Goal: Information Seeking & Learning: Learn about a topic

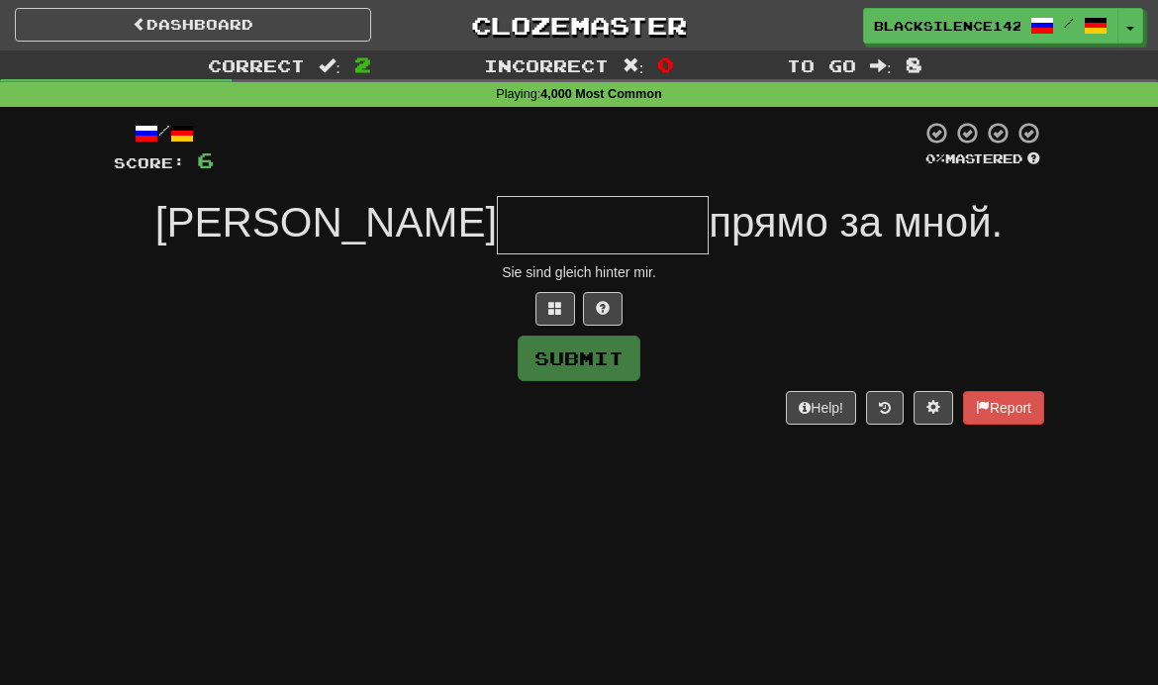
scroll to position [76, 0]
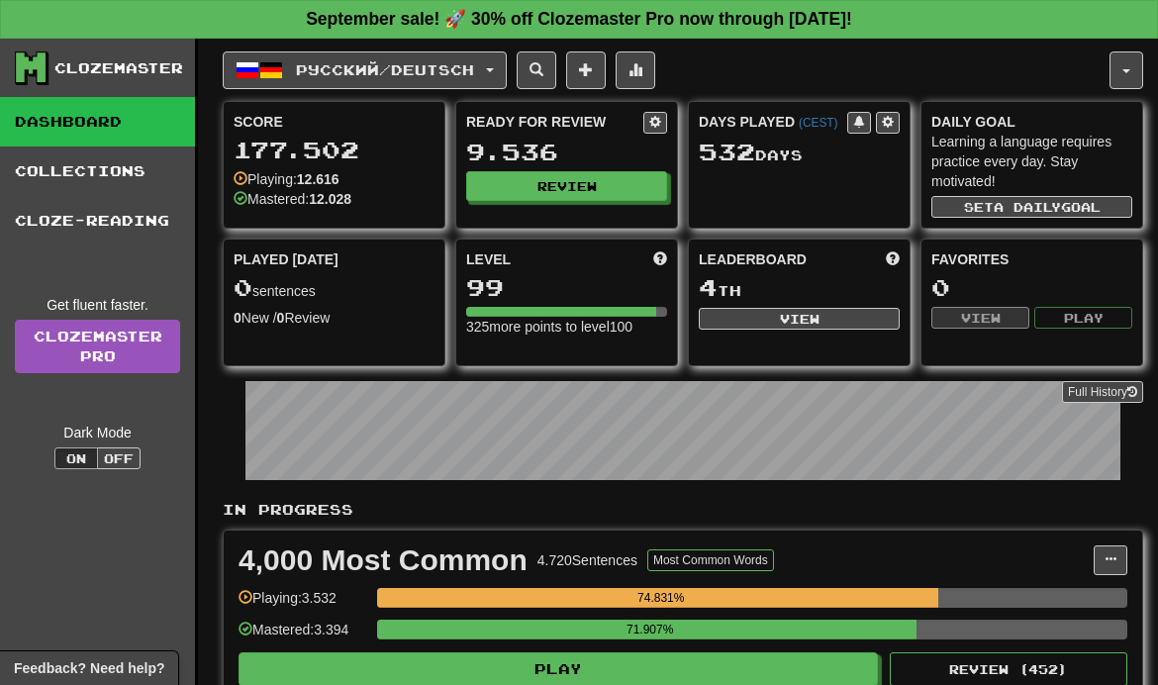
click at [473, 71] on span "Русский / Deutsch" at bounding box center [385, 69] width 178 height 17
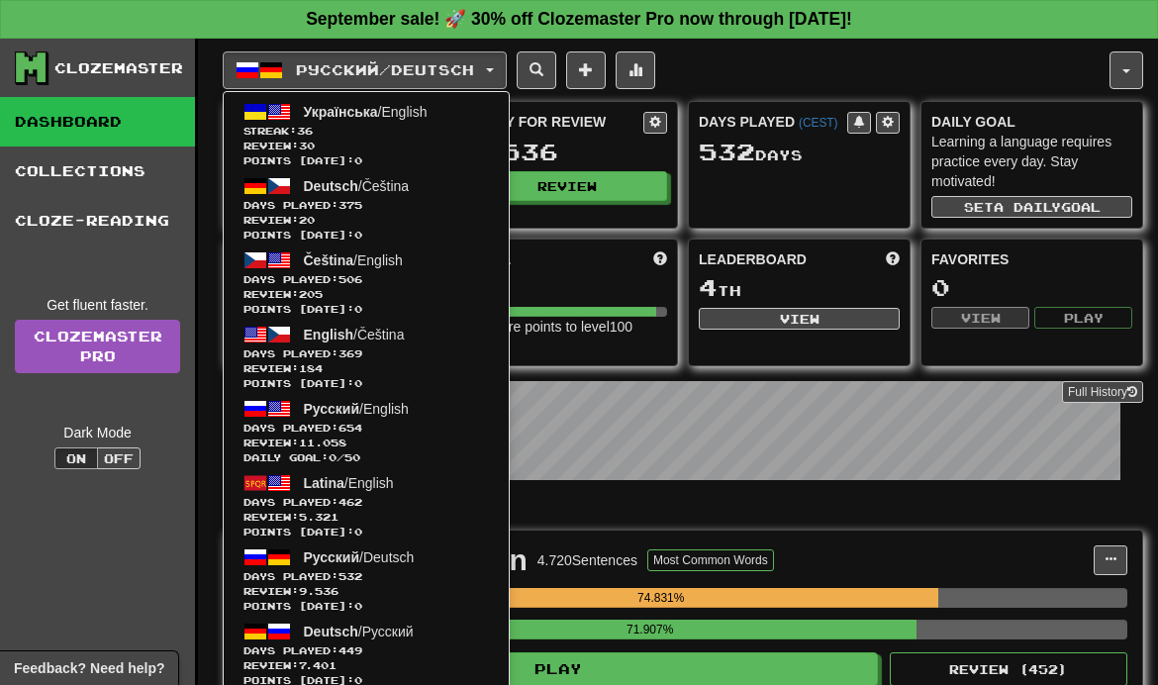
click at [421, 135] on span "Streak: 36" at bounding box center [367, 131] width 246 height 15
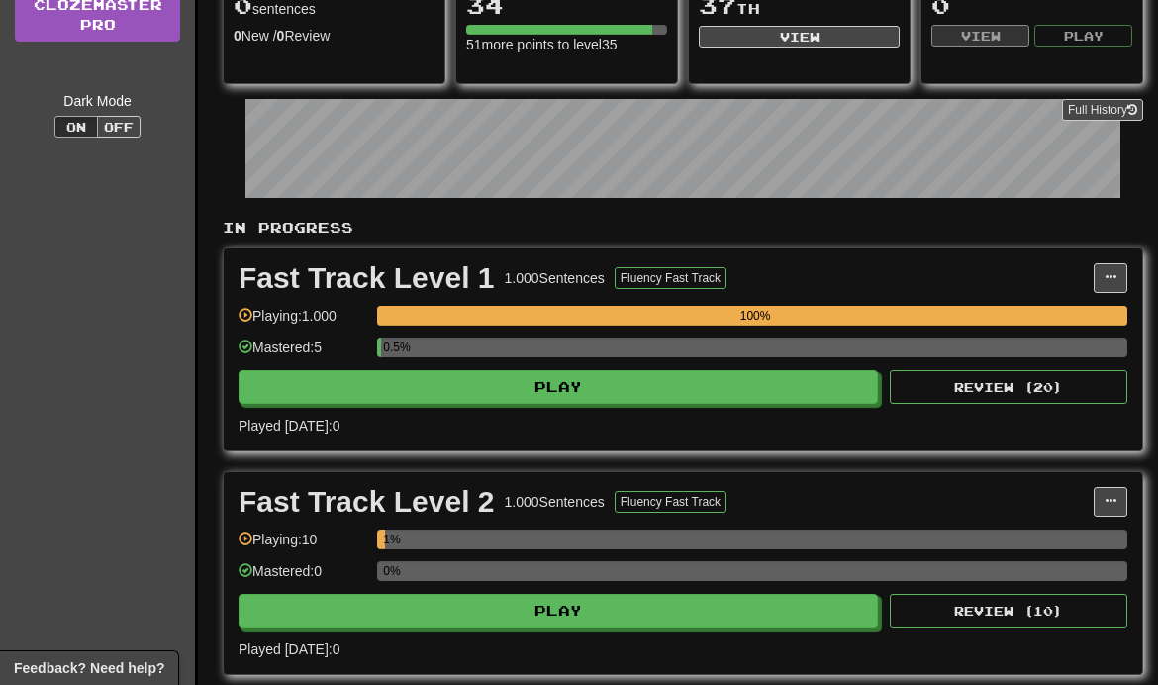
scroll to position [280, 0]
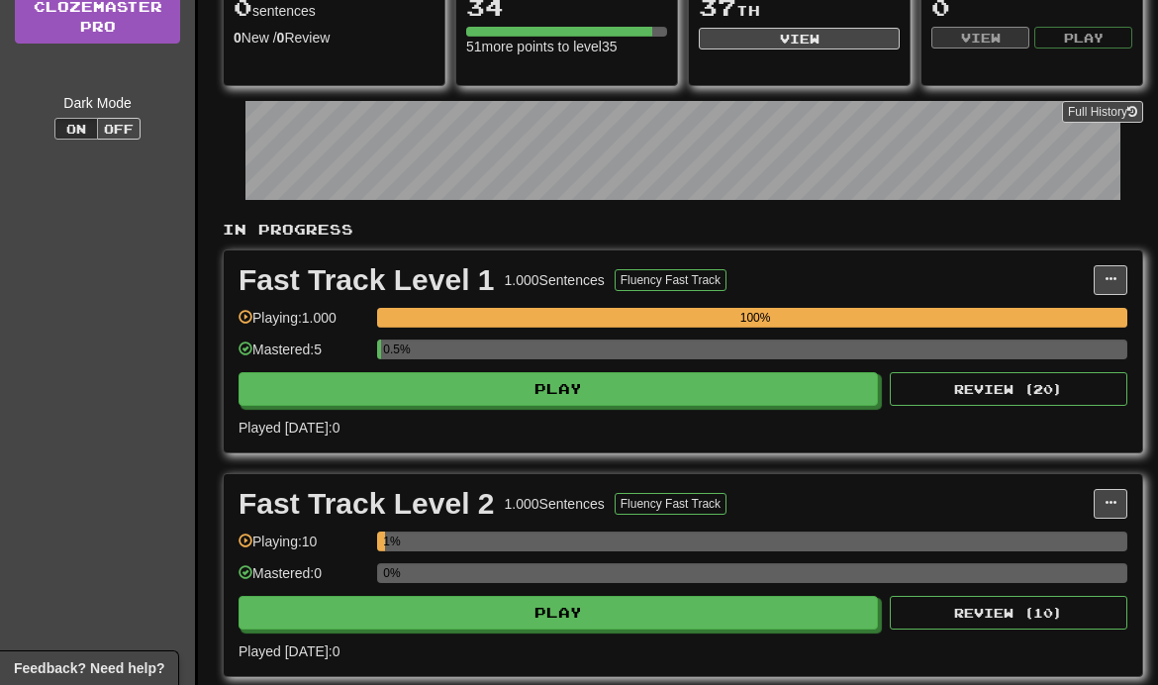
click at [699, 393] on button "Play" at bounding box center [559, 389] width 640 height 34
select select "**"
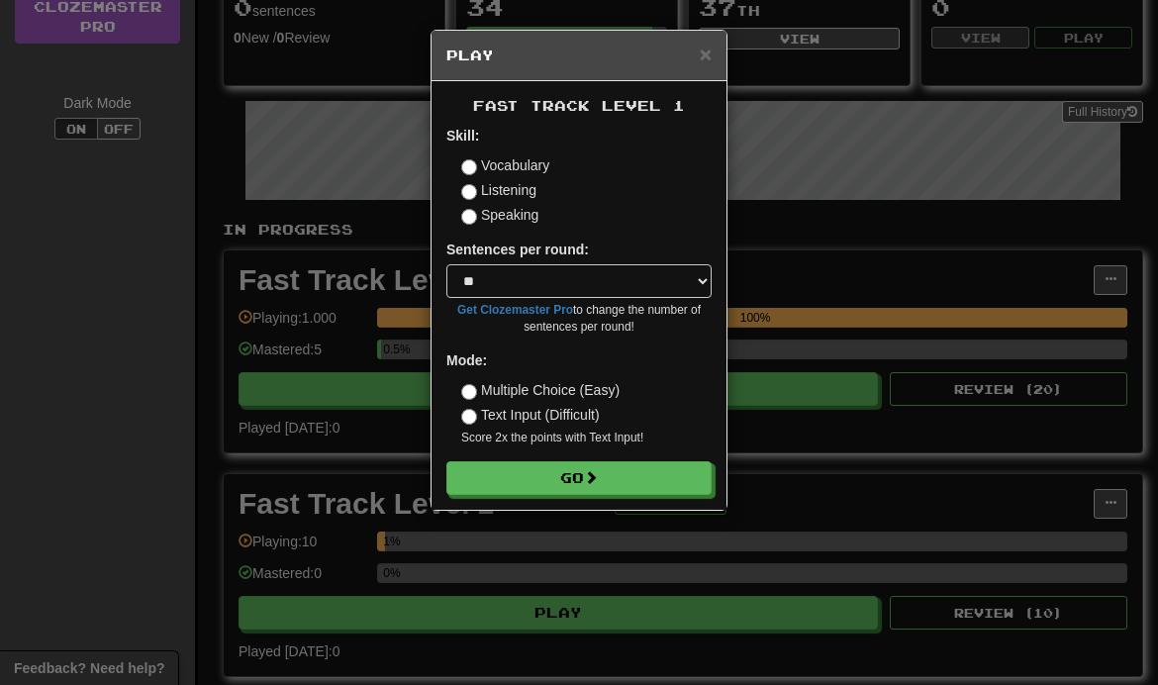
click at [615, 472] on button "Go" at bounding box center [578, 478] width 265 height 34
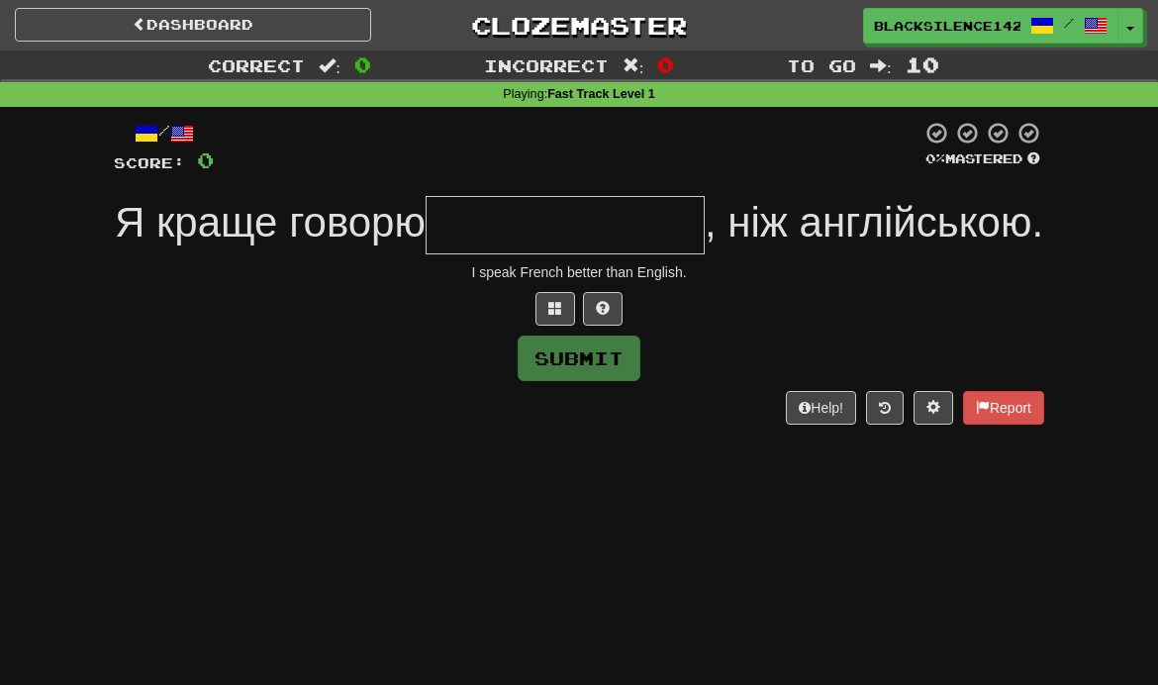
click at [627, 219] on input "text" at bounding box center [565, 225] width 279 height 58
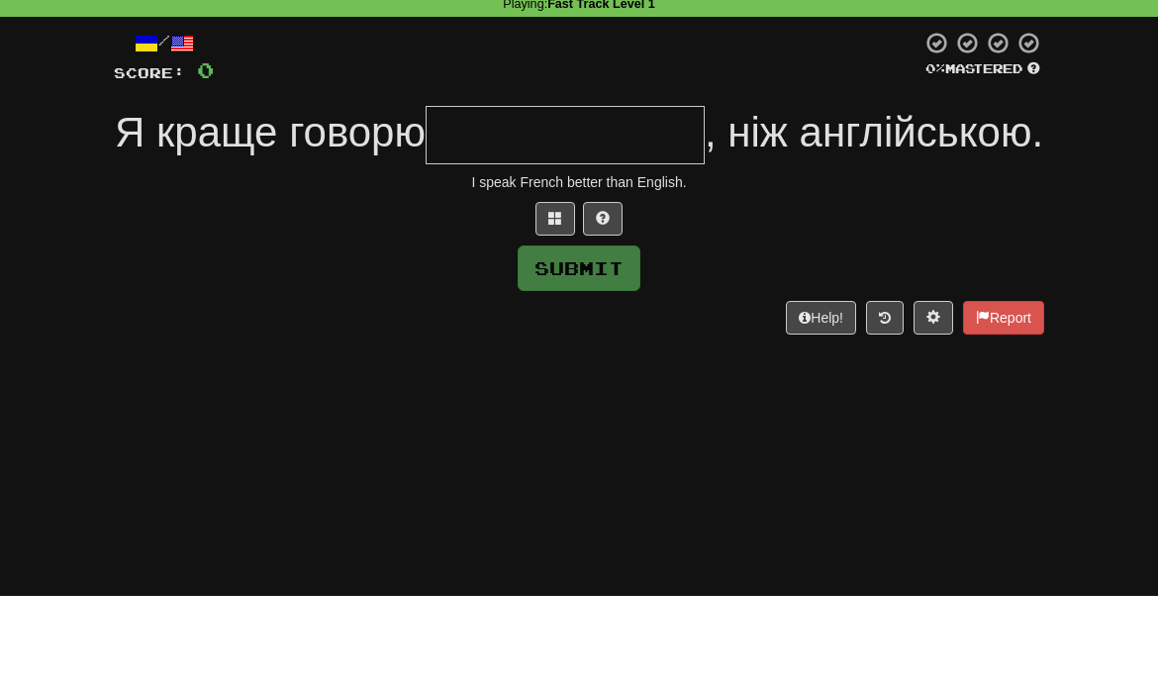
click at [719, 121] on div at bounding box center [568, 148] width 708 height 54
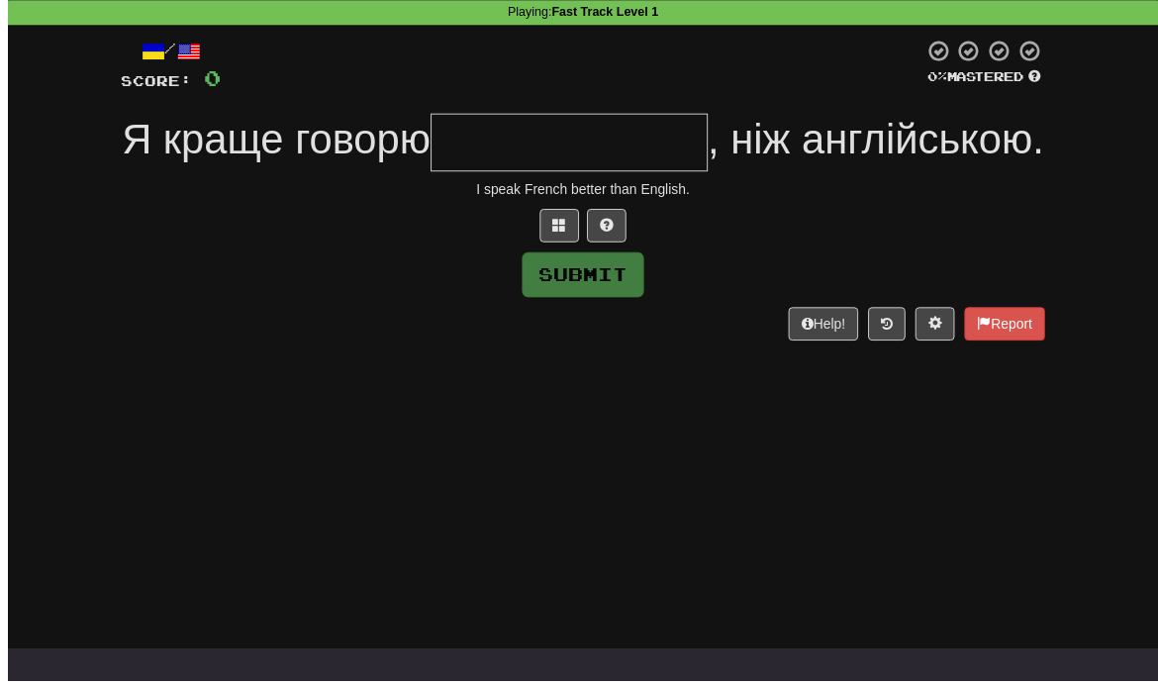
scroll to position [90, 0]
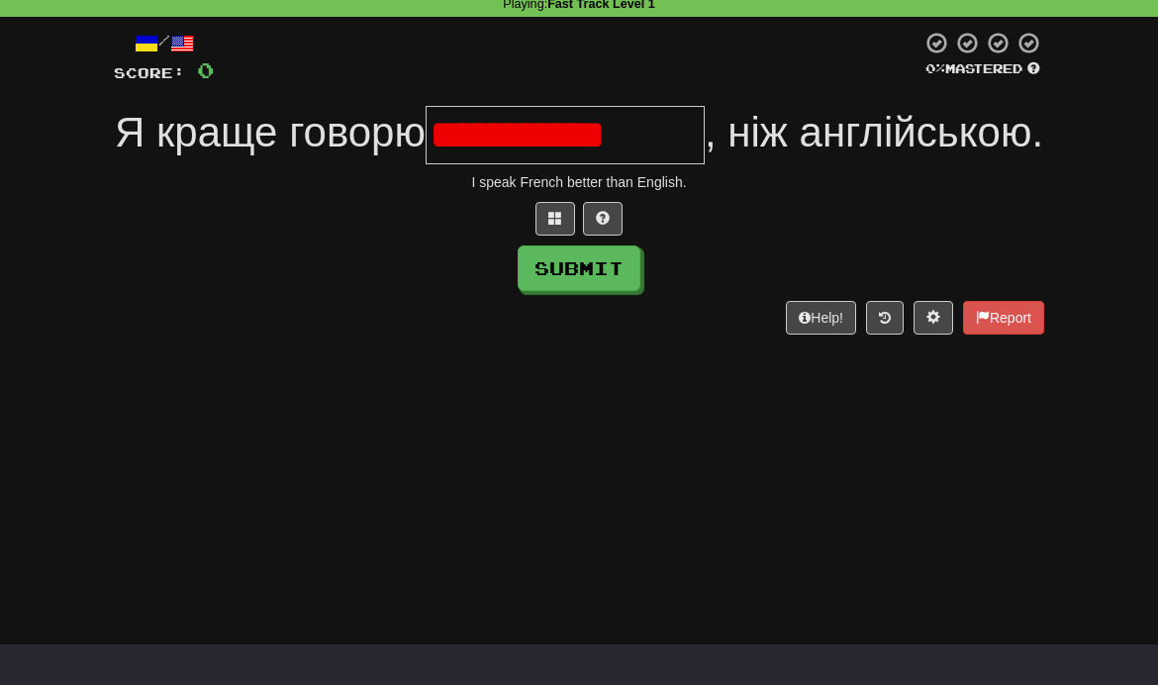
click at [604, 236] on button at bounding box center [603, 219] width 40 height 34
click at [590, 236] on button at bounding box center [579, 219] width 40 height 34
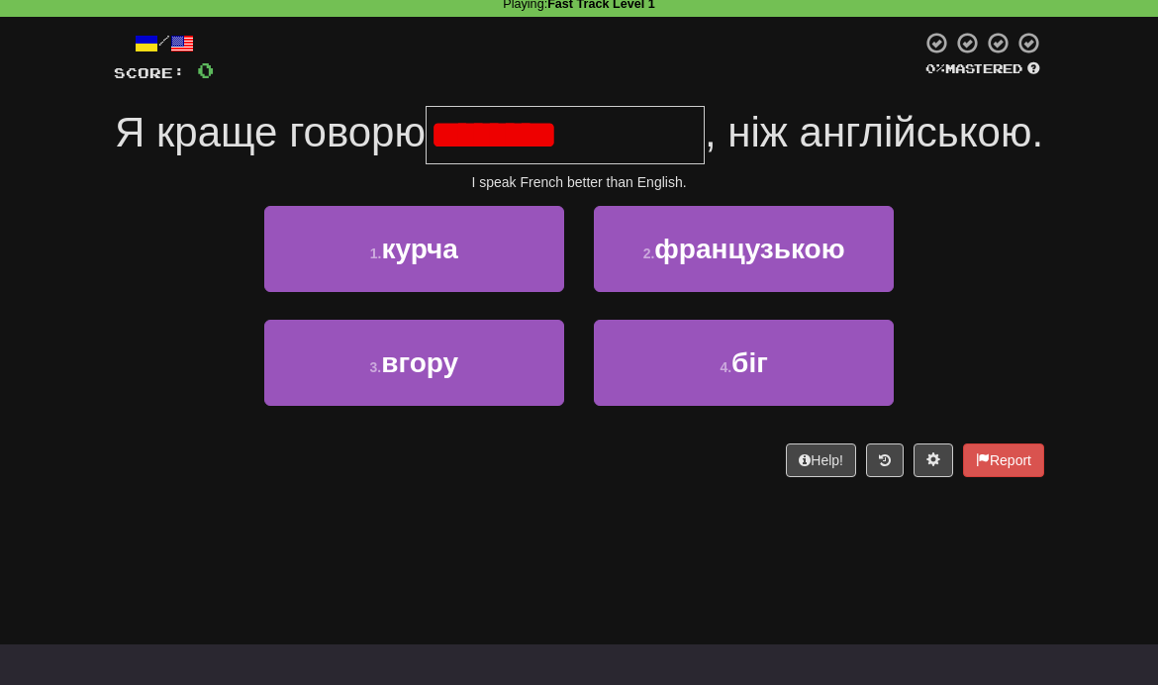
click at [791, 406] on button "4 . біг" at bounding box center [744, 363] width 300 height 86
type input "**********"
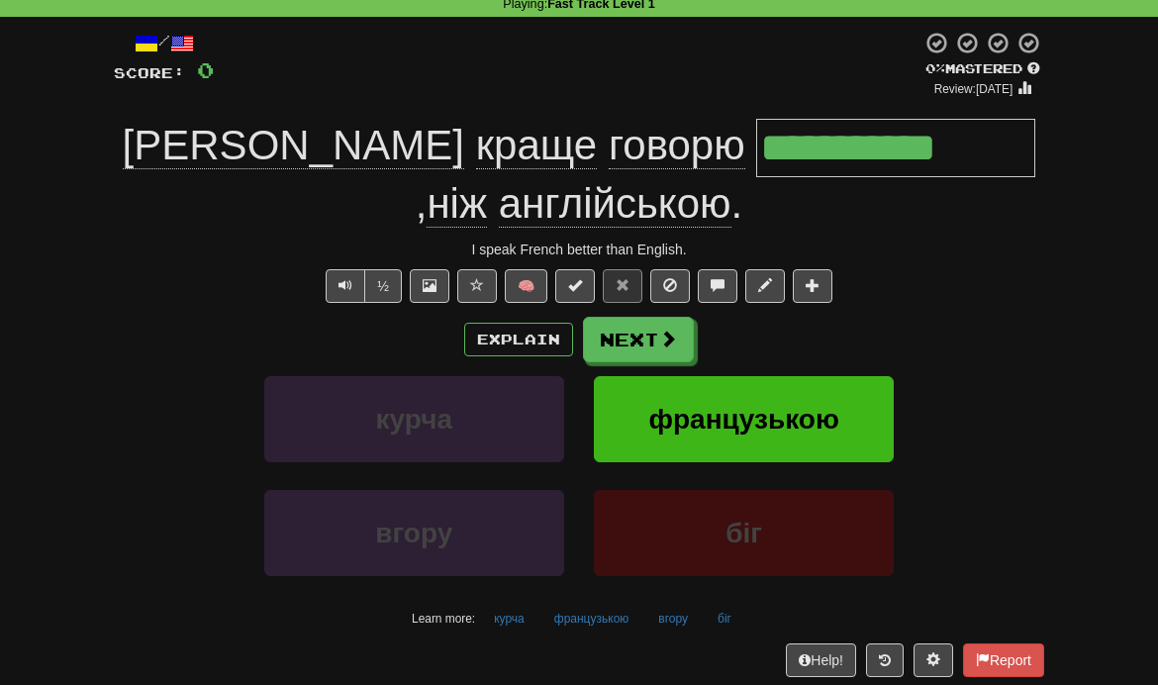
type input "**********"
click at [656, 344] on button "Next" at bounding box center [638, 340] width 111 height 46
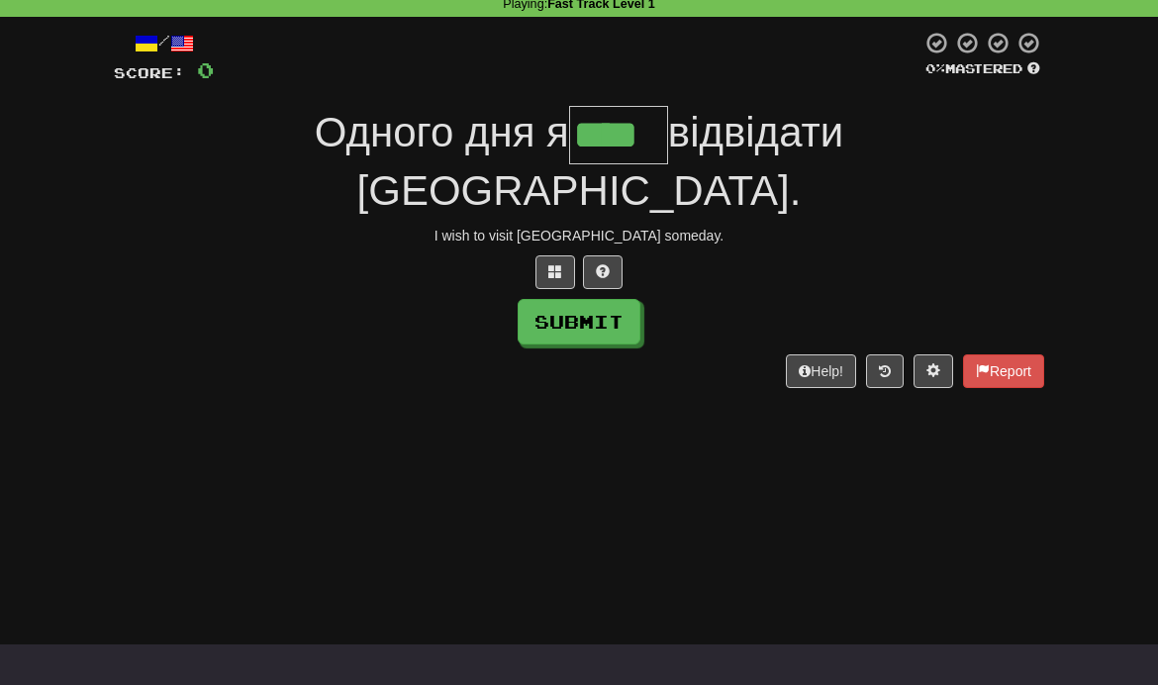
click at [626, 299] on button "Submit" at bounding box center [579, 322] width 123 height 46
type input "****"
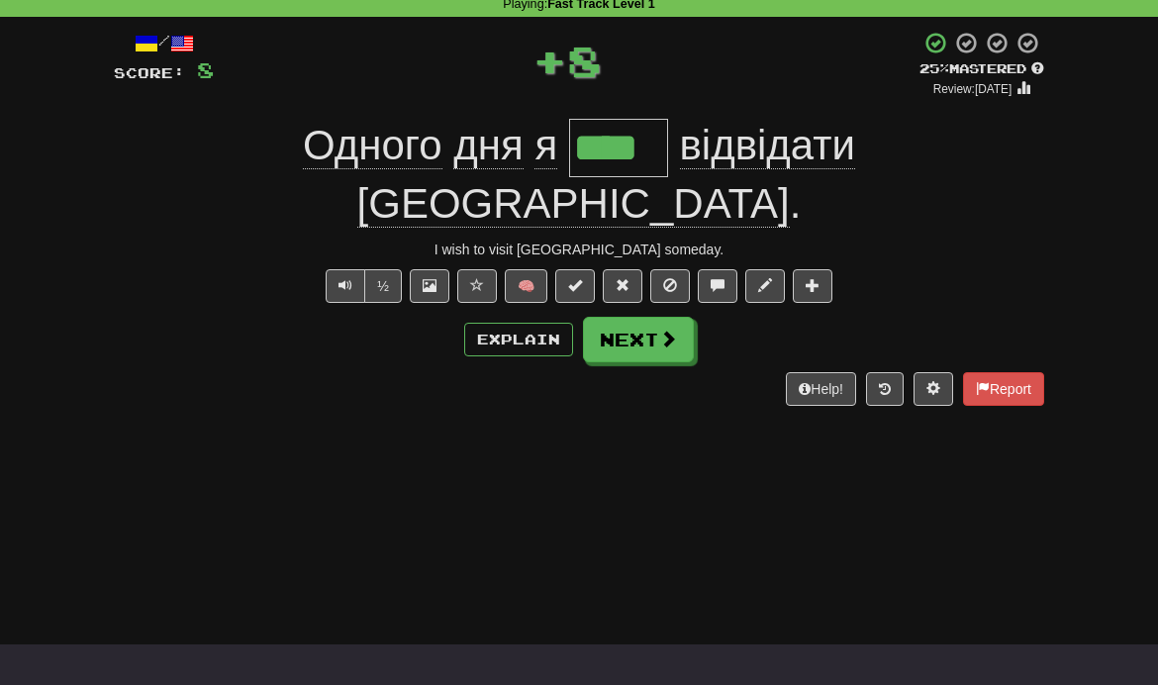
click at [679, 317] on button "Next" at bounding box center [638, 340] width 111 height 46
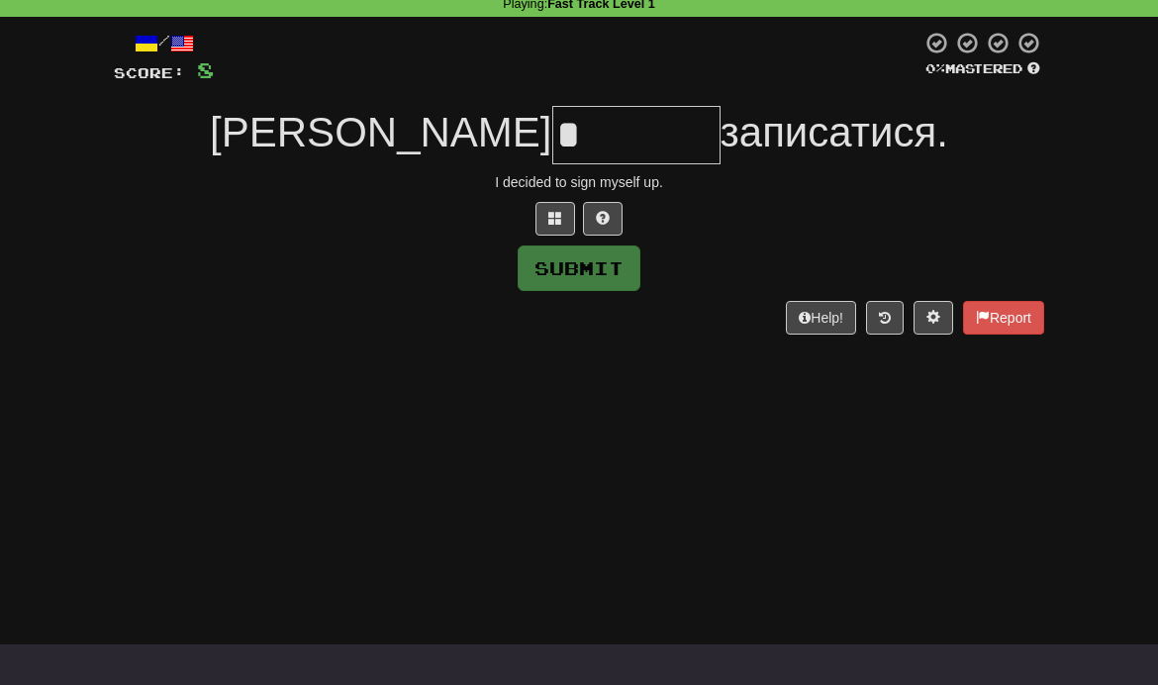
type input "*"
click at [611, 221] on button at bounding box center [603, 219] width 40 height 34
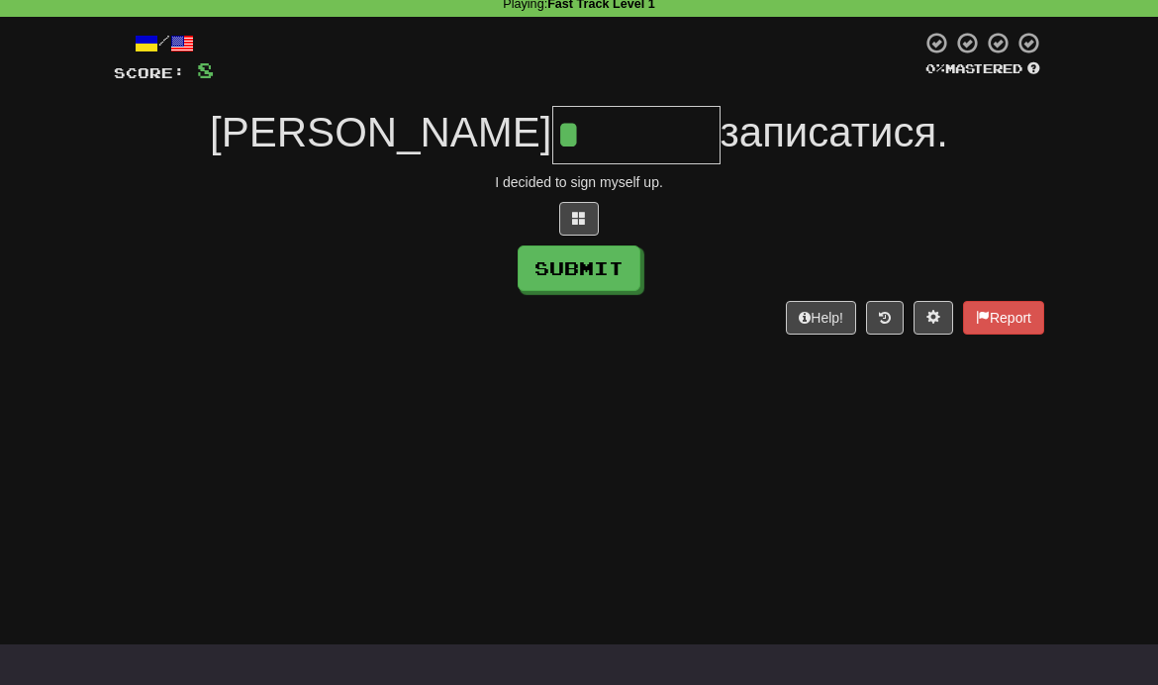
click at [606, 271] on button "Submit" at bounding box center [579, 269] width 123 height 46
type input "*******"
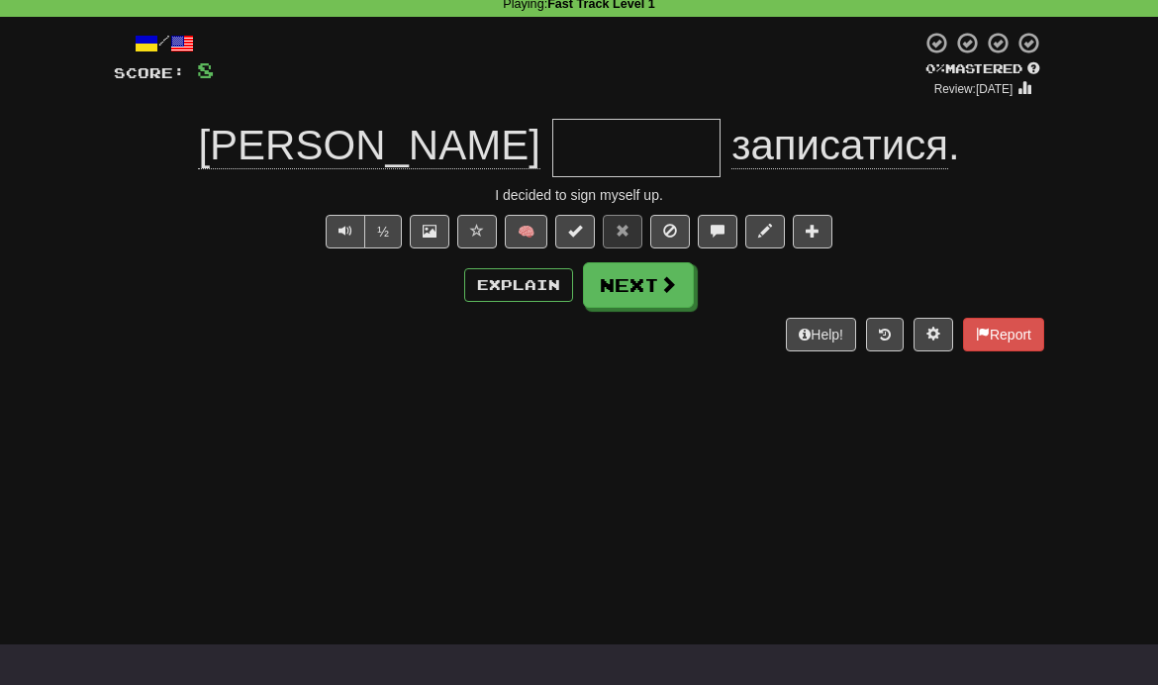
type input "*****"
type input "*******"
click at [657, 299] on button "Next" at bounding box center [638, 285] width 111 height 46
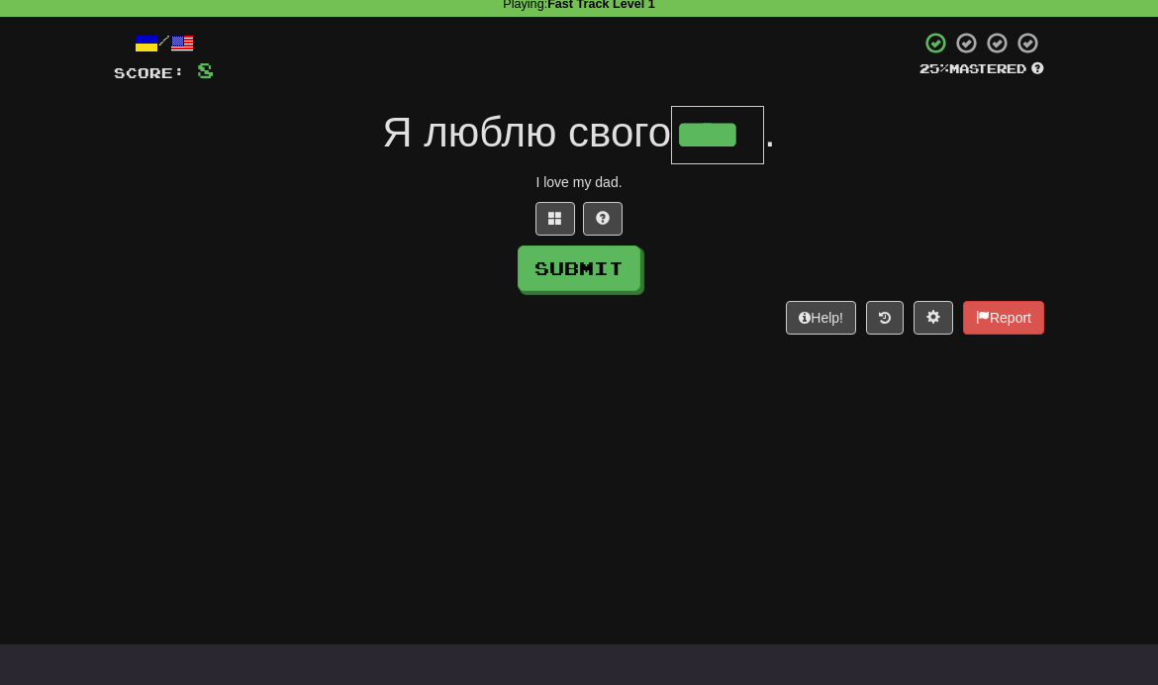
click at [621, 283] on button "Submit" at bounding box center [579, 269] width 123 height 46
type input "****"
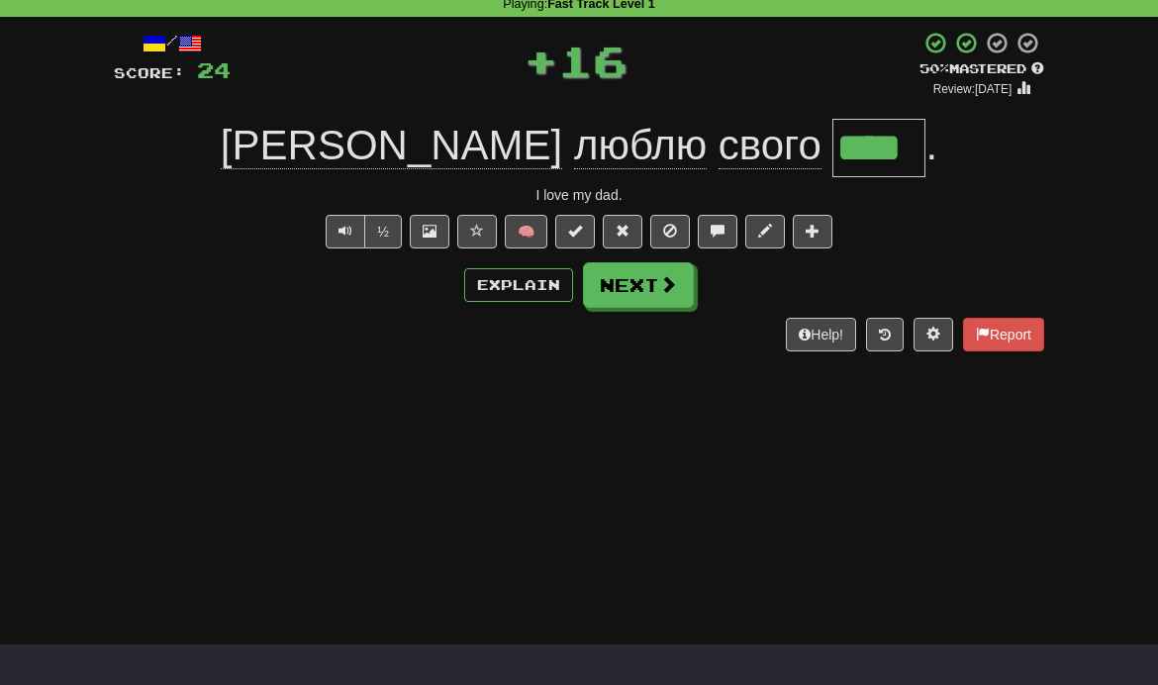
click at [637, 298] on button "Next" at bounding box center [638, 285] width 111 height 46
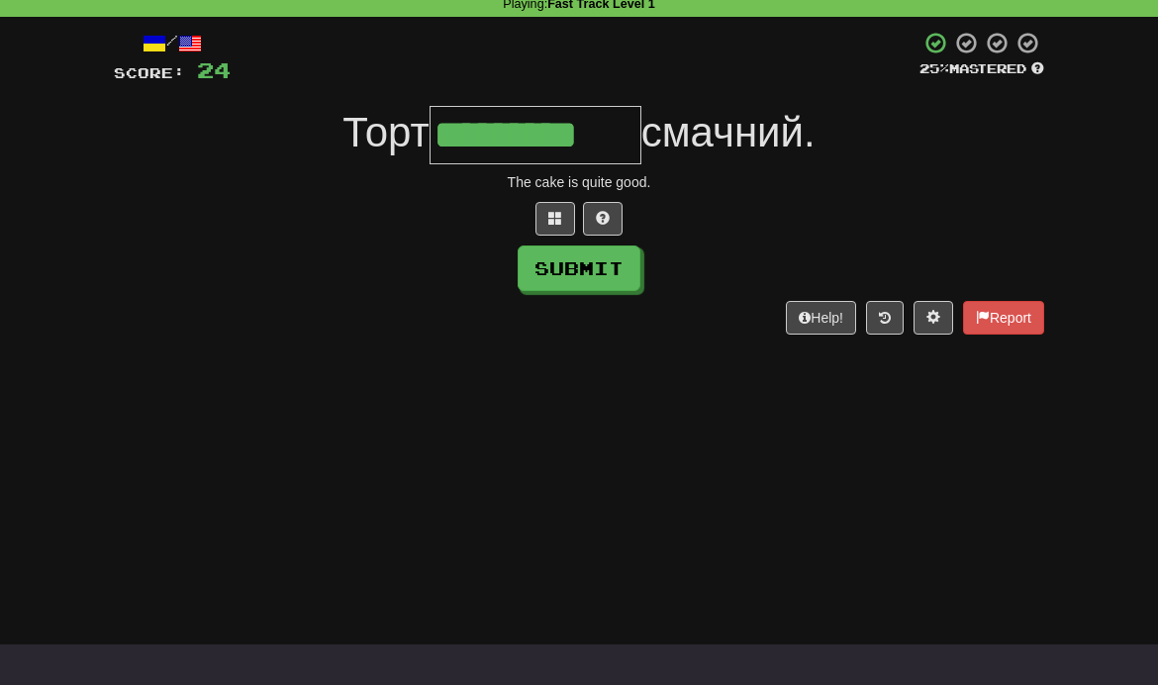
click at [612, 273] on button "Submit" at bounding box center [579, 269] width 123 height 46
type input "*********"
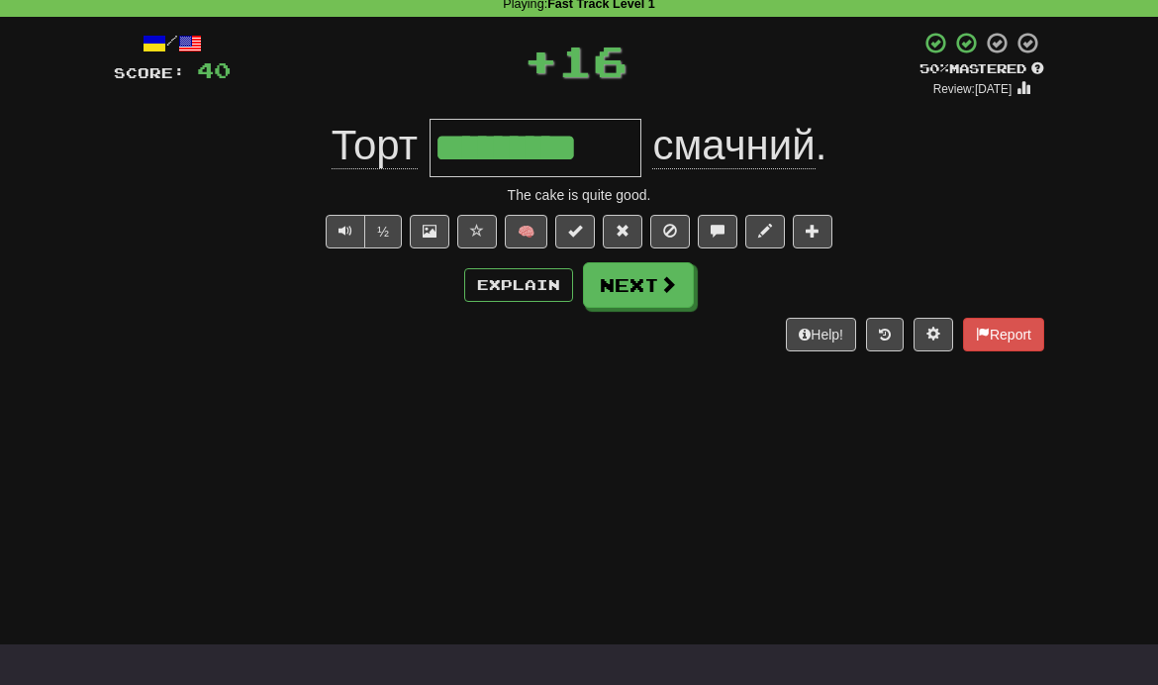
click at [656, 284] on button "Next" at bounding box center [638, 285] width 111 height 46
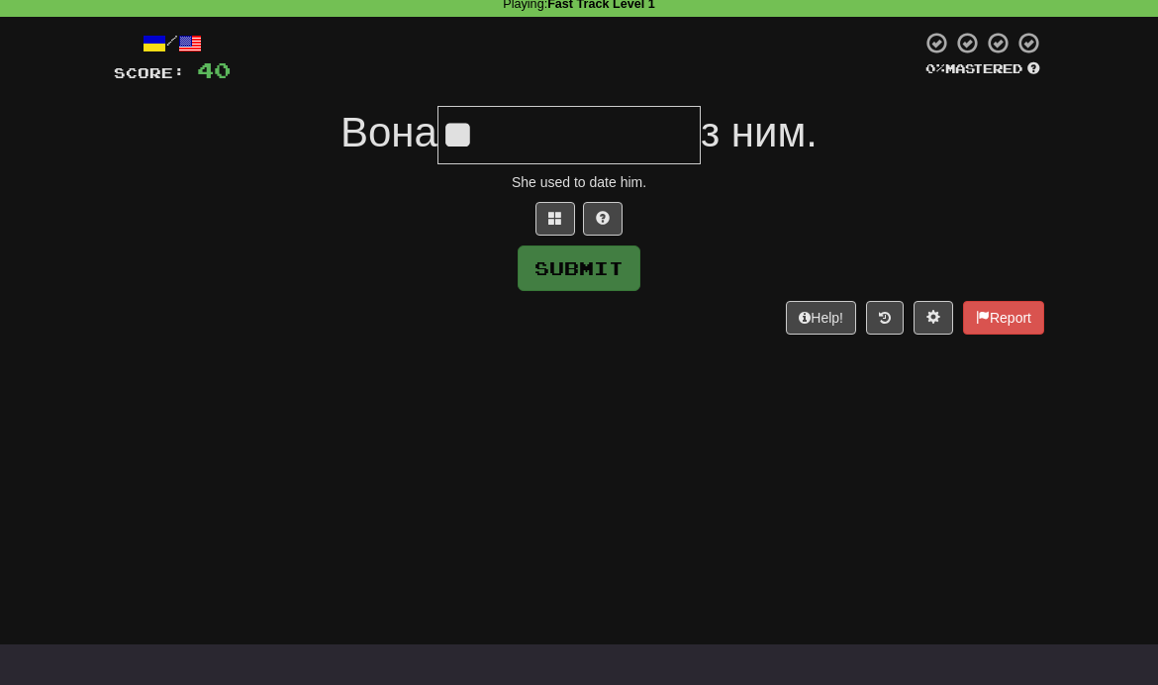
type input "**"
click at [609, 218] on span at bounding box center [603, 218] width 14 height 14
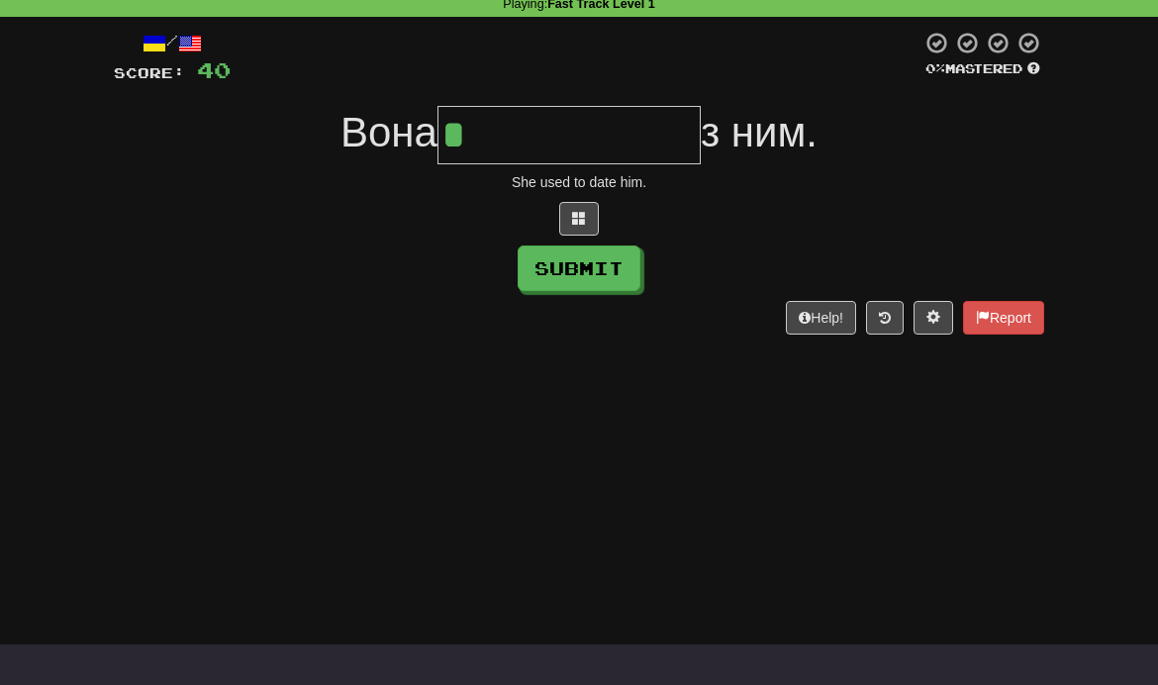
click at [580, 221] on span at bounding box center [579, 218] width 14 height 14
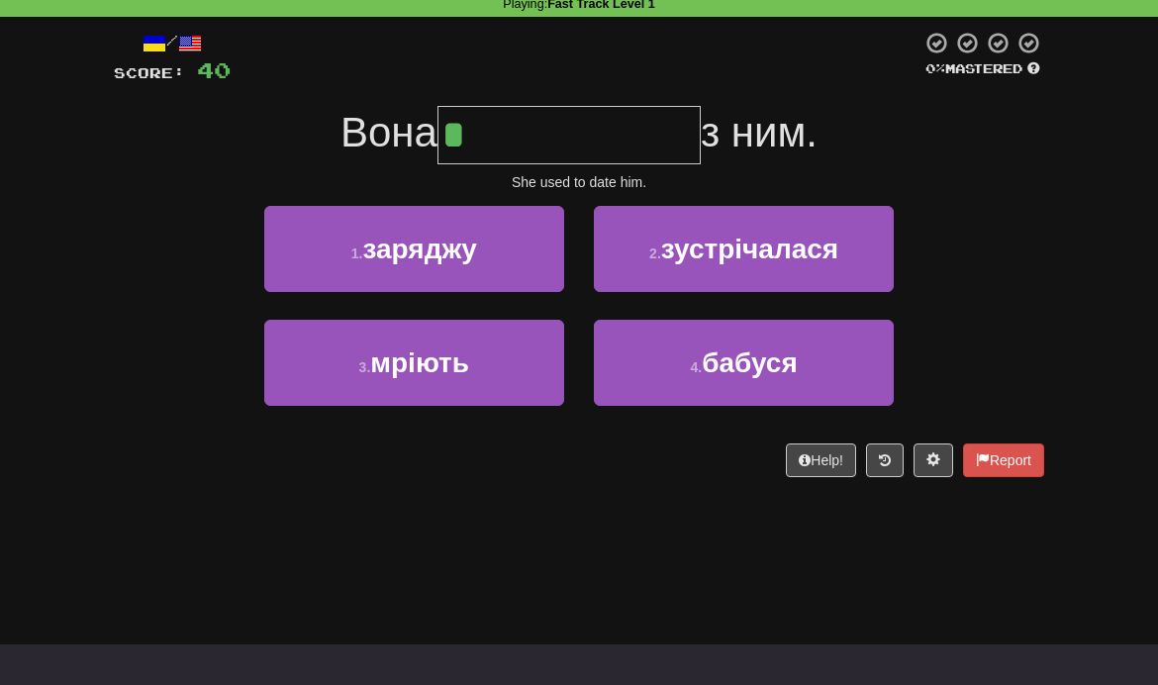
click at [749, 359] on span "бабуся" at bounding box center [750, 362] width 96 height 31
type input "**********"
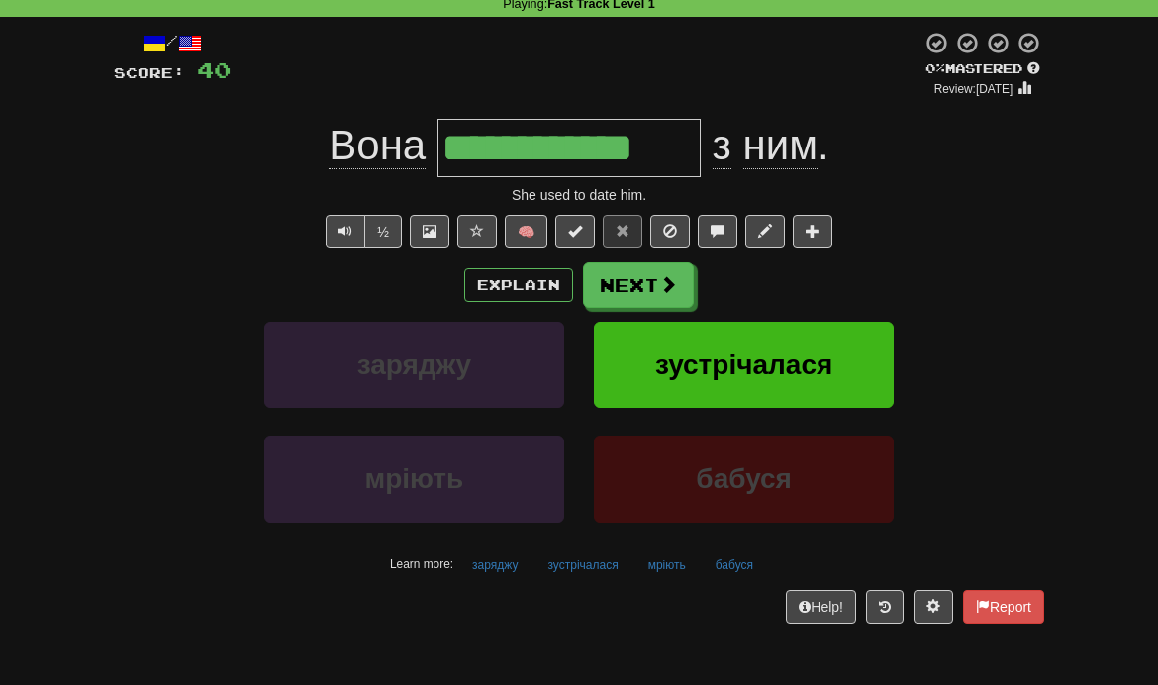
type input "**********"
click at [668, 286] on span at bounding box center [668, 284] width 18 height 18
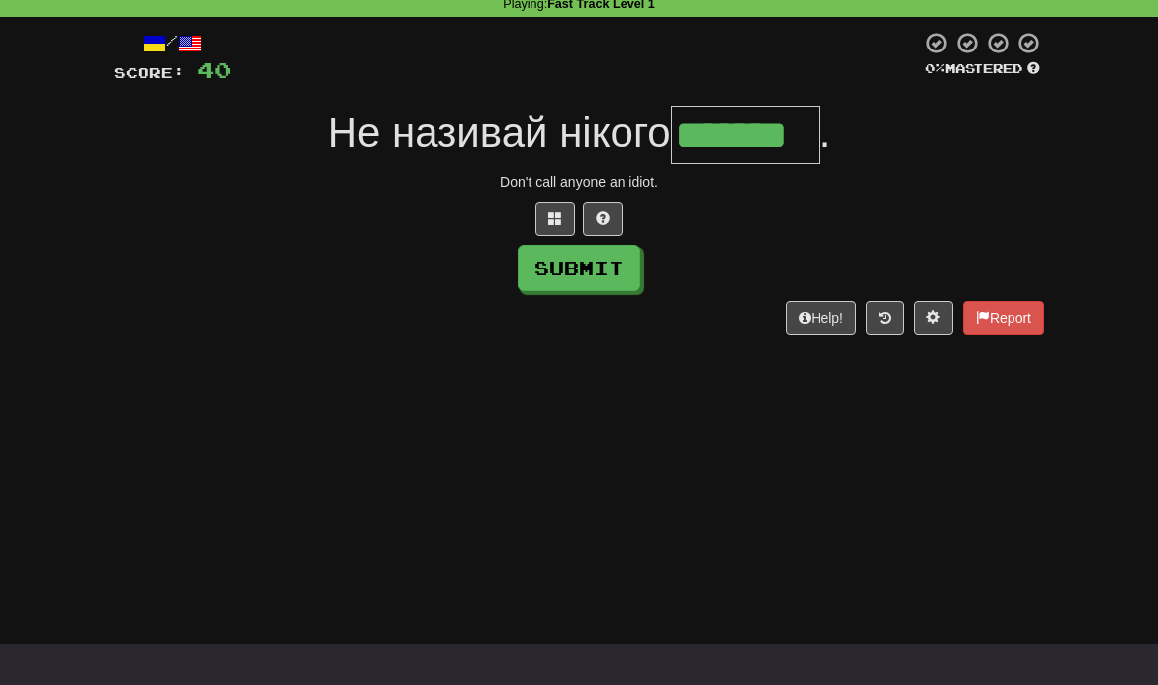
click at [610, 275] on button "Submit" at bounding box center [579, 269] width 123 height 46
type input "*******"
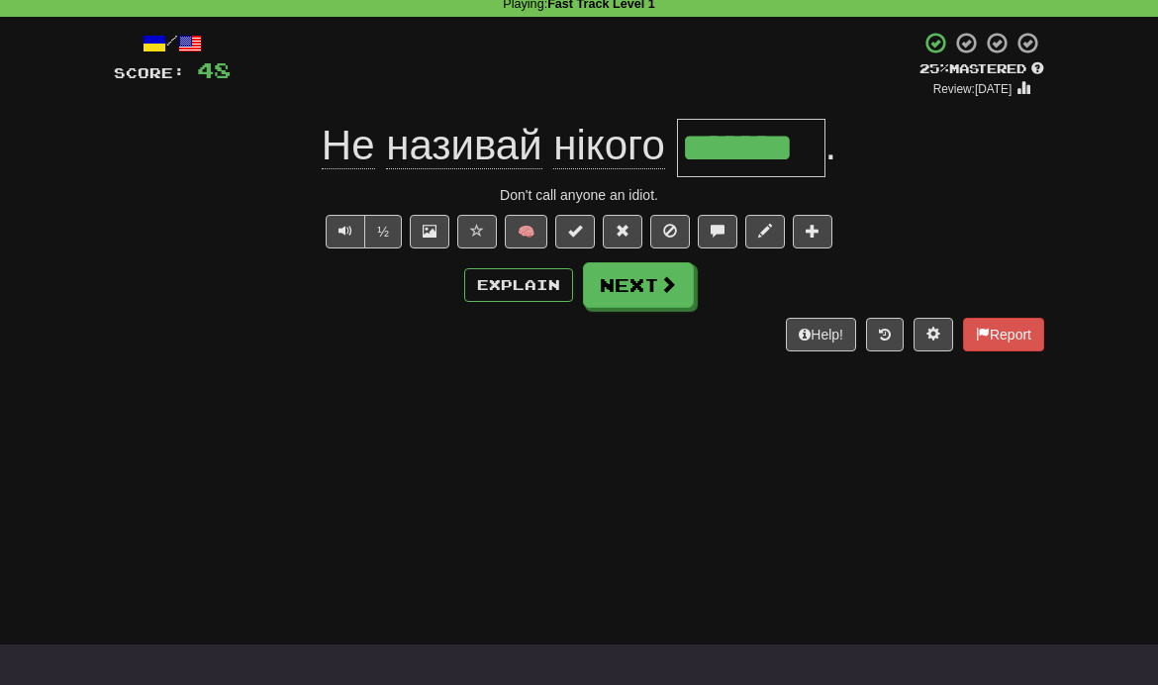
type input "*******"
click at [669, 288] on span at bounding box center [668, 284] width 18 height 18
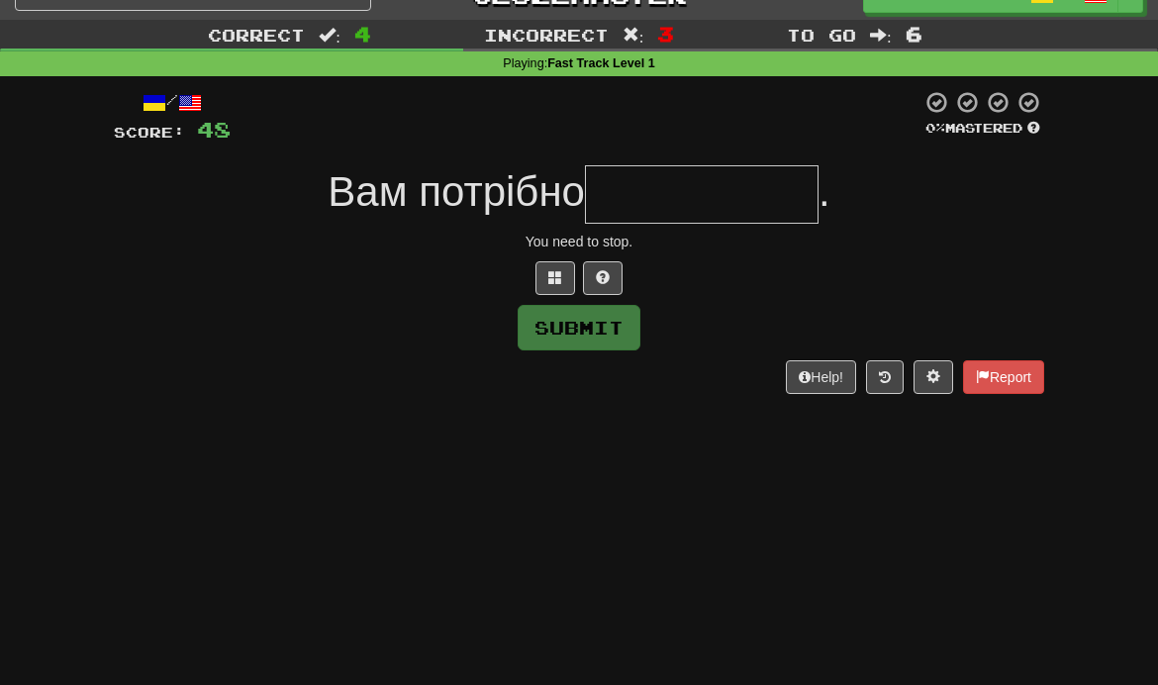
scroll to position [26, 0]
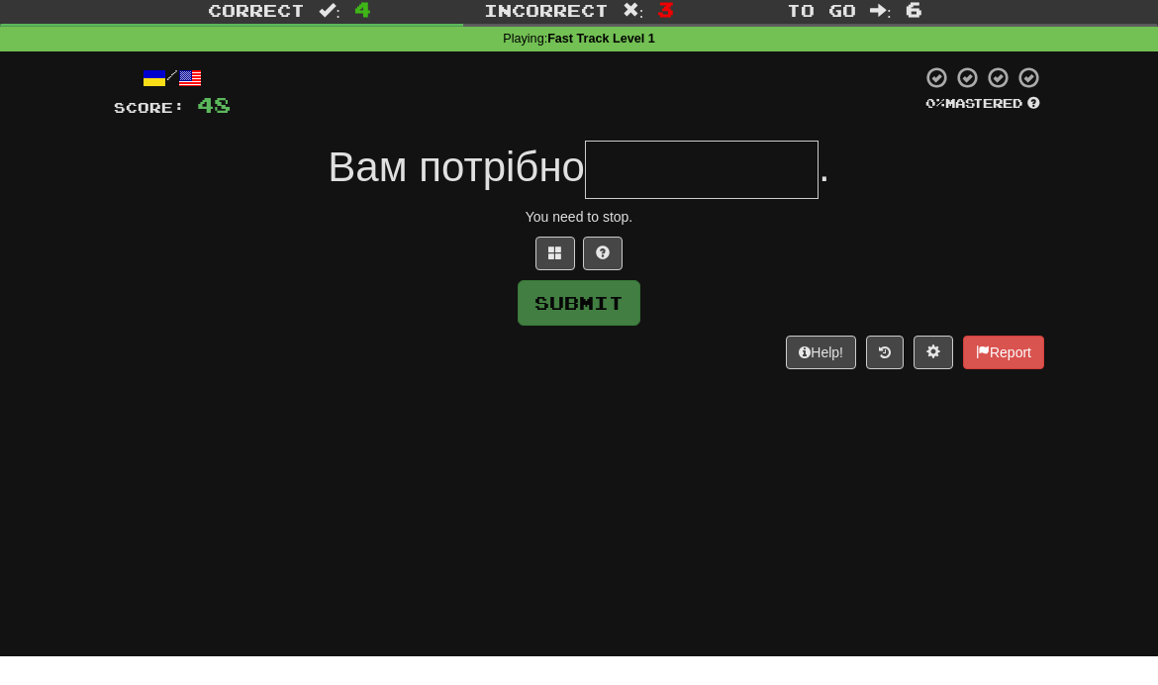
click at [957, 187] on div "Вам потрібно ." at bounding box center [579, 199] width 931 height 58
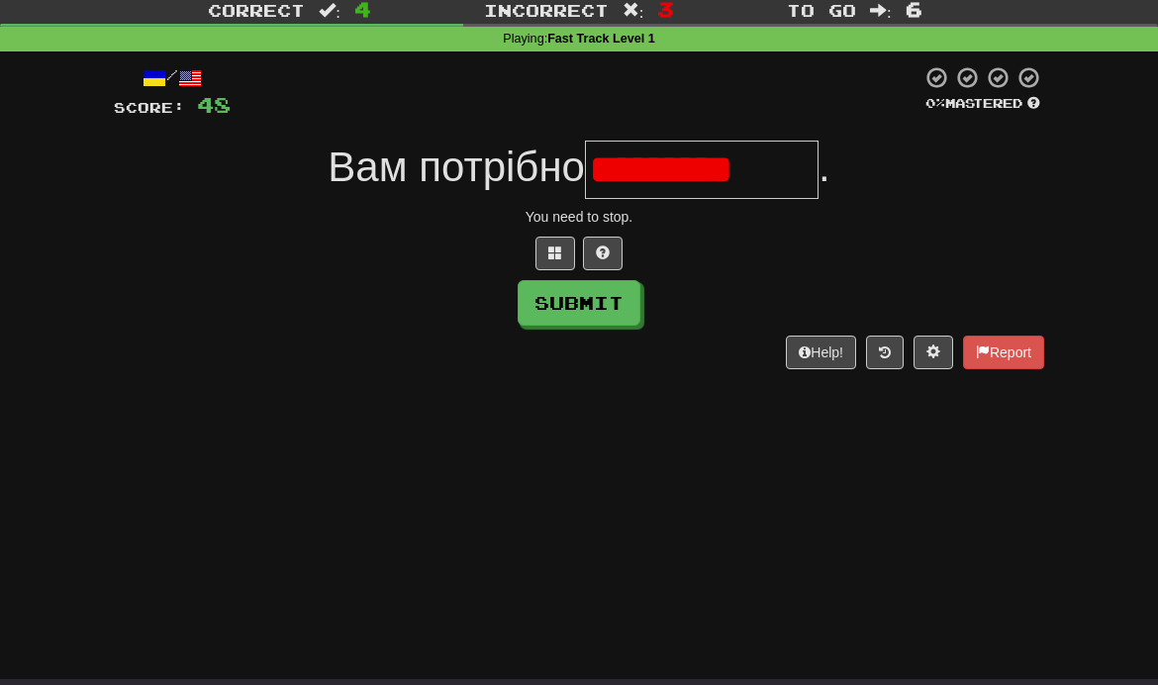
scroll to position [54, 0]
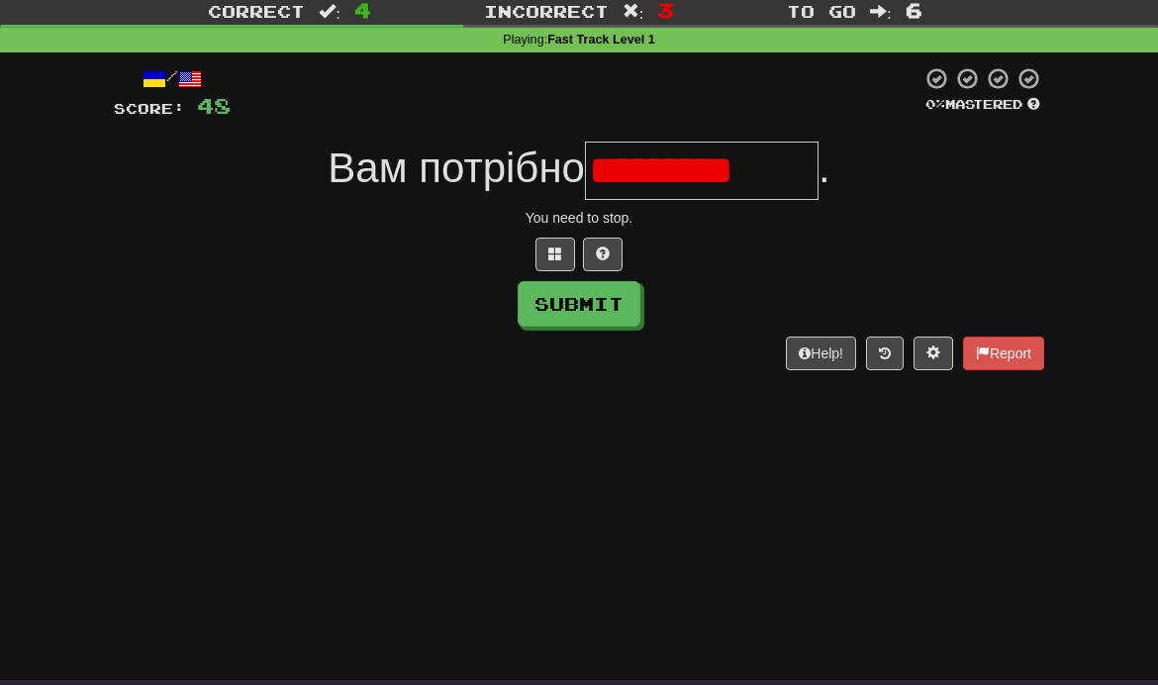
click at [608, 259] on button at bounding box center [603, 255] width 40 height 34
click at [603, 305] on button "Submit" at bounding box center [579, 304] width 123 height 46
type input "**********"
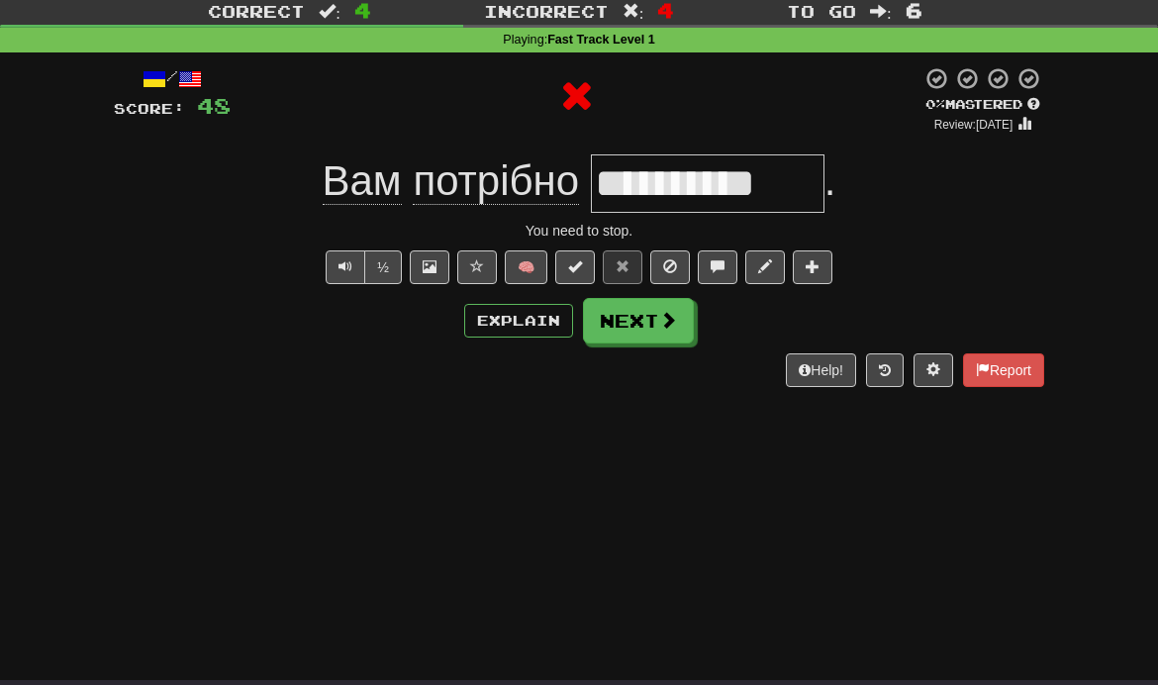
click at [602, 305] on button "Next" at bounding box center [638, 321] width 111 height 46
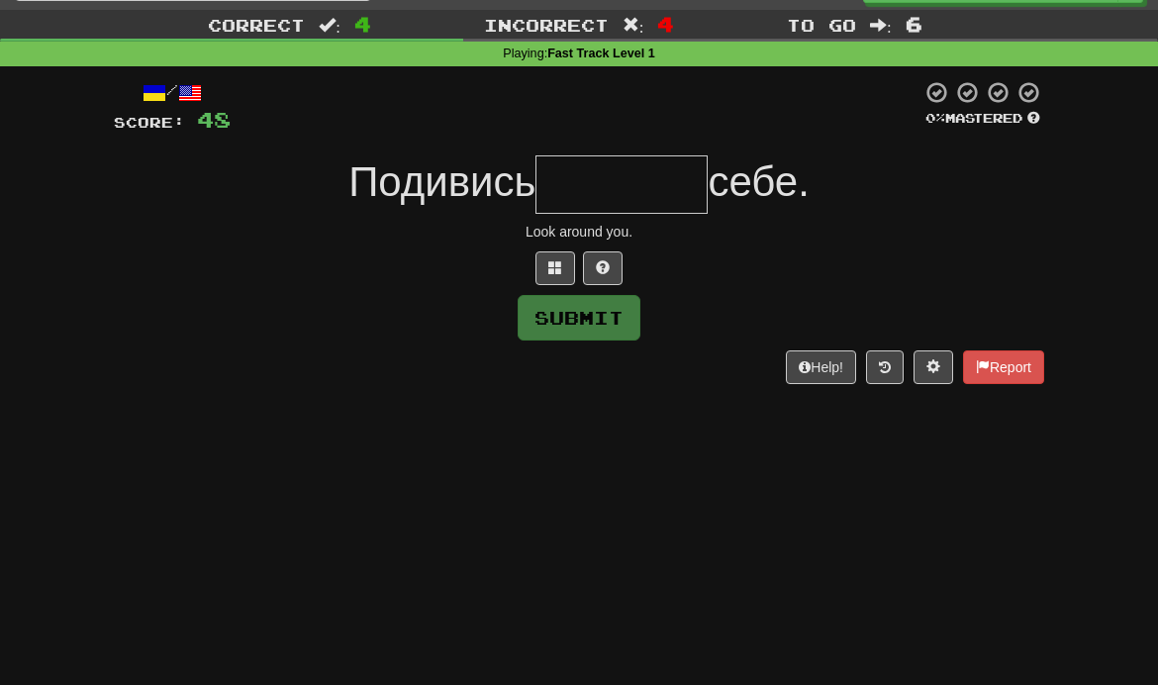
scroll to position [37, 0]
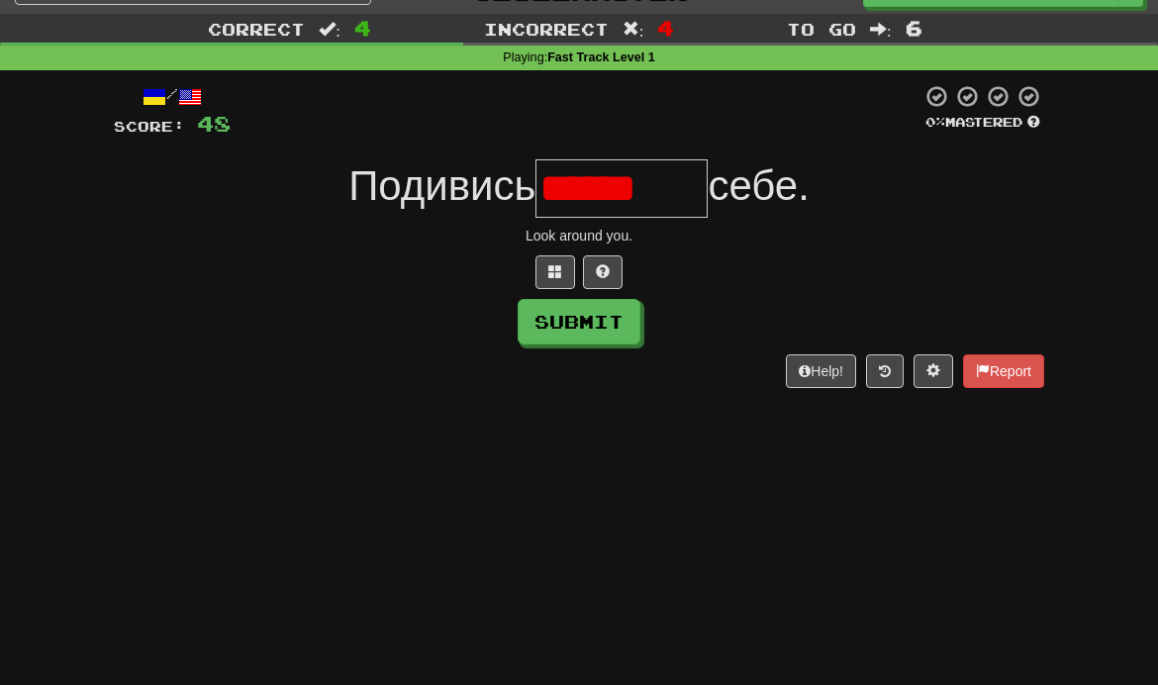
click at [614, 269] on button at bounding box center [603, 272] width 40 height 34
click at [584, 272] on span at bounding box center [579, 271] width 14 height 14
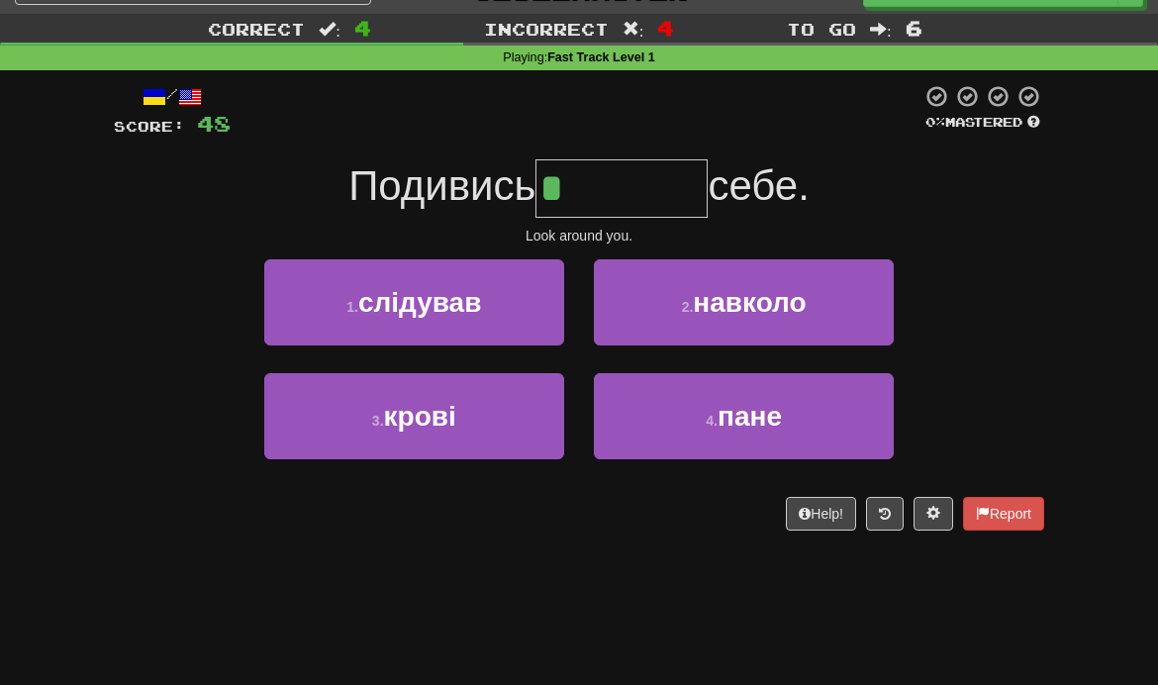
click at [740, 417] on span "пане" at bounding box center [750, 416] width 64 height 31
type input "*******"
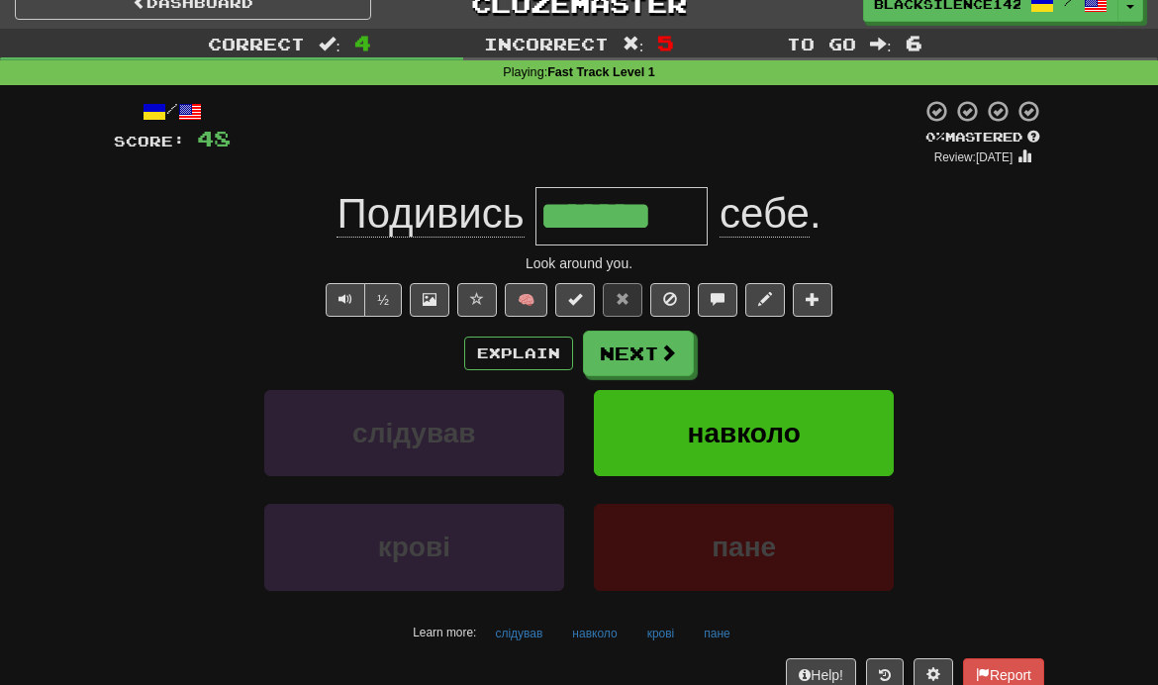
scroll to position [0, 0]
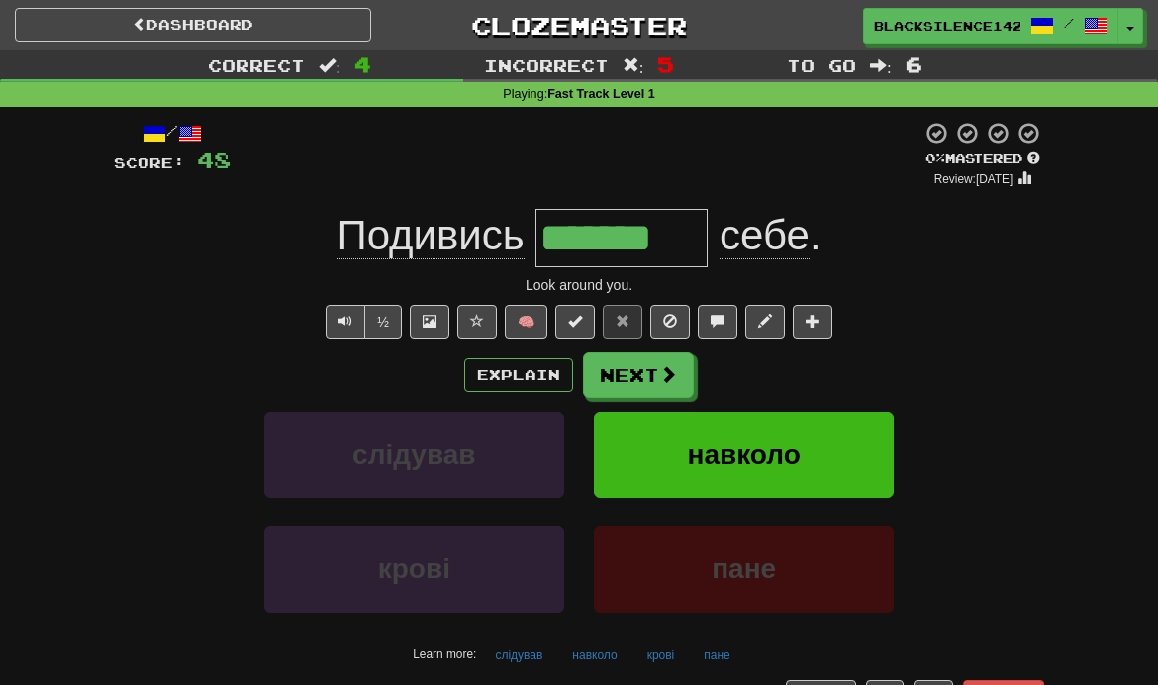
type input "*******"
click at [346, 31] on link "Dashboard" at bounding box center [193, 25] width 356 height 34
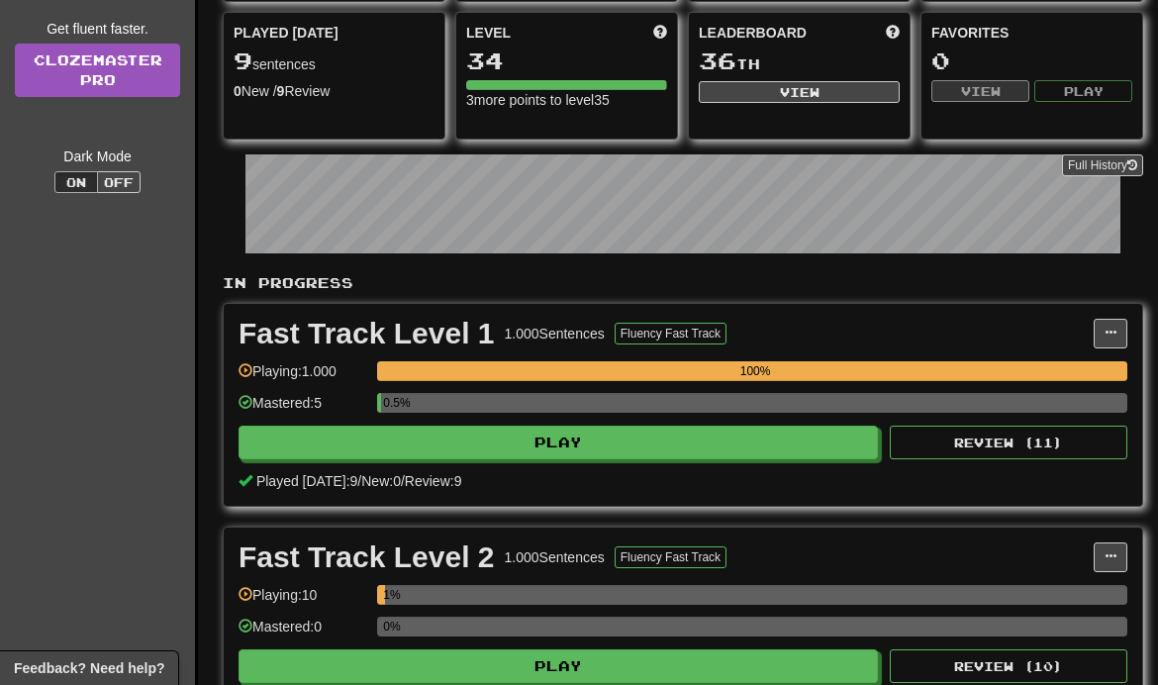
scroll to position [228, 0]
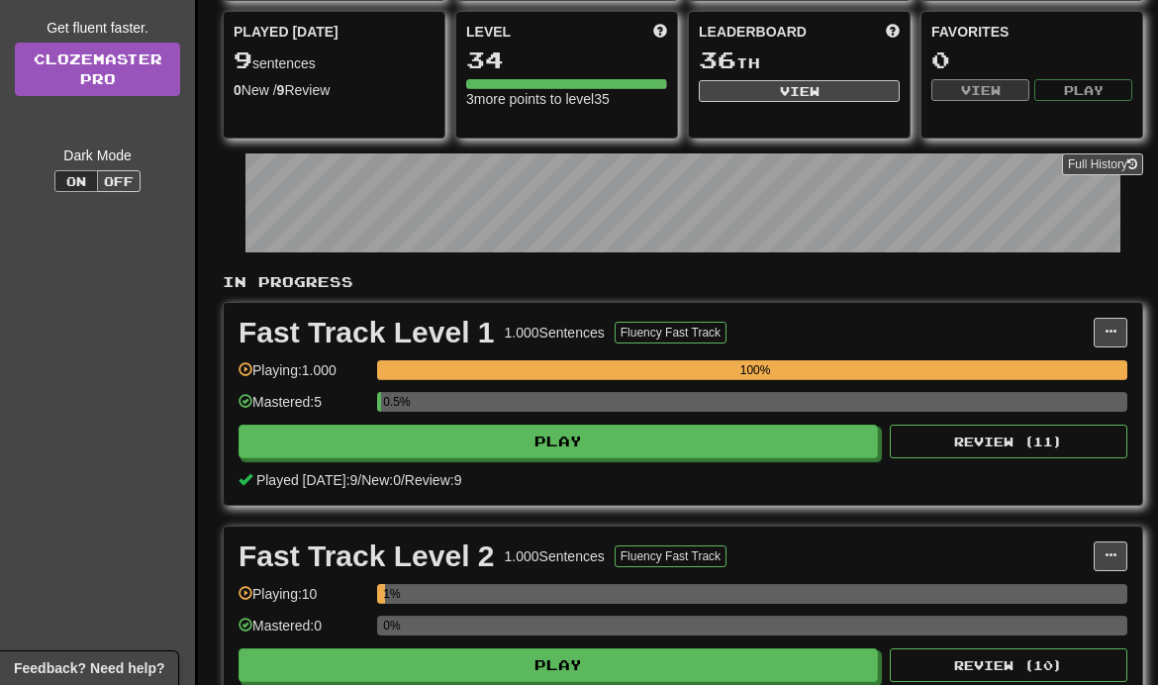
click at [740, 448] on button "Play" at bounding box center [559, 442] width 640 height 34
select select "**"
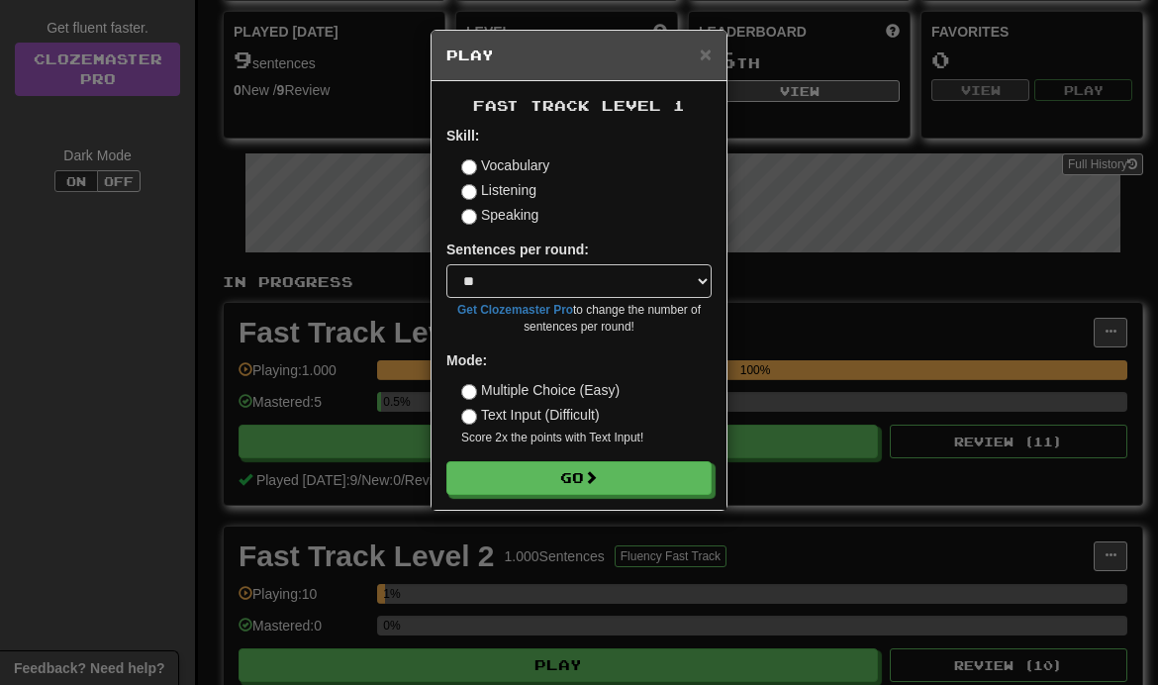
click at [688, 481] on button "Go" at bounding box center [578, 478] width 265 height 34
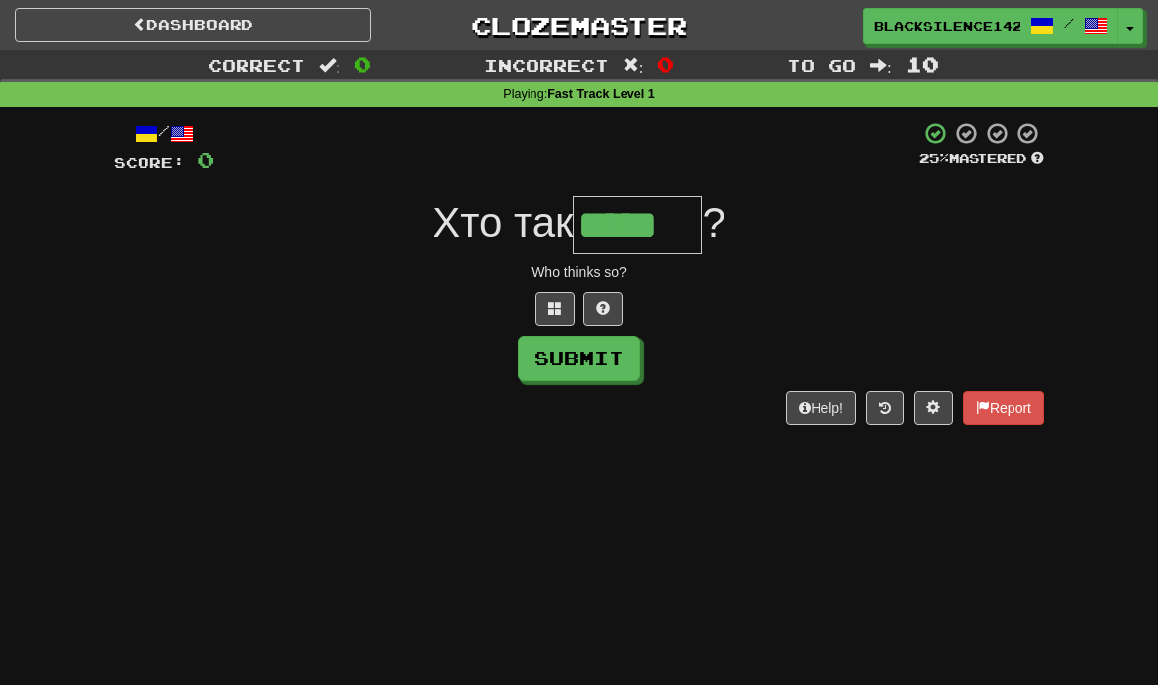
click at [622, 370] on button "Submit" at bounding box center [579, 359] width 123 height 46
type input "*****"
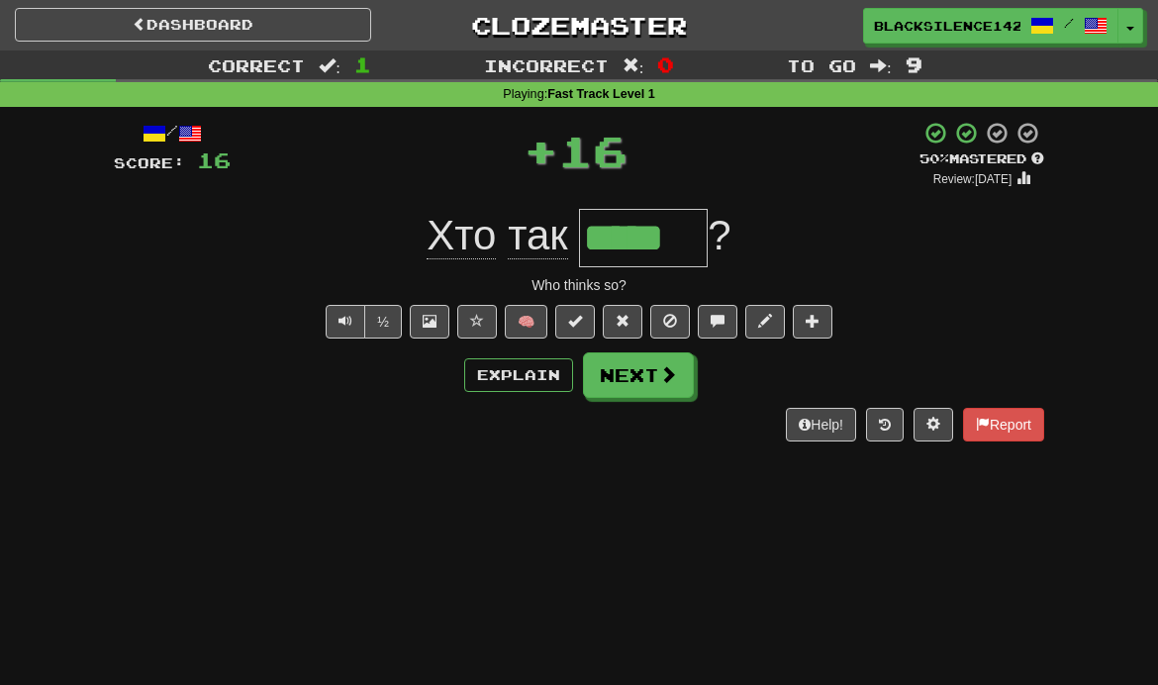
click at [659, 380] on span at bounding box center [668, 374] width 18 height 18
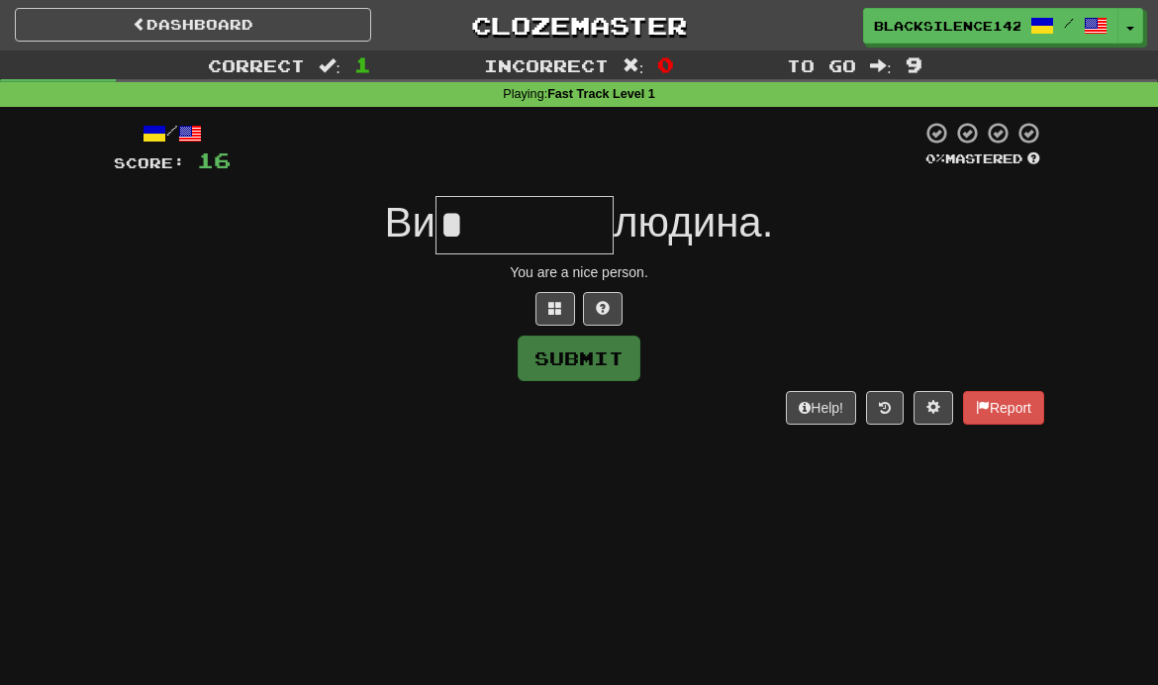
type input "*"
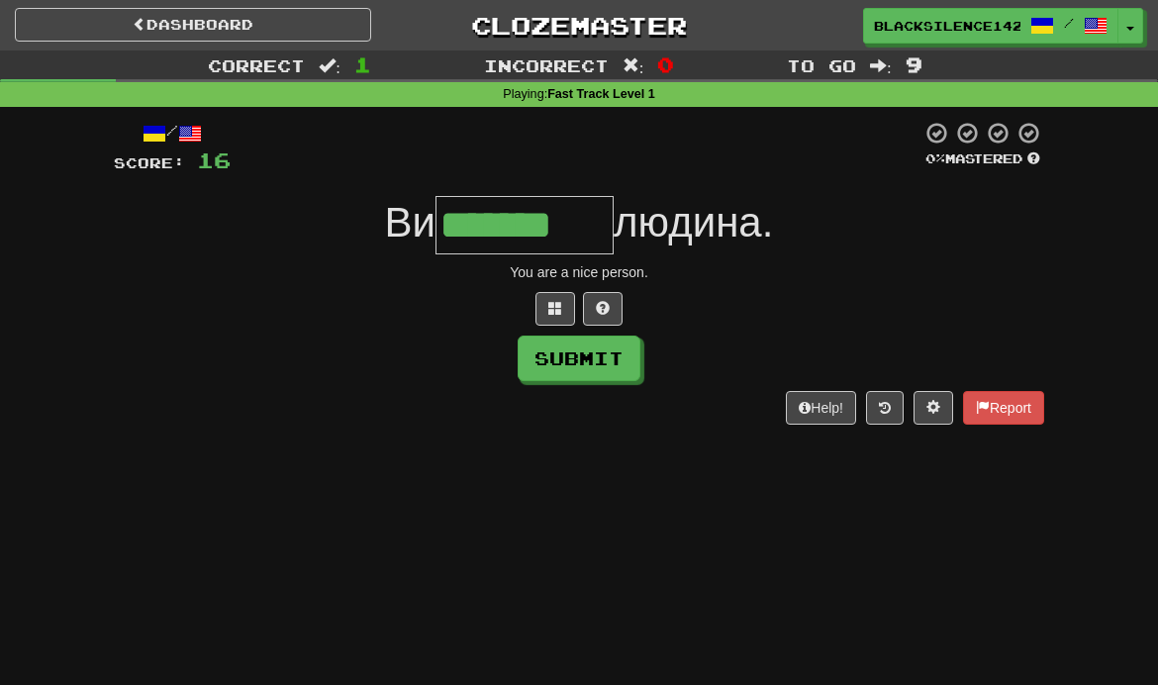
click at [614, 364] on button "Submit" at bounding box center [579, 359] width 123 height 46
type input "*******"
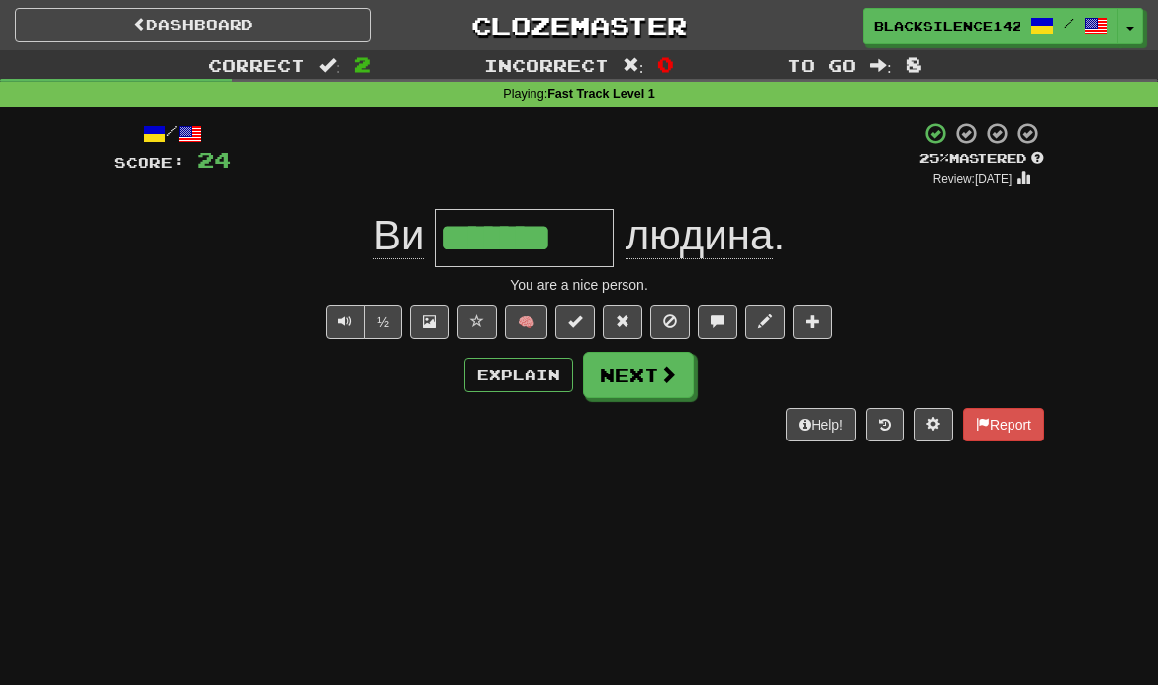
type input "*******"
click at [667, 382] on span at bounding box center [668, 374] width 18 height 18
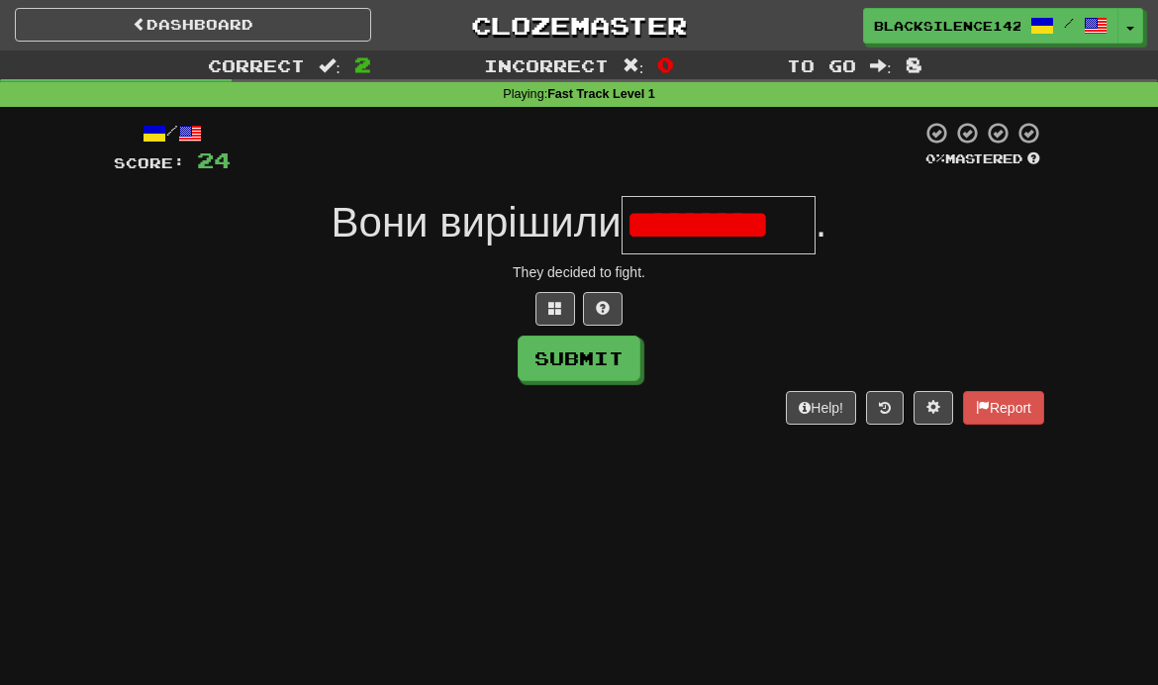
click at [615, 311] on button at bounding box center [603, 309] width 40 height 34
click at [614, 364] on button "Submit" at bounding box center [579, 359] width 123 height 46
type input "********"
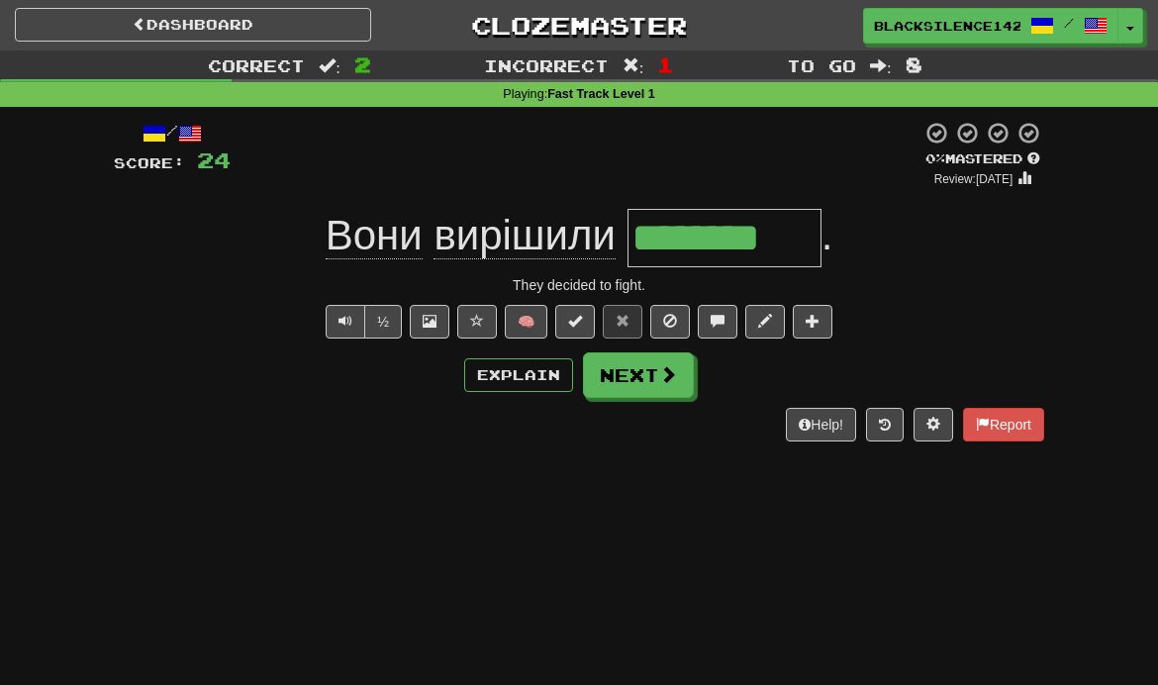
type input "********"
click at [665, 379] on span at bounding box center [668, 374] width 18 height 18
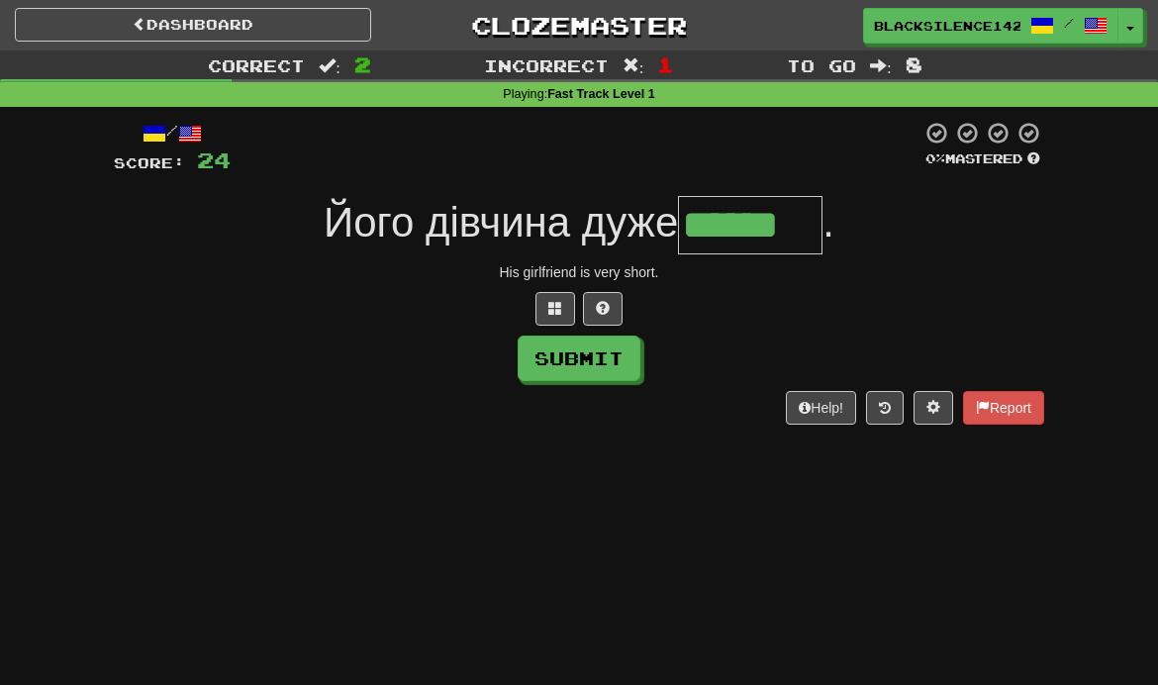
click at [620, 372] on button "Submit" at bounding box center [579, 359] width 123 height 46
type input "******"
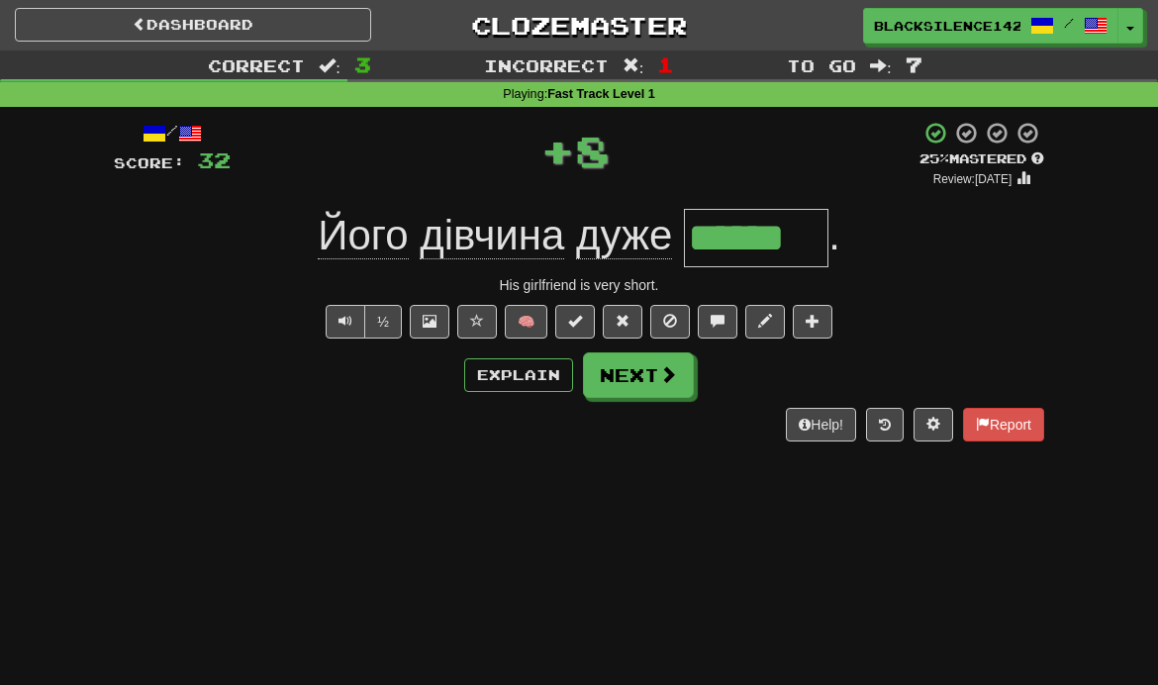
click at [659, 381] on span at bounding box center [668, 374] width 18 height 18
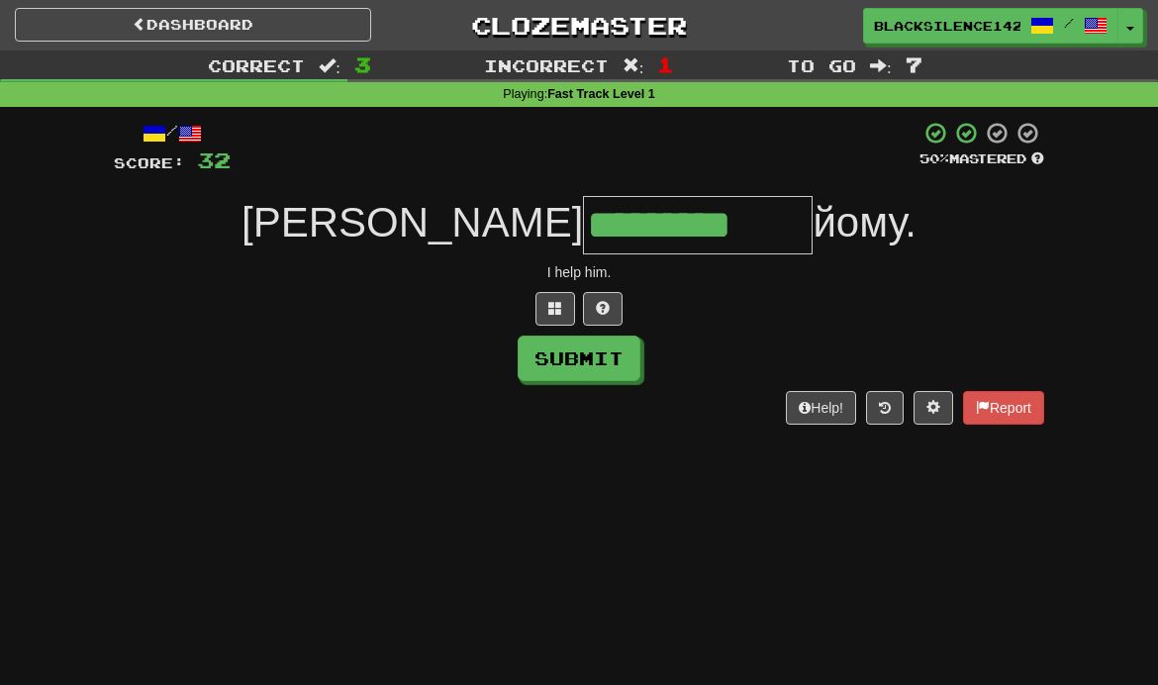
click at [614, 362] on button "Submit" at bounding box center [579, 359] width 123 height 46
type input "*********"
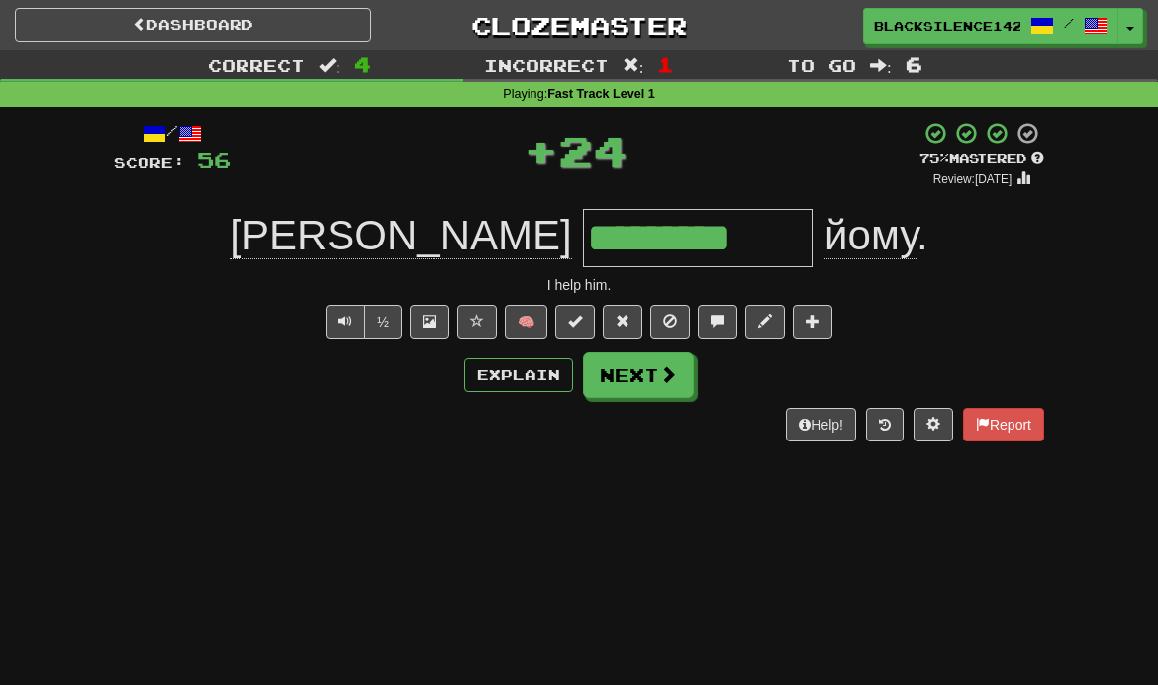
click at [659, 380] on span at bounding box center [668, 374] width 18 height 18
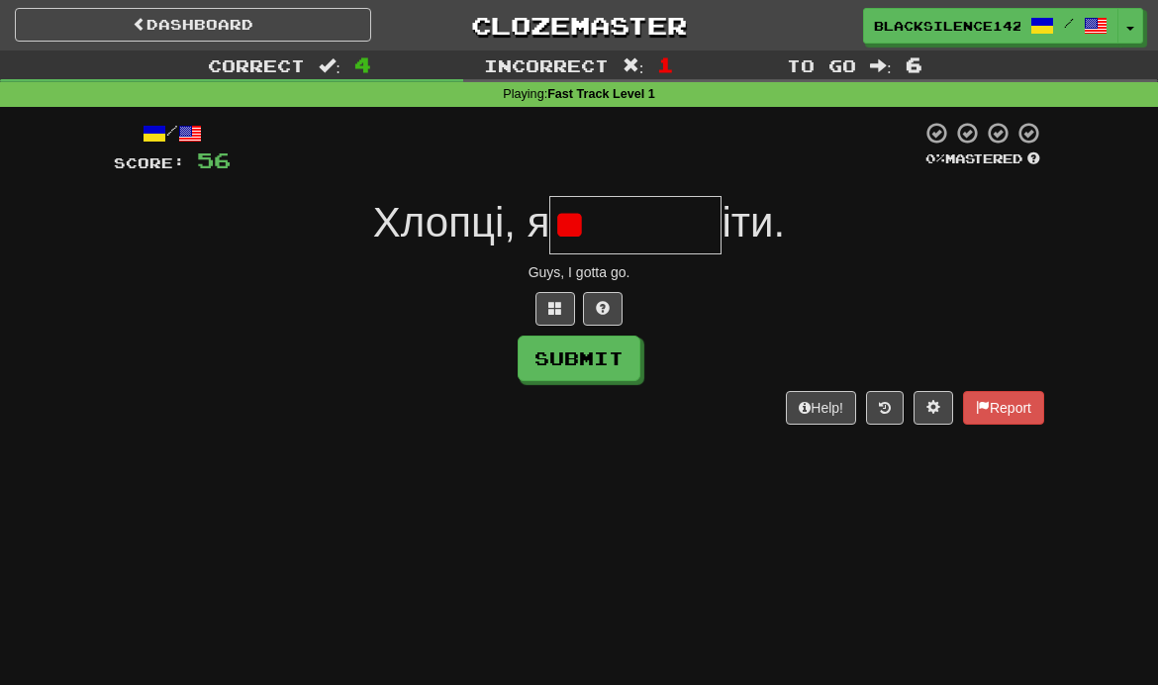
click at [611, 308] on button at bounding box center [603, 309] width 40 height 34
click at [618, 358] on button "Submit" at bounding box center [579, 359] width 123 height 46
type input "*******"
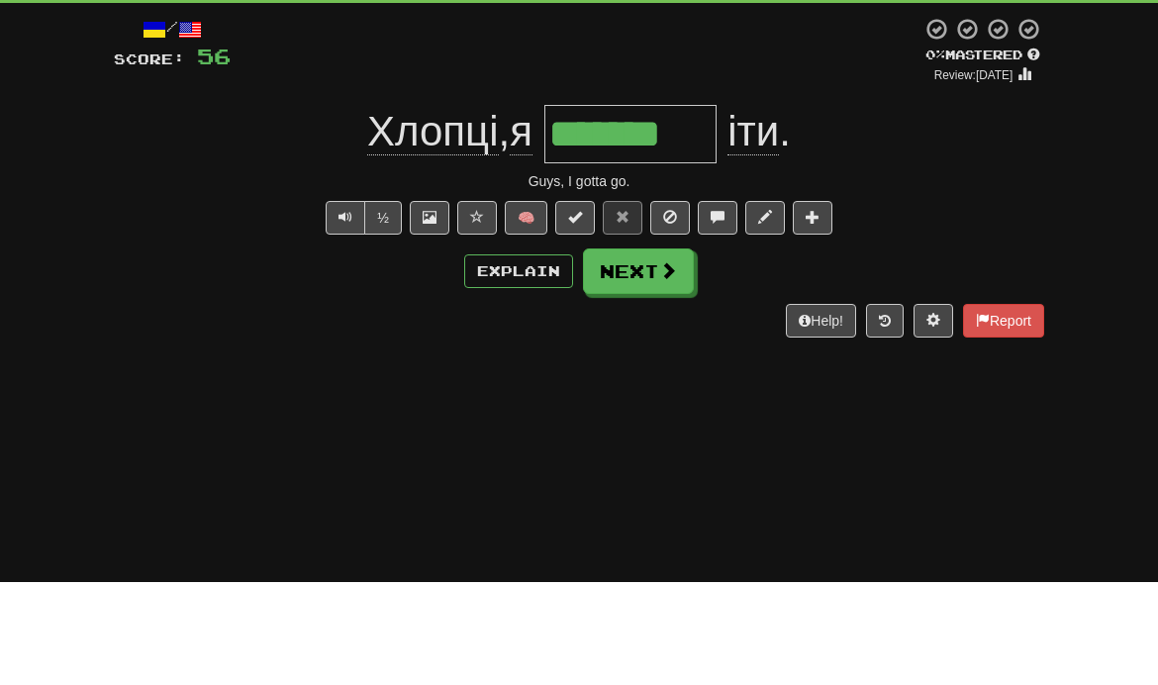
type input "*******"
click at [675, 365] on span at bounding box center [668, 374] width 18 height 18
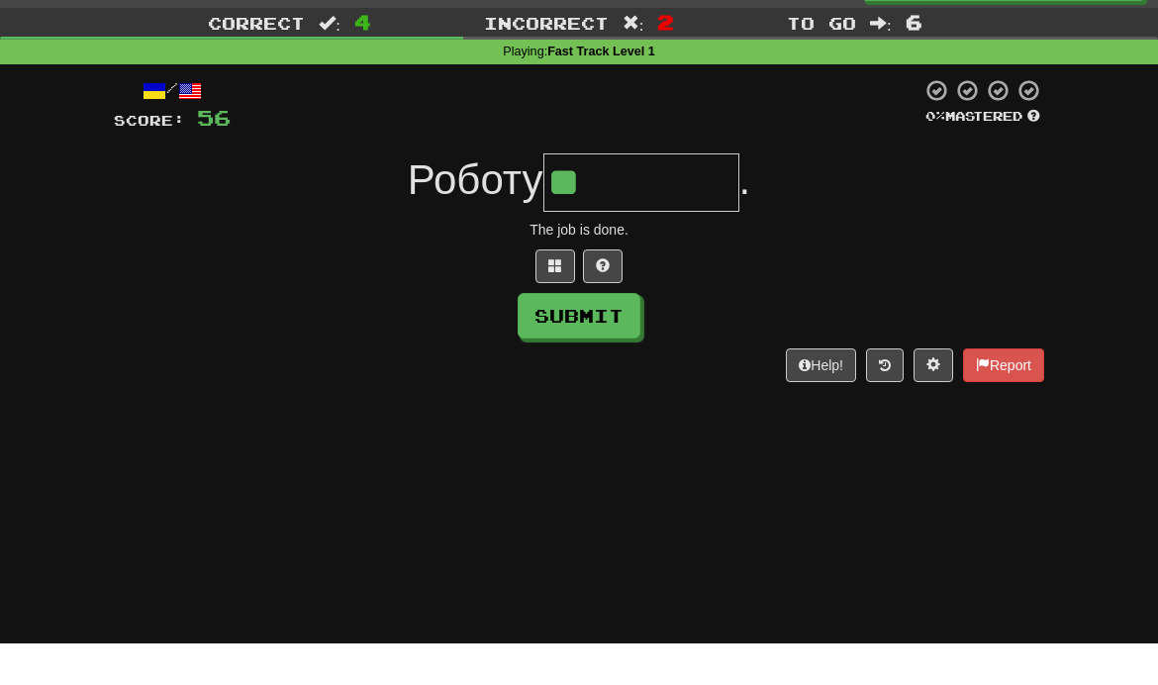
scroll to position [43, 0]
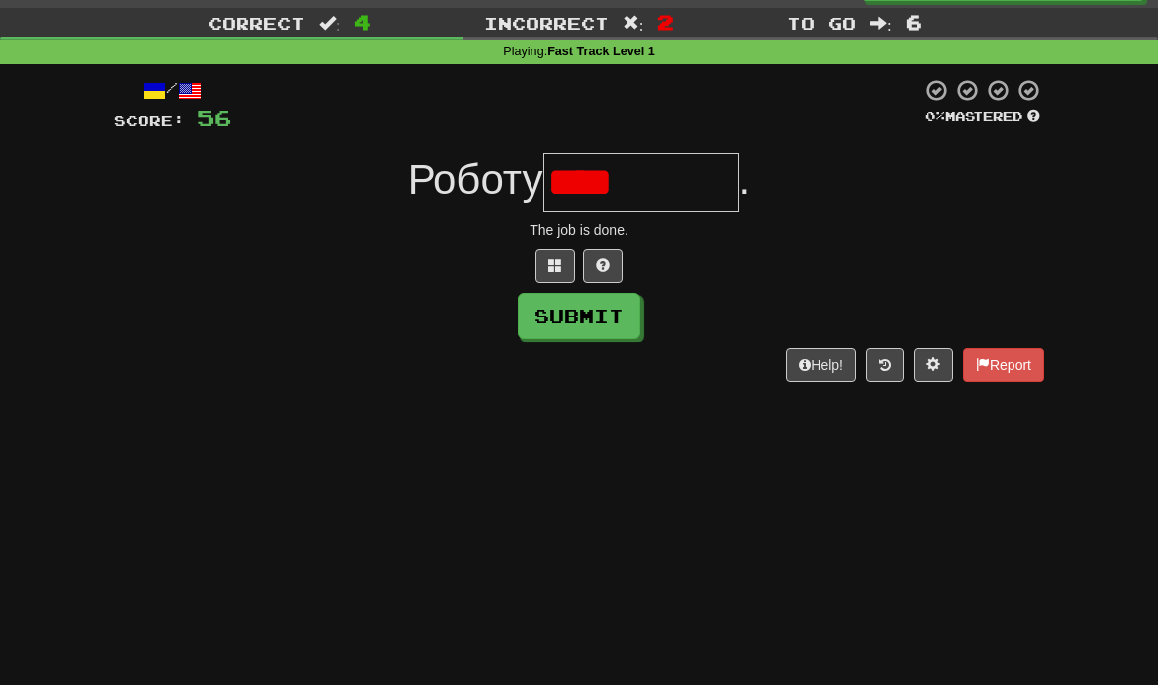
click at [615, 315] on button "Submit" at bounding box center [579, 316] width 123 height 46
type input "********"
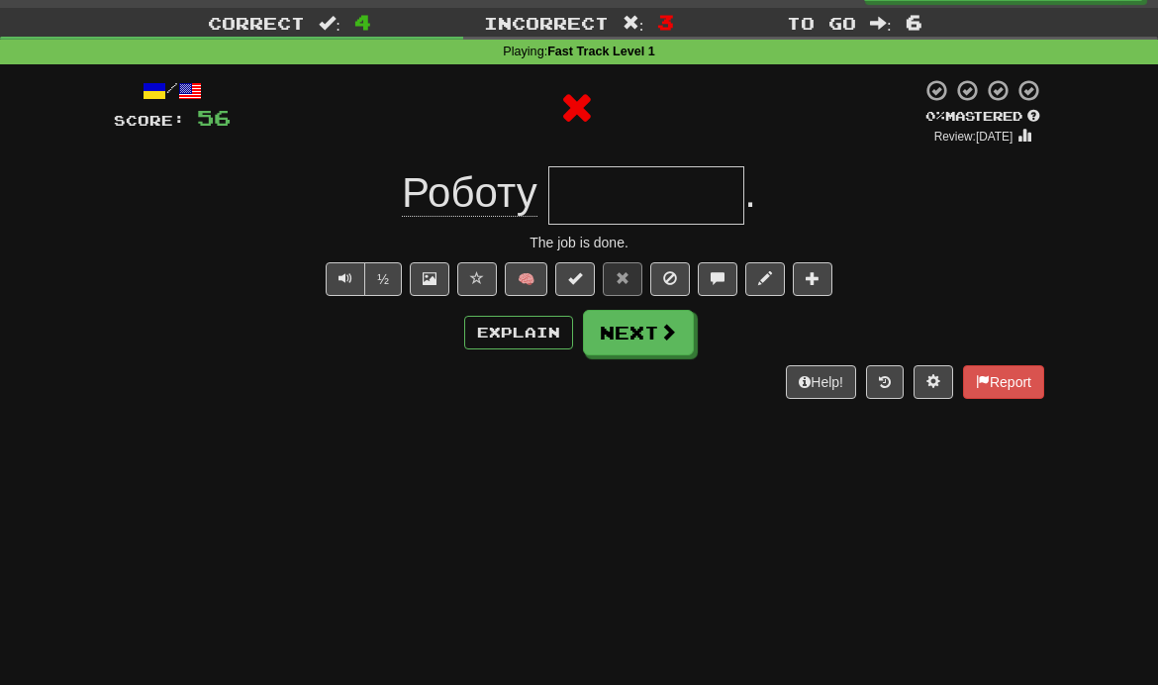
scroll to position [42, 0]
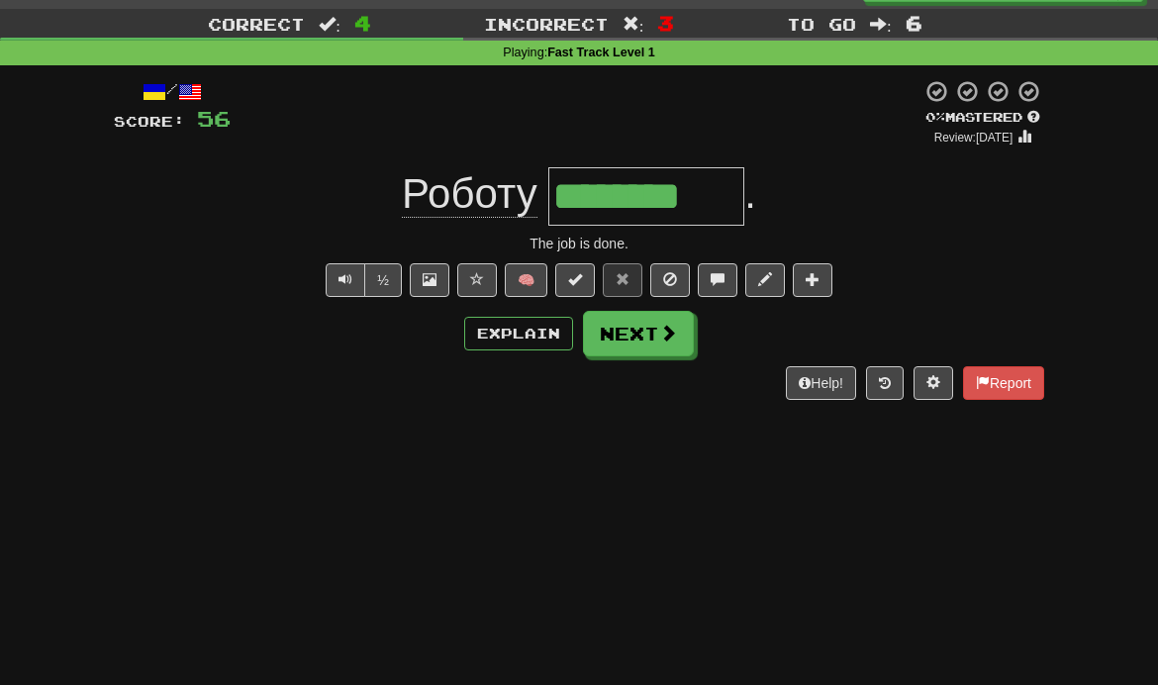
type input "********"
click at [653, 346] on button "Next" at bounding box center [638, 334] width 111 height 46
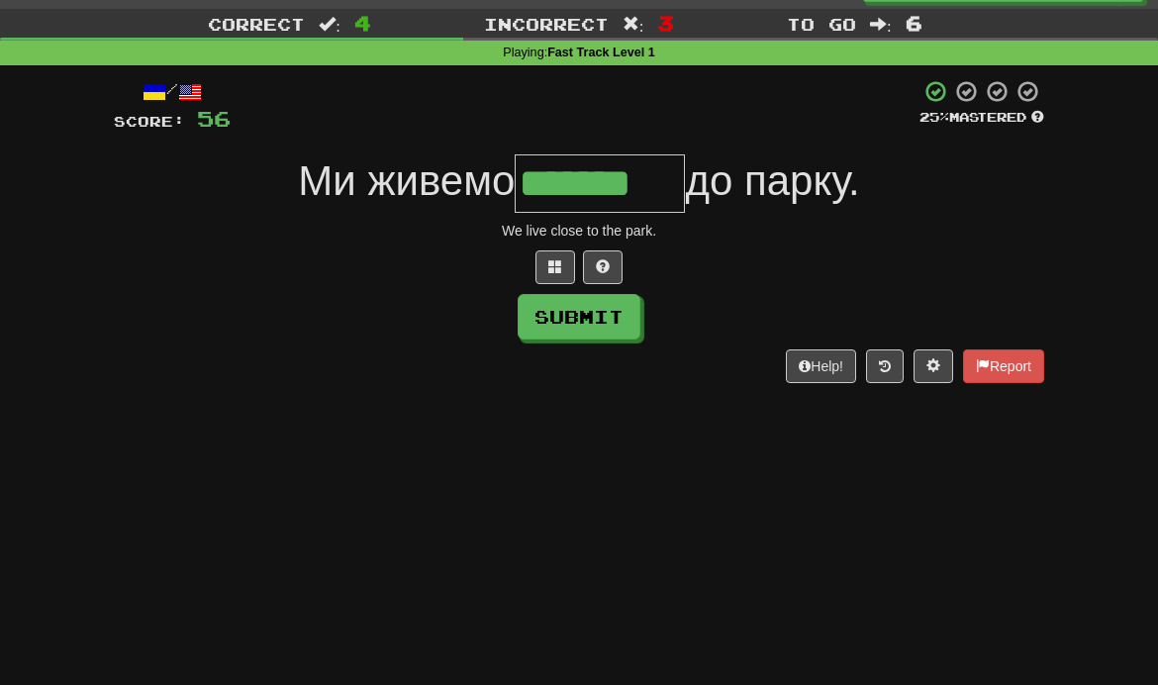
click at [619, 323] on button "Submit" at bounding box center [579, 317] width 123 height 46
type input "*******"
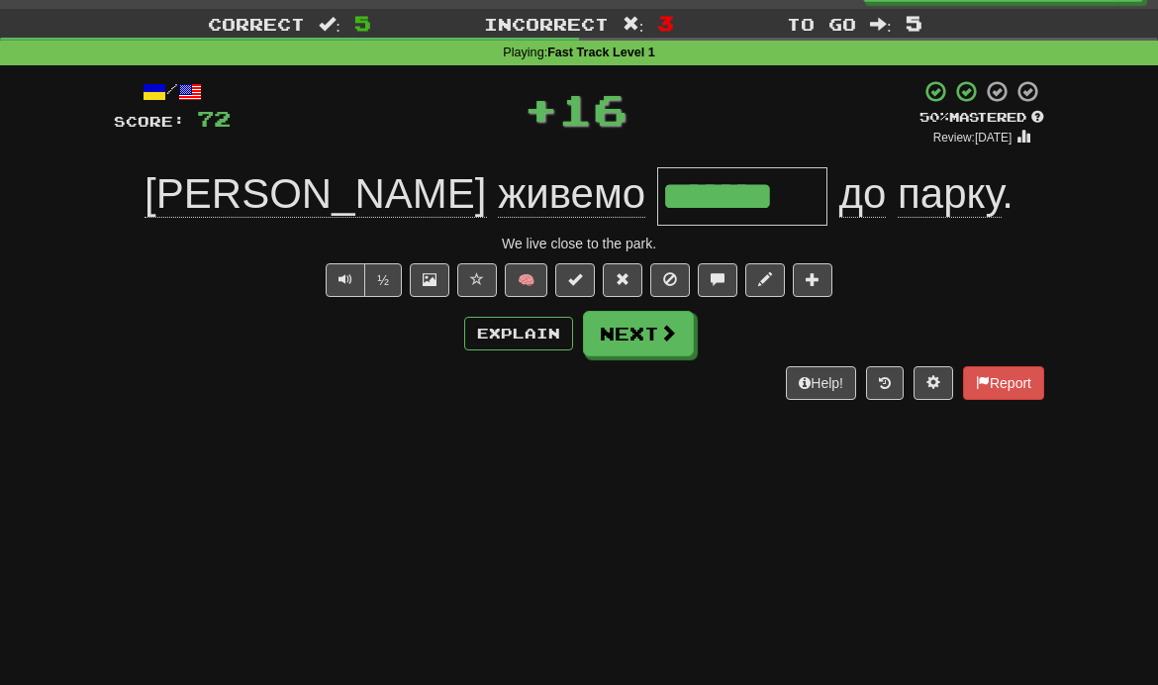
scroll to position [43, 0]
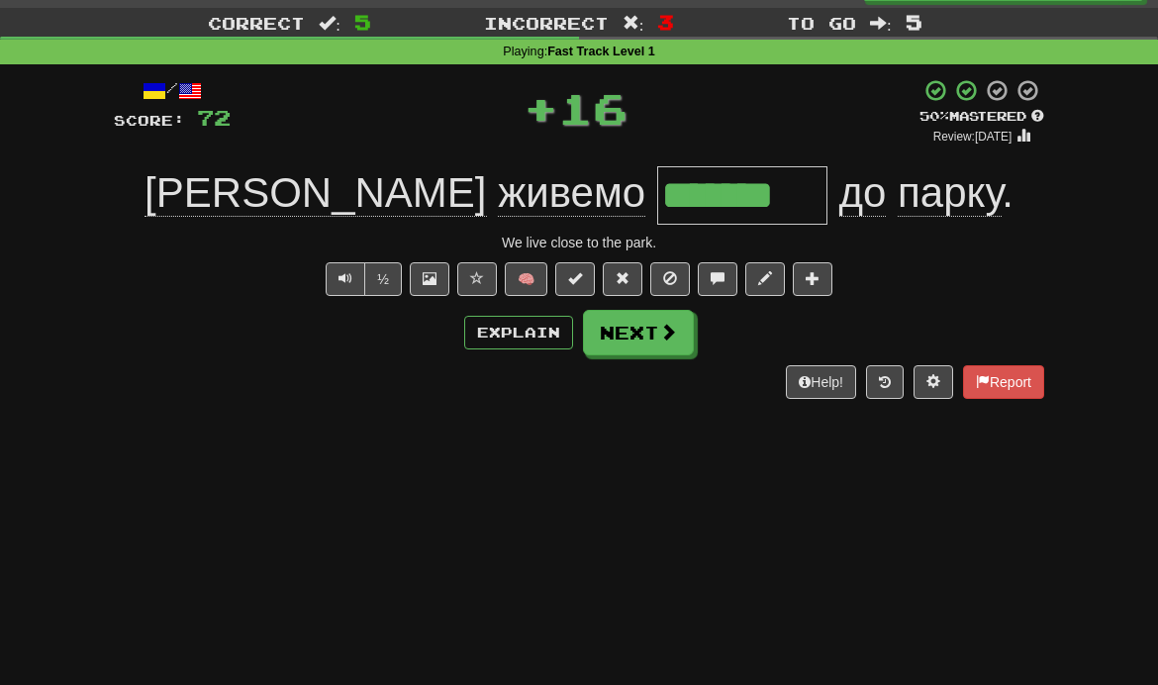
click at [644, 341] on button "Next" at bounding box center [638, 333] width 111 height 46
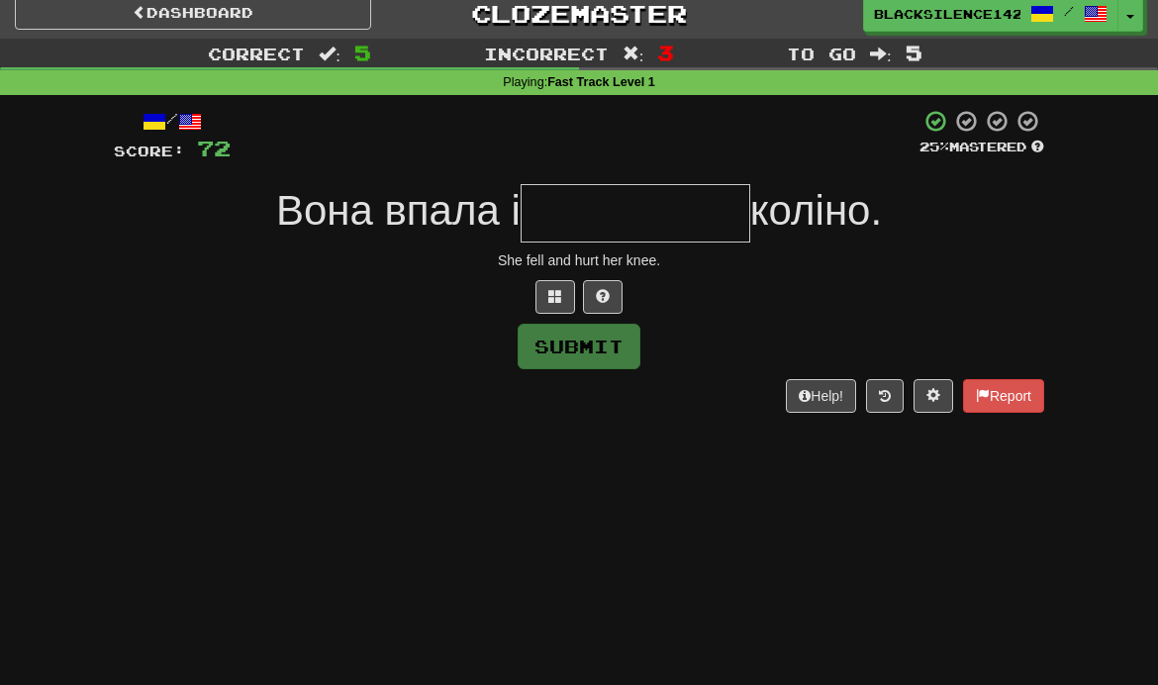
scroll to position [1, 0]
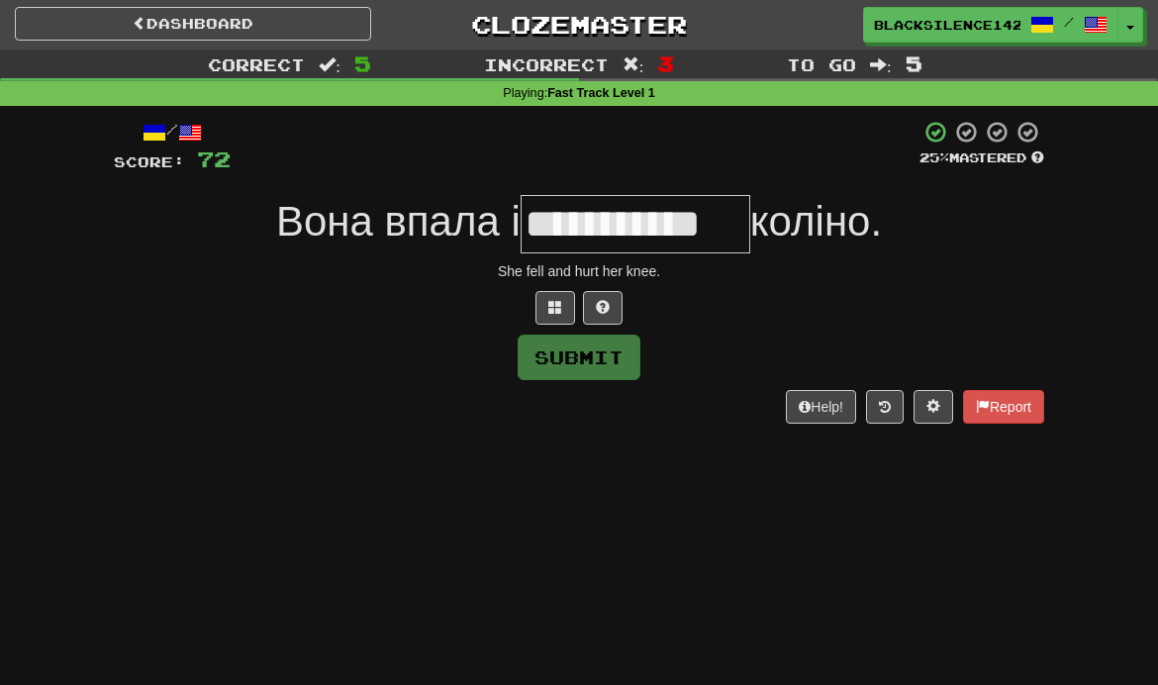
type input "**********"
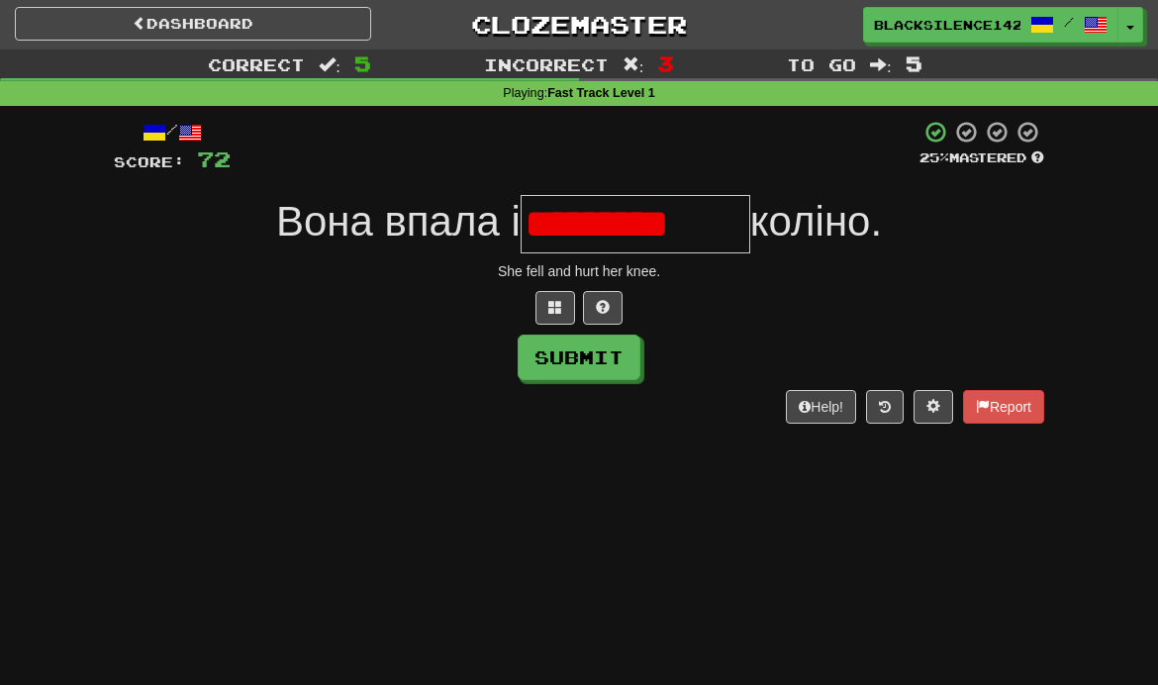
click at [612, 307] on button at bounding box center [603, 308] width 40 height 34
click at [609, 347] on button "Submit" at bounding box center [579, 358] width 123 height 46
type input "*********"
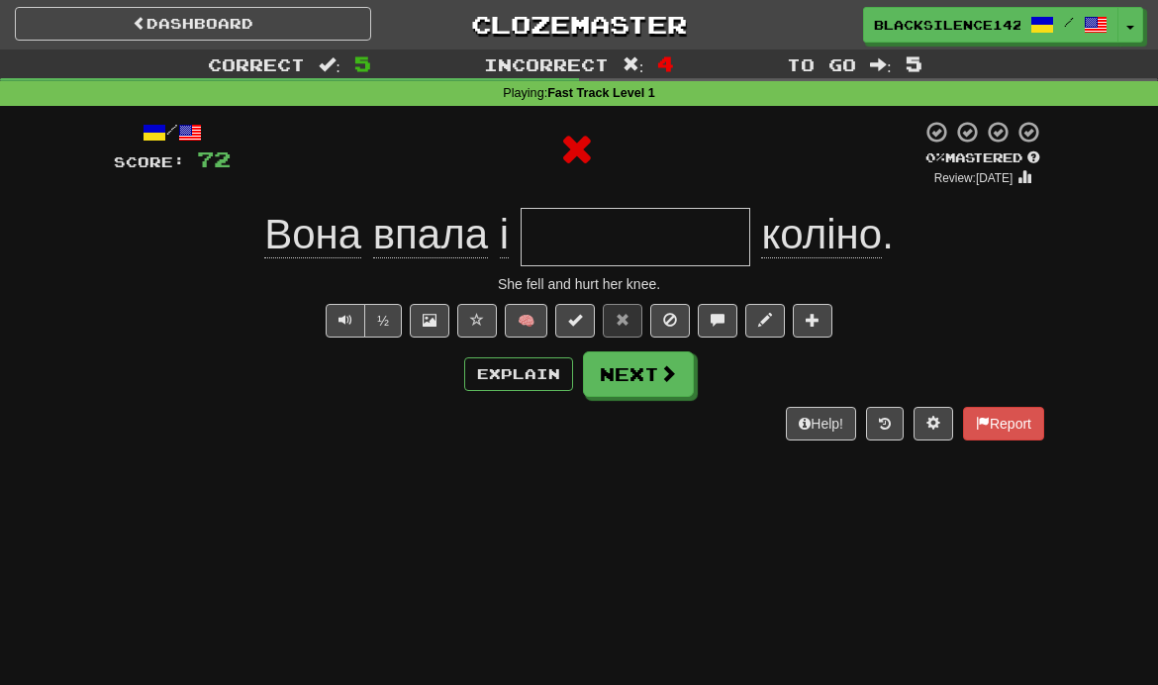
click at [521, 244] on input "text" at bounding box center [636, 237] width 230 height 58
type input "*********"
click at [668, 383] on button "Next" at bounding box center [638, 374] width 111 height 46
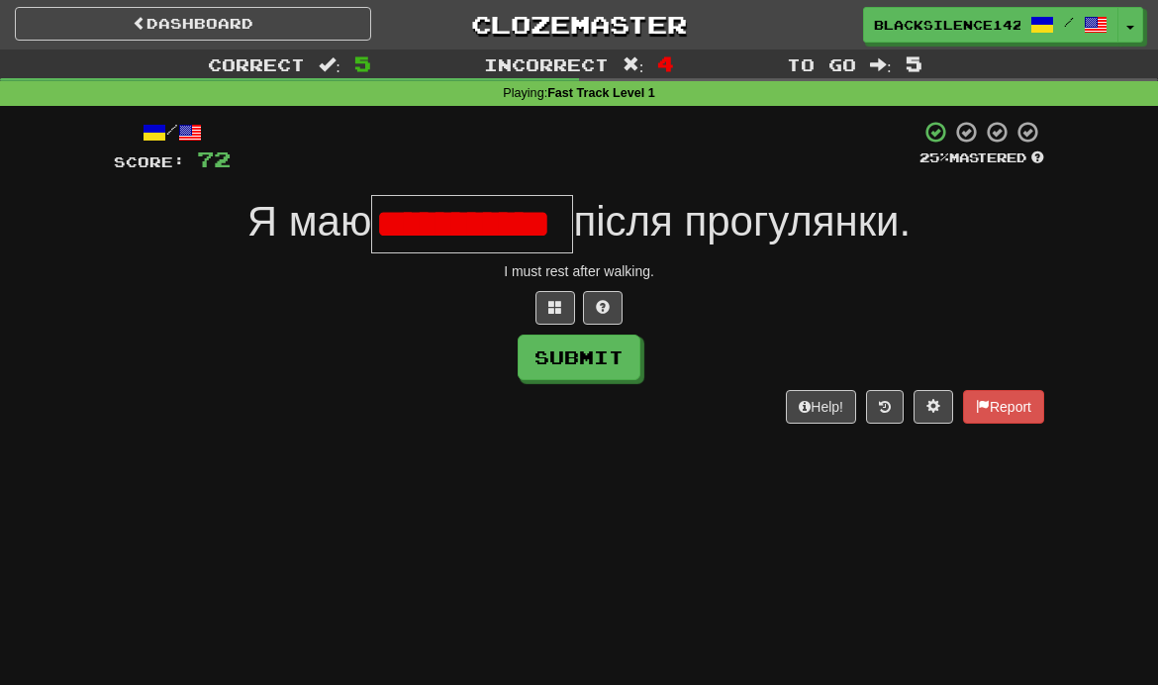
click at [629, 365] on button "Submit" at bounding box center [579, 358] width 123 height 46
type input "*********"
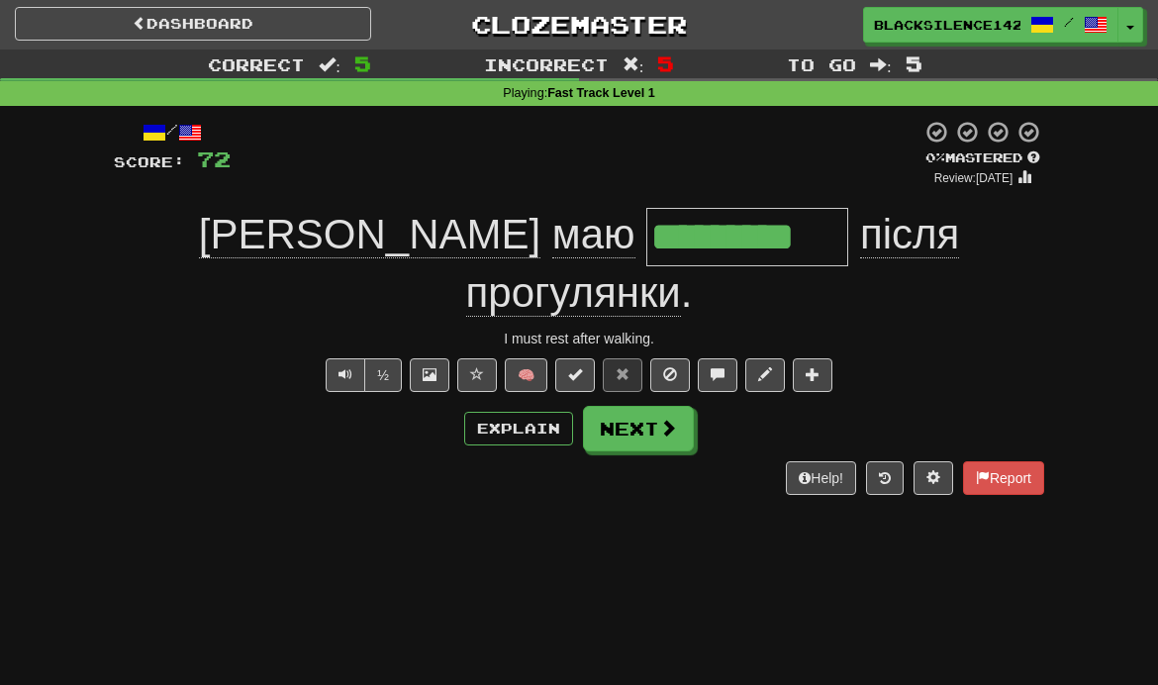
type input "*********"
click at [340, 56] on span ":" at bounding box center [330, 64] width 22 height 17
click at [354, 30] on link "Dashboard" at bounding box center [193, 24] width 356 height 34
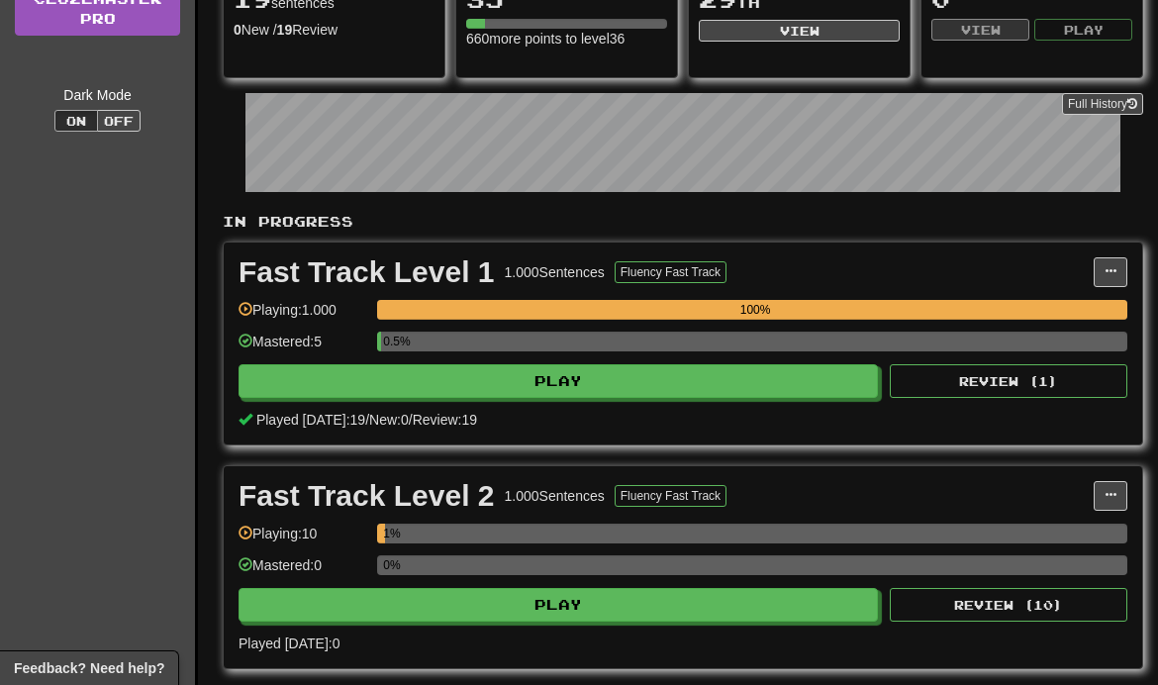
scroll to position [293, 0]
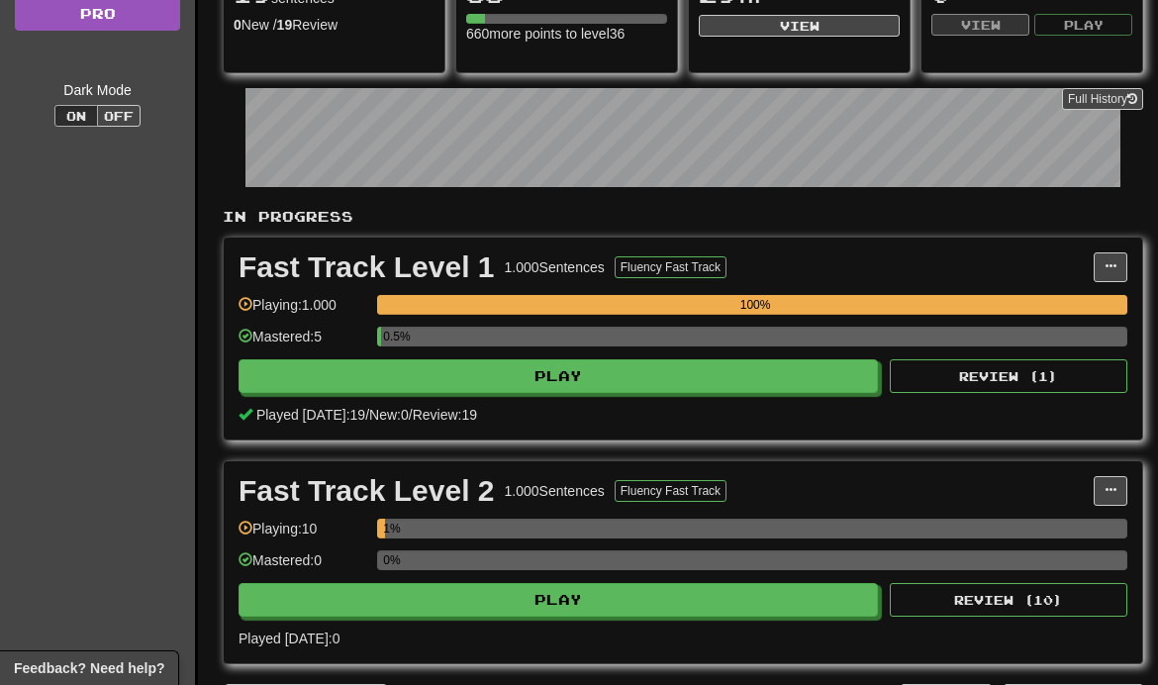
click at [776, 378] on button "Play" at bounding box center [559, 376] width 640 height 34
select select "**"
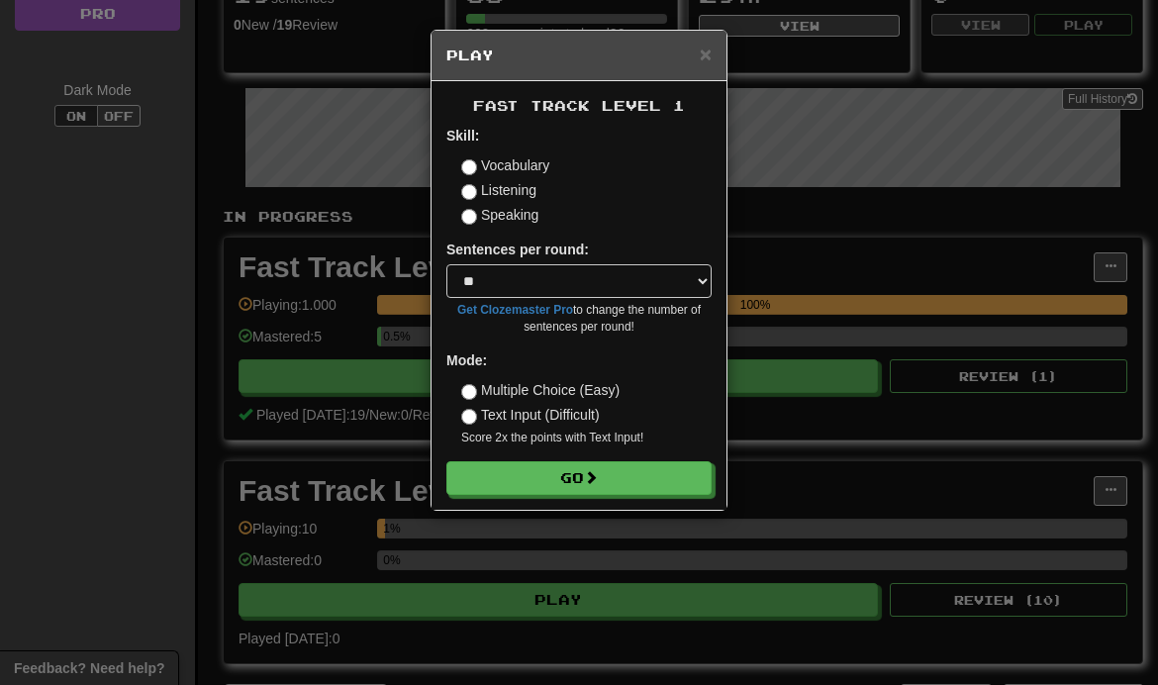
click at [684, 477] on button "Go" at bounding box center [578, 478] width 265 height 34
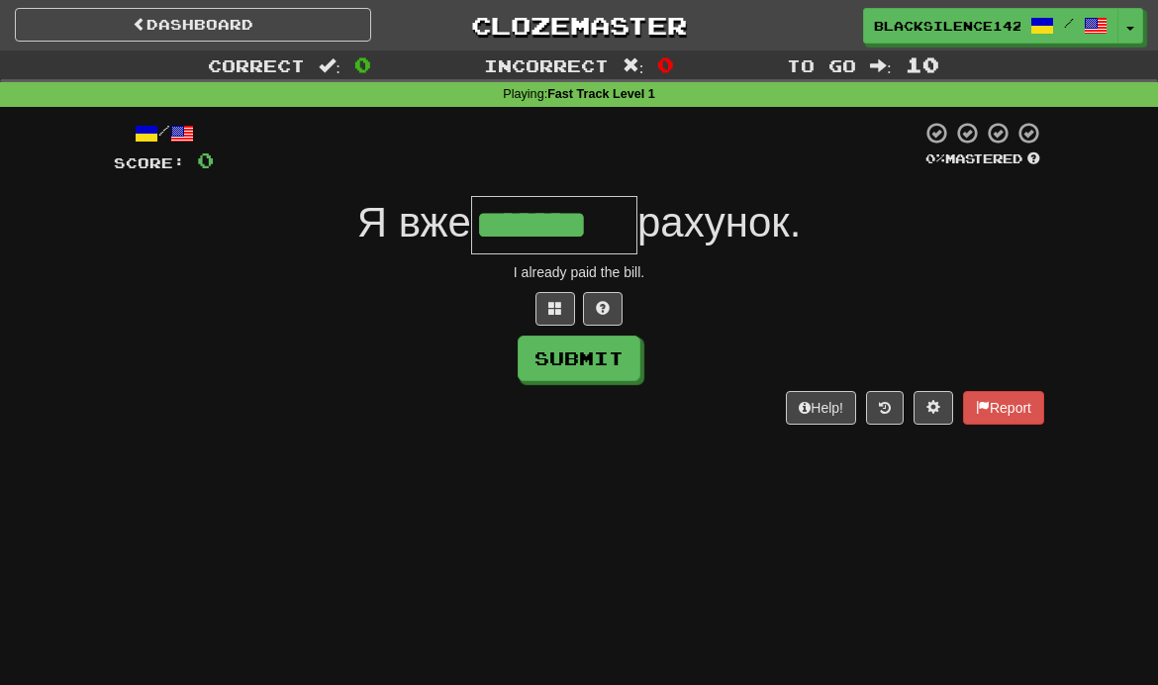
click at [617, 366] on button "Submit" at bounding box center [579, 359] width 123 height 46
type input "*******"
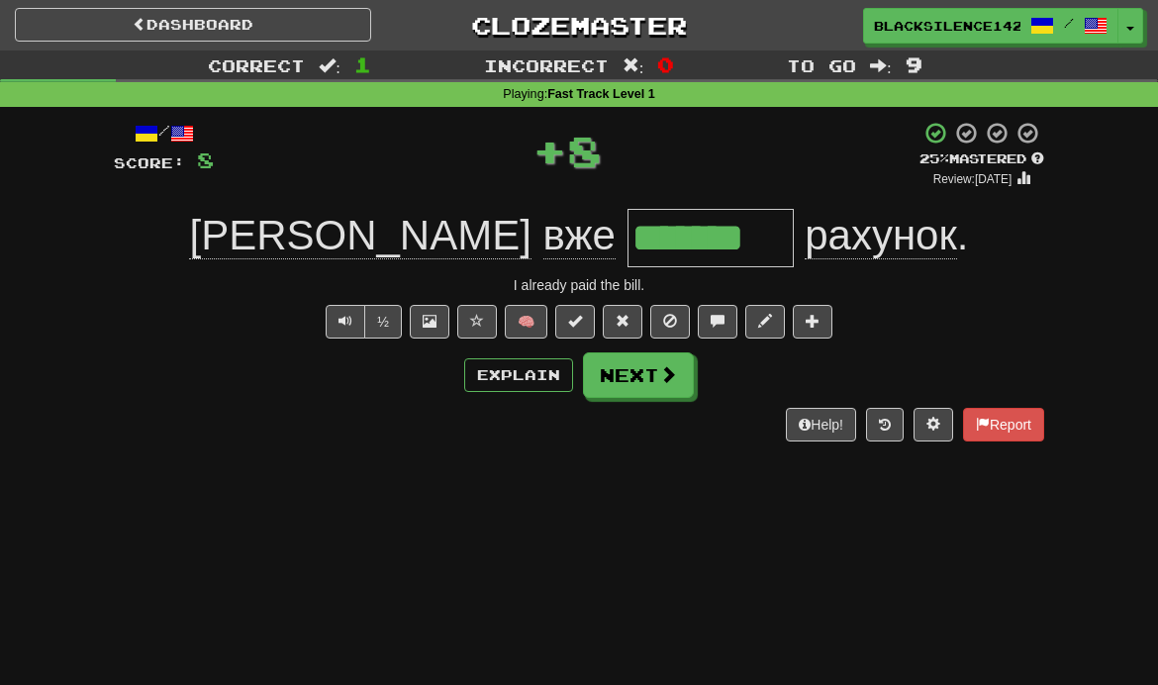
click at [650, 375] on button "Next" at bounding box center [638, 375] width 111 height 46
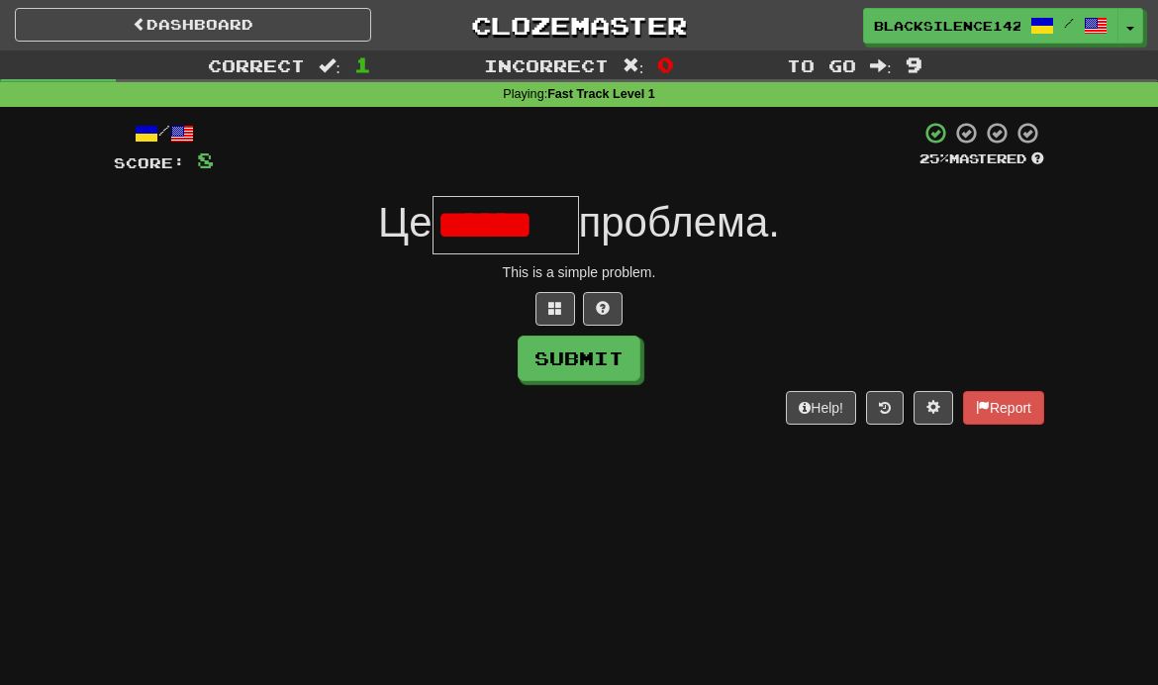
click at [610, 311] on button at bounding box center [603, 309] width 40 height 34
type input "******"
click at [604, 358] on button "Submit" at bounding box center [579, 359] width 123 height 46
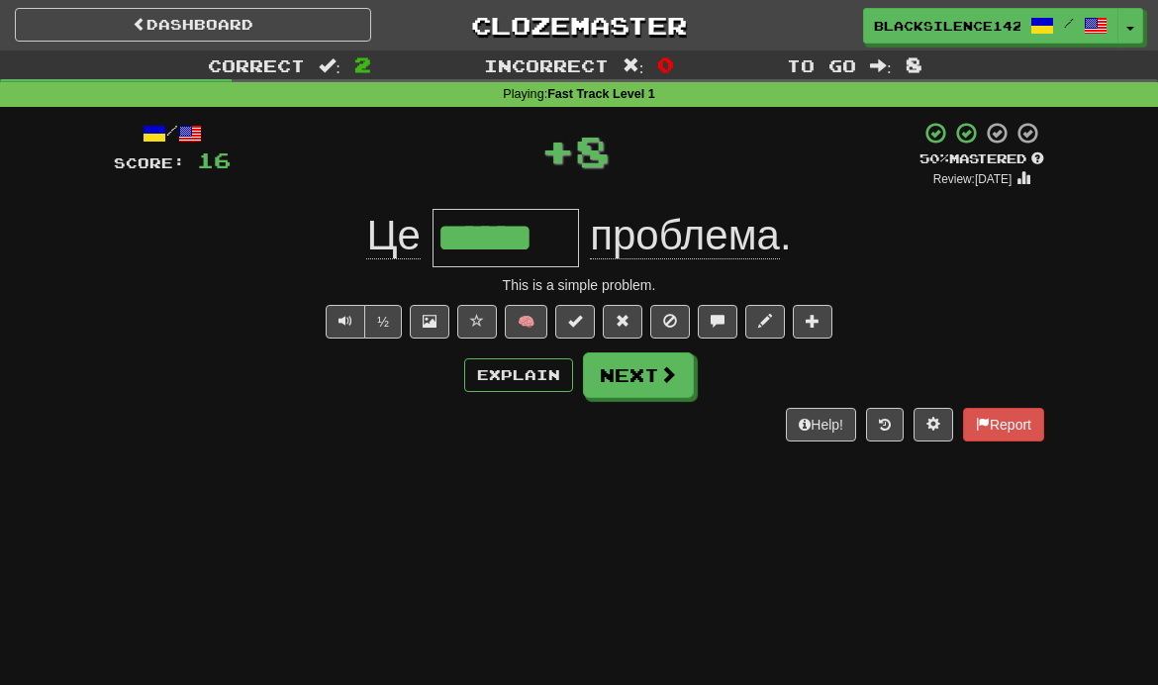
click at [652, 373] on button "Next" at bounding box center [638, 375] width 111 height 46
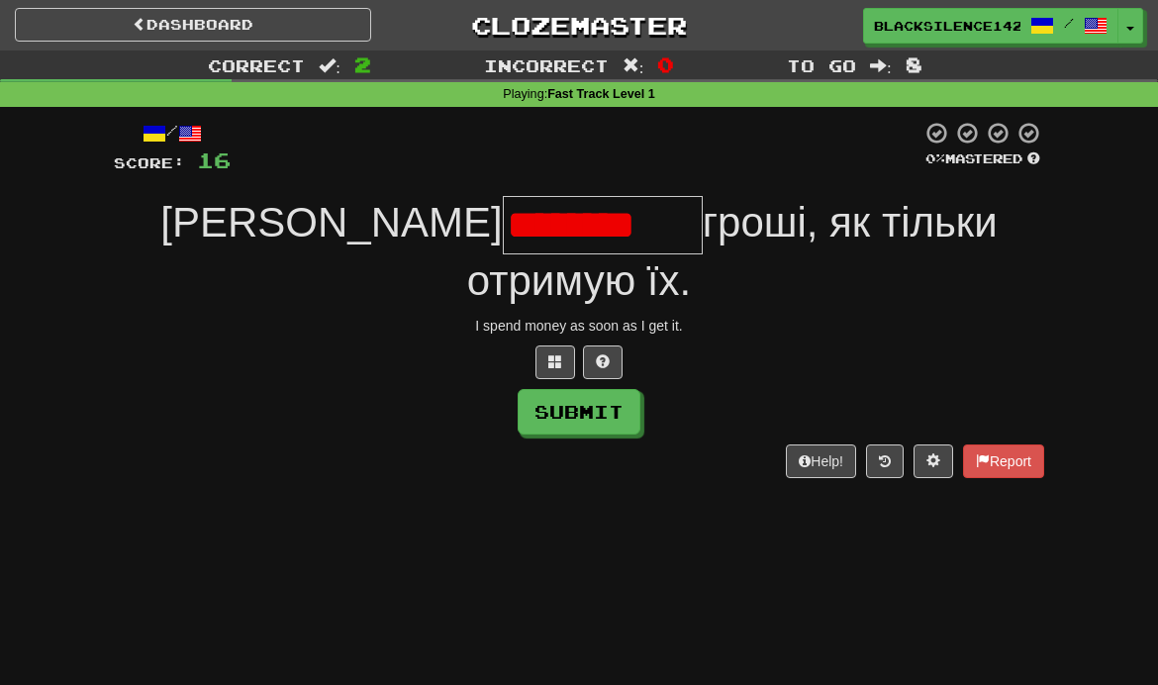
click at [623, 389] on button "Submit" at bounding box center [579, 412] width 123 height 46
type input "********"
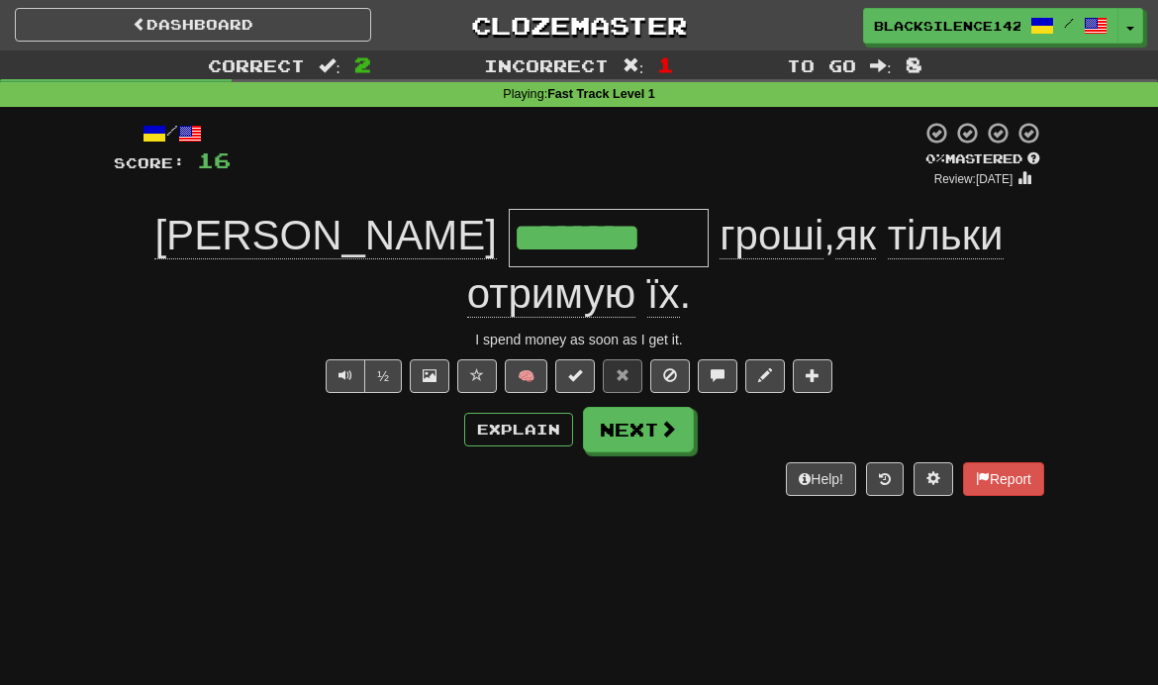
type input "********"
click at [663, 420] on span at bounding box center [668, 429] width 18 height 18
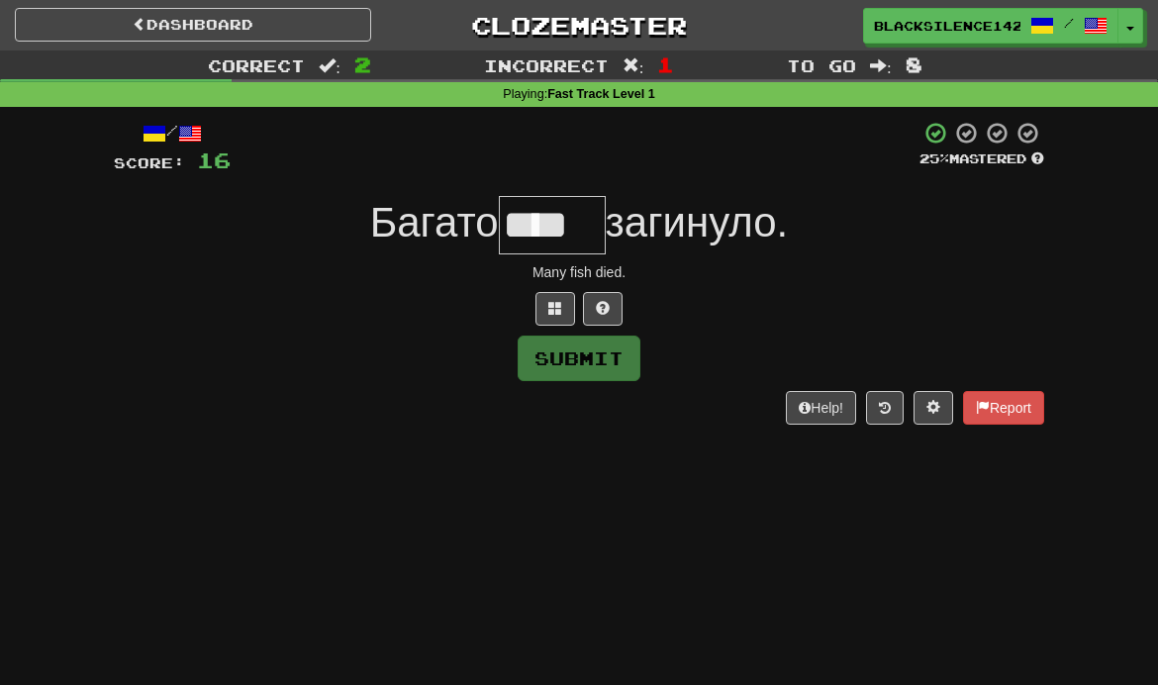
type input "****"
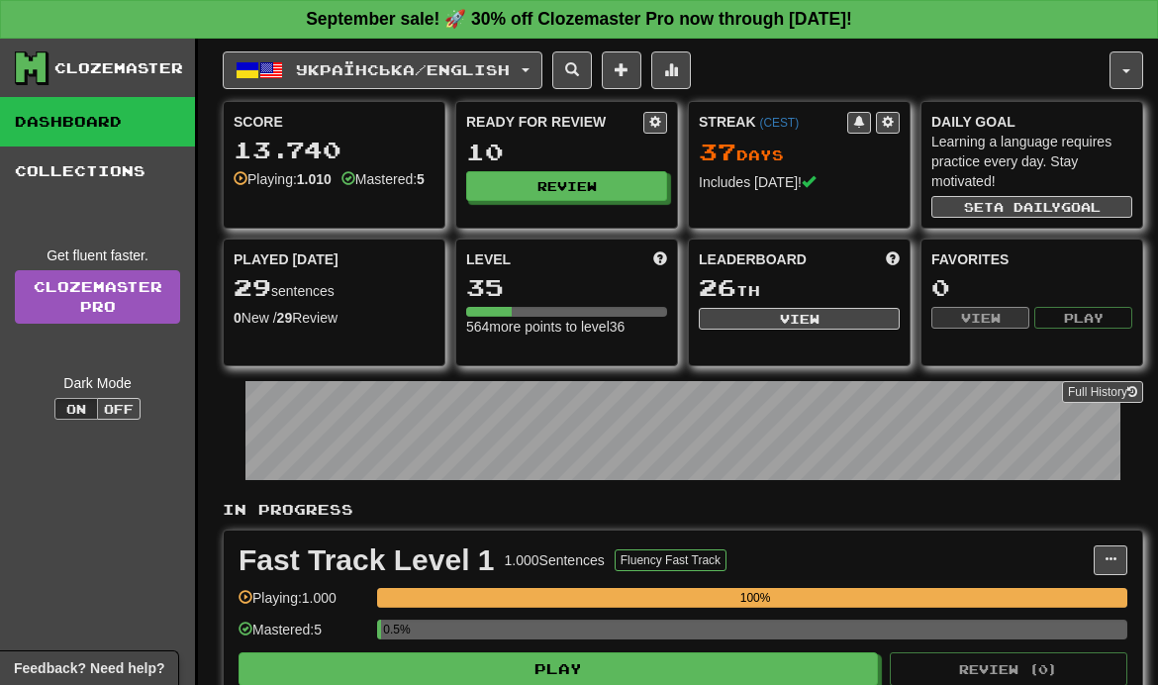
click at [410, 66] on span "Українська / English" at bounding box center [403, 69] width 214 height 17
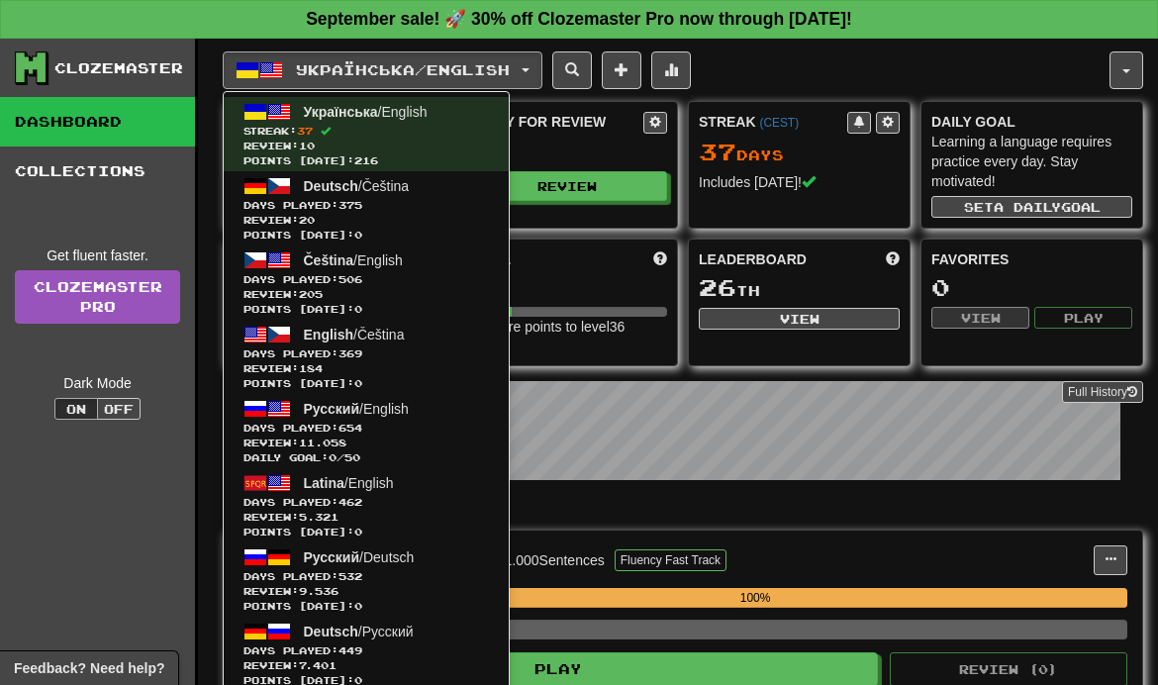
click at [358, 184] on span "Deutsch / Čeština" at bounding box center [357, 186] width 106 height 16
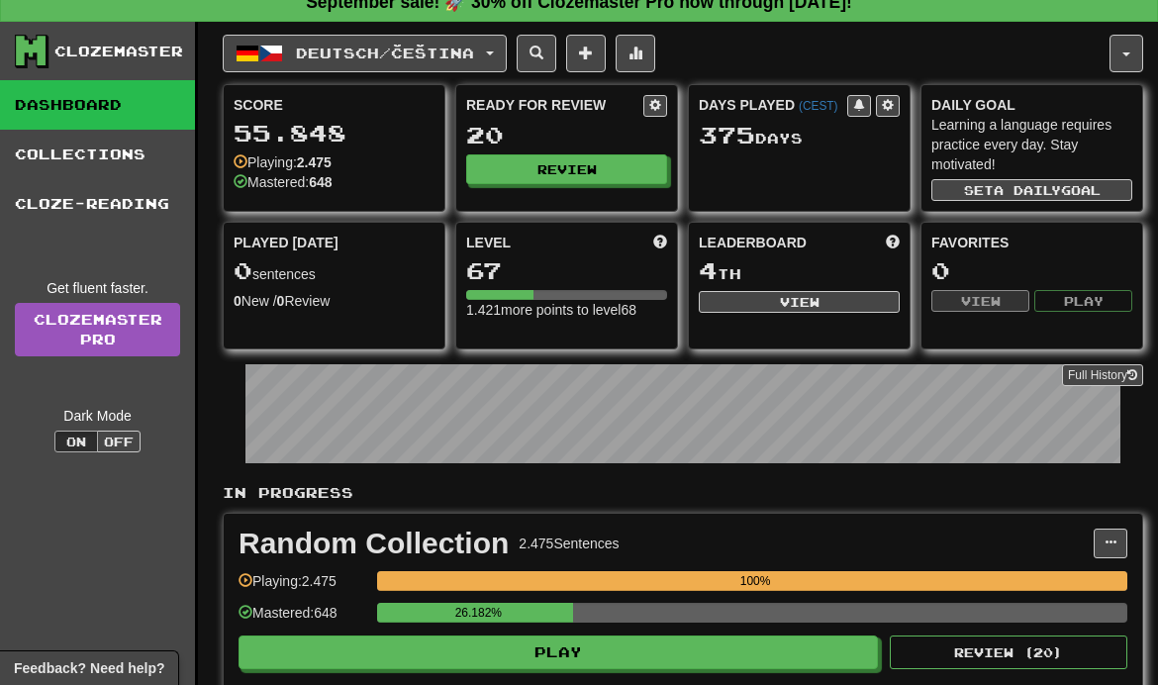
scroll to position [18, 0]
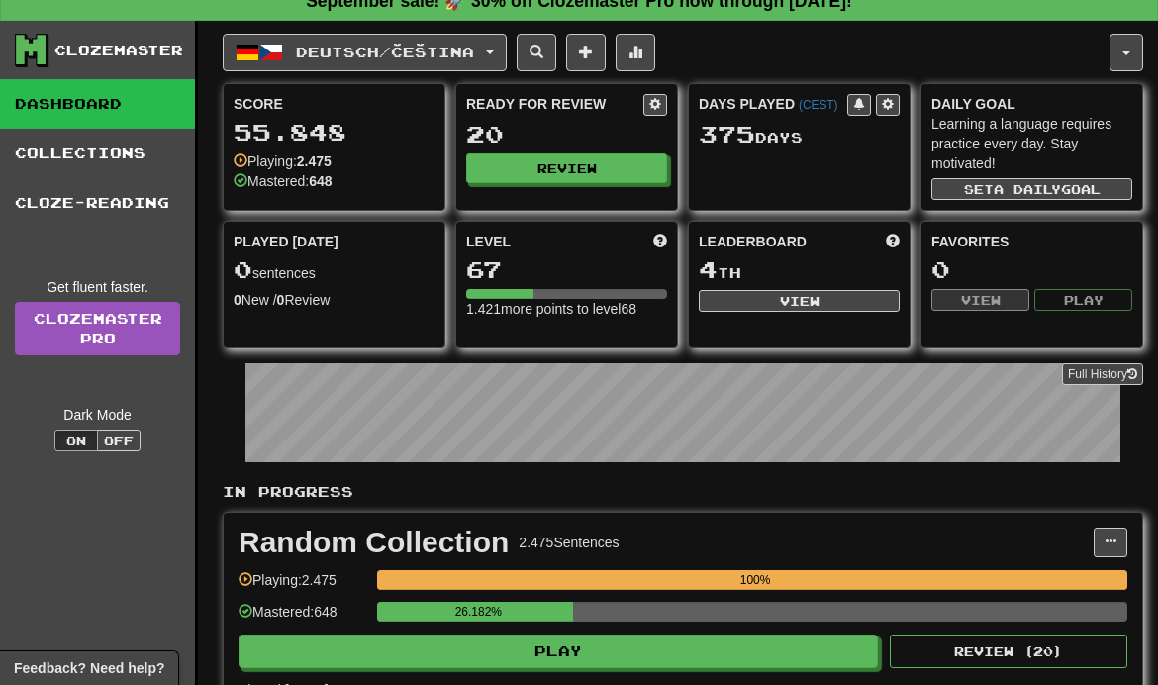
click at [403, 57] on span "Deutsch / Čeština" at bounding box center [385, 52] width 178 height 17
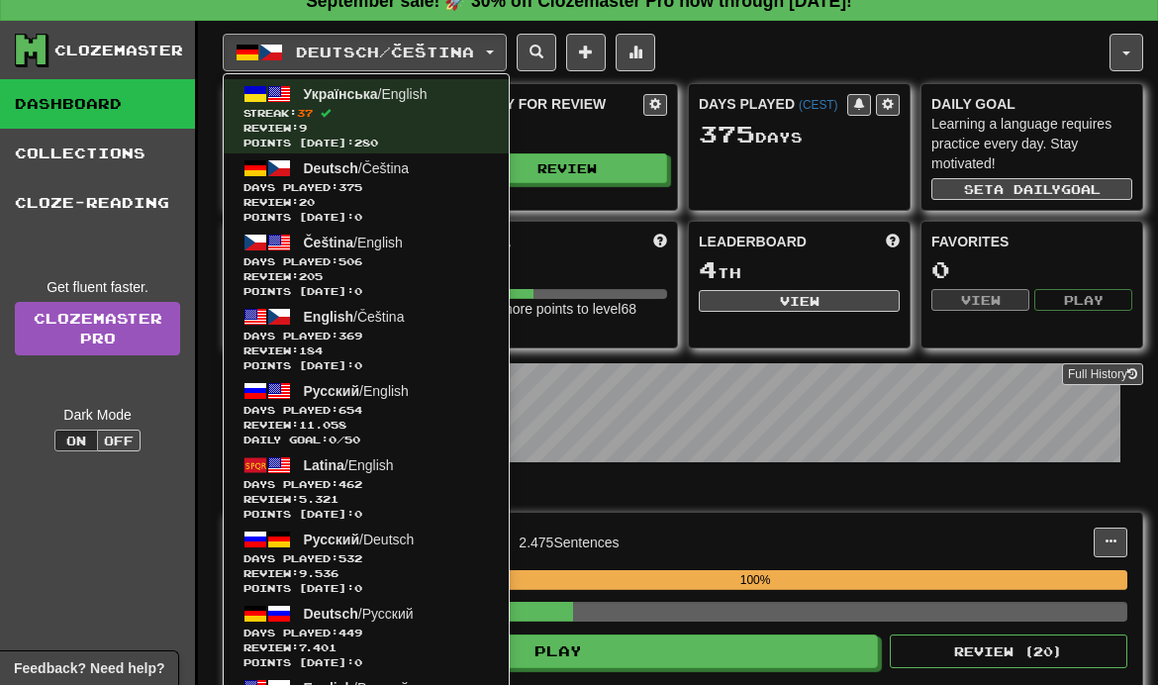
click at [305, 256] on span "Days Played: 506" at bounding box center [367, 261] width 246 height 15
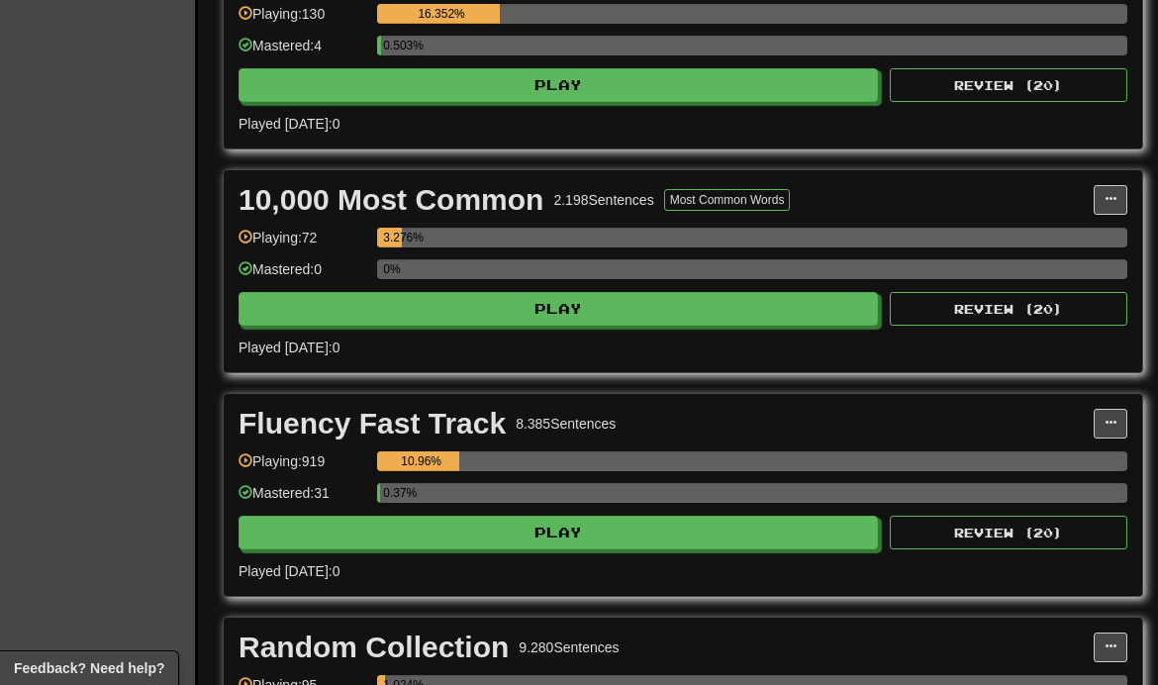
scroll to position [587, 0]
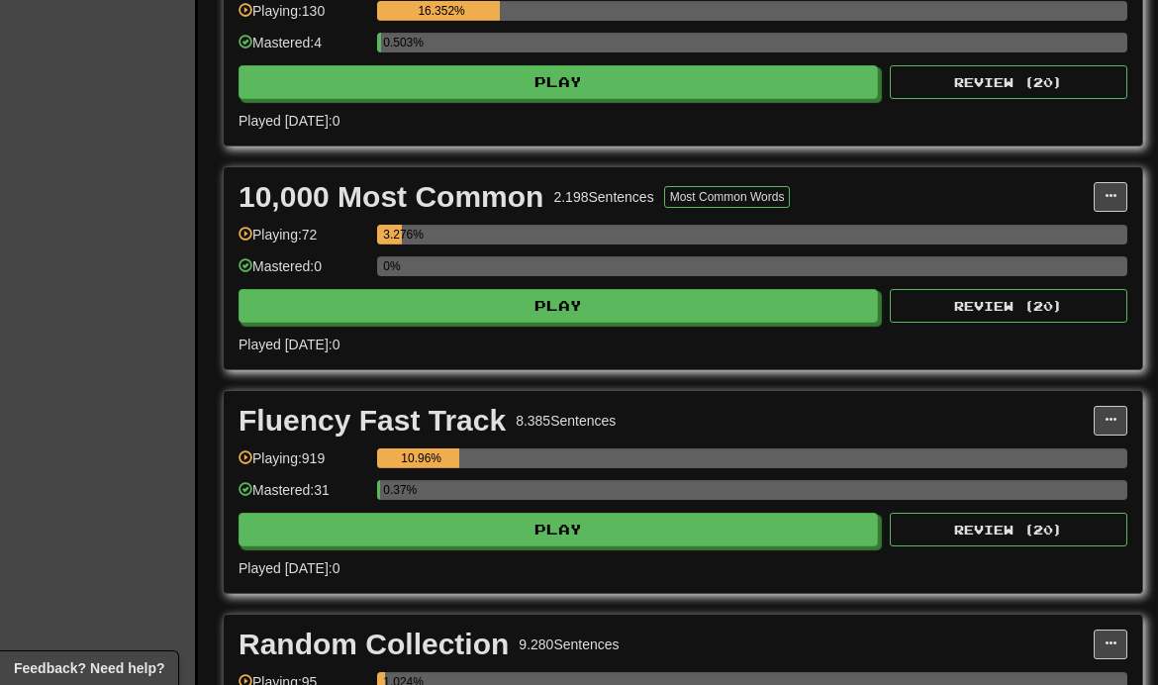
click at [440, 290] on button "Play" at bounding box center [559, 306] width 640 height 34
select select "**"
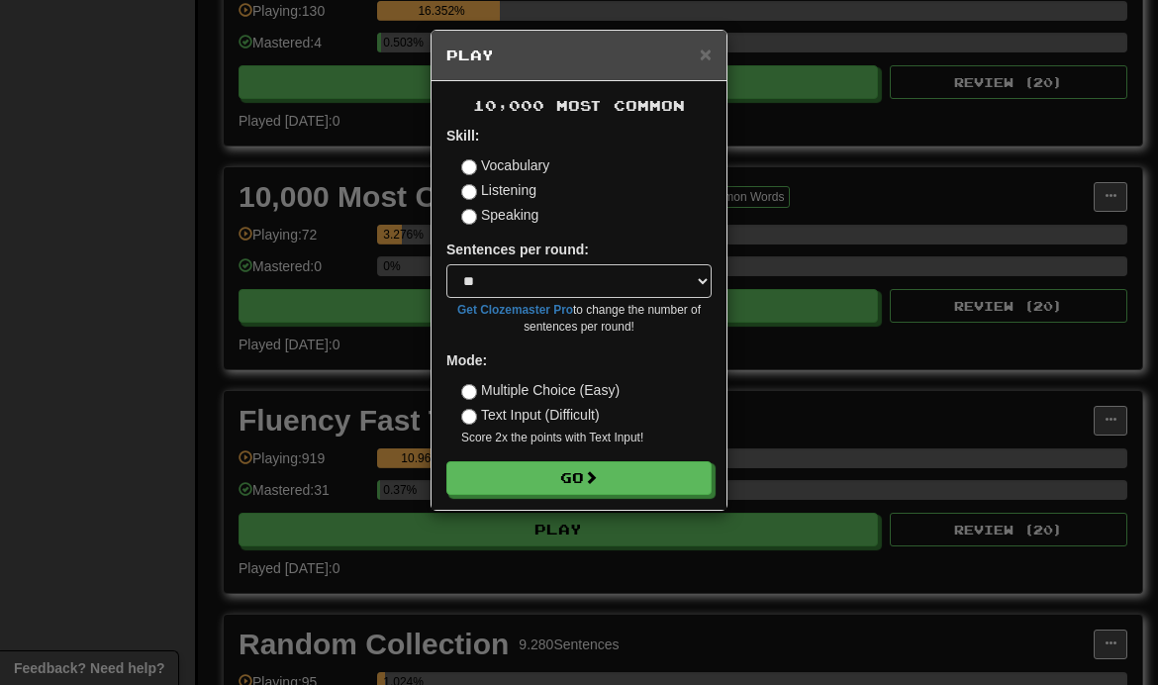
click at [550, 475] on button "Go" at bounding box center [578, 478] width 265 height 34
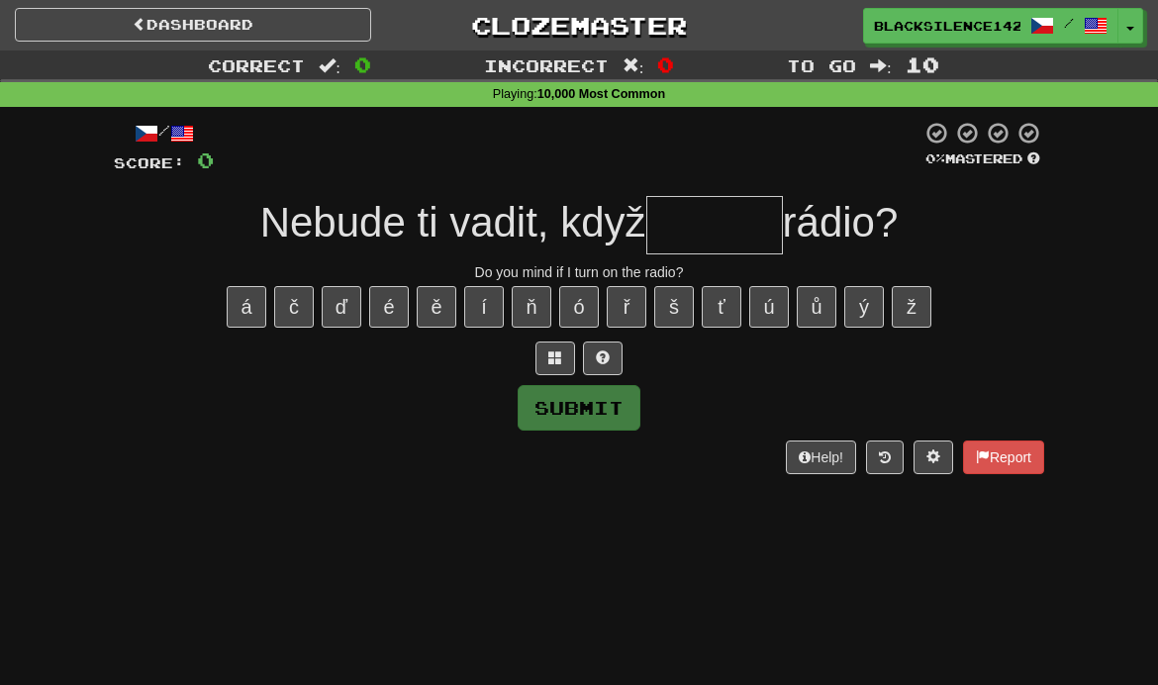
click at [603, 353] on span at bounding box center [603, 357] width 14 height 14
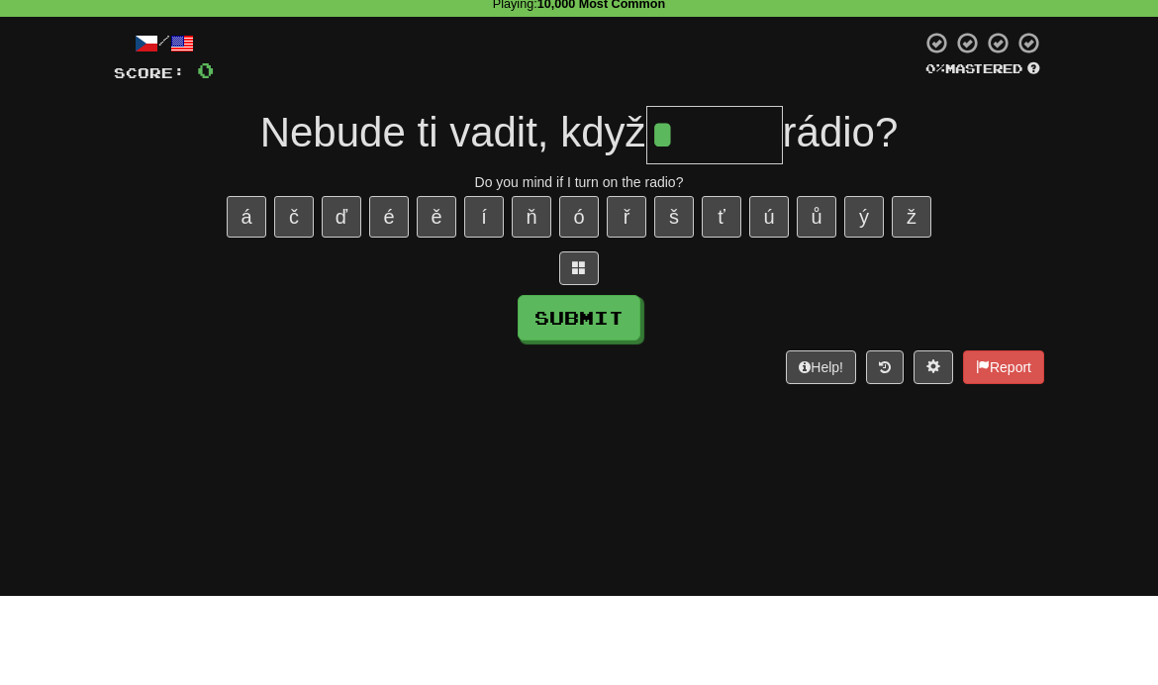
type input "******"
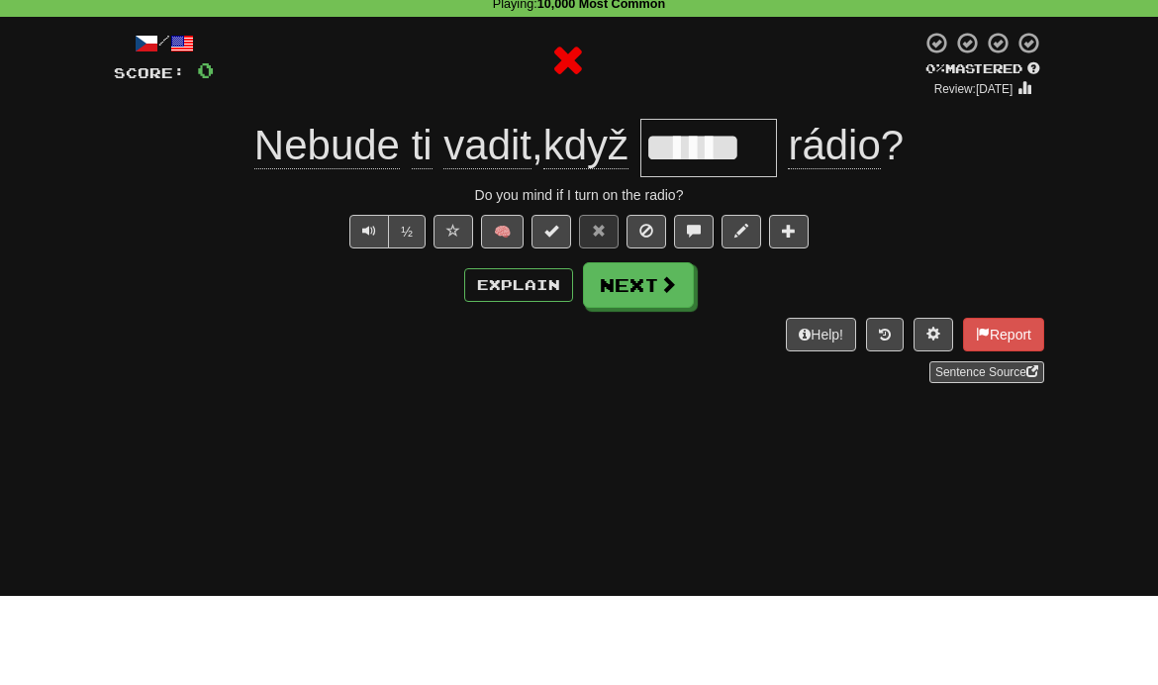
click at [110, 148] on div "/ Score: 0 0 % Mastered Review: [DATE] Nebude ti vadit , když ****** rádio ? Do…" at bounding box center [579, 304] width 960 height 394
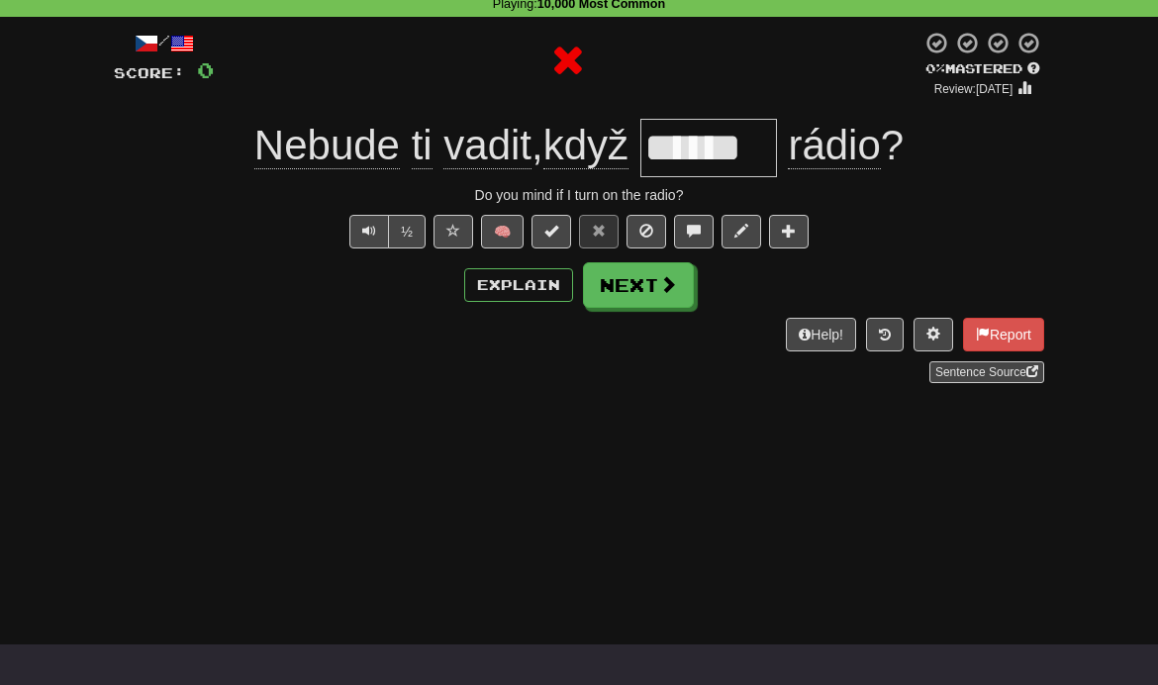
scroll to position [89, 0]
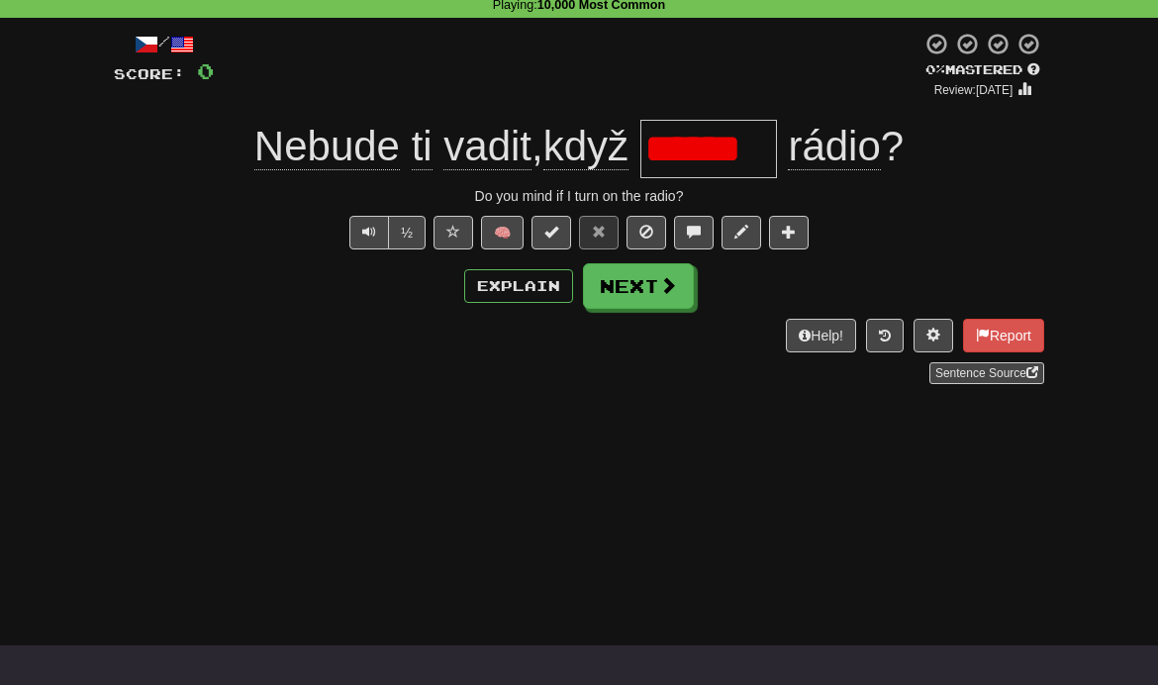
type input "******"
click at [637, 300] on button "Next" at bounding box center [638, 286] width 111 height 46
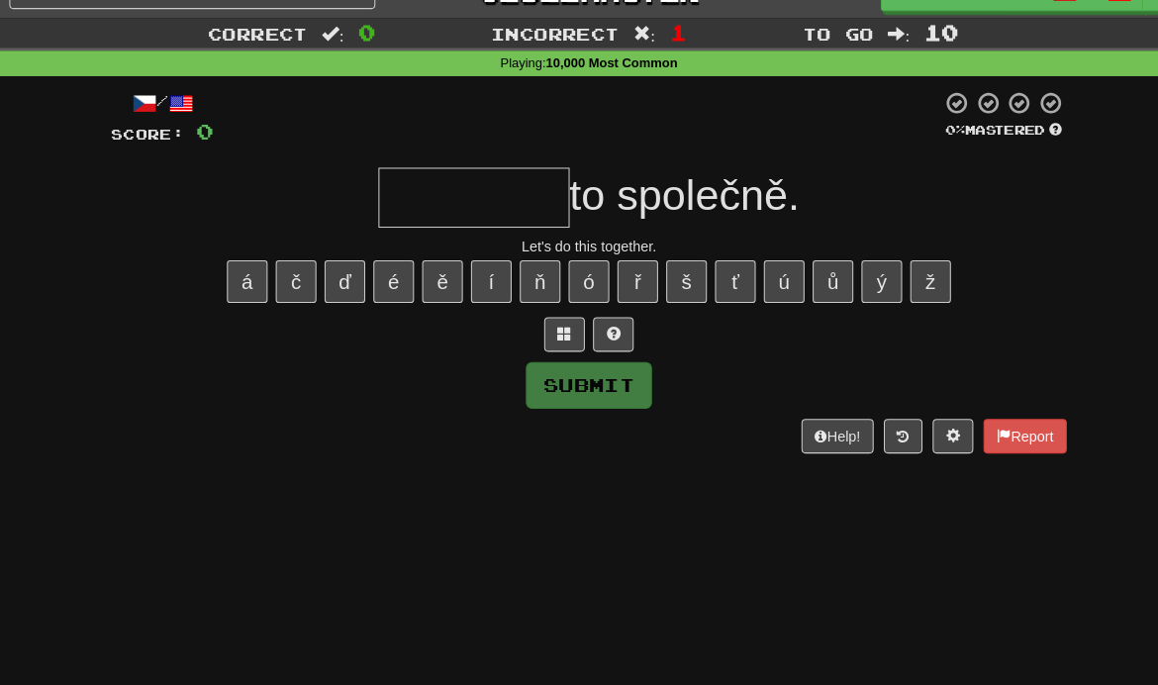
scroll to position [32, 0]
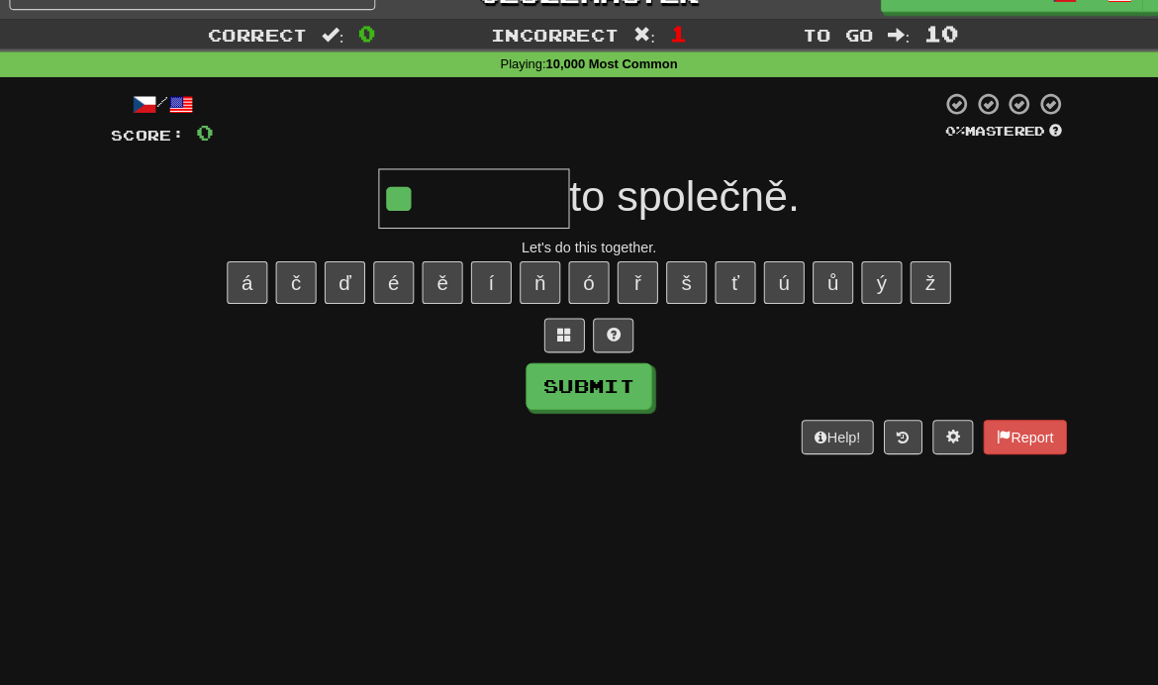
click at [425, 271] on button "ě" at bounding box center [437, 275] width 40 height 42
click at [594, 333] on button at bounding box center [603, 327] width 40 height 34
click at [577, 326] on span at bounding box center [579, 326] width 14 height 14
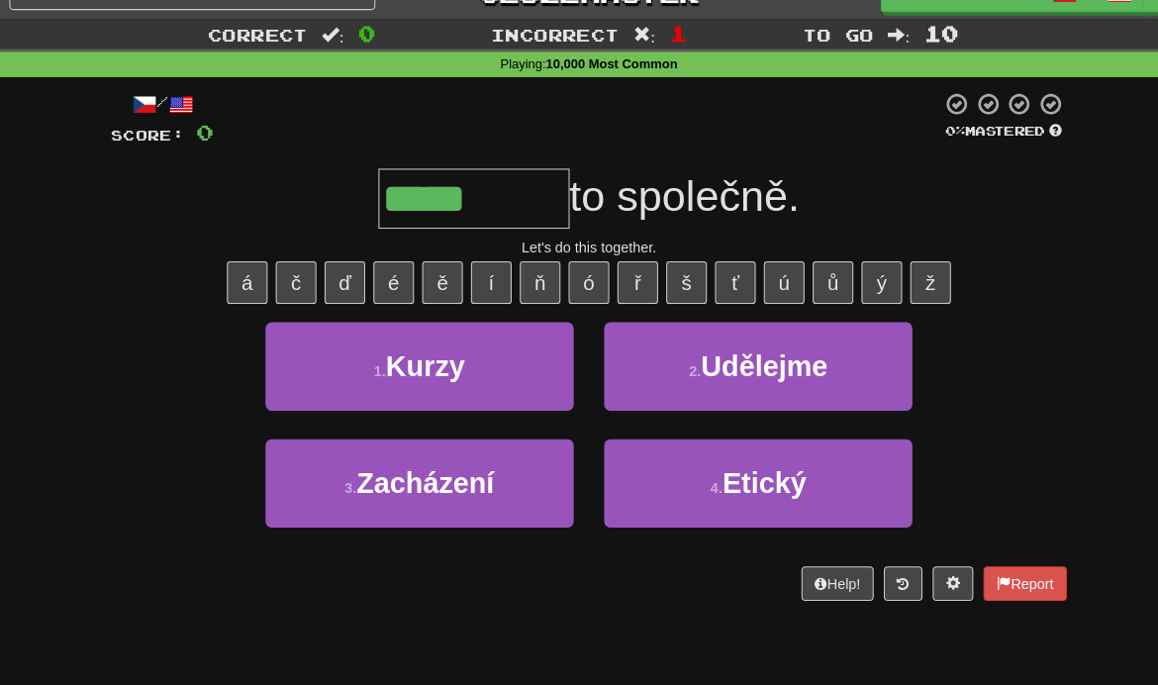
click at [659, 370] on button "2 . Udělejme" at bounding box center [744, 357] width 300 height 86
type input "********"
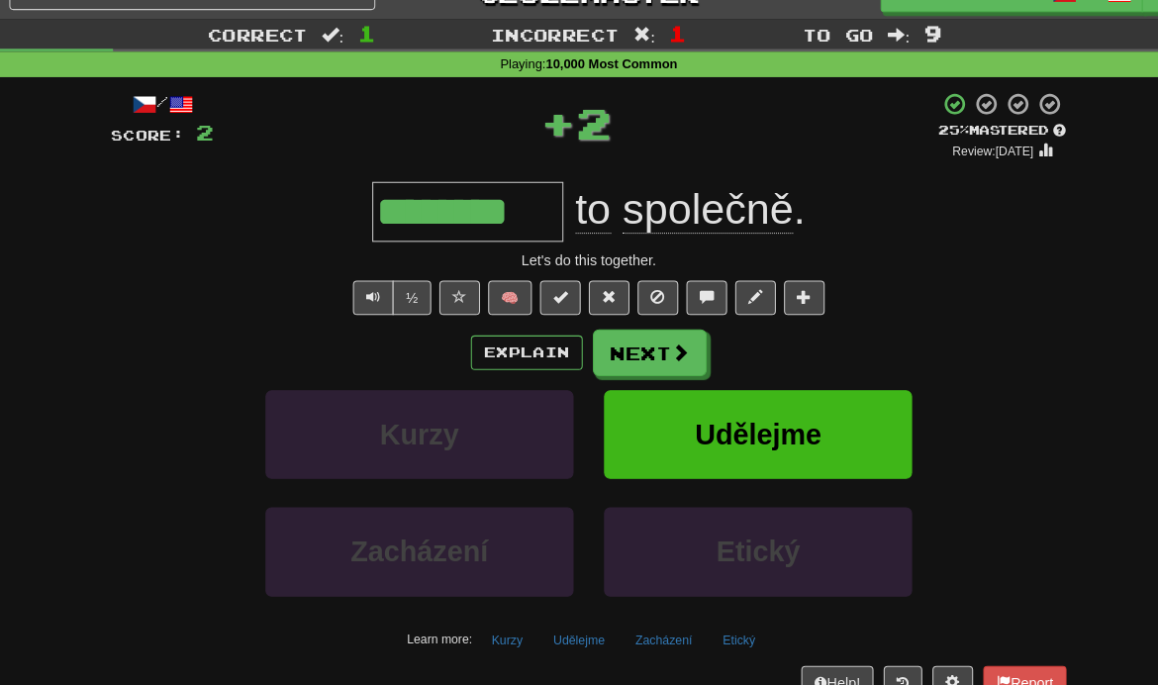
click at [604, 290] on button at bounding box center [599, 290] width 40 height 34
click at [602, 354] on button "Next" at bounding box center [638, 344] width 111 height 46
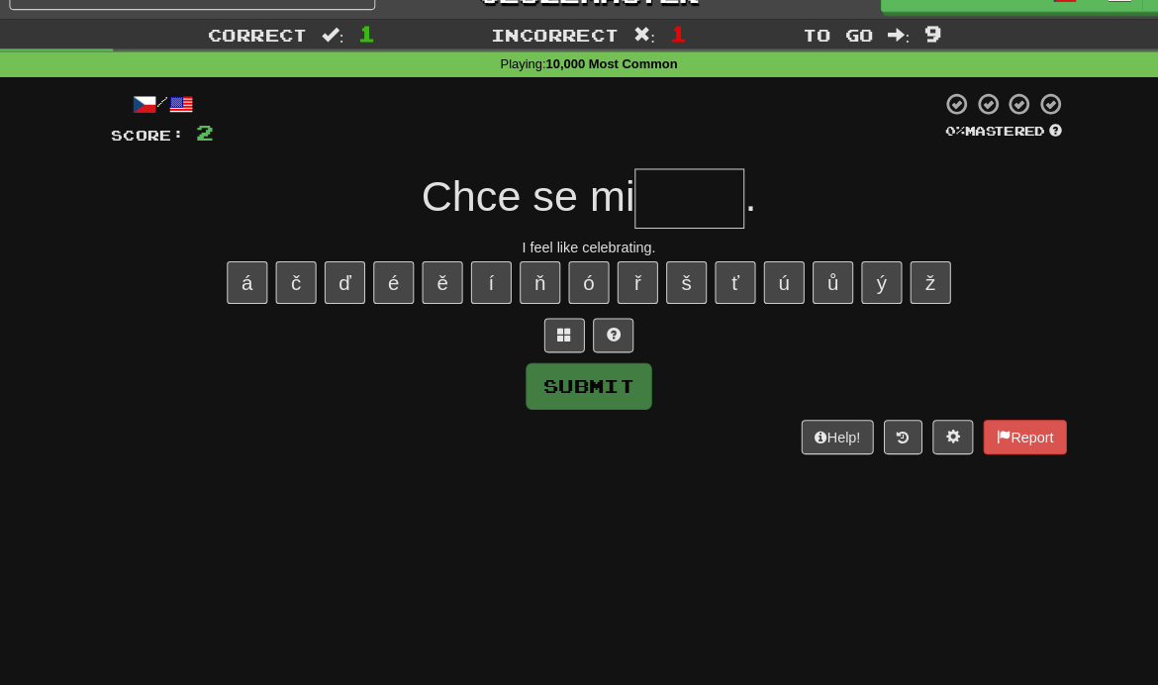
click at [599, 341] on button at bounding box center [603, 327] width 40 height 34
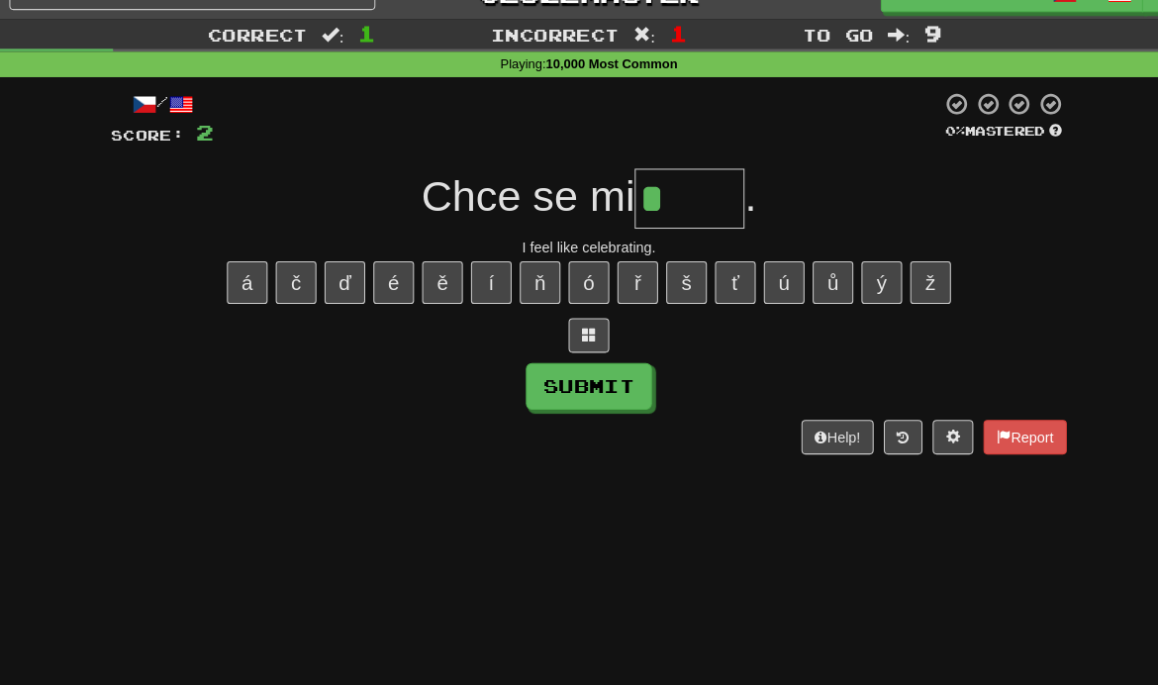
click at [587, 381] on button "Submit" at bounding box center [579, 376] width 123 height 46
type input "******"
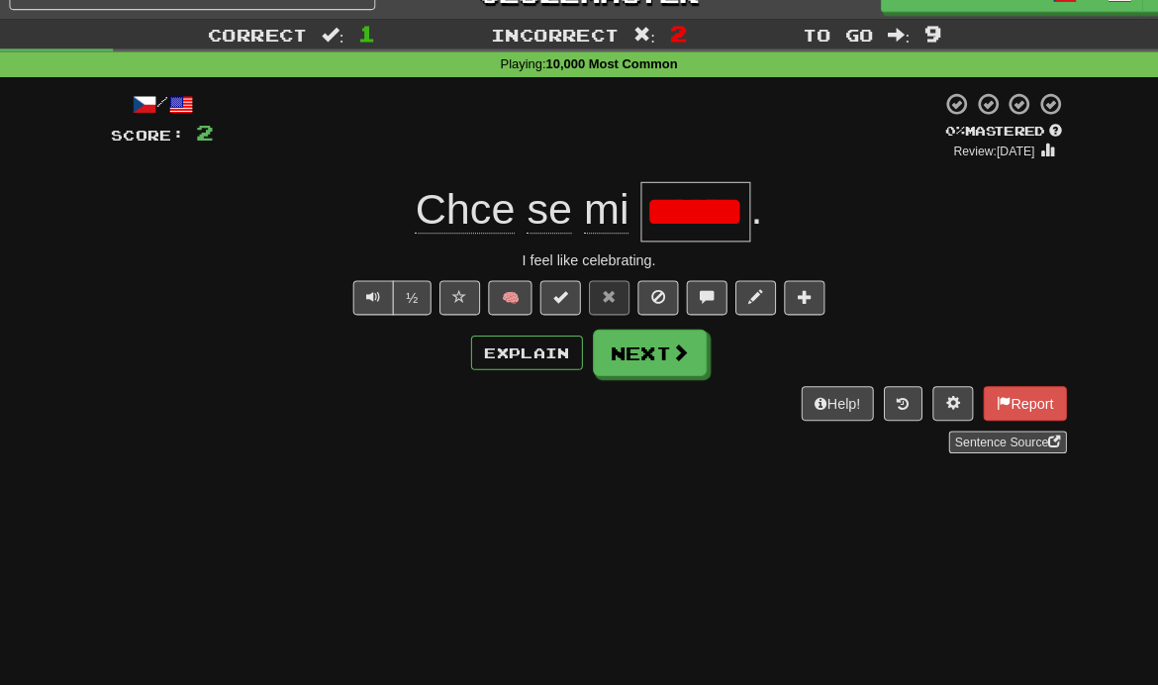
type input "******"
click at [626, 359] on button "Next" at bounding box center [638, 344] width 111 height 46
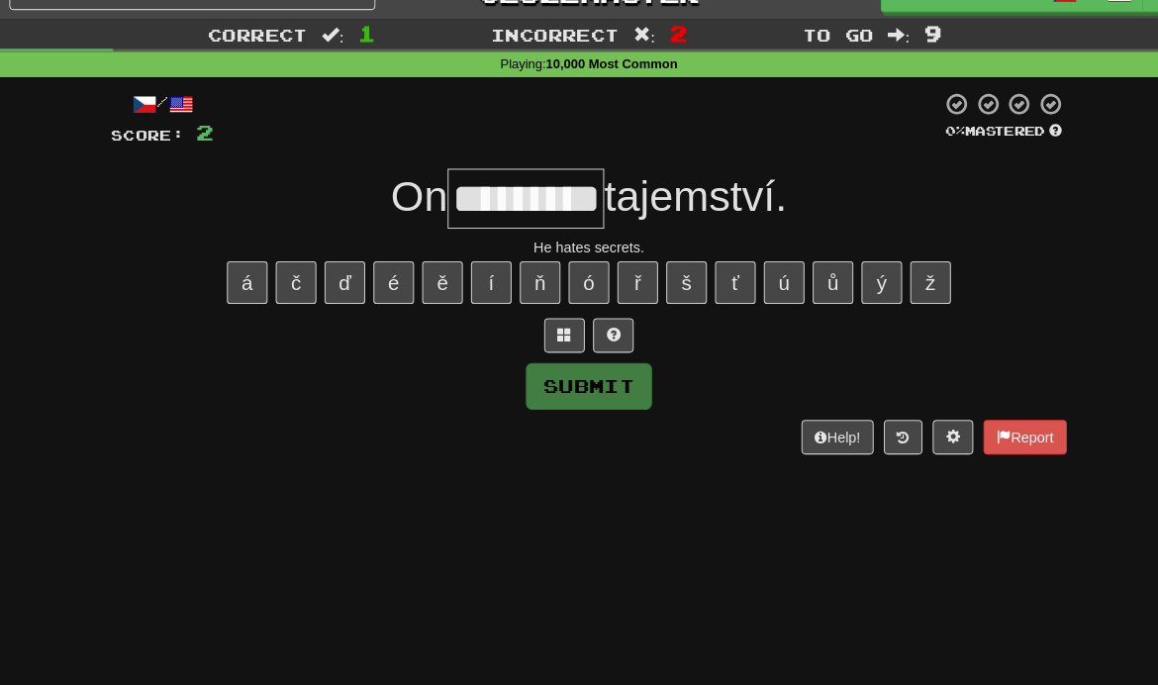
type input "*********"
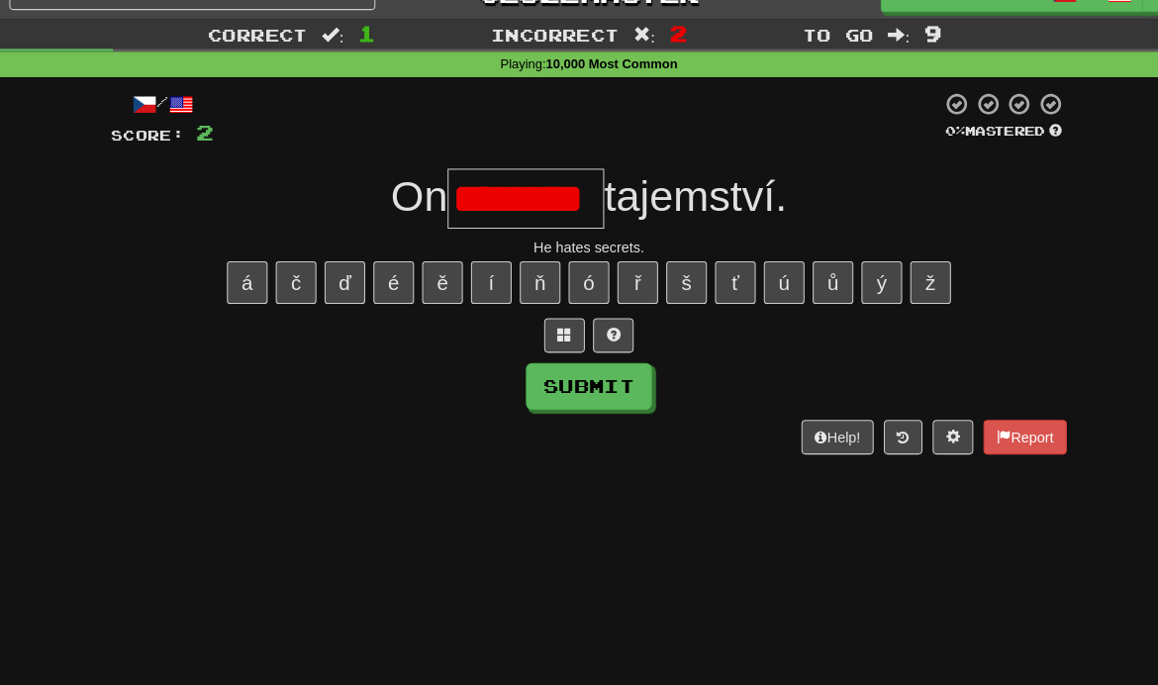
click at [548, 339] on button at bounding box center [556, 327] width 40 height 34
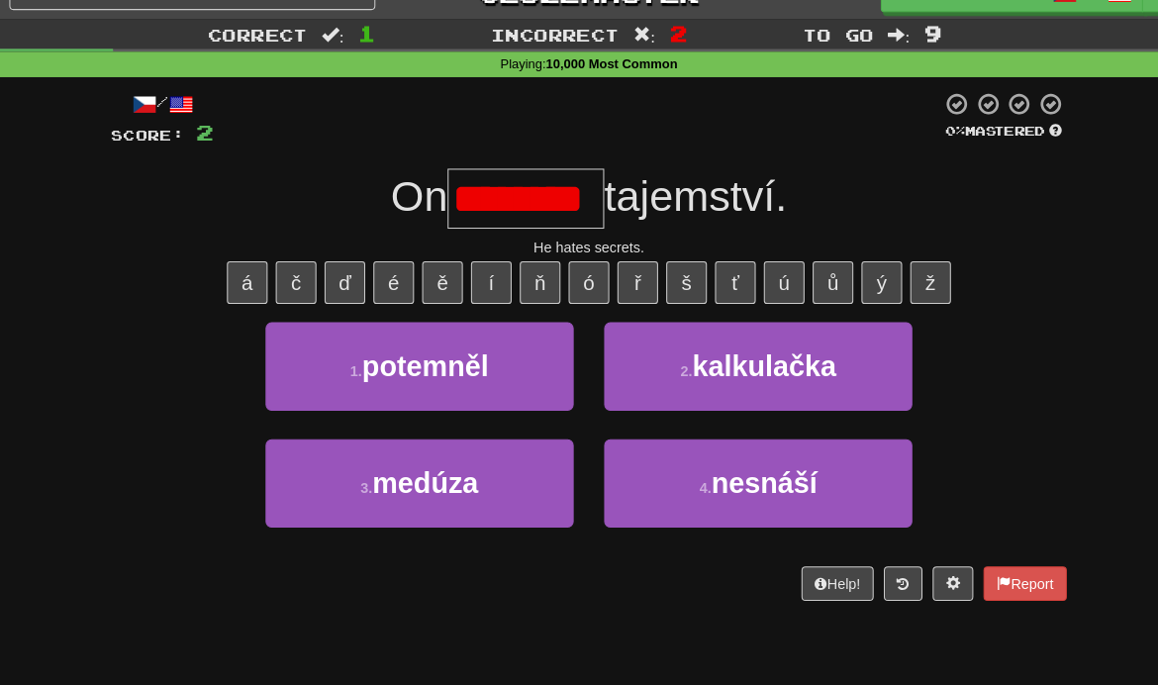
click at [664, 380] on button "2 . kalkulačka" at bounding box center [744, 357] width 300 height 86
type input "*******"
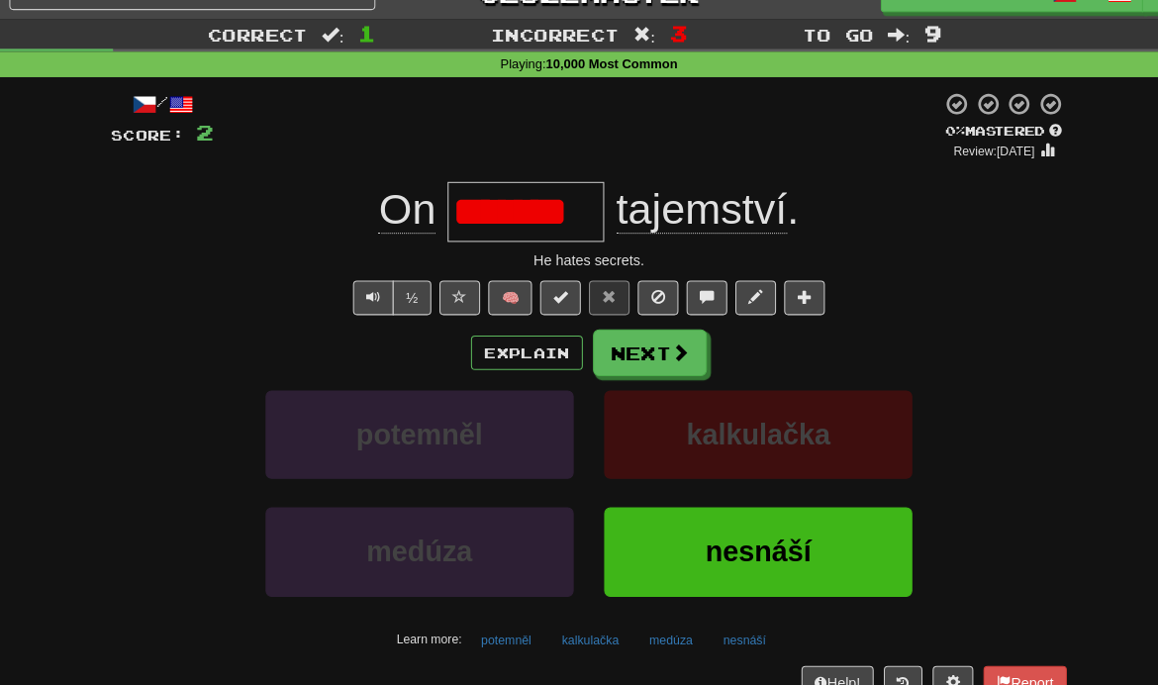
type input "*******"
click at [643, 346] on button "Next" at bounding box center [638, 344] width 111 height 46
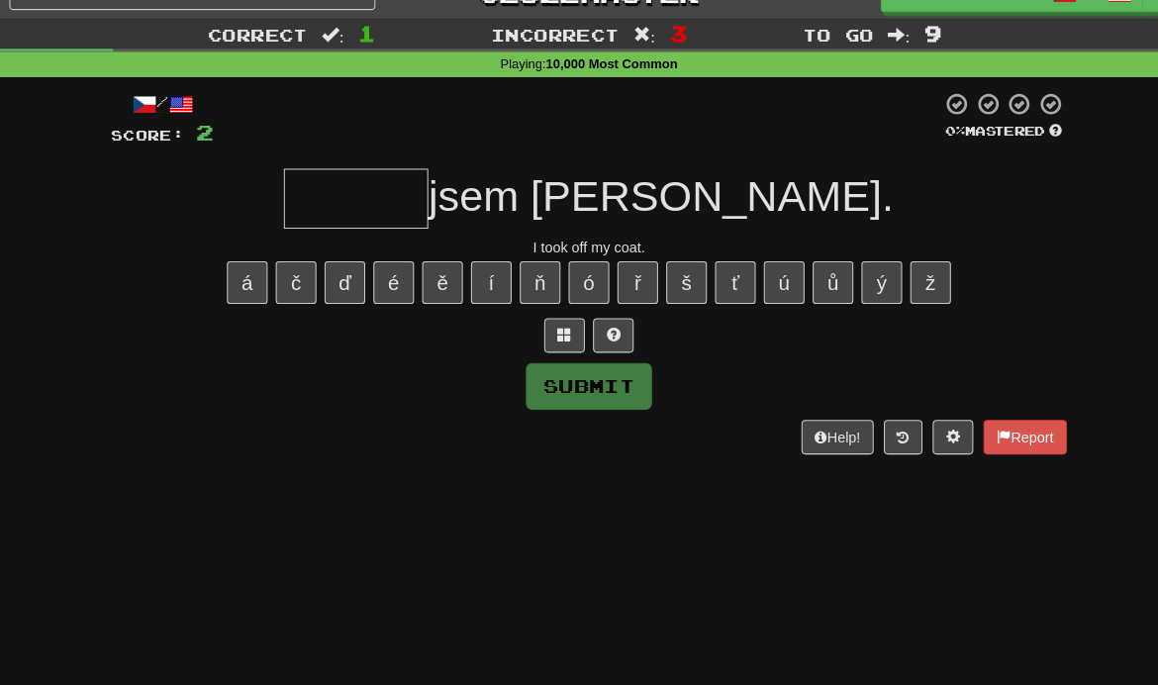
click at [603, 330] on span at bounding box center [603, 326] width 14 height 14
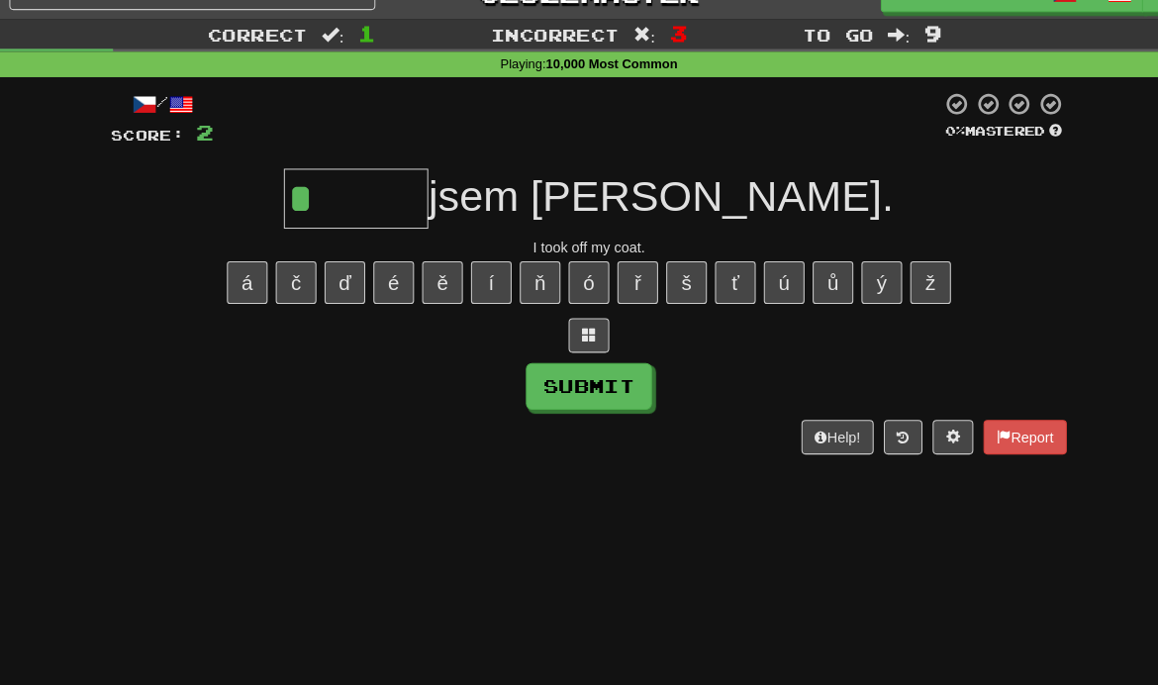
click at [600, 373] on button "Submit" at bounding box center [579, 376] width 123 height 46
type input "******"
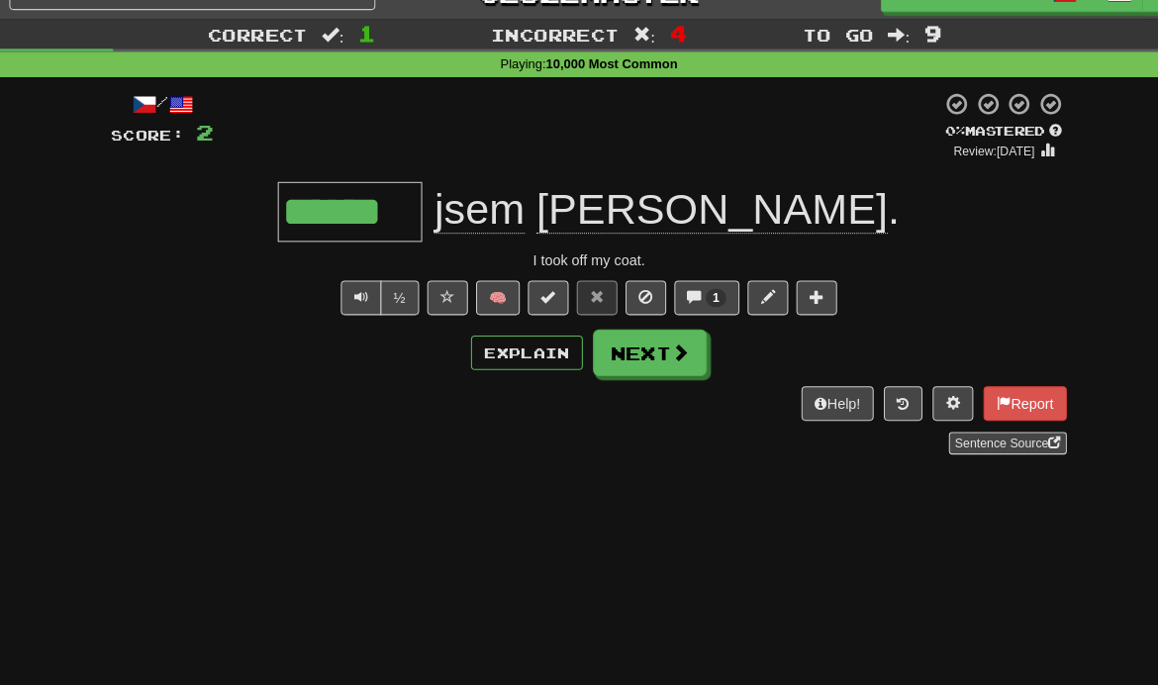
type input "******"
click at [677, 493] on div "Dashboard Clozemaster BlackSilence1425 / Toggle Dropdown Dashboard Leaderboard …" at bounding box center [579, 310] width 1158 height 685
click at [677, 492] on div "Dashboard Clozemaster BlackSilence1425 / Toggle Dropdown Dashboard Leaderboard …" at bounding box center [579, 310] width 1158 height 685
click at [641, 357] on button "Next" at bounding box center [638, 344] width 111 height 46
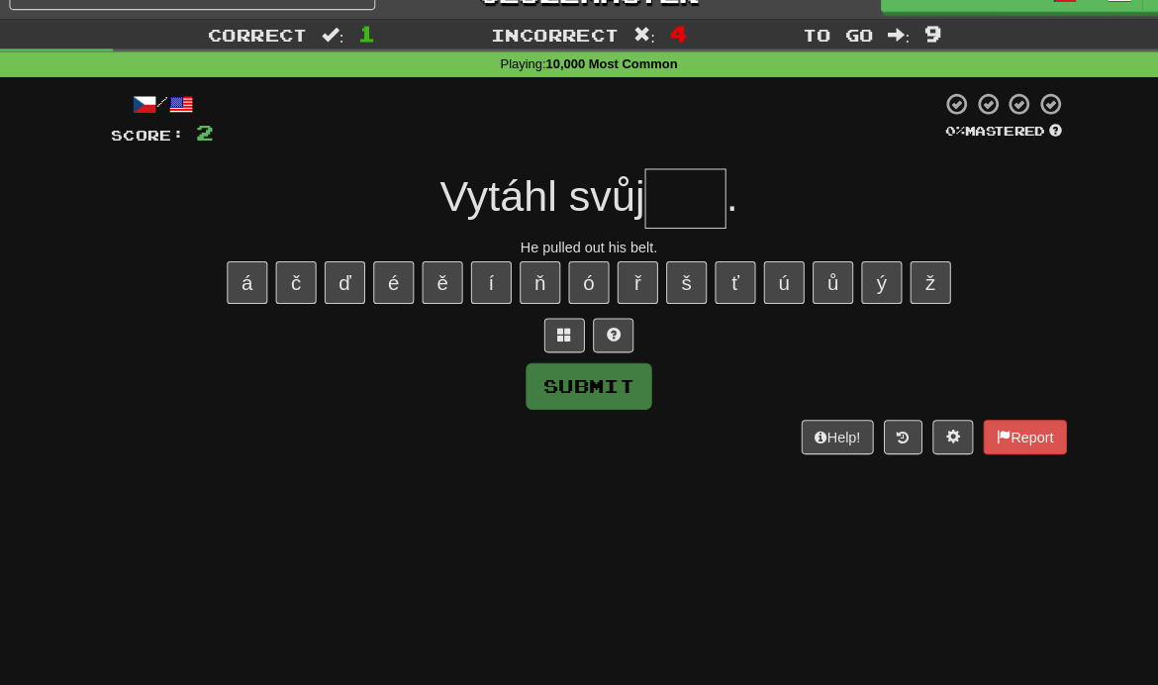
click at [641, 356] on div "Submit" at bounding box center [579, 376] width 931 height 46
click at [604, 332] on button at bounding box center [603, 327] width 40 height 34
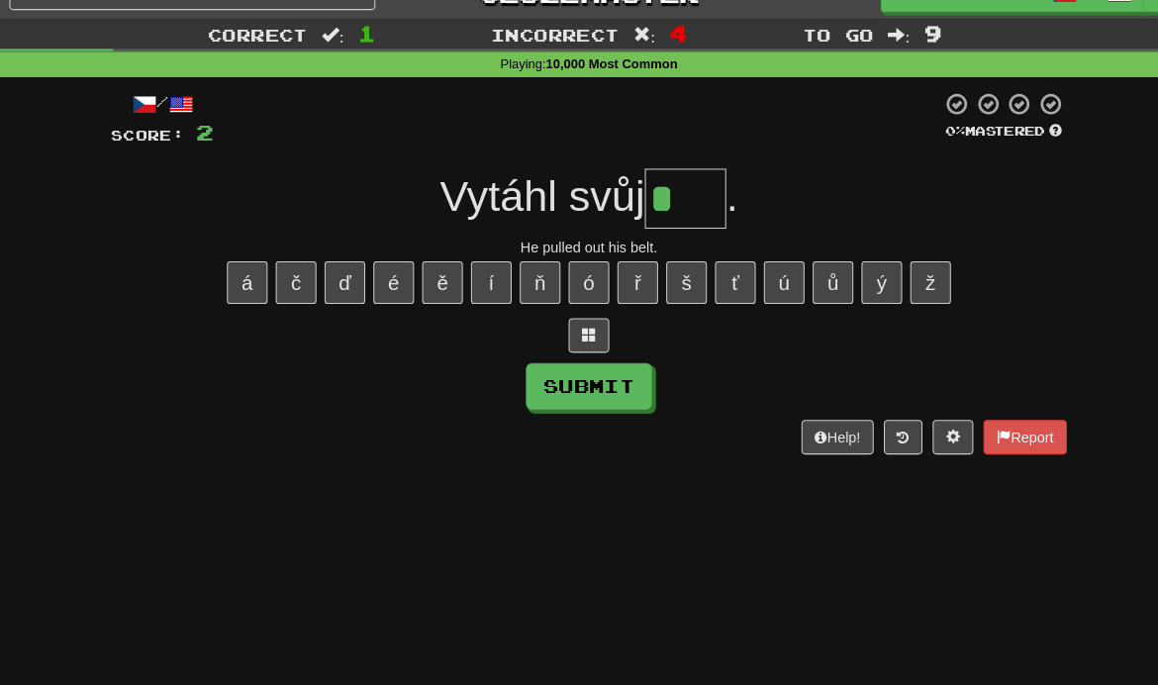
click at [602, 379] on button "Submit" at bounding box center [579, 376] width 123 height 46
click at [605, 384] on button "Submit" at bounding box center [579, 376] width 123 height 46
type input "***"
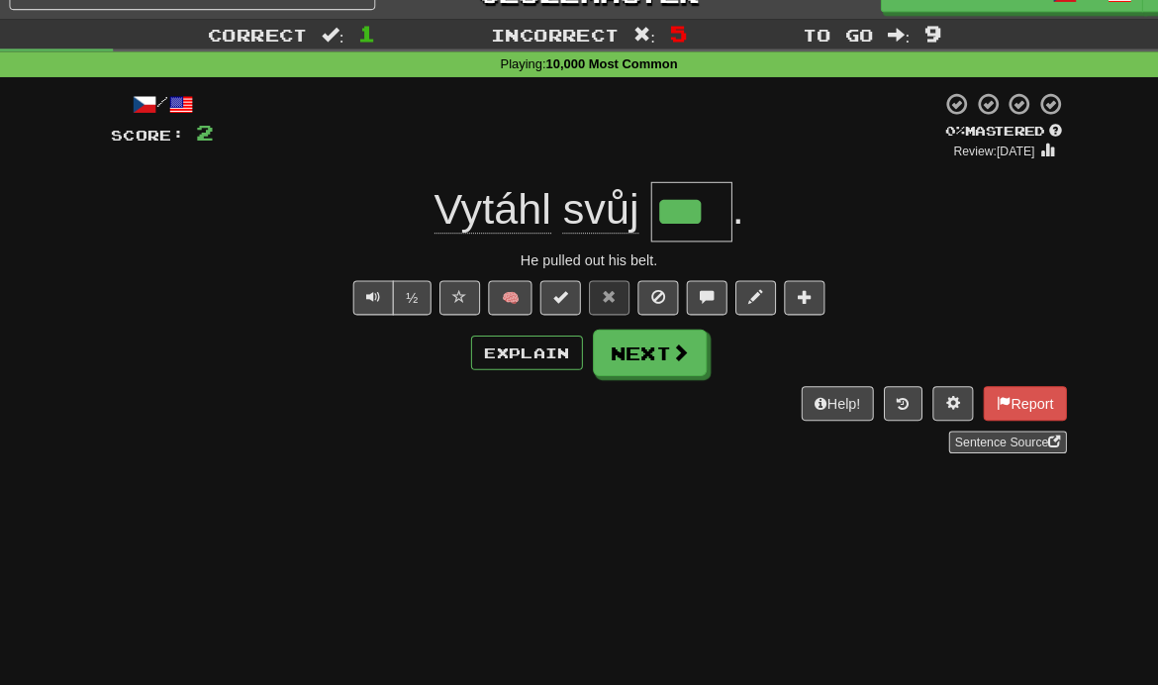
type input "***"
click at [659, 349] on span at bounding box center [668, 343] width 18 height 18
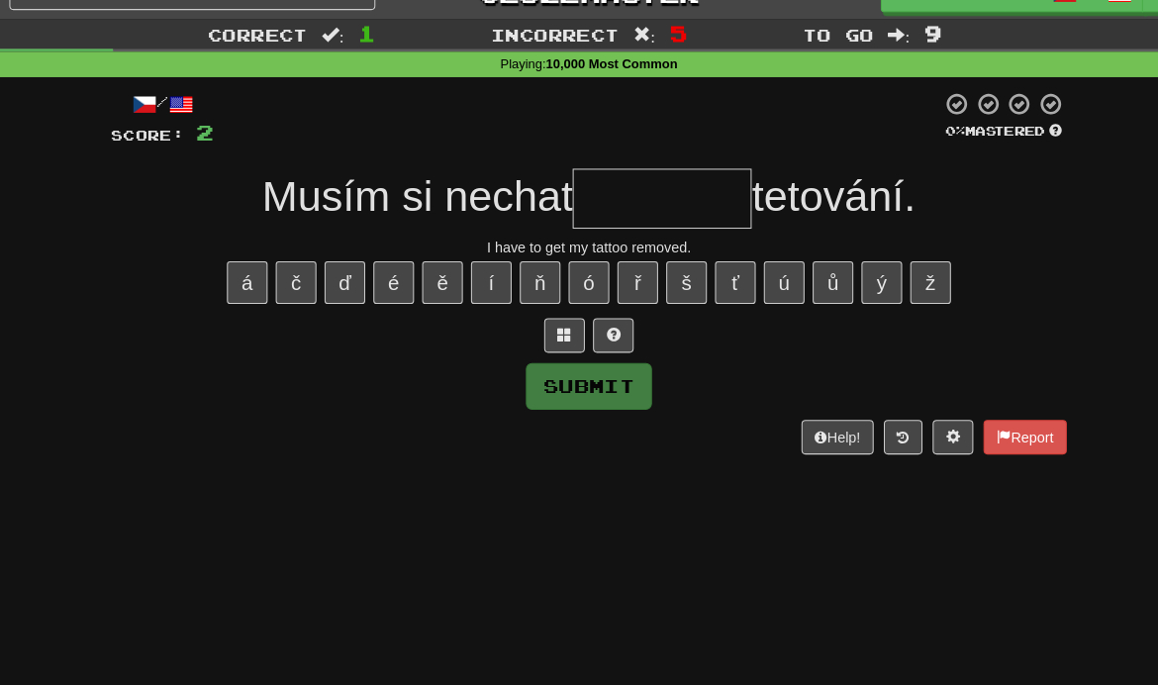
click at [602, 335] on button at bounding box center [603, 327] width 40 height 34
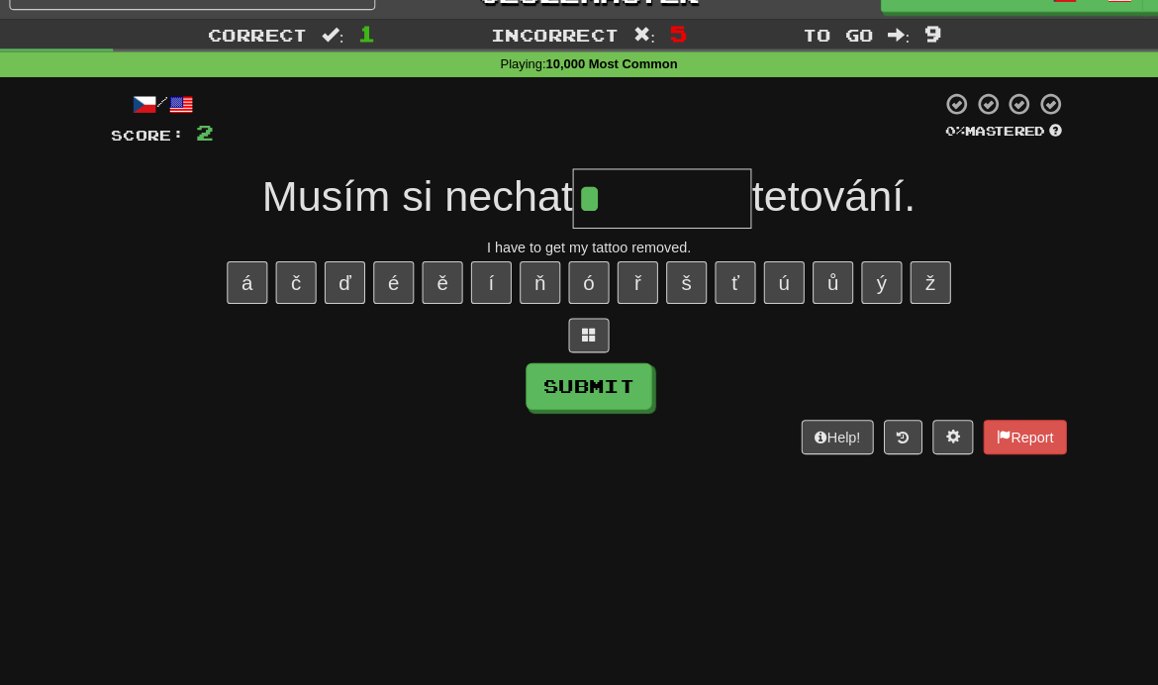
click at [605, 382] on button "Submit" at bounding box center [579, 376] width 123 height 46
type input "*********"
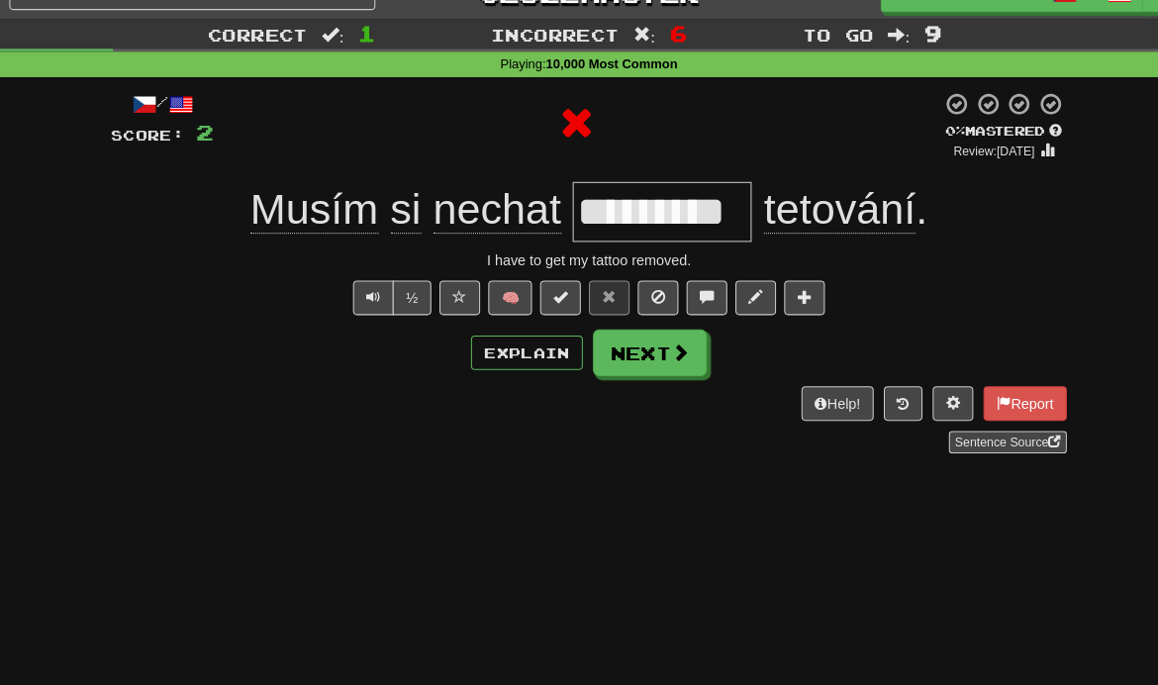
click at [605, 382] on div "Help! Report Sentence Source" at bounding box center [579, 408] width 931 height 65
type input "*********"
click at [651, 357] on button "Next" at bounding box center [638, 344] width 111 height 46
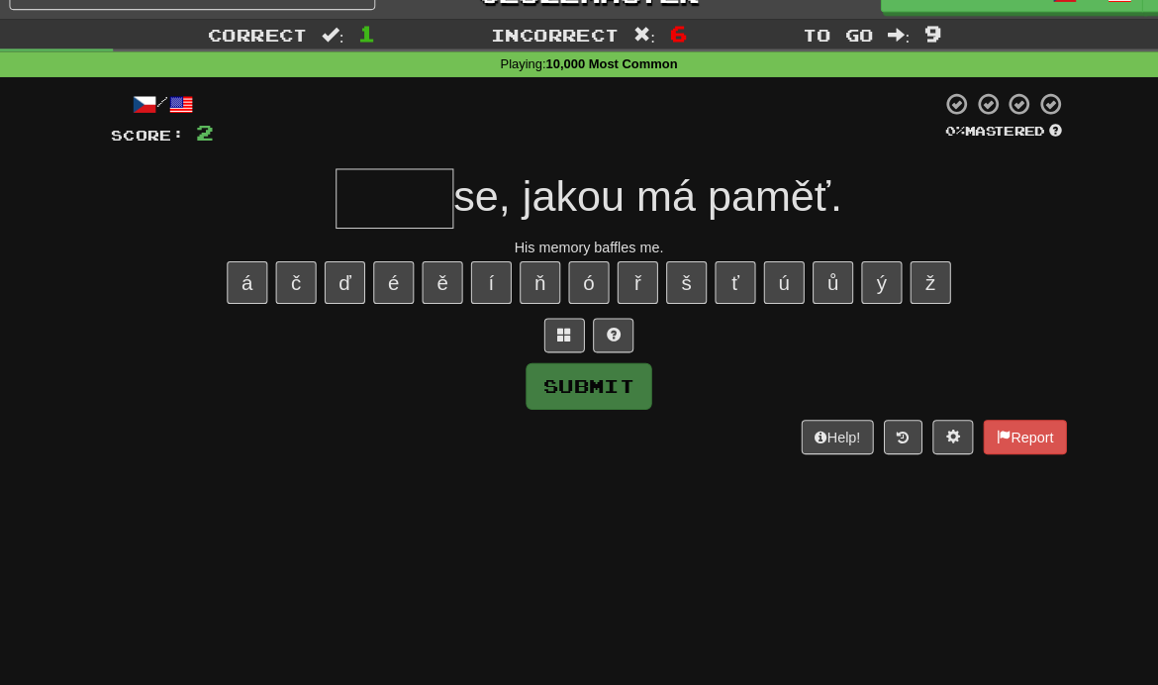
click at [601, 336] on button at bounding box center [603, 327] width 40 height 34
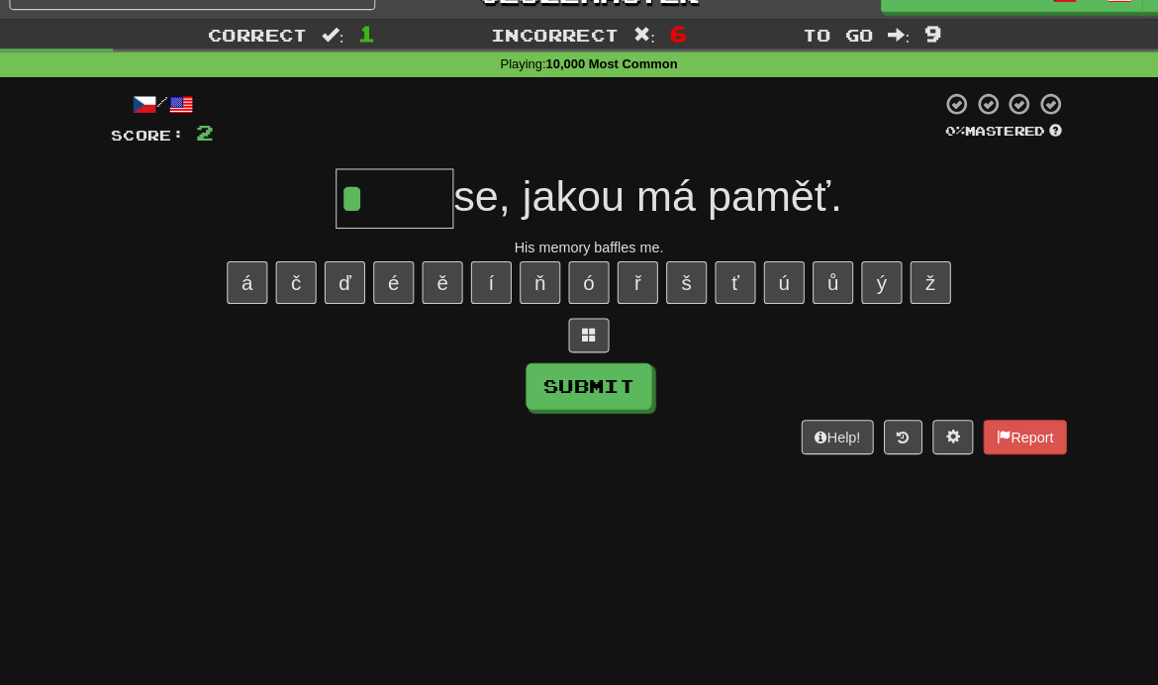
click at [602, 370] on button "Submit" at bounding box center [579, 376] width 123 height 46
type input "*****"
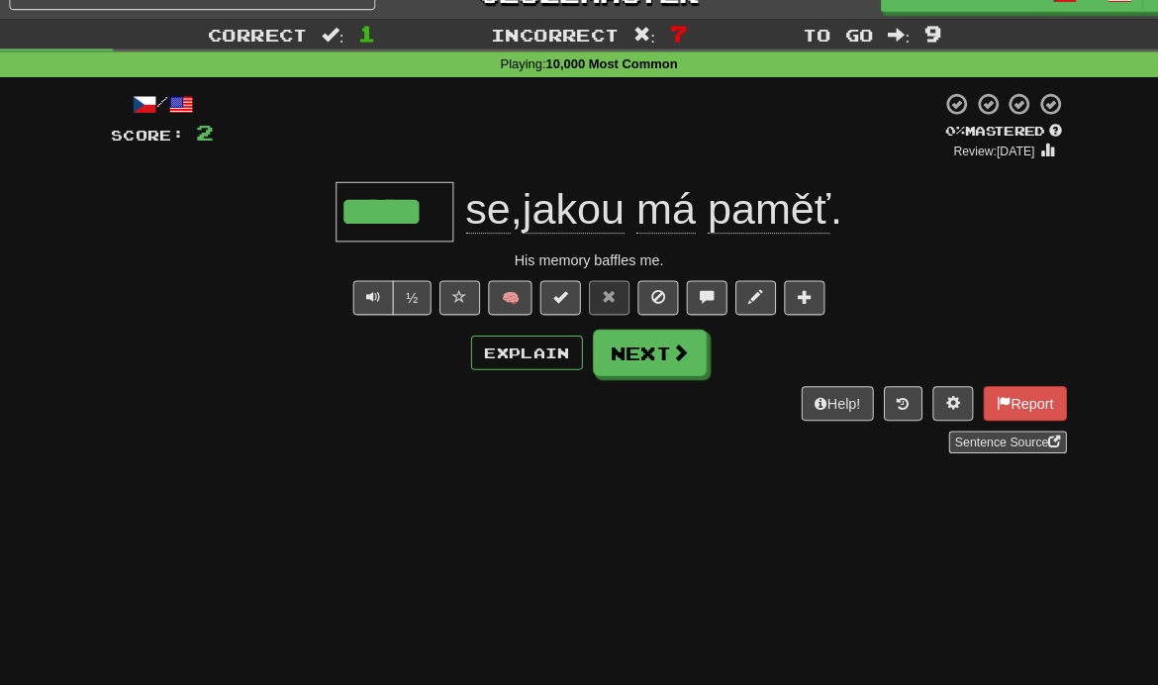
type input "*****"
click at [660, 349] on span at bounding box center [668, 343] width 18 height 18
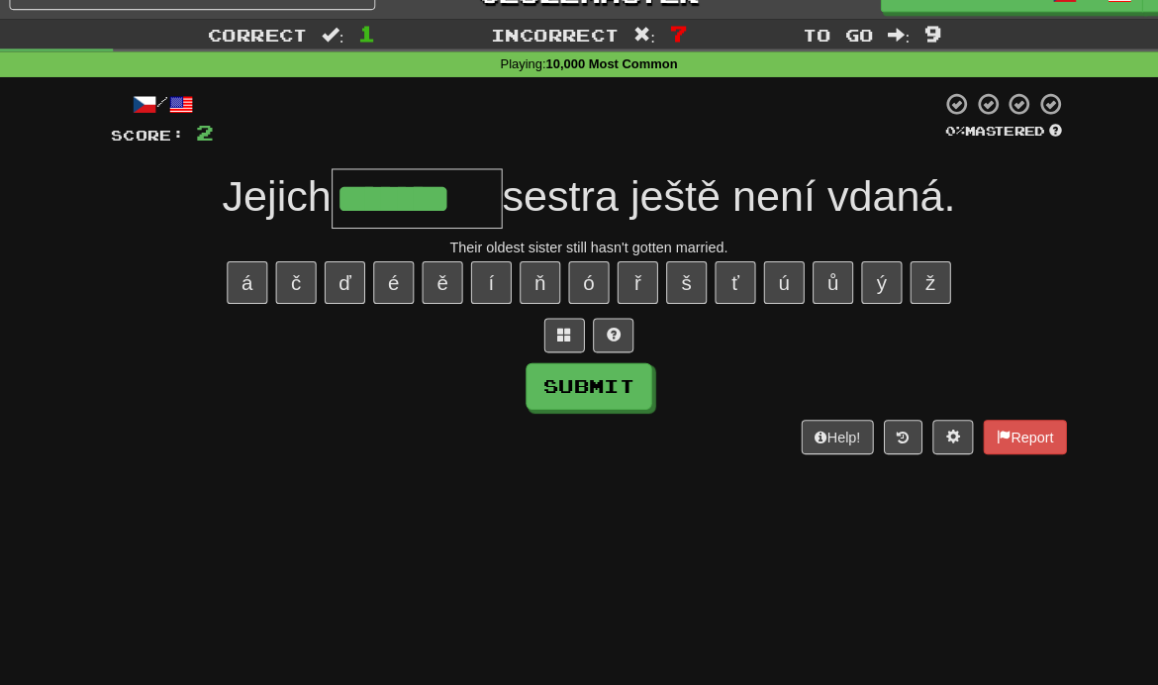
click at [675, 269] on button "š" at bounding box center [674, 275] width 40 height 42
click at [476, 270] on button "í" at bounding box center [484, 275] width 40 height 42
click at [605, 381] on button "Submit" at bounding box center [579, 376] width 123 height 46
type input "*********"
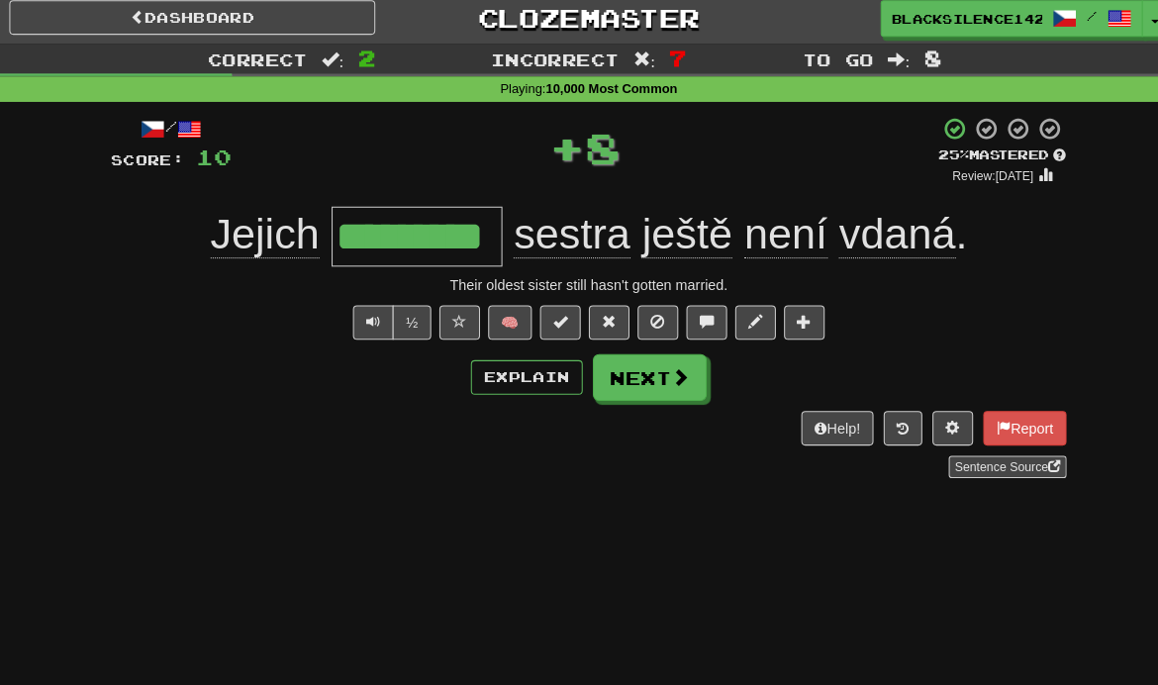
scroll to position [0, 0]
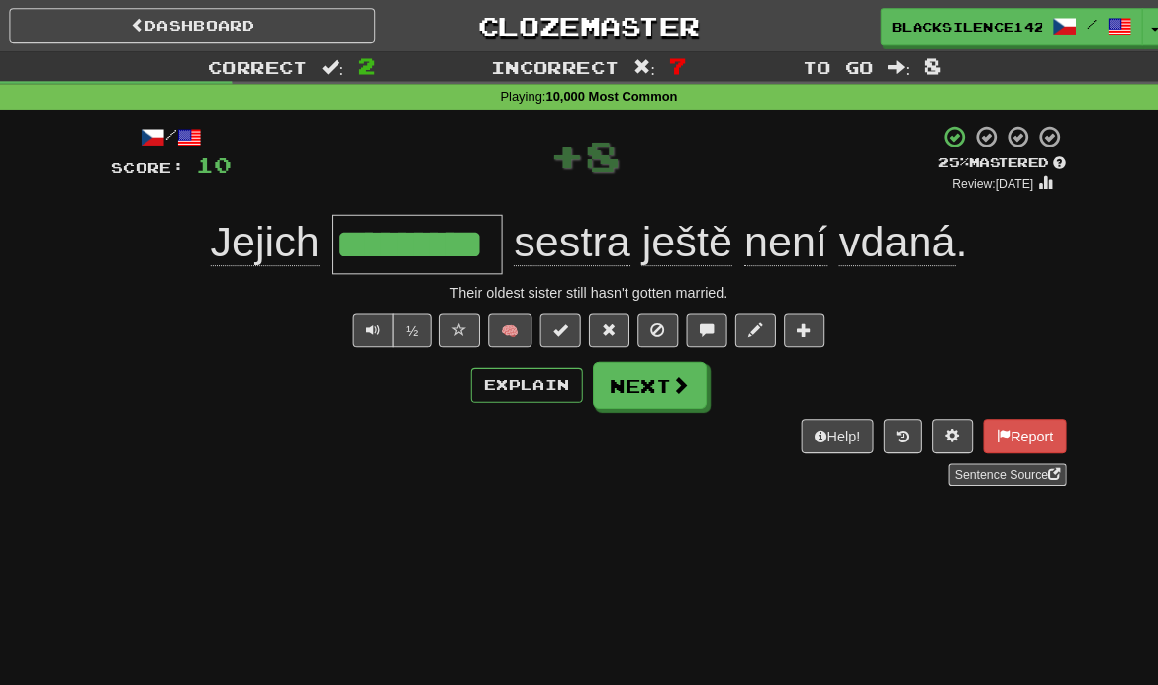
click at [334, 23] on link "Dashboard" at bounding box center [193, 25] width 356 height 34
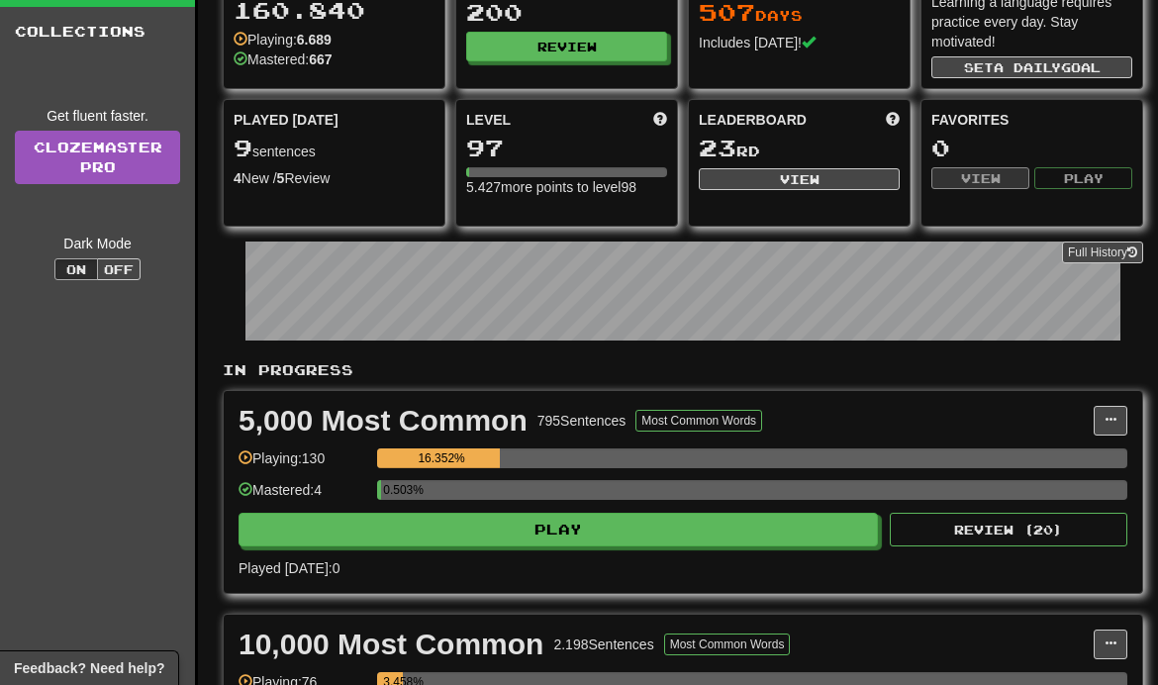
scroll to position [134, 0]
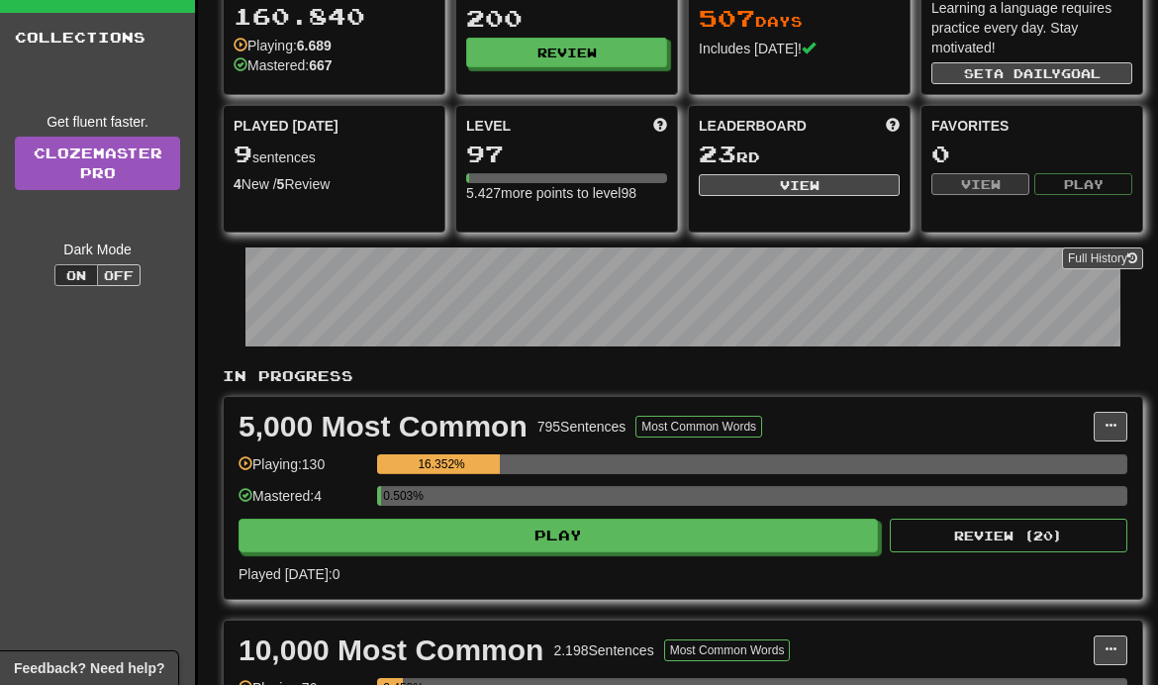
click at [555, 60] on button "Review" at bounding box center [566, 53] width 201 height 30
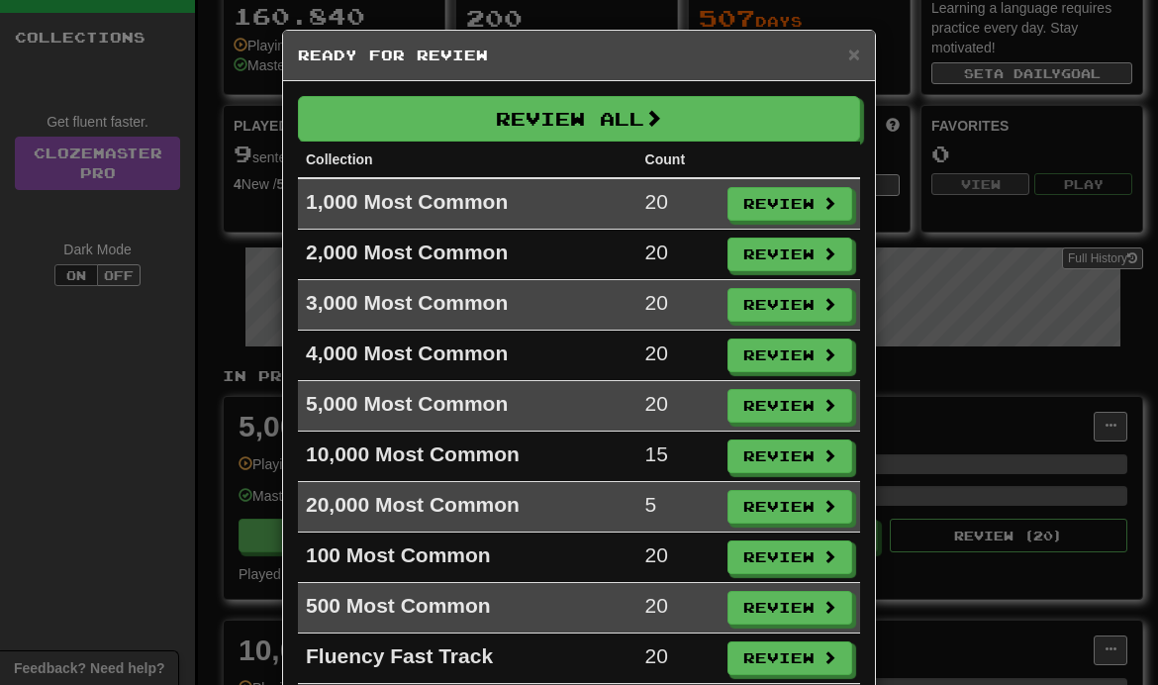
click at [635, 127] on button "Review All" at bounding box center [579, 119] width 562 height 46
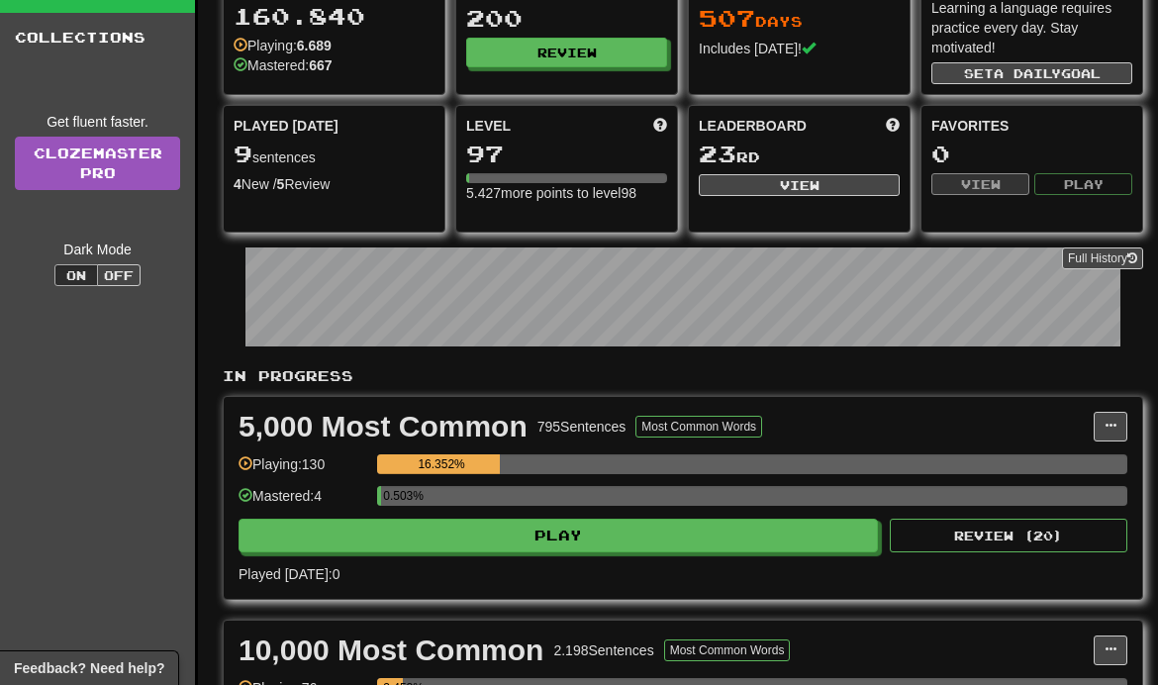
select select "**"
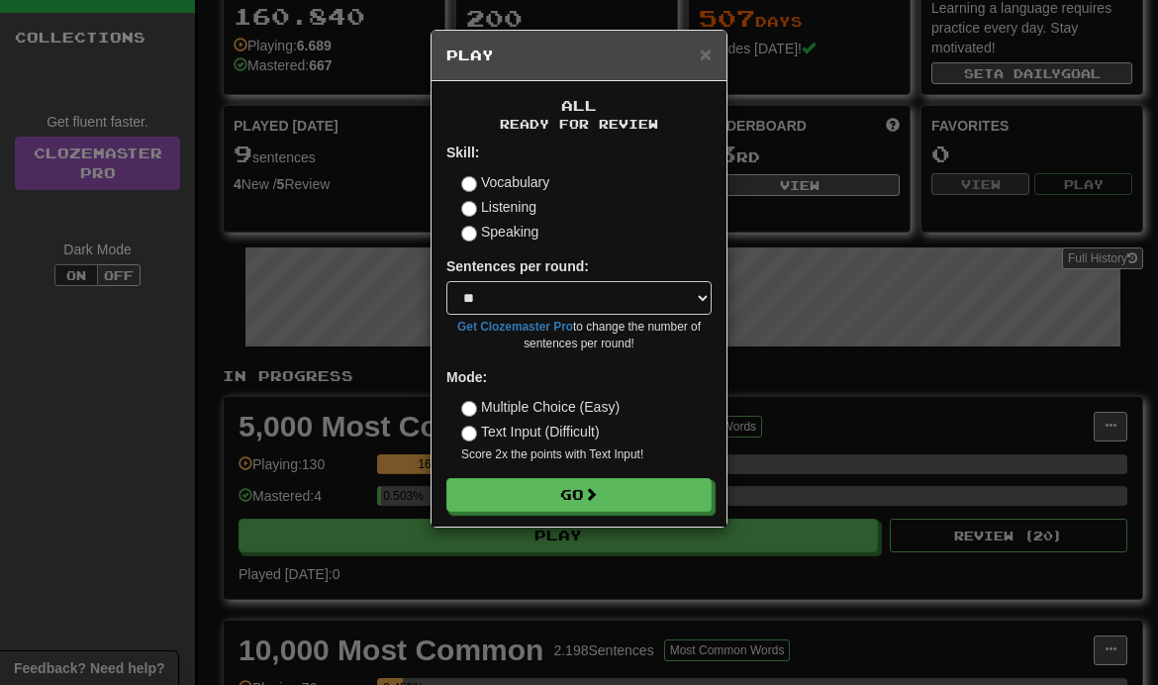
click at [607, 501] on button "Go" at bounding box center [578, 495] width 265 height 34
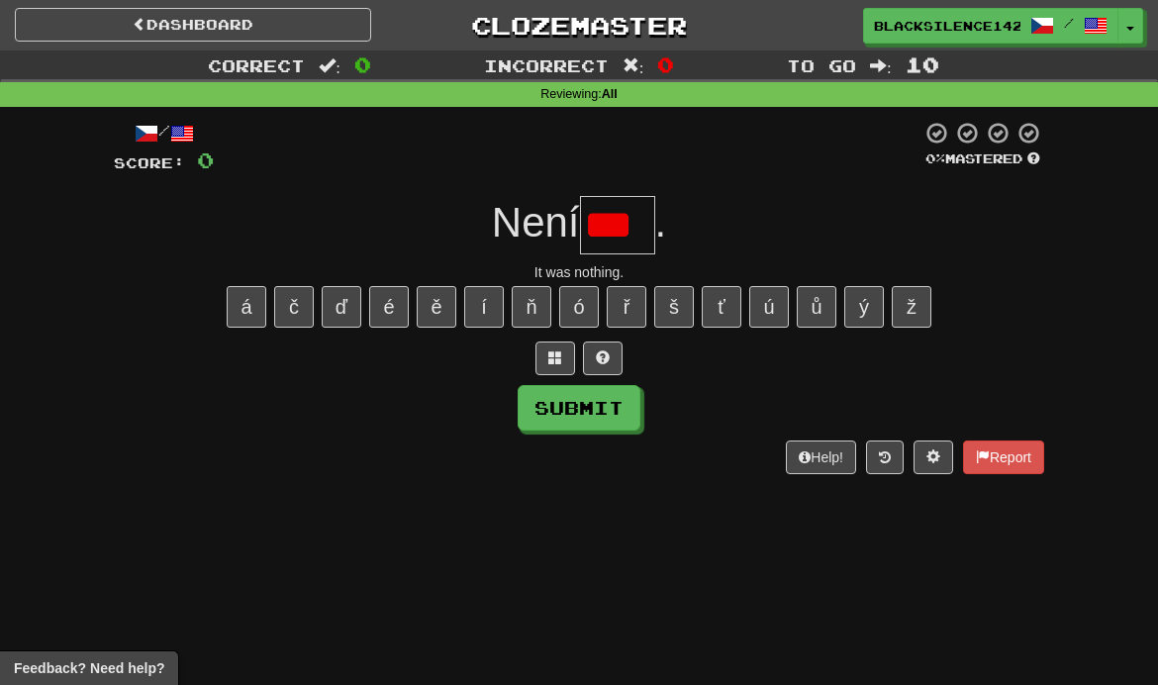
click at [609, 351] on span at bounding box center [603, 357] width 14 height 14
click at [578, 362] on span at bounding box center [579, 357] width 14 height 14
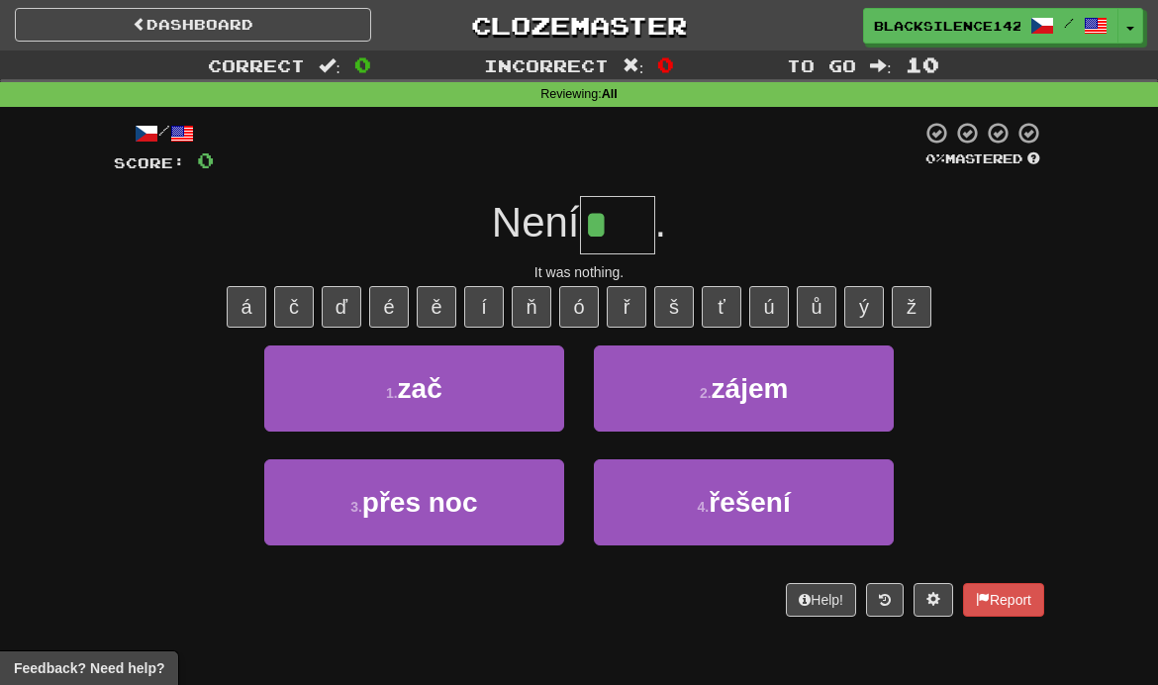
click at [751, 410] on button "2 . zájem" at bounding box center [744, 388] width 300 height 86
type input "***"
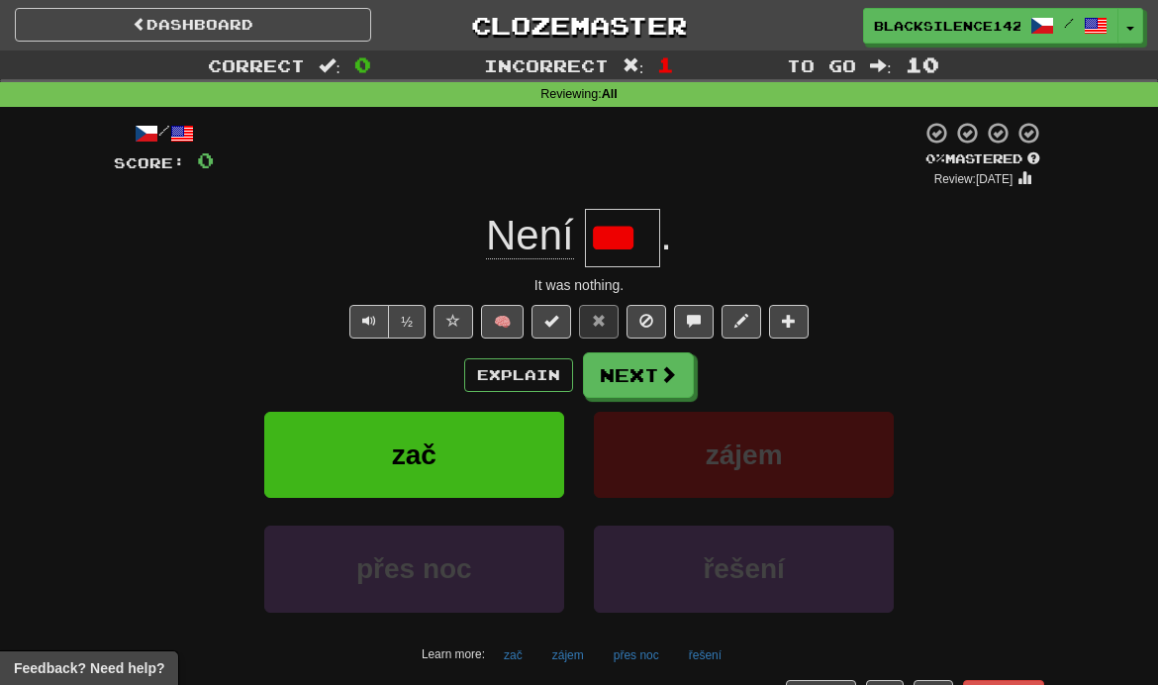
type input "***"
click at [665, 380] on span at bounding box center [668, 374] width 18 height 18
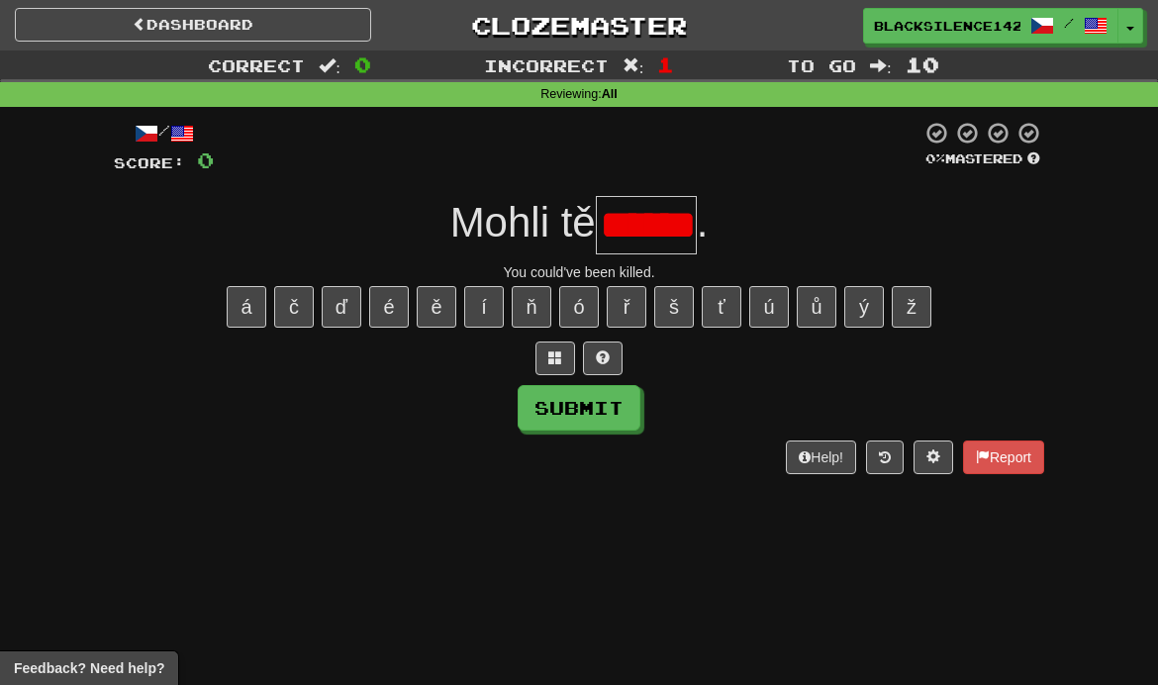
click at [610, 357] on button at bounding box center [603, 359] width 40 height 34
click at [578, 362] on span at bounding box center [579, 357] width 14 height 14
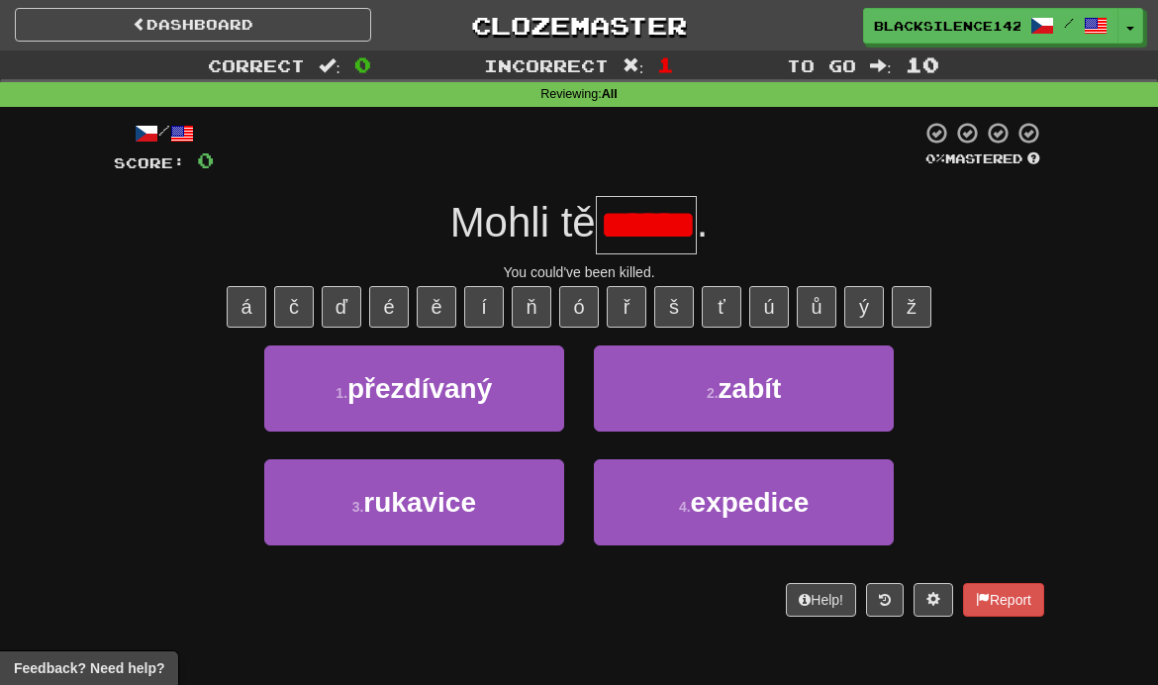
click at [702, 394] on button "2 . zabít" at bounding box center [744, 388] width 300 height 86
type input "*****"
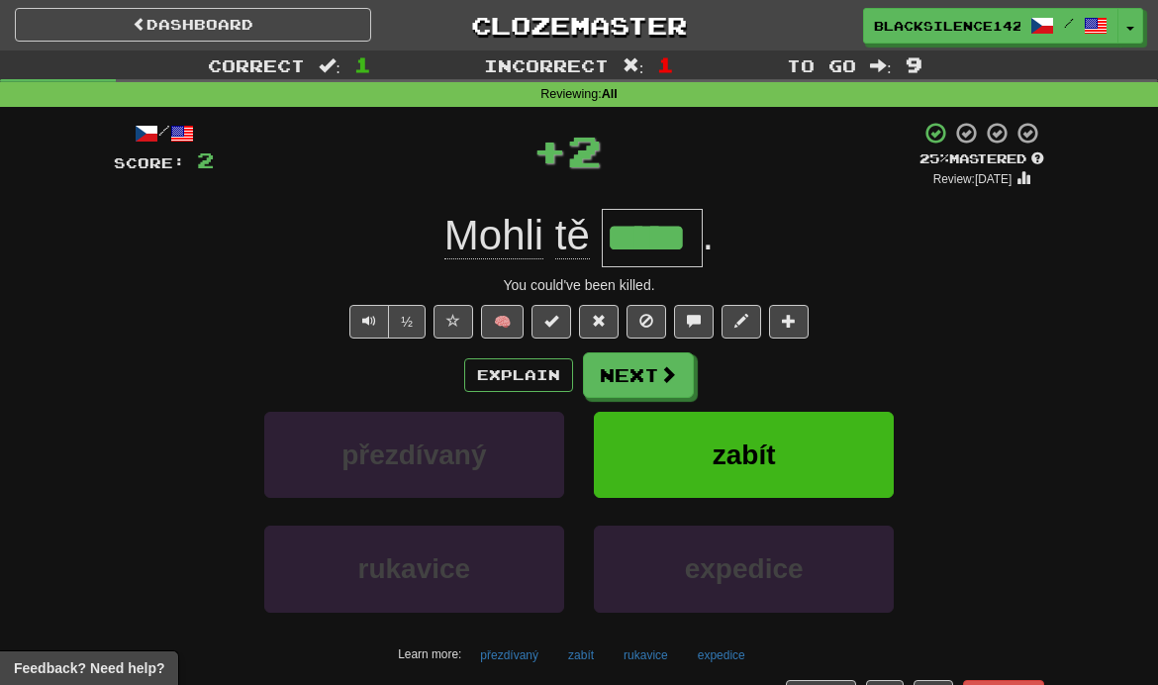
click at [596, 327] on span at bounding box center [599, 321] width 14 height 14
type input "*****"
click at [663, 366] on span at bounding box center [668, 374] width 18 height 18
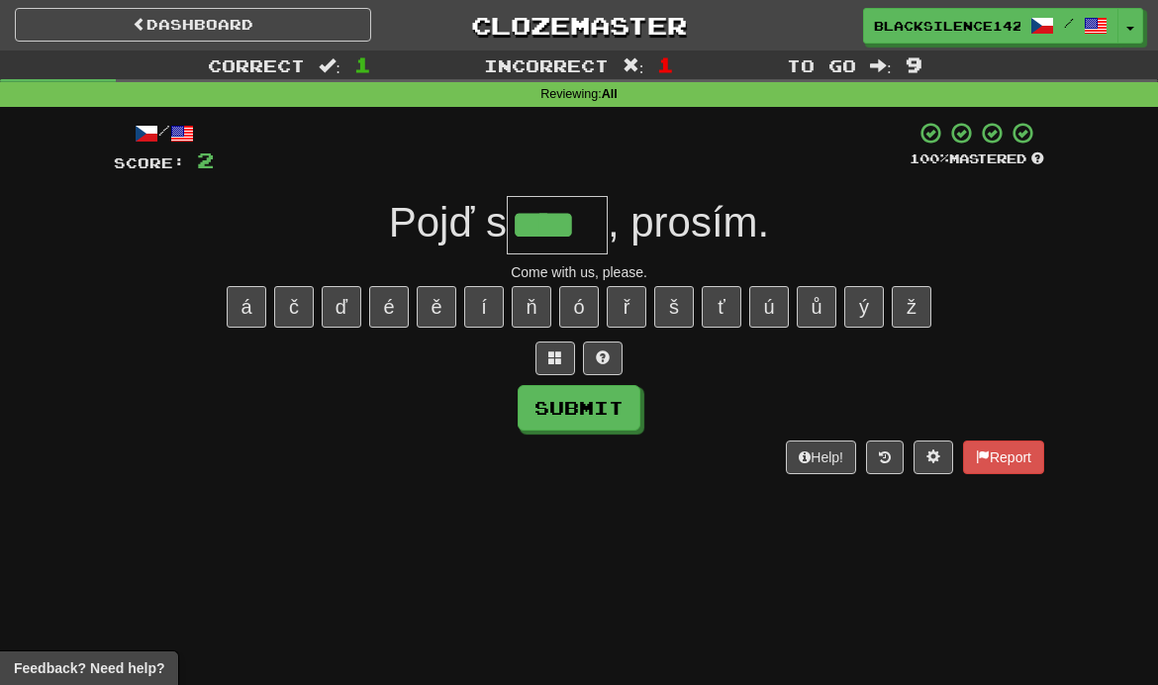
click at [589, 413] on button "Submit" at bounding box center [579, 408] width 123 height 46
type input "****"
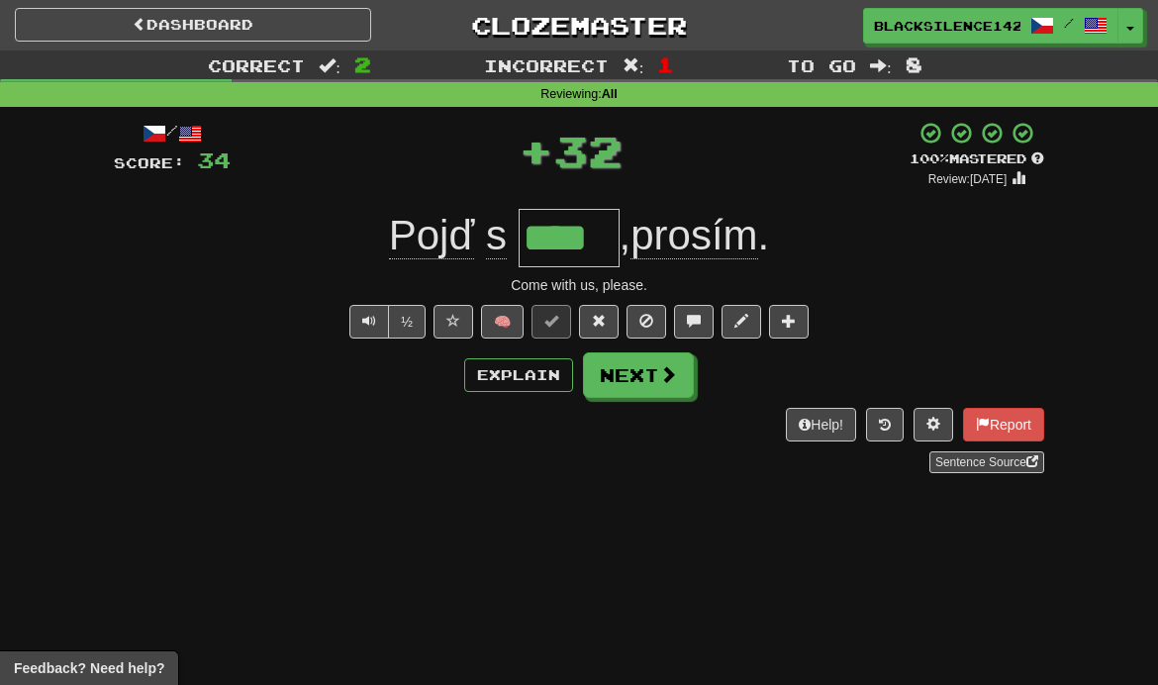
click at [645, 383] on button "Next" at bounding box center [638, 375] width 111 height 46
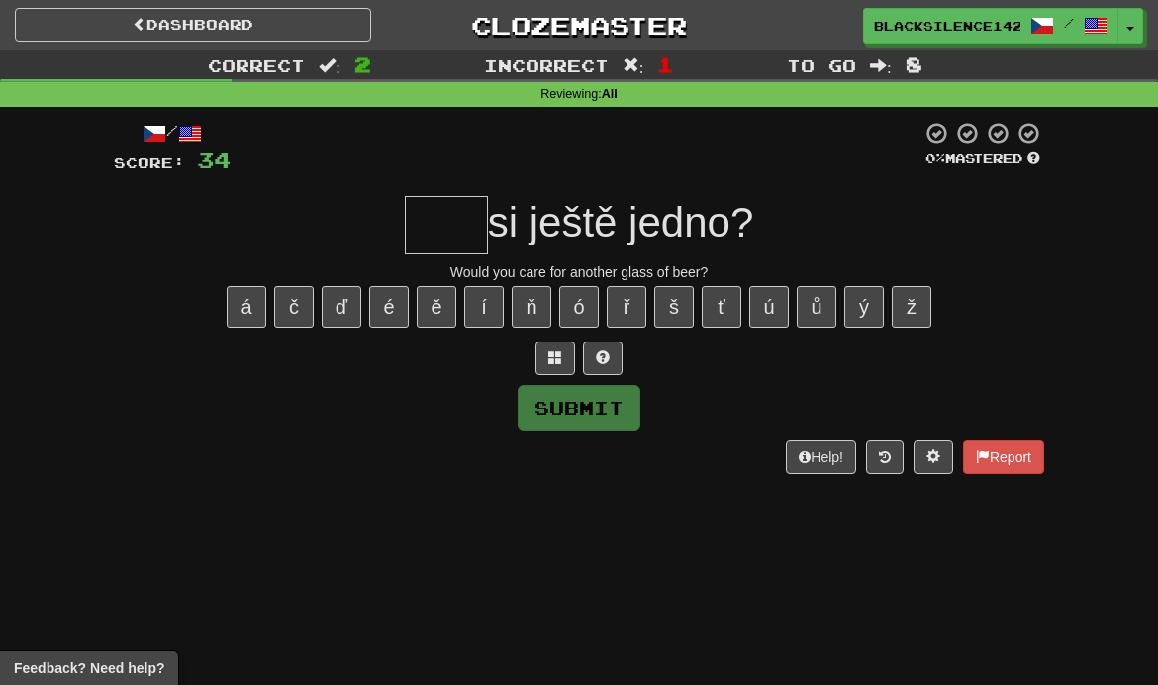
click at [644, 385] on div "Submit" at bounding box center [579, 408] width 931 height 46
click at [240, 316] on button "á" at bounding box center [247, 307] width 40 height 42
click at [676, 315] on button "š" at bounding box center [674, 307] width 40 height 42
type input "***"
click at [580, 414] on button "Submit" at bounding box center [579, 408] width 123 height 46
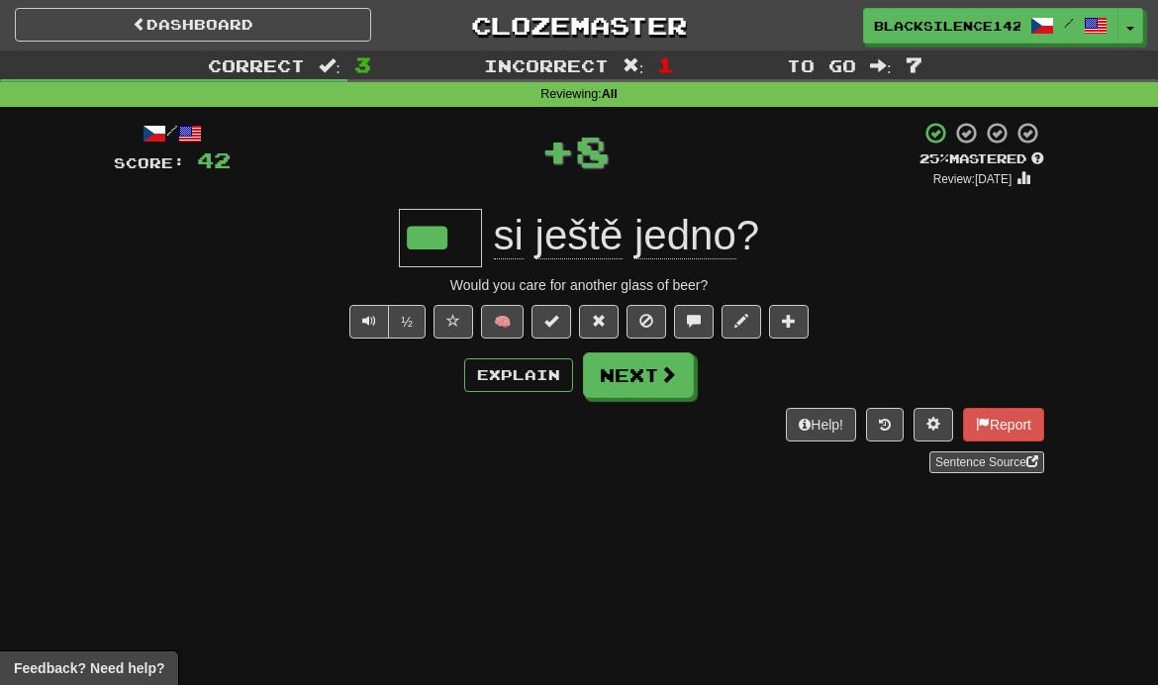
click at [635, 383] on button "Next" at bounding box center [638, 375] width 111 height 46
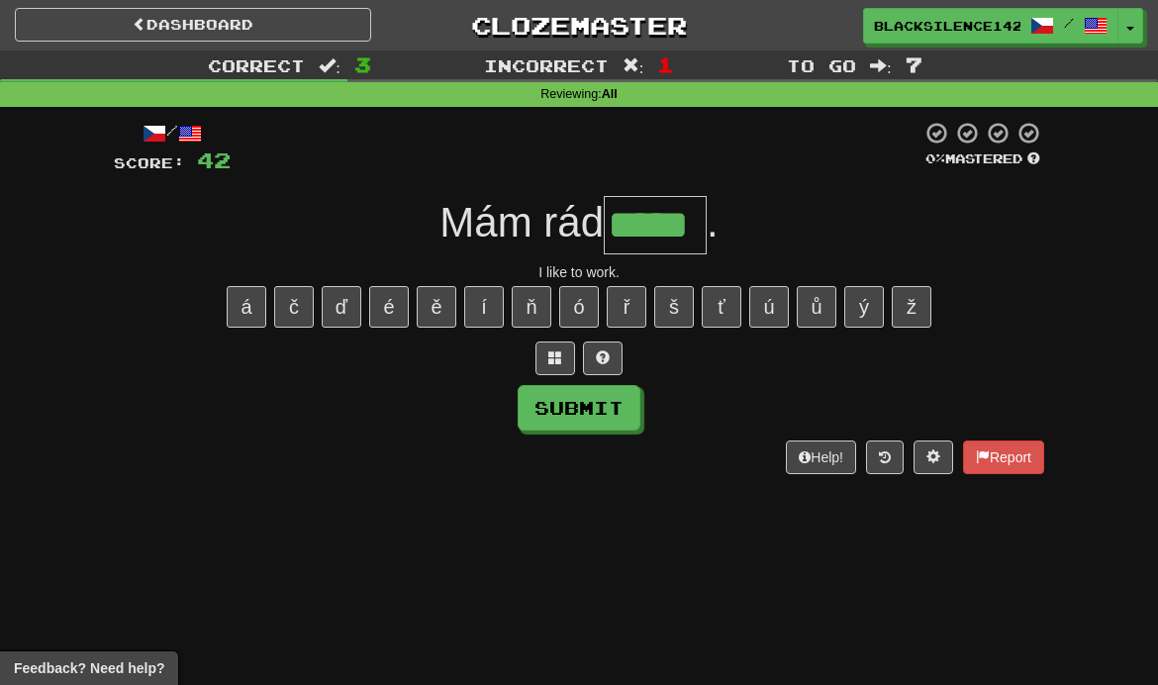
click at [606, 406] on button "Submit" at bounding box center [579, 408] width 123 height 46
type input "*****"
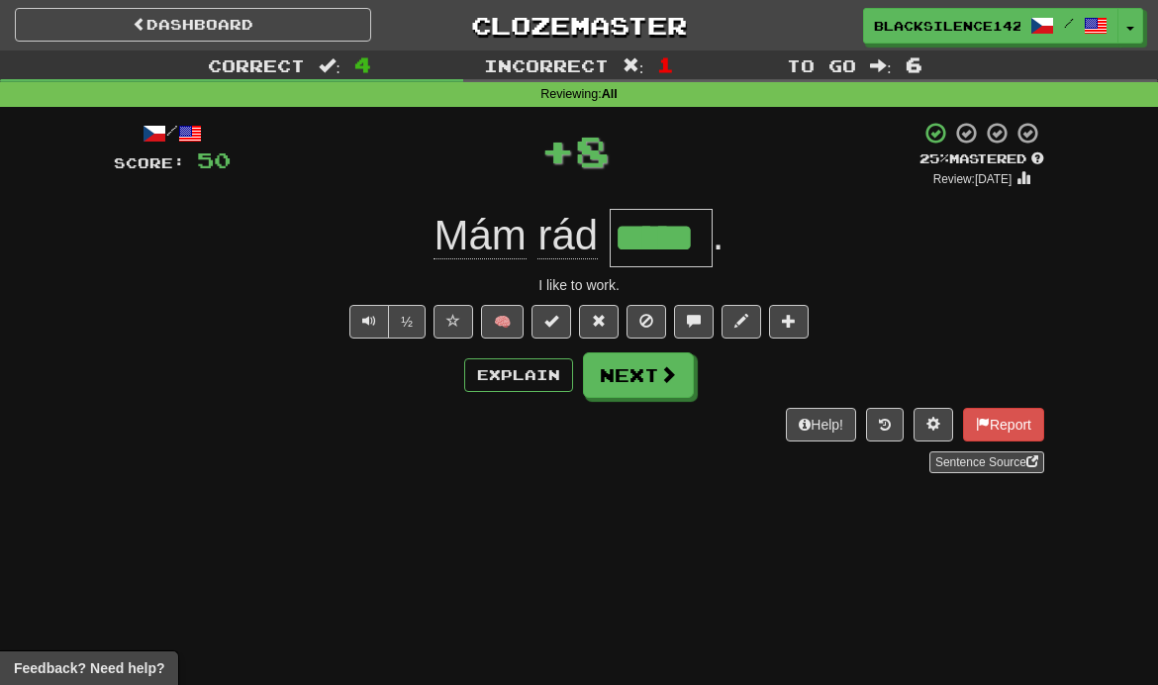
click at [659, 377] on span at bounding box center [668, 374] width 18 height 18
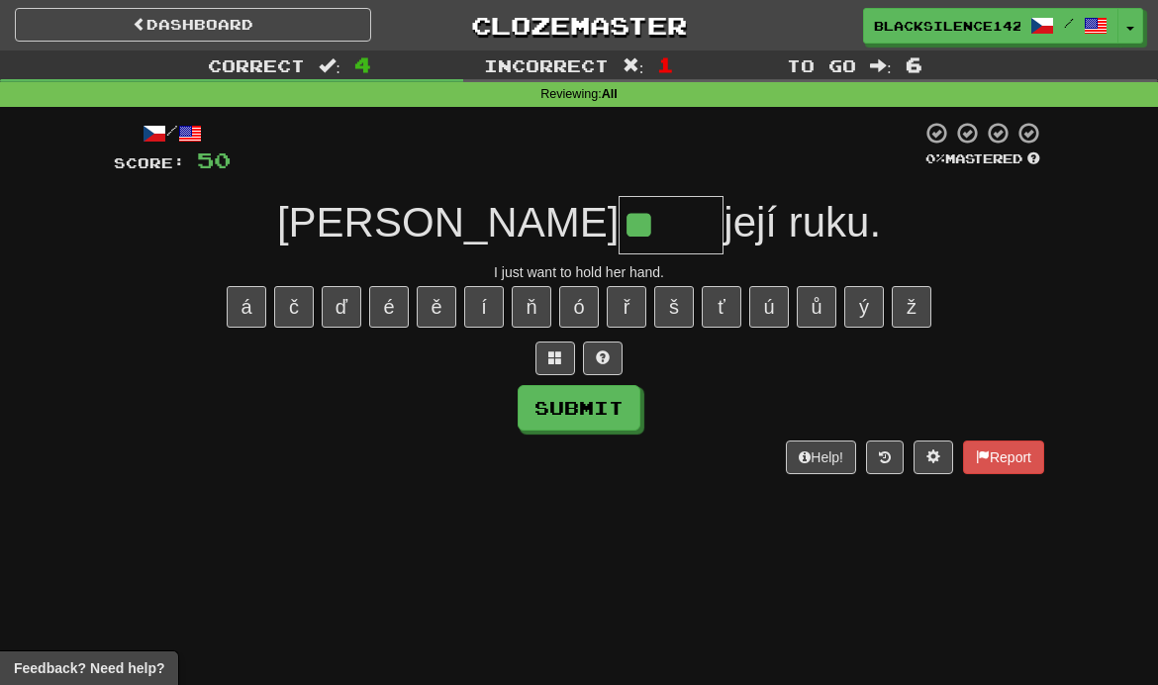
click at [922, 316] on button "ž" at bounding box center [912, 307] width 40 height 42
click at [609, 358] on span at bounding box center [603, 357] width 14 height 14
type input "*****"
click at [616, 411] on button "Submit" at bounding box center [579, 408] width 123 height 46
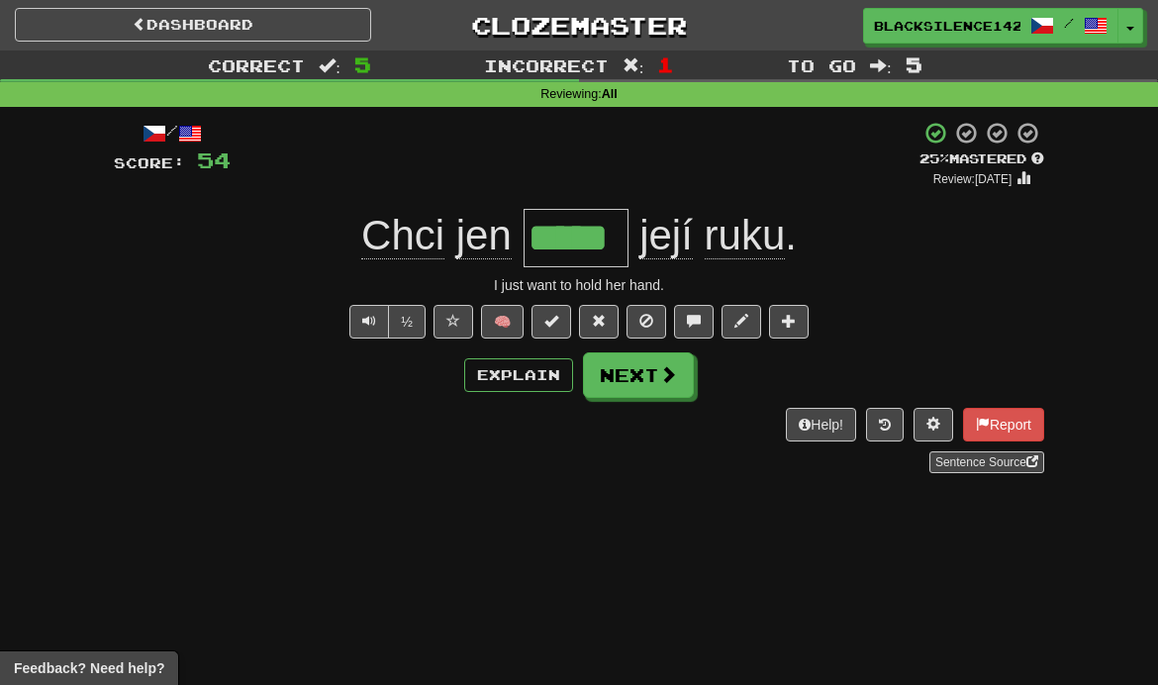
type input "*****"
click at [658, 385] on button "Next" at bounding box center [638, 375] width 111 height 46
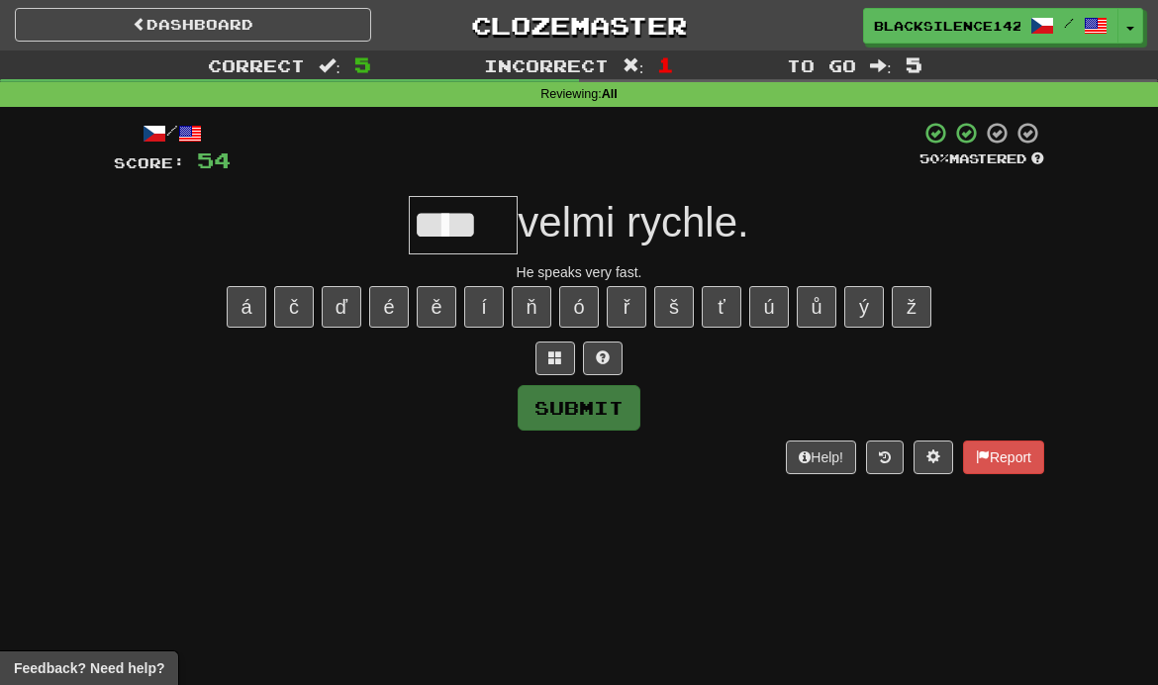
type input "****"
type input "*****"
click at [605, 361] on span at bounding box center [603, 357] width 14 height 14
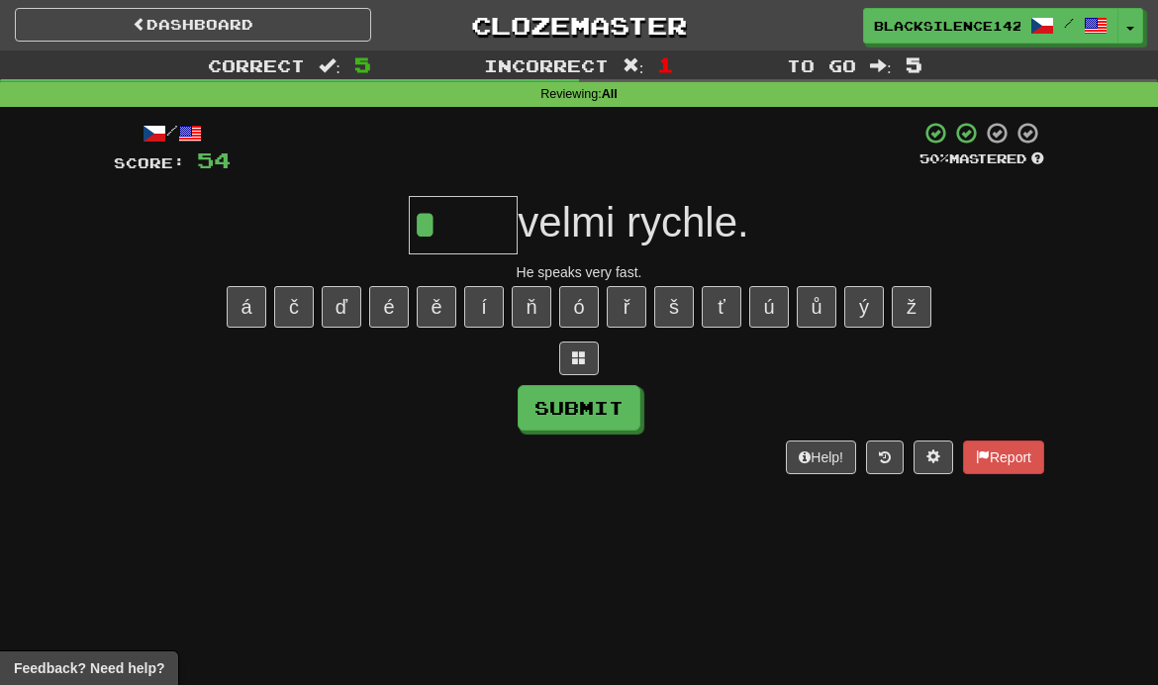
click at [589, 362] on button at bounding box center [579, 359] width 40 height 34
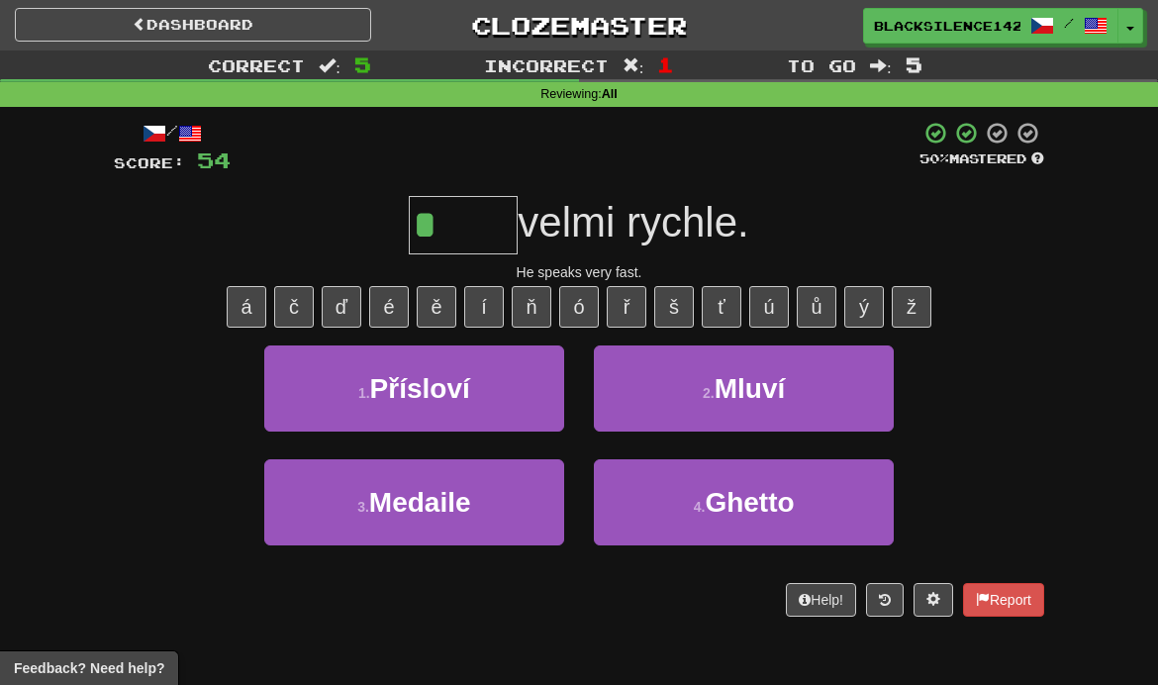
click at [729, 399] on span "Mluví" at bounding box center [750, 388] width 71 height 31
type input "*****"
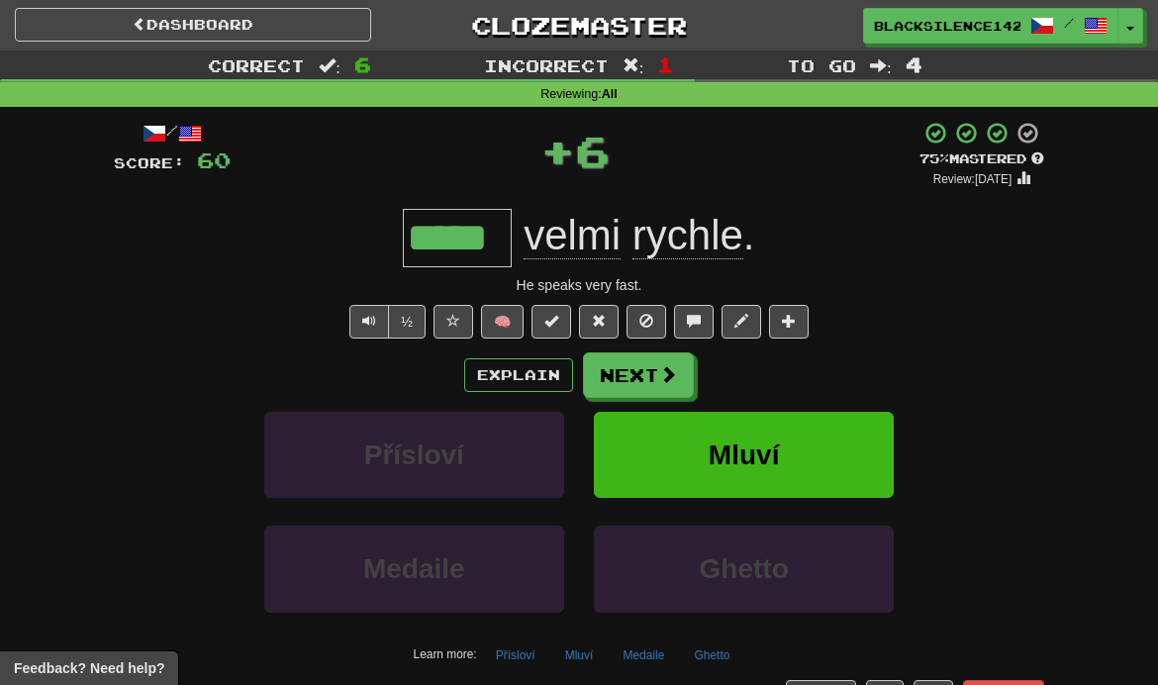
click at [650, 376] on button "Next" at bounding box center [638, 375] width 111 height 46
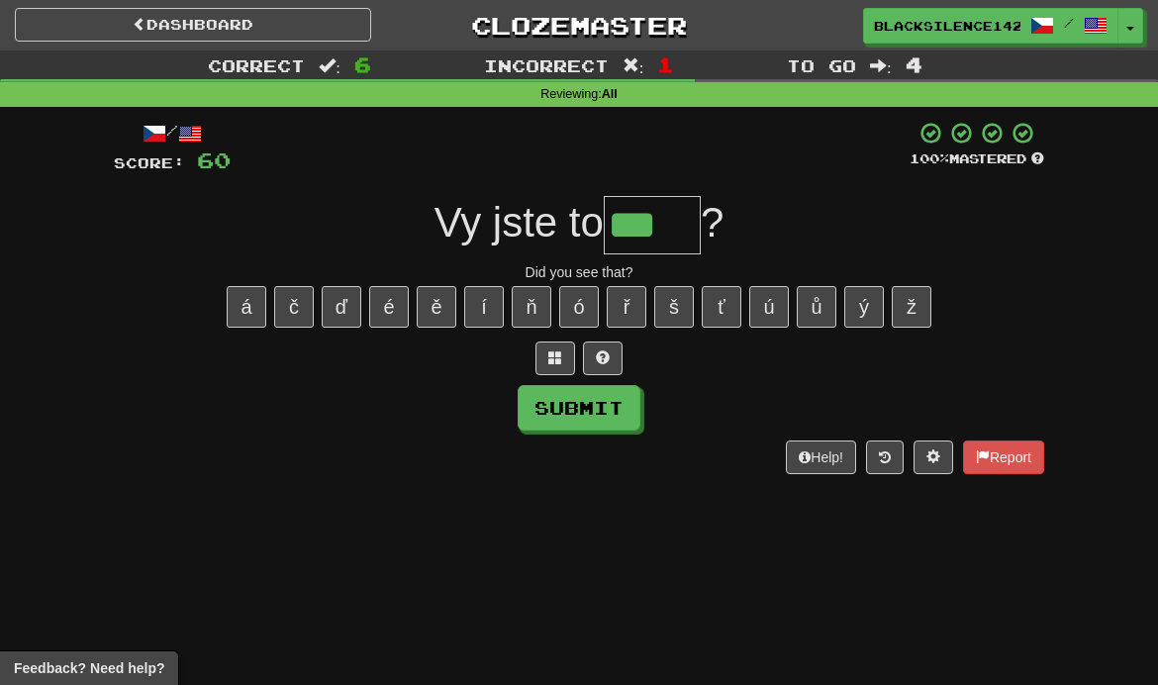
click at [442, 314] on button "ě" at bounding box center [437, 307] width 40 height 42
click at [609, 358] on span at bounding box center [603, 357] width 14 height 14
type input "*****"
click at [605, 417] on button "Submit" at bounding box center [579, 408] width 123 height 46
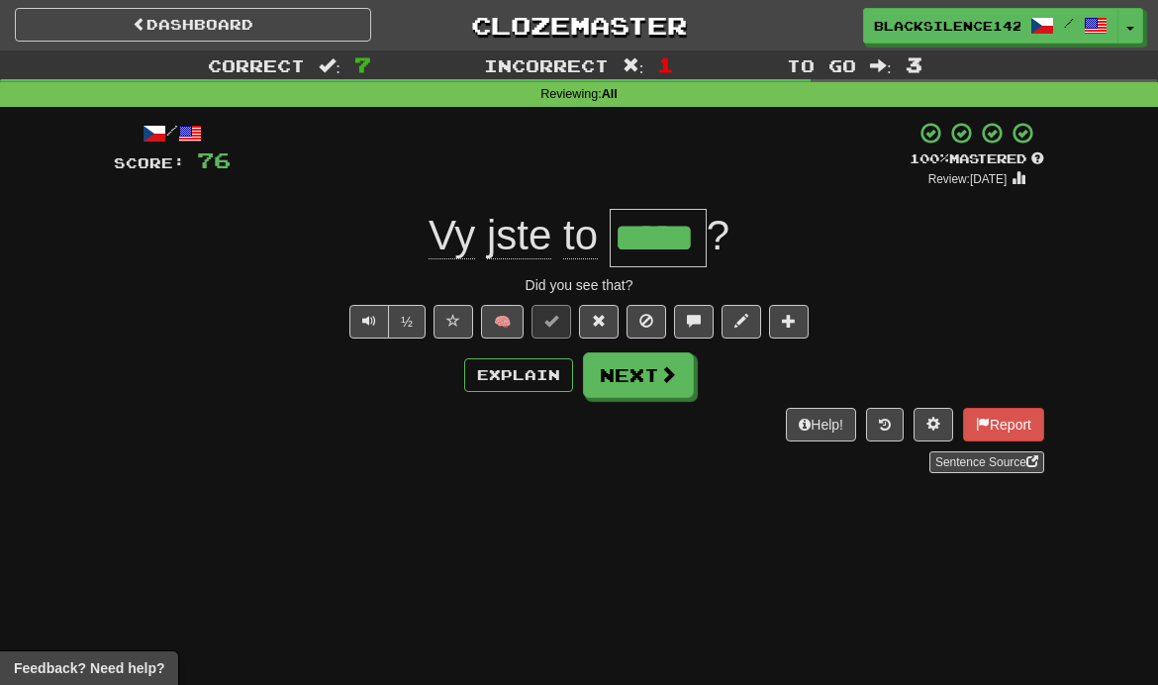
type input "*****"
click at [662, 381] on span at bounding box center [668, 374] width 18 height 18
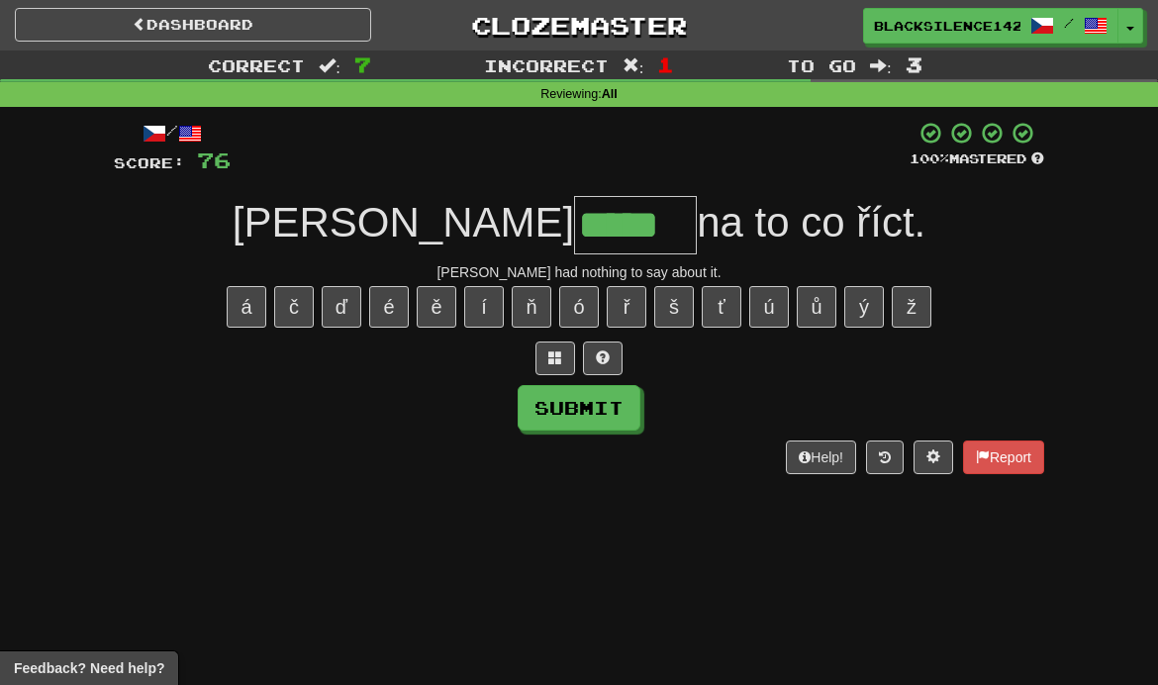
click at [614, 408] on button "Submit" at bounding box center [579, 408] width 123 height 46
type input "*****"
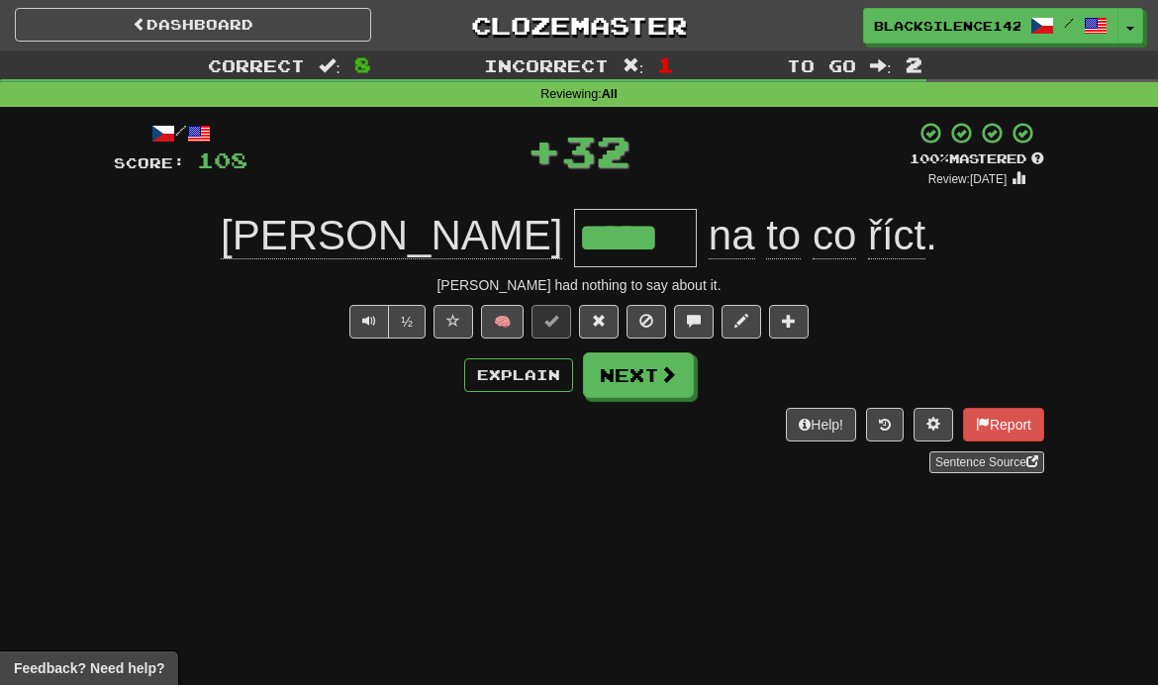
click at [661, 377] on span at bounding box center [668, 374] width 18 height 18
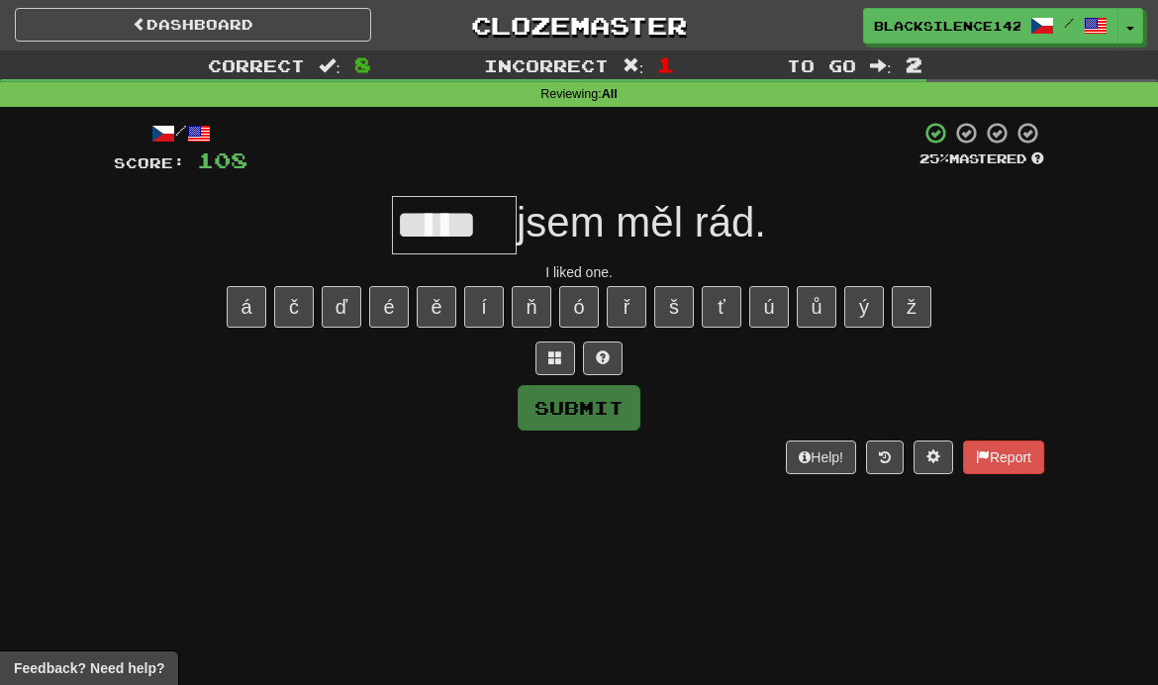
type input "*****"
click at [605, 410] on button "Submit" at bounding box center [579, 408] width 123 height 46
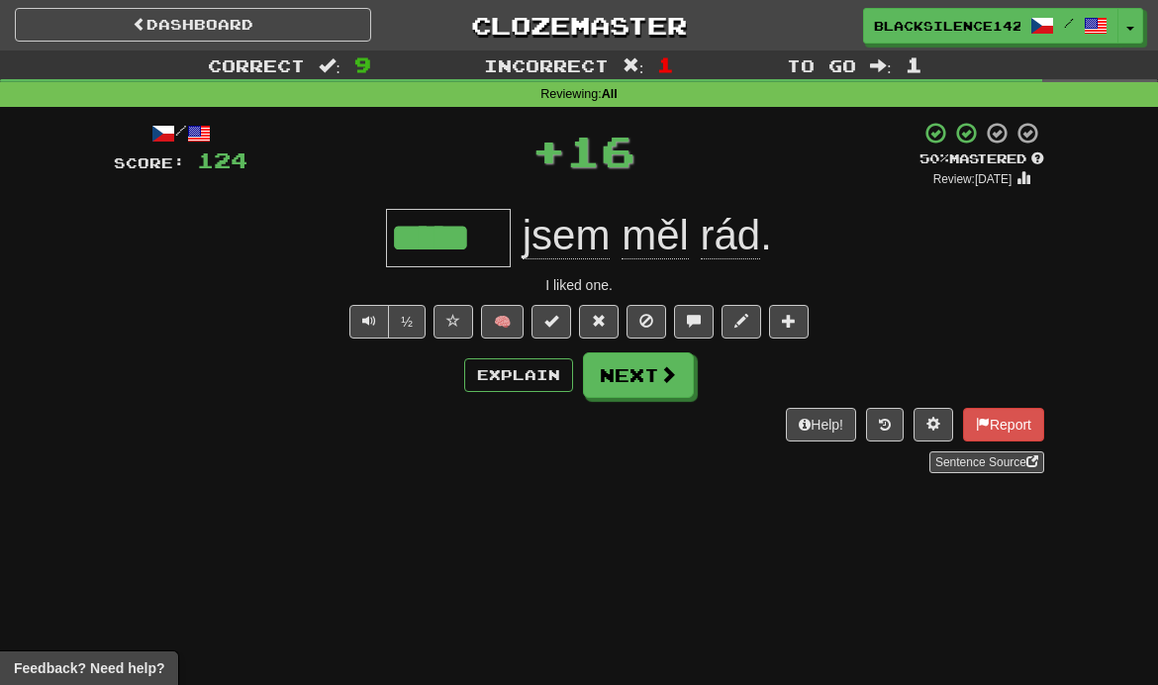
click at [346, 33] on link "Dashboard" at bounding box center [193, 25] width 356 height 34
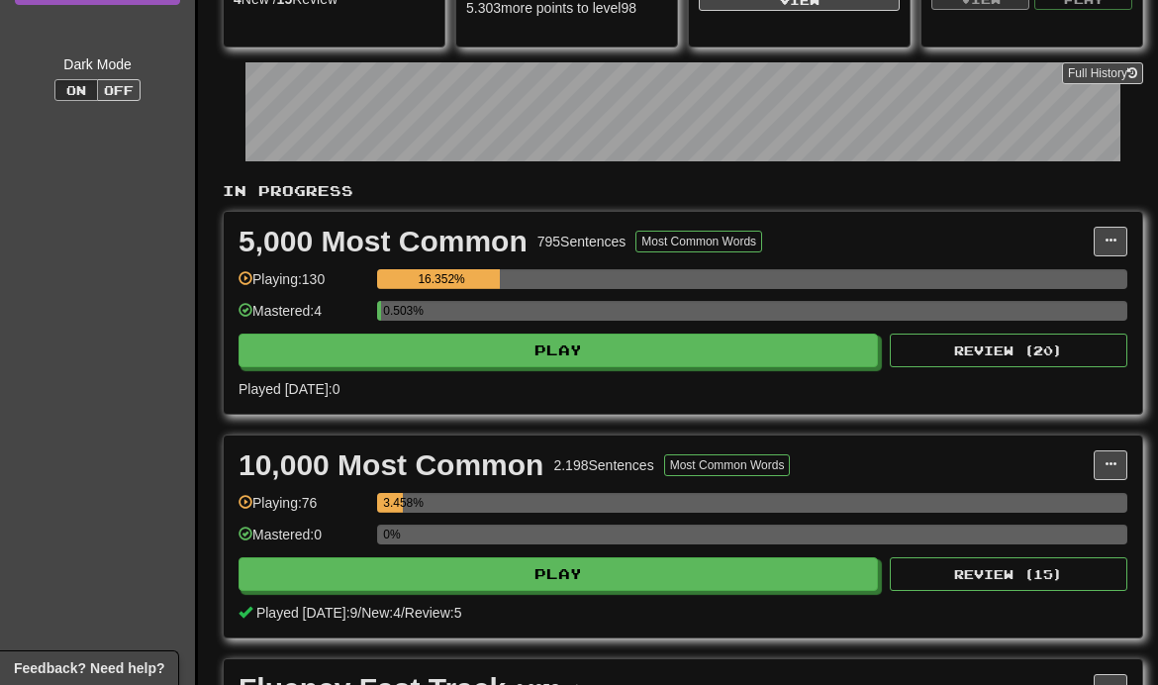
scroll to position [324, 0]
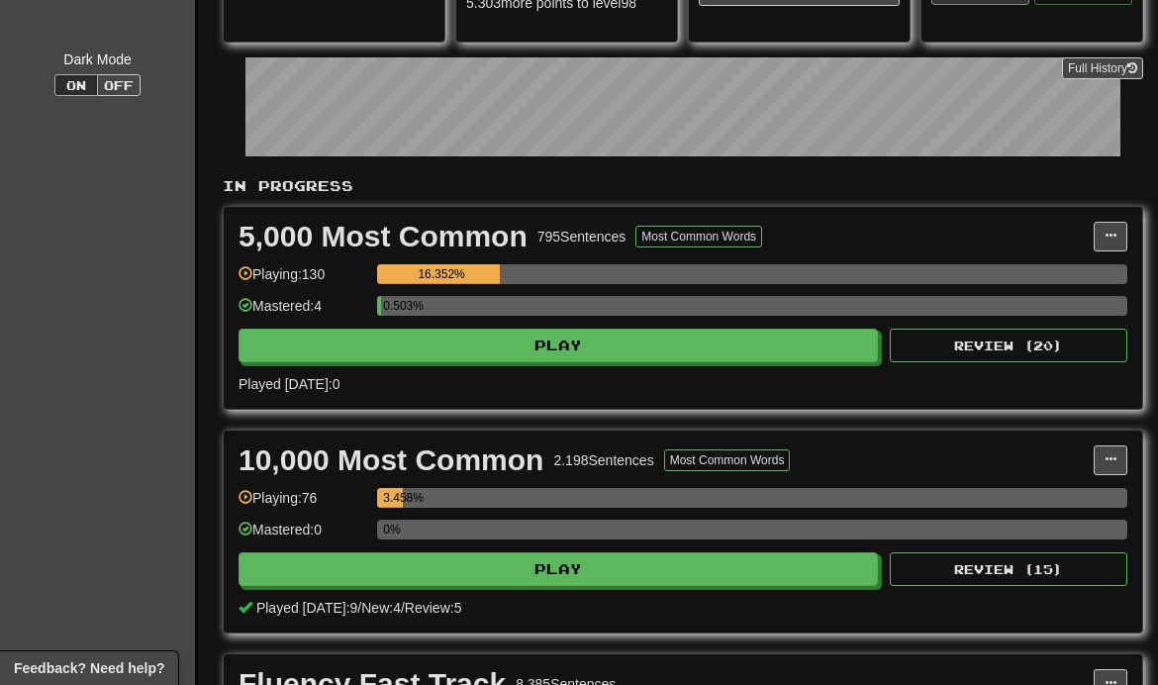
click at [741, 352] on button "Play" at bounding box center [559, 346] width 640 height 34
select select "**"
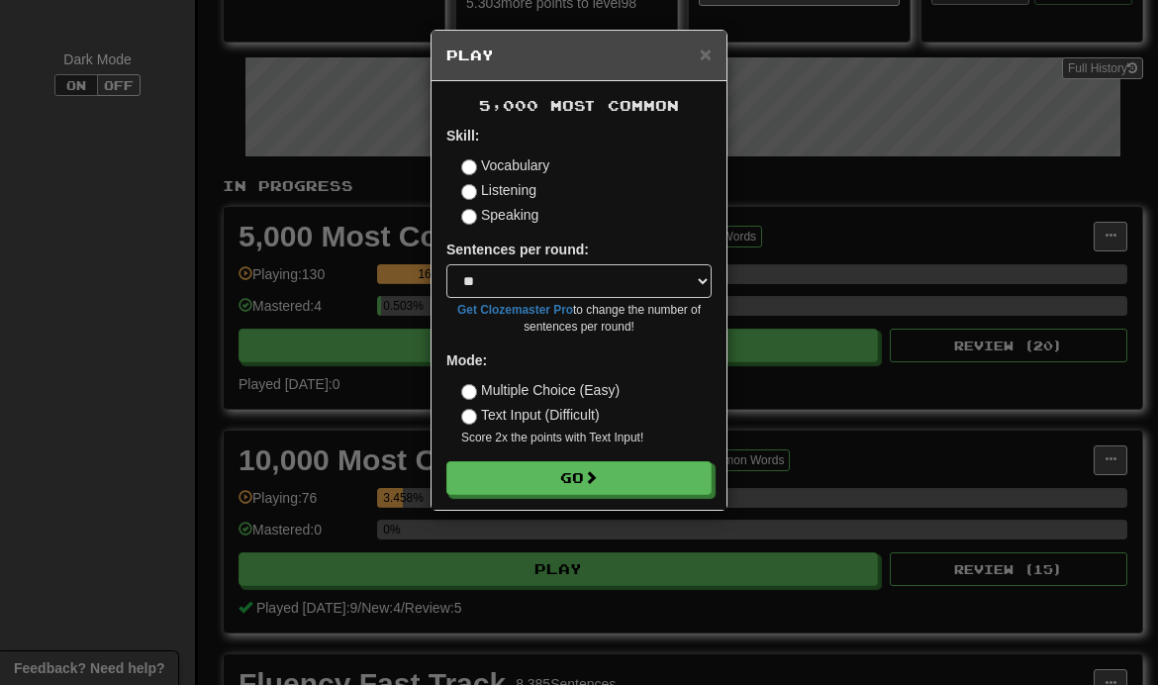
click at [664, 489] on button "Go" at bounding box center [578, 478] width 265 height 34
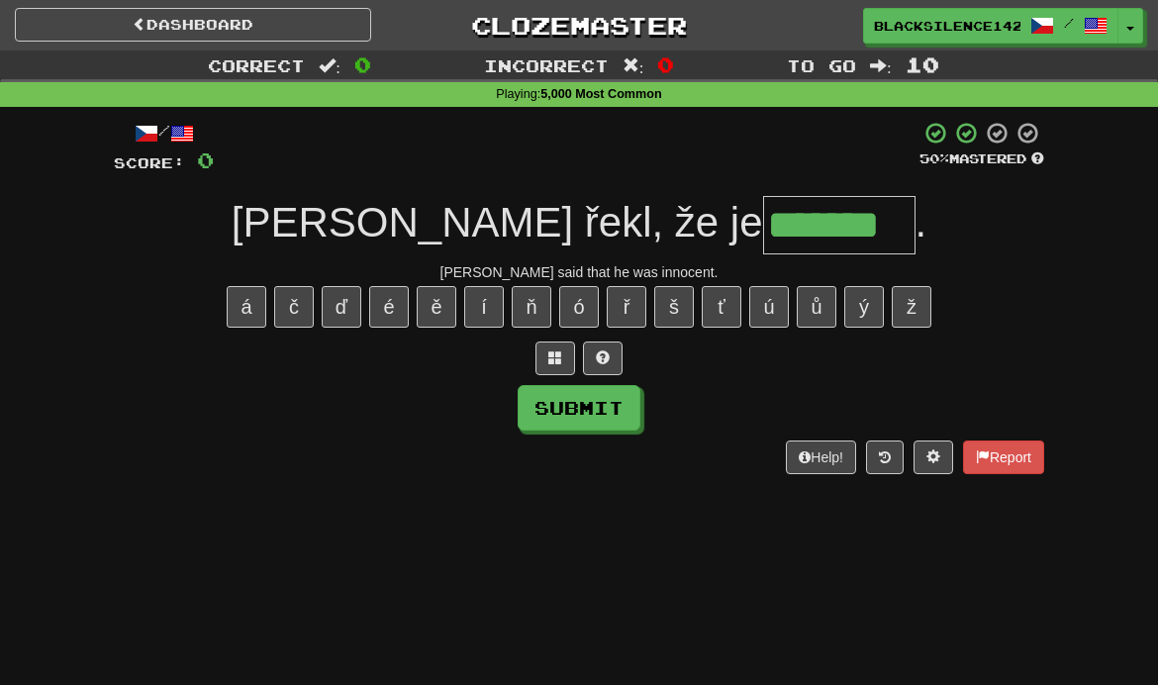
click at [599, 423] on button "Submit" at bounding box center [579, 408] width 123 height 46
type input "*******"
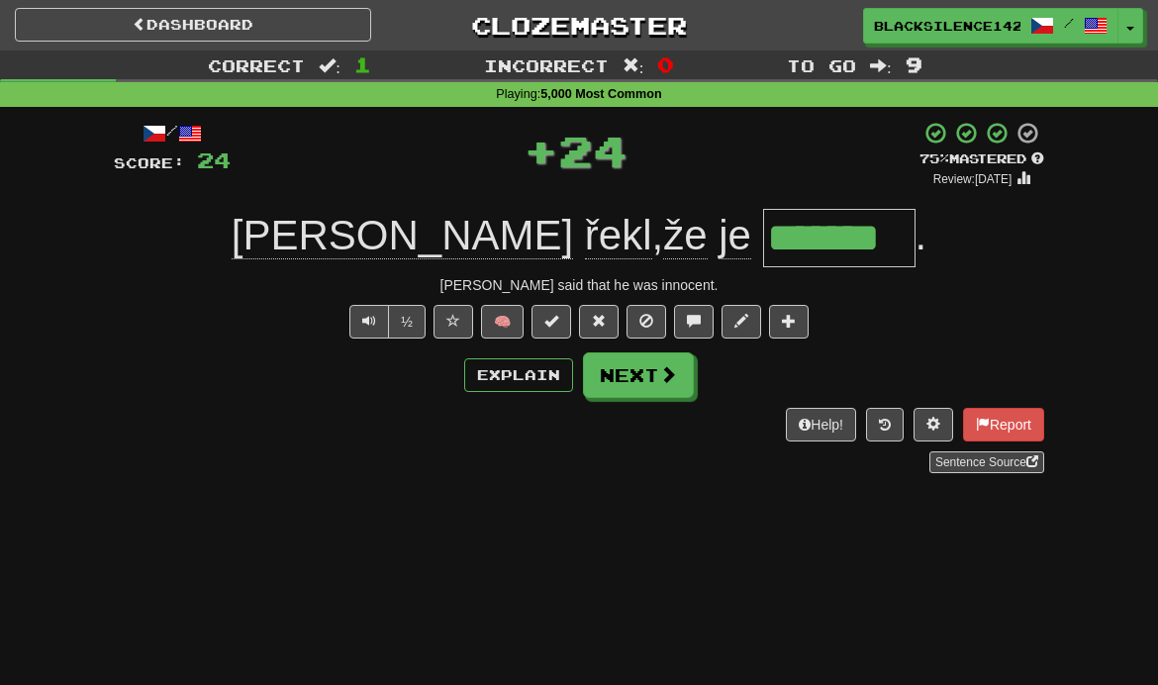
click at [643, 391] on button "Next" at bounding box center [638, 375] width 111 height 46
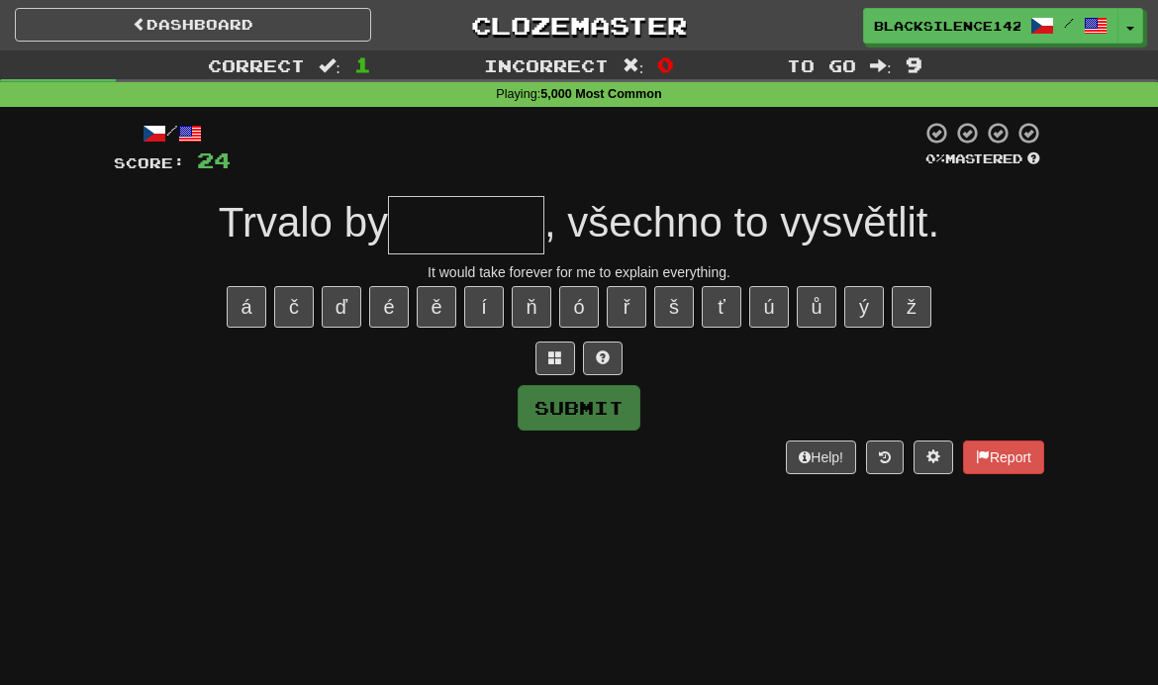
click at [613, 359] on button at bounding box center [603, 359] width 40 height 34
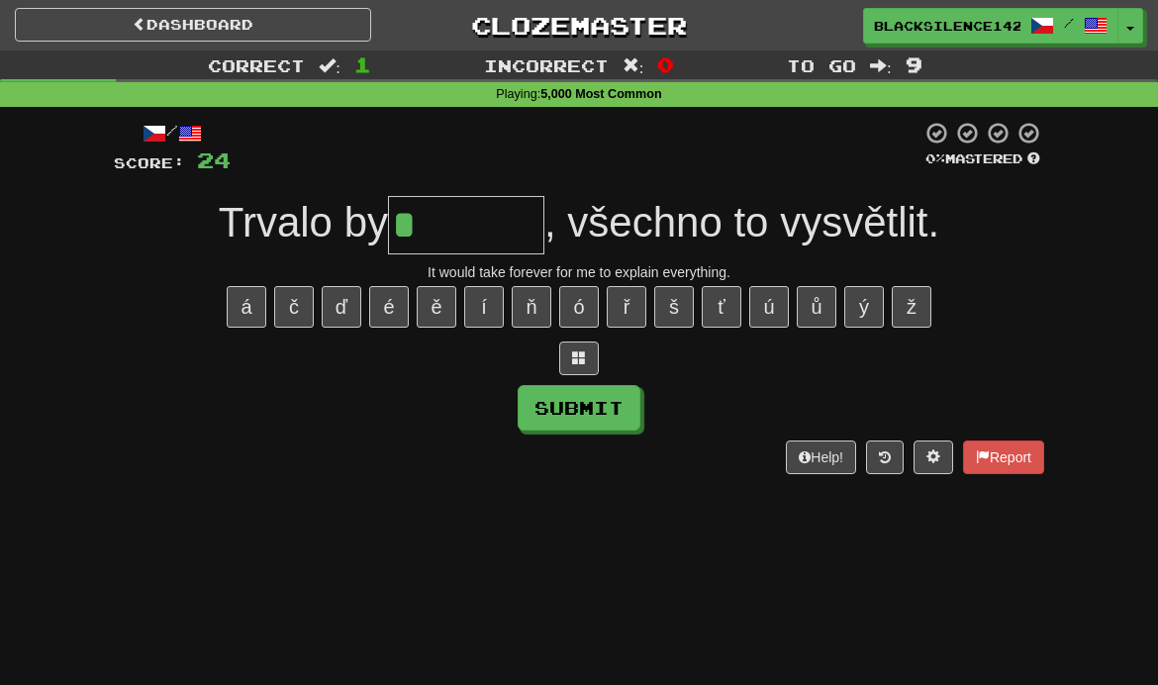
click at [586, 359] on button at bounding box center [579, 359] width 40 height 34
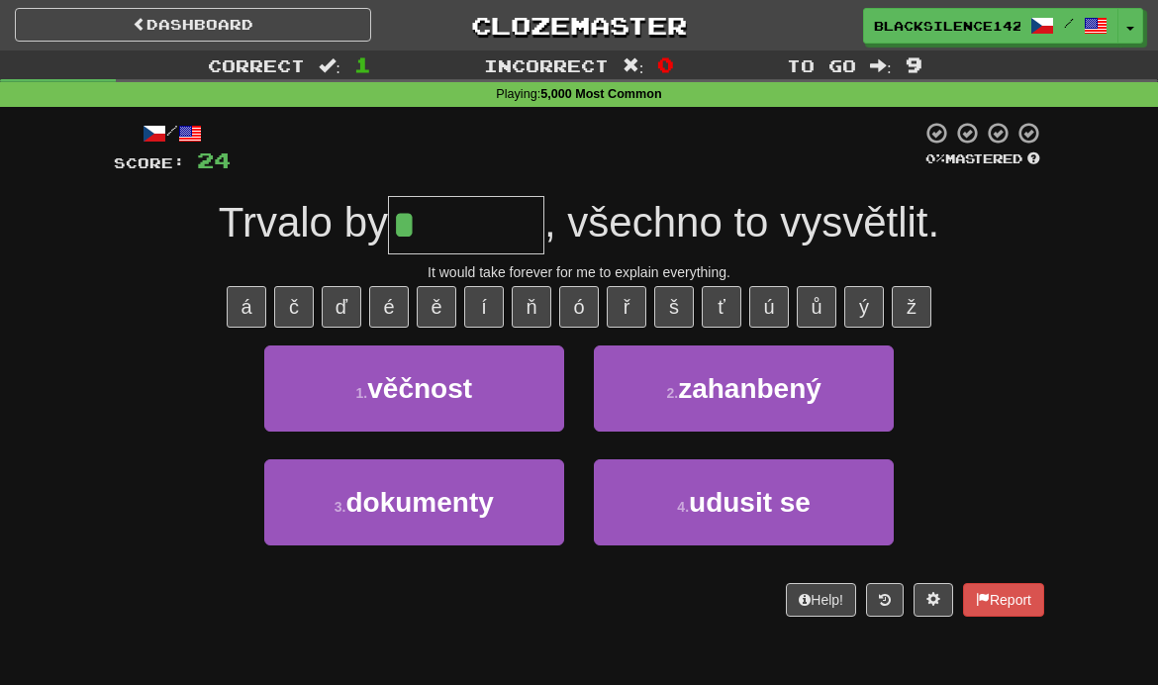
click at [517, 390] on button "1 . věčnost" at bounding box center [414, 388] width 300 height 86
type input "*******"
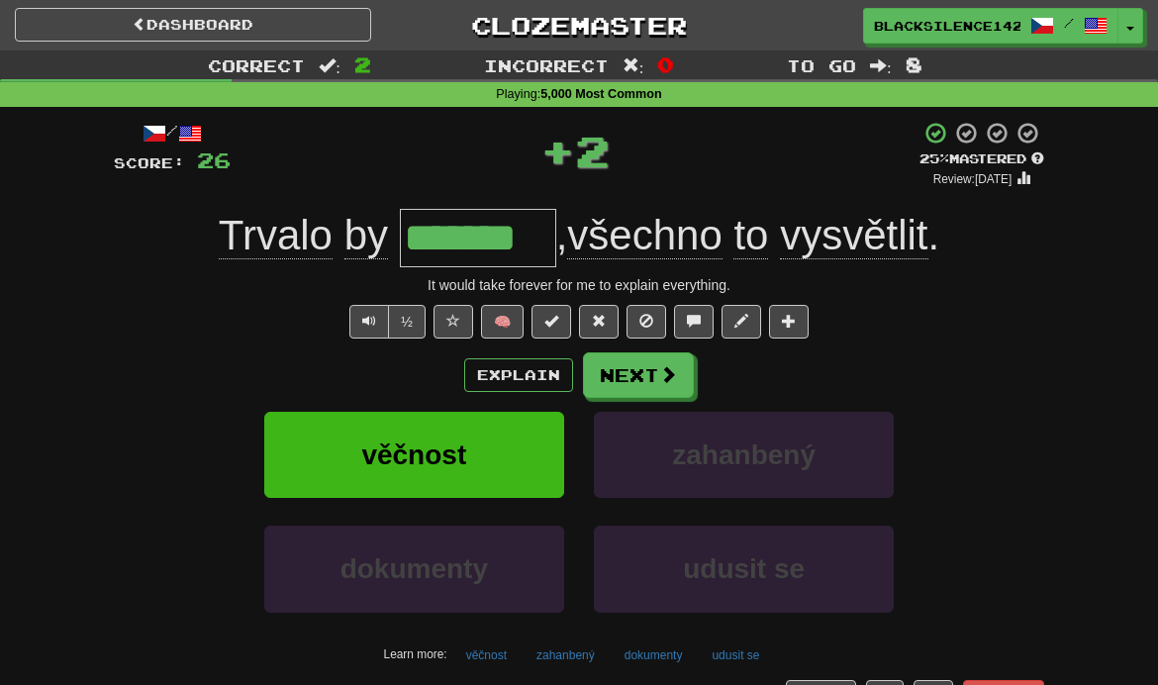
click at [599, 321] on span at bounding box center [599, 321] width 14 height 14
type input "*******"
click at [673, 371] on span at bounding box center [668, 374] width 18 height 18
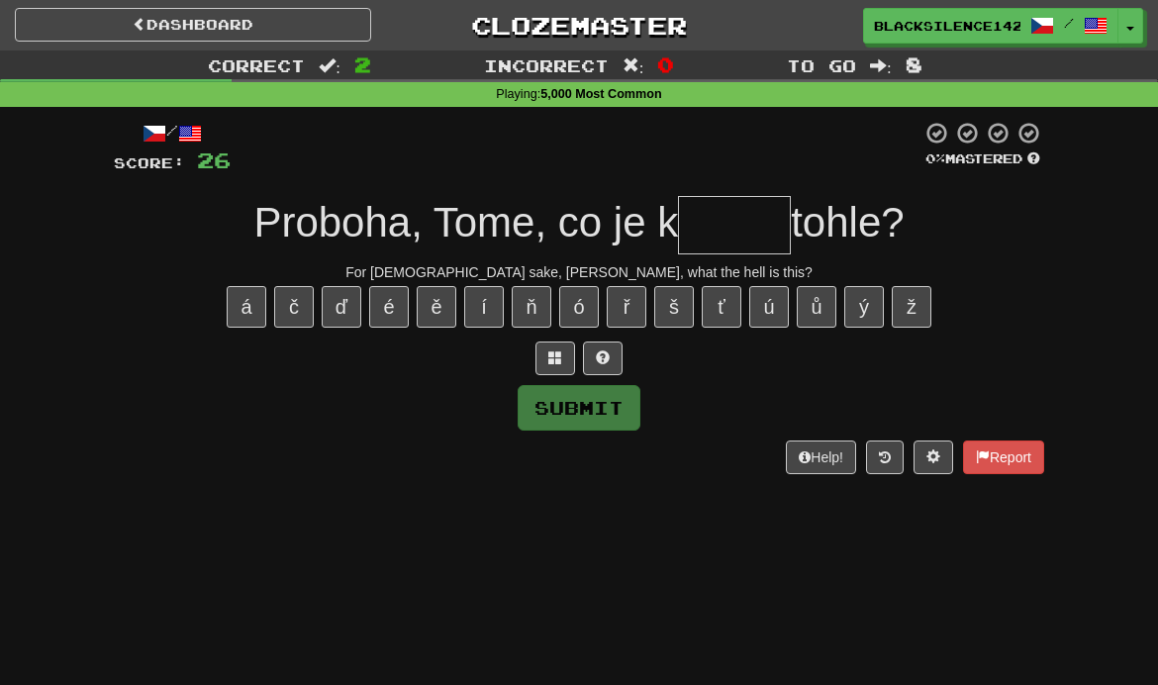
click at [612, 361] on button at bounding box center [603, 359] width 40 height 34
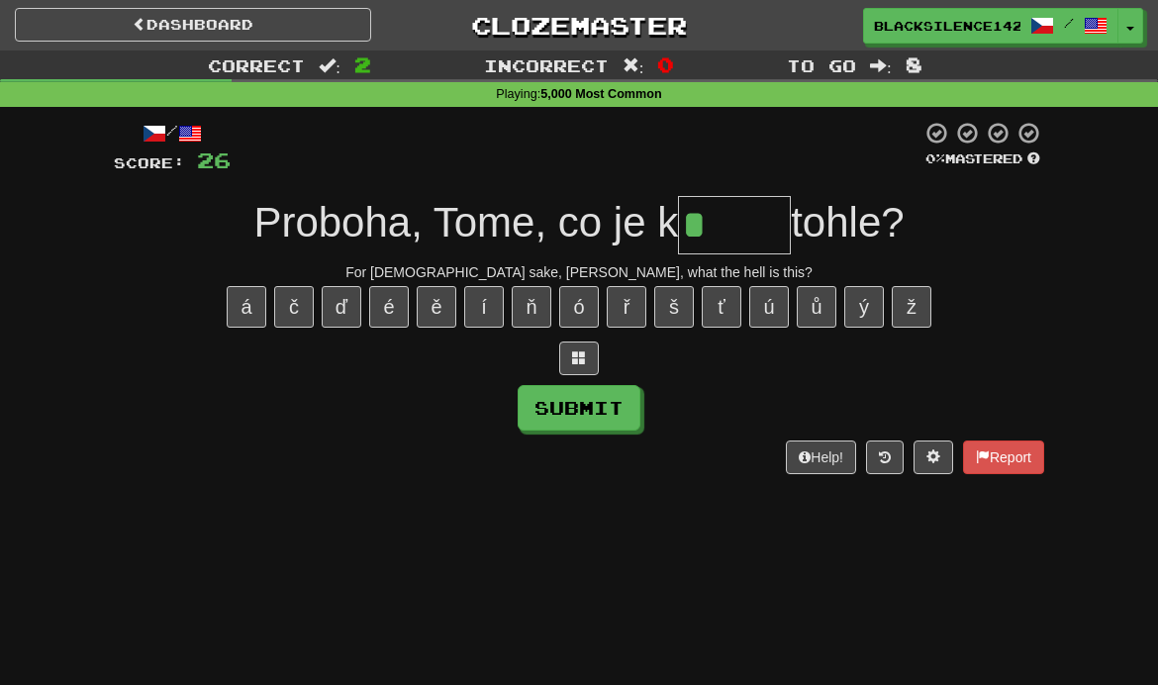
click at [619, 412] on button "Submit" at bounding box center [579, 408] width 123 height 46
type input "*****"
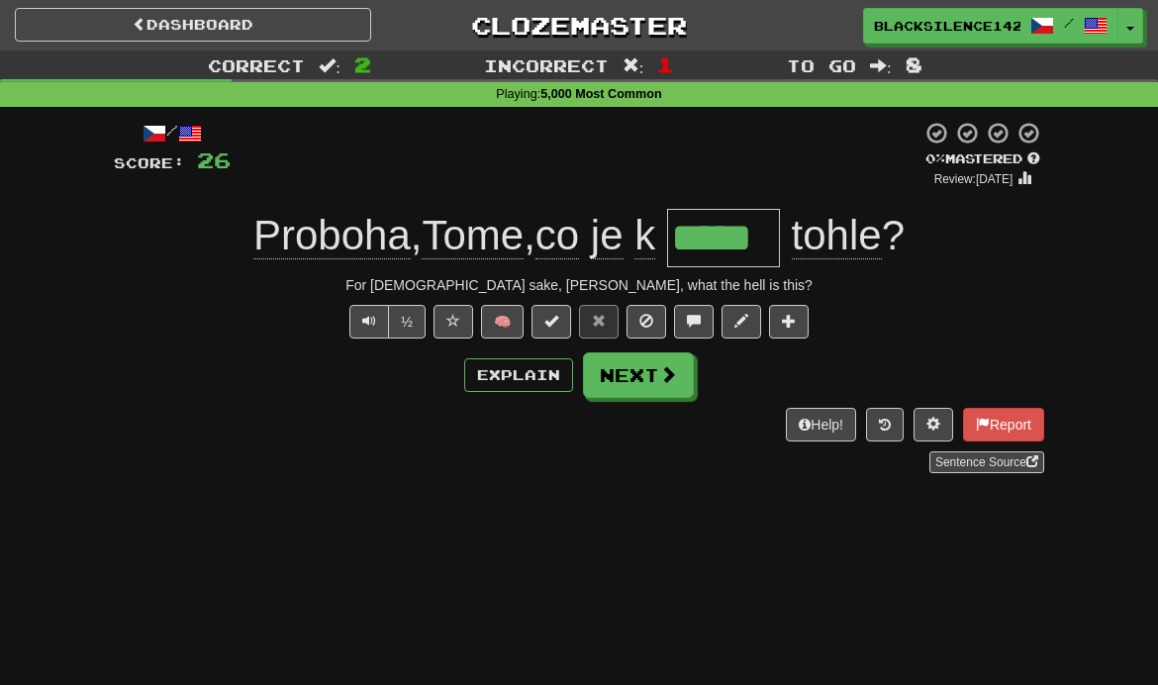
type input "*****"
click at [665, 388] on button "Next" at bounding box center [638, 375] width 111 height 46
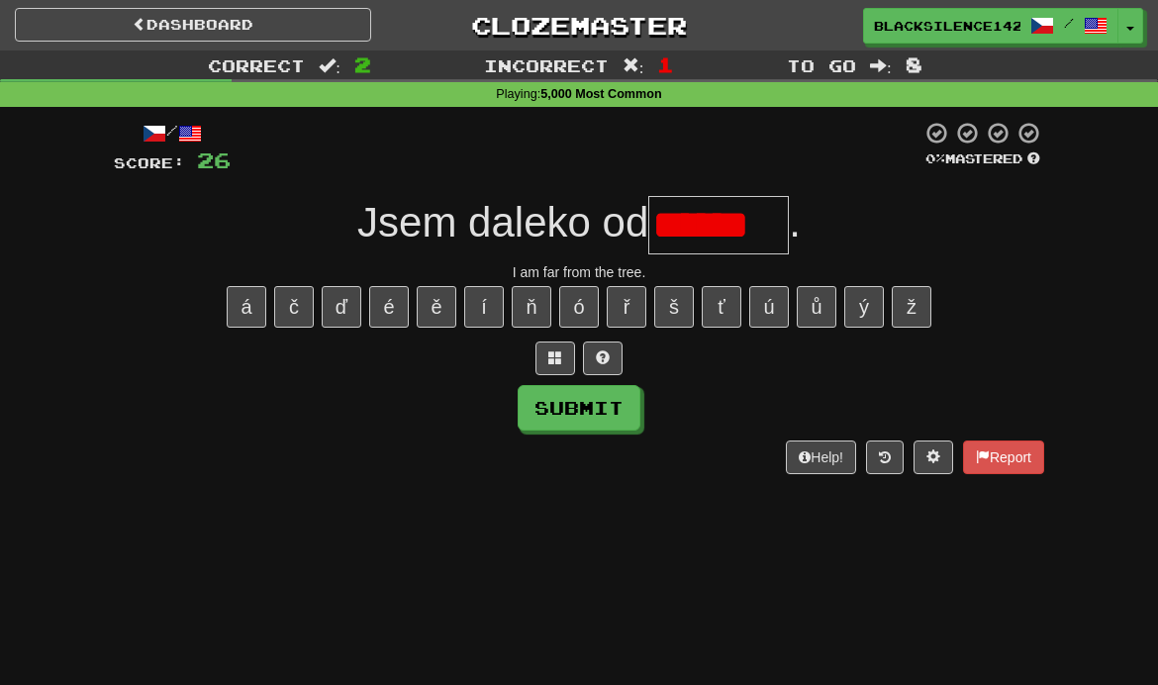
click at [612, 361] on button at bounding box center [603, 359] width 40 height 34
type input "******"
click at [611, 413] on button "Submit" at bounding box center [579, 408] width 123 height 46
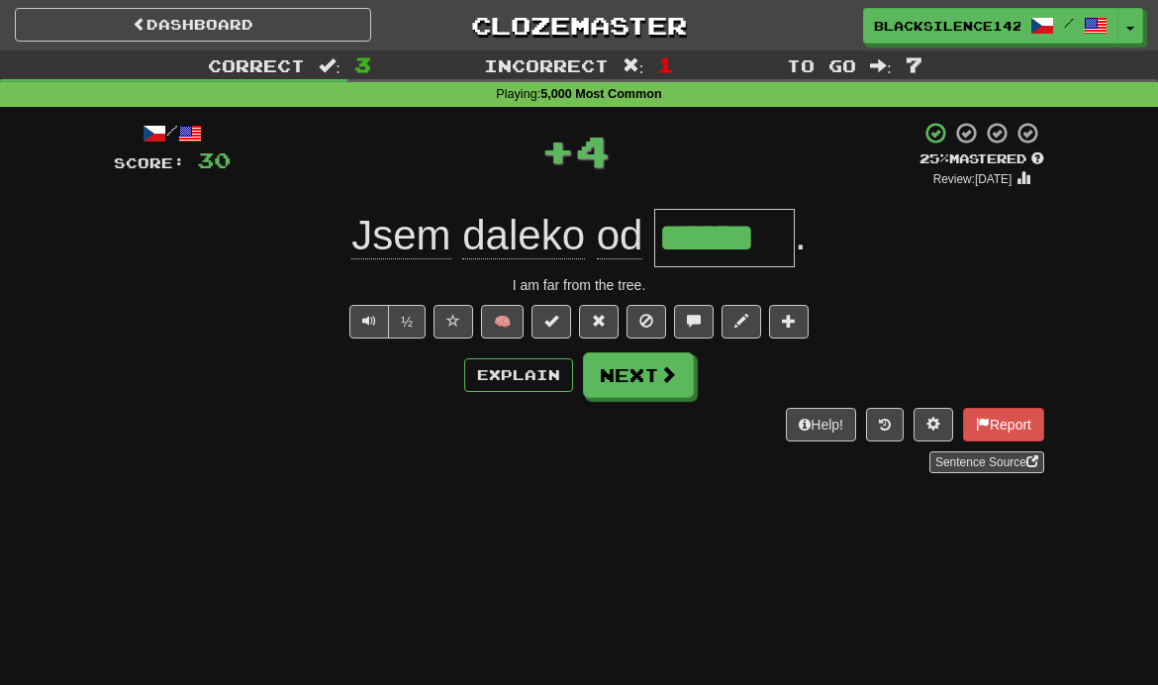
click at [600, 324] on span at bounding box center [599, 321] width 14 height 14
type input "******"
click at [676, 391] on button "Next" at bounding box center [638, 375] width 111 height 46
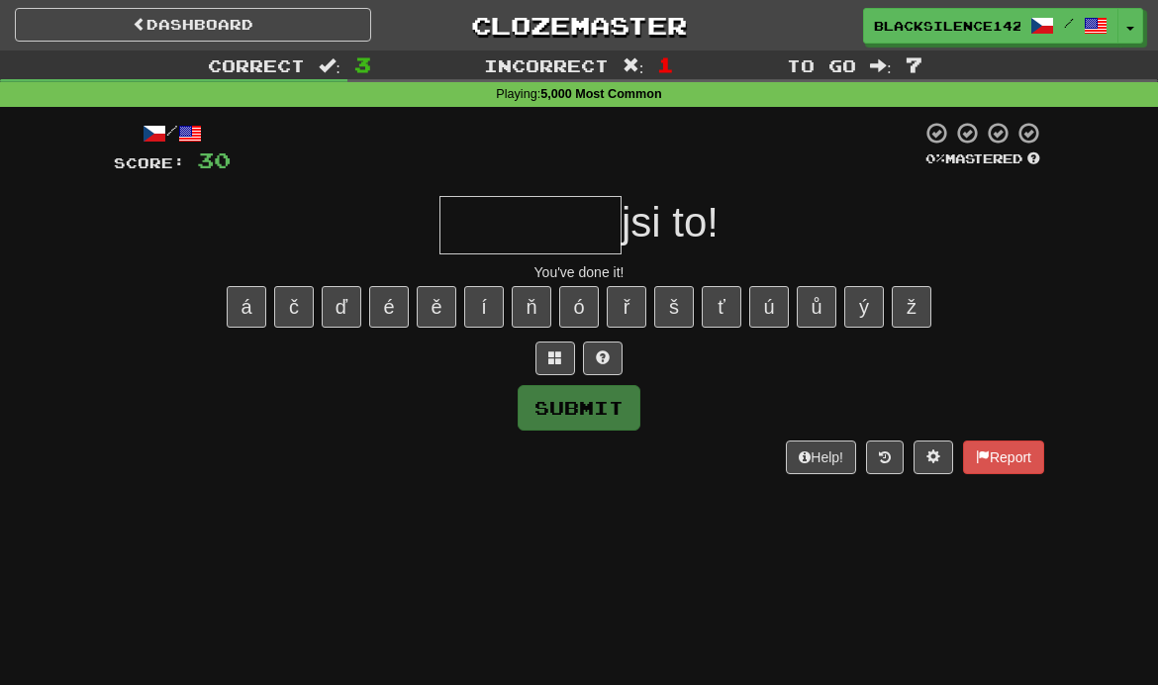
click at [613, 364] on button at bounding box center [603, 359] width 40 height 34
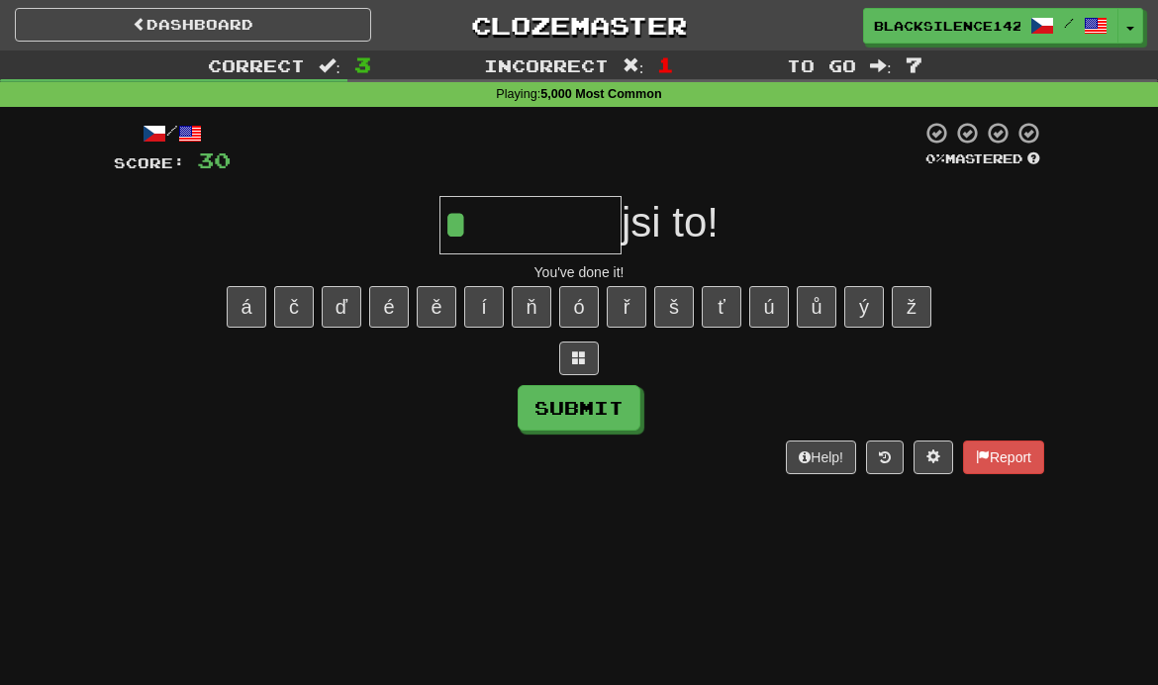
click at [588, 360] on button at bounding box center [579, 359] width 40 height 34
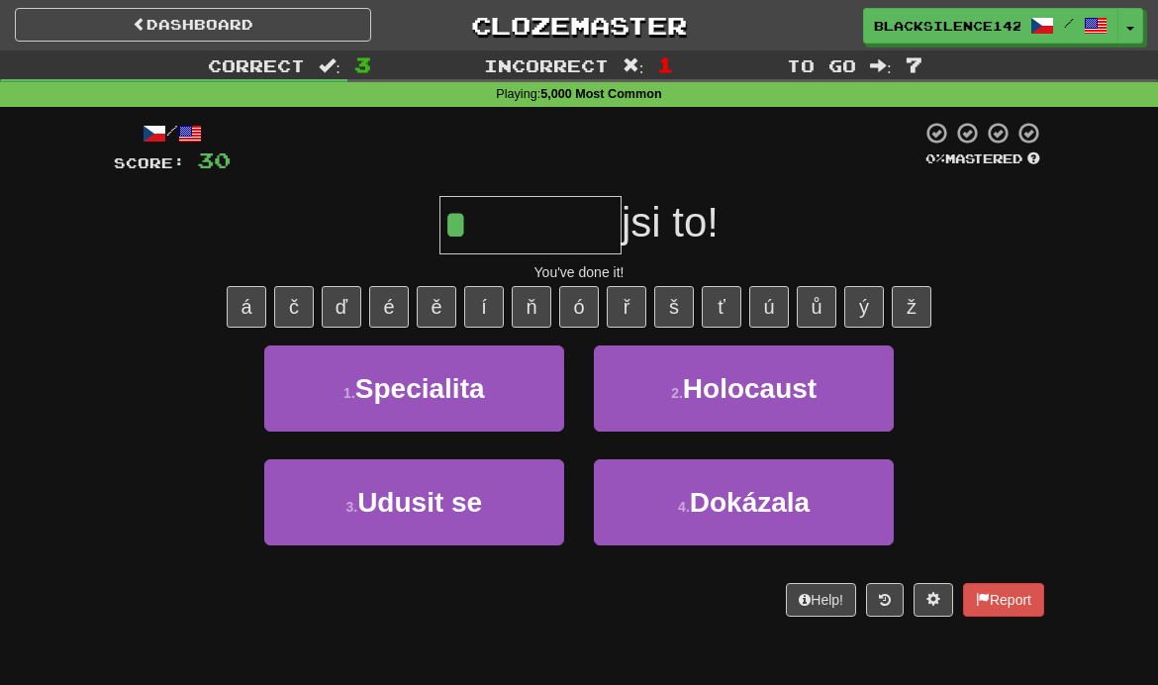
click at [712, 416] on button "2 . Holocaust" at bounding box center [744, 388] width 300 height 86
type input "********"
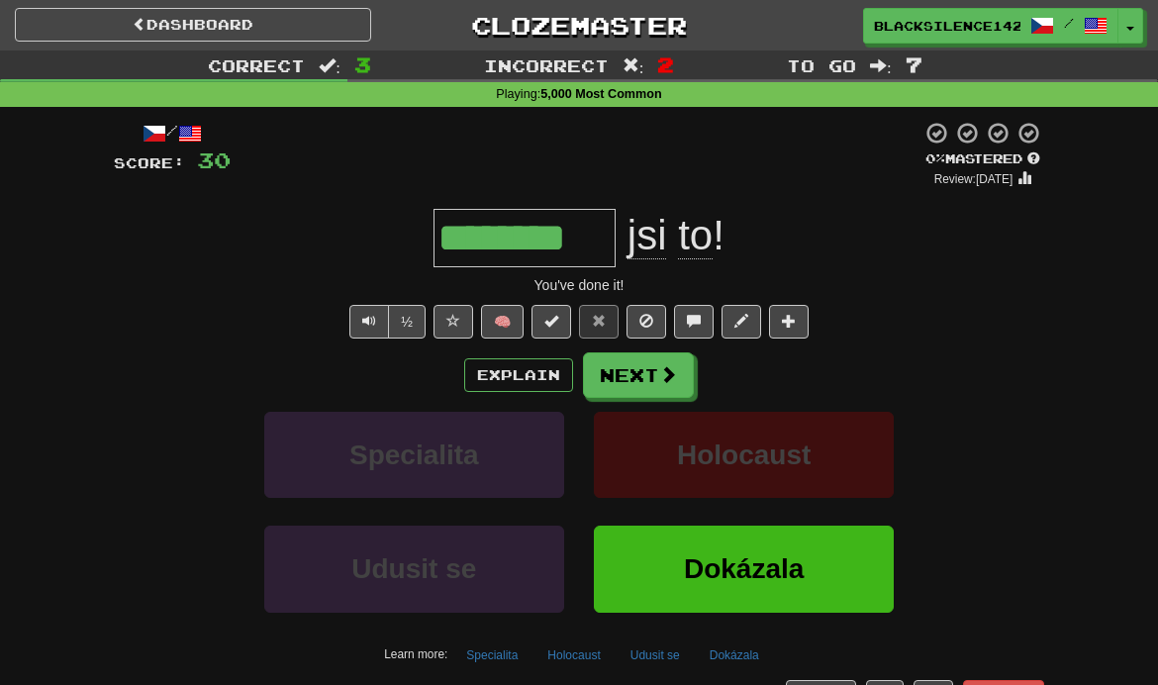
type input "********"
click at [645, 387] on button "Next" at bounding box center [638, 375] width 111 height 46
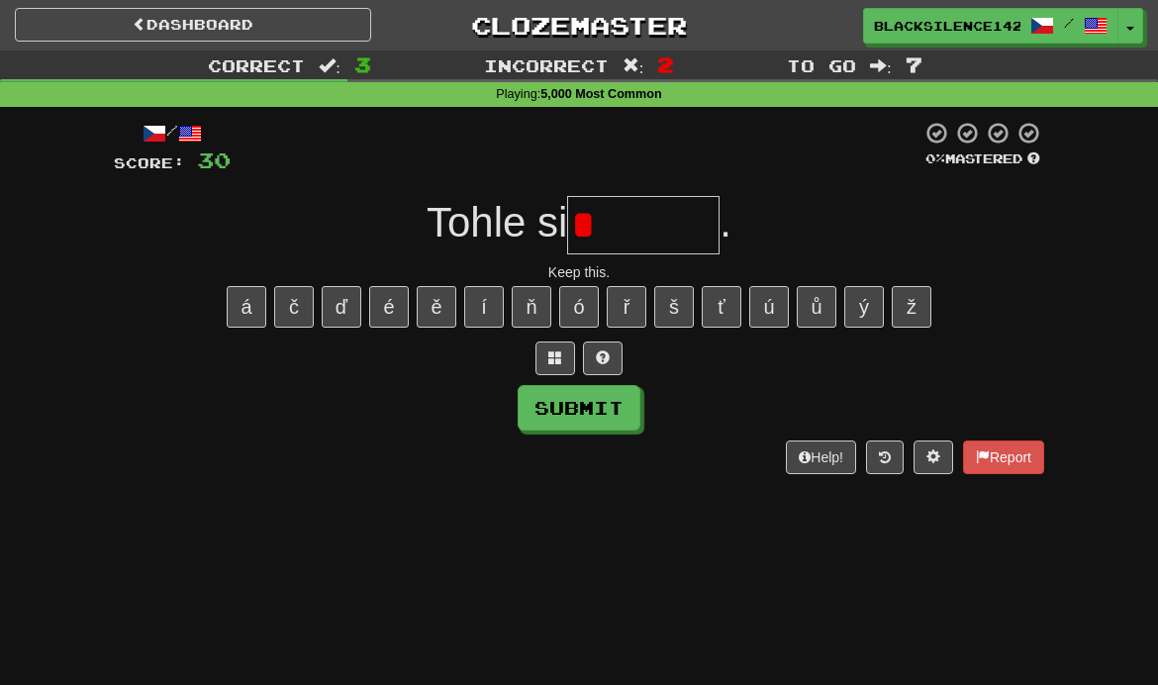
click at [610, 363] on button at bounding box center [603, 359] width 40 height 34
click at [610, 402] on button "Submit" at bounding box center [579, 408] width 123 height 46
type input "*******"
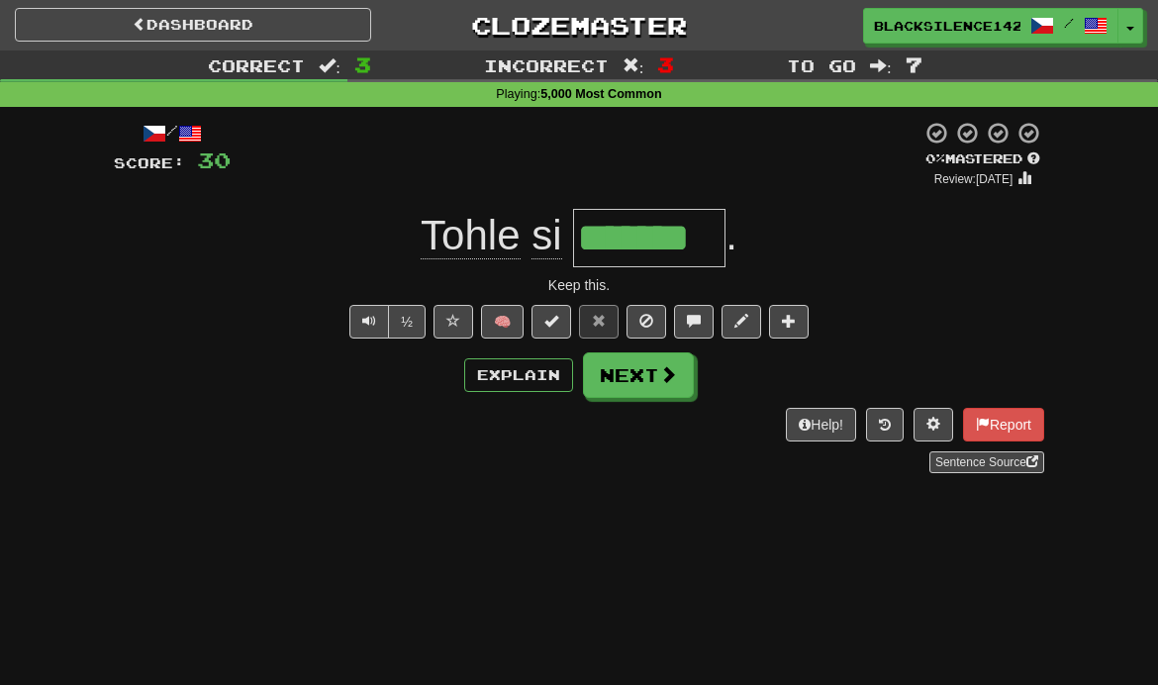
type input "*******"
click at [668, 381] on span at bounding box center [668, 374] width 18 height 18
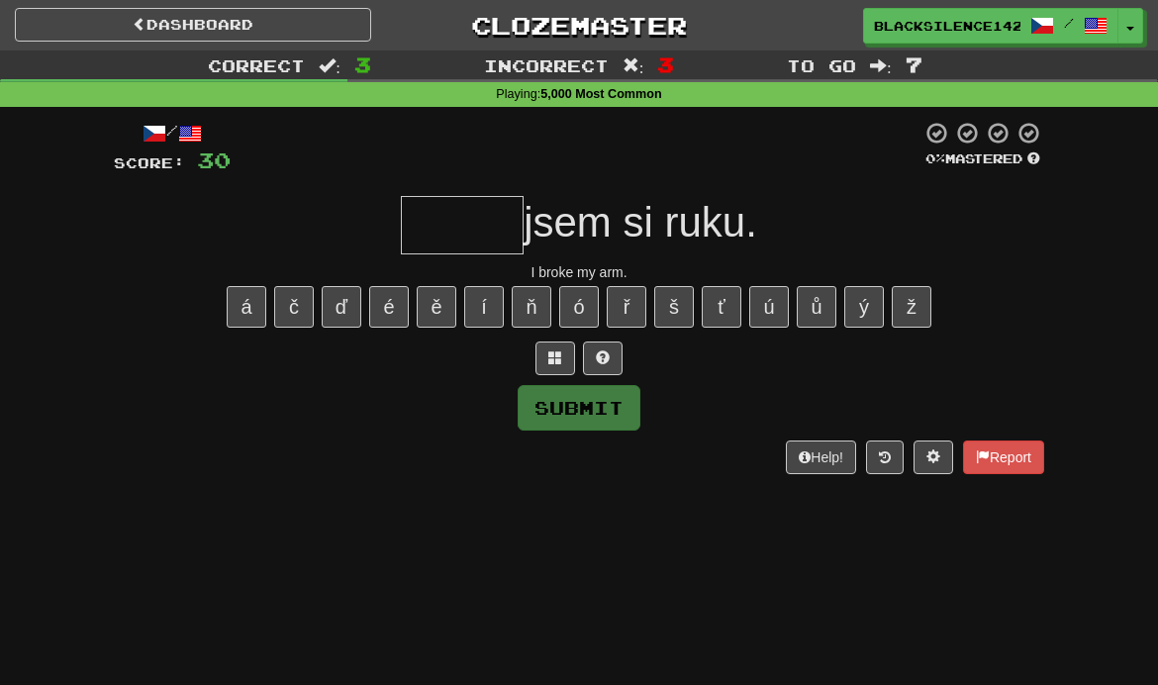
click at [607, 368] on button at bounding box center [603, 359] width 40 height 34
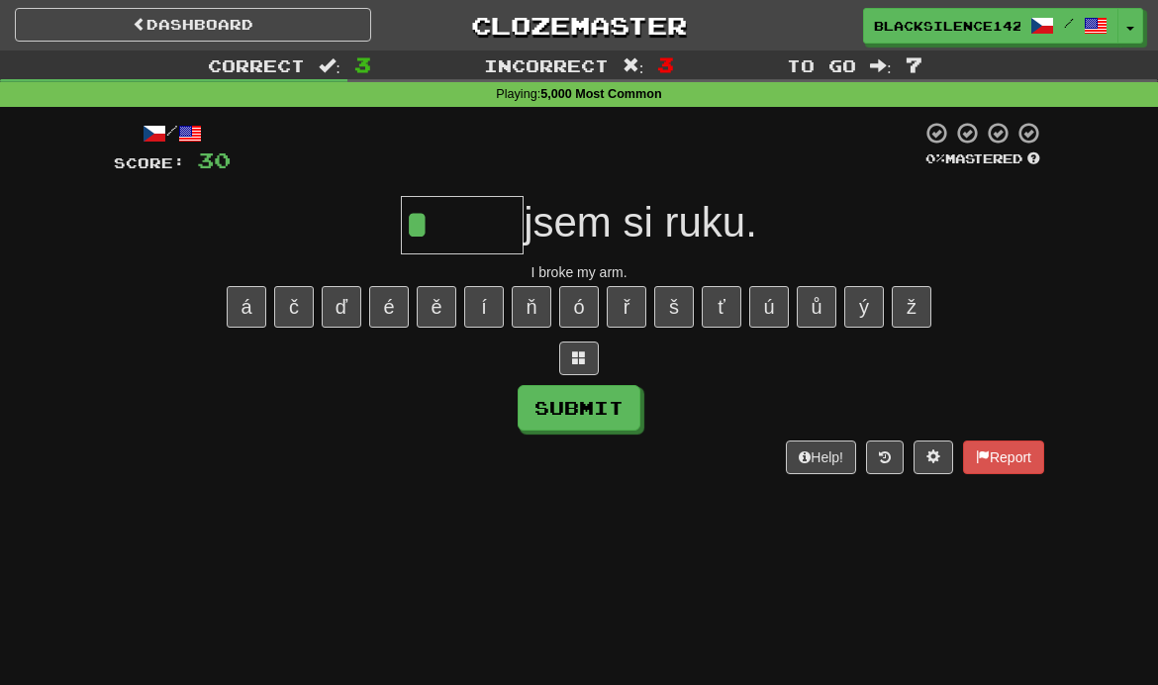
click at [605, 413] on button "Submit" at bounding box center [579, 408] width 123 height 46
type input "******"
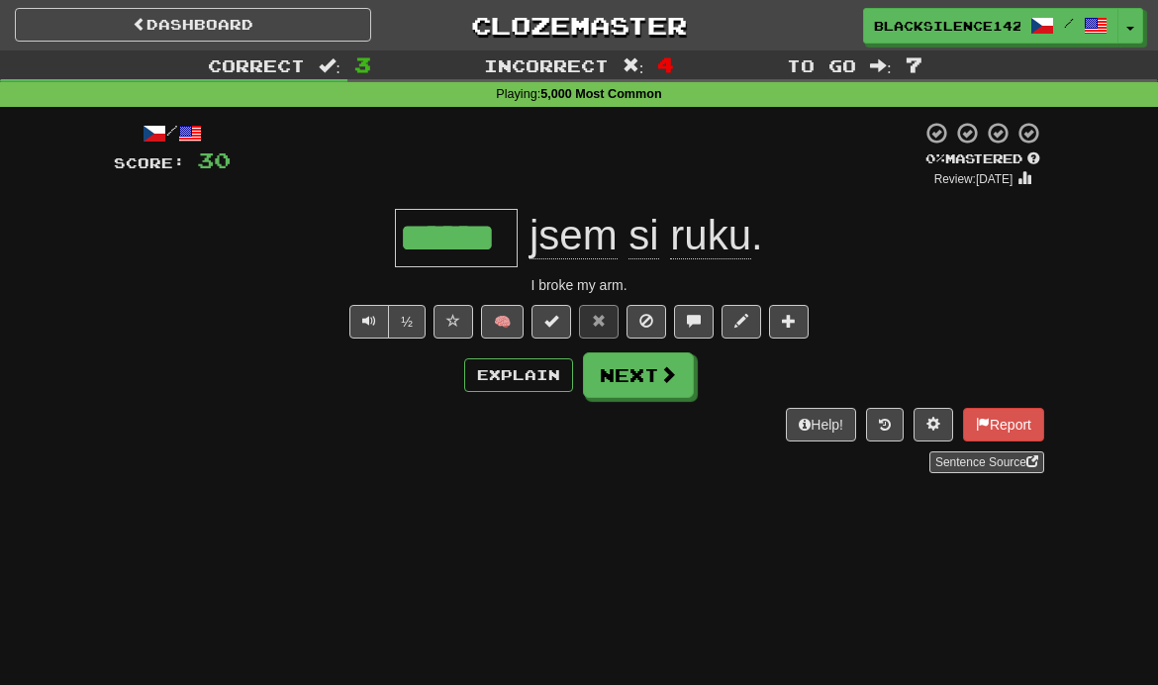
type input "******"
click at [660, 392] on button "Next" at bounding box center [638, 375] width 111 height 46
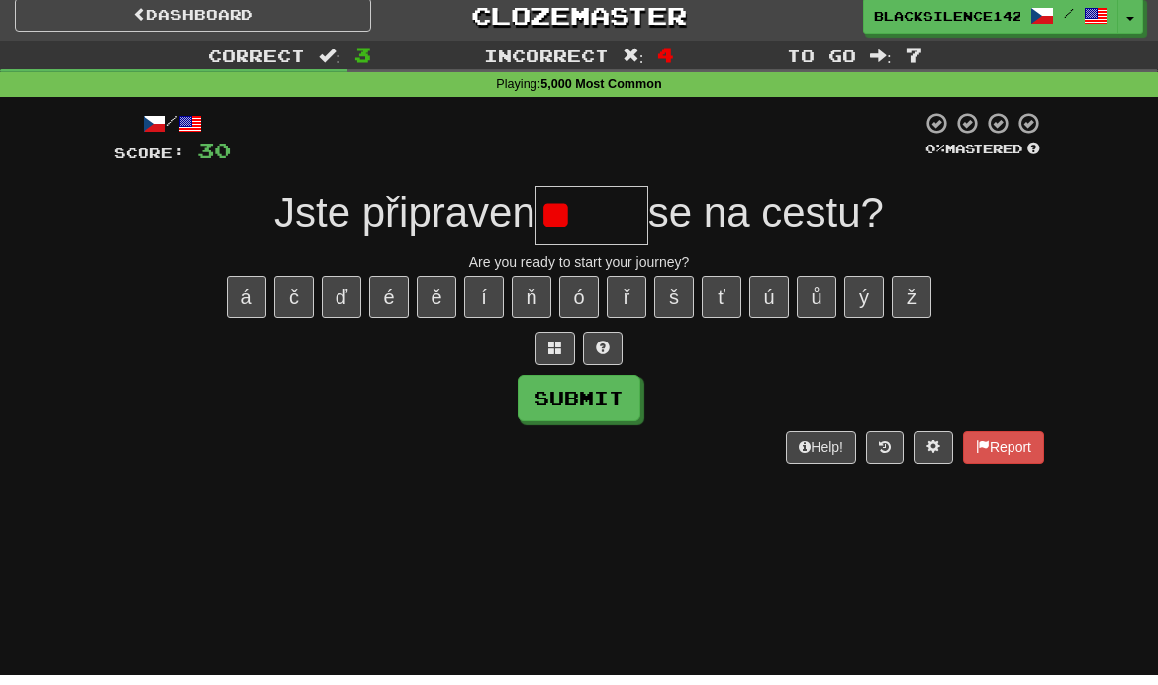
click at [616, 399] on button "Submit" at bounding box center [579, 408] width 123 height 46
type input "*****"
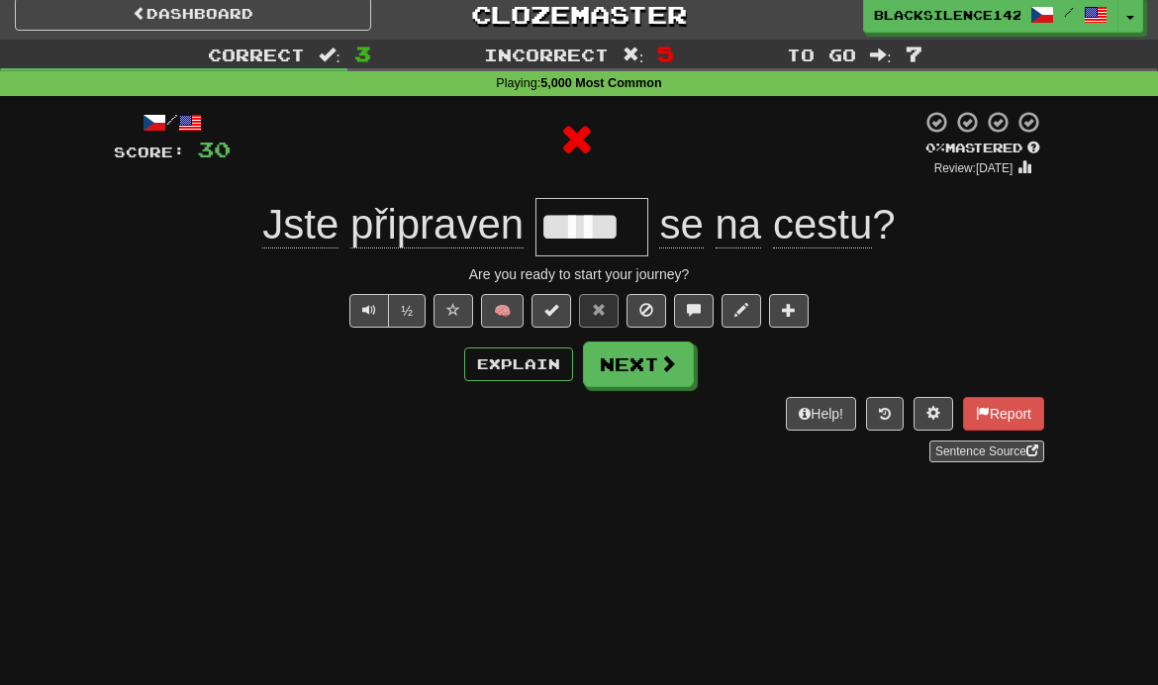
click at [649, 371] on button "Next" at bounding box center [638, 365] width 111 height 46
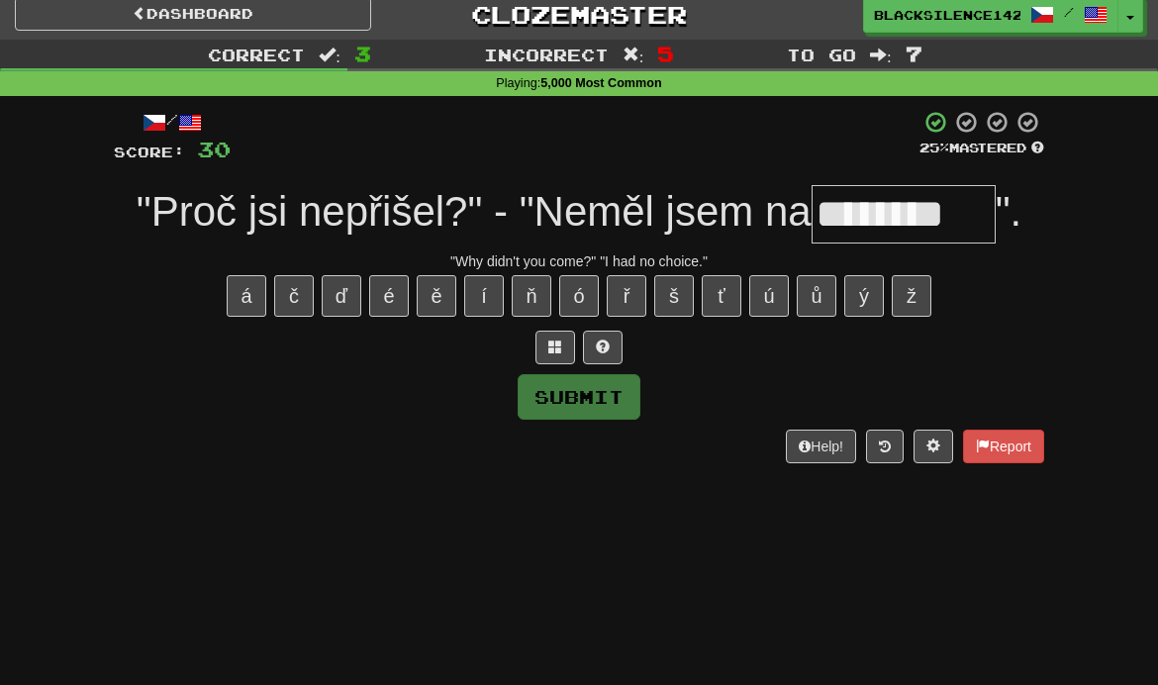
type input "********"
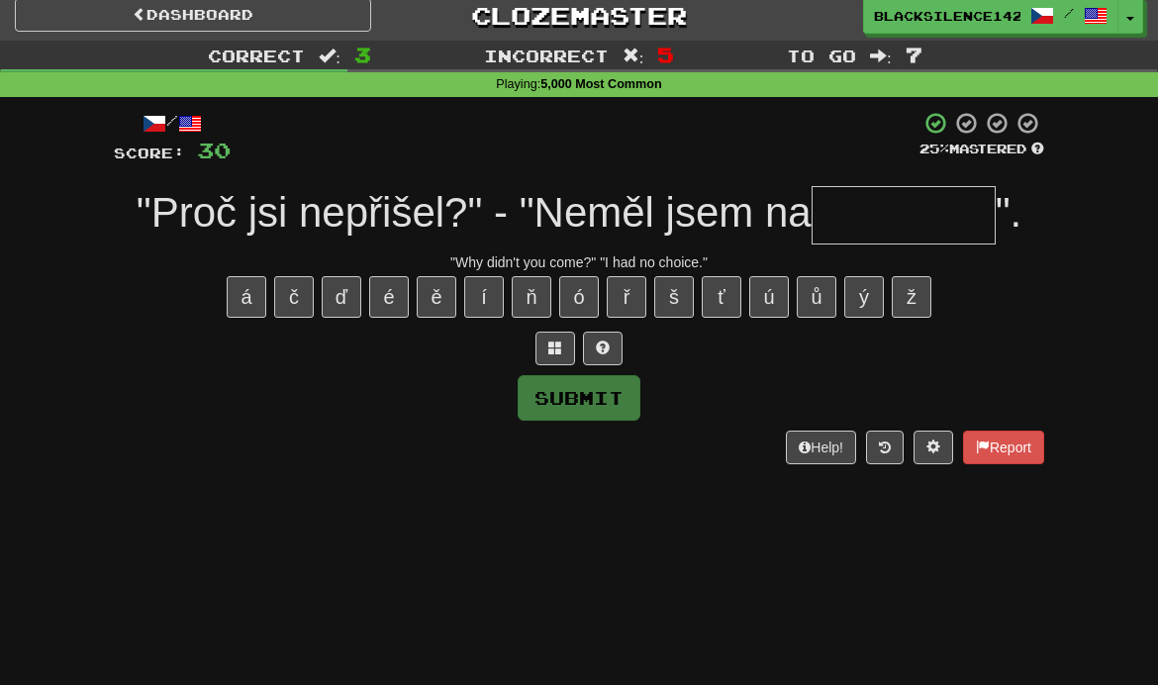
type input "********"
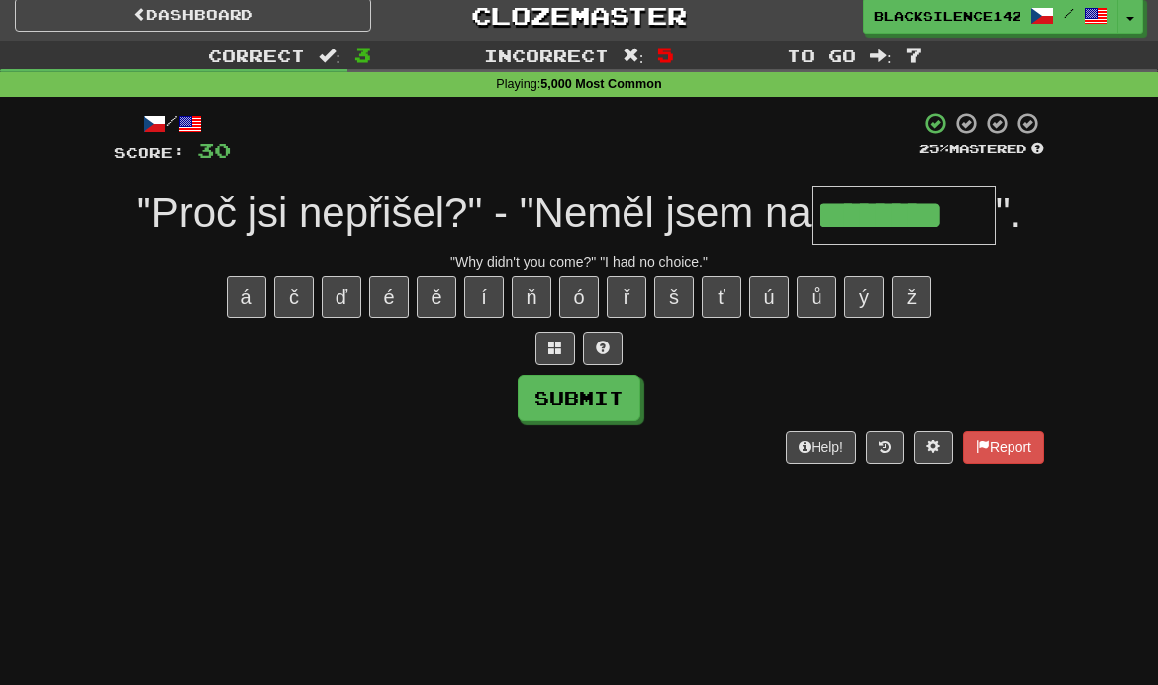
click at [620, 414] on button "Submit" at bounding box center [579, 398] width 123 height 46
type input "********"
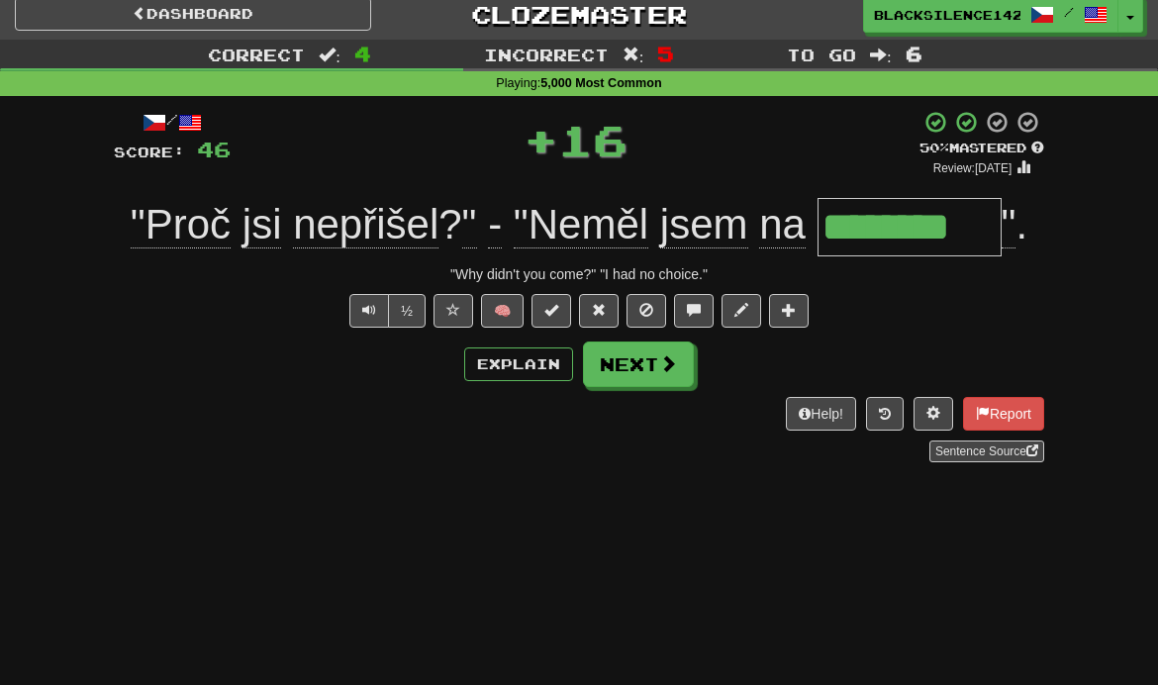
click at [654, 383] on button "Next" at bounding box center [638, 365] width 111 height 46
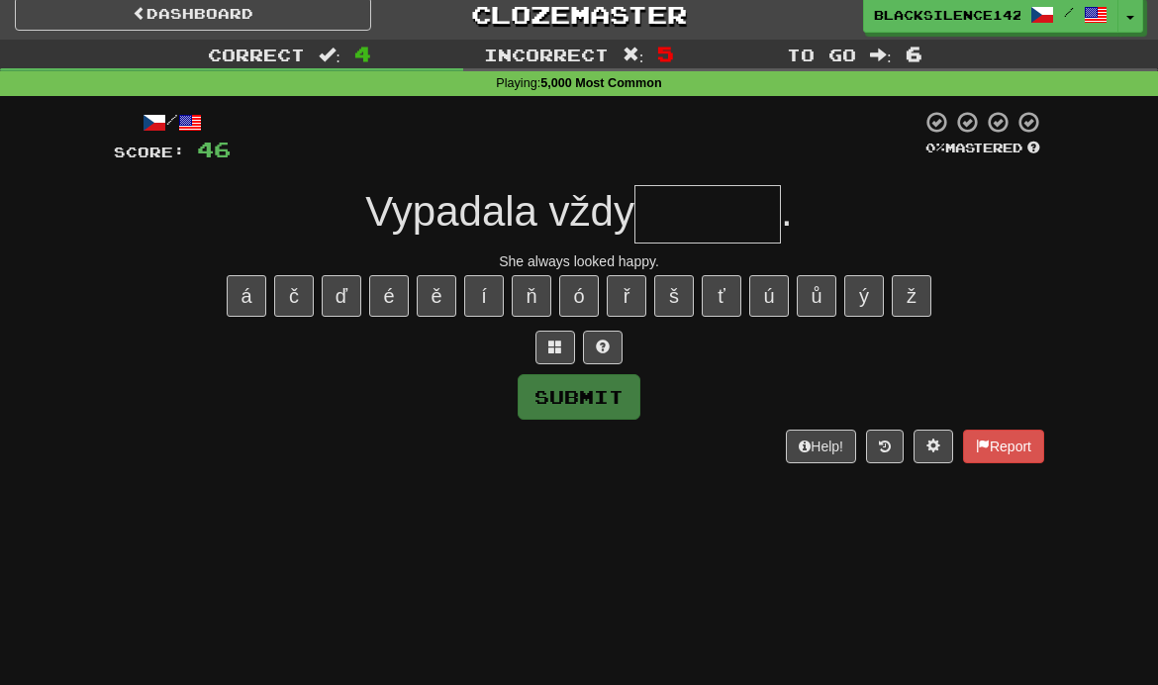
scroll to position [10, 0]
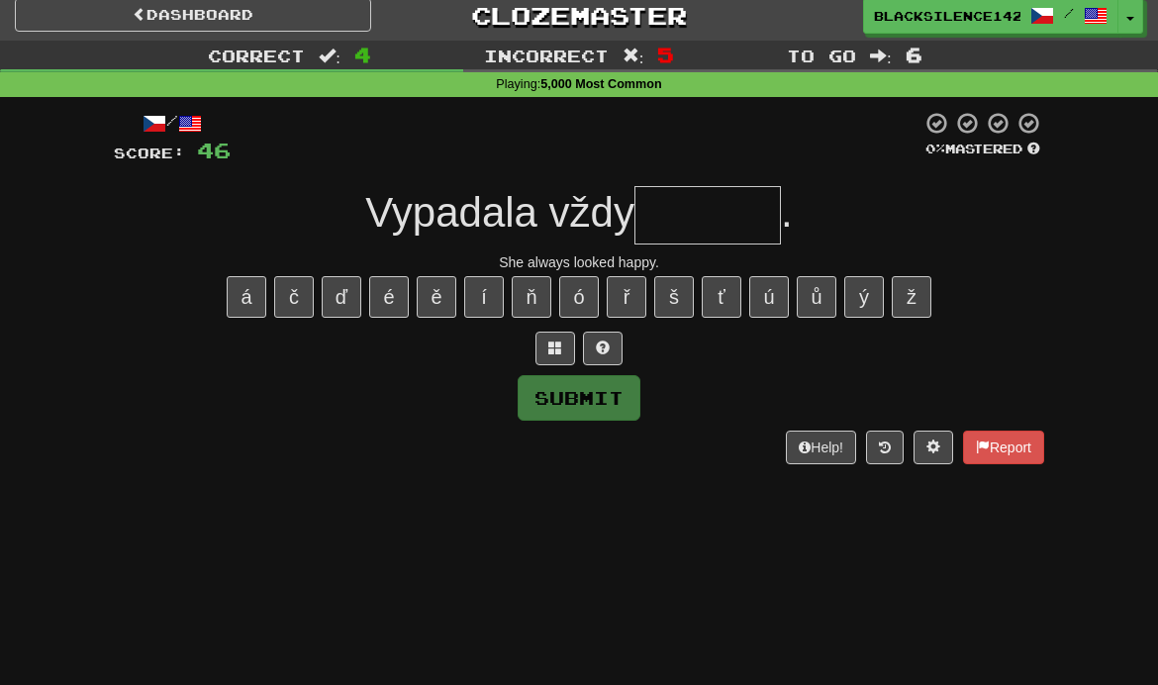
click at [678, 303] on button "š" at bounding box center [674, 297] width 40 height 42
click at [677, 302] on button "š" at bounding box center [674, 297] width 40 height 42
click at [601, 352] on span at bounding box center [603, 348] width 14 height 14
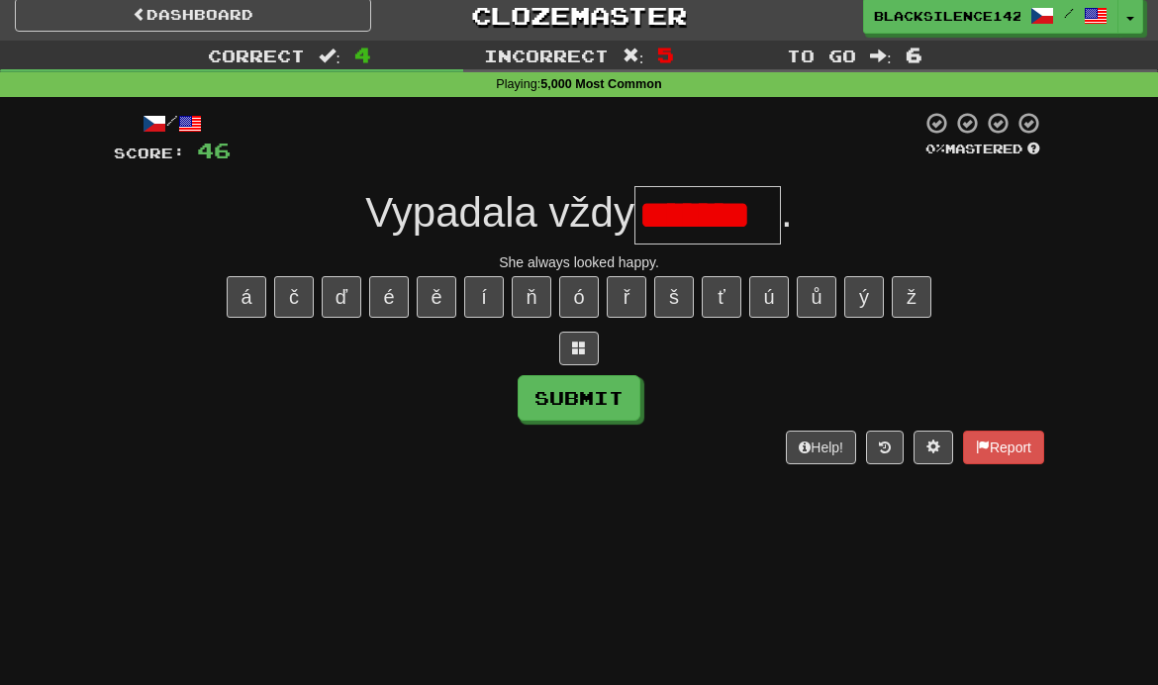
click at [579, 354] on button at bounding box center [579, 349] width 40 height 34
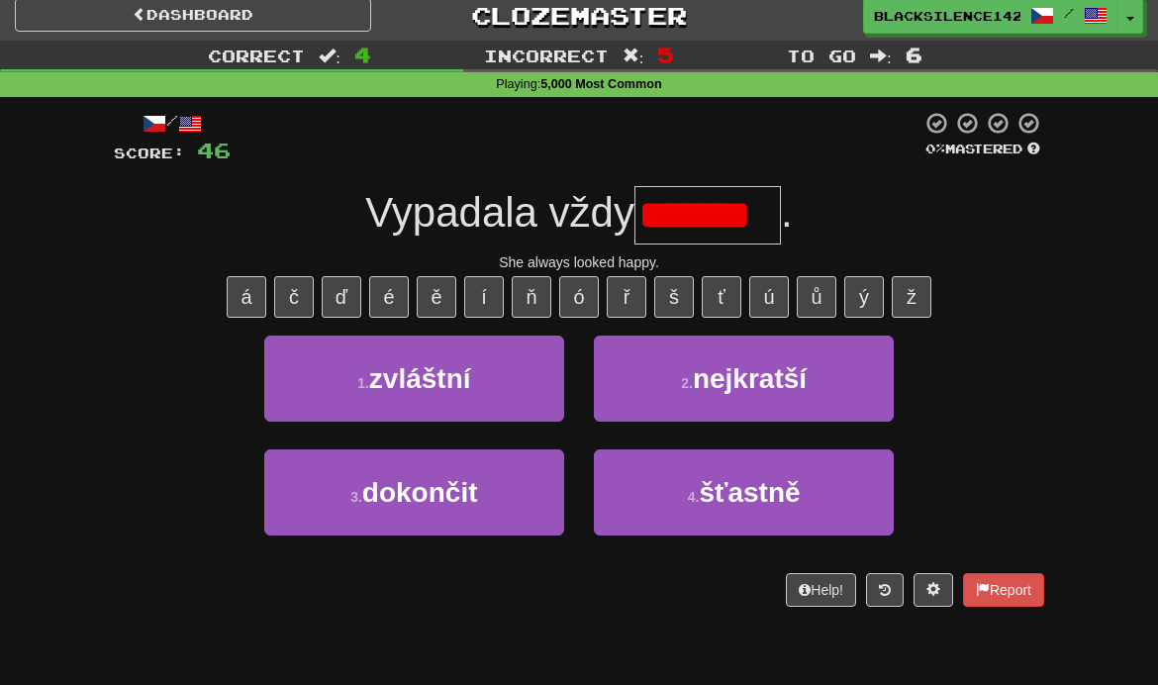
click at [714, 398] on button "2 . nejkratší" at bounding box center [744, 379] width 300 height 86
type input "*******"
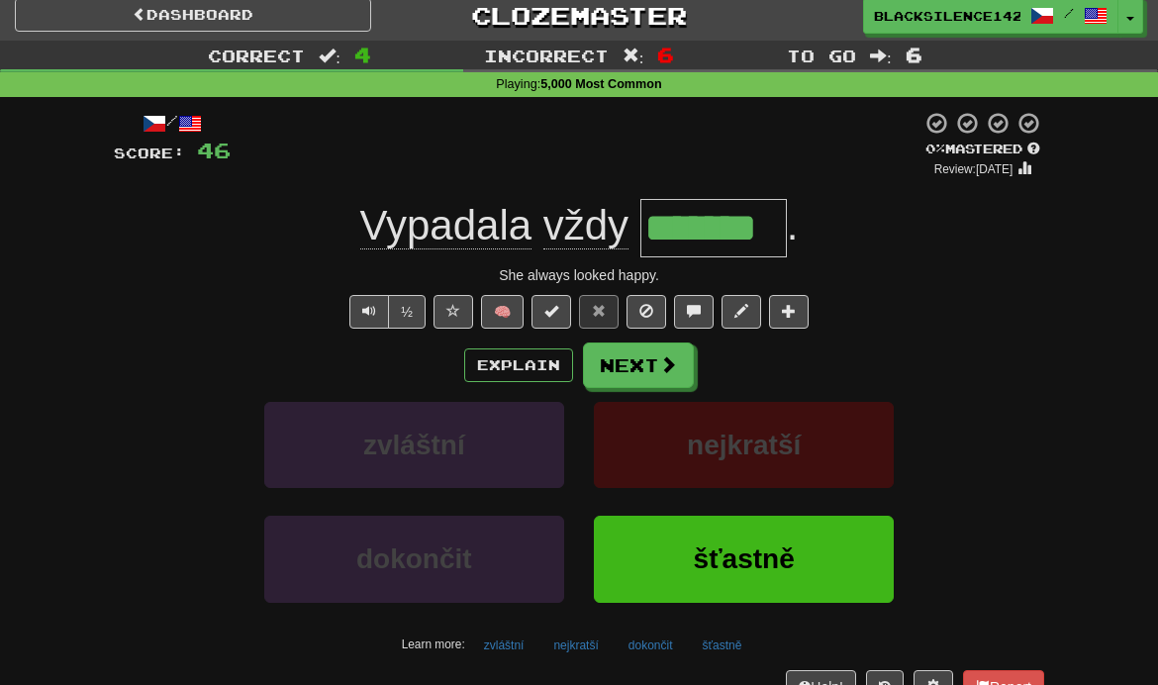
type input "*******"
click at [250, 28] on link "Dashboard" at bounding box center [193, 15] width 356 height 34
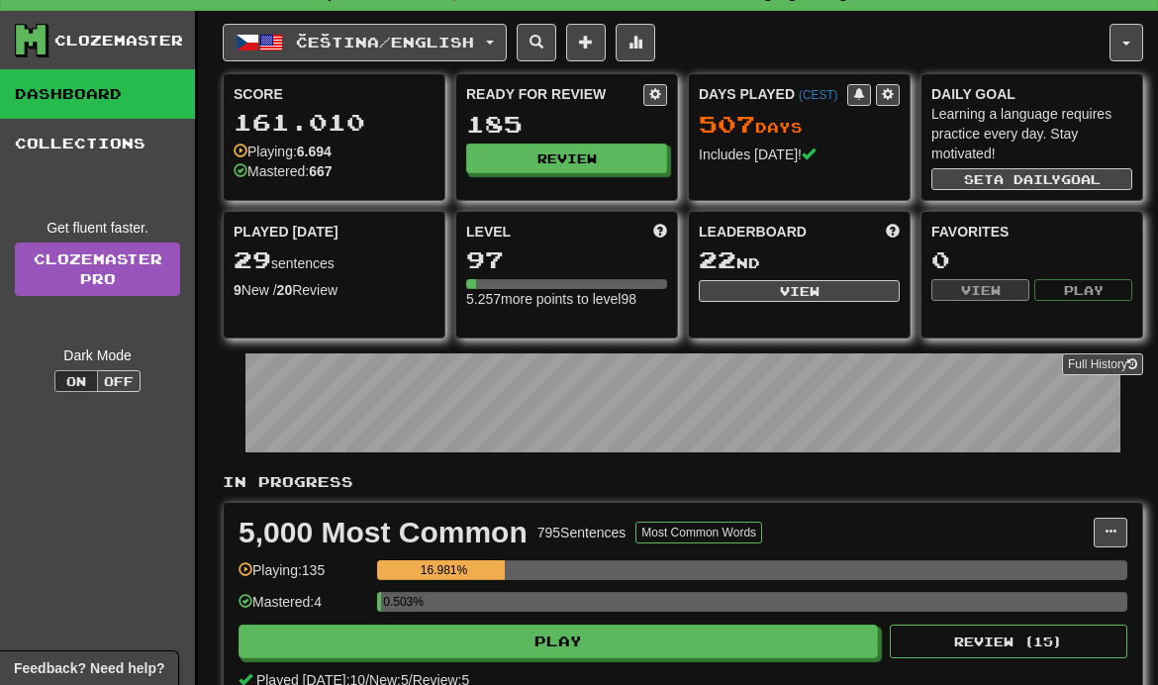
scroll to position [30, 0]
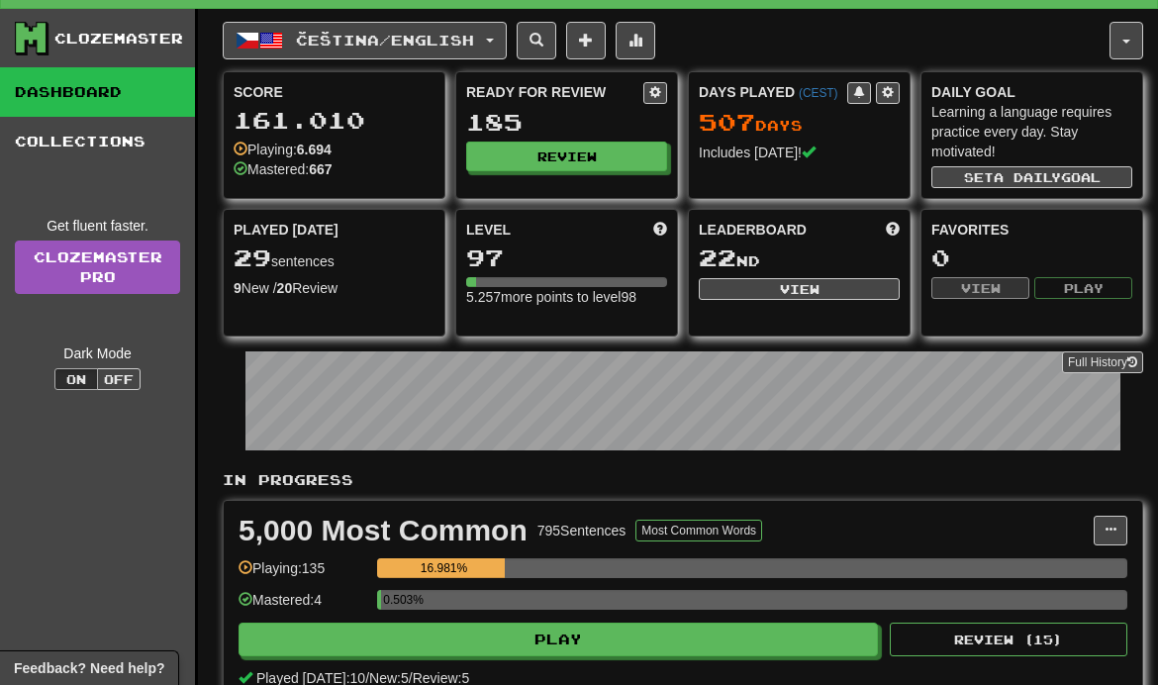
click at [489, 57] on button "Čeština / English" at bounding box center [365, 41] width 284 height 38
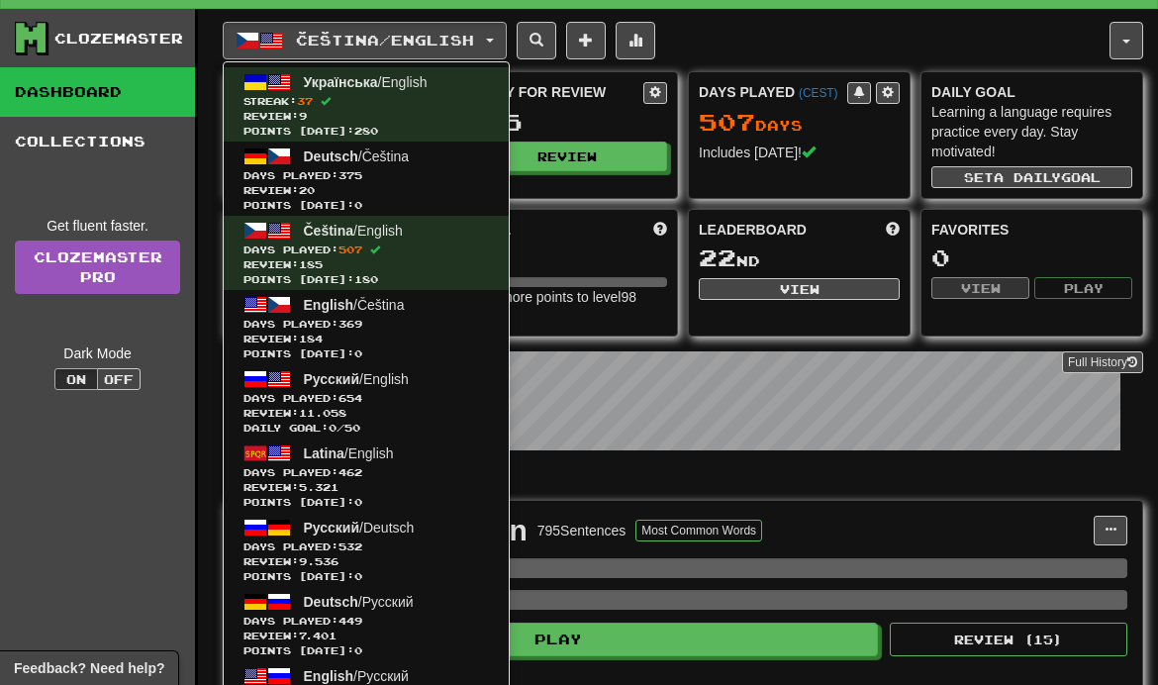
click at [423, 181] on span "Days Played: 375" at bounding box center [367, 175] width 246 height 15
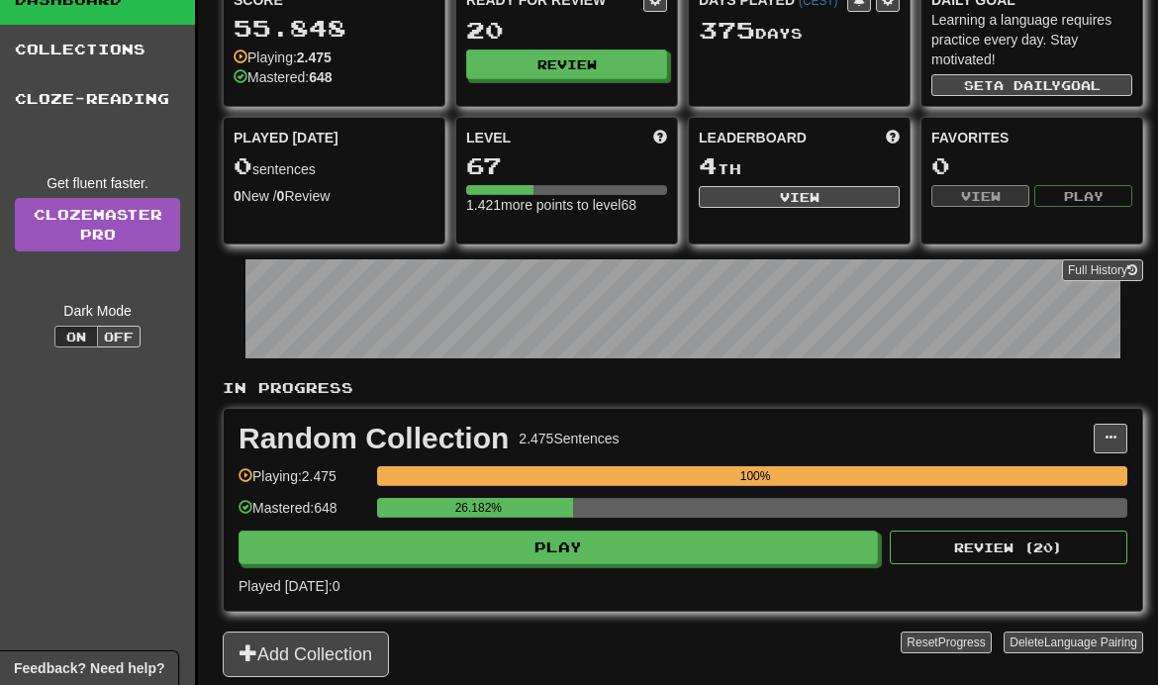
scroll to position [131, 0]
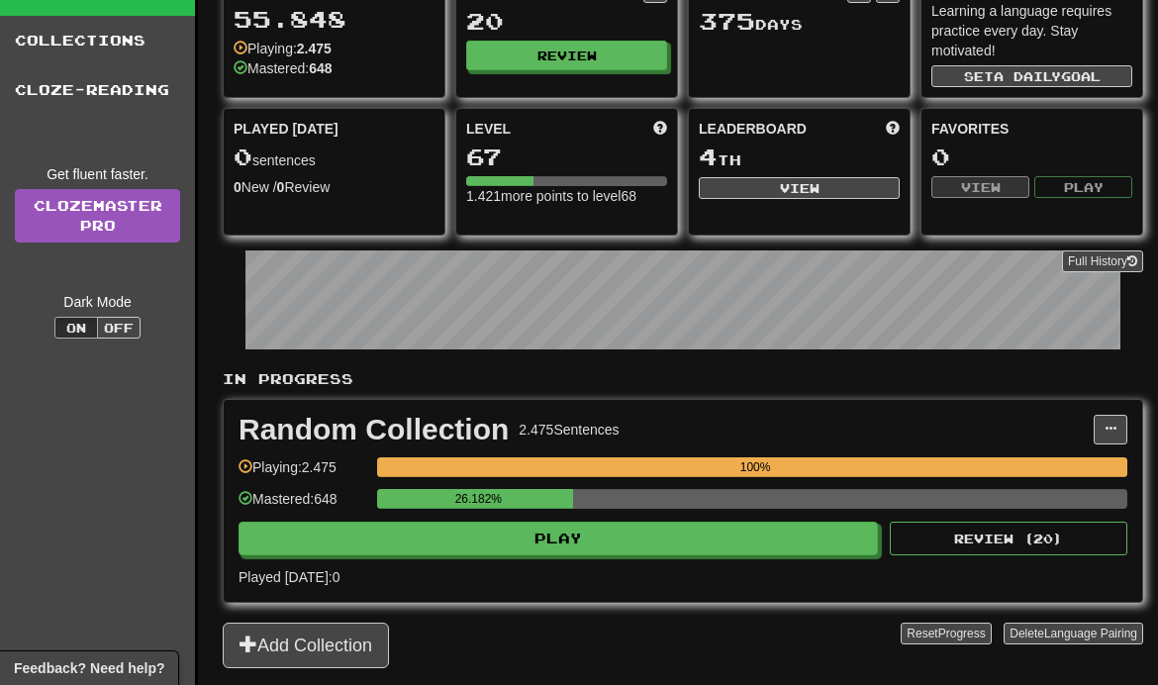
click at [618, 553] on button "Play" at bounding box center [559, 539] width 640 height 34
select select "**"
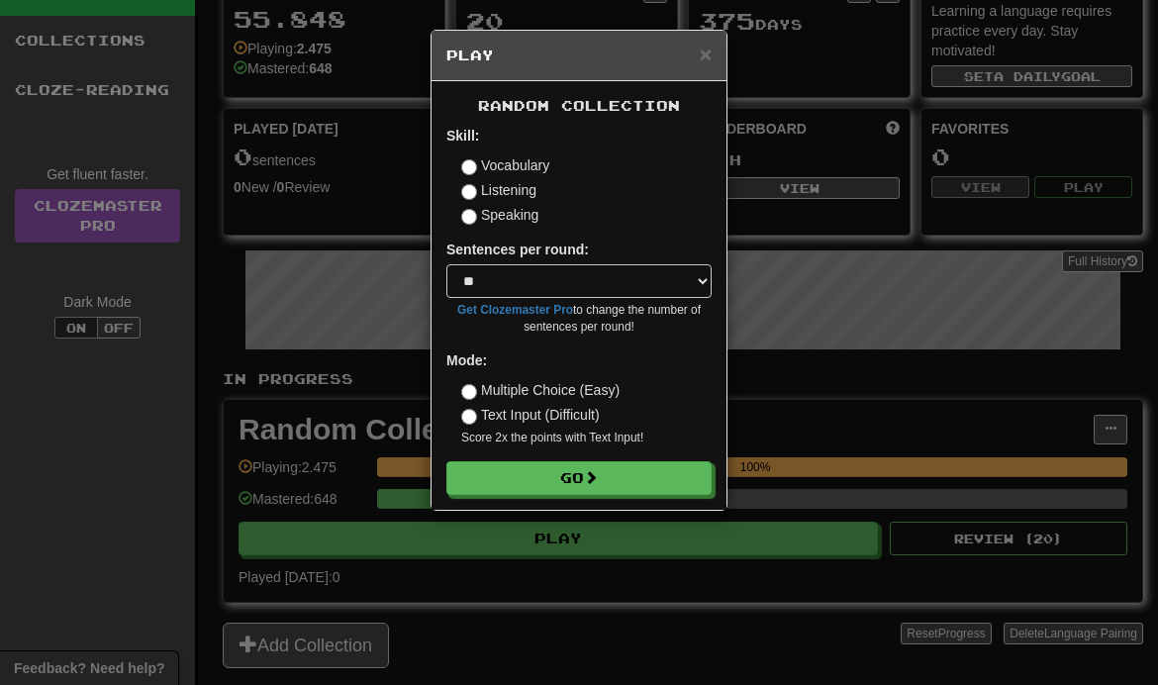
click at [657, 488] on button "Go" at bounding box center [578, 478] width 265 height 34
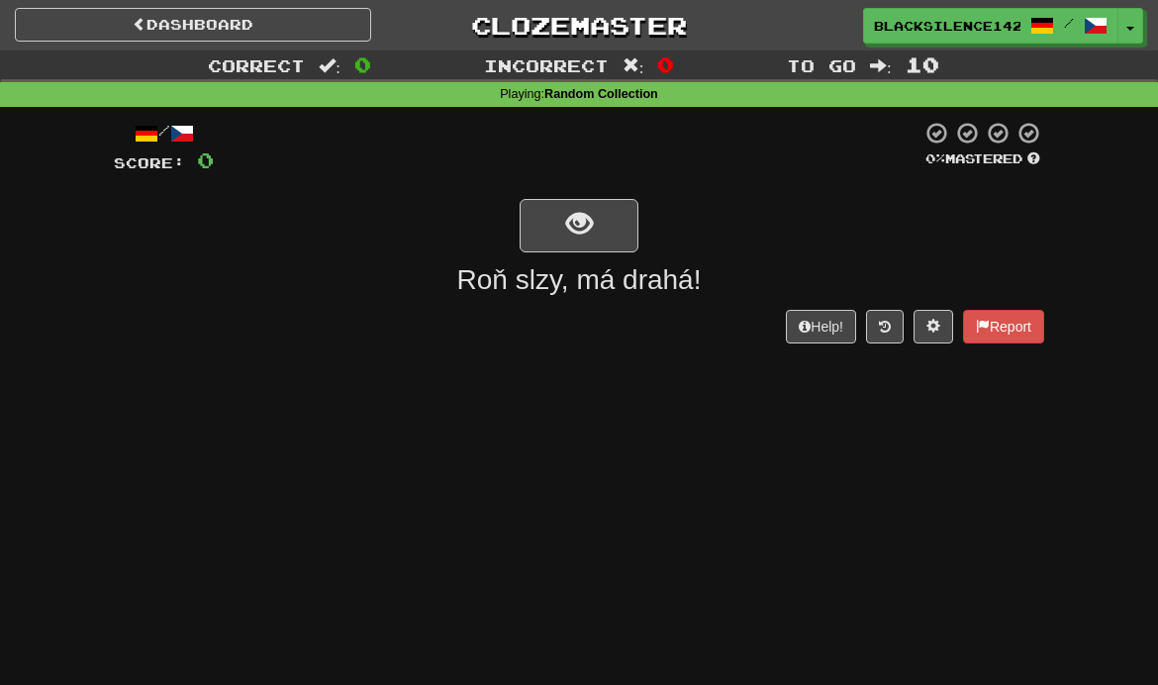
click at [615, 236] on button "show sentence" at bounding box center [579, 225] width 119 height 53
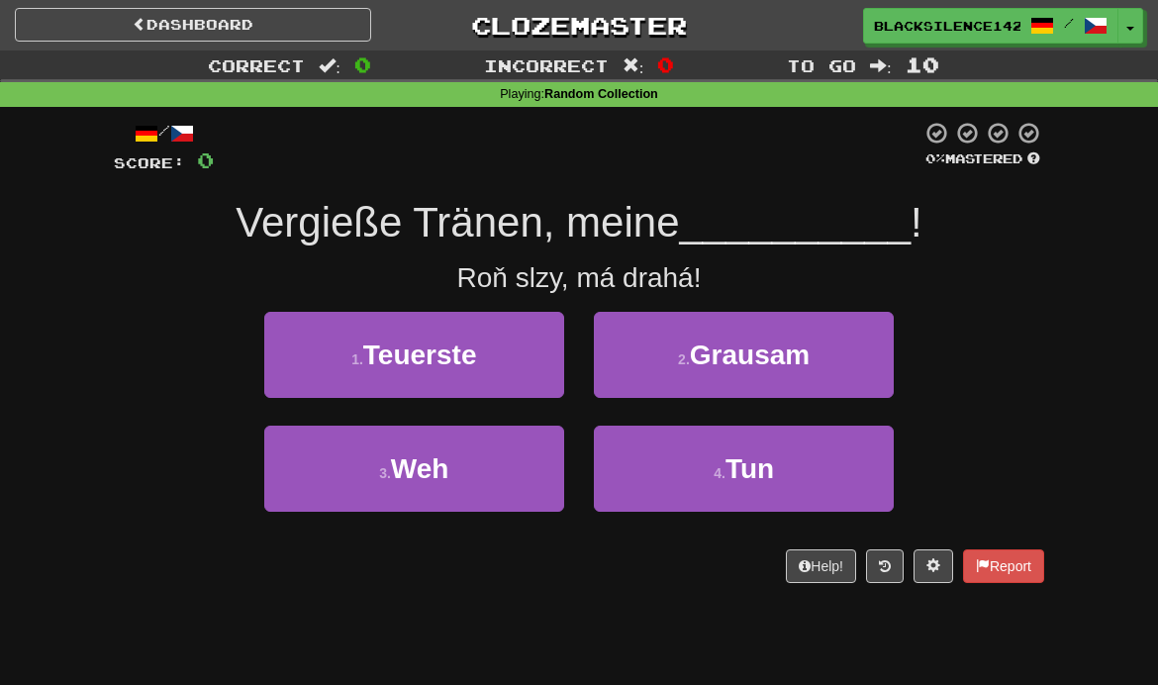
click at [718, 370] on button "2 . Grausam" at bounding box center [744, 355] width 300 height 86
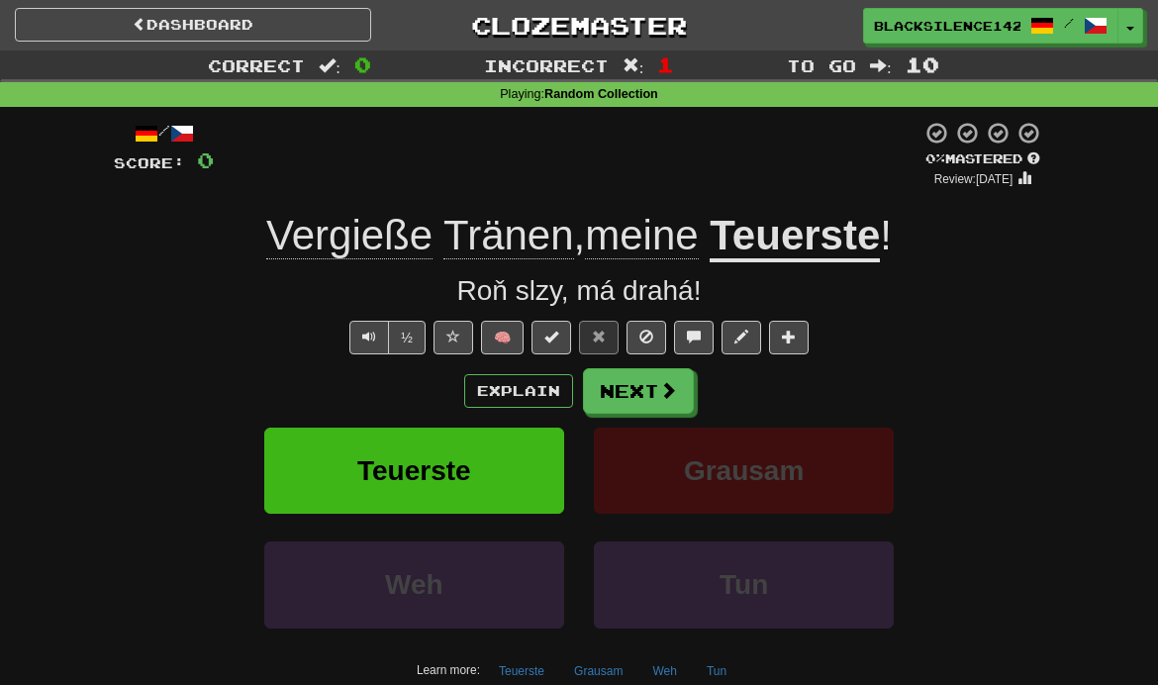
click at [632, 406] on button "Next" at bounding box center [638, 391] width 111 height 46
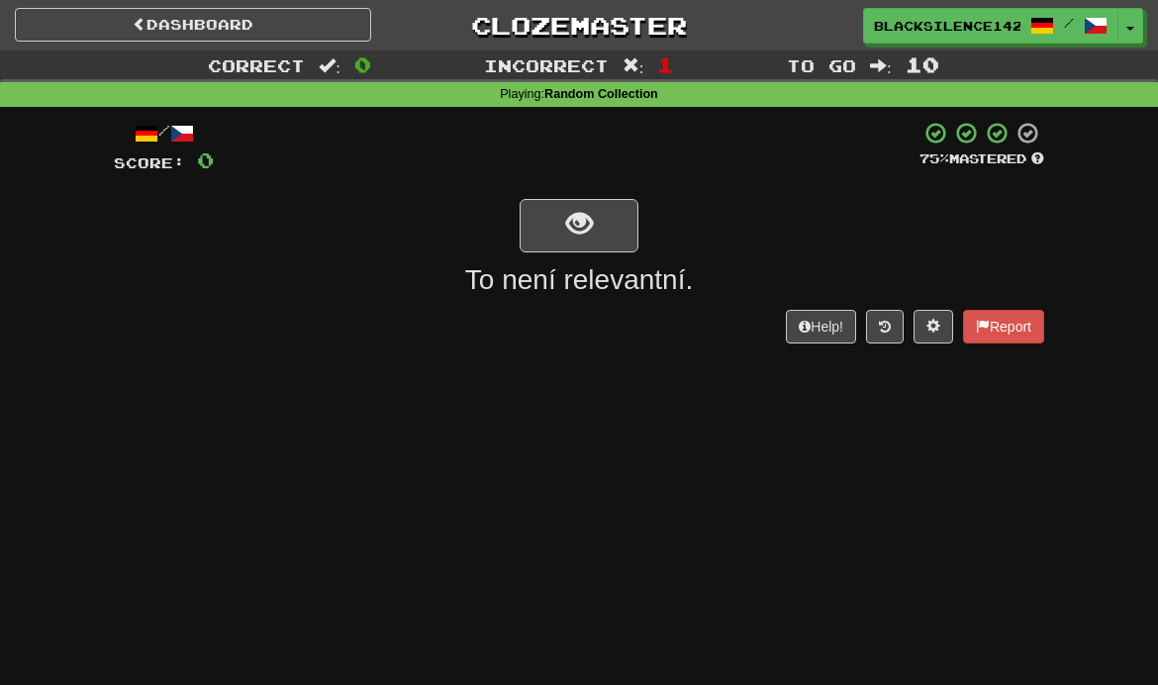
click at [556, 241] on button "show sentence" at bounding box center [579, 225] width 119 height 53
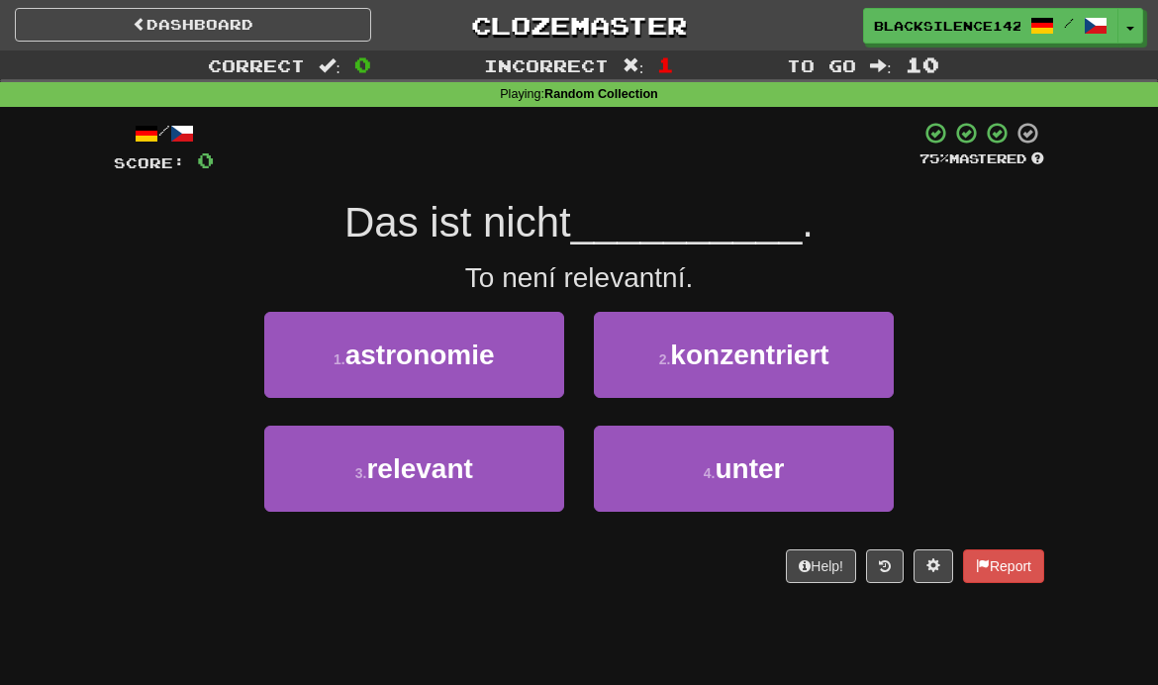
click at [486, 490] on button "3 . relevant" at bounding box center [414, 469] width 300 height 86
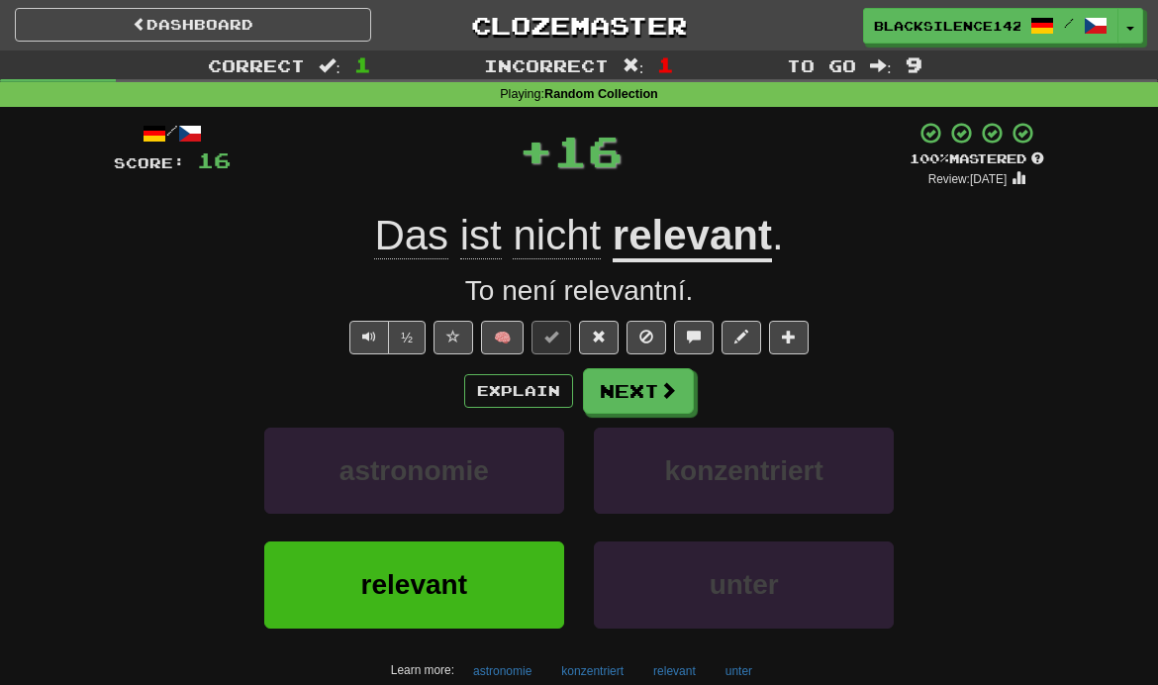
click at [648, 389] on button "Next" at bounding box center [638, 391] width 111 height 46
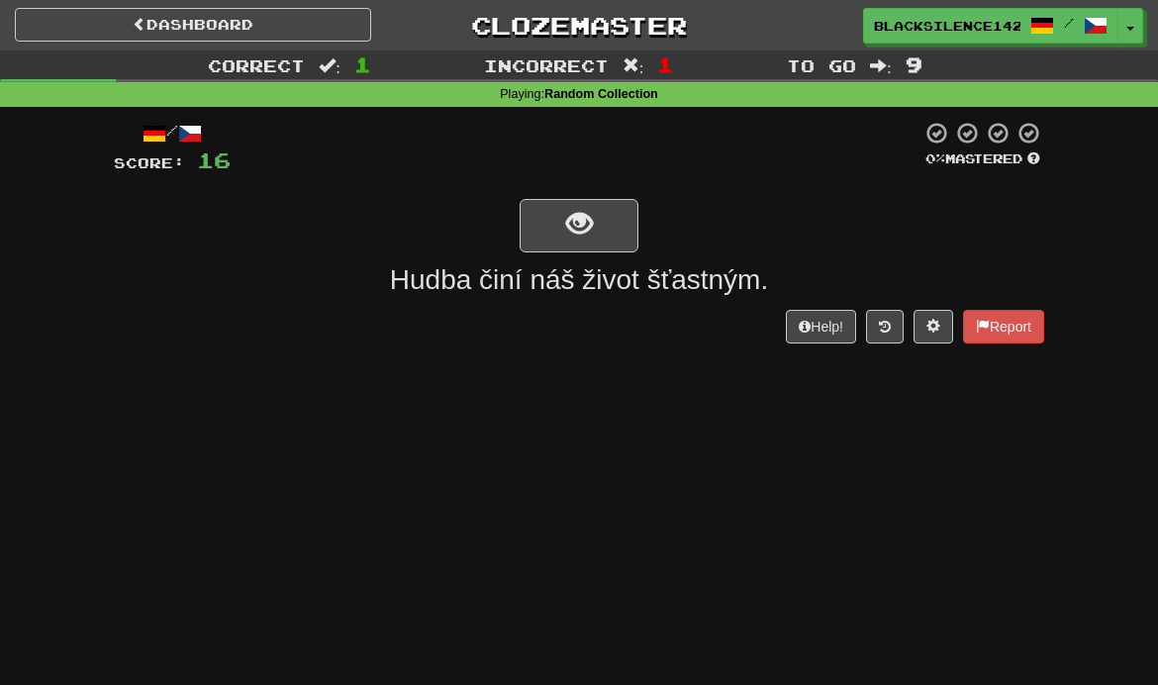
click at [564, 228] on button "show sentence" at bounding box center [579, 225] width 119 height 53
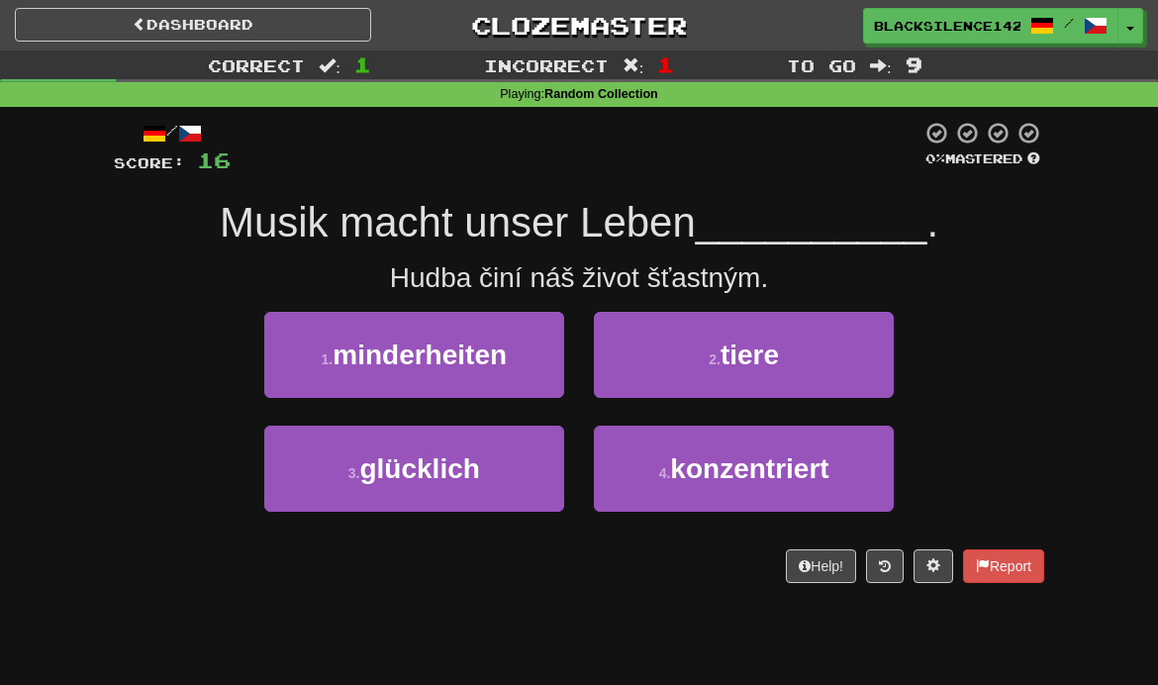
click at [414, 366] on span "minderheiten" at bounding box center [420, 355] width 174 height 31
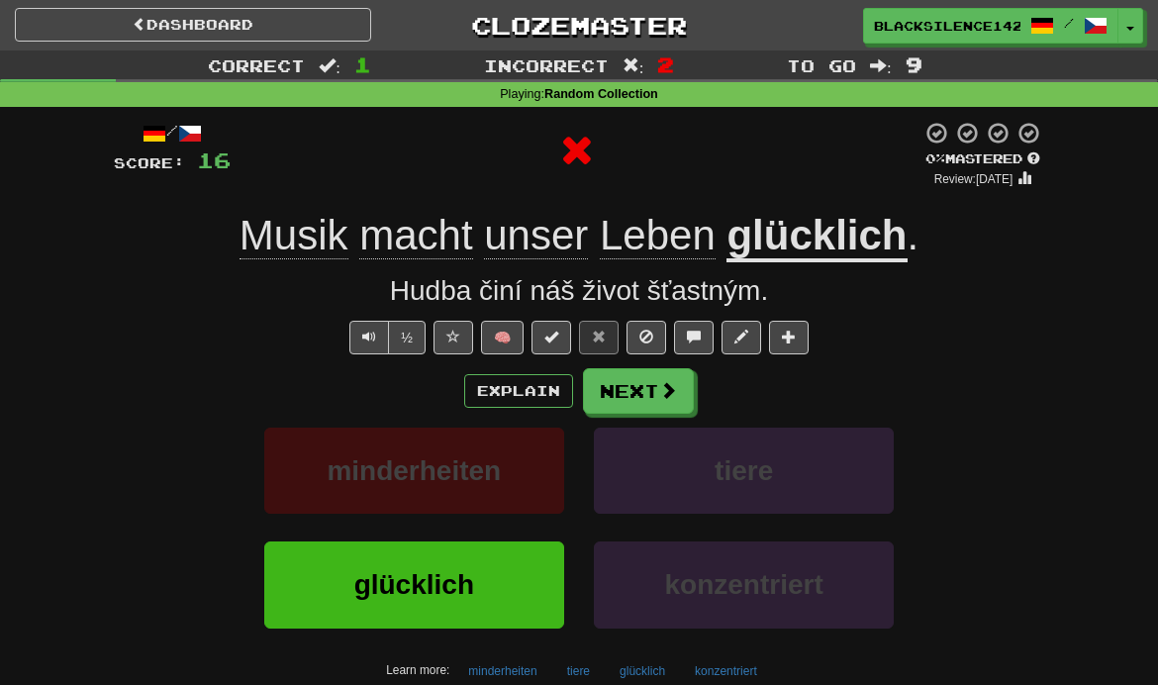
click at [616, 392] on button "Next" at bounding box center [638, 391] width 111 height 46
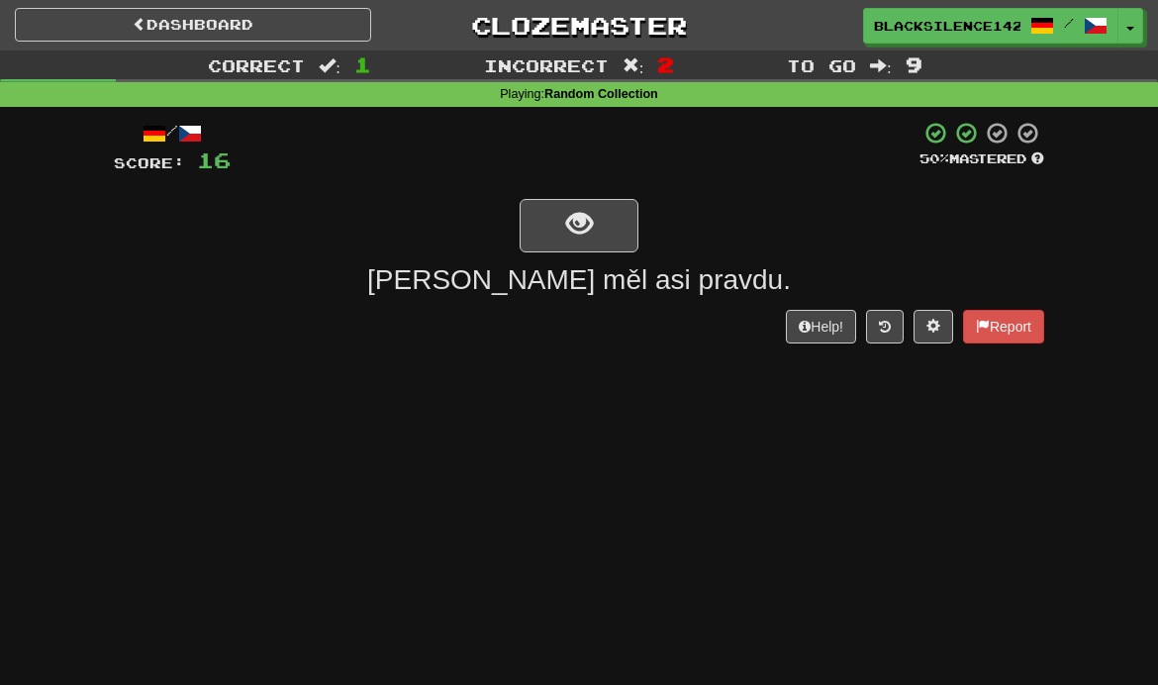
click at [575, 234] on span "show sentence" at bounding box center [579, 224] width 27 height 27
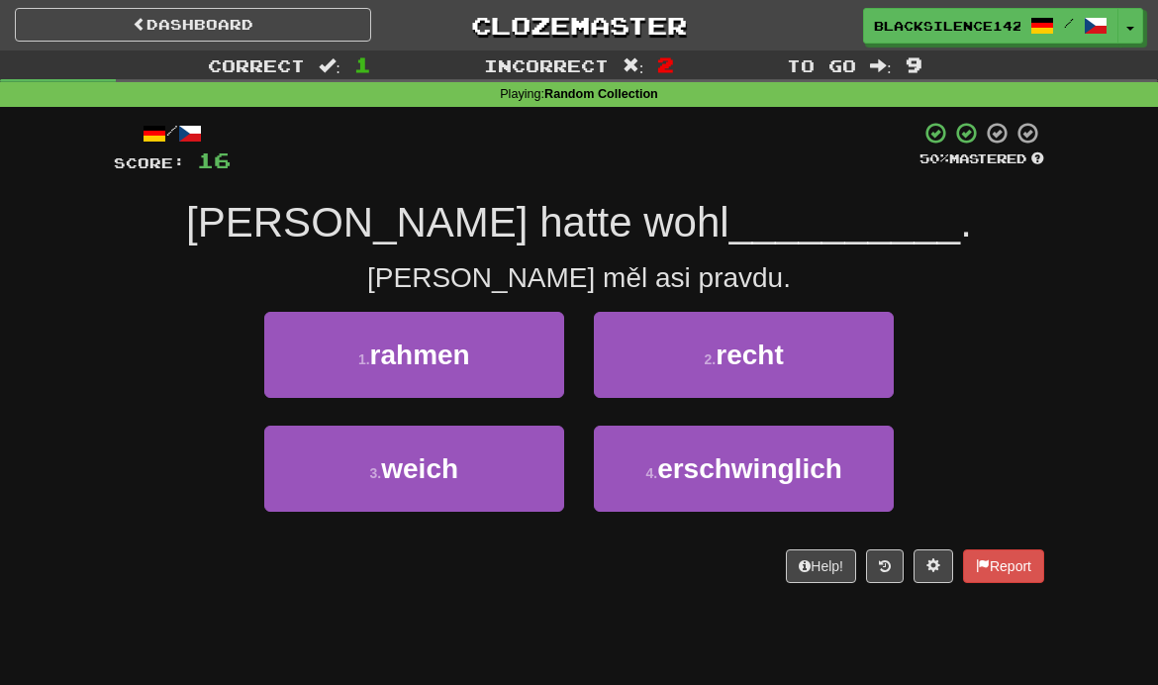
click at [653, 352] on button "2 . recht" at bounding box center [744, 355] width 300 height 86
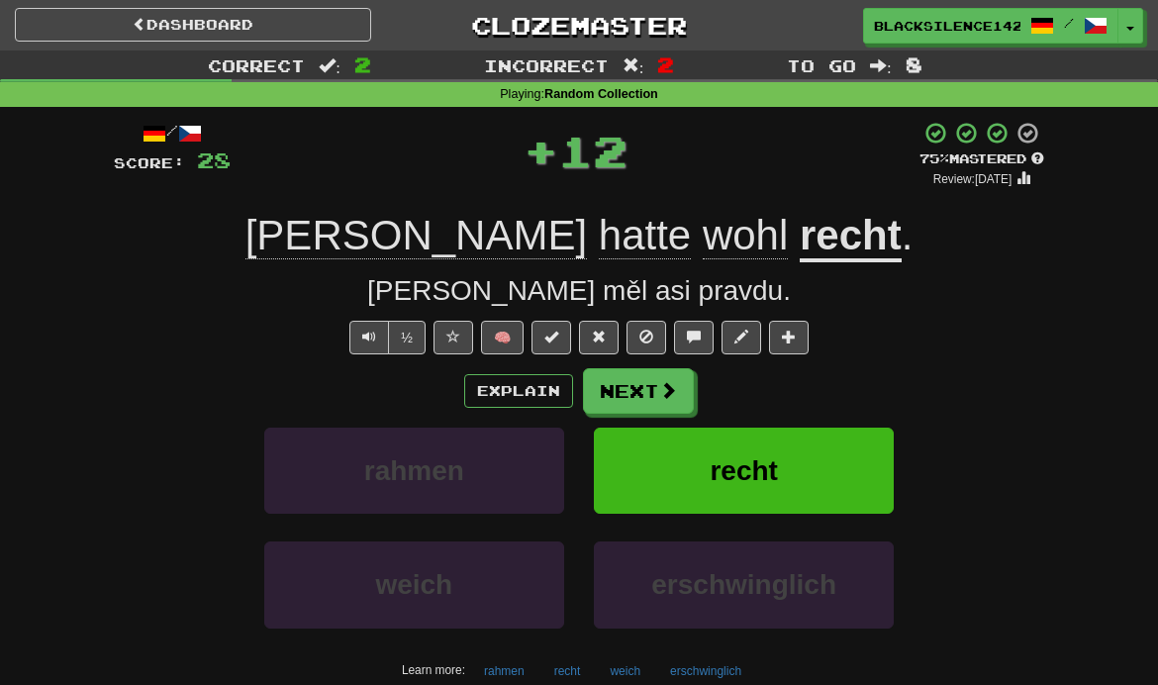
click at [633, 402] on button "Next" at bounding box center [638, 391] width 111 height 46
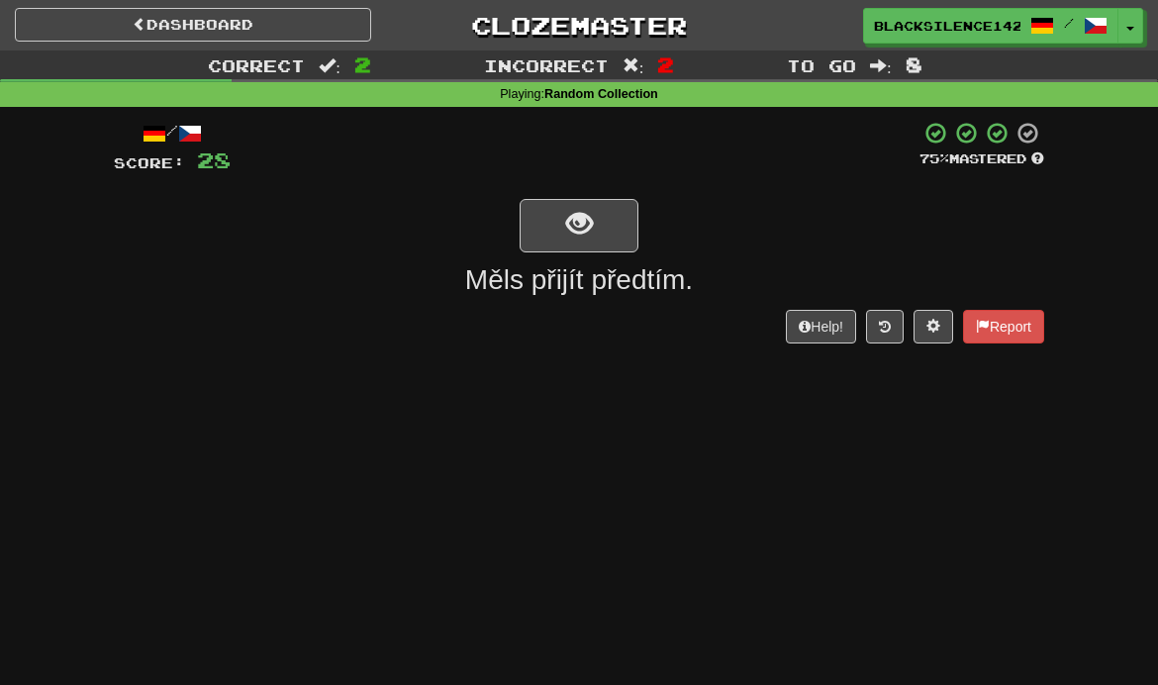
click at [571, 225] on span "show sentence" at bounding box center [579, 224] width 27 height 27
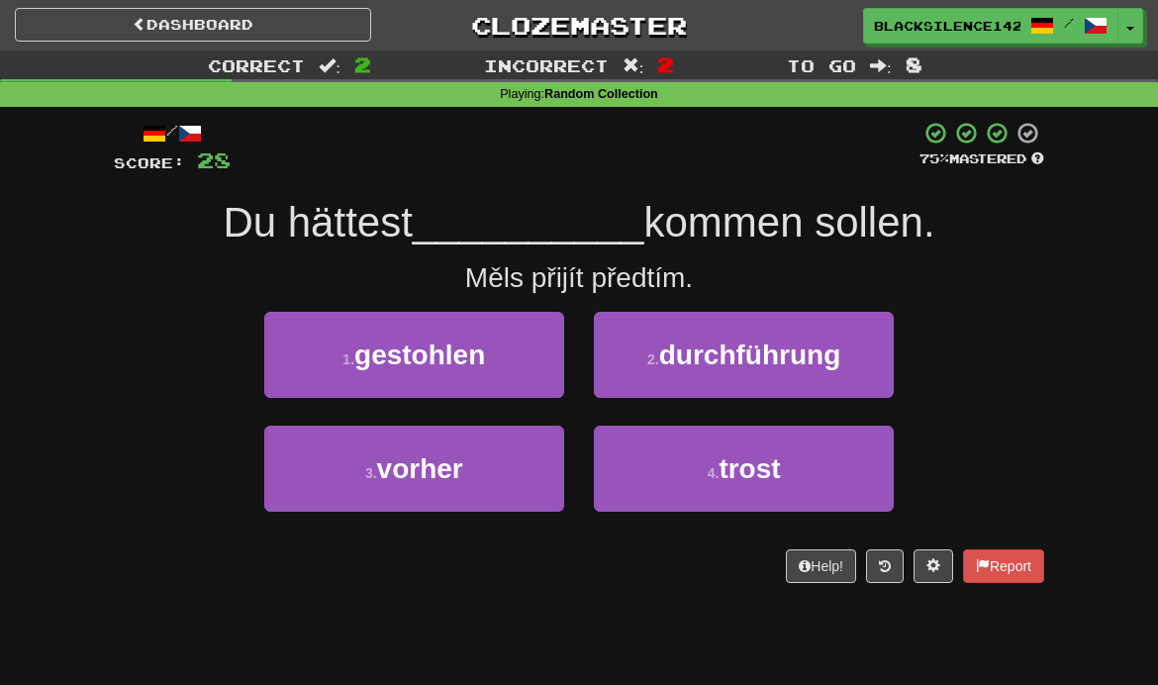
click at [401, 475] on span "vorher" at bounding box center [420, 468] width 86 height 31
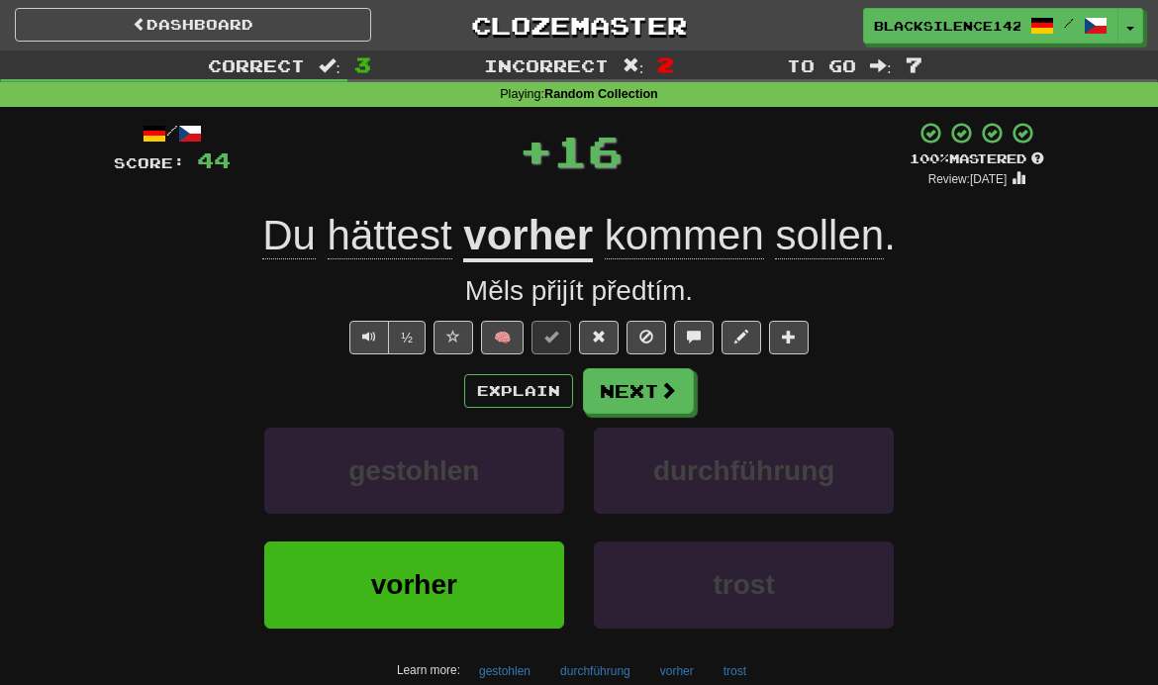
click at [643, 400] on button "Next" at bounding box center [638, 391] width 111 height 46
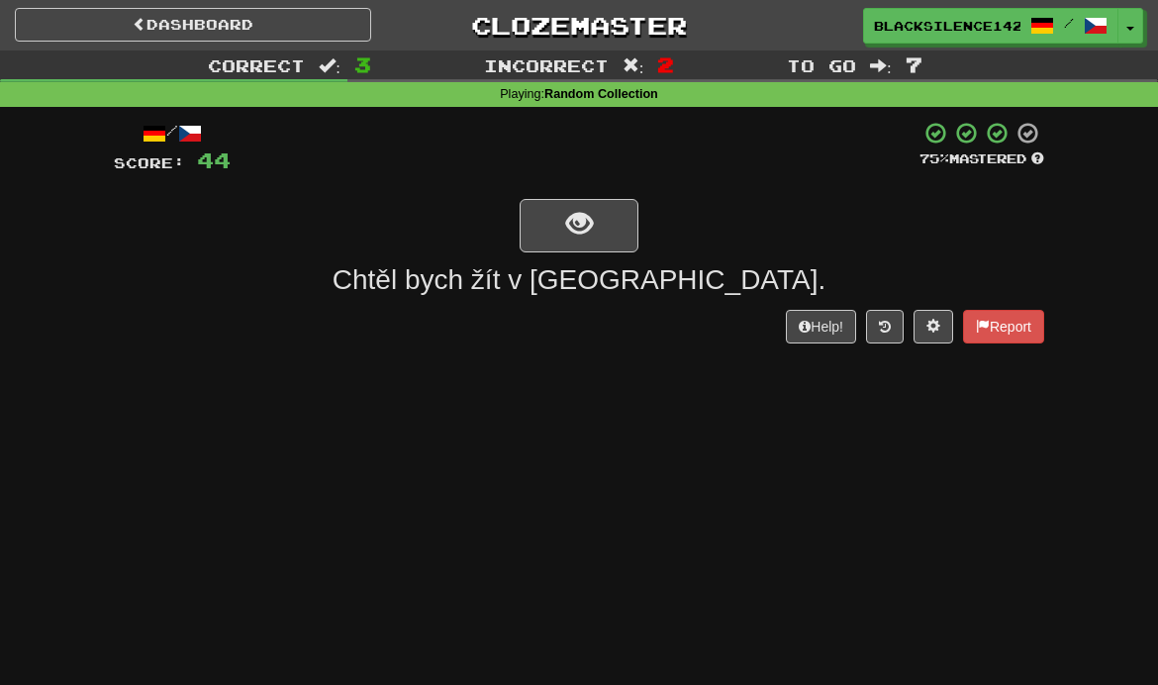
click at [571, 226] on span "show sentence" at bounding box center [579, 224] width 27 height 27
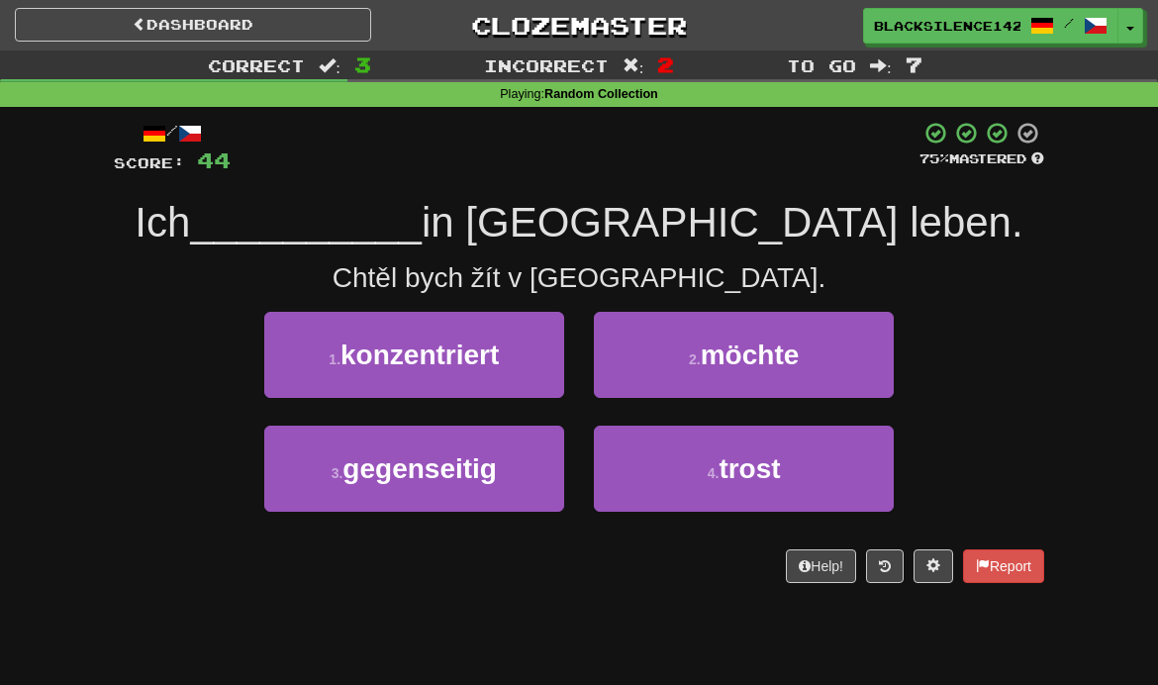
click at [674, 367] on button "2 . möchte" at bounding box center [744, 355] width 300 height 86
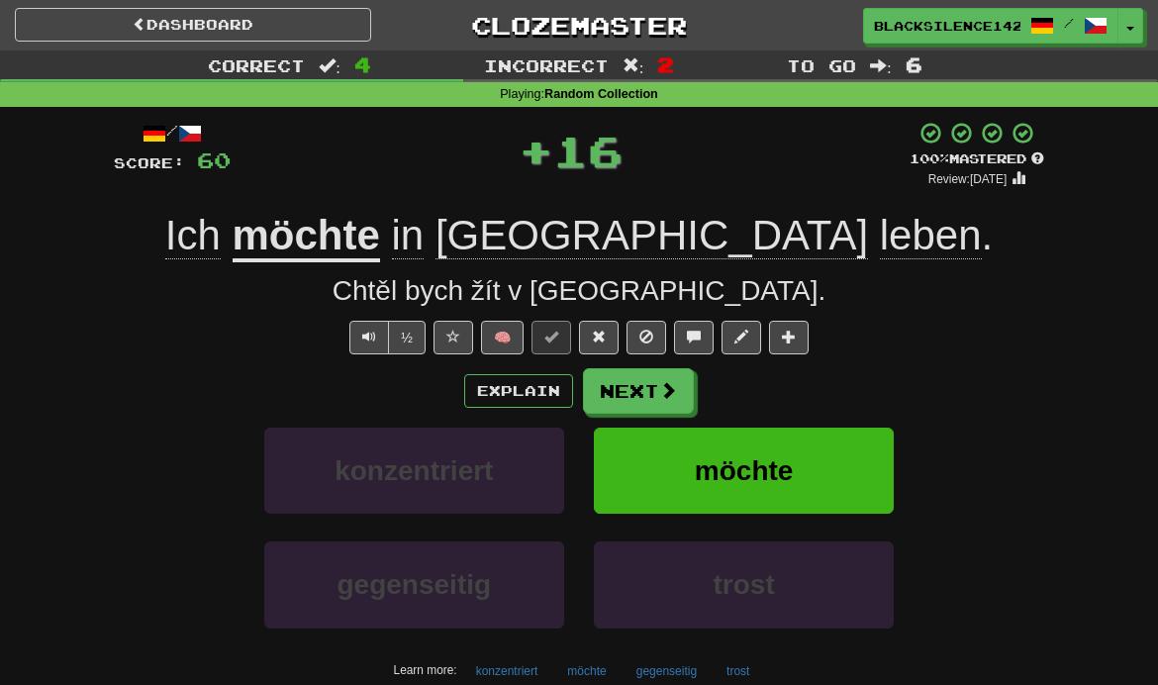
click at [618, 402] on button "Next" at bounding box center [638, 391] width 111 height 46
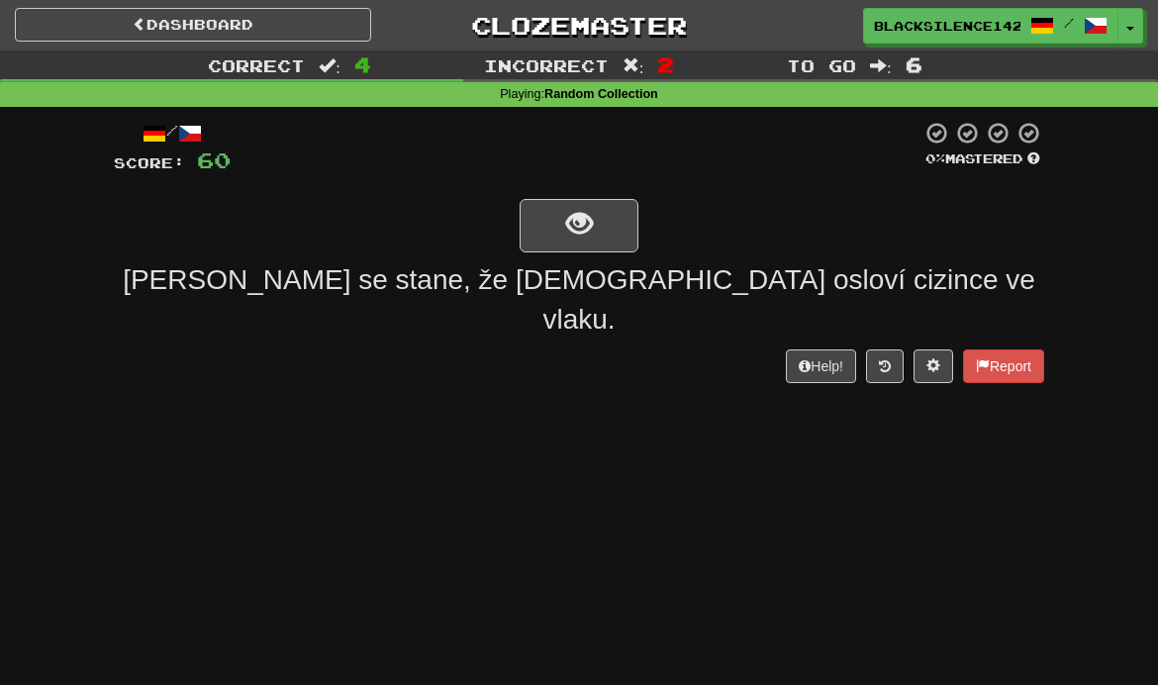
click at [551, 235] on button "show sentence" at bounding box center [579, 225] width 119 height 53
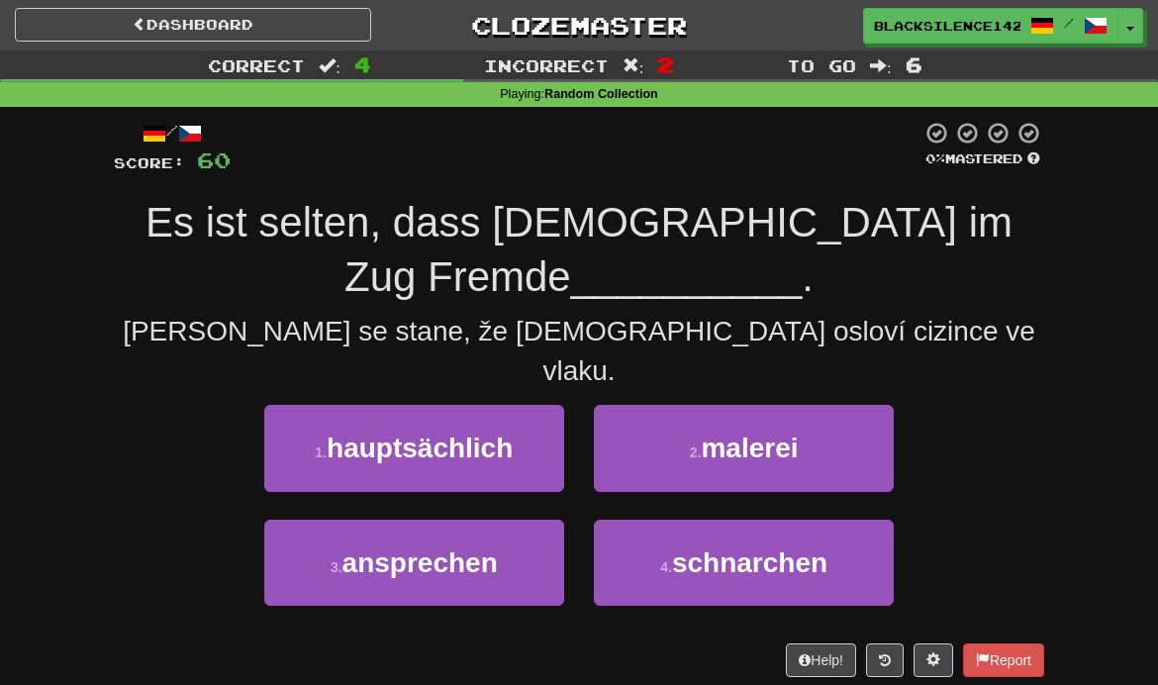
click at [347, 433] on span "hauptsächlich" at bounding box center [420, 448] width 186 height 31
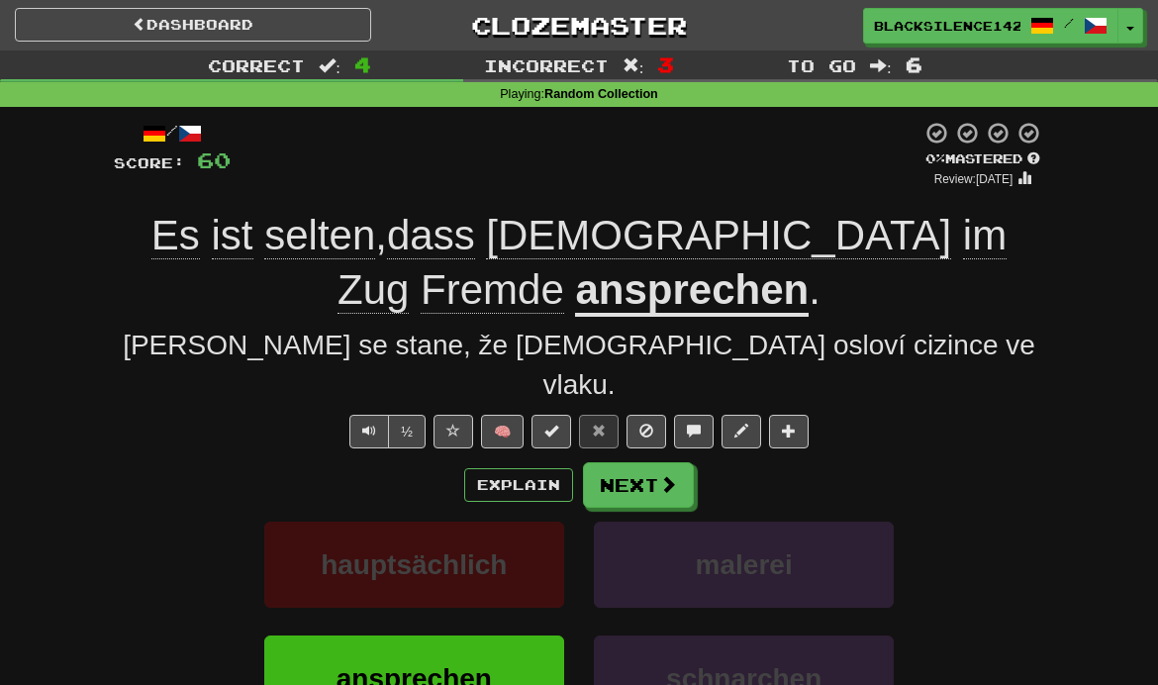
click at [639, 462] on button "Next" at bounding box center [638, 485] width 111 height 46
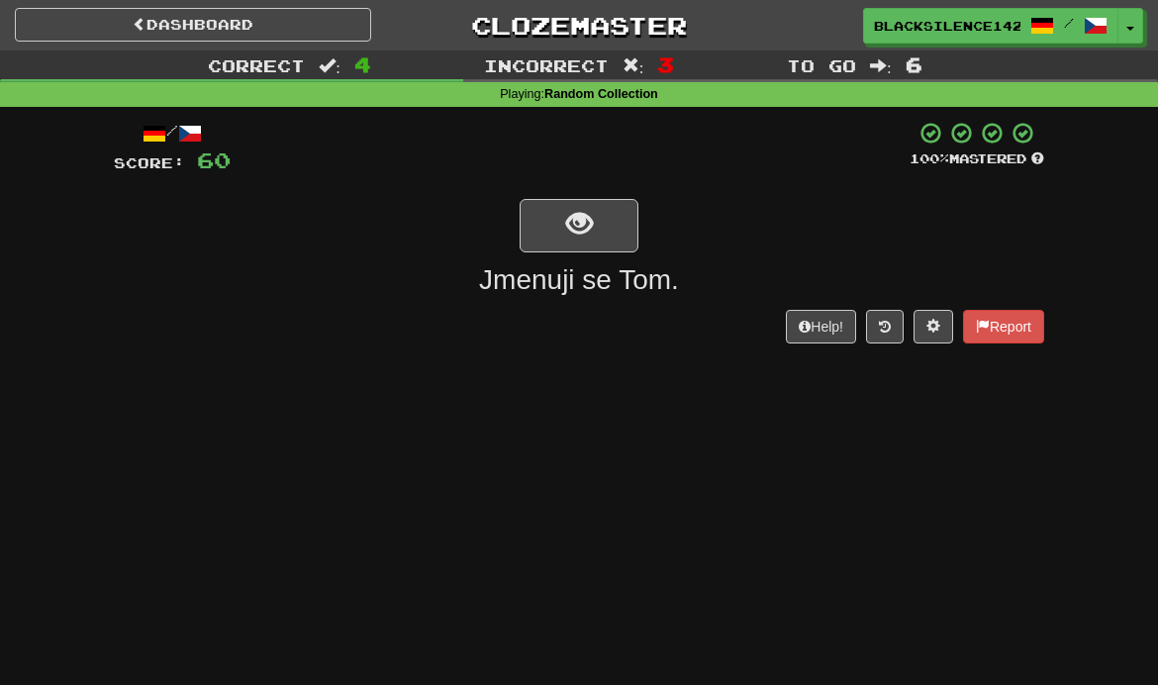
click at [551, 224] on button "show sentence" at bounding box center [579, 225] width 119 height 53
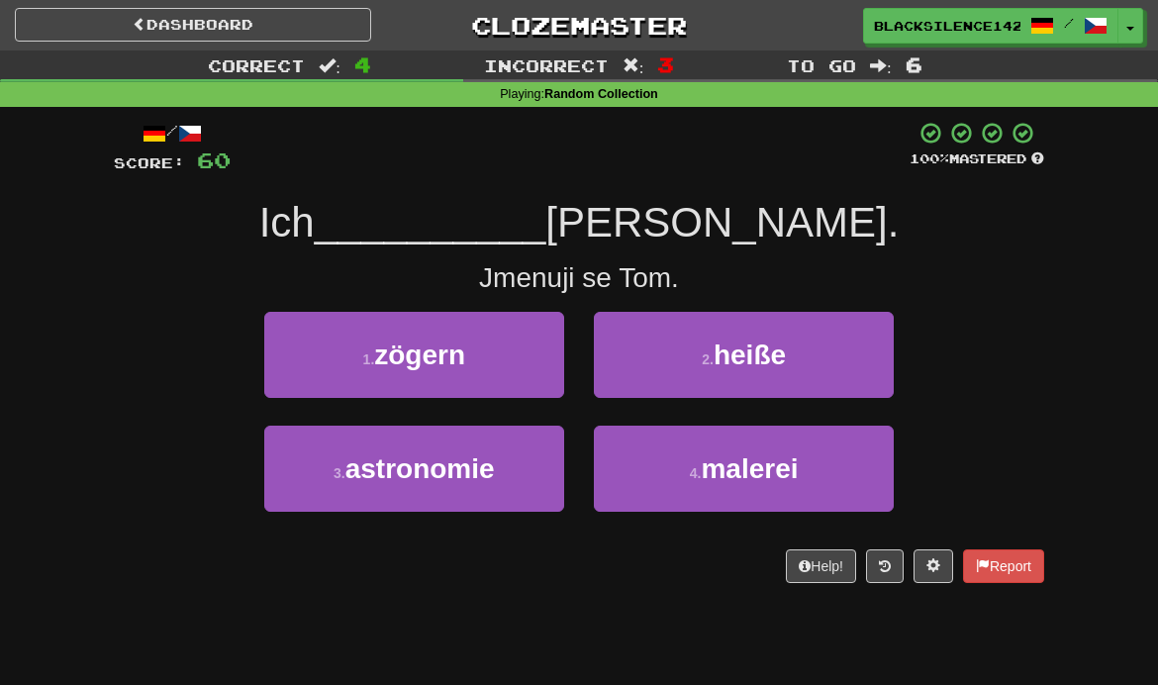
click at [677, 376] on button "2 . heiße" at bounding box center [744, 355] width 300 height 86
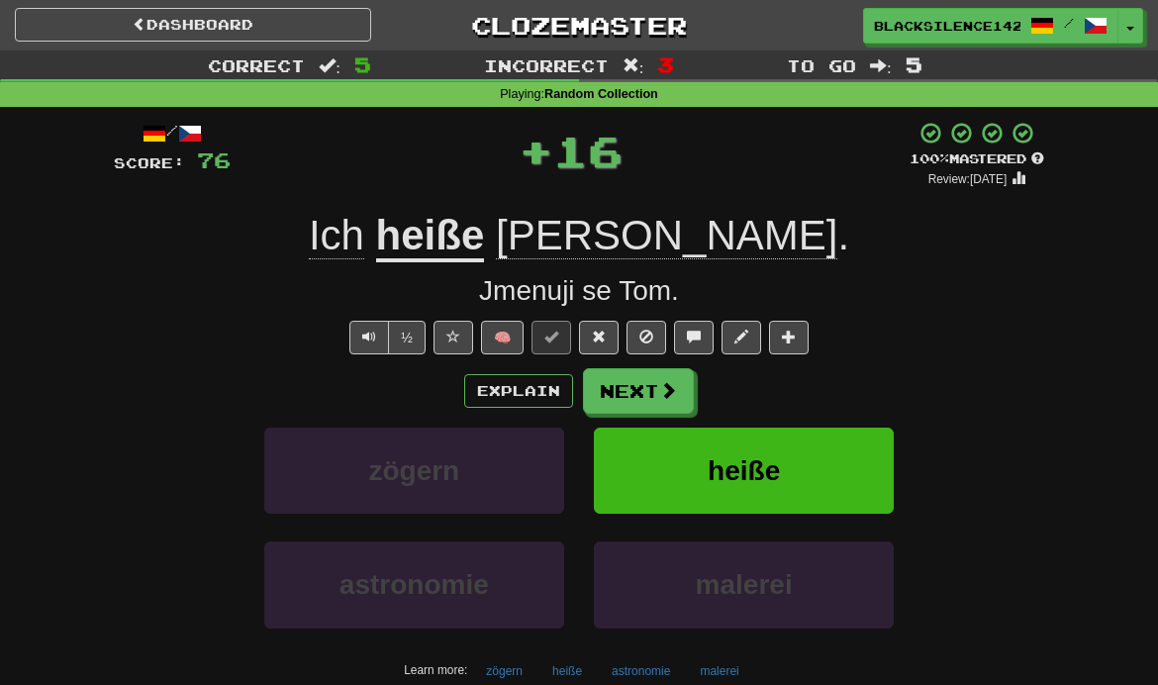
click at [630, 393] on button "Next" at bounding box center [638, 391] width 111 height 46
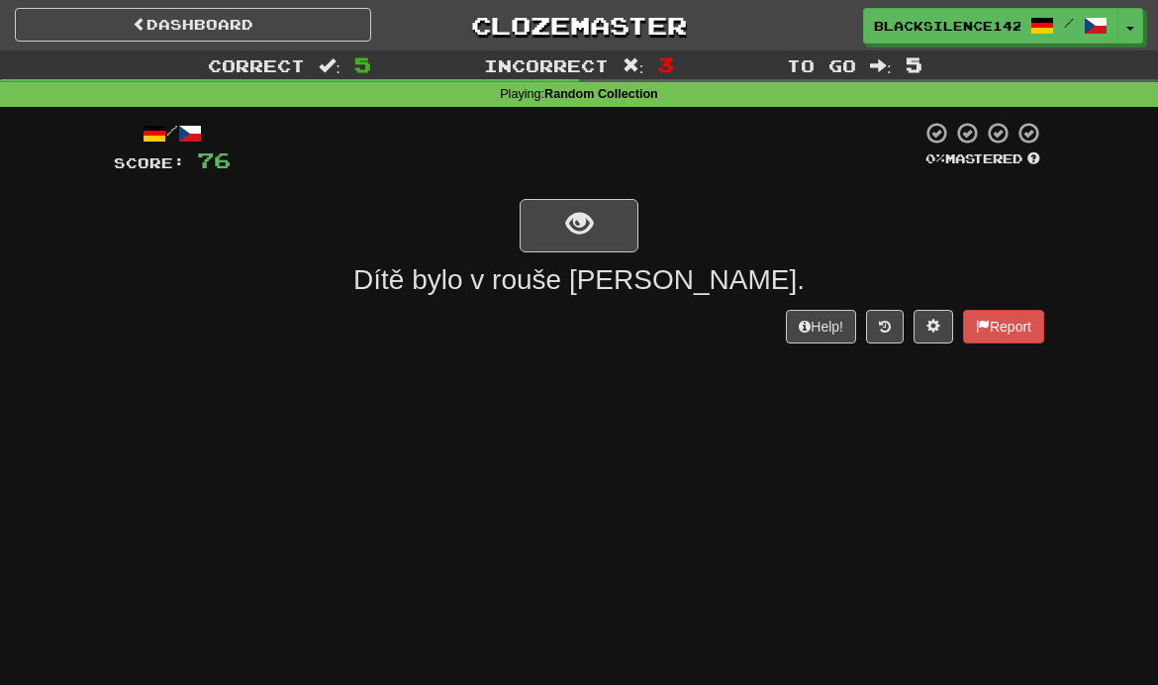
click at [575, 242] on button "show sentence" at bounding box center [579, 225] width 119 height 53
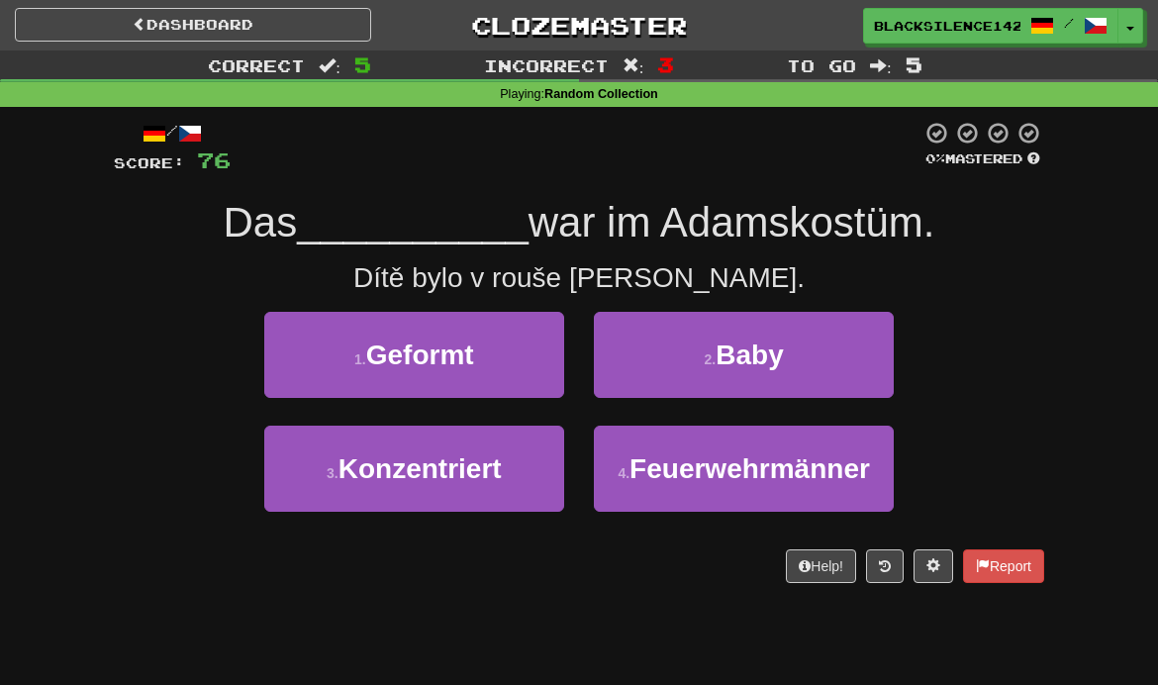
click at [439, 386] on button "1 . Geformt" at bounding box center [414, 355] width 300 height 86
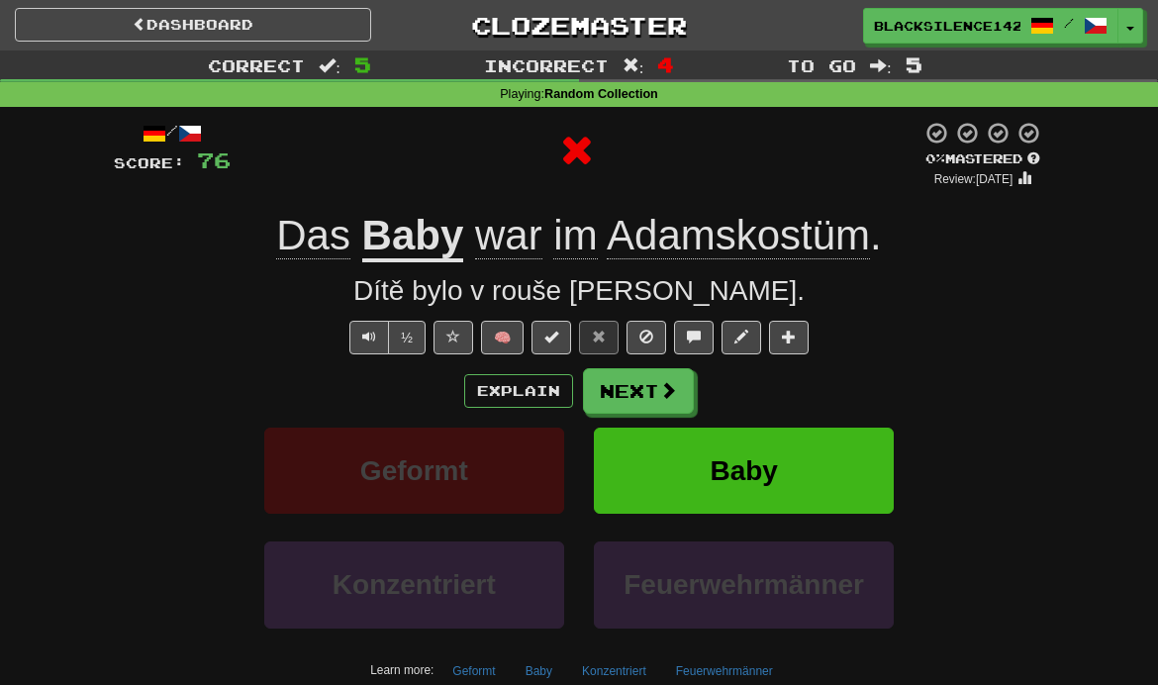
click at [242, 39] on link "Dashboard" at bounding box center [193, 25] width 356 height 34
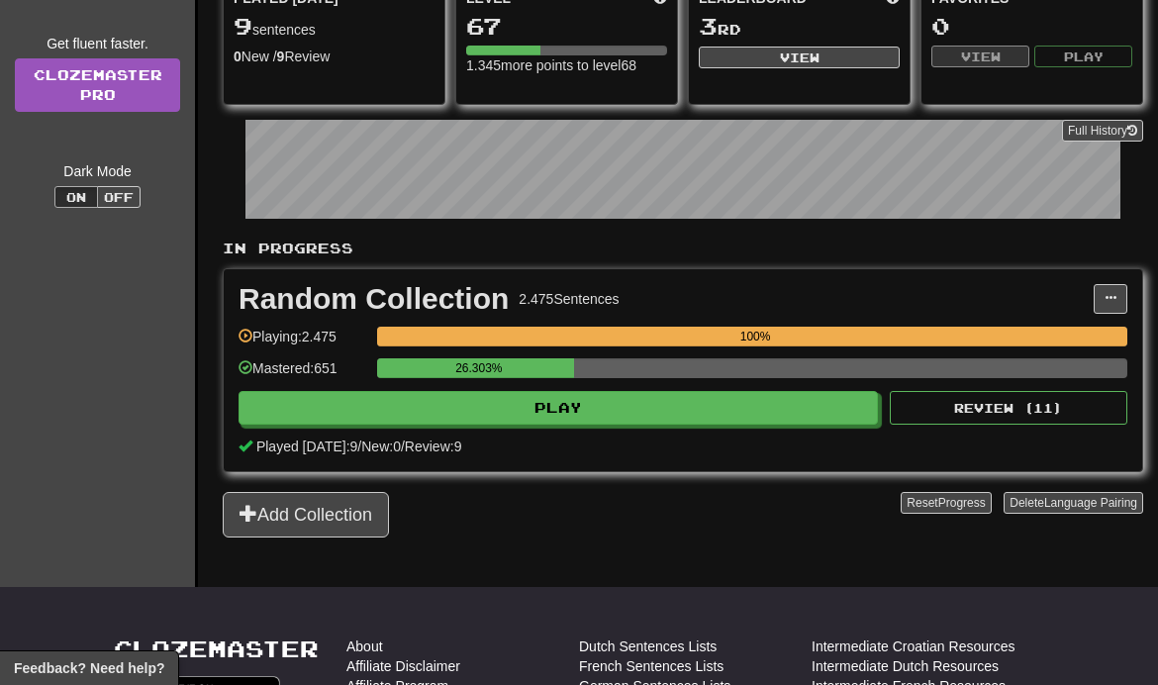
scroll to position [262, 0]
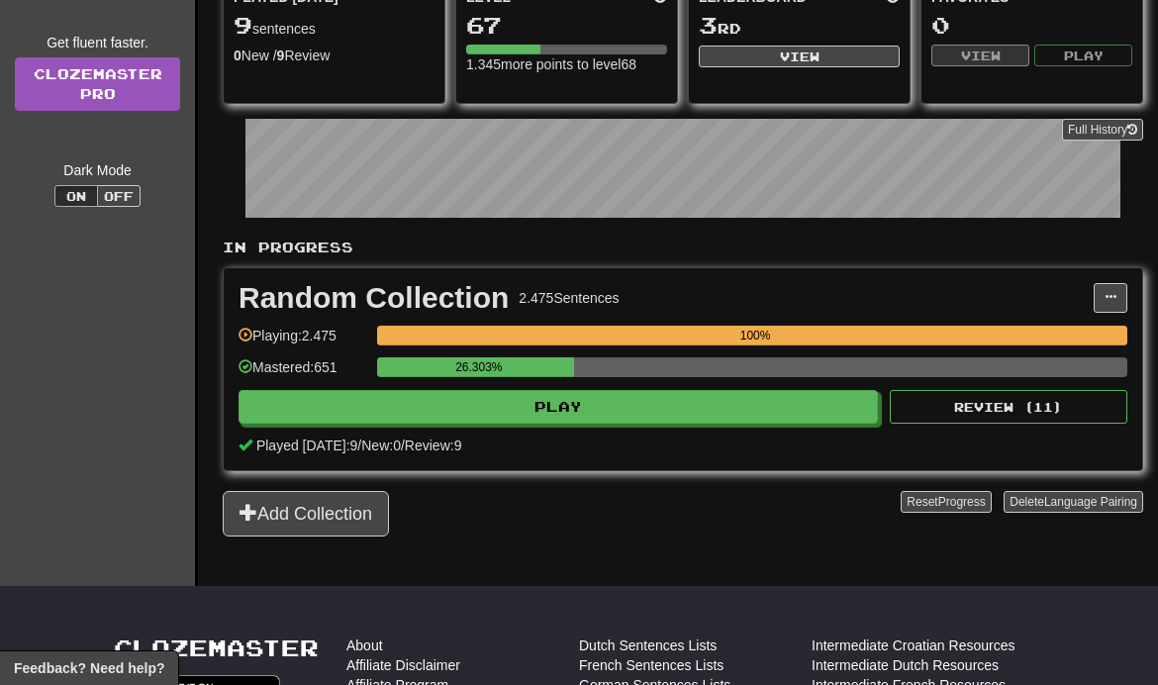
click at [297, 420] on button "Play" at bounding box center [559, 407] width 640 height 34
select select "**"
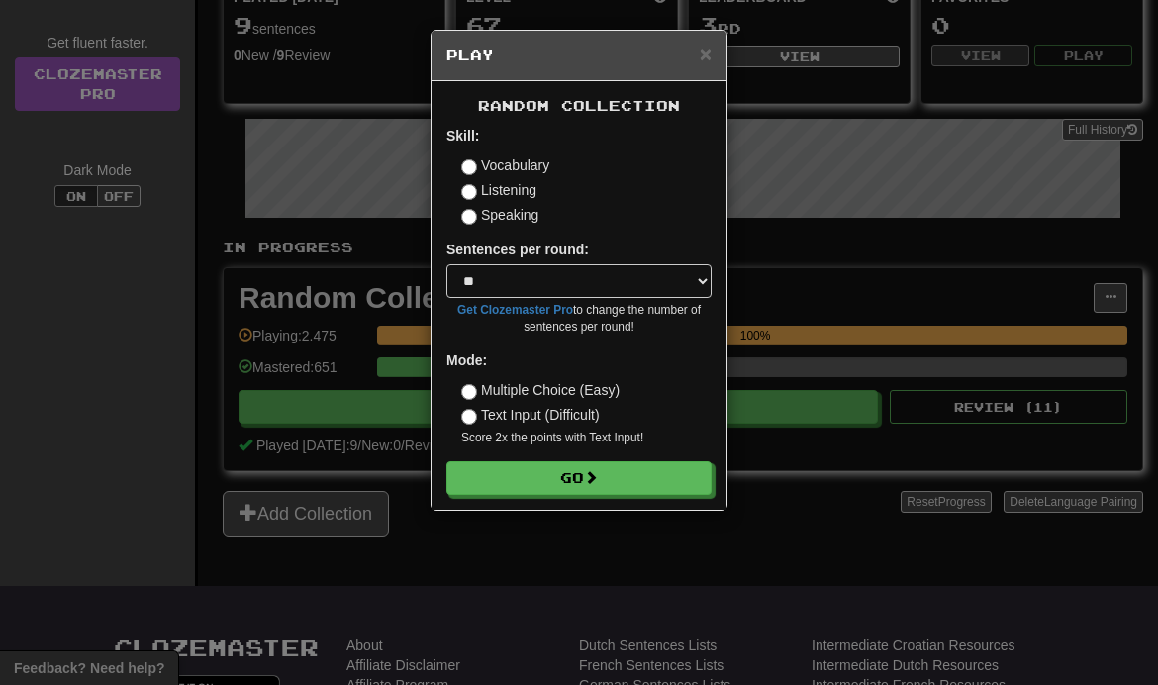
click at [501, 490] on button "Go" at bounding box center [578, 478] width 265 height 34
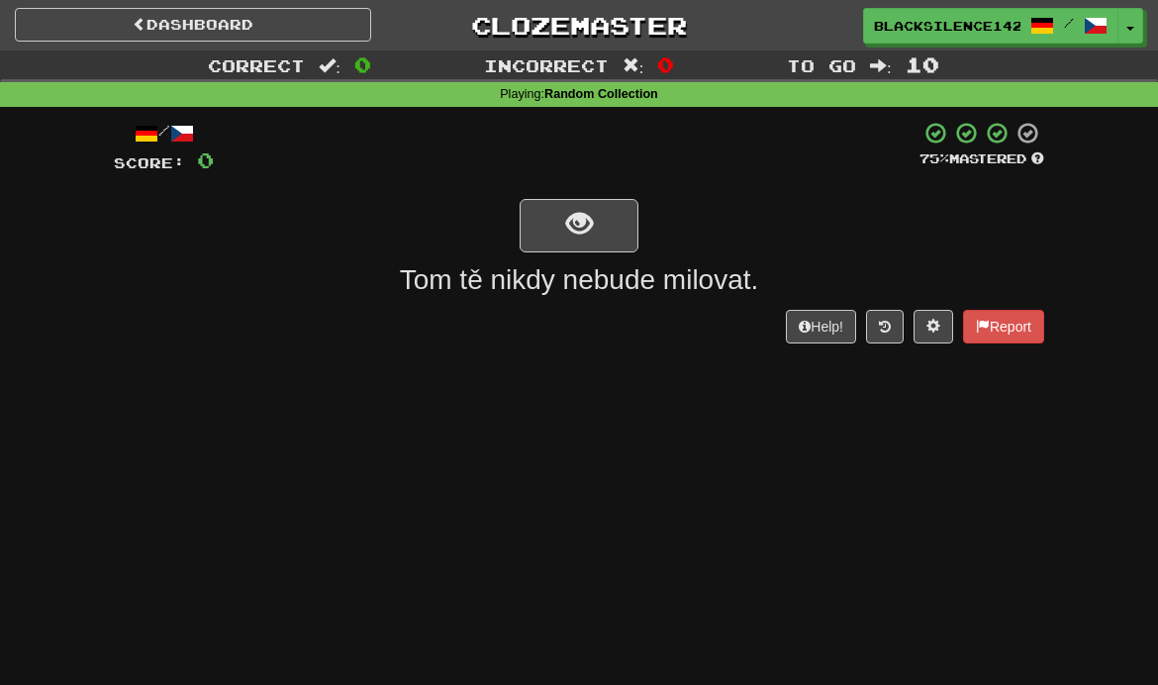
click at [611, 232] on button "show sentence" at bounding box center [579, 225] width 119 height 53
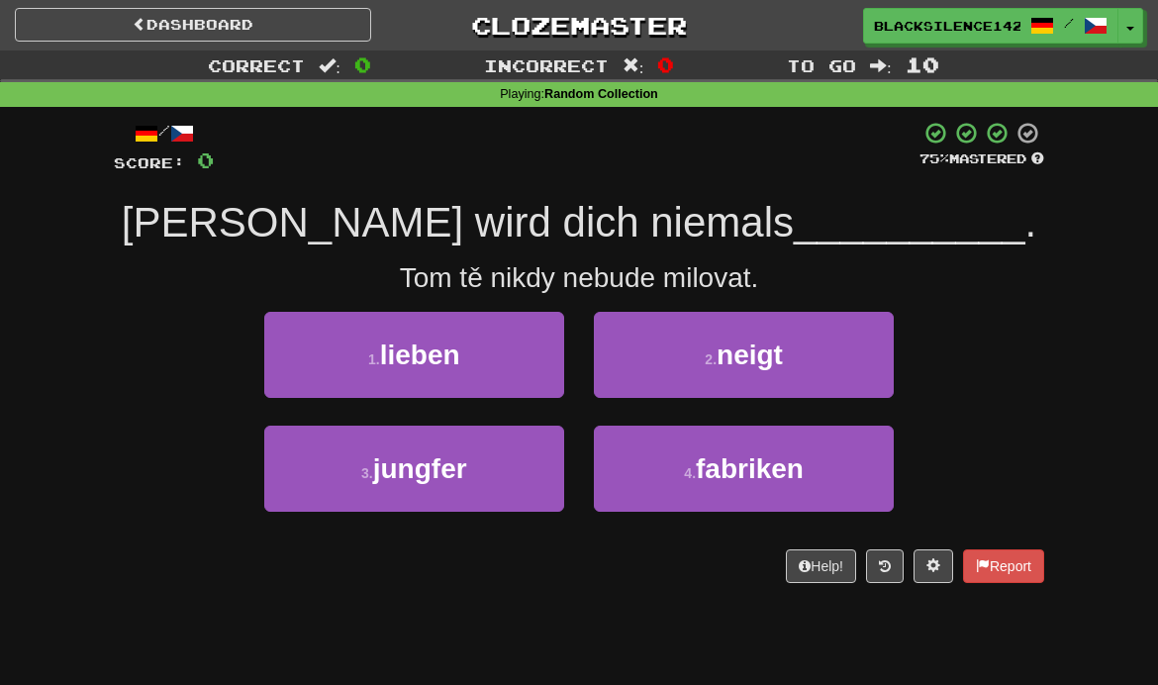
click at [488, 358] on button "1 . lieben" at bounding box center [414, 355] width 300 height 86
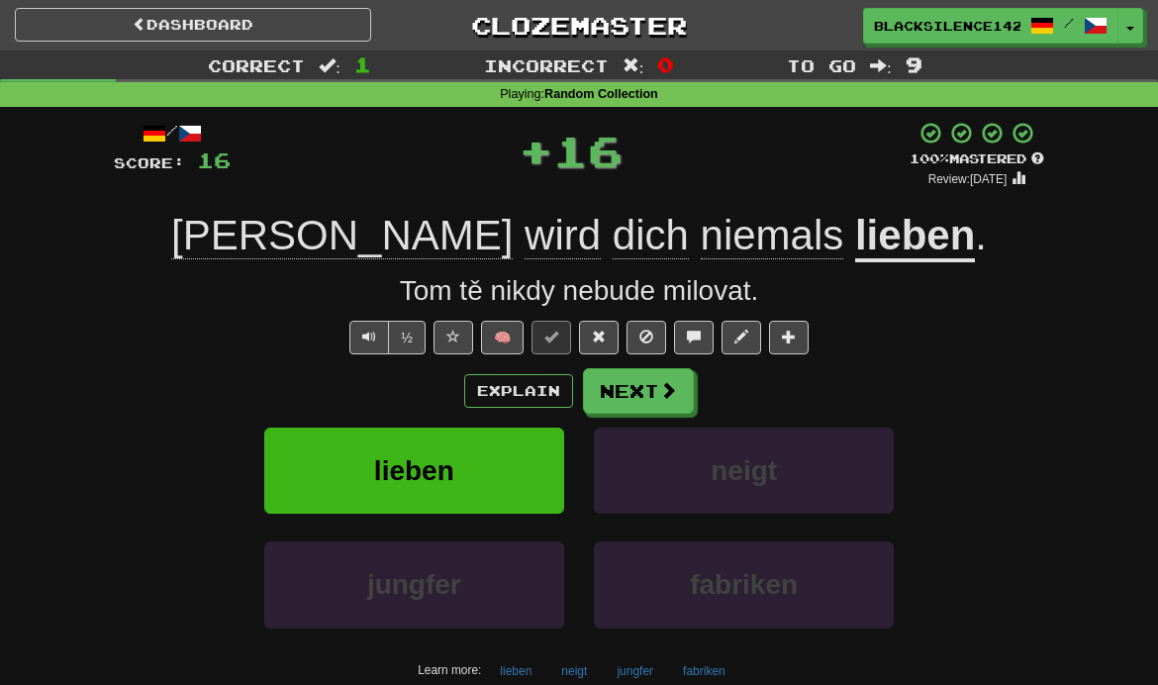
click at [659, 395] on span at bounding box center [668, 390] width 18 height 18
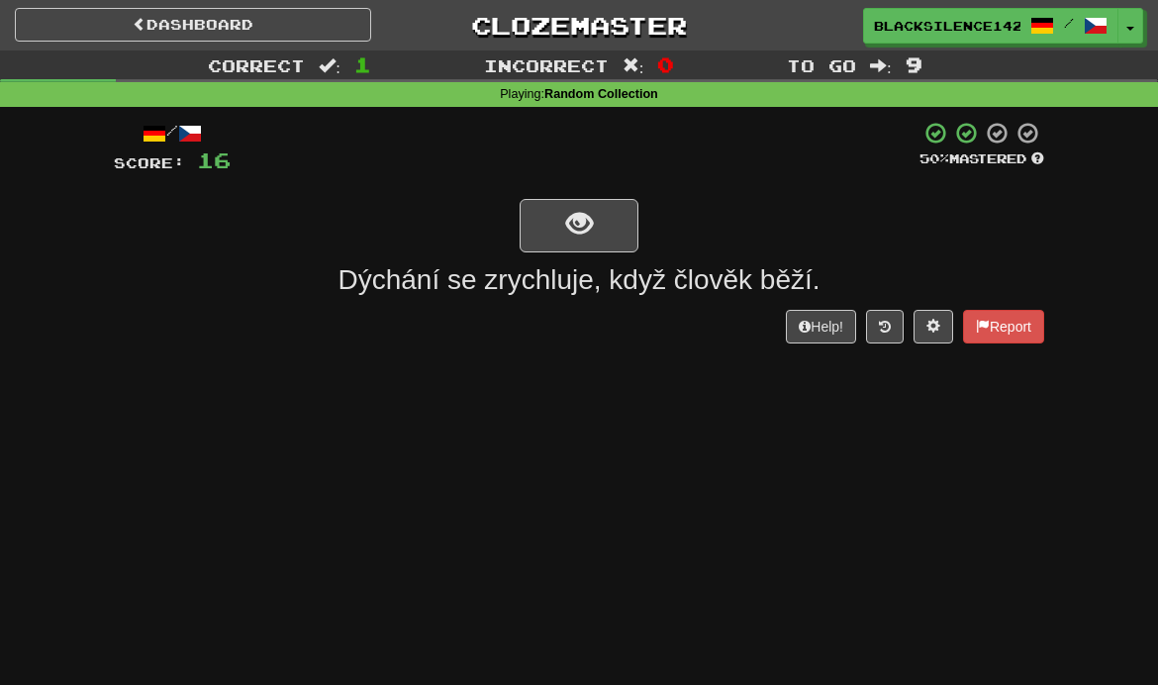
click at [617, 232] on button "show sentence" at bounding box center [579, 225] width 119 height 53
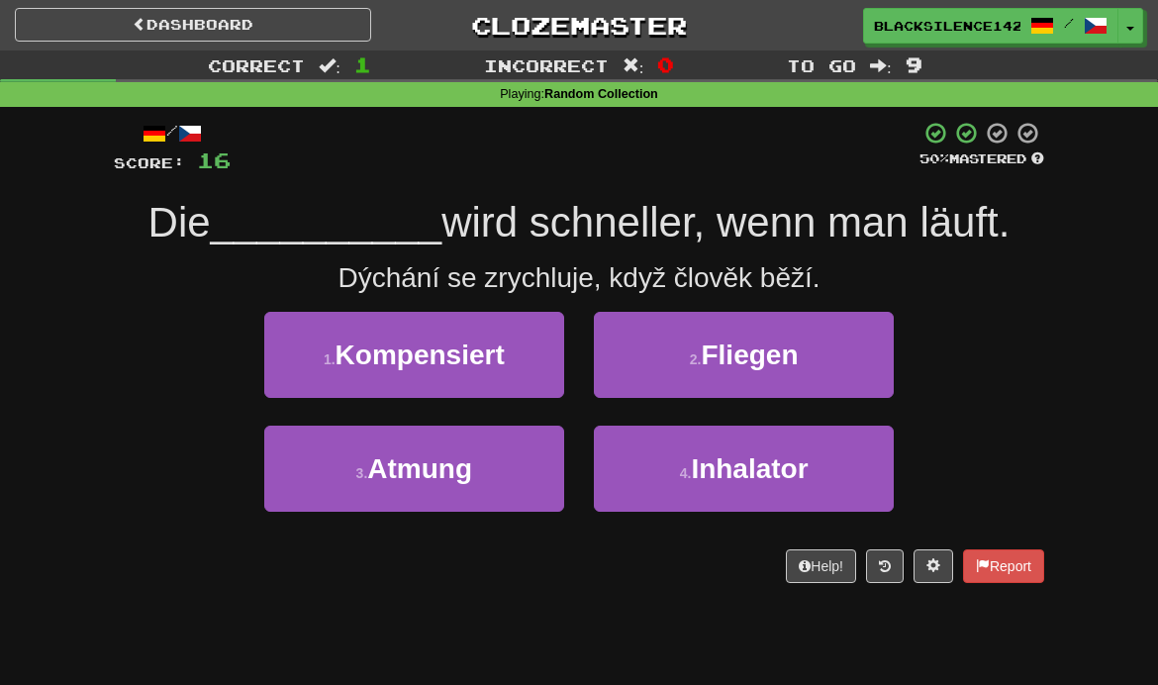
click at [511, 483] on button "3 . Atmung" at bounding box center [414, 469] width 300 height 86
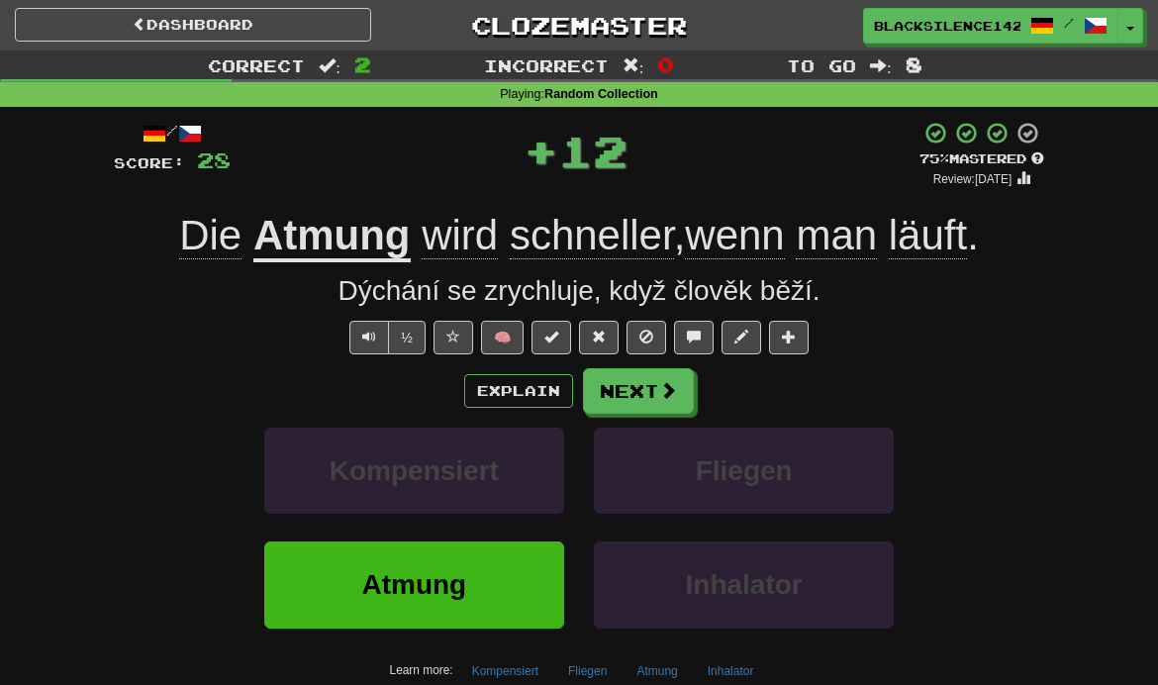
click at [637, 391] on button "Next" at bounding box center [638, 391] width 111 height 46
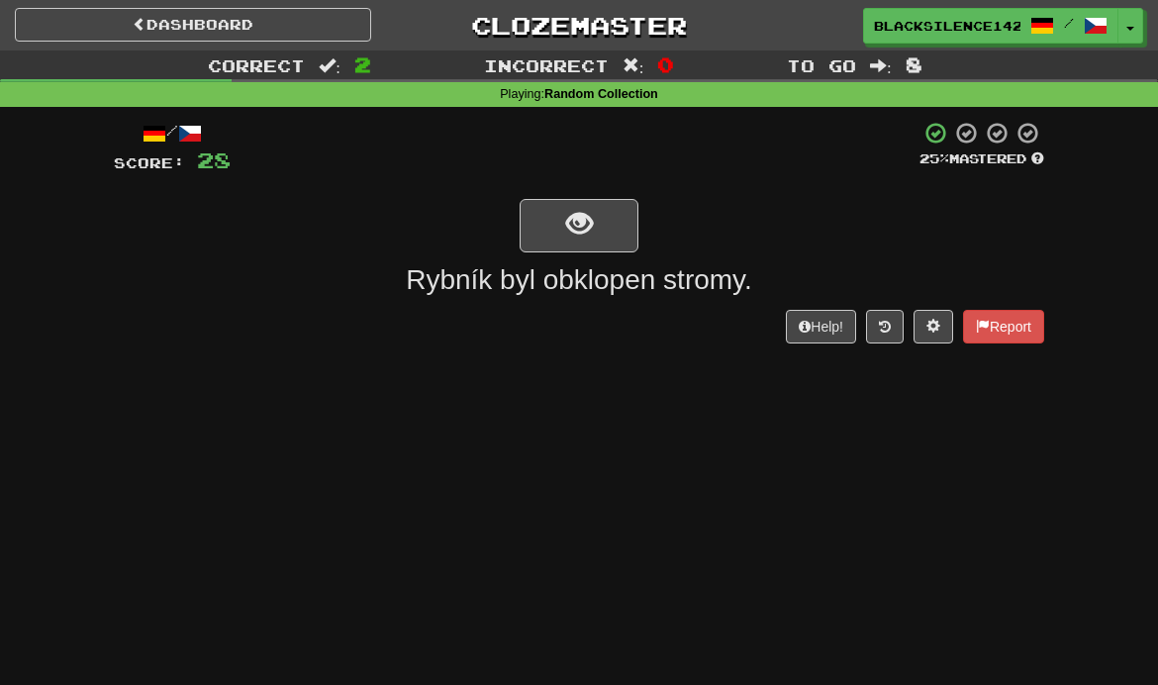
click at [606, 231] on button "show sentence" at bounding box center [579, 225] width 119 height 53
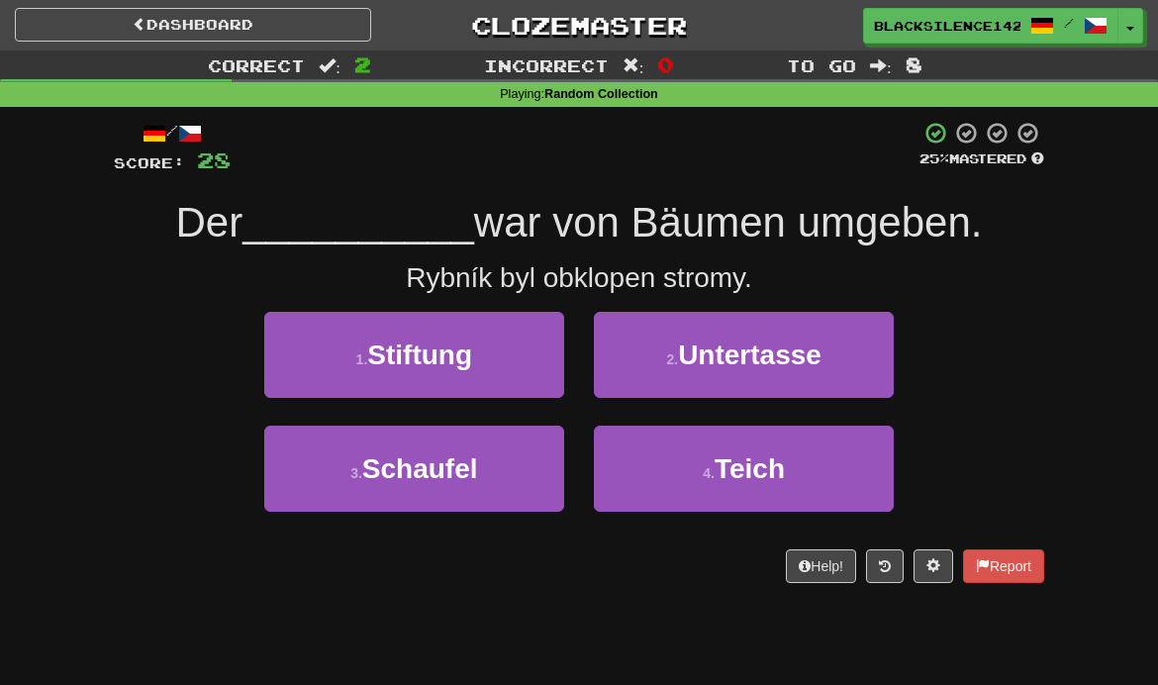
click at [725, 347] on span "Untertasse" at bounding box center [750, 355] width 144 height 31
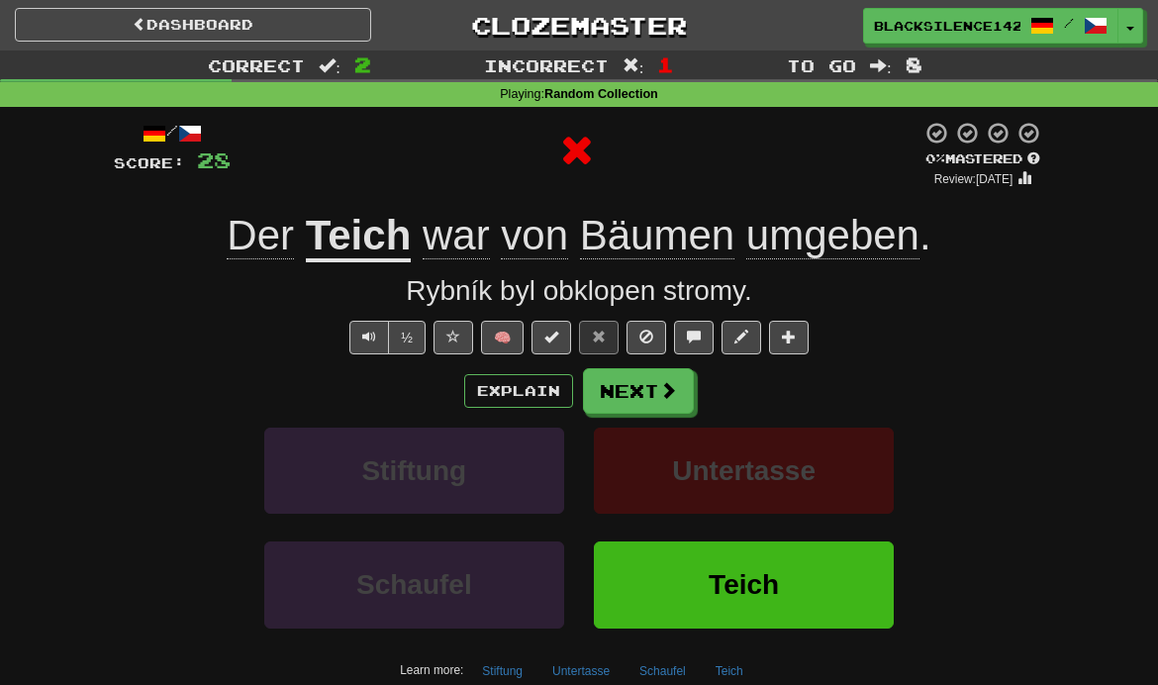
click at [649, 384] on button "Next" at bounding box center [638, 391] width 111 height 46
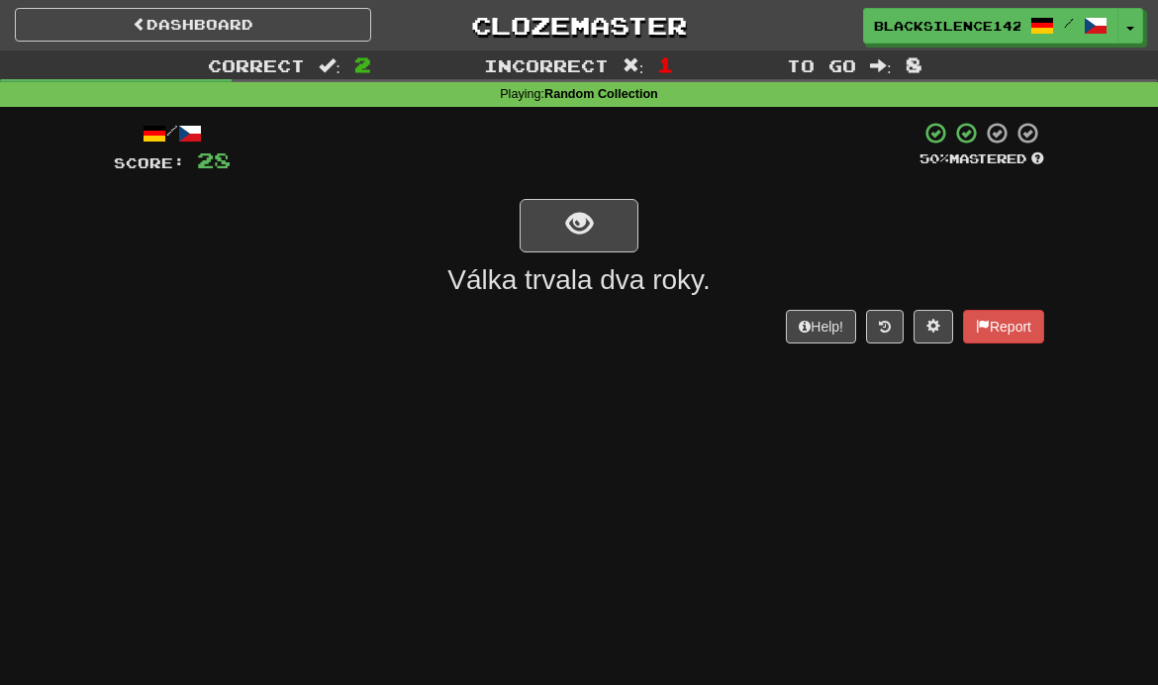
click at [604, 230] on button "show sentence" at bounding box center [579, 225] width 119 height 53
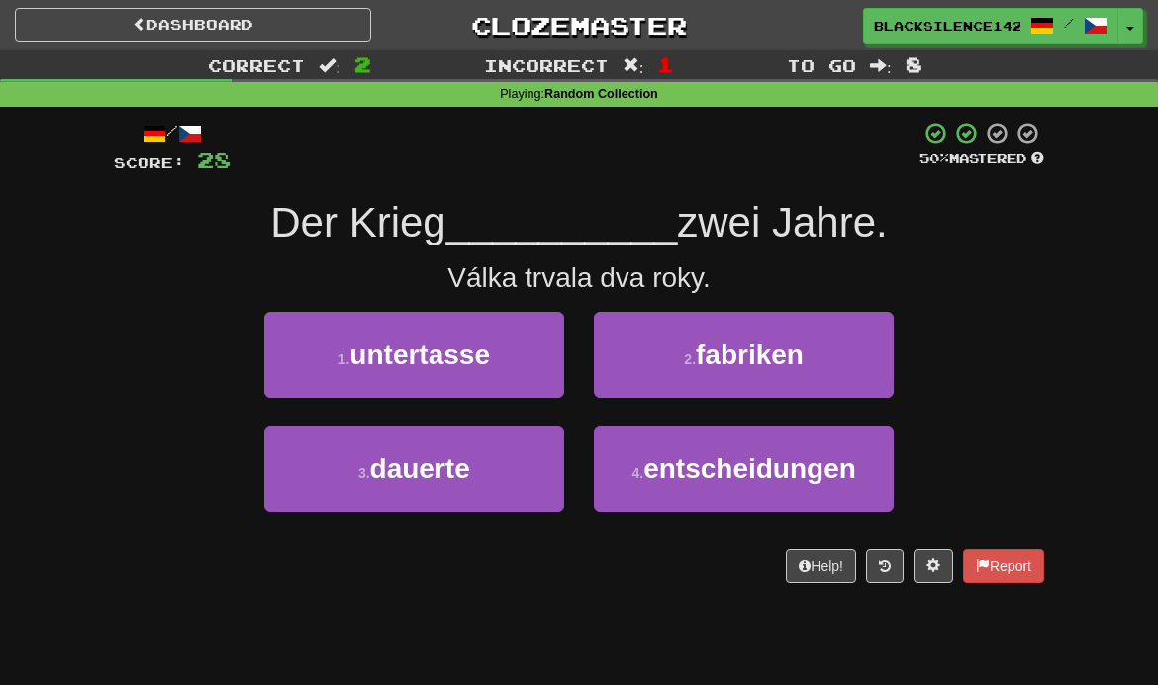
click at [494, 470] on button "3 . dauerte" at bounding box center [414, 469] width 300 height 86
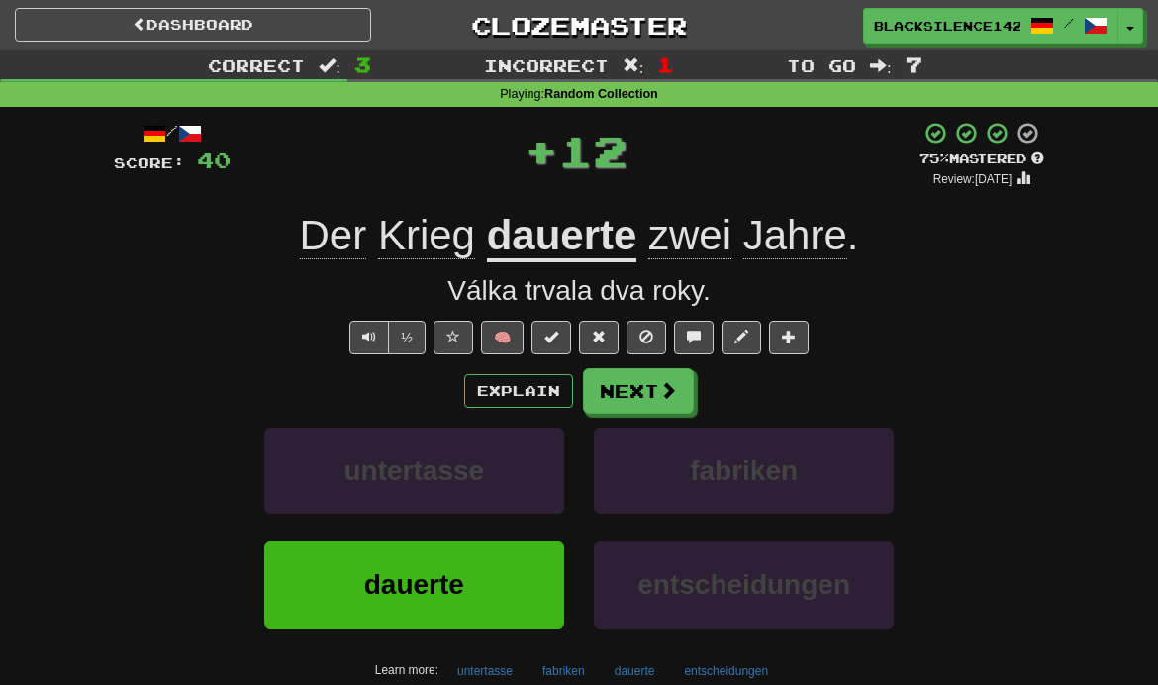
click at [494, 469] on button "untertasse" at bounding box center [414, 471] width 300 height 86
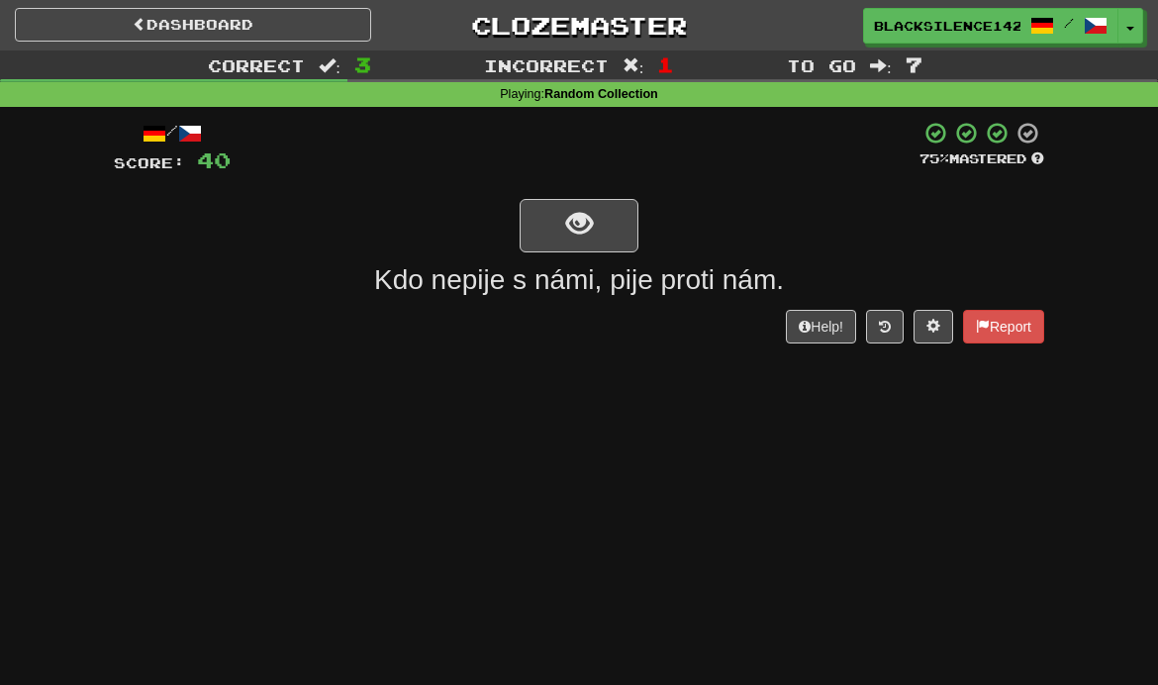
click at [605, 233] on button "show sentence" at bounding box center [579, 225] width 119 height 53
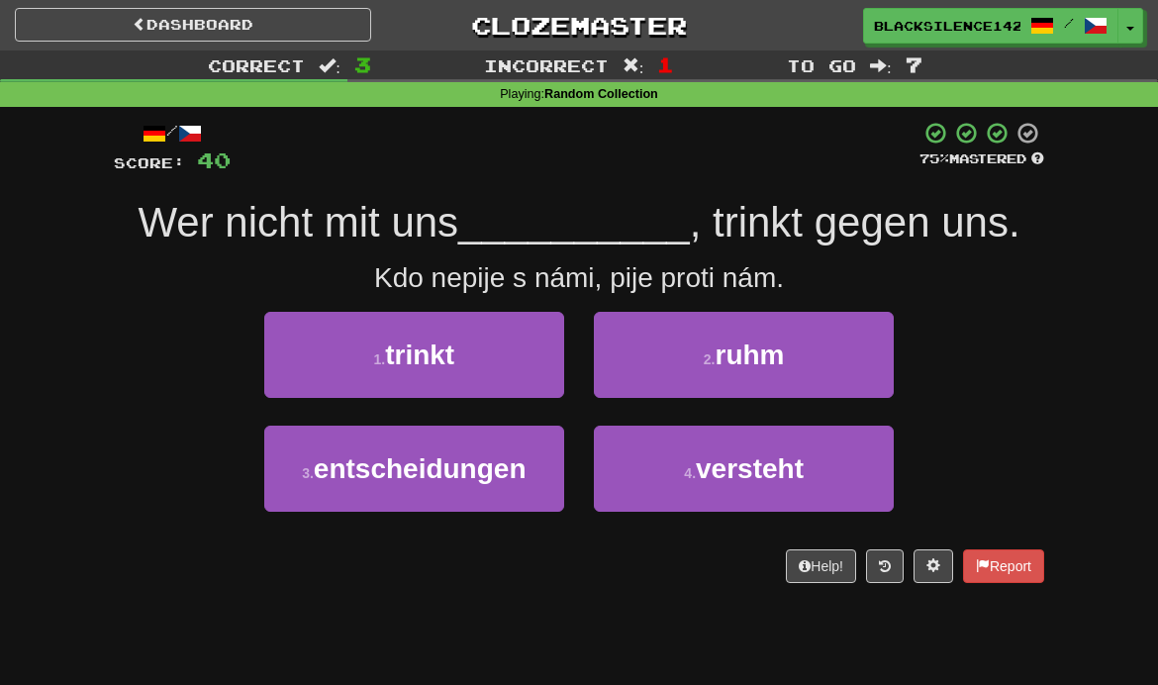
click at [528, 349] on button "1 . trinkt" at bounding box center [414, 355] width 300 height 86
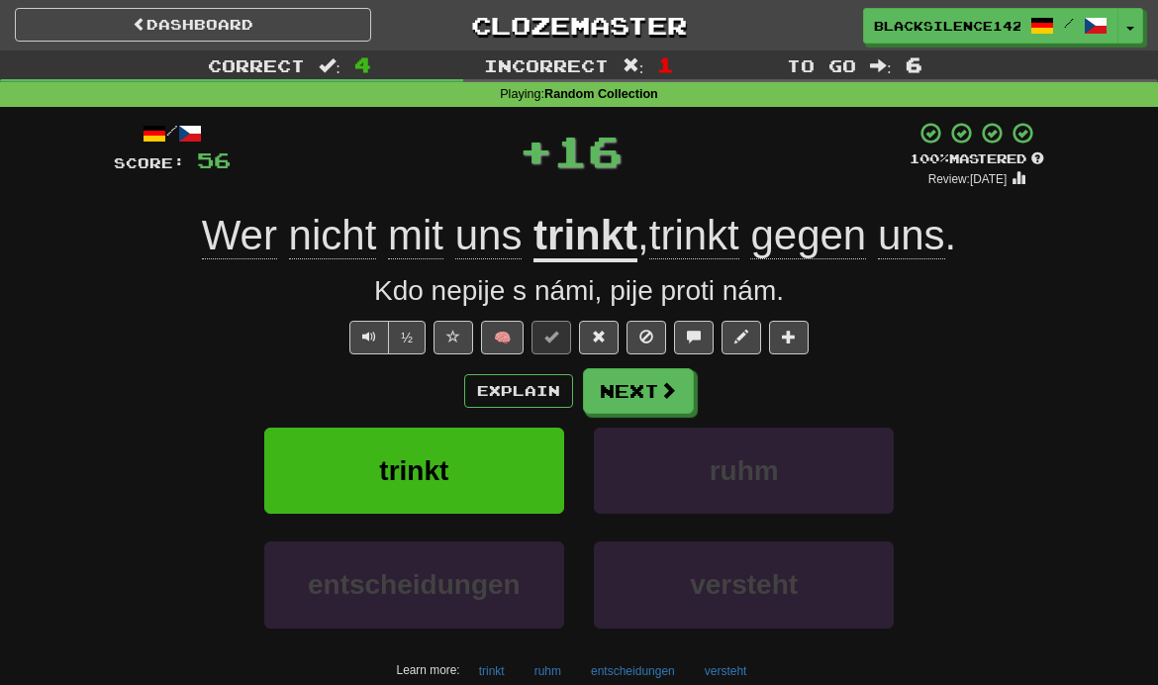
click at [655, 392] on button "Next" at bounding box center [638, 391] width 111 height 46
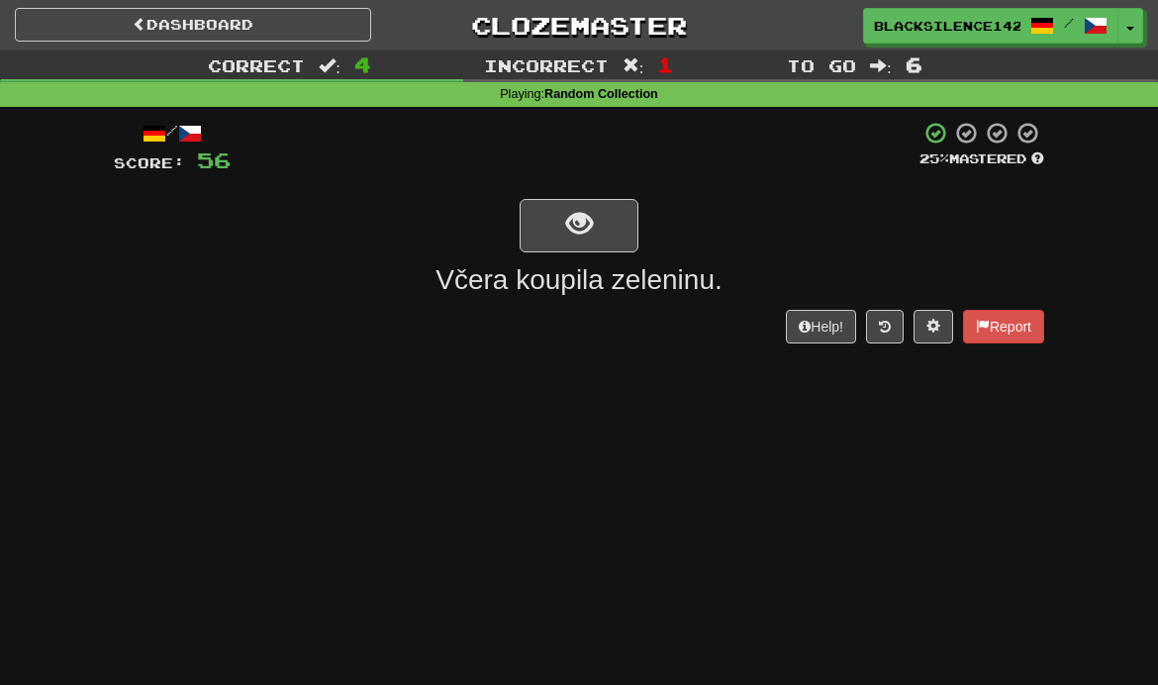
click at [619, 223] on button "show sentence" at bounding box center [579, 225] width 119 height 53
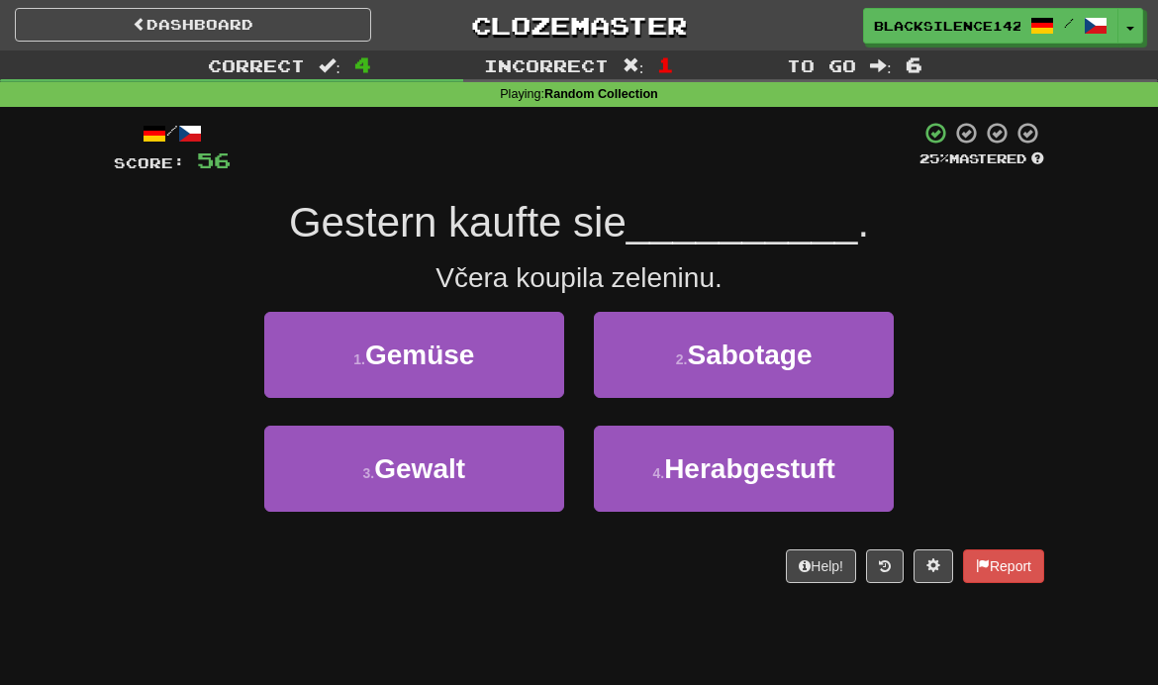
click at [475, 371] on button "1 . Gemüse" at bounding box center [414, 355] width 300 height 86
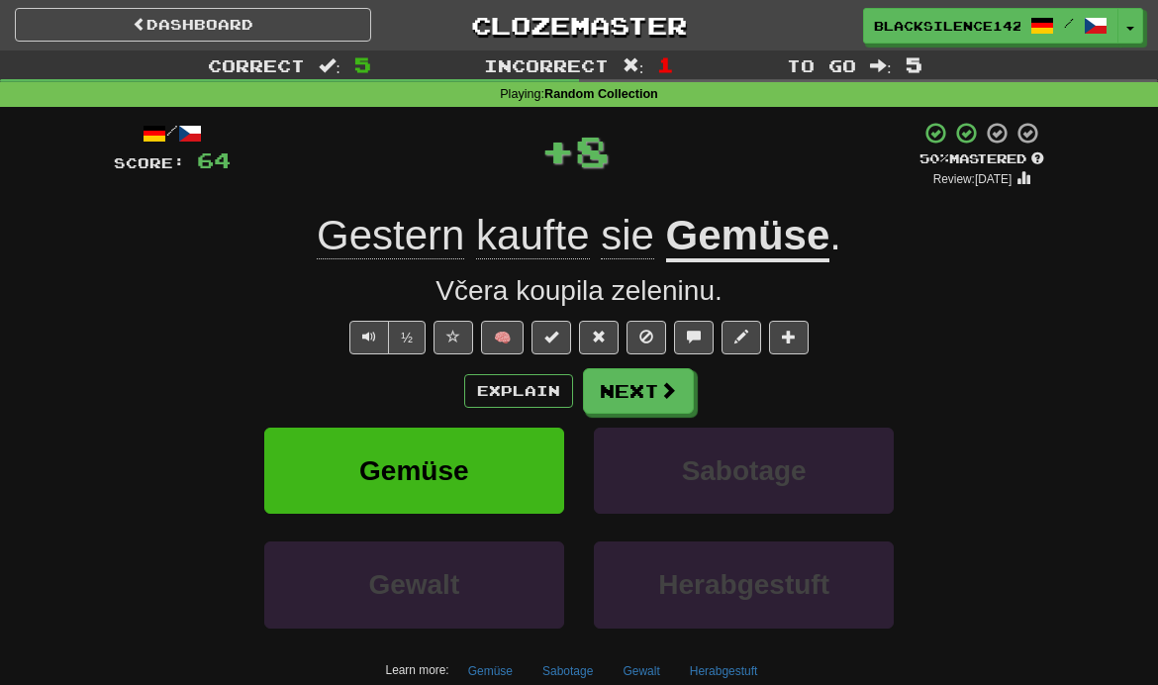
click at [644, 391] on button "Next" at bounding box center [638, 391] width 111 height 46
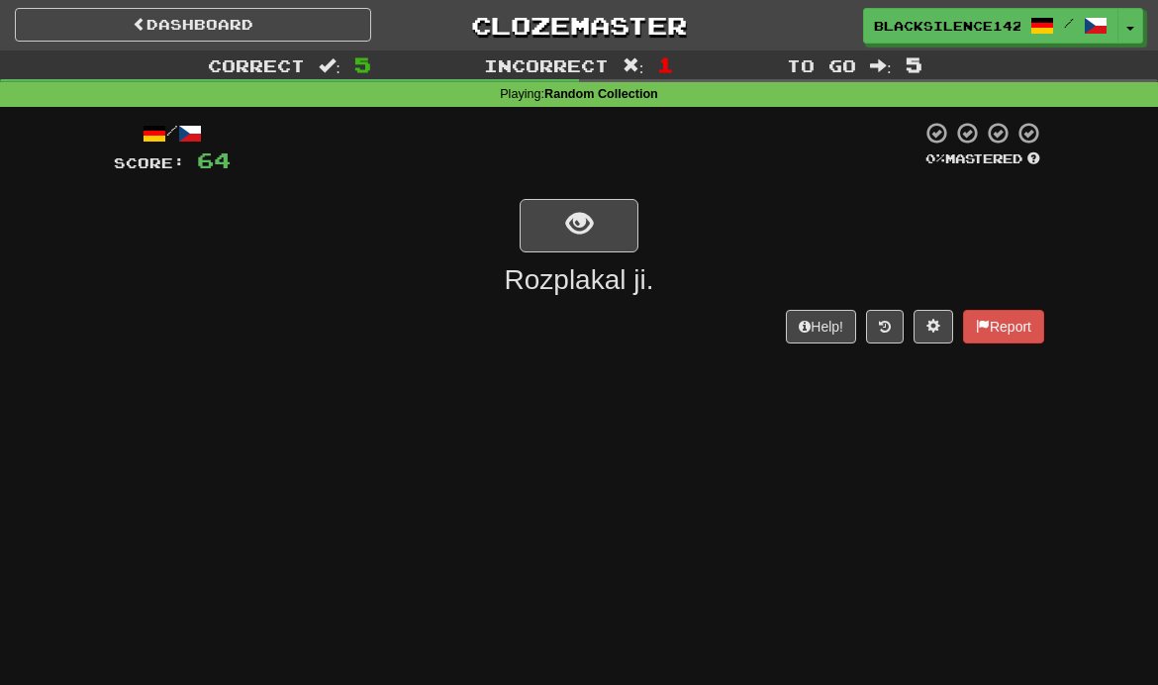
click at [615, 232] on button "show sentence" at bounding box center [579, 225] width 119 height 53
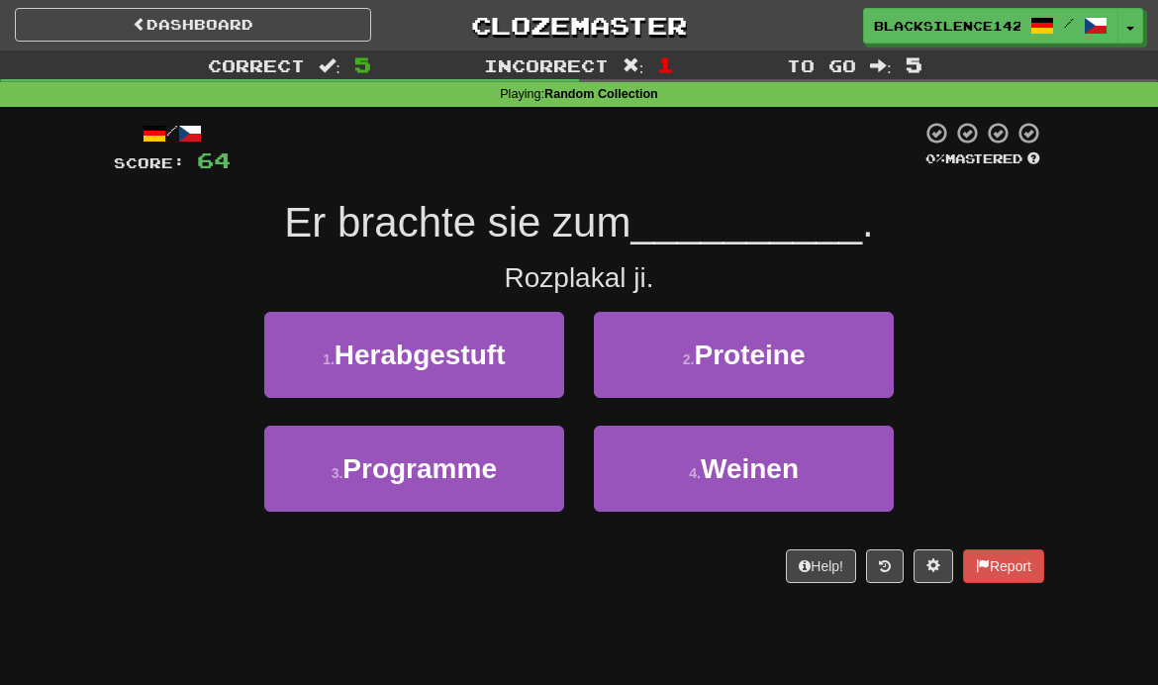
click at [740, 461] on span "Weinen" at bounding box center [750, 468] width 98 height 31
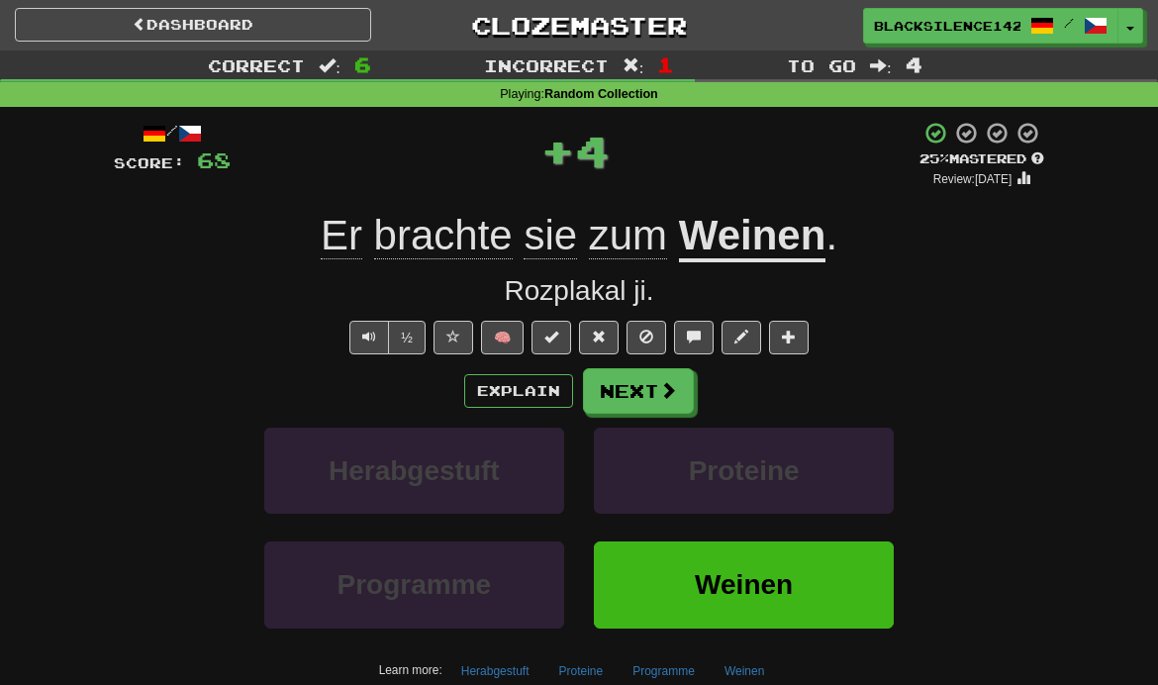
click at [655, 400] on button "Next" at bounding box center [638, 391] width 111 height 46
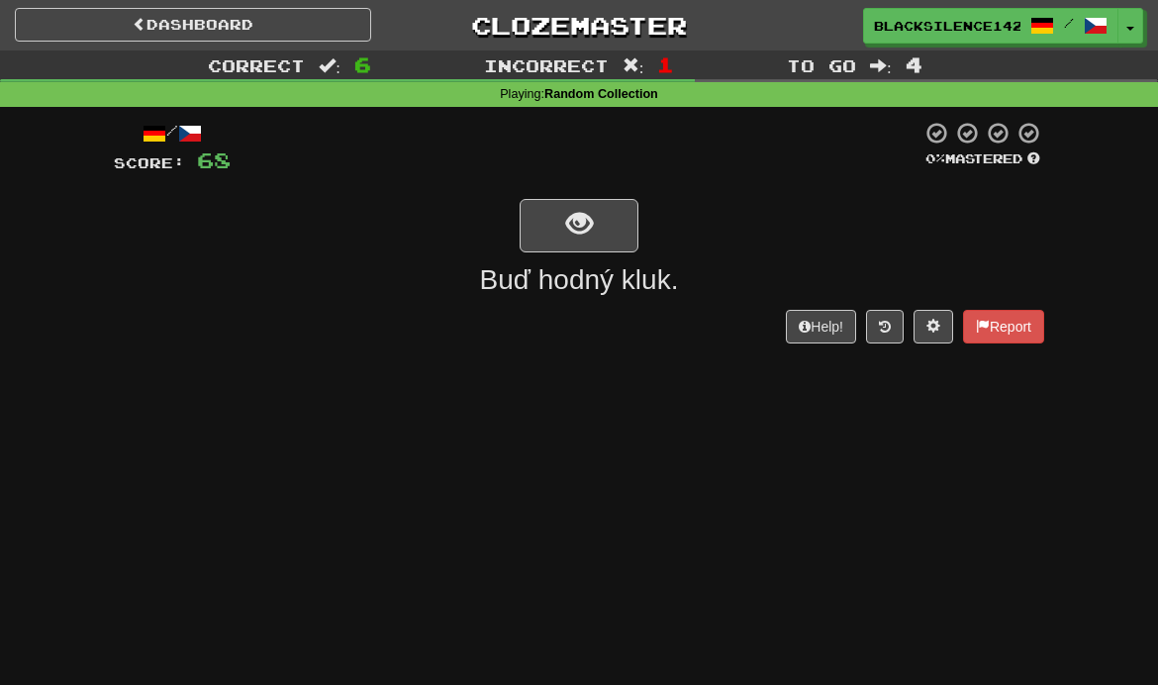
click at [607, 227] on button "show sentence" at bounding box center [579, 225] width 119 height 53
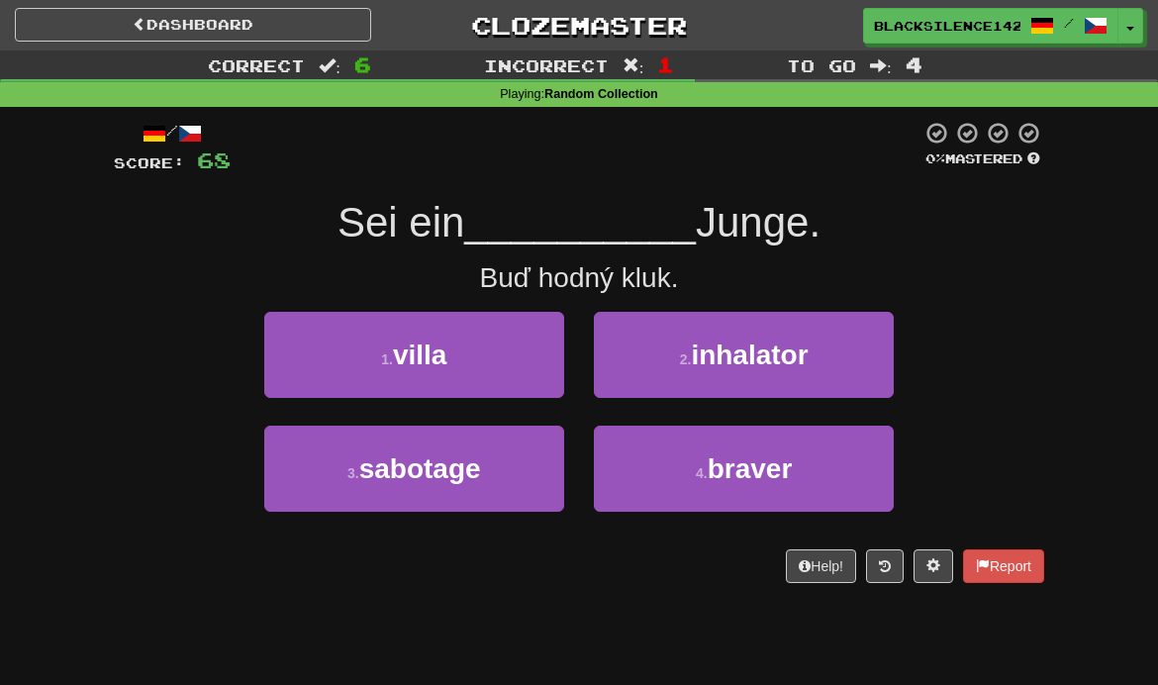
click at [709, 355] on span "inhalator" at bounding box center [749, 355] width 117 height 31
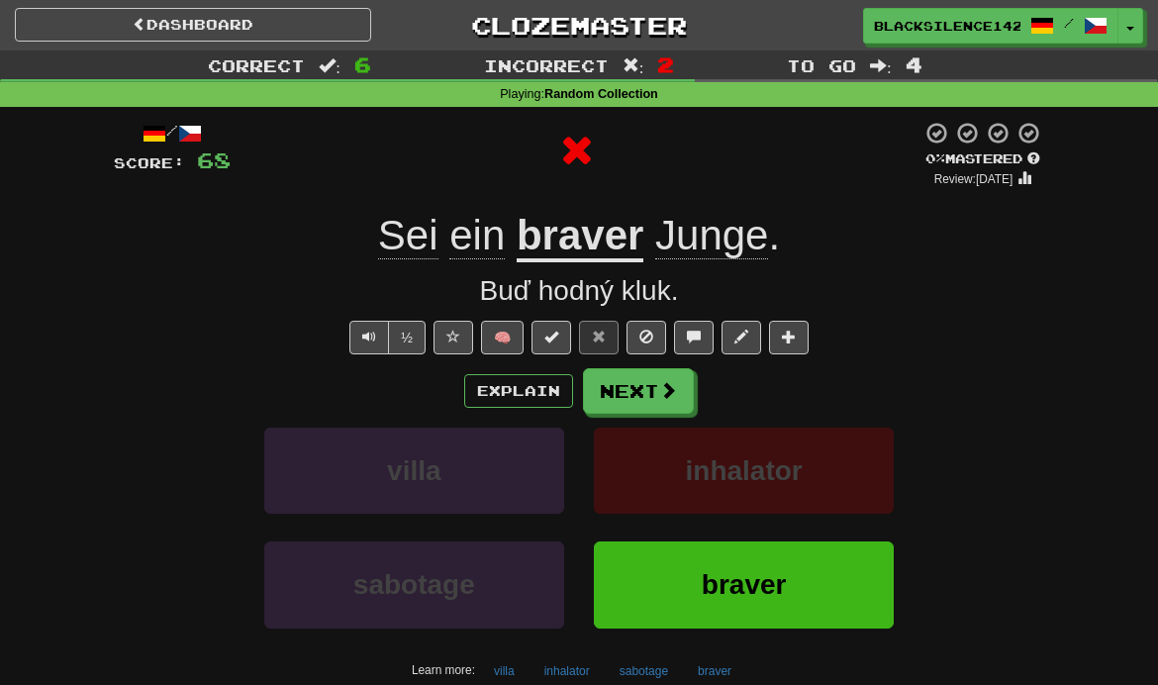
click at [644, 377] on button "Next" at bounding box center [638, 391] width 111 height 46
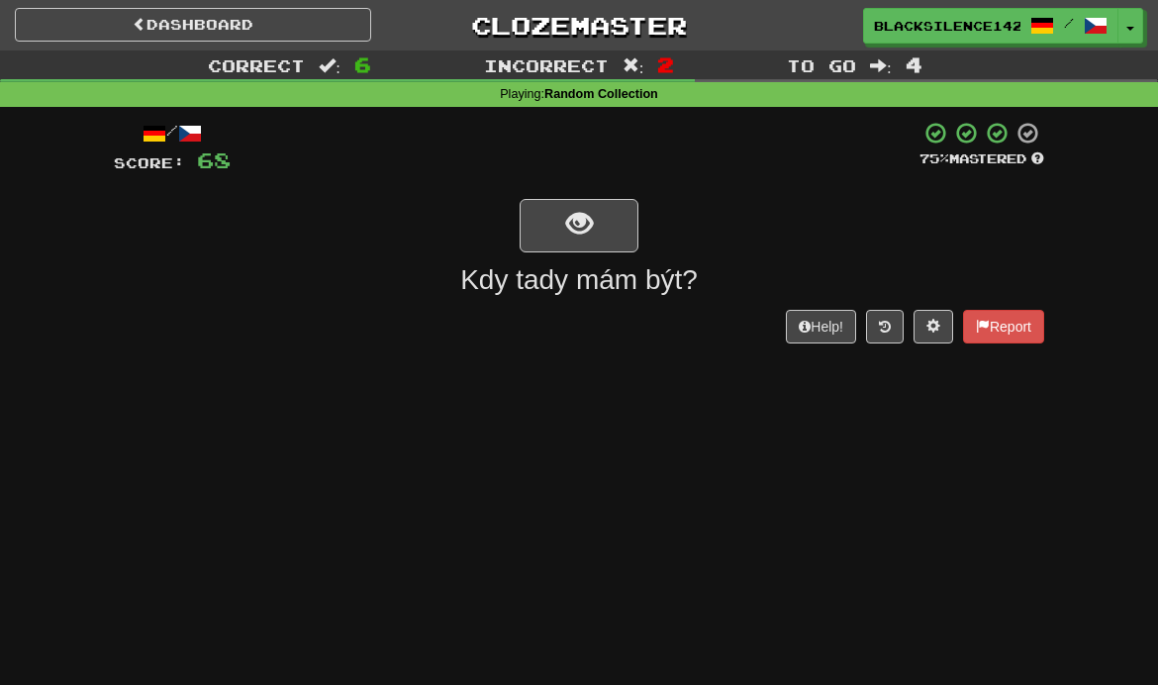
click at [613, 181] on div "/ Score: 68 75 % Mastered Kdy tady mám být? Help! Report" at bounding box center [579, 232] width 931 height 223
click at [593, 223] on button "show sentence" at bounding box center [579, 225] width 119 height 53
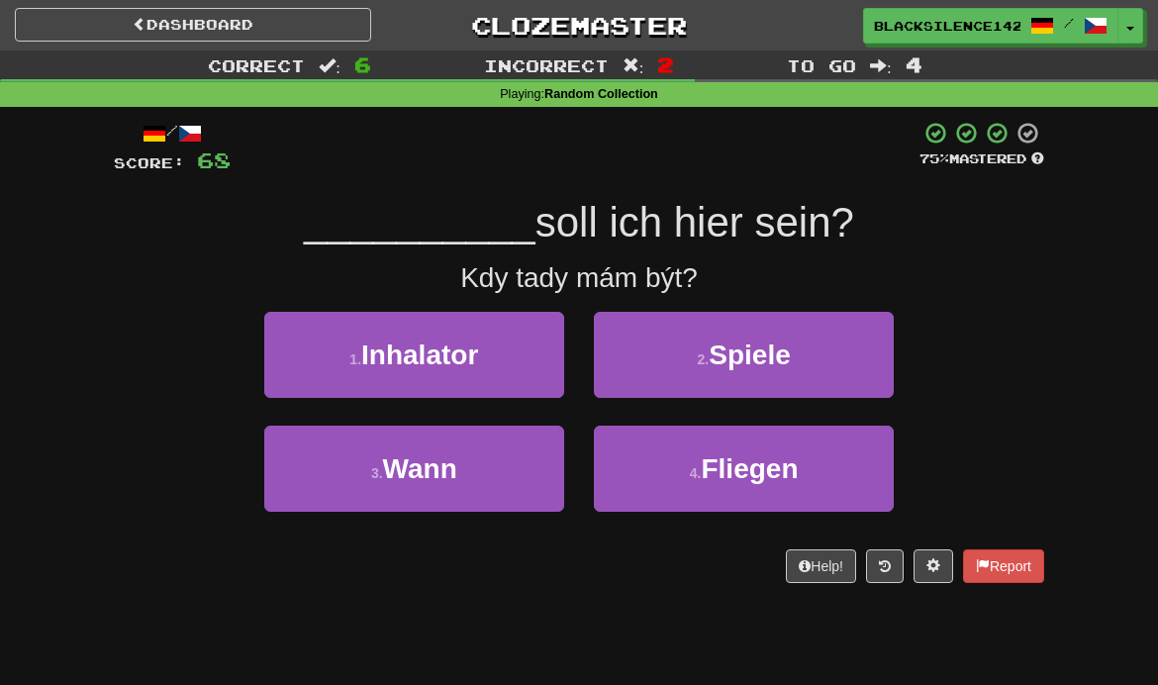
click at [490, 465] on button "3 . Wann" at bounding box center [414, 469] width 300 height 86
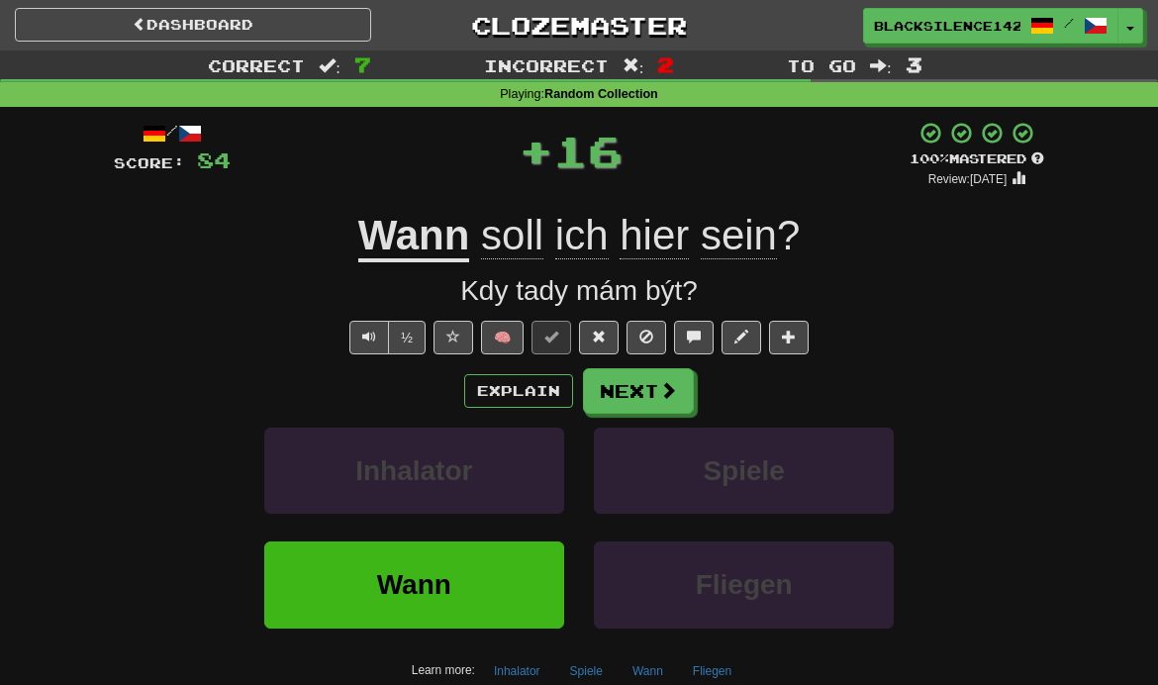
click at [313, 36] on link "Dashboard" at bounding box center [193, 25] width 356 height 34
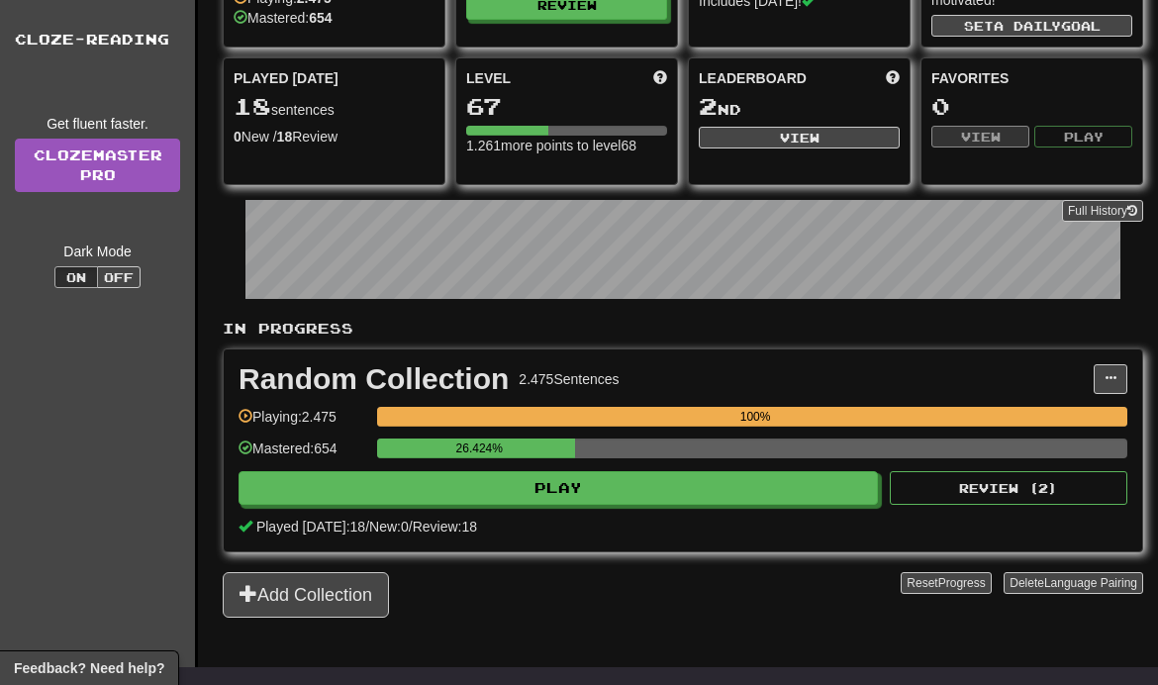
scroll to position [165, 0]
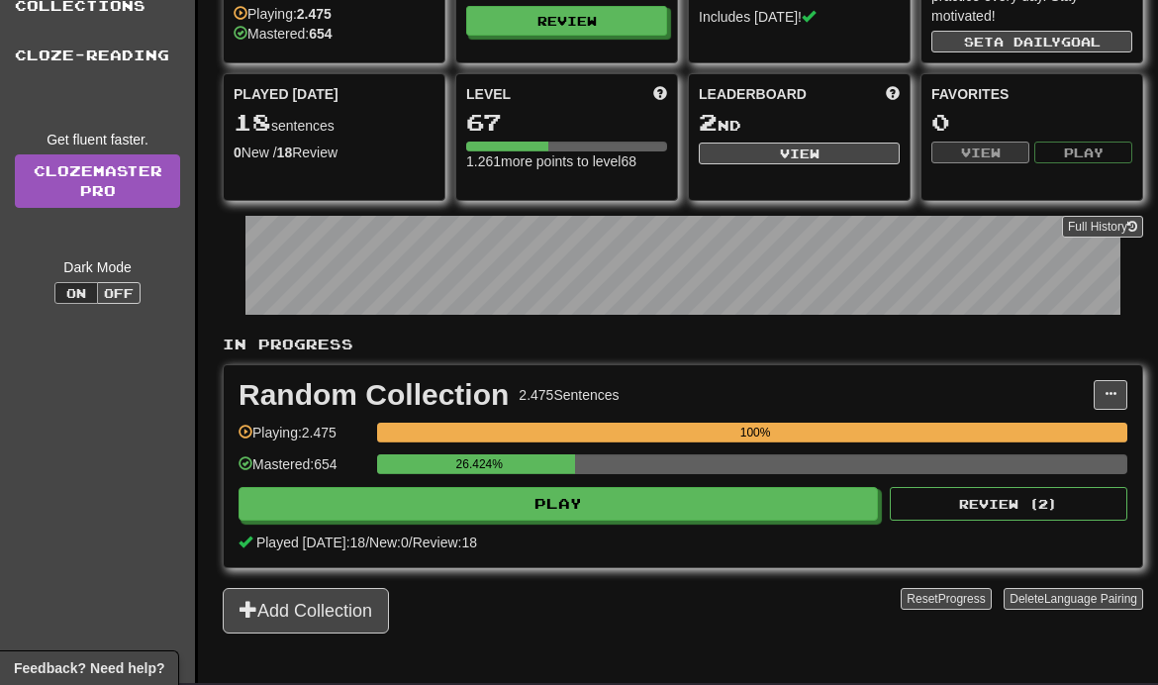
click at [665, 518] on button "Play" at bounding box center [559, 504] width 640 height 34
select select "**"
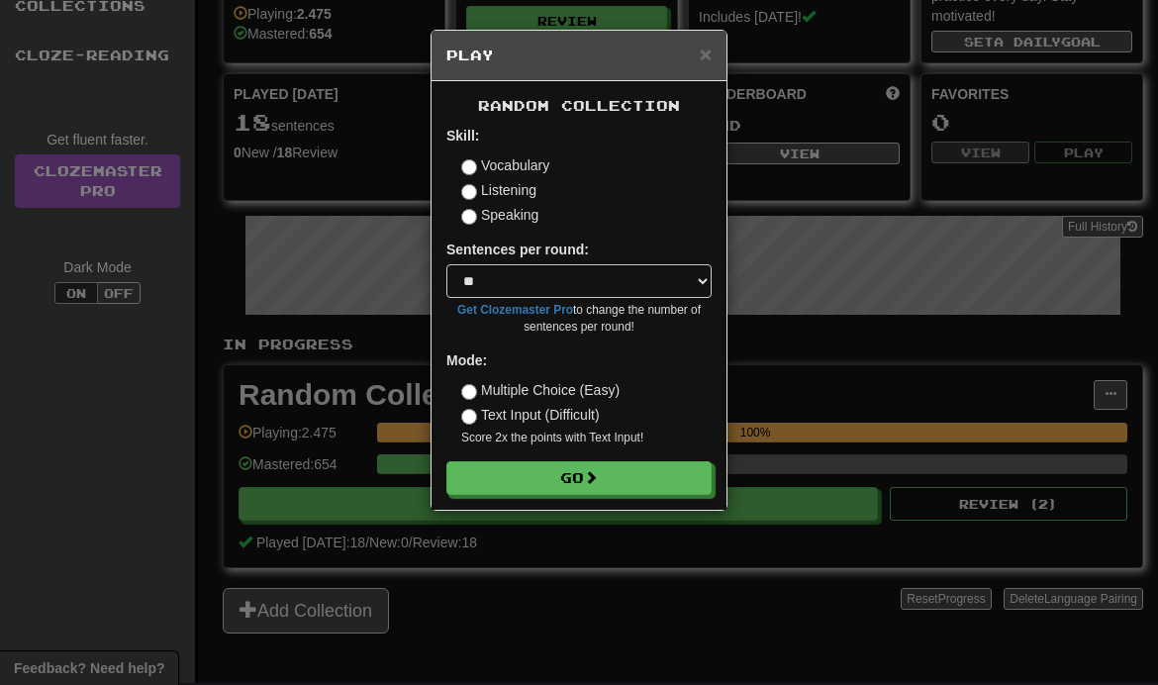
click at [627, 483] on button "Go" at bounding box center [578, 478] width 265 height 34
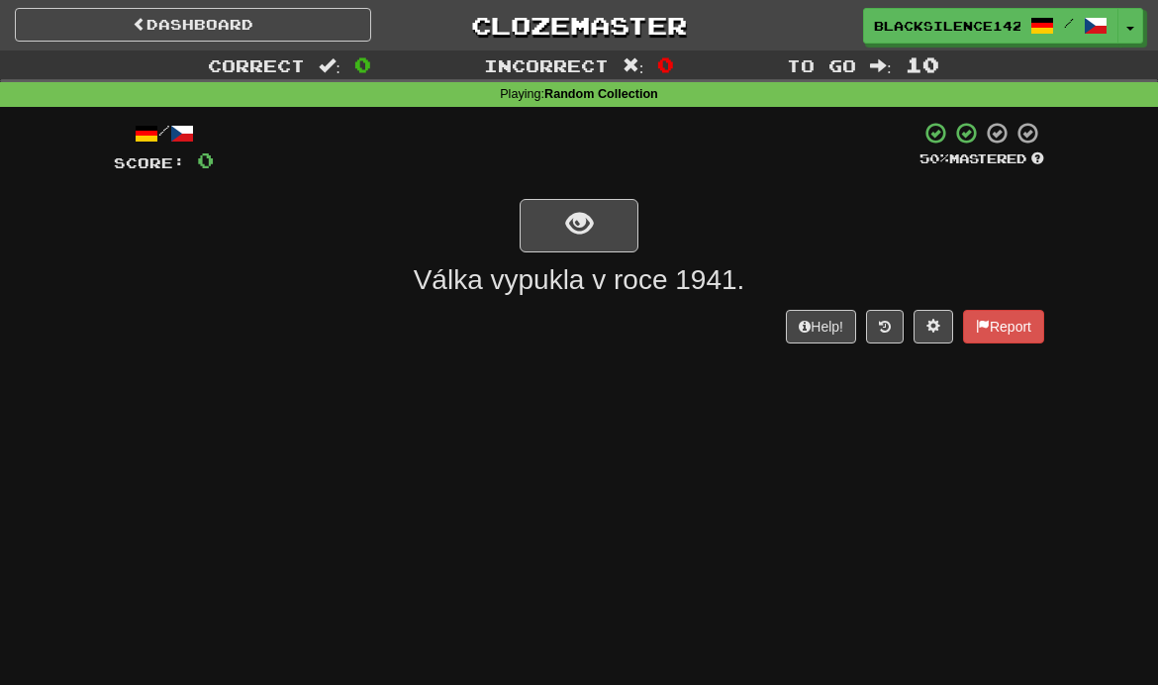
click at [612, 240] on button "show sentence" at bounding box center [579, 225] width 119 height 53
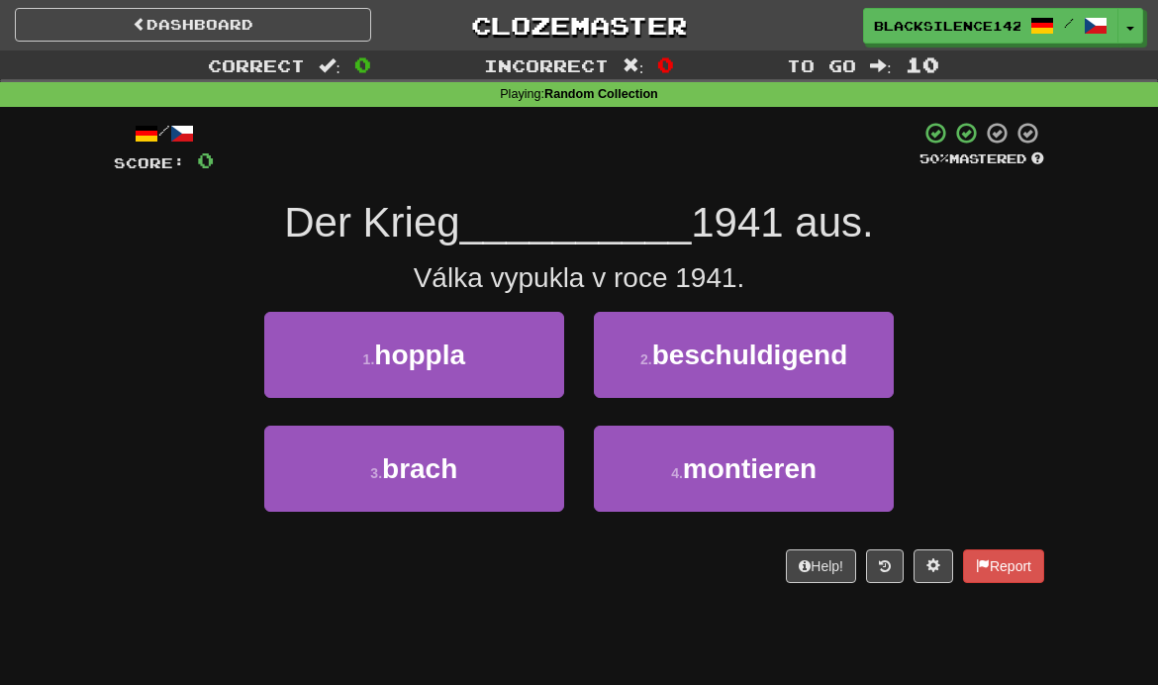
click at [479, 478] on button "3 . [PERSON_NAME]" at bounding box center [414, 469] width 300 height 86
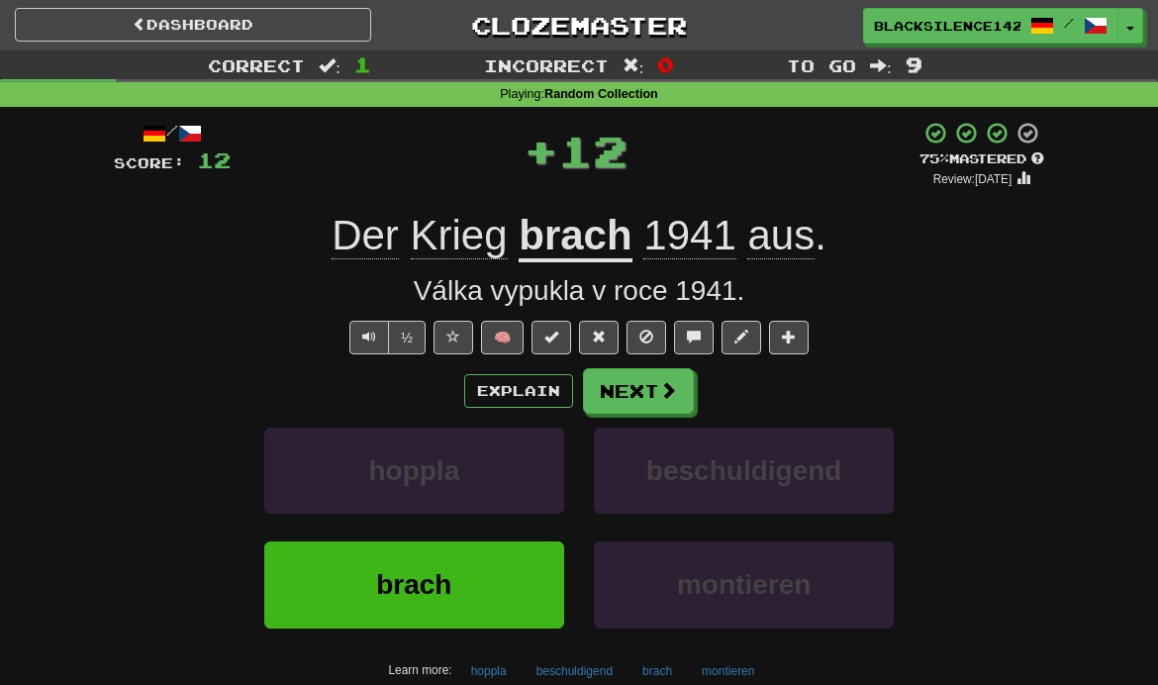
click at [358, 22] on link "Dashboard" at bounding box center [193, 25] width 356 height 34
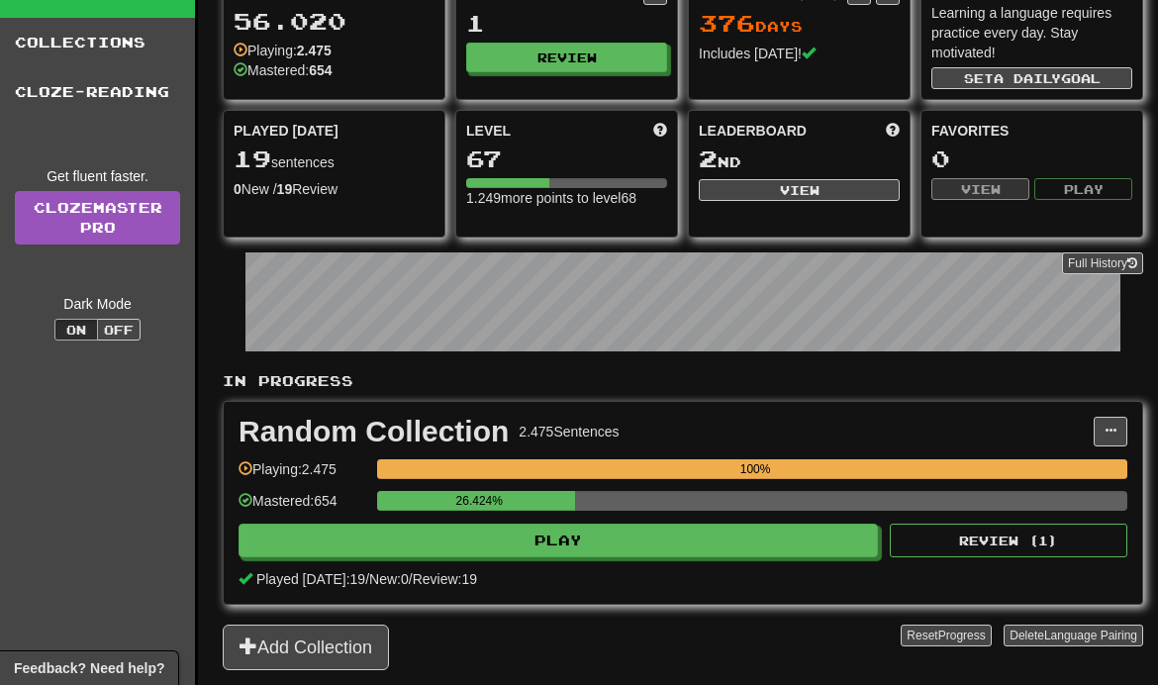
scroll to position [130, 0]
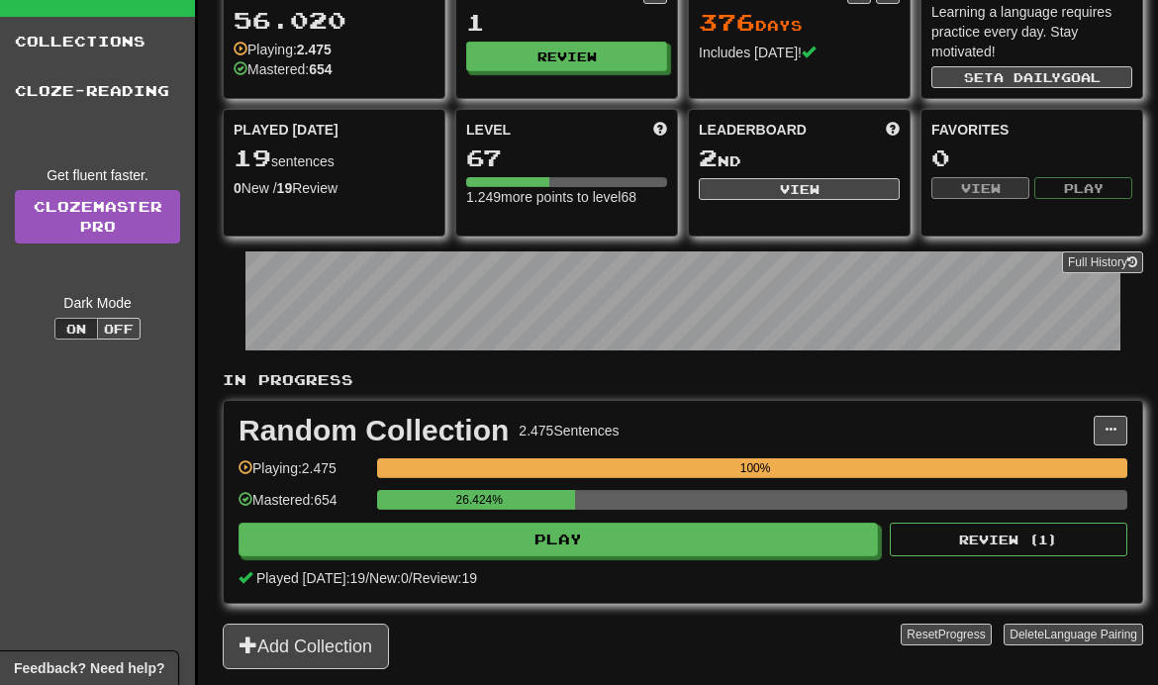
click at [720, 546] on button "Play" at bounding box center [559, 540] width 640 height 34
select select "**"
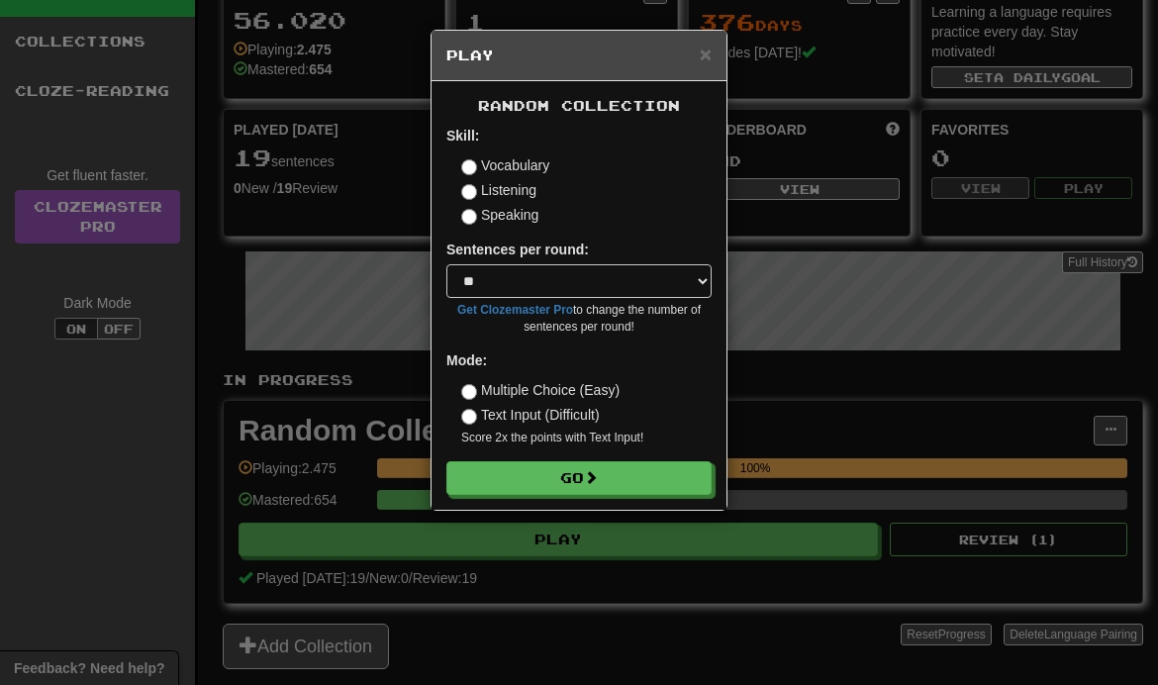
click at [669, 487] on button "Go" at bounding box center [578, 478] width 265 height 34
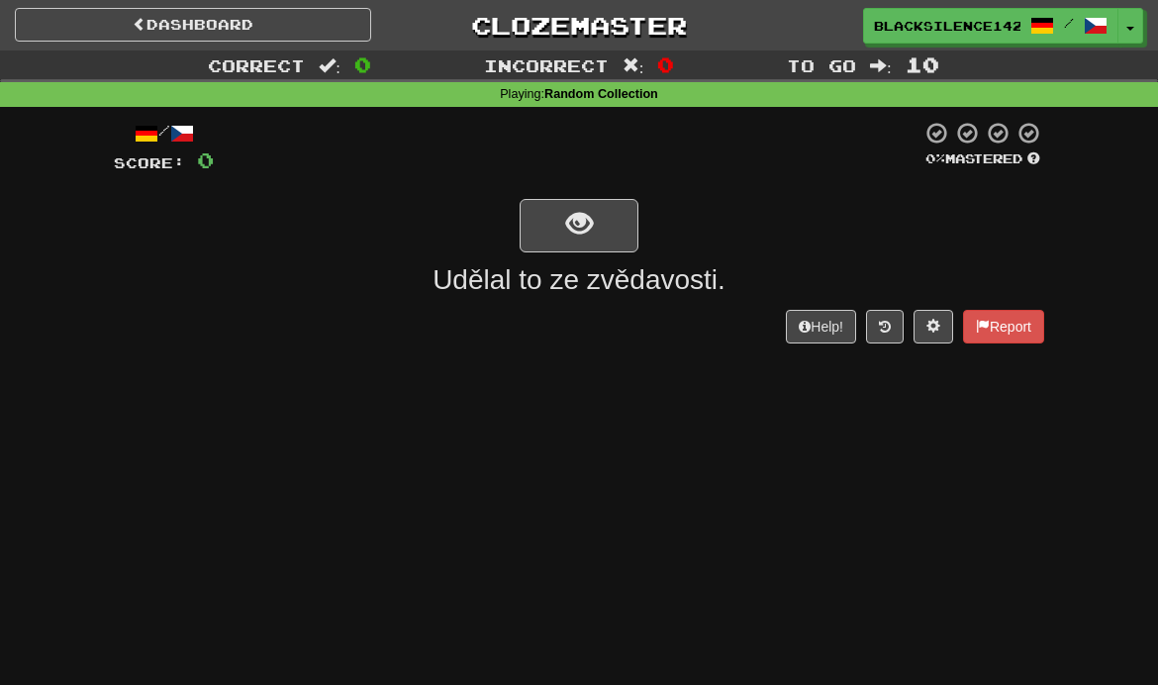
click at [611, 232] on button "show sentence" at bounding box center [579, 225] width 119 height 53
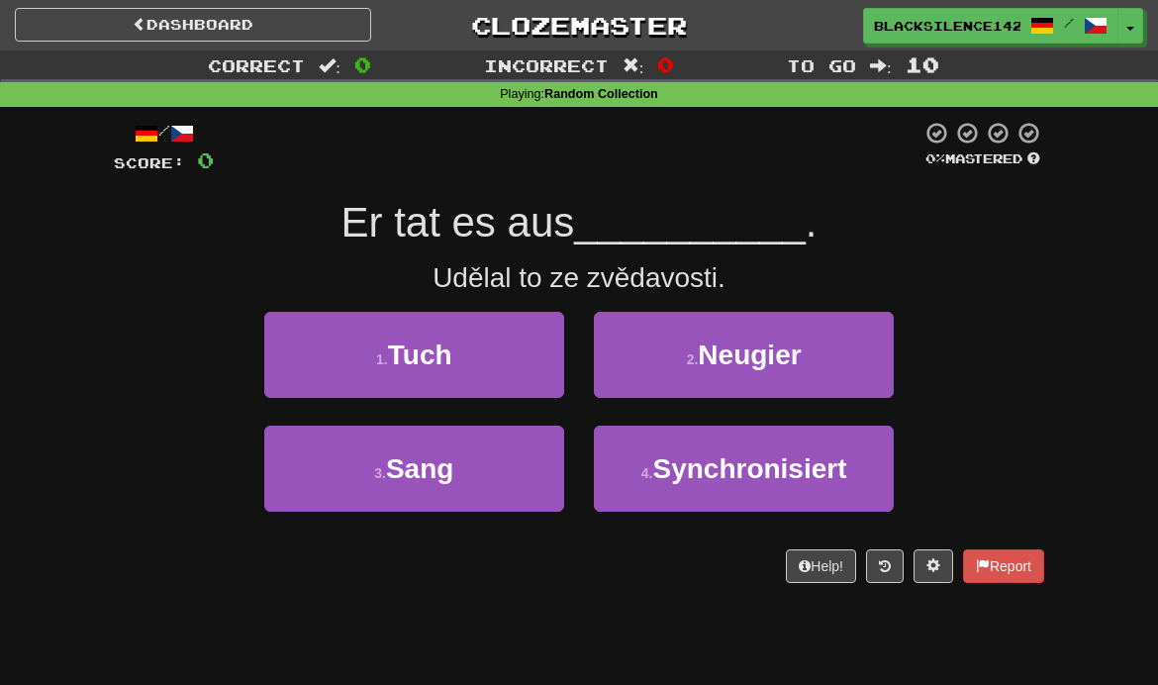
click at [519, 342] on button "1 . Tuch" at bounding box center [414, 355] width 300 height 86
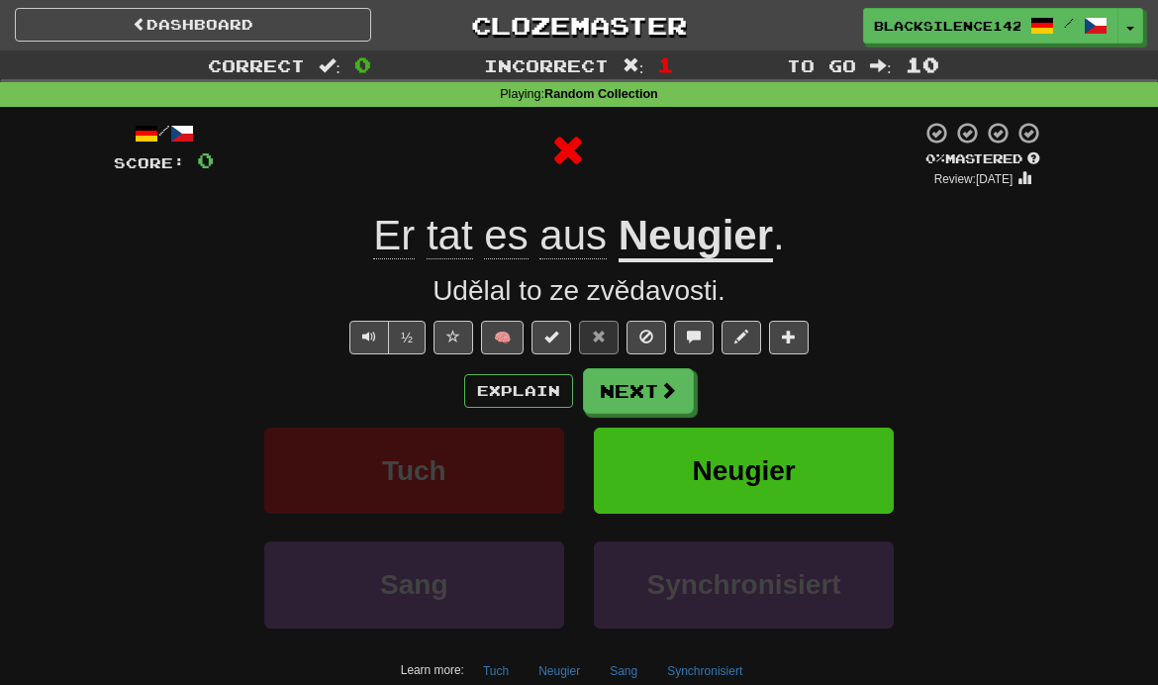
click at [640, 409] on button "Next" at bounding box center [638, 391] width 111 height 46
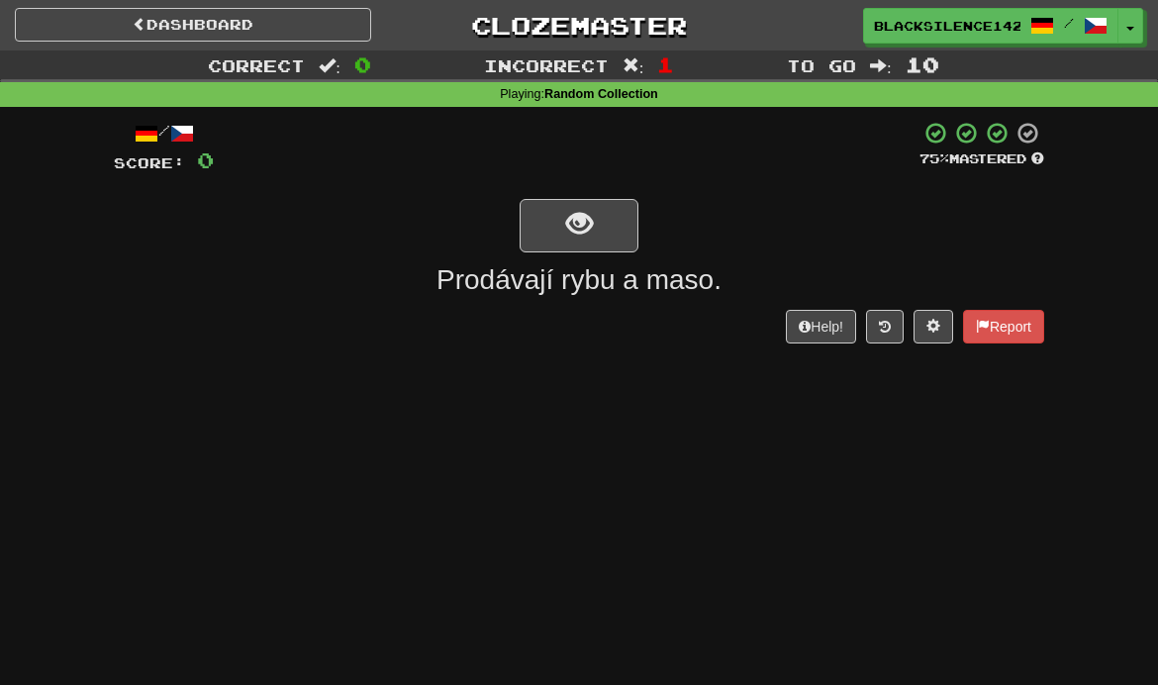
click at [613, 239] on button "show sentence" at bounding box center [579, 225] width 119 height 53
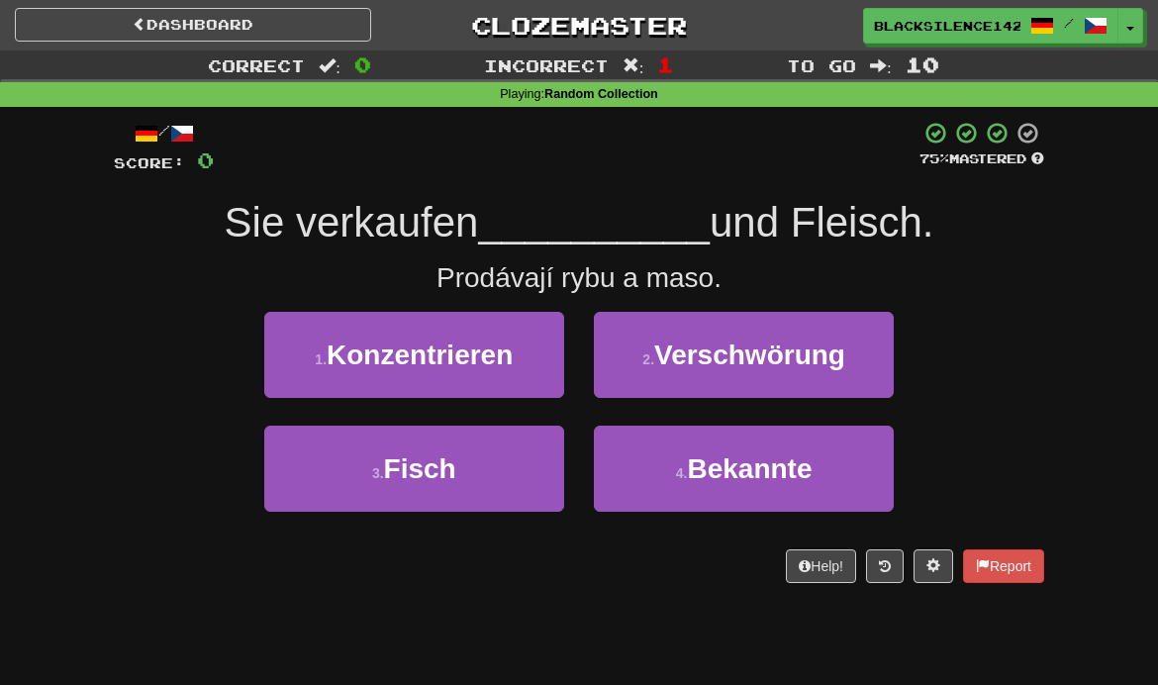
click at [530, 488] on button "3 . Fisch" at bounding box center [414, 469] width 300 height 86
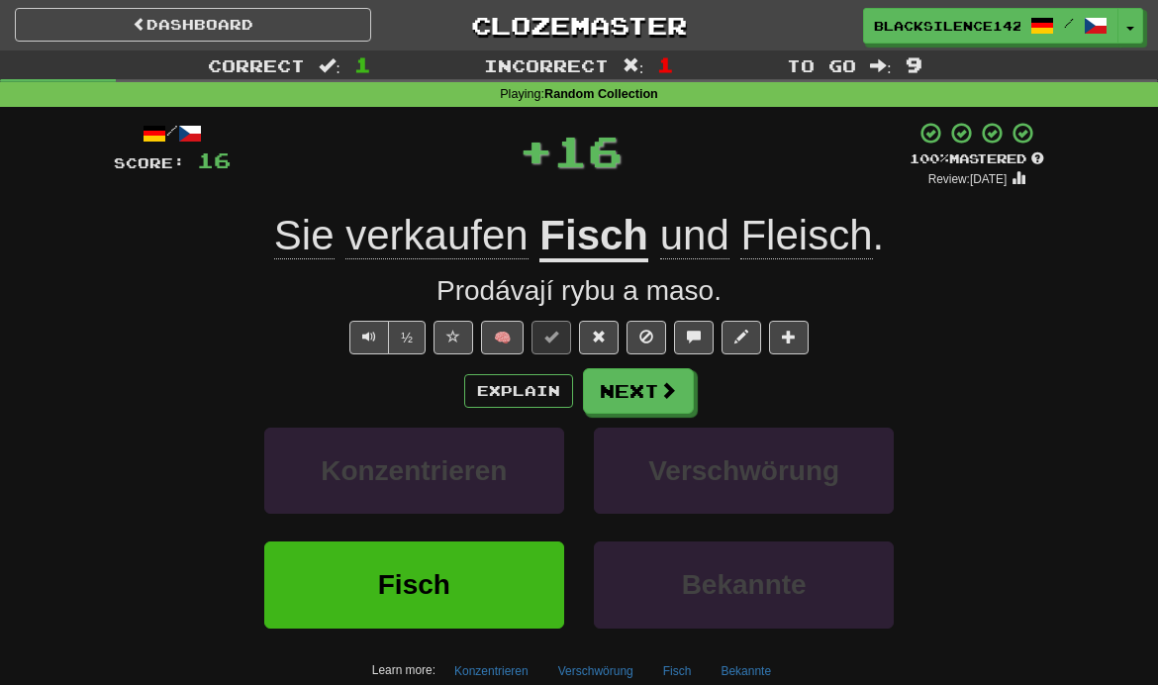
click at [667, 396] on span at bounding box center [668, 390] width 18 height 18
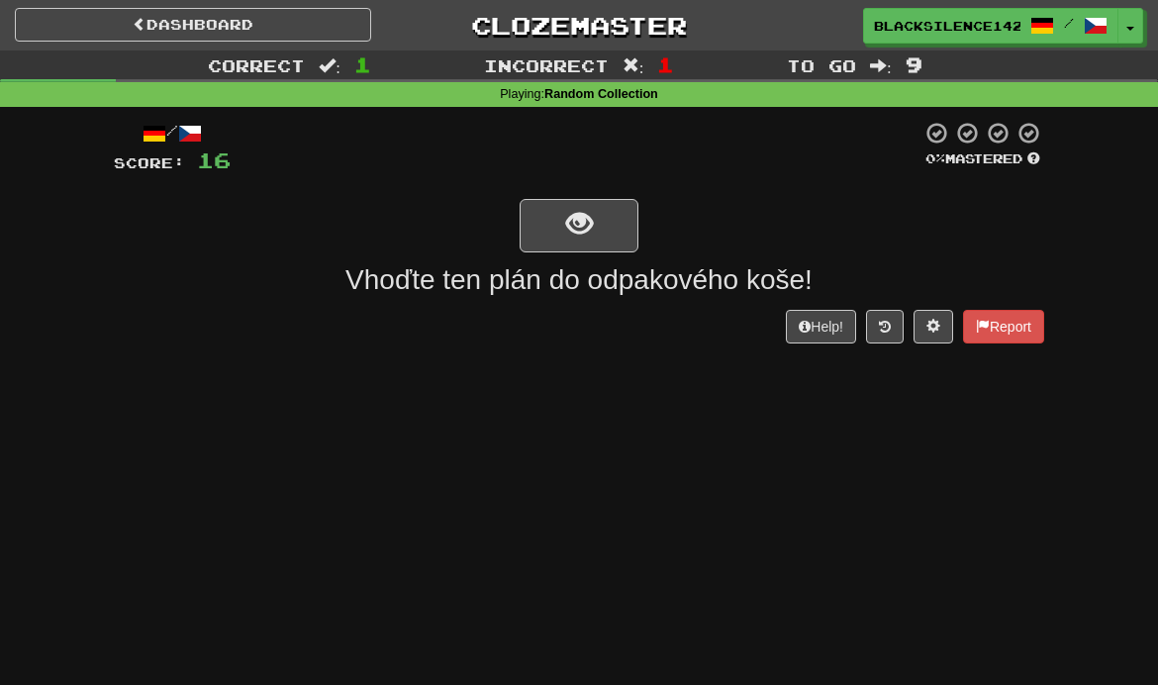
click at [608, 229] on button "show sentence" at bounding box center [579, 225] width 119 height 53
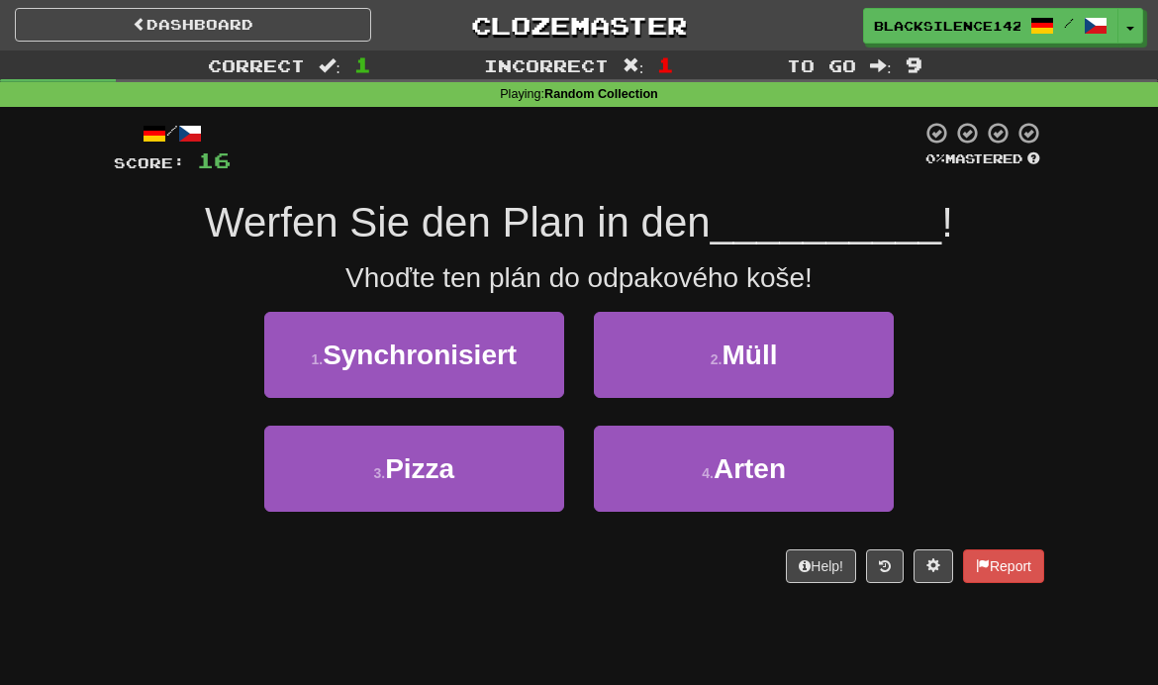
click at [711, 373] on button "2 . Müll" at bounding box center [744, 355] width 300 height 86
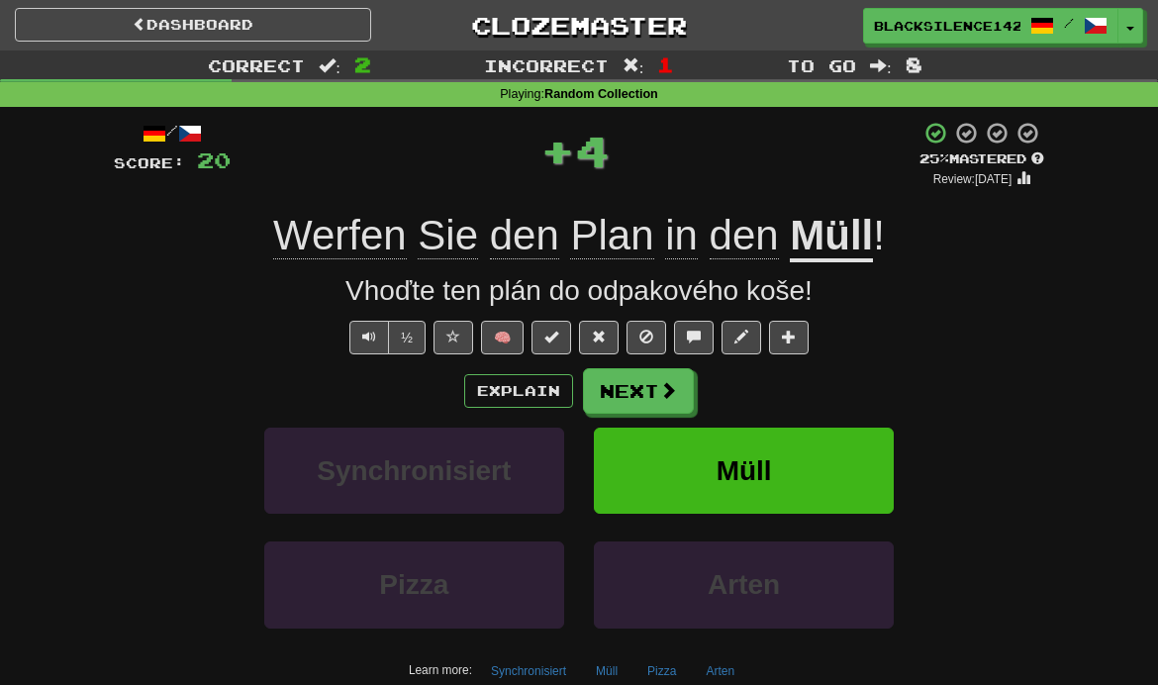
click at [594, 348] on button at bounding box center [599, 338] width 40 height 34
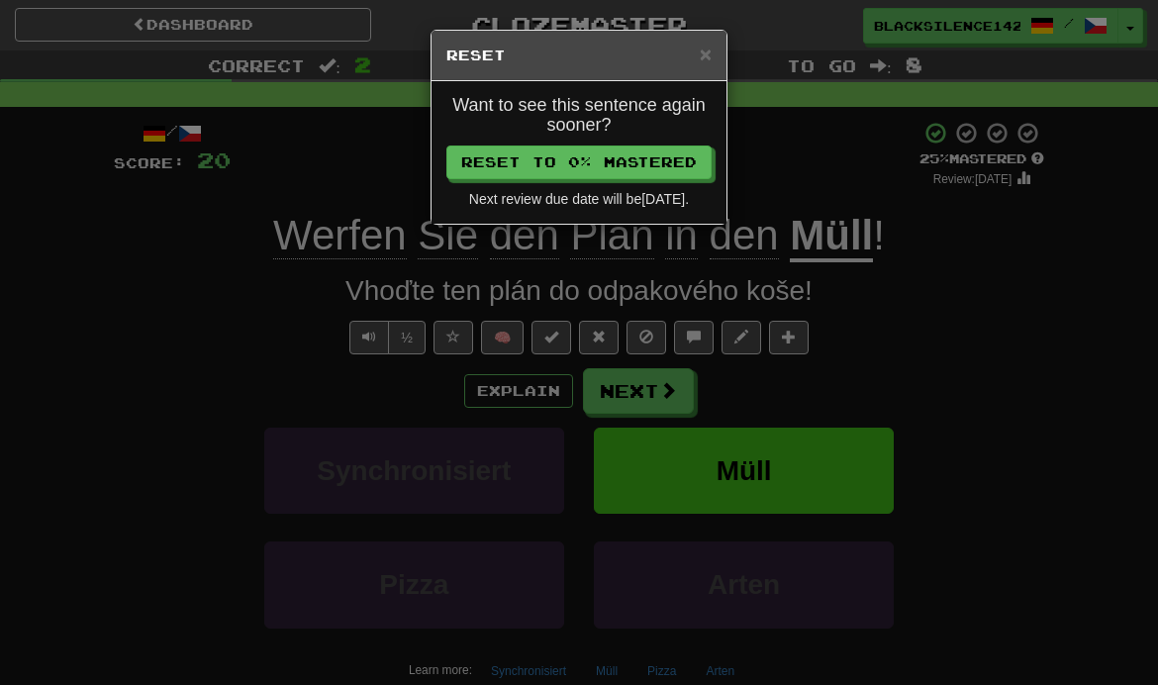
click at [602, 176] on button "Reset to 0% Mastered" at bounding box center [578, 163] width 265 height 34
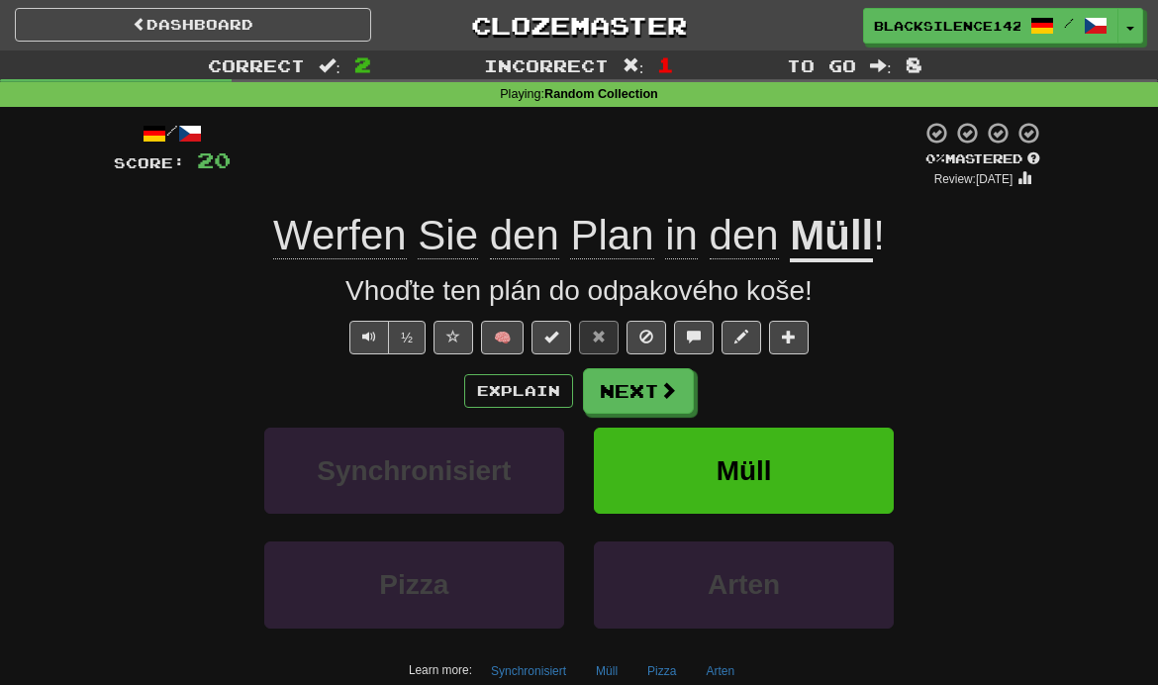
click at [666, 403] on button "Next" at bounding box center [638, 391] width 111 height 46
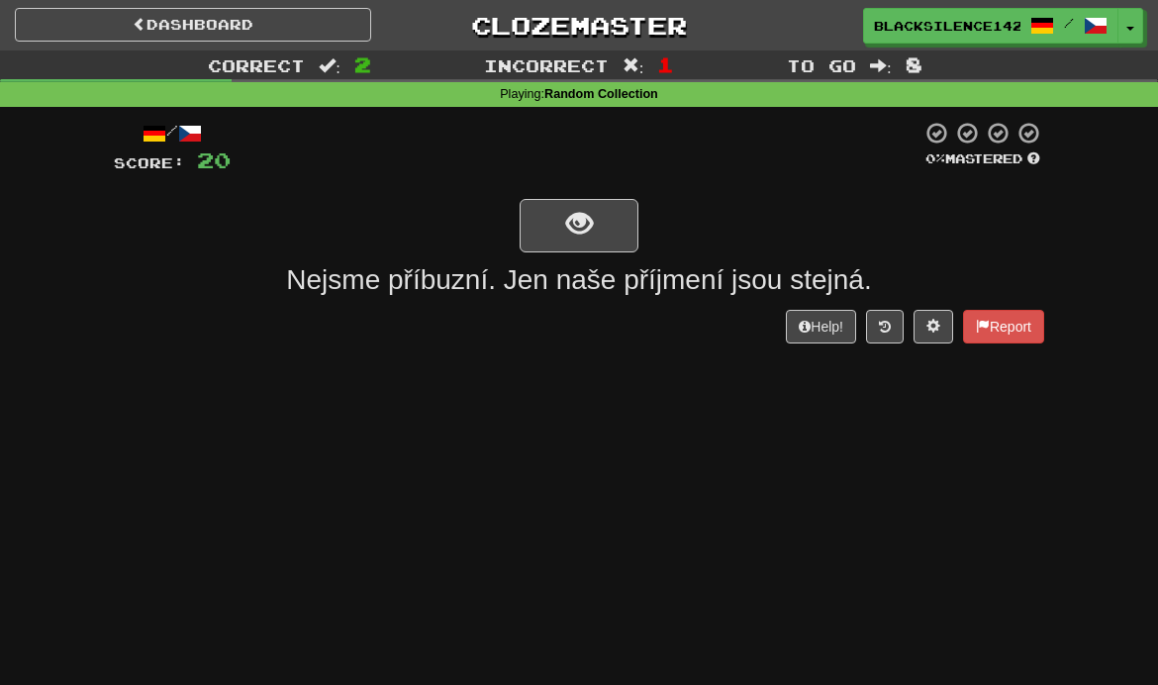
click at [580, 242] on button "show sentence" at bounding box center [579, 225] width 119 height 53
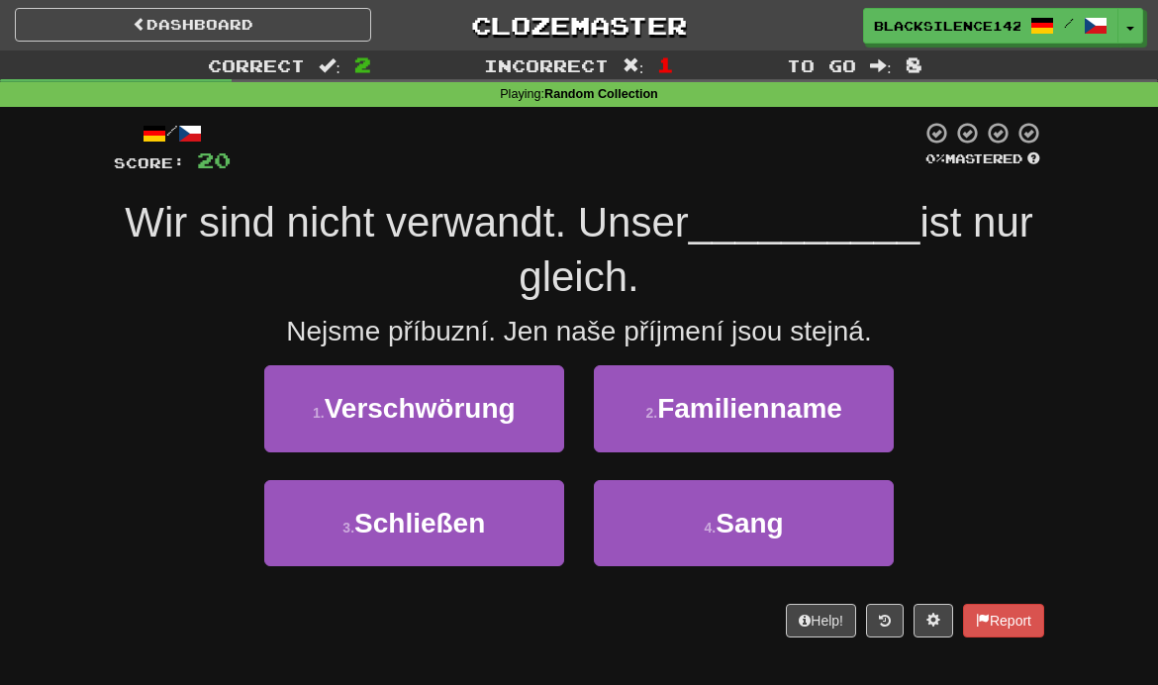
click at [509, 420] on span "Verschwörung" at bounding box center [420, 408] width 191 height 31
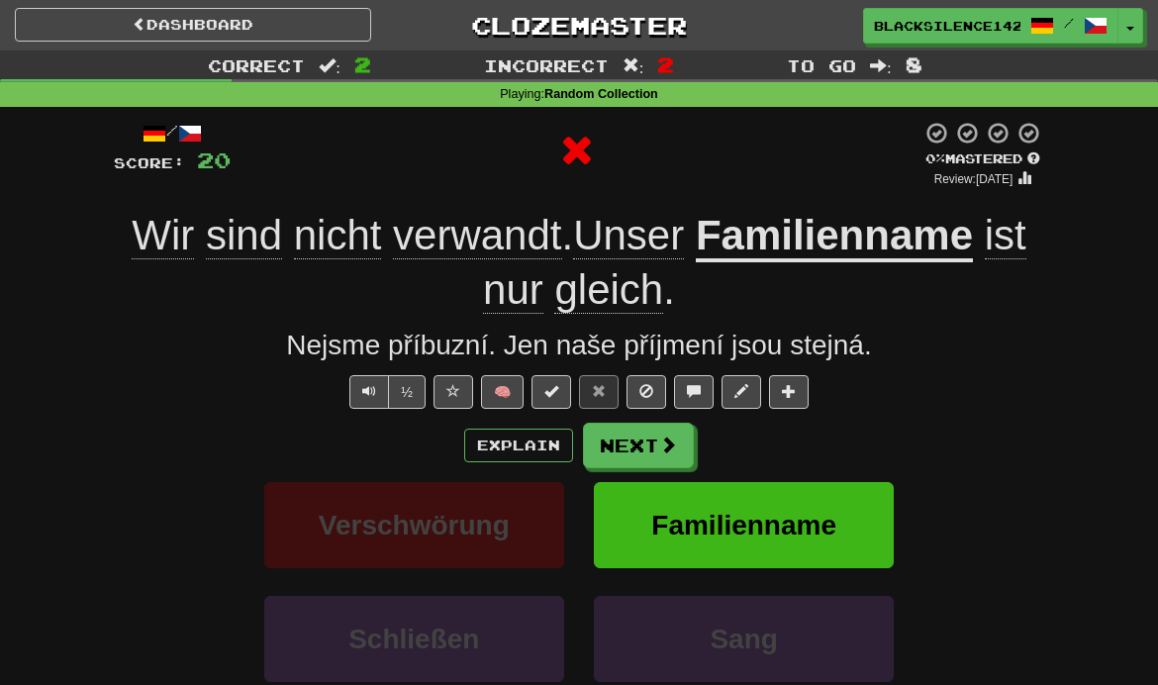
click at [649, 456] on button "Next" at bounding box center [638, 446] width 111 height 46
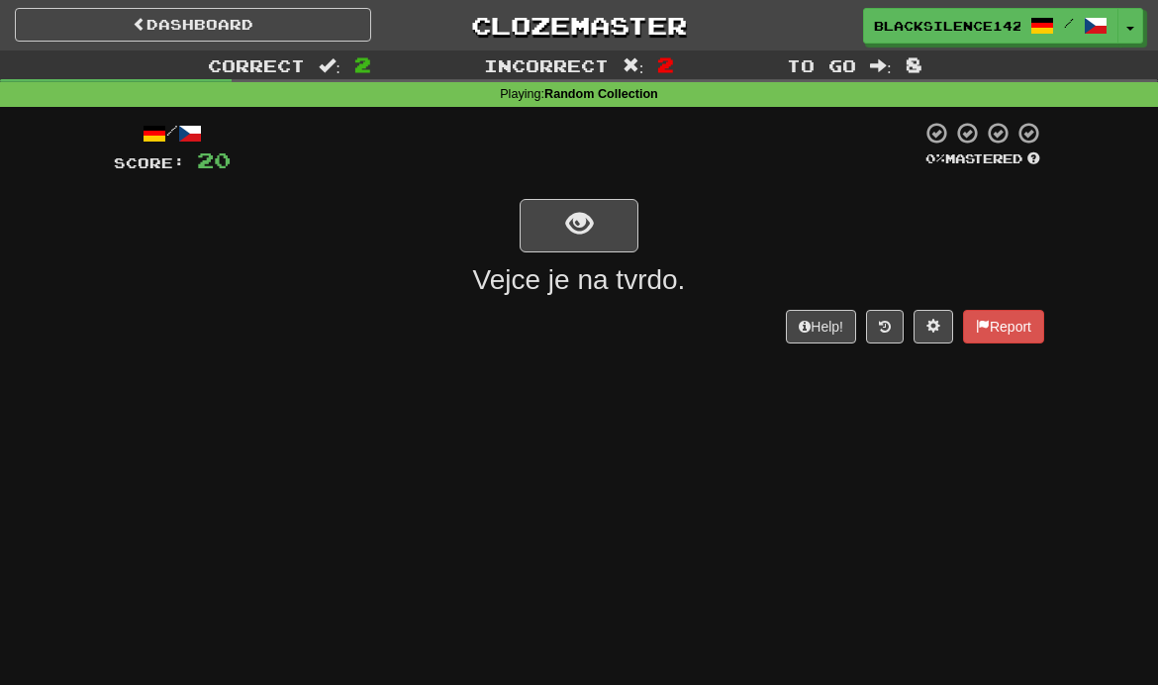
click at [622, 240] on button "show sentence" at bounding box center [579, 225] width 119 height 53
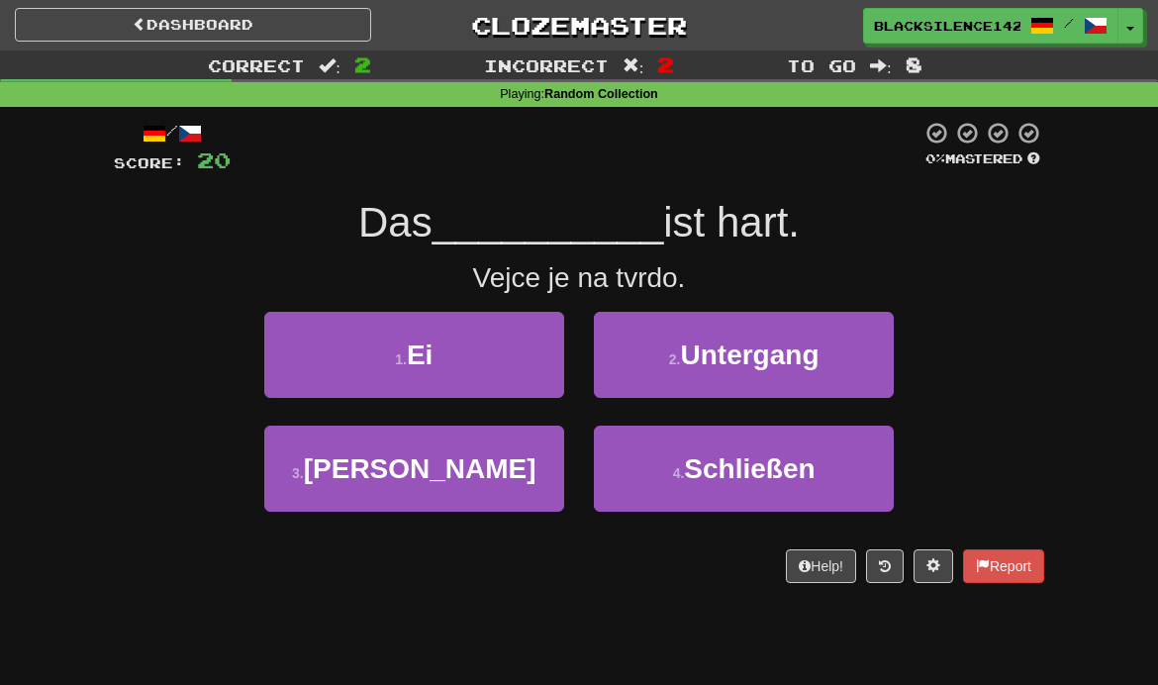
click at [695, 377] on button "2 . Untergang" at bounding box center [744, 355] width 300 height 86
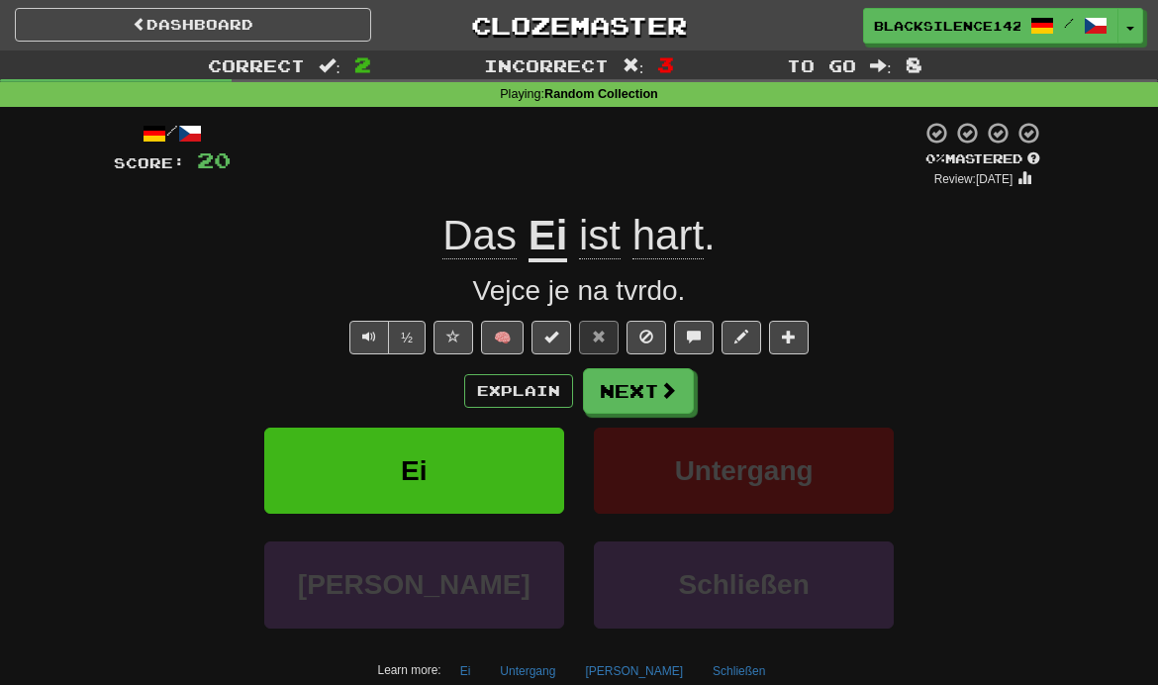
click at [632, 384] on button "Next" at bounding box center [638, 391] width 111 height 46
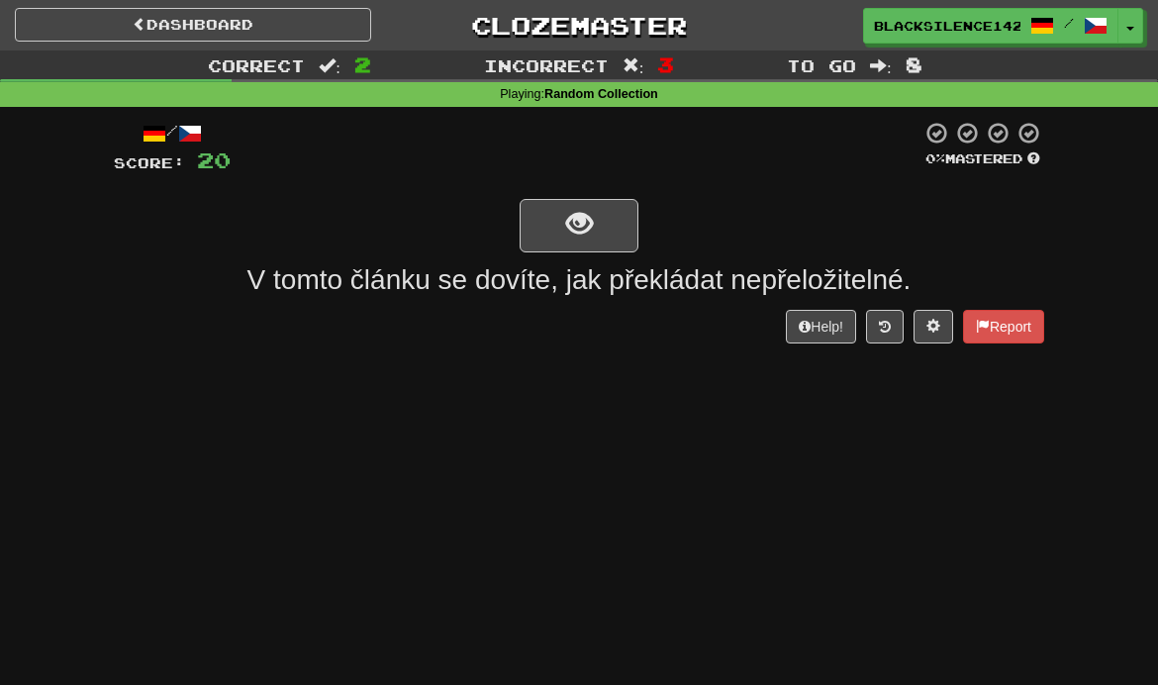
click at [556, 217] on button "show sentence" at bounding box center [579, 225] width 119 height 53
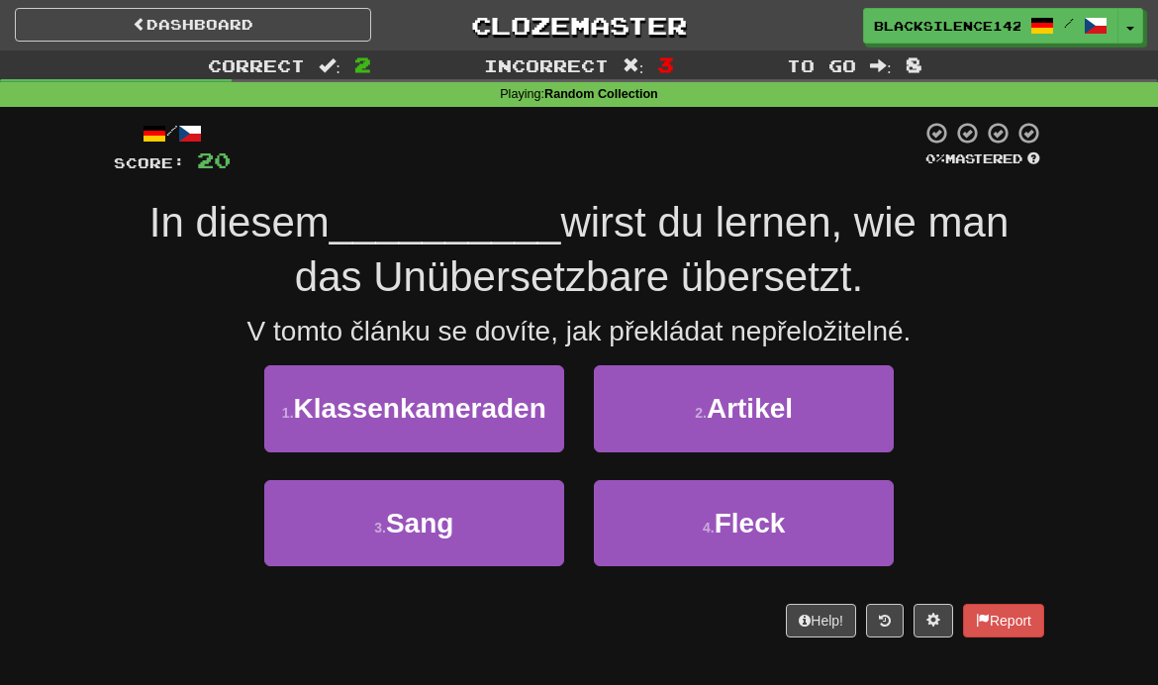
click at [370, 425] on button "1 . Klassenkameraden" at bounding box center [414, 408] width 300 height 86
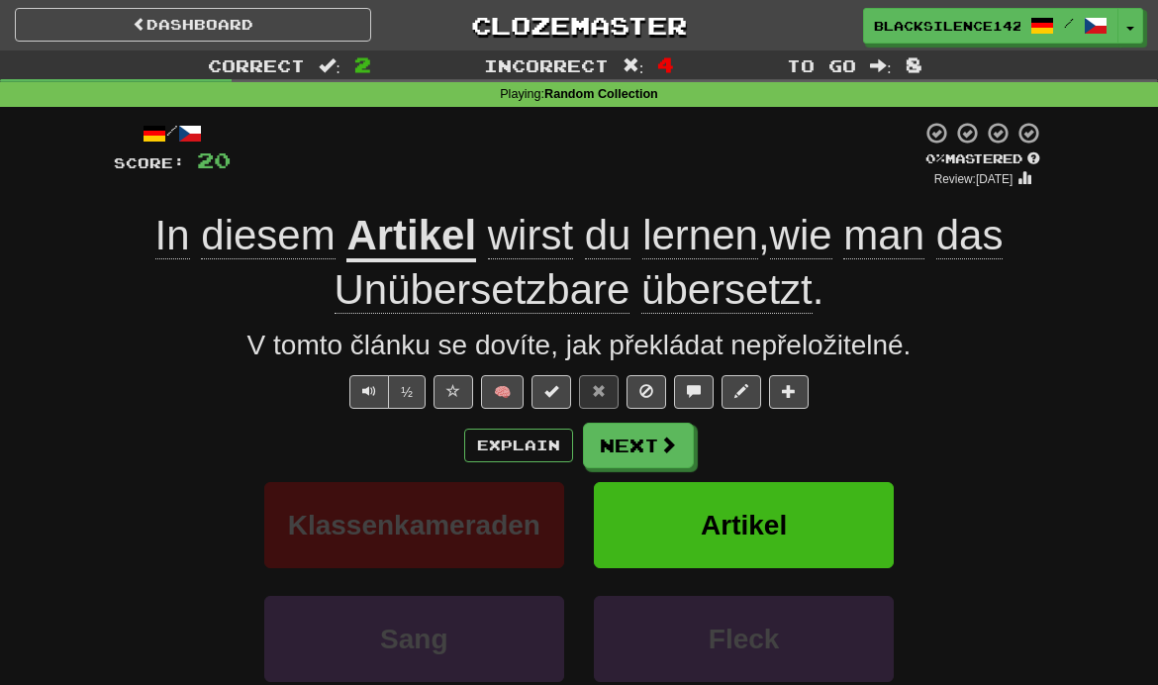
click at [622, 449] on button "Next" at bounding box center [638, 446] width 111 height 46
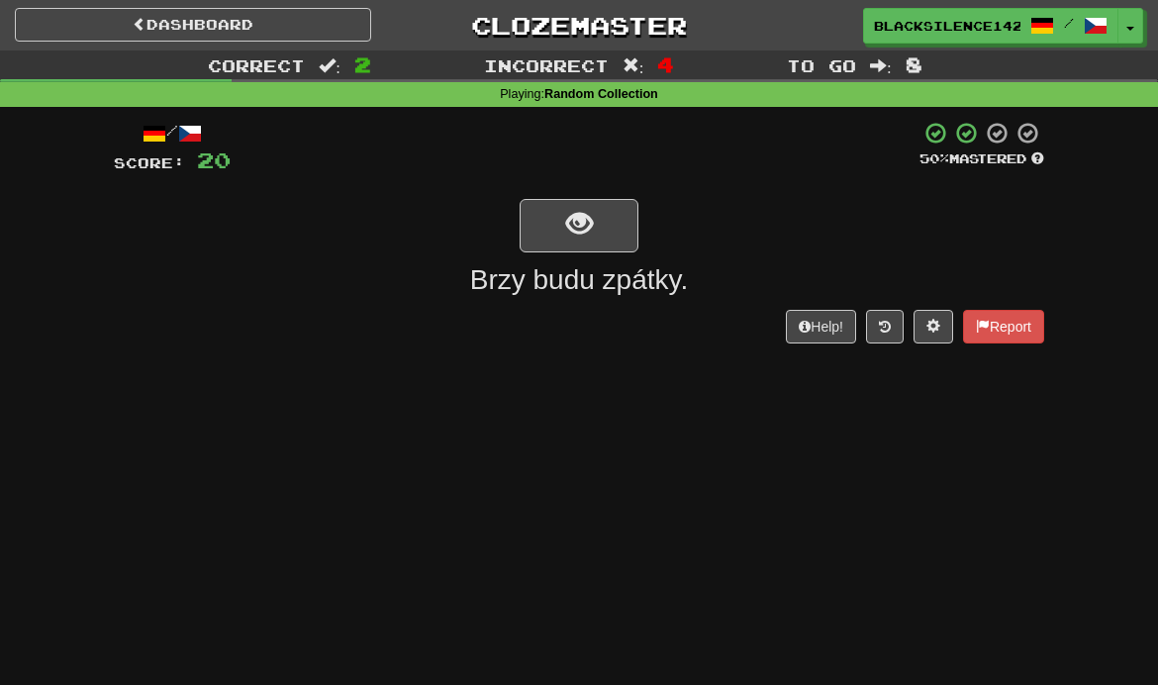
click at [566, 224] on span "show sentence" at bounding box center [579, 224] width 27 height 27
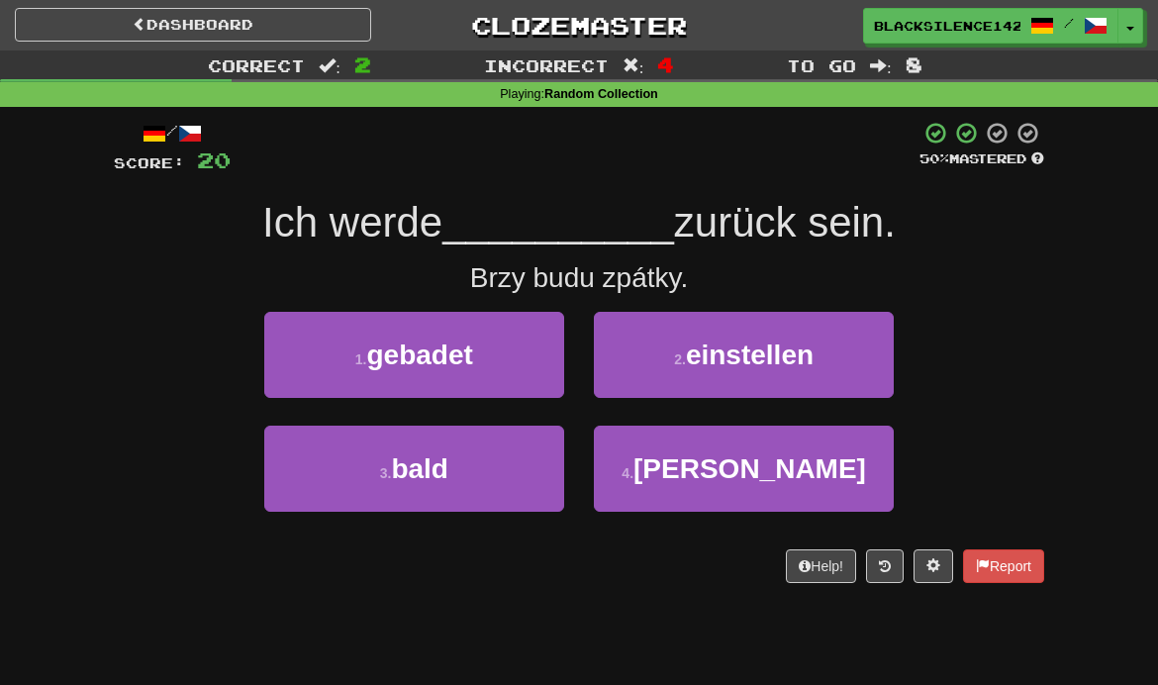
click at [407, 490] on button "3 . bald" at bounding box center [414, 469] width 300 height 86
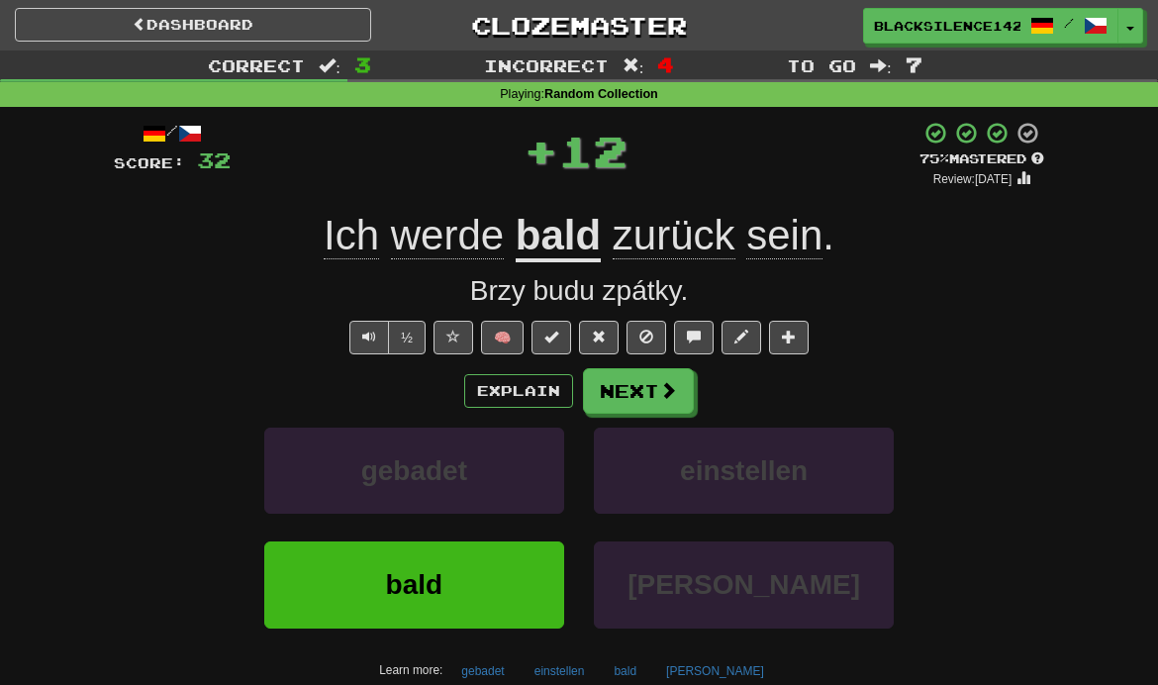
click at [610, 394] on button "Next" at bounding box center [638, 391] width 111 height 46
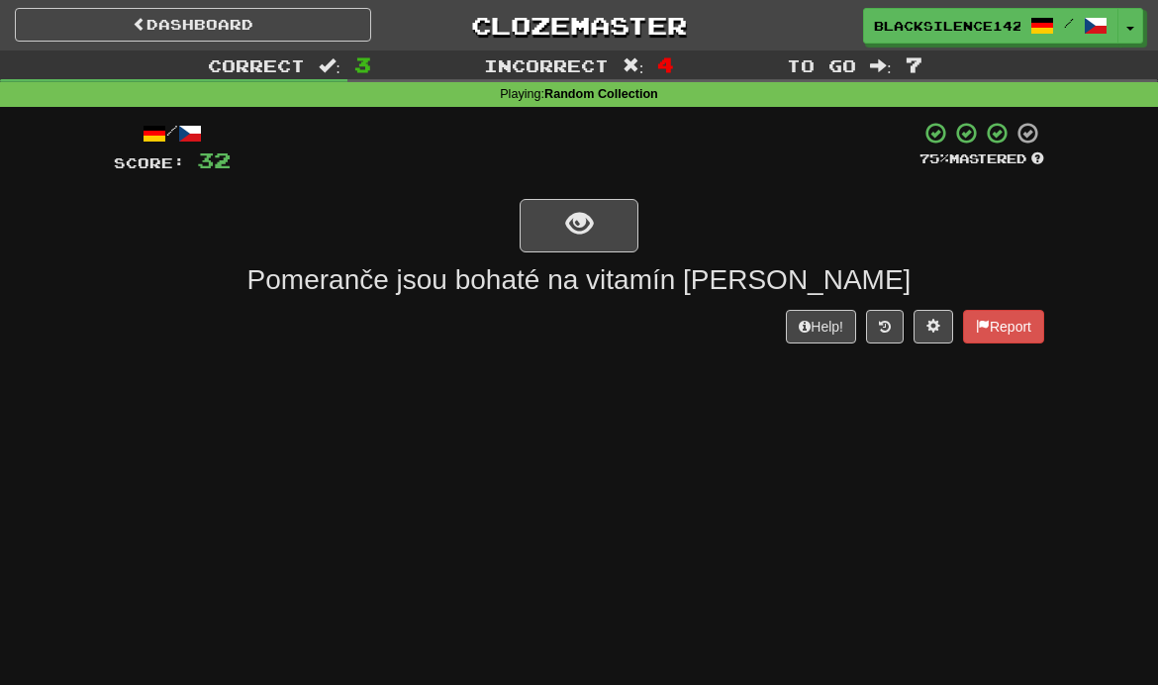
click at [578, 224] on span "show sentence" at bounding box center [579, 224] width 27 height 27
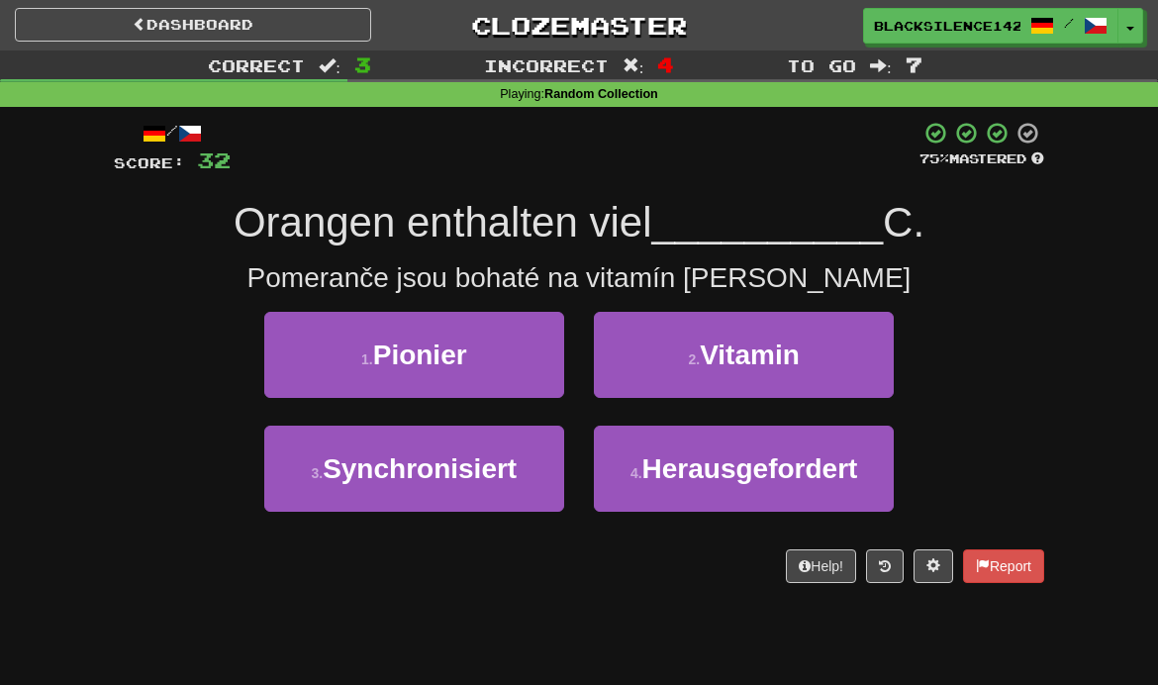
click at [673, 359] on button "2 . Vitamin" at bounding box center [744, 355] width 300 height 86
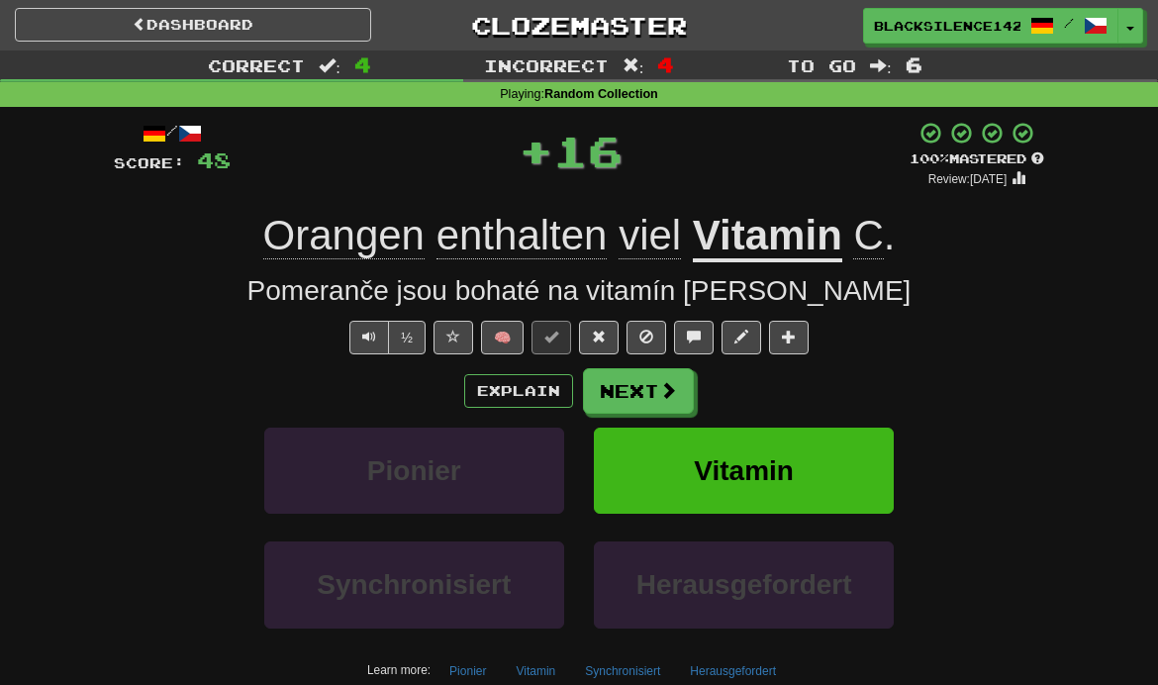
click at [650, 406] on button "Next" at bounding box center [638, 391] width 111 height 46
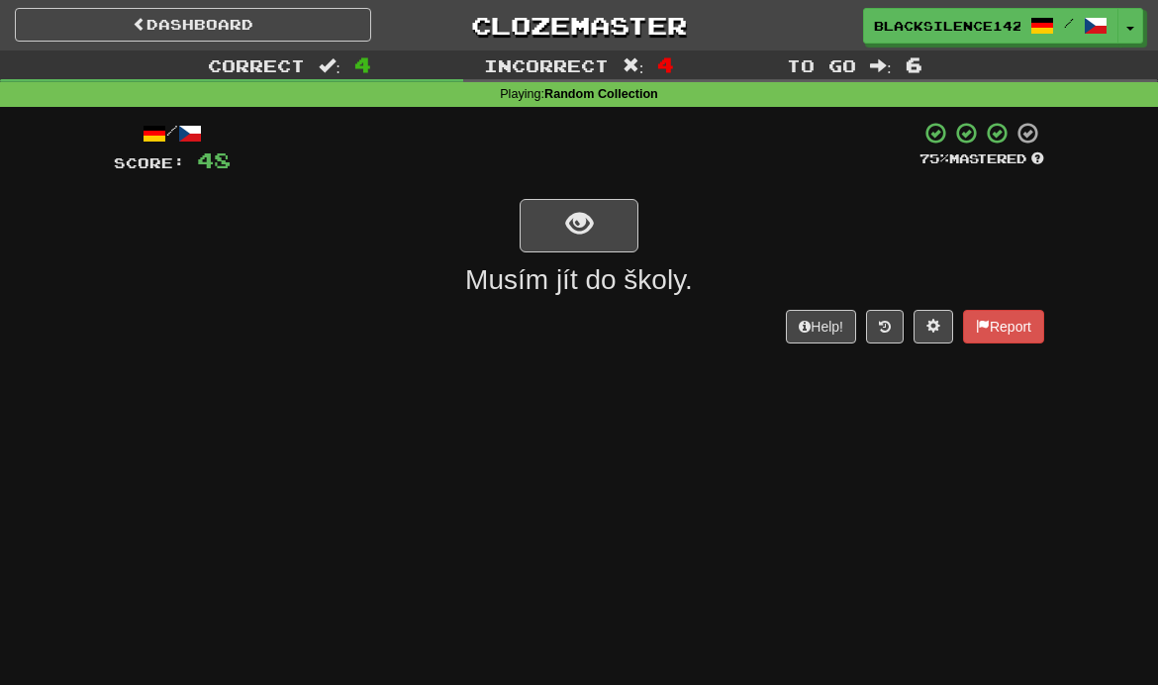
click at [575, 233] on span "show sentence" at bounding box center [579, 224] width 27 height 27
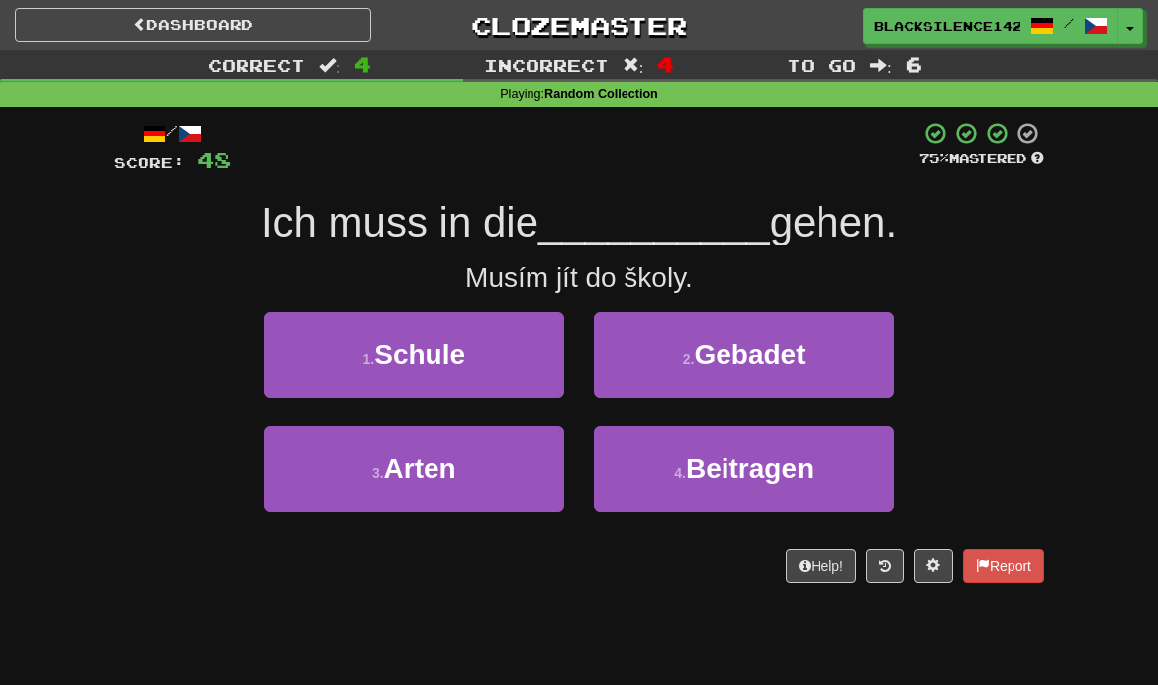
click at [461, 381] on button "1 . Schule" at bounding box center [414, 355] width 300 height 86
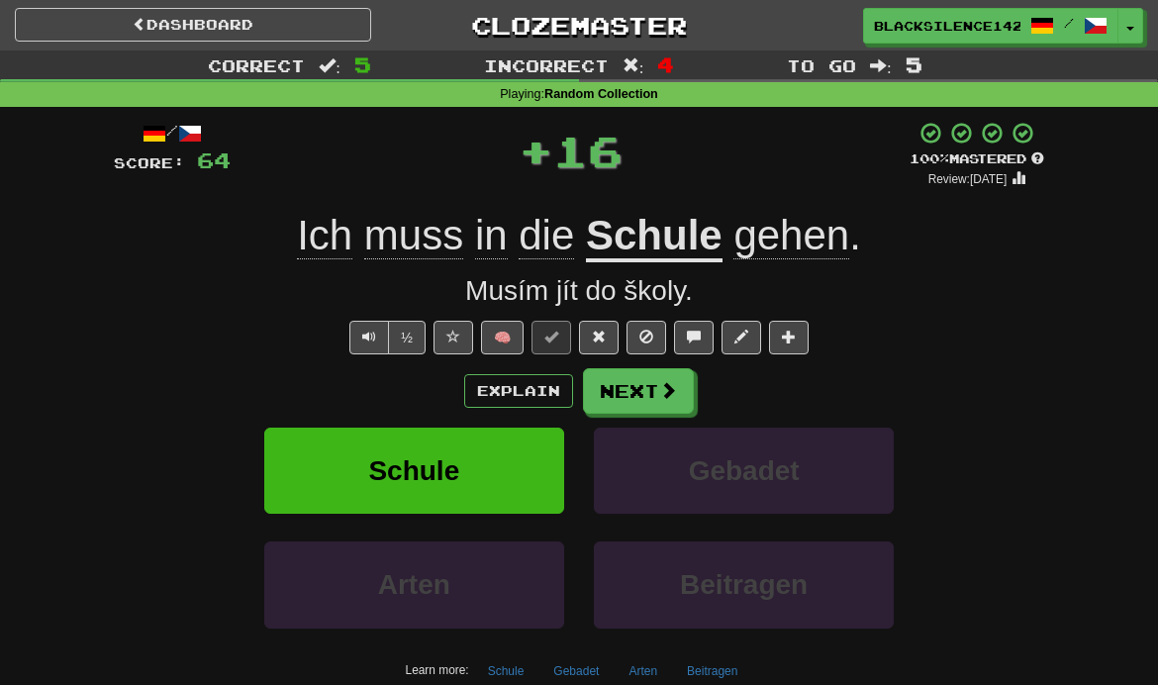
click at [639, 393] on button "Next" at bounding box center [638, 391] width 111 height 46
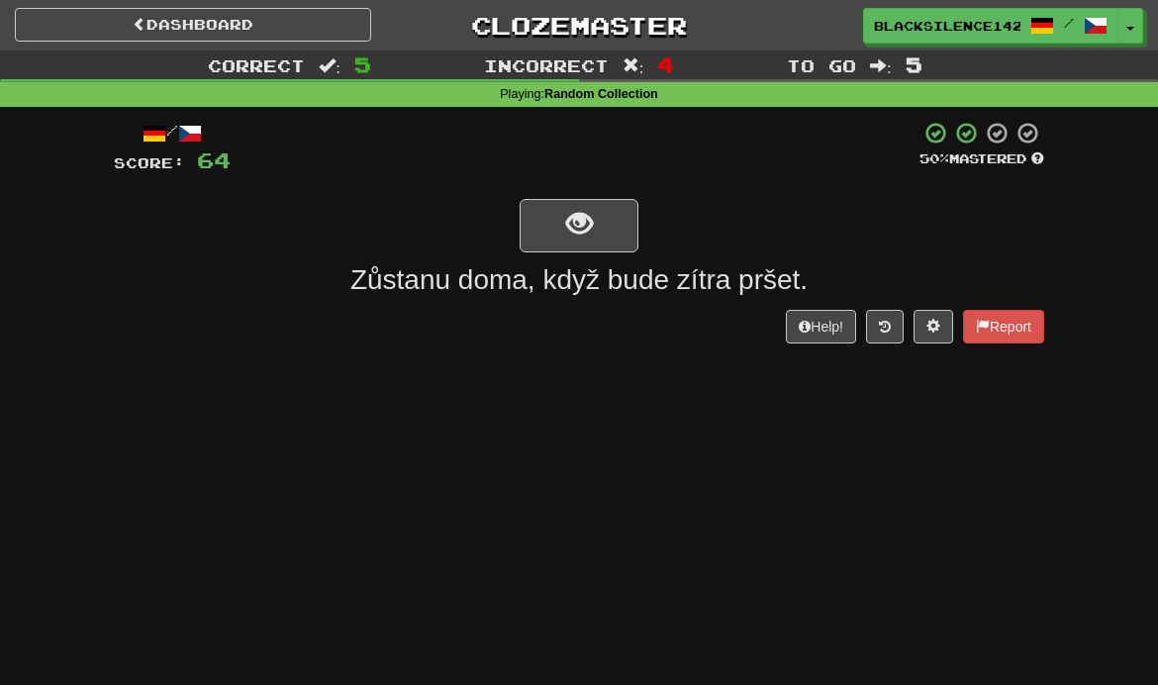
click at [576, 234] on span "show sentence" at bounding box center [579, 224] width 27 height 27
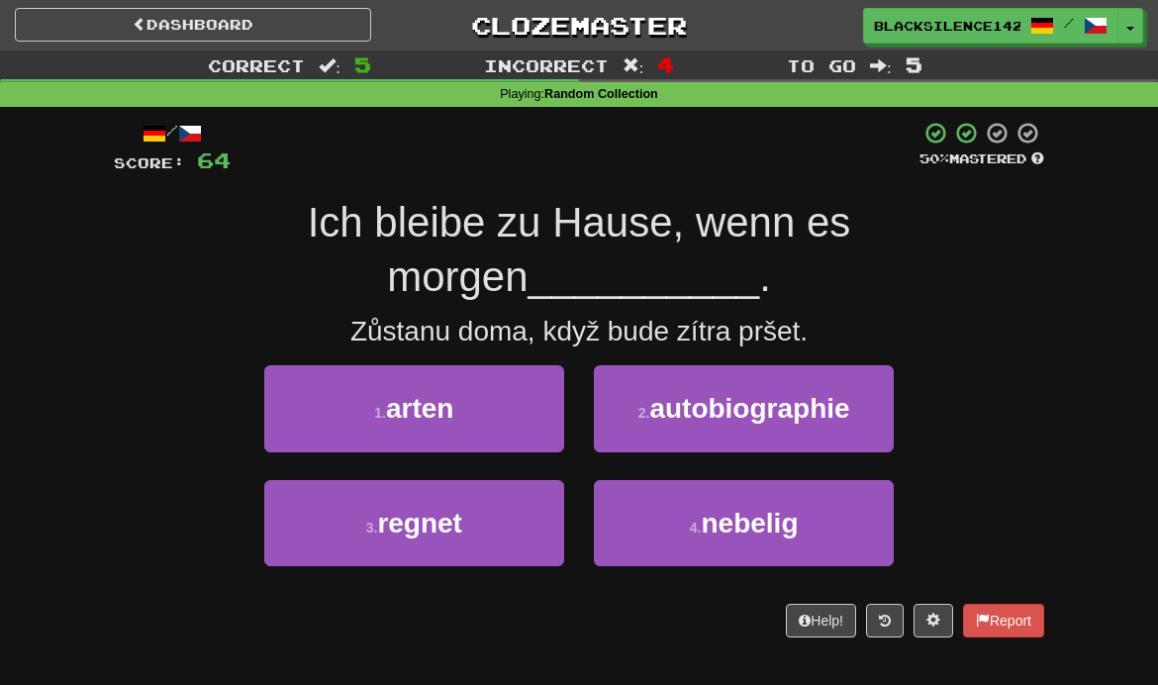
click at [402, 508] on span "regnet" at bounding box center [419, 523] width 85 height 31
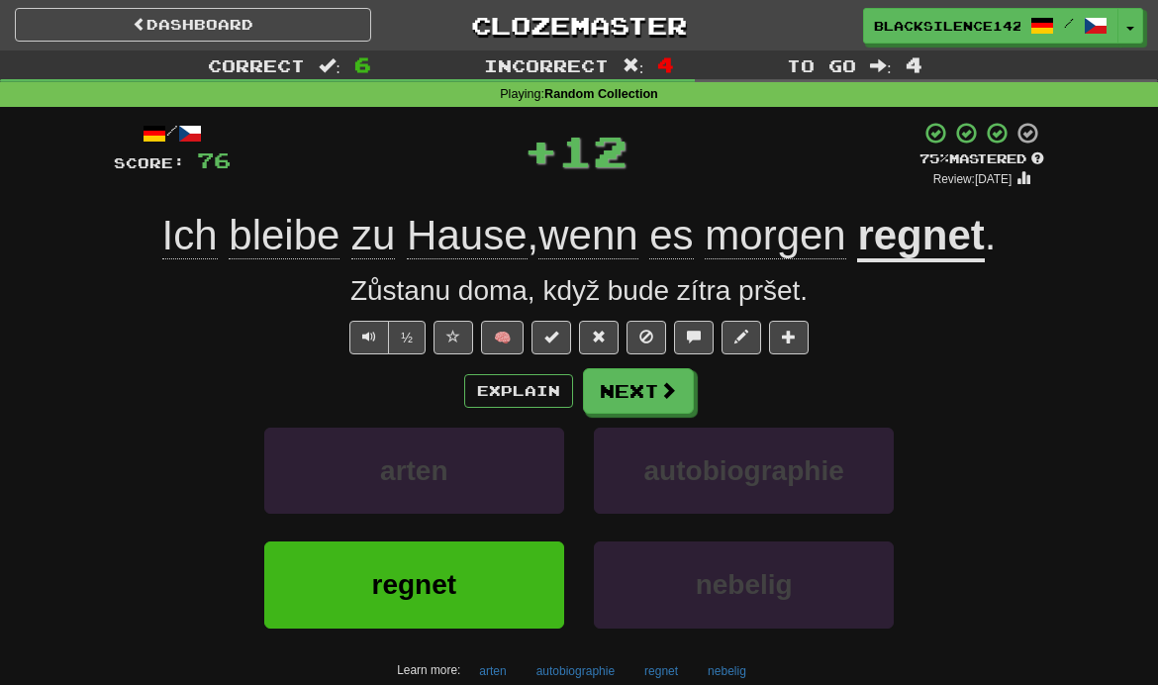
click at [307, 35] on link "Dashboard" at bounding box center [193, 25] width 356 height 34
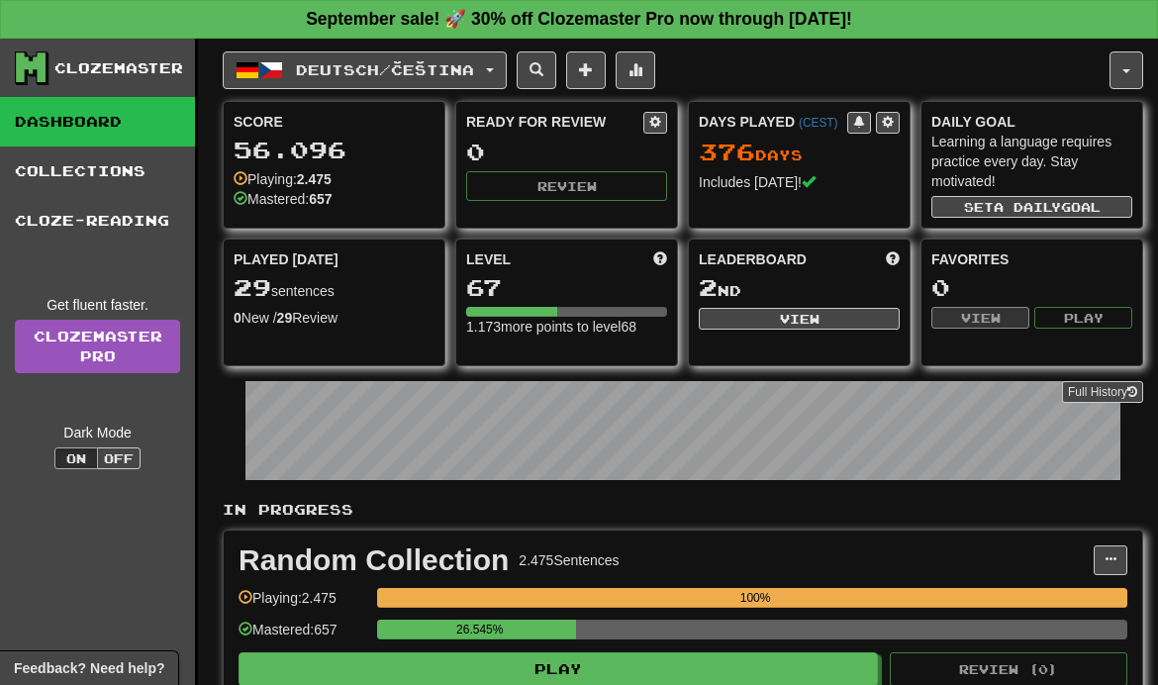
click at [498, 71] on button "Deutsch / Čeština" at bounding box center [365, 70] width 284 height 38
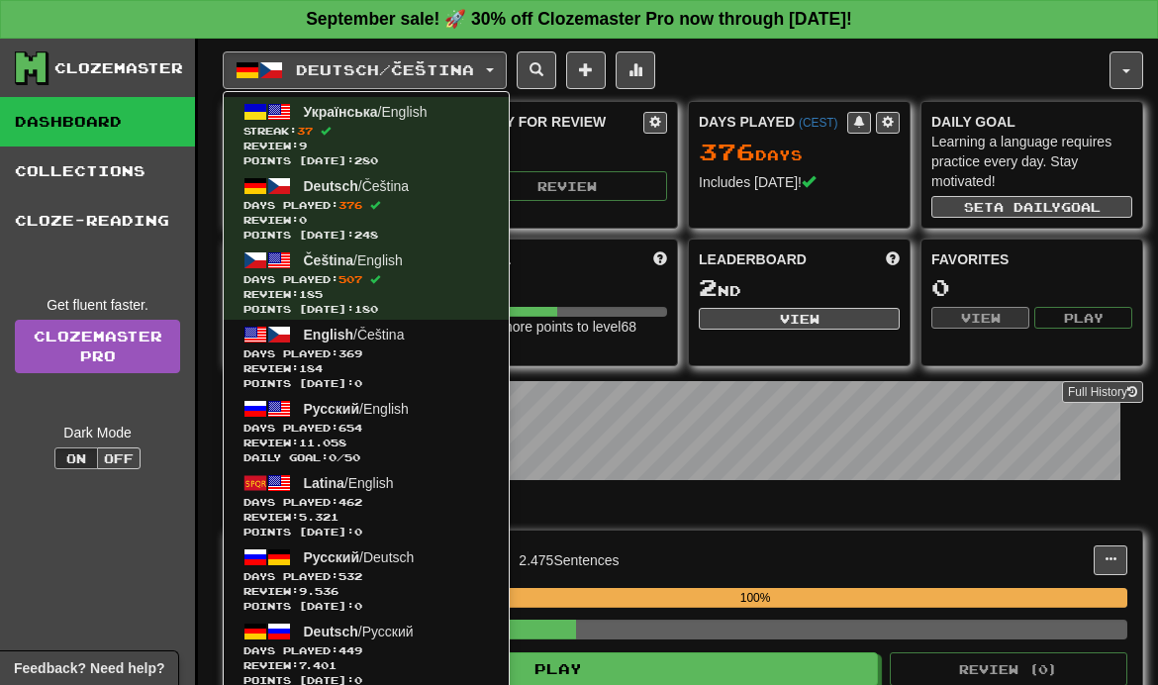
click at [440, 348] on span "Days Played: 369" at bounding box center [367, 353] width 246 height 15
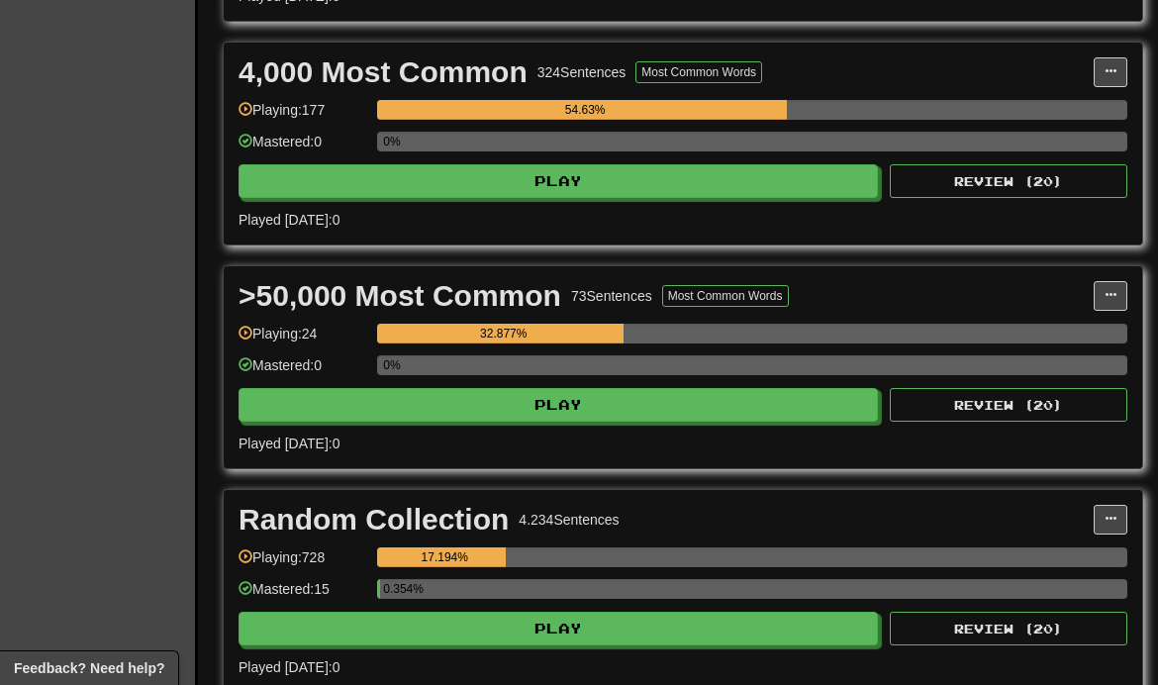
scroll to position [935, 0]
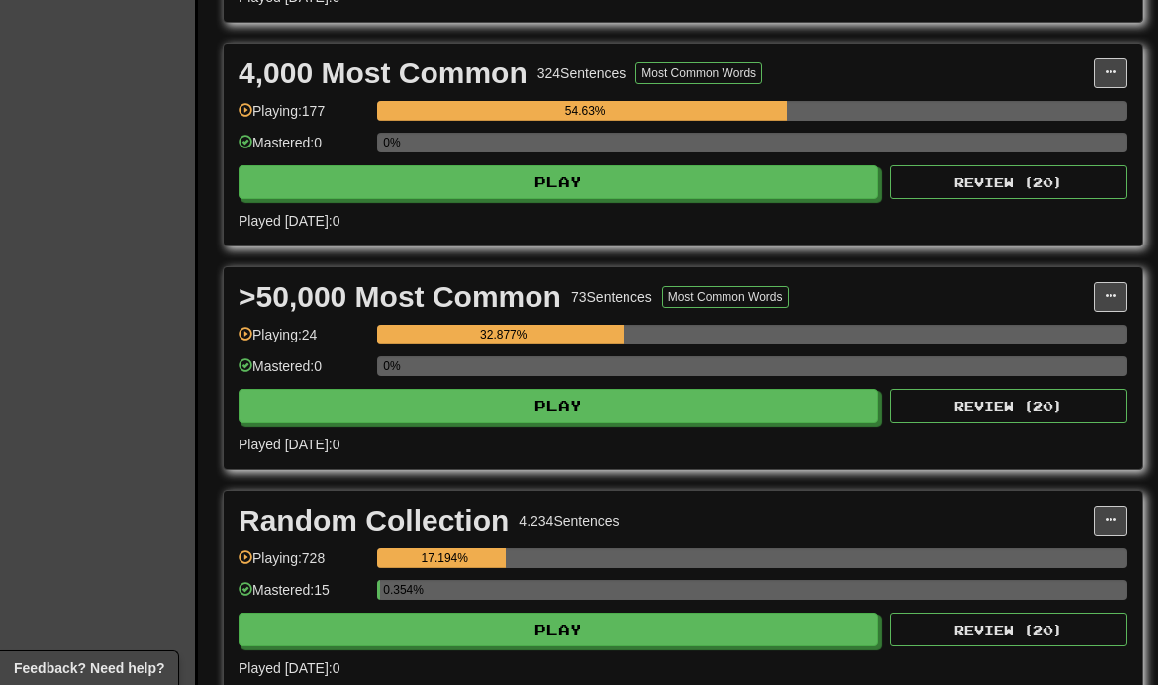
click at [678, 635] on button "Play" at bounding box center [559, 630] width 640 height 34
select select "**"
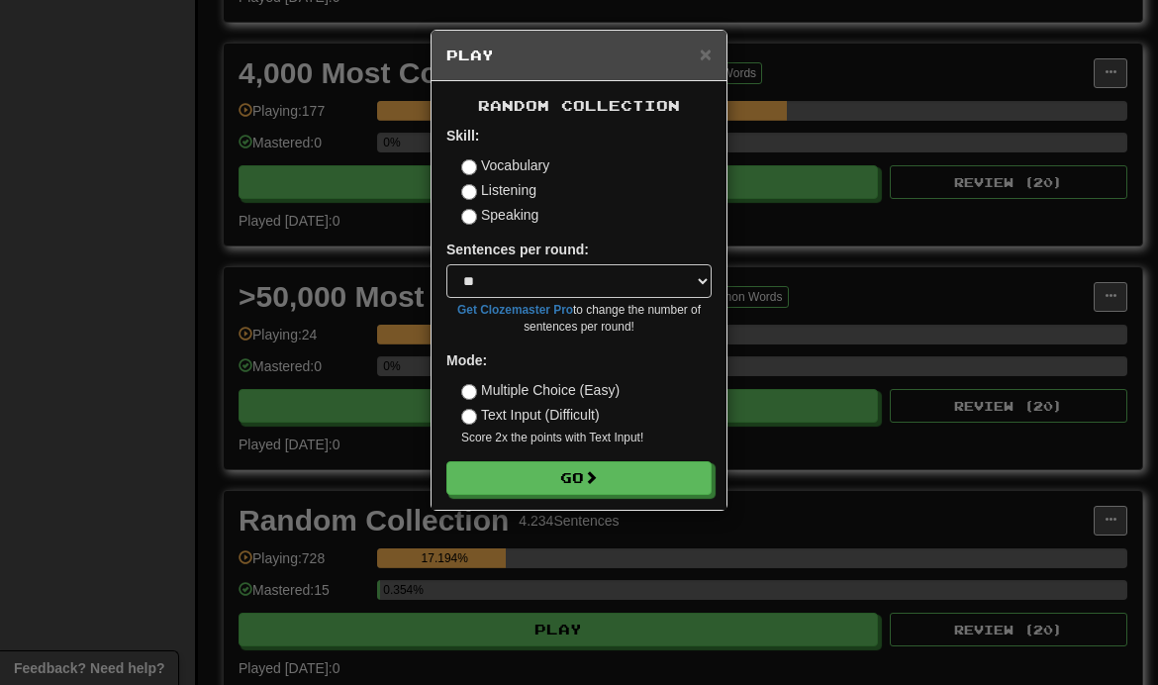
click at [625, 488] on button "Go" at bounding box center [578, 478] width 265 height 34
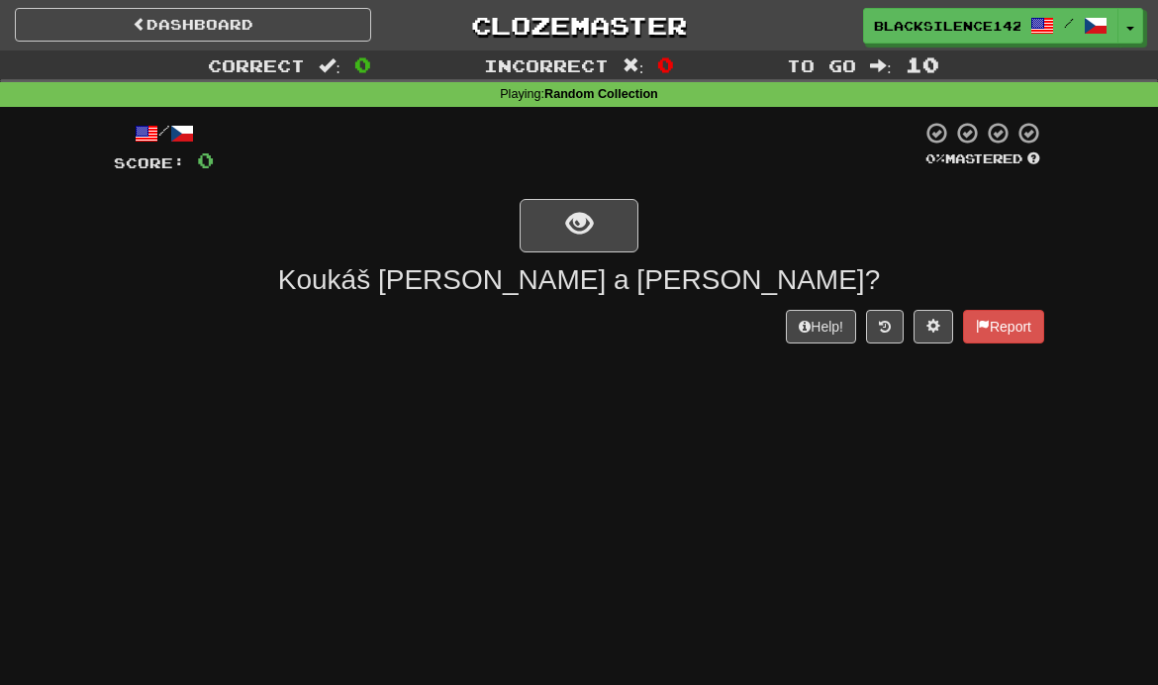
click at [613, 234] on button "show sentence" at bounding box center [579, 225] width 119 height 53
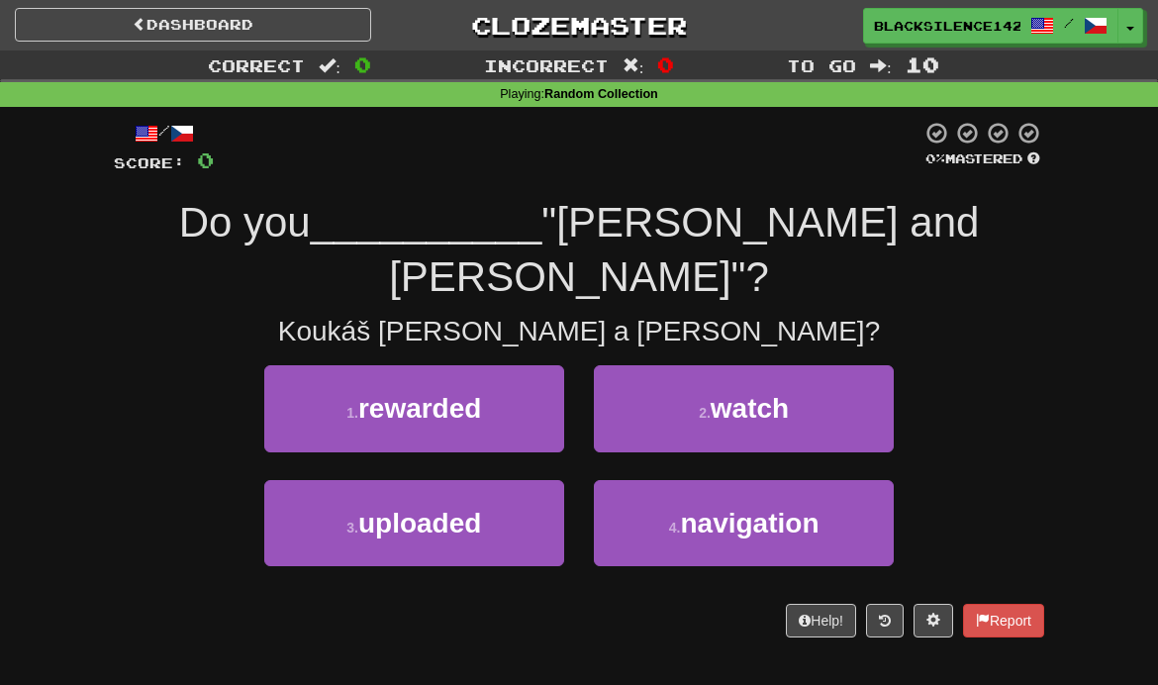
click at [720, 375] on button "2 . watch" at bounding box center [744, 408] width 300 height 86
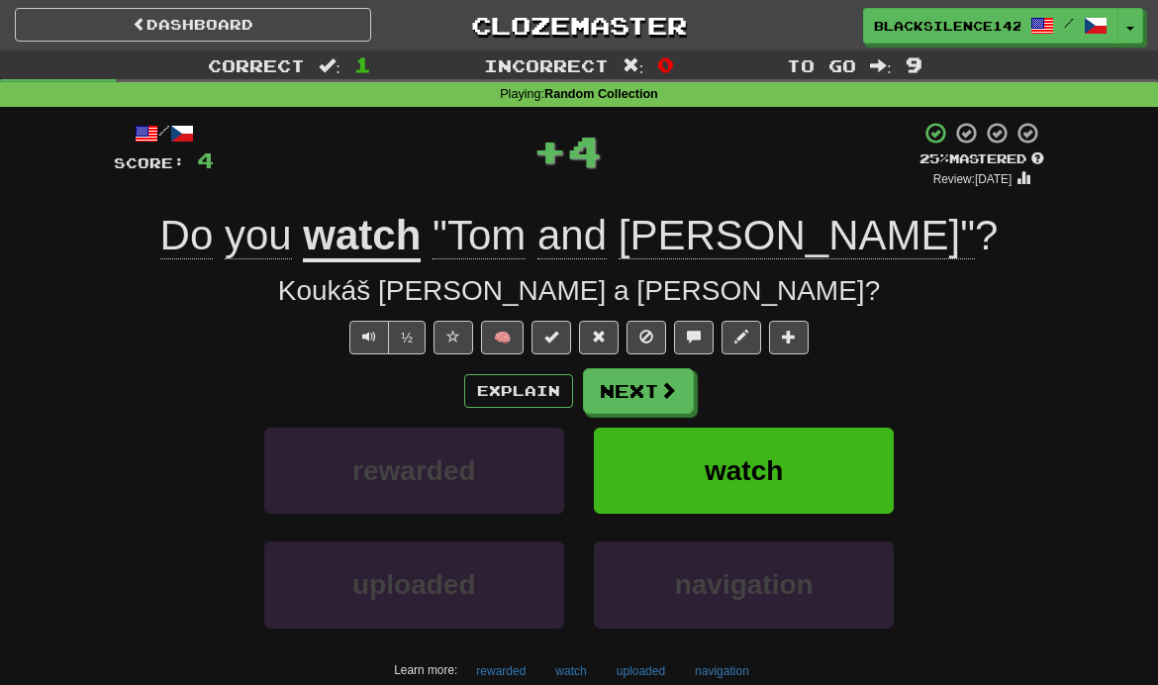
click at [654, 405] on button "Next" at bounding box center [638, 391] width 111 height 46
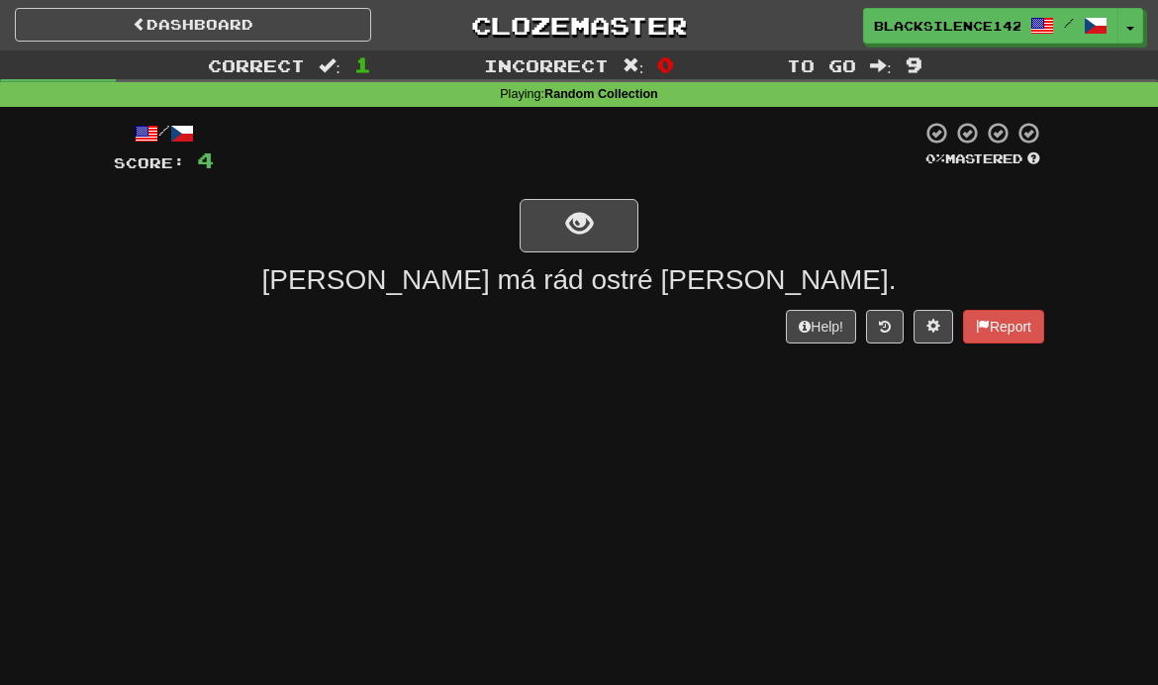
click at [613, 239] on button "show sentence" at bounding box center [579, 225] width 119 height 53
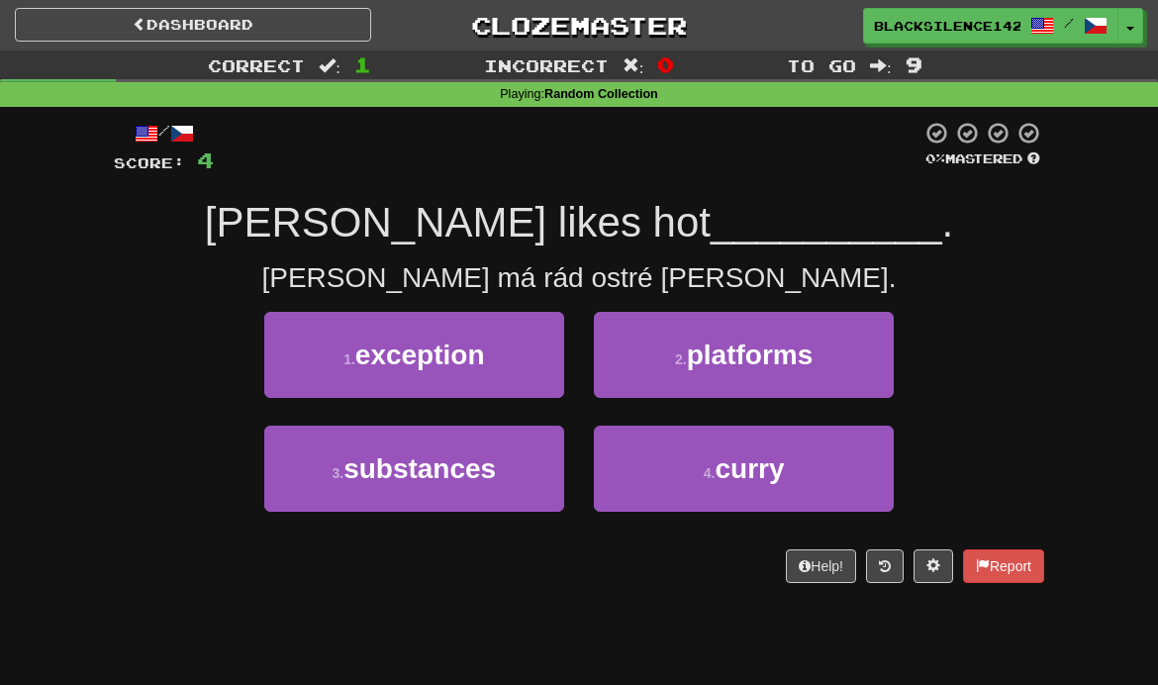
click at [699, 355] on span "platforms" at bounding box center [750, 355] width 127 height 31
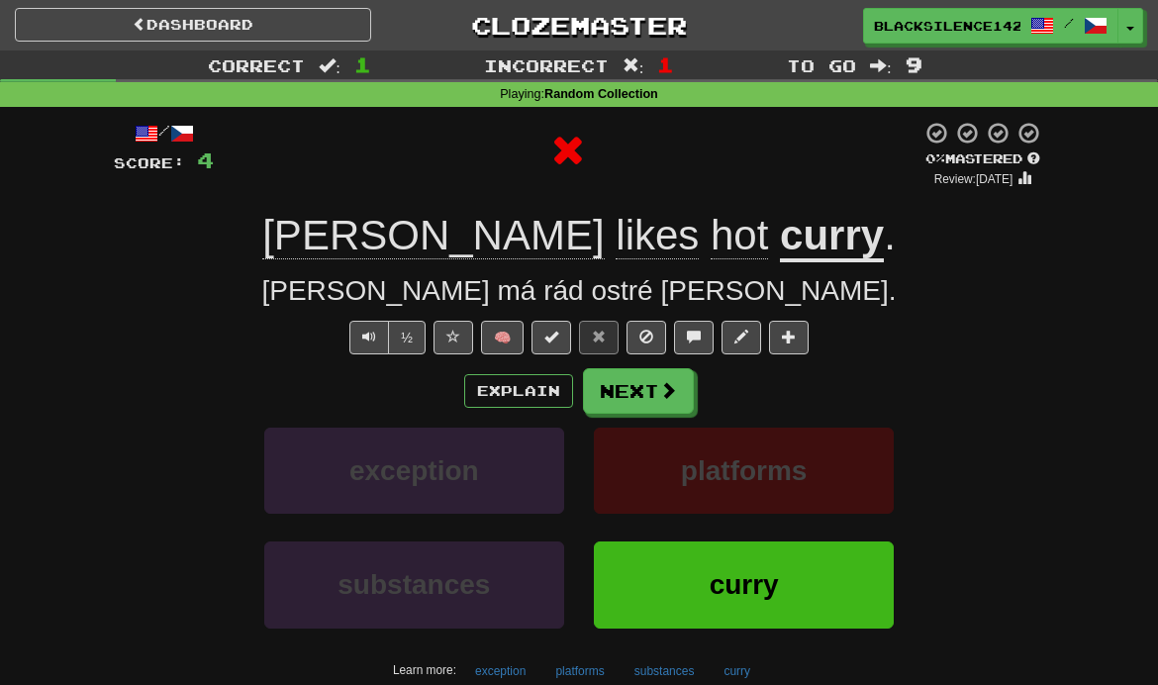
click at [664, 395] on span at bounding box center [668, 390] width 18 height 18
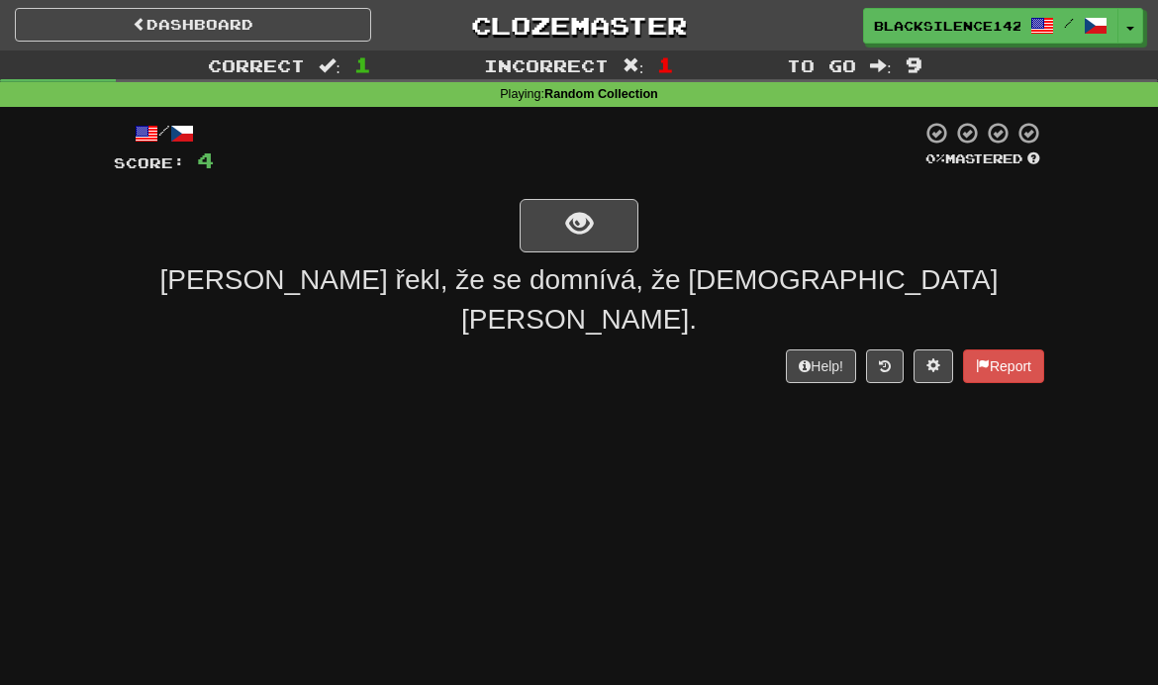
click at [607, 231] on button "show sentence" at bounding box center [579, 225] width 119 height 53
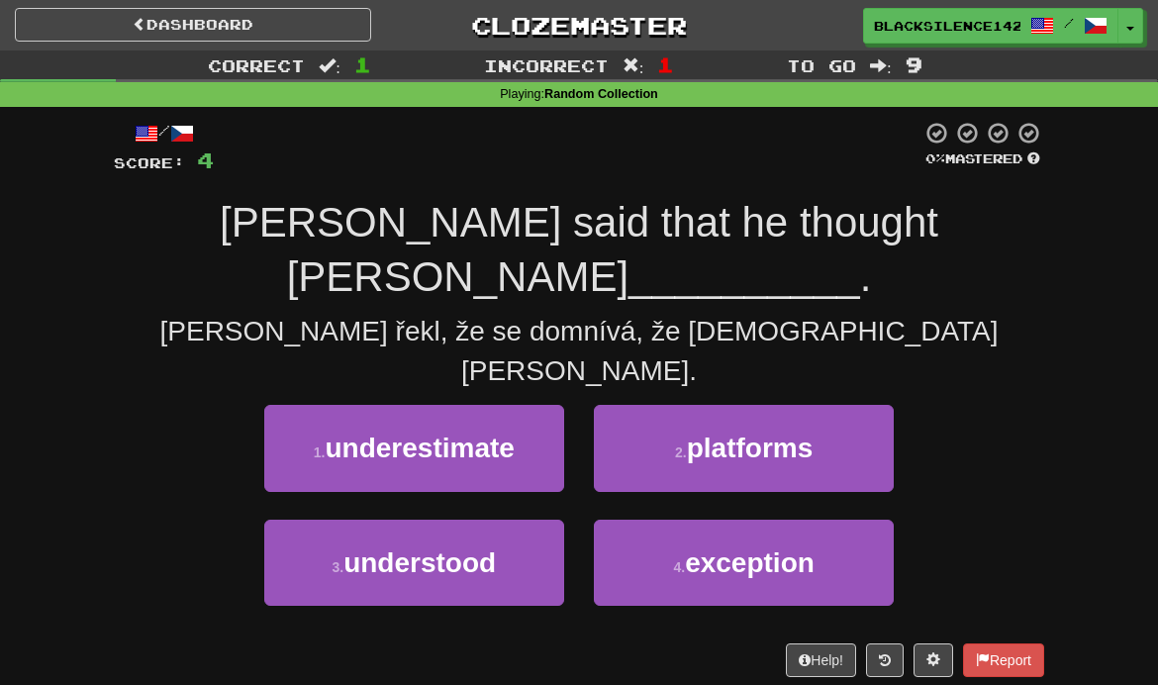
click at [498, 520] on button "3 . understood" at bounding box center [414, 563] width 300 height 86
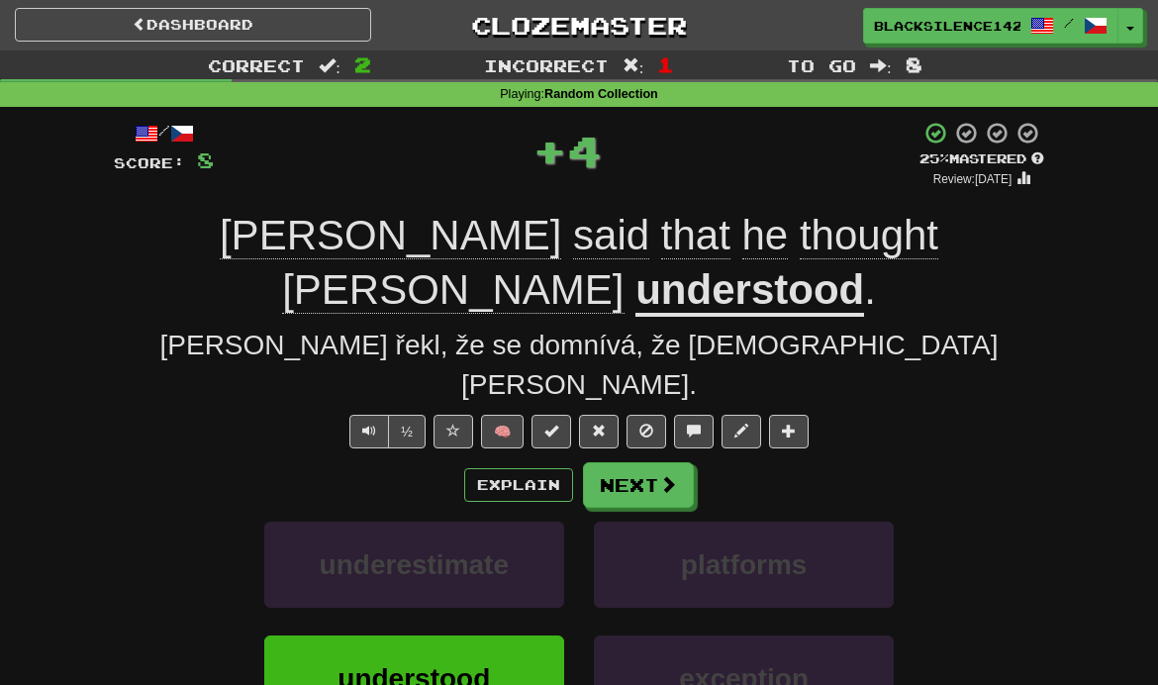
click at [604, 462] on button "Next" at bounding box center [638, 485] width 111 height 46
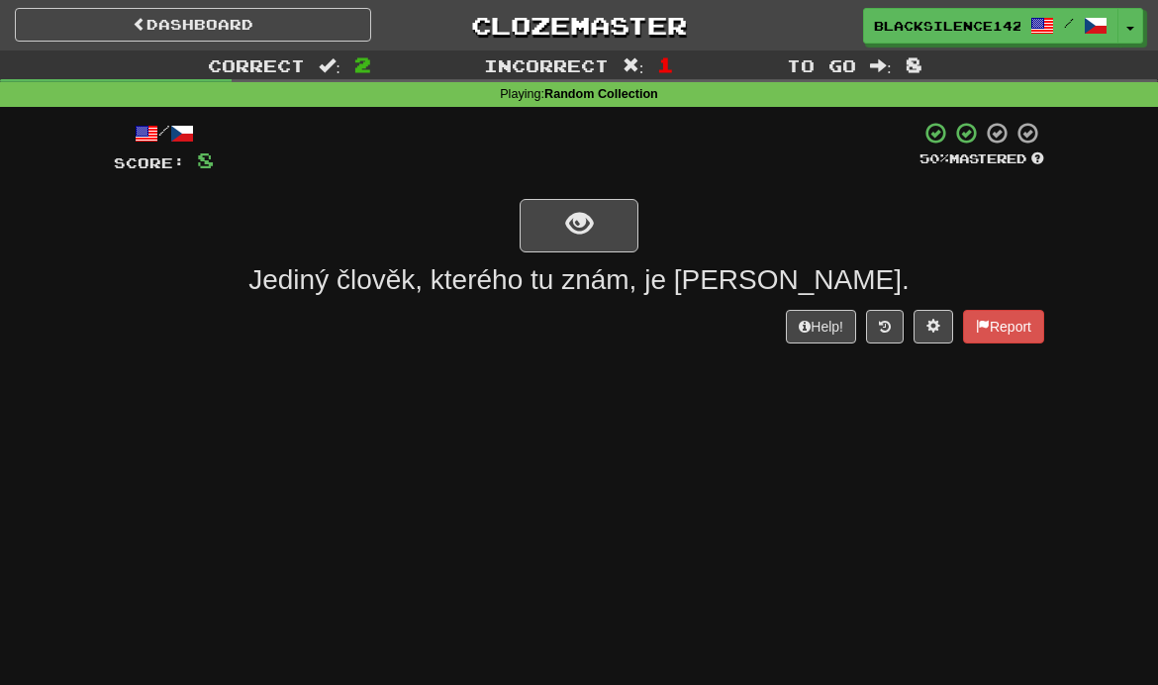
click at [589, 228] on span "show sentence" at bounding box center [579, 224] width 27 height 27
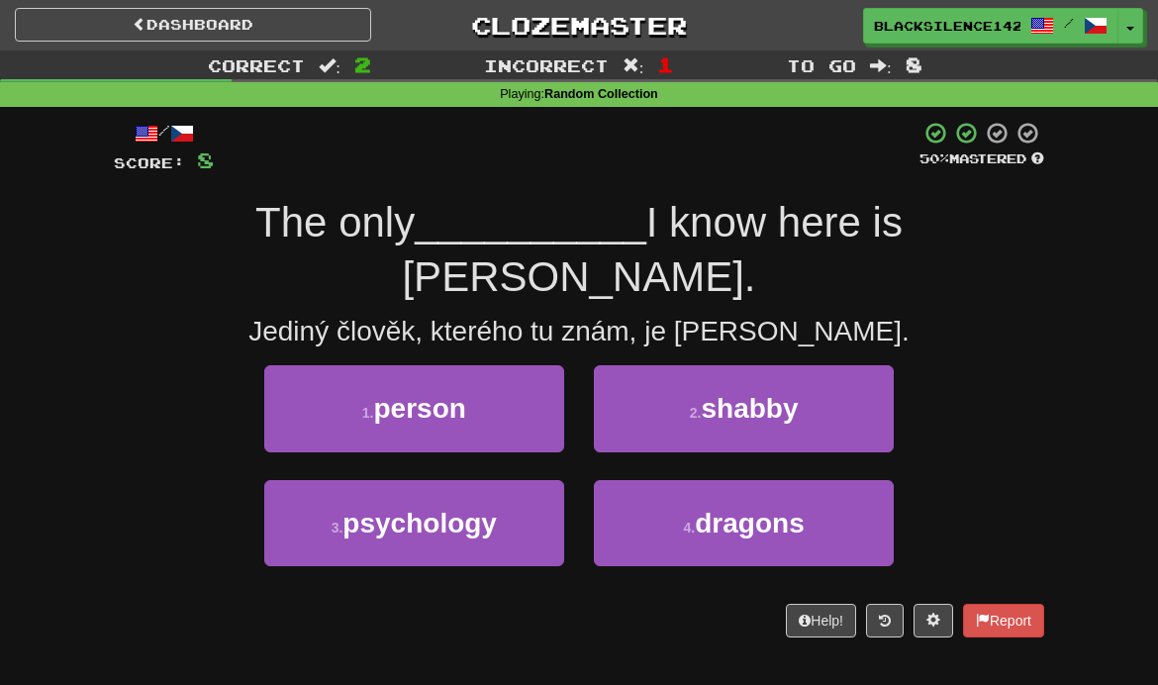
click at [496, 365] on button "1 . person" at bounding box center [414, 408] width 300 height 86
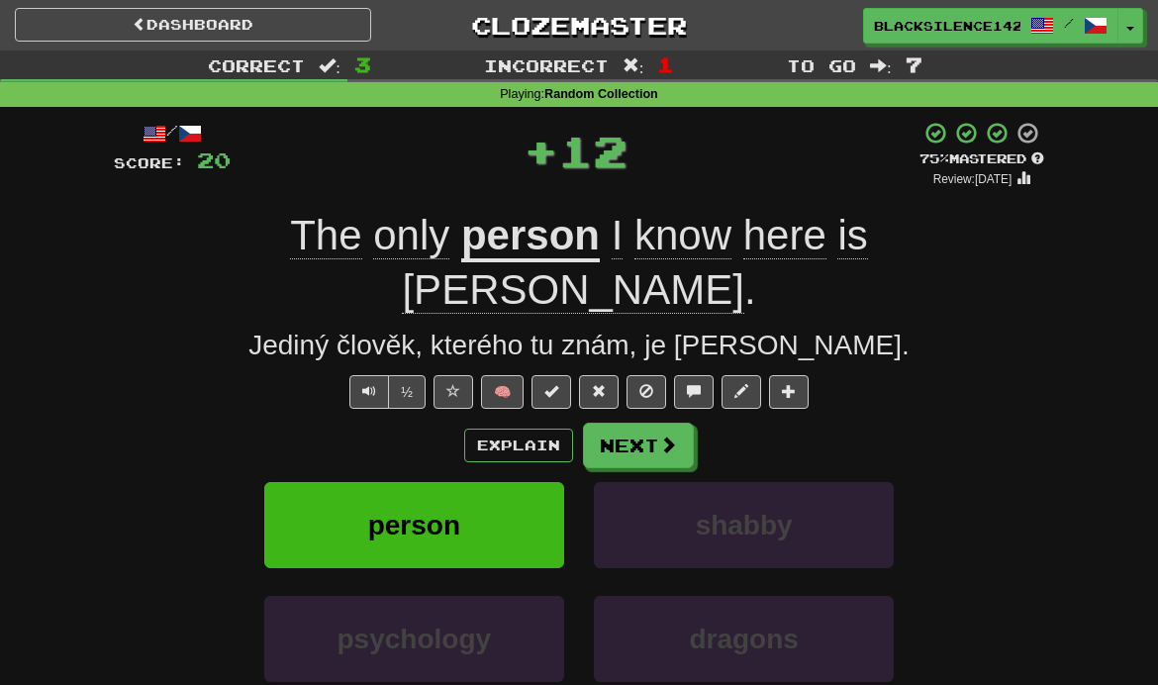
click at [615, 423] on button "Next" at bounding box center [638, 446] width 111 height 46
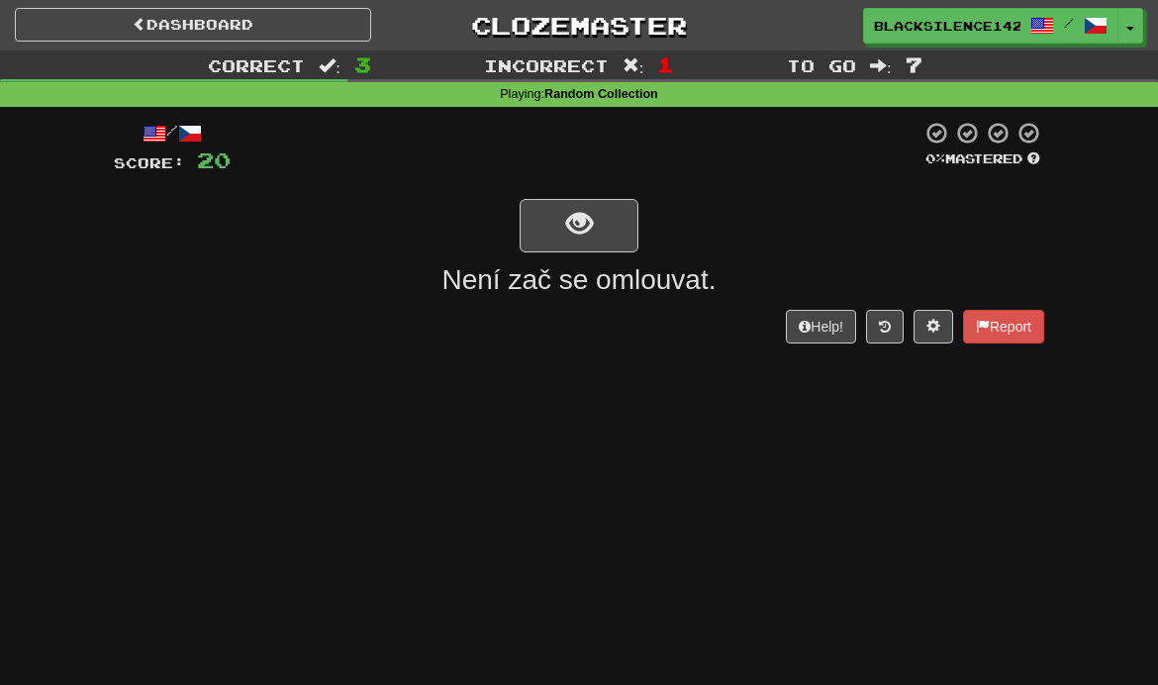
click at [598, 243] on button "show sentence" at bounding box center [579, 225] width 119 height 53
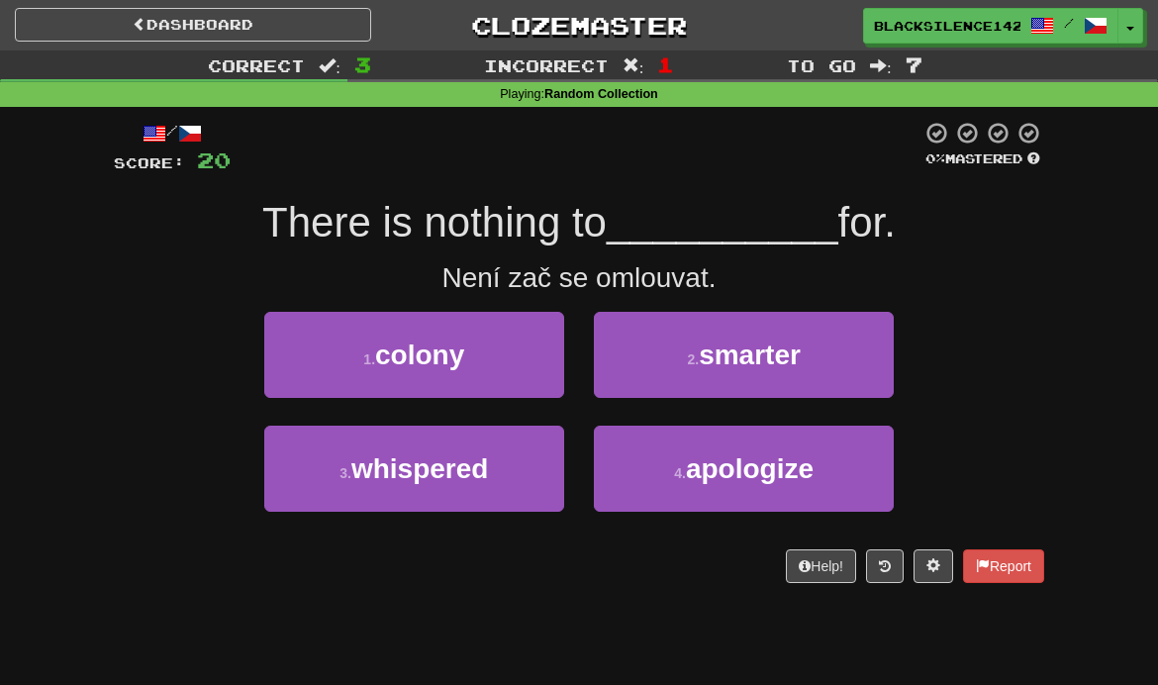
click at [652, 480] on button "4 . apologize" at bounding box center [744, 469] width 300 height 86
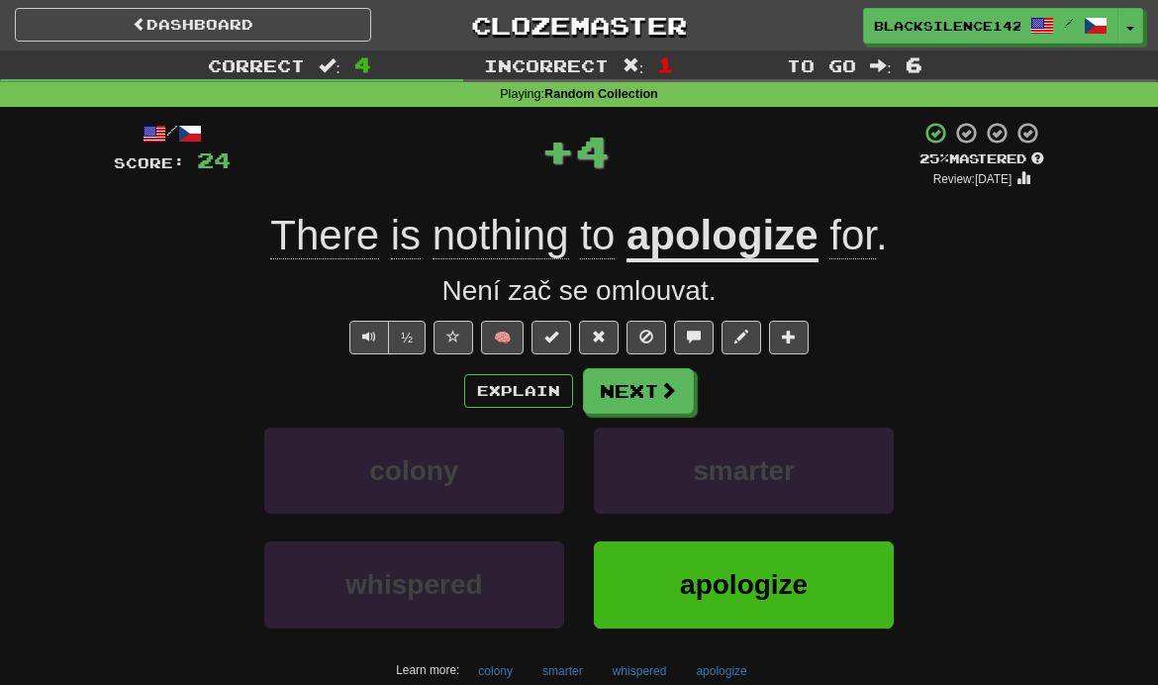
click at [343, 30] on link "Dashboard" at bounding box center [193, 25] width 356 height 34
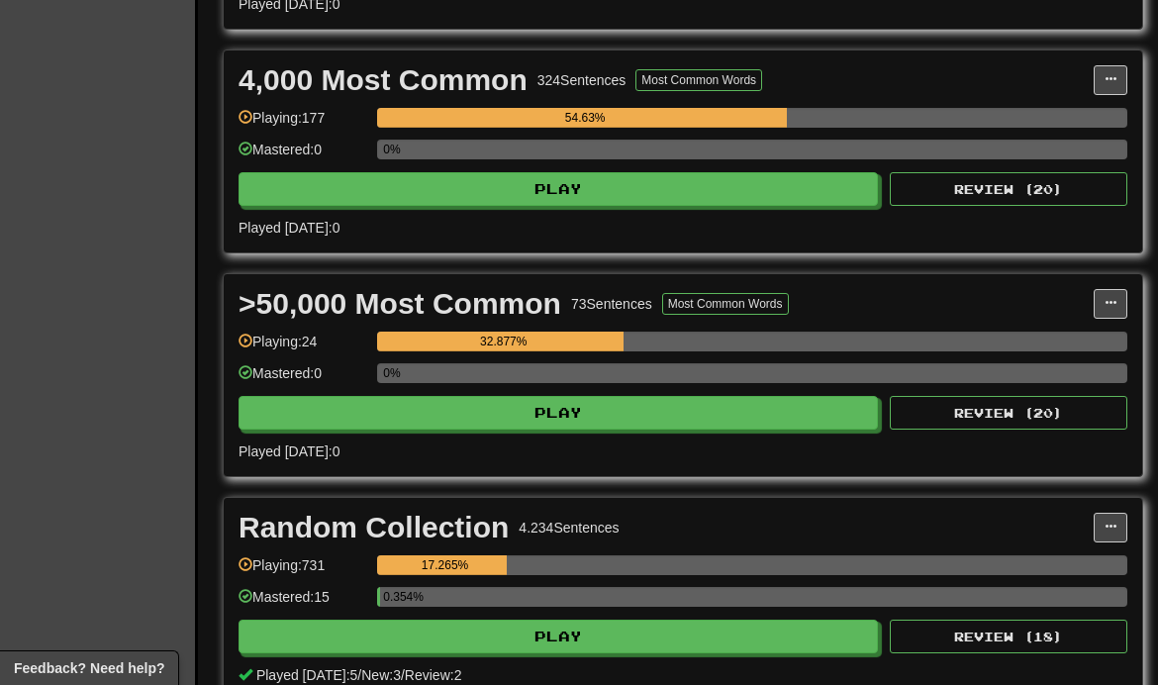
scroll to position [938, 0]
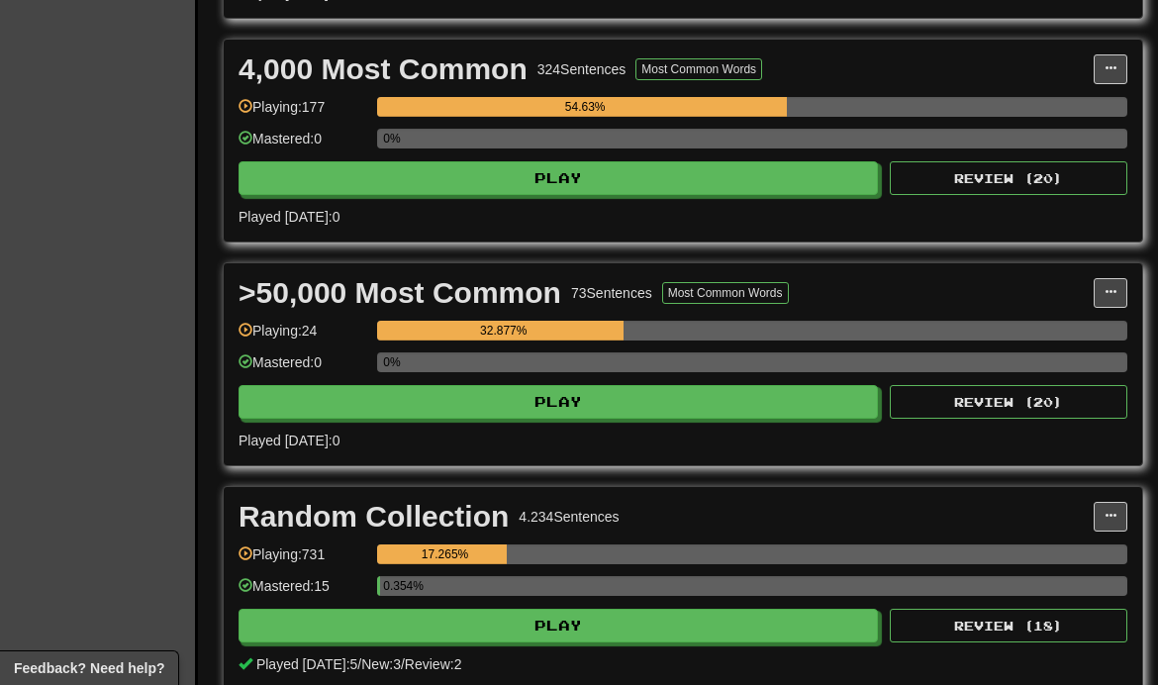
click at [293, 413] on button "Play" at bounding box center [559, 402] width 640 height 34
select select "**"
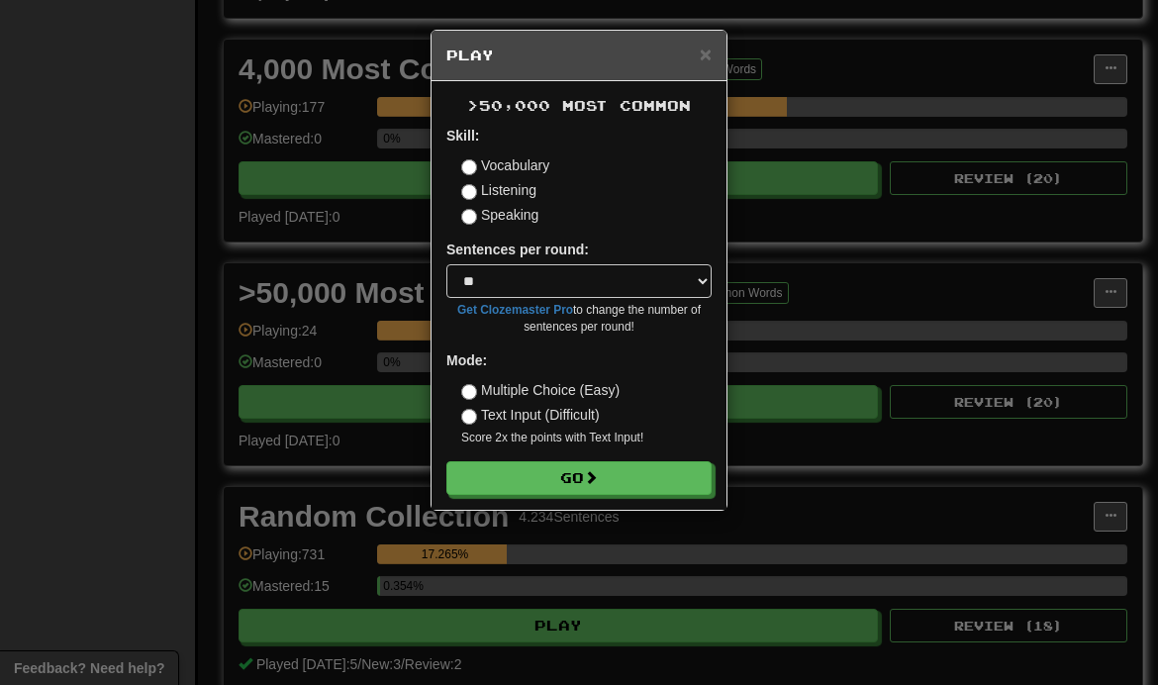
click at [460, 482] on button "Go" at bounding box center [578, 478] width 265 height 34
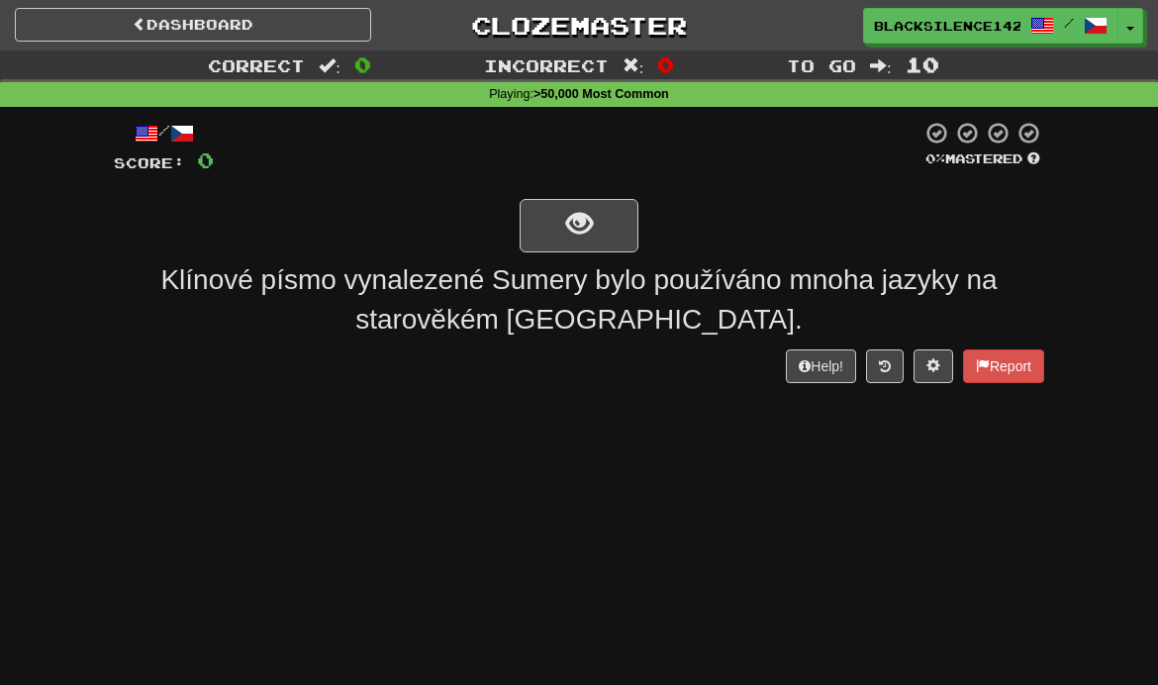
click at [123, 33] on link "Dashboard" at bounding box center [193, 25] width 356 height 34
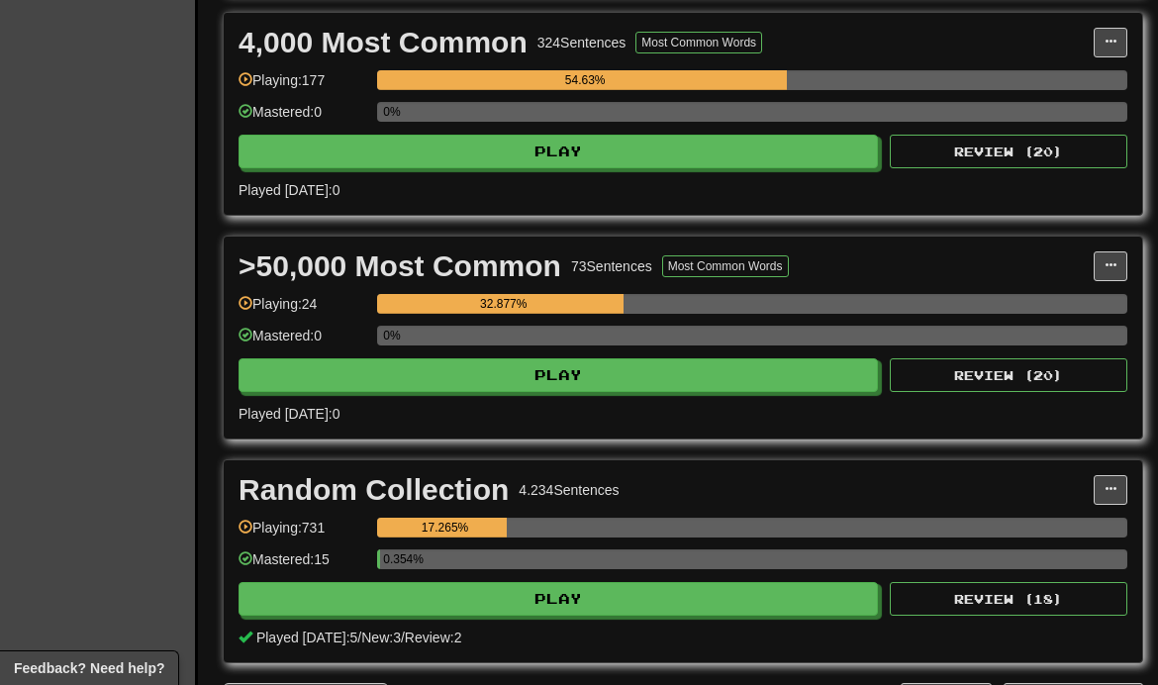
scroll to position [973, 0]
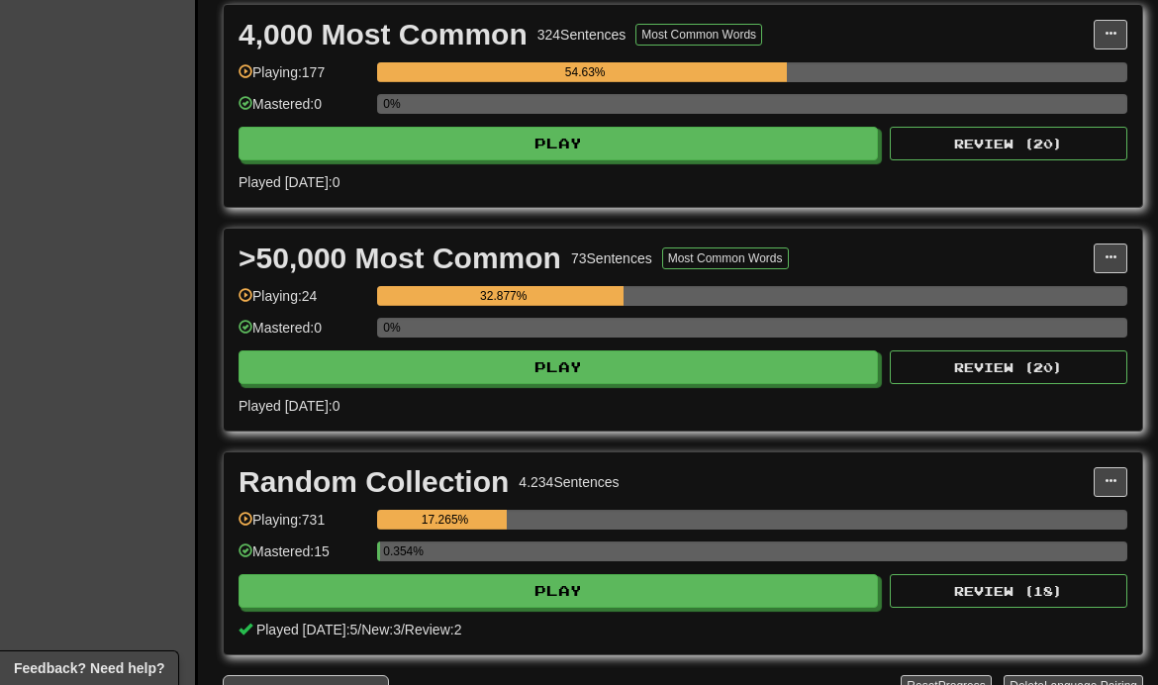
click at [314, 596] on button "Play" at bounding box center [559, 591] width 640 height 34
select select "**"
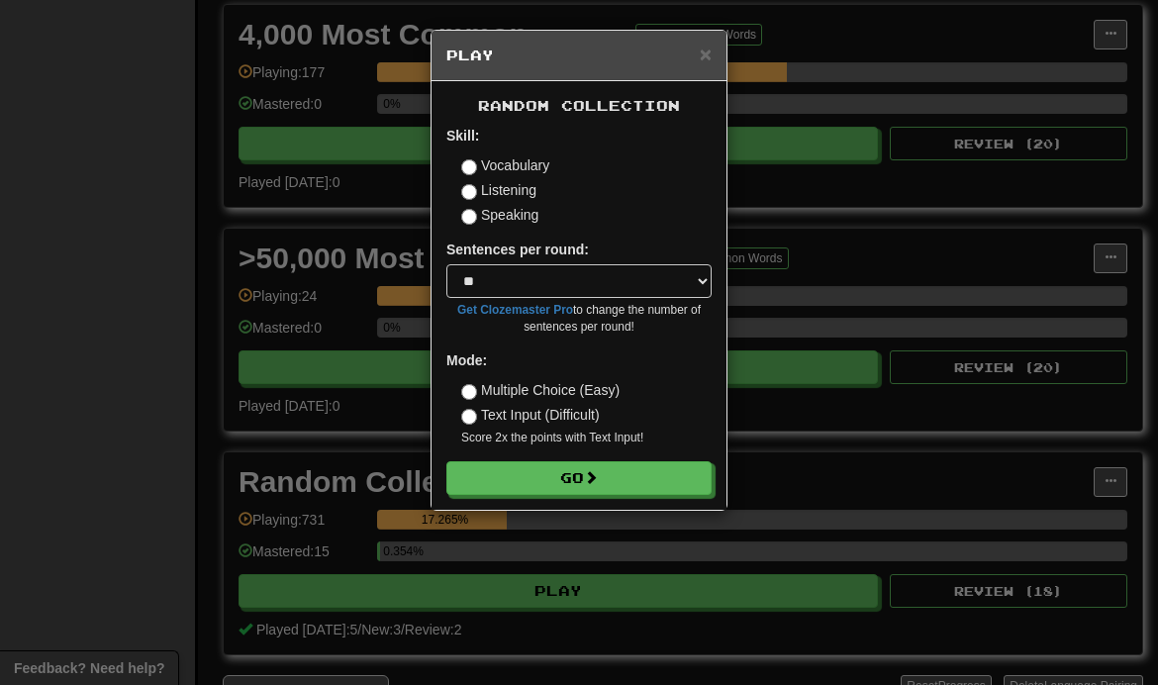
click at [464, 479] on button "Go" at bounding box center [578, 478] width 265 height 34
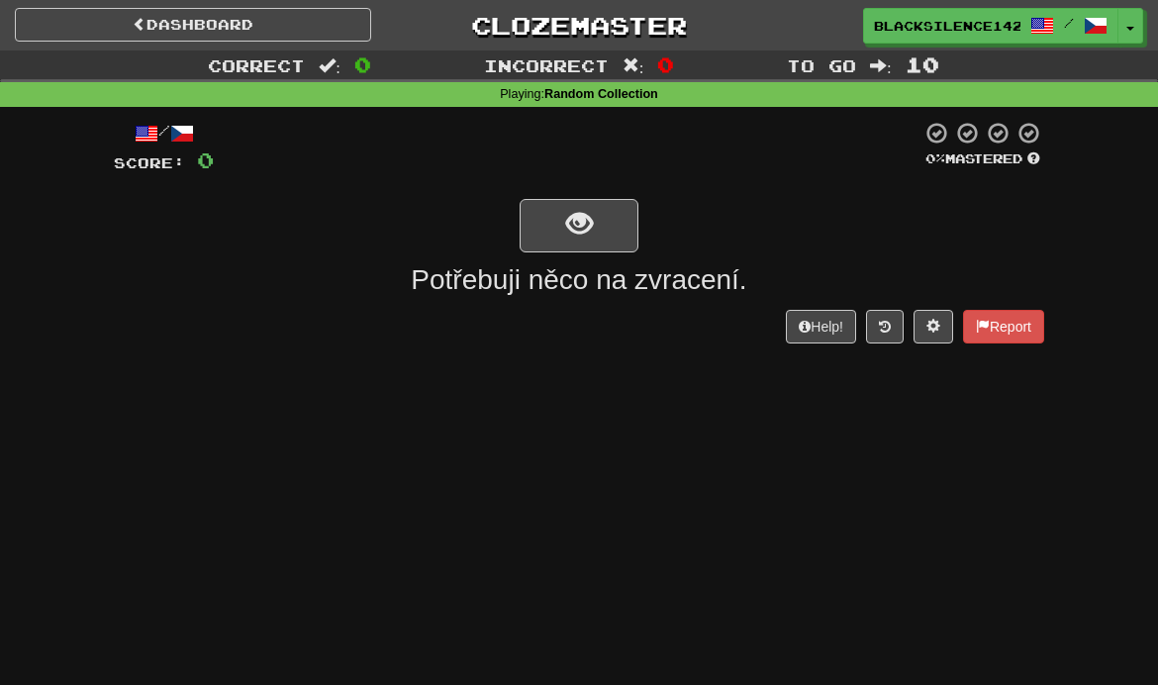
click at [541, 232] on button "show sentence" at bounding box center [579, 225] width 119 height 53
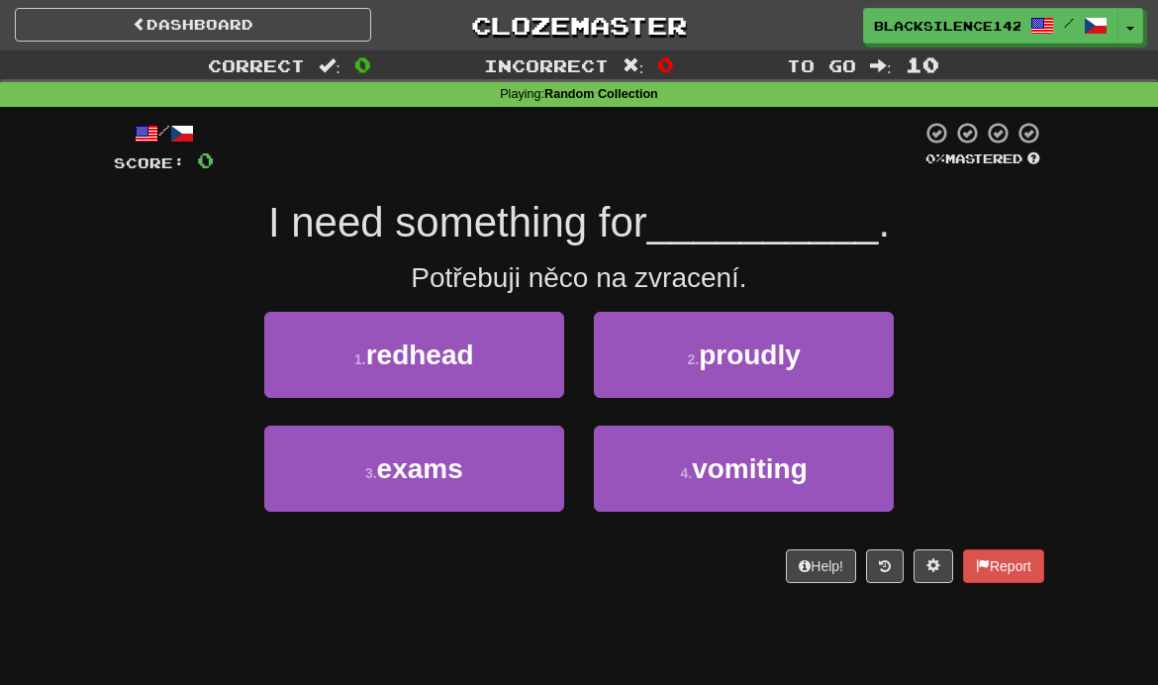
click at [418, 362] on span "redhead" at bounding box center [420, 355] width 108 height 31
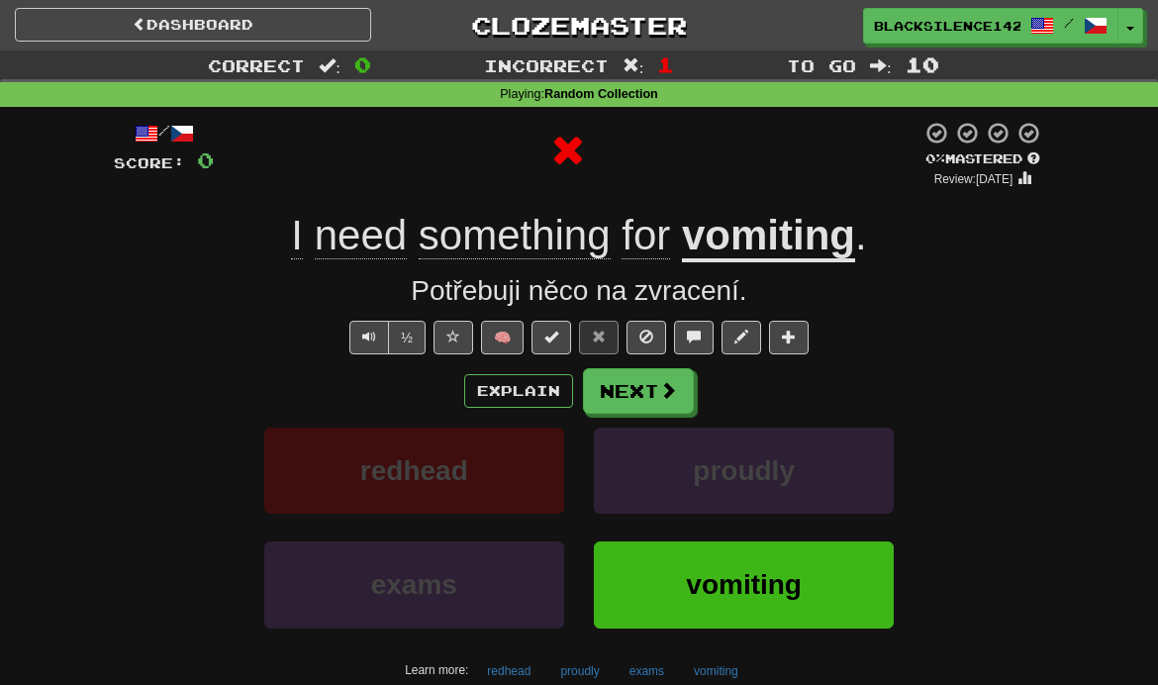
click at [623, 398] on button "Next" at bounding box center [638, 391] width 111 height 46
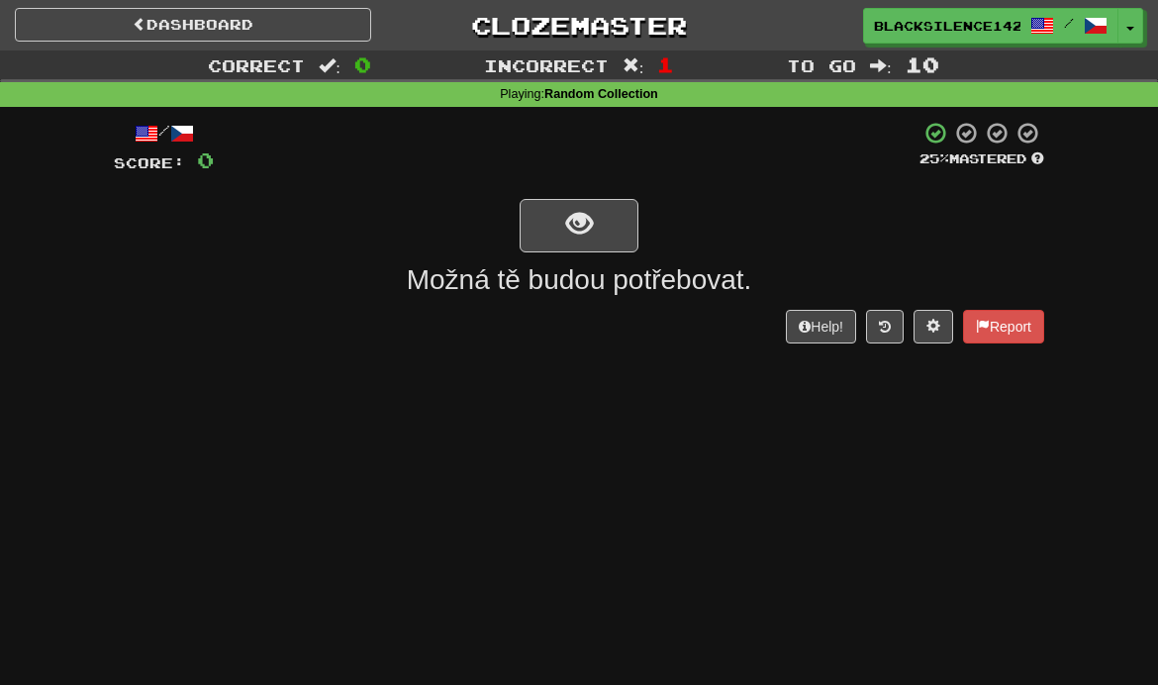
click at [539, 234] on button "show sentence" at bounding box center [579, 225] width 119 height 53
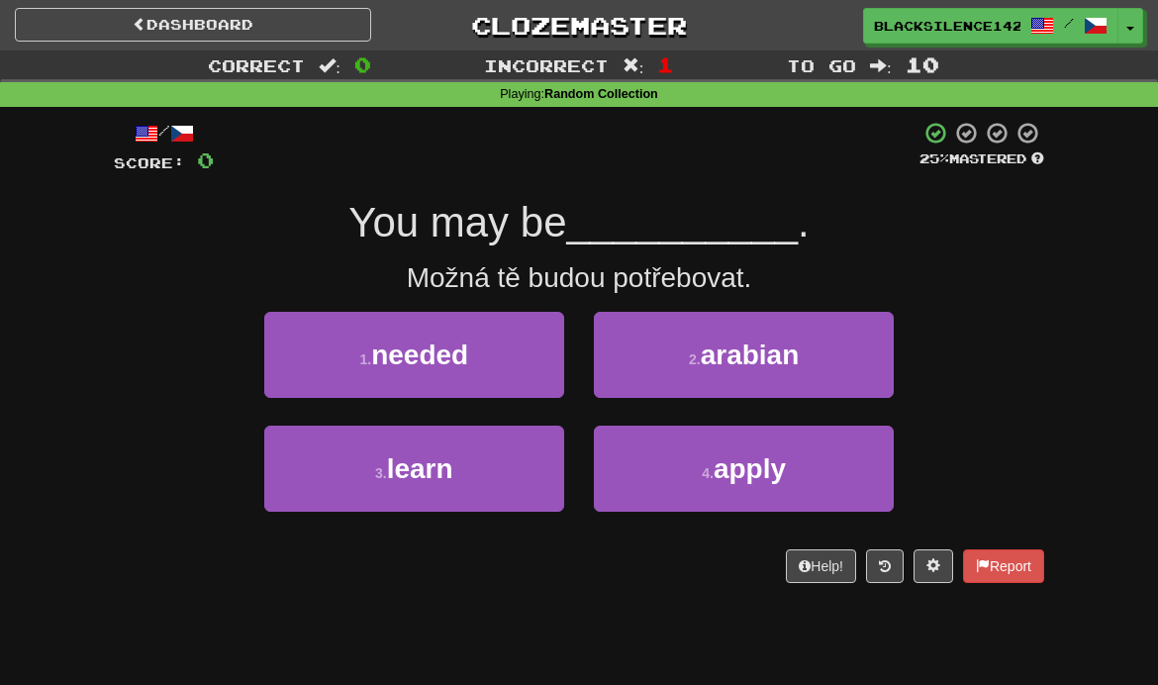
click at [476, 358] on button "1 . needed" at bounding box center [414, 355] width 300 height 86
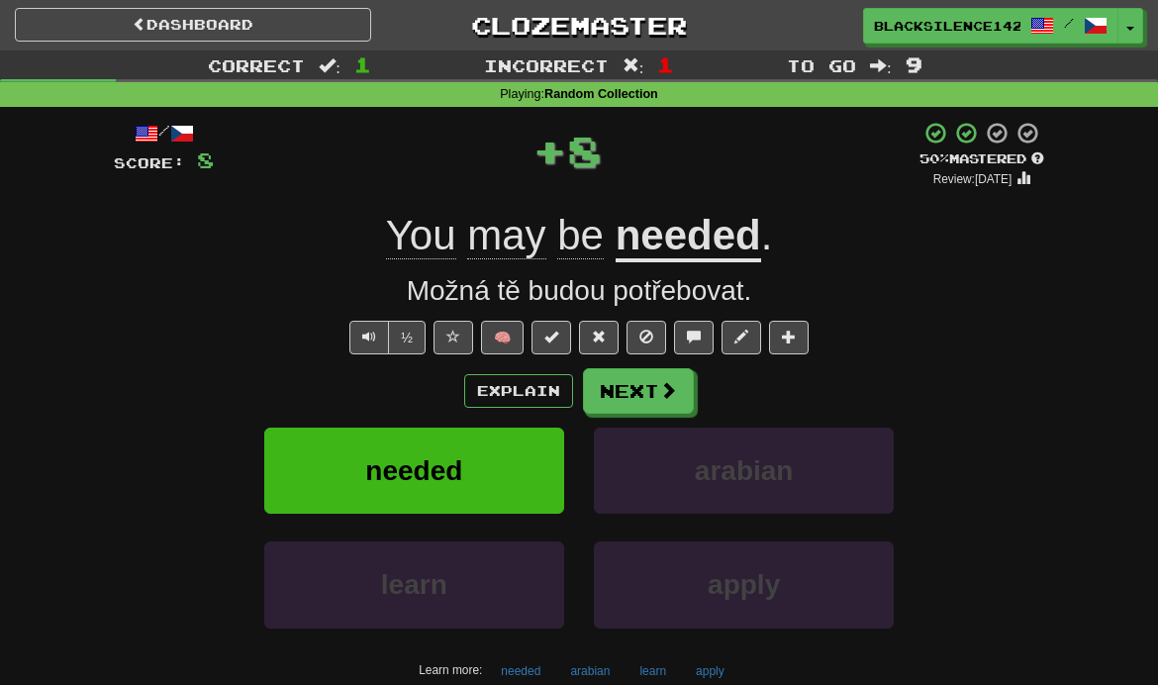
click at [625, 402] on button "Next" at bounding box center [638, 391] width 111 height 46
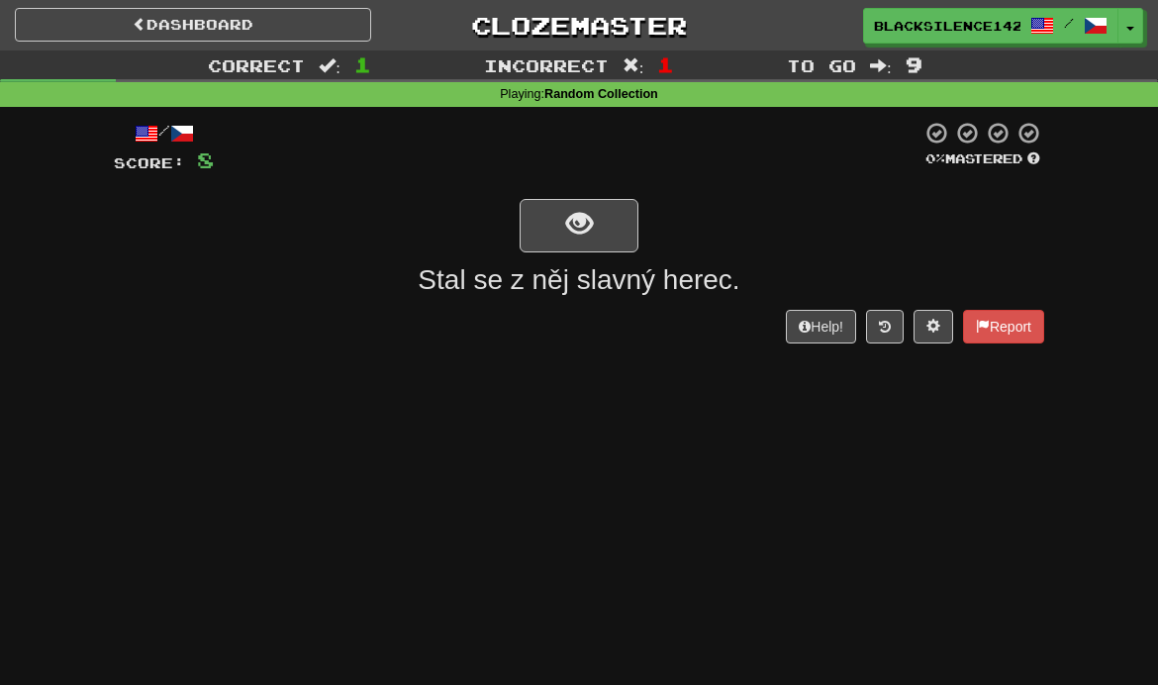
click at [566, 238] on span "show sentence" at bounding box center [579, 224] width 27 height 27
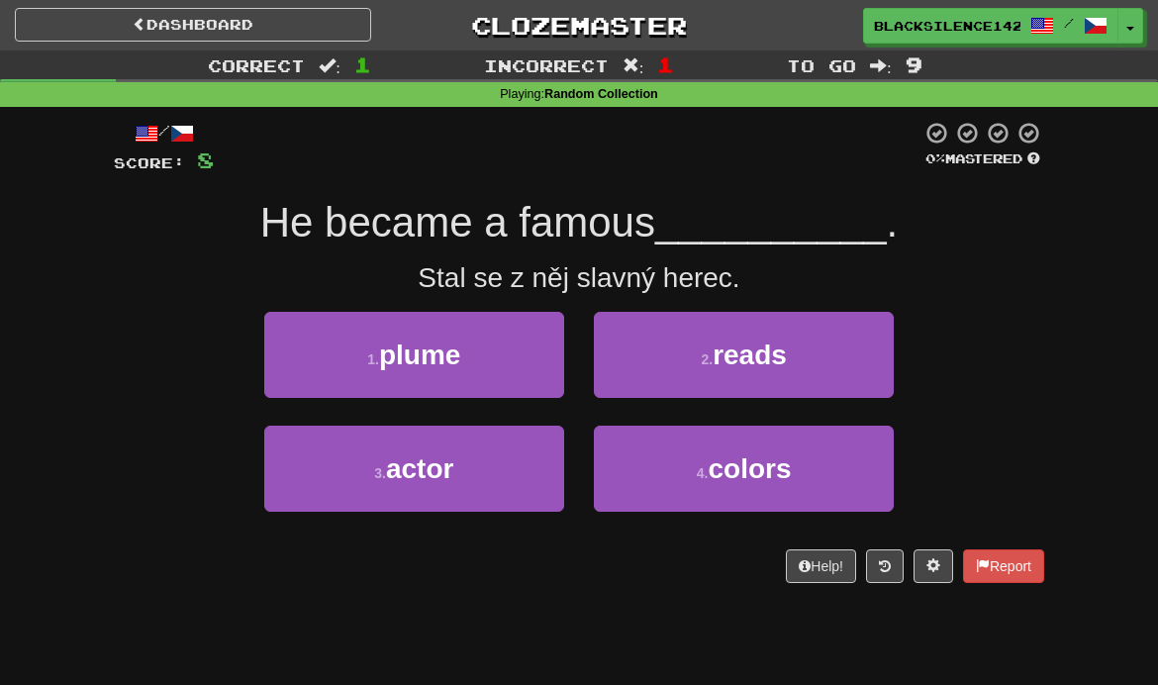
click at [476, 367] on button "1 . plume" at bounding box center [414, 355] width 300 height 86
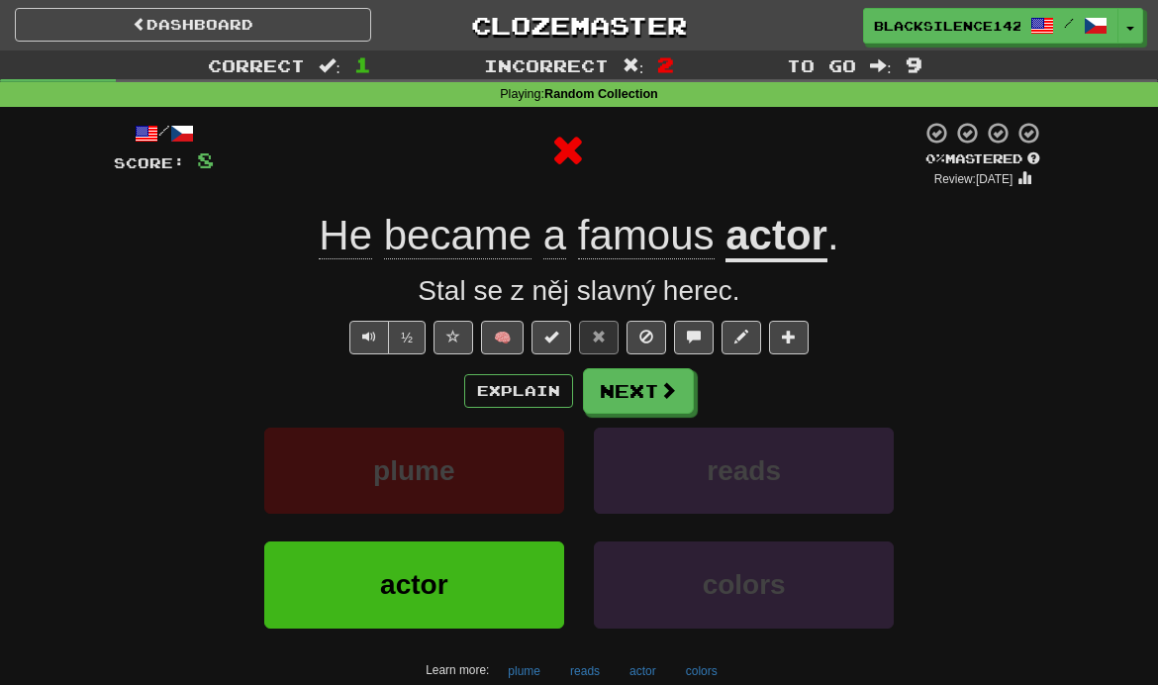
click at [620, 407] on button "Next" at bounding box center [638, 391] width 111 height 46
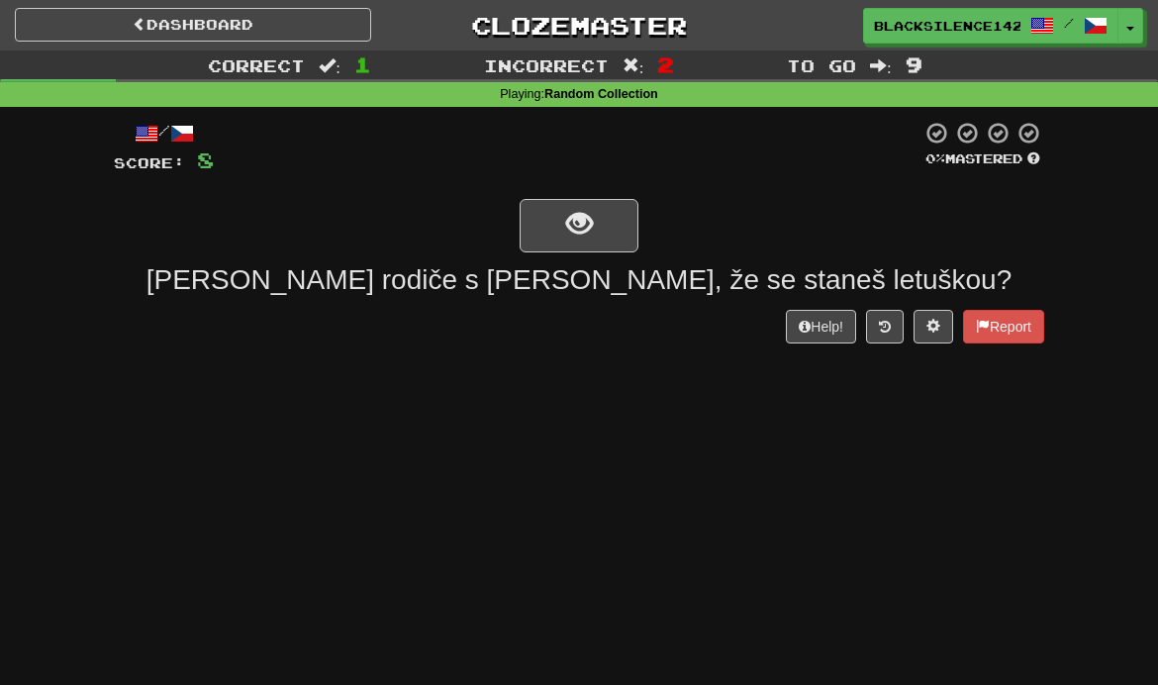
click at [532, 218] on button "show sentence" at bounding box center [579, 225] width 119 height 53
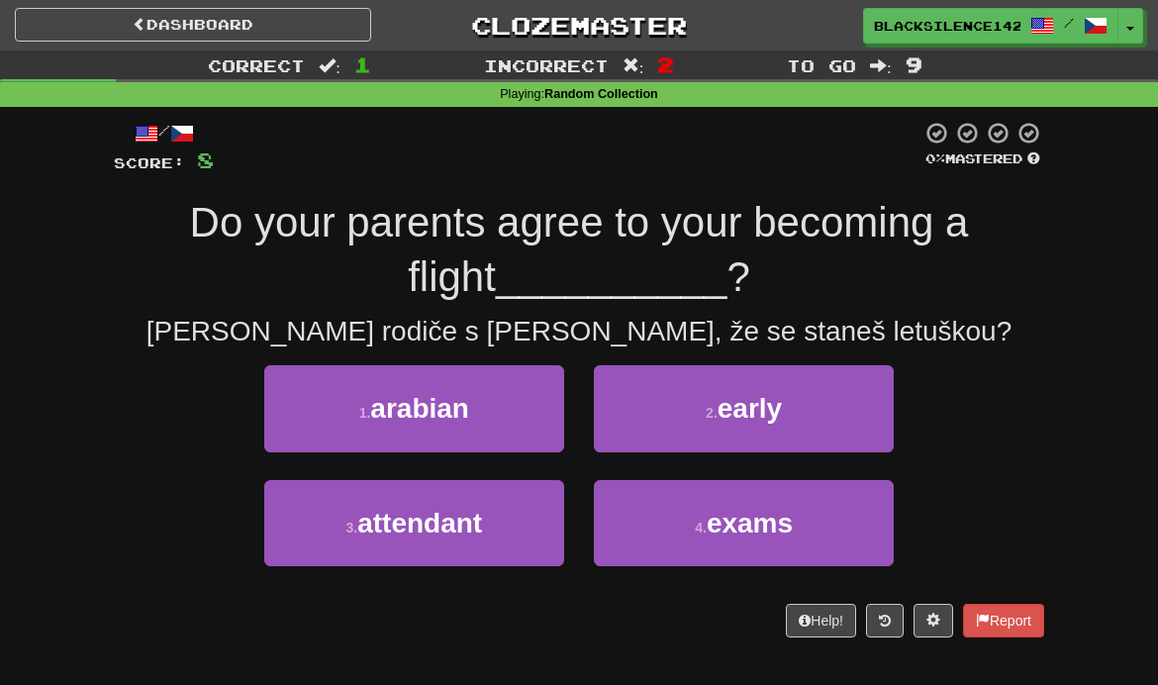
click at [450, 431] on button "1 . arabian" at bounding box center [414, 408] width 300 height 86
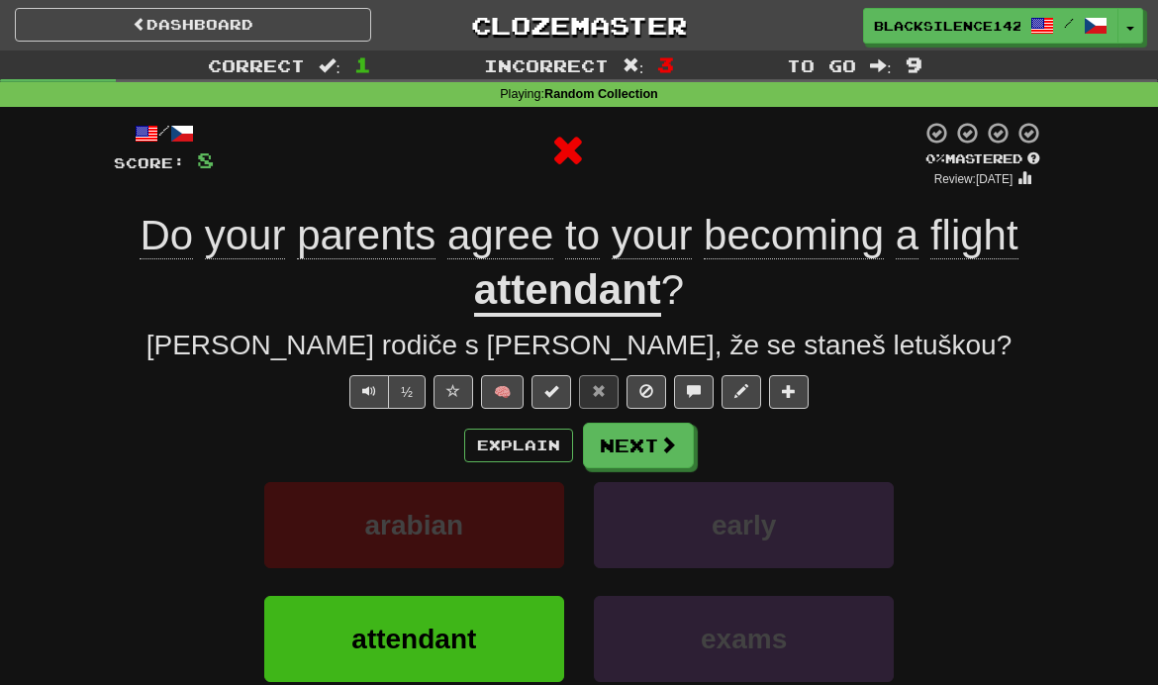
click at [178, 35] on link "Dashboard" at bounding box center [193, 25] width 356 height 34
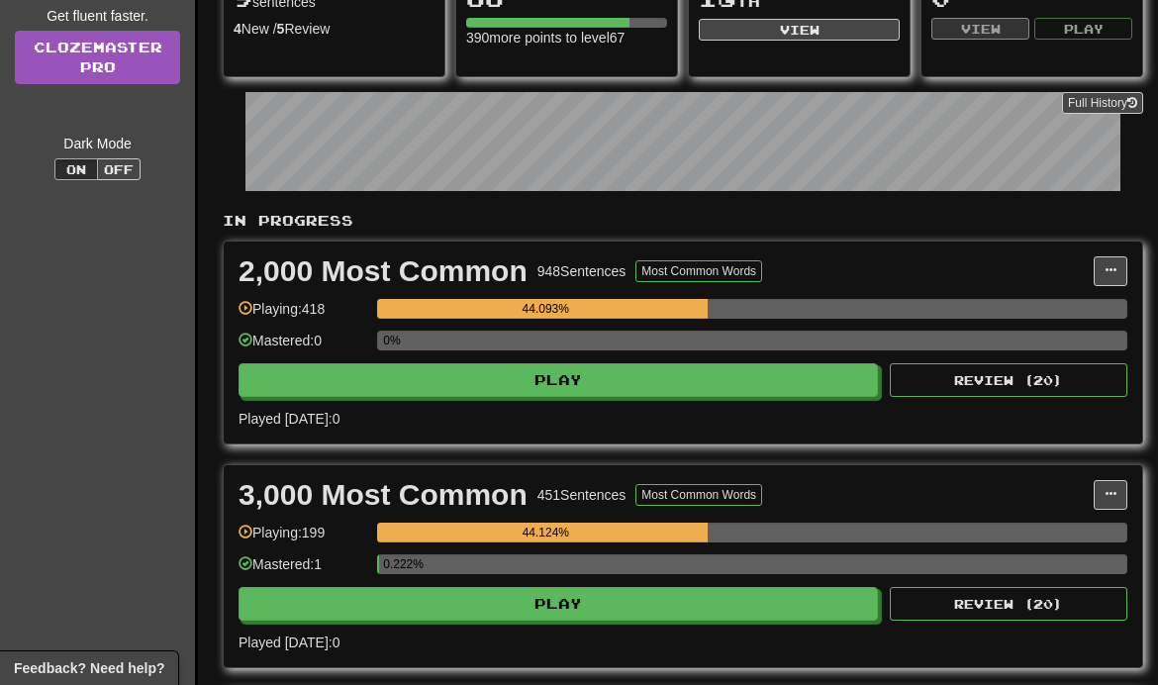
scroll to position [283, 0]
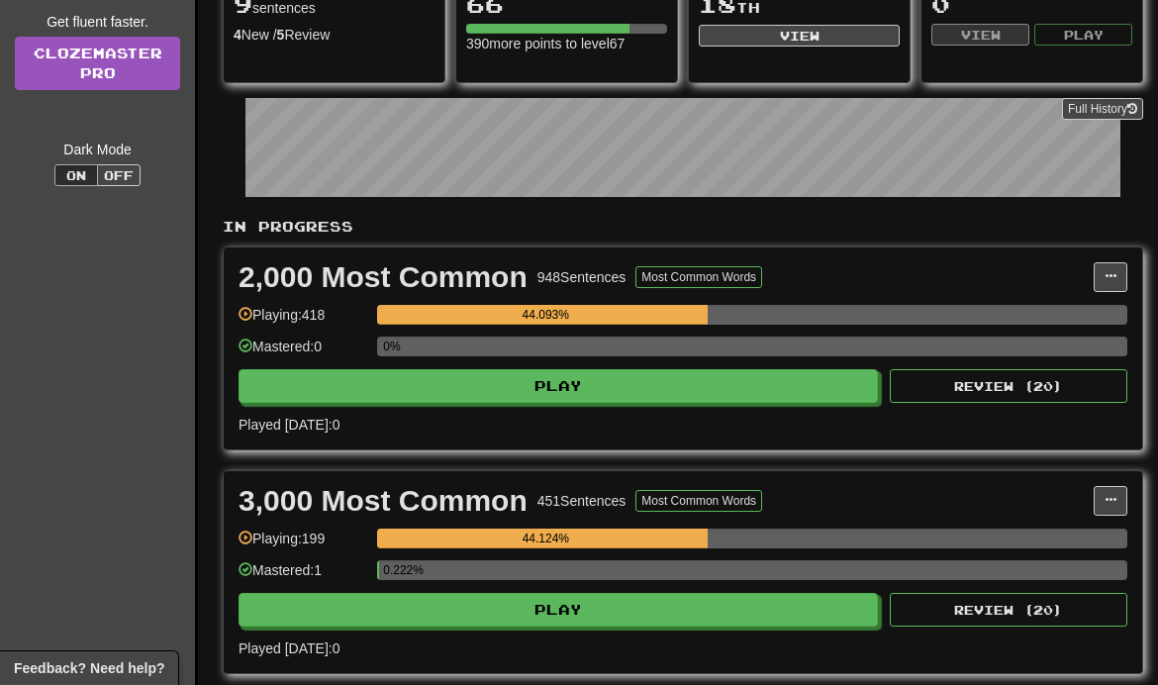
click at [266, 394] on button "Play" at bounding box center [559, 386] width 640 height 34
select select "**"
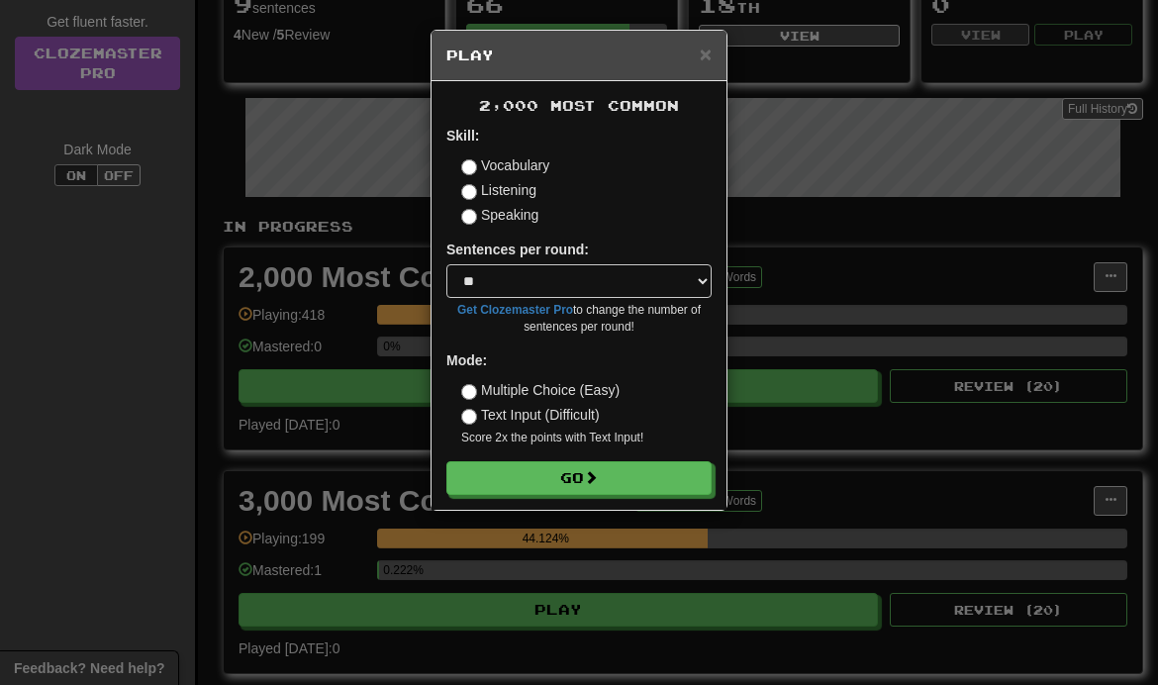
click at [474, 486] on button "Go" at bounding box center [578, 478] width 265 height 34
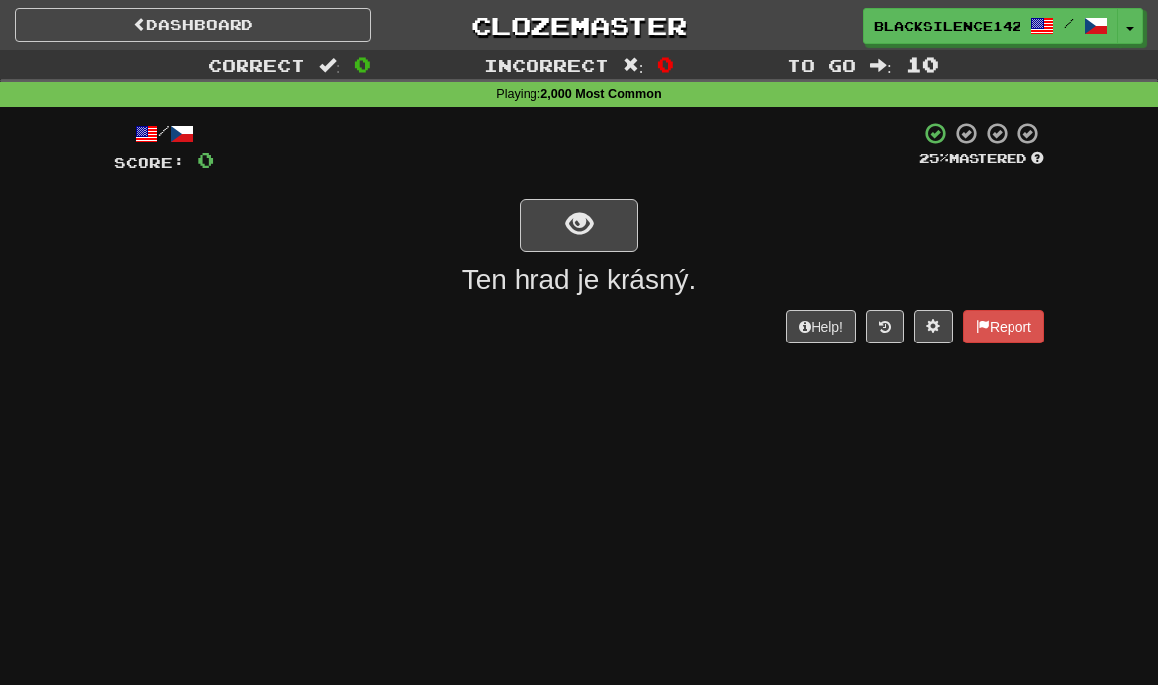
click at [547, 239] on button "show sentence" at bounding box center [579, 225] width 119 height 53
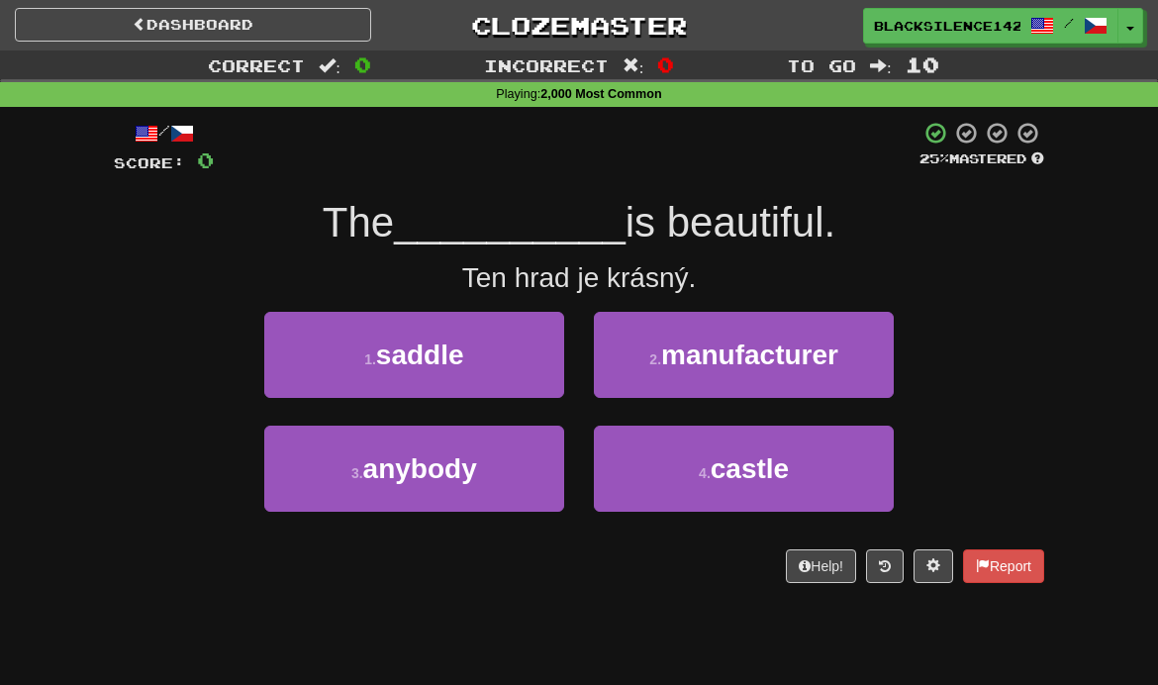
click at [662, 481] on button "4 . castle" at bounding box center [744, 469] width 300 height 86
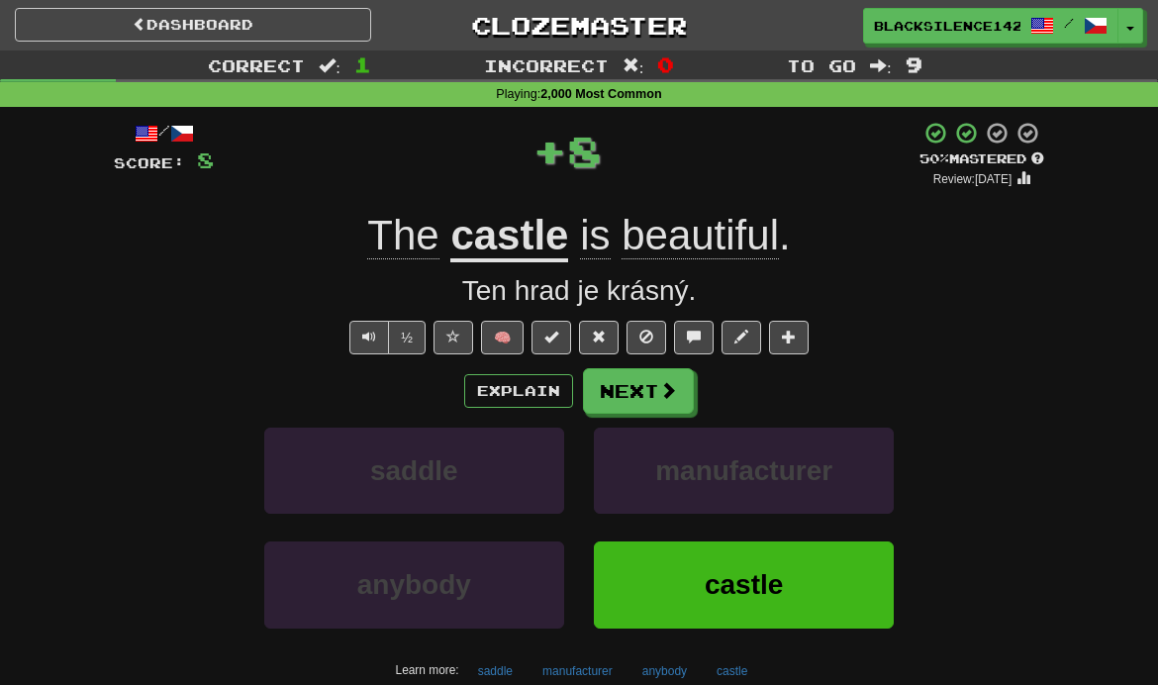
click at [629, 400] on button "Next" at bounding box center [638, 391] width 111 height 46
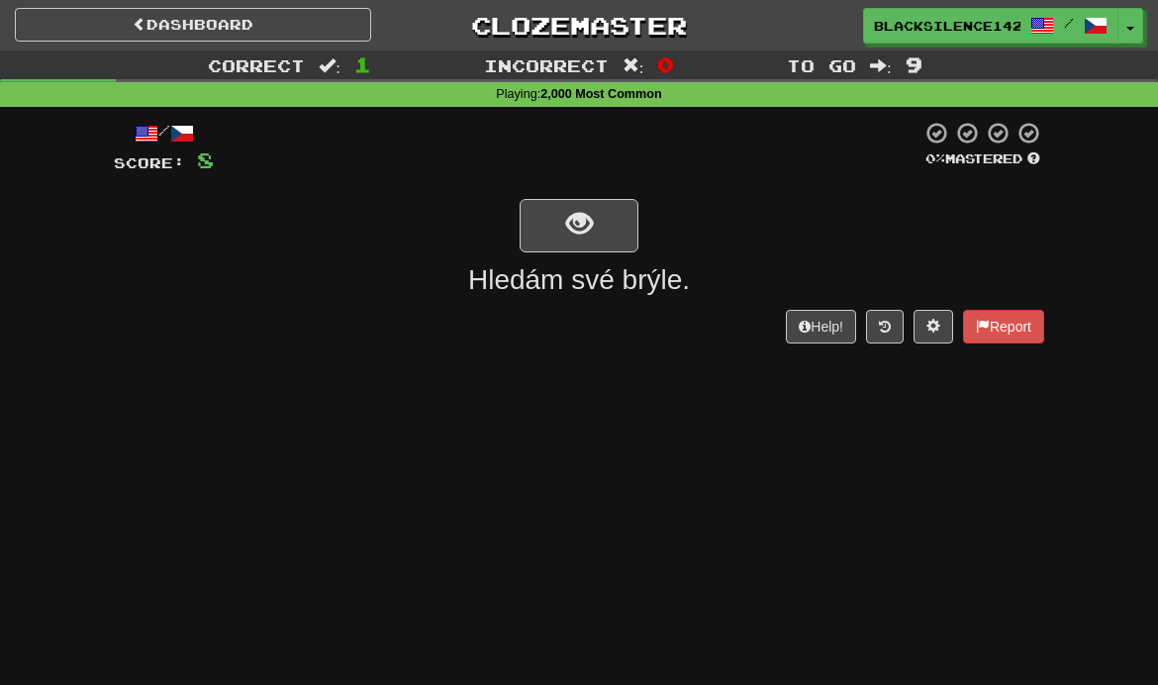
click at [534, 239] on button "show sentence" at bounding box center [579, 225] width 119 height 53
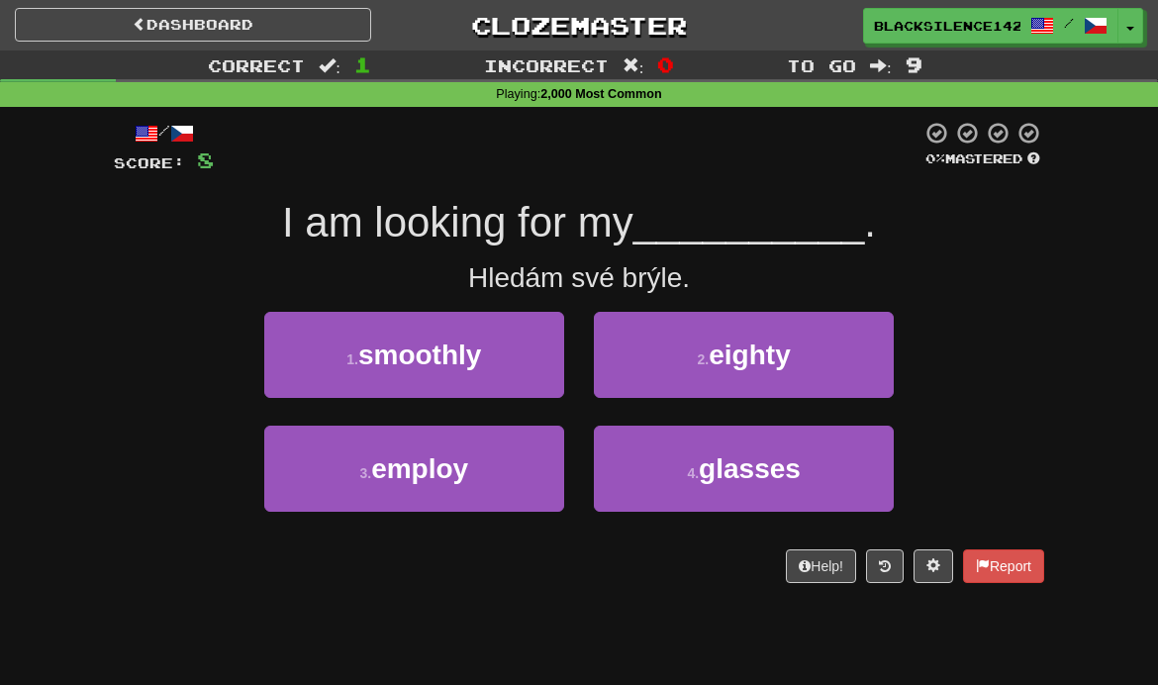
click at [640, 470] on button "4 . glasses" at bounding box center [744, 469] width 300 height 86
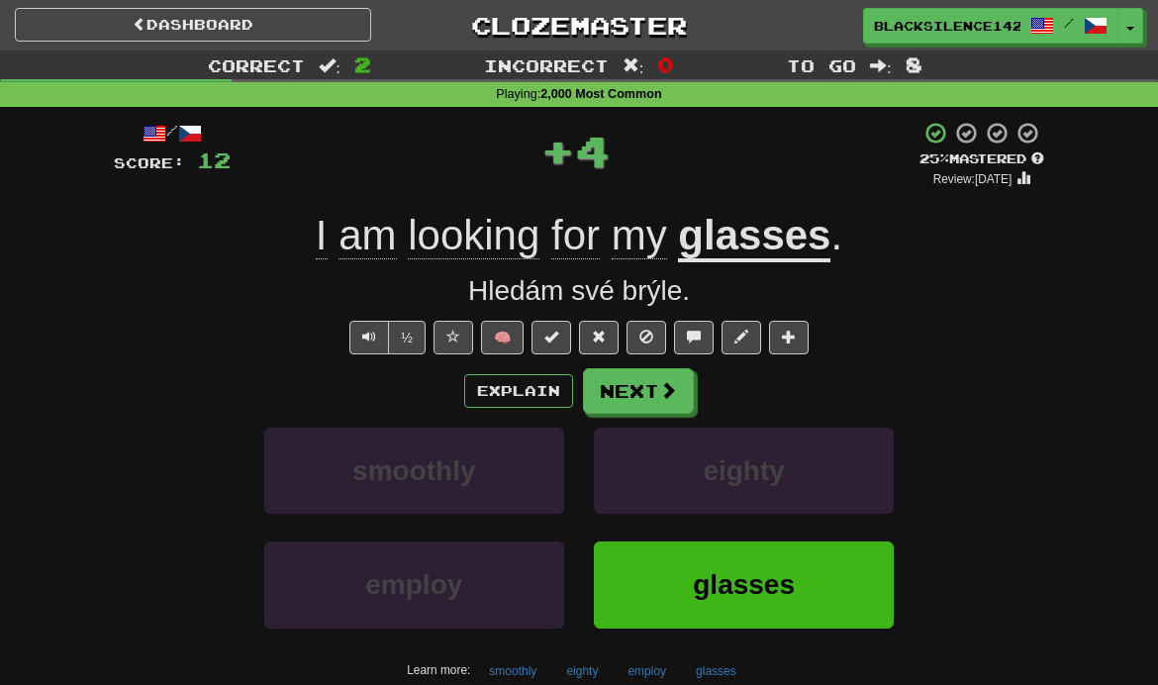
click at [640, 402] on button "Next" at bounding box center [638, 391] width 111 height 46
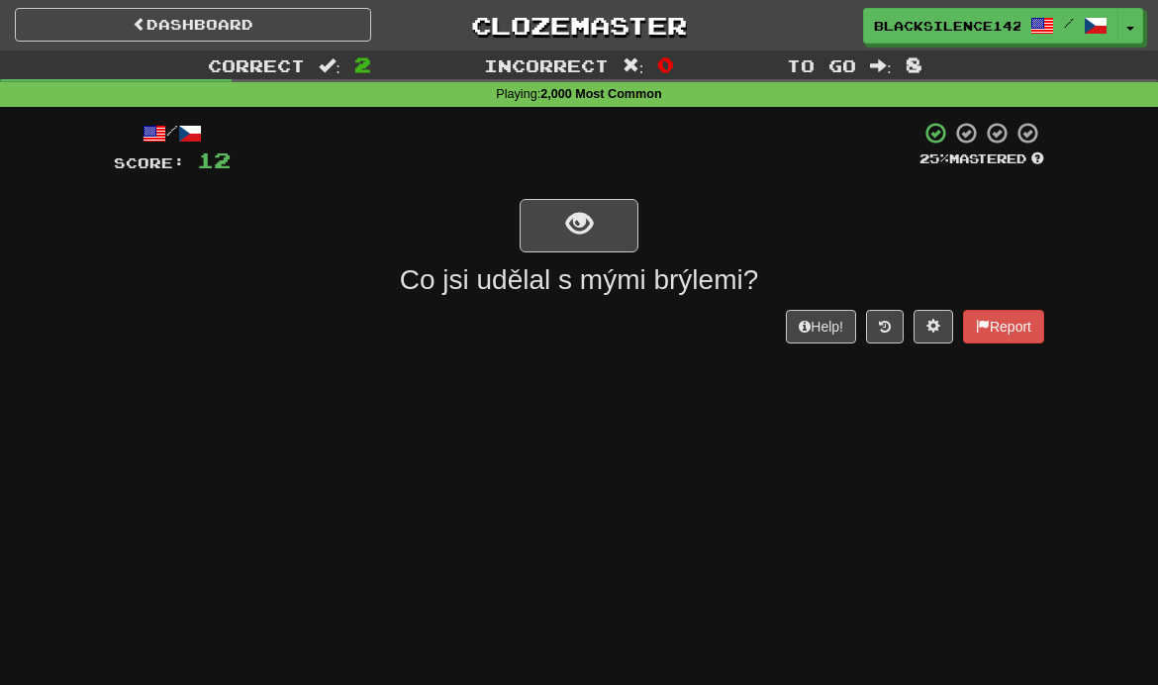
click at [541, 238] on button "show sentence" at bounding box center [579, 225] width 119 height 53
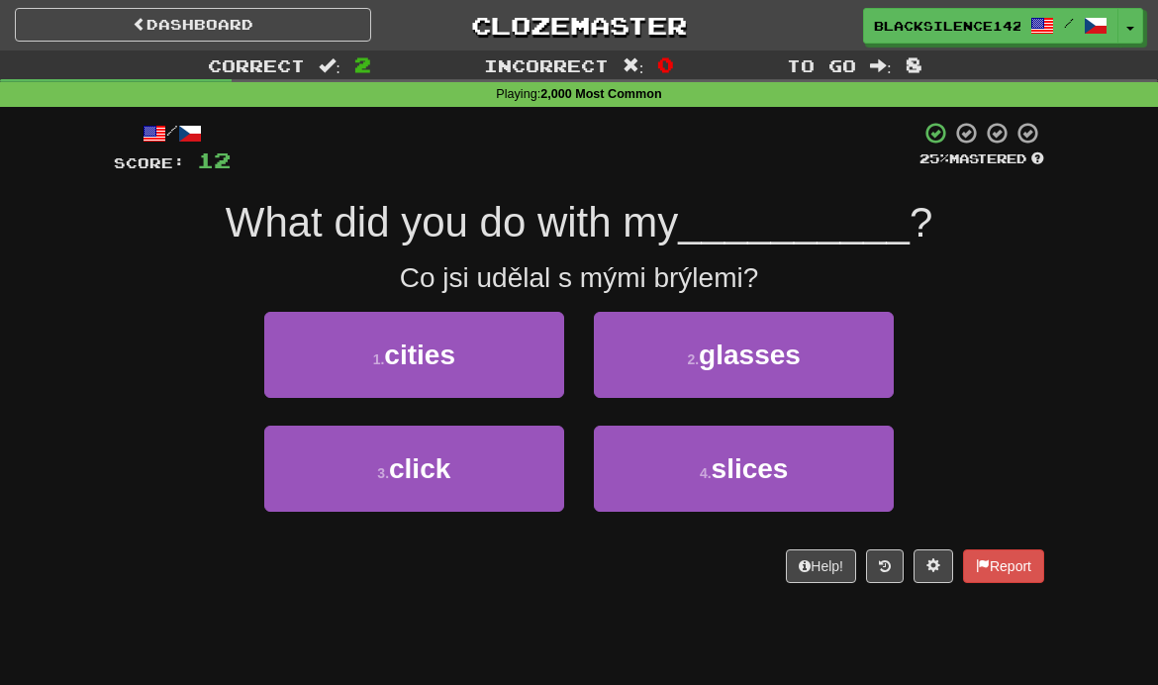
click at [656, 354] on button "2 . glasses" at bounding box center [744, 355] width 300 height 86
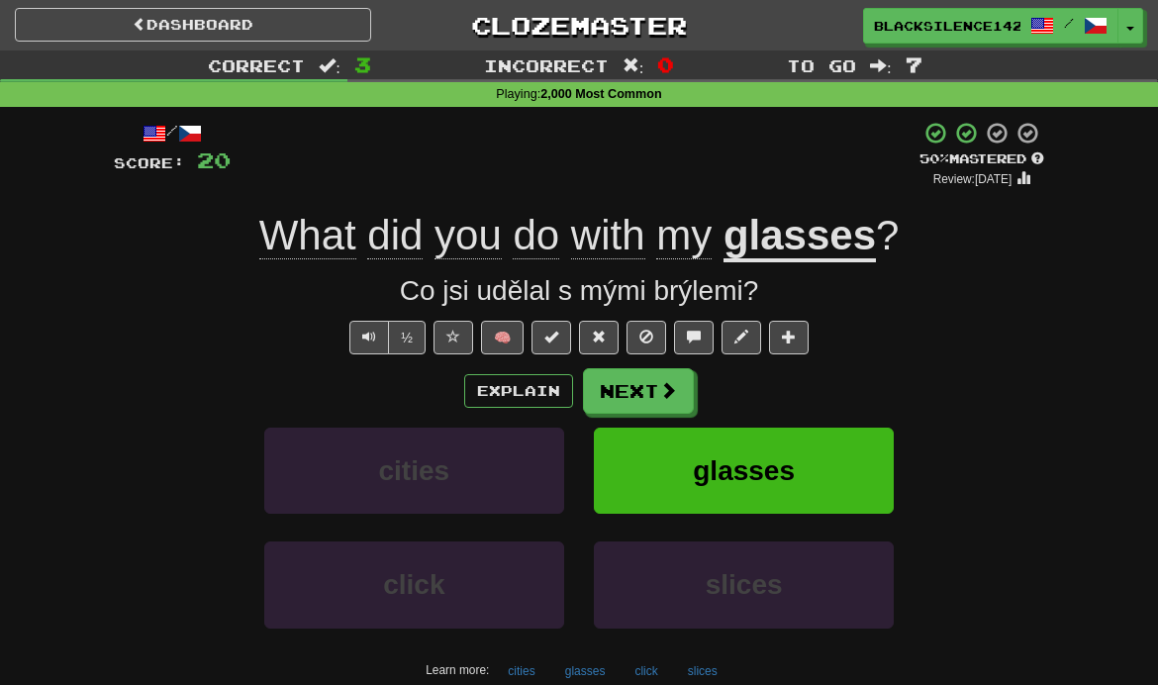
click at [632, 399] on button "Next" at bounding box center [638, 391] width 111 height 46
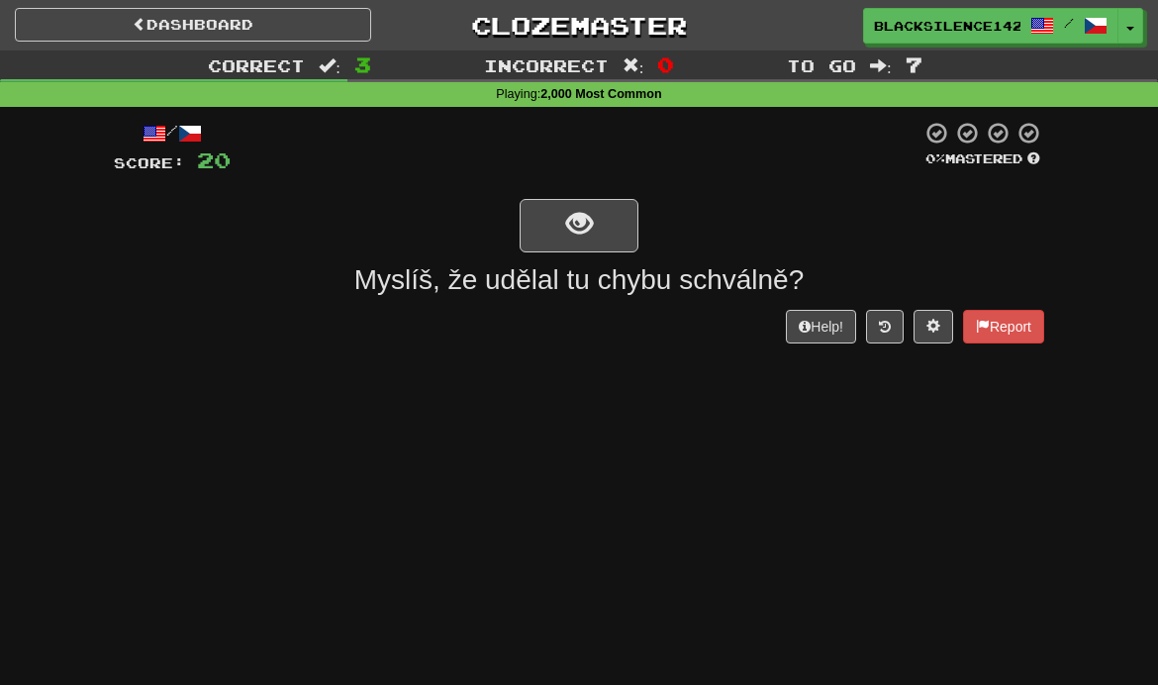
click at [557, 247] on button "show sentence" at bounding box center [579, 225] width 119 height 53
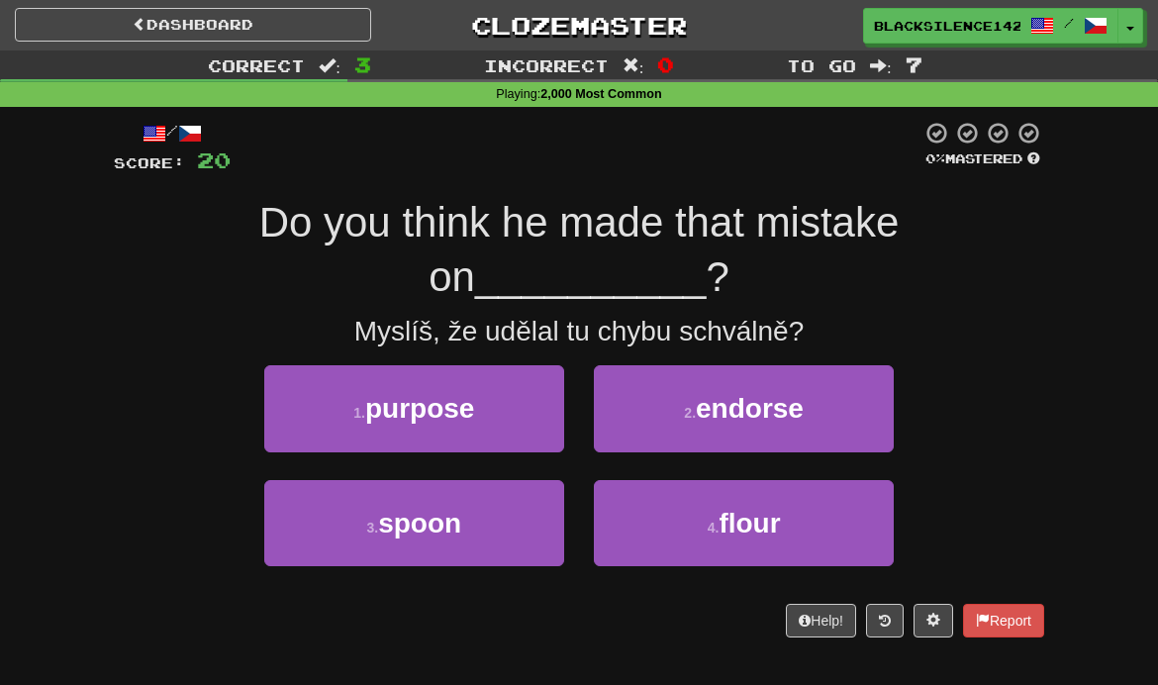
click at [642, 409] on button "2 . endorse" at bounding box center [744, 408] width 300 height 86
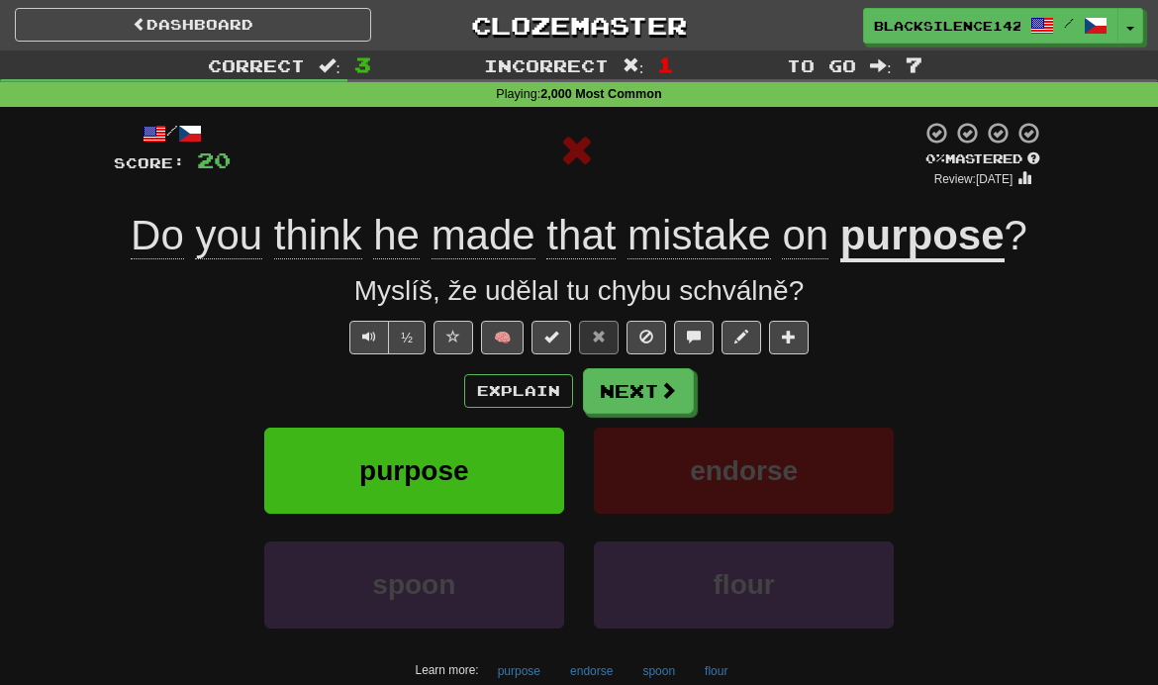
click at [639, 394] on button "Next" at bounding box center [638, 391] width 111 height 46
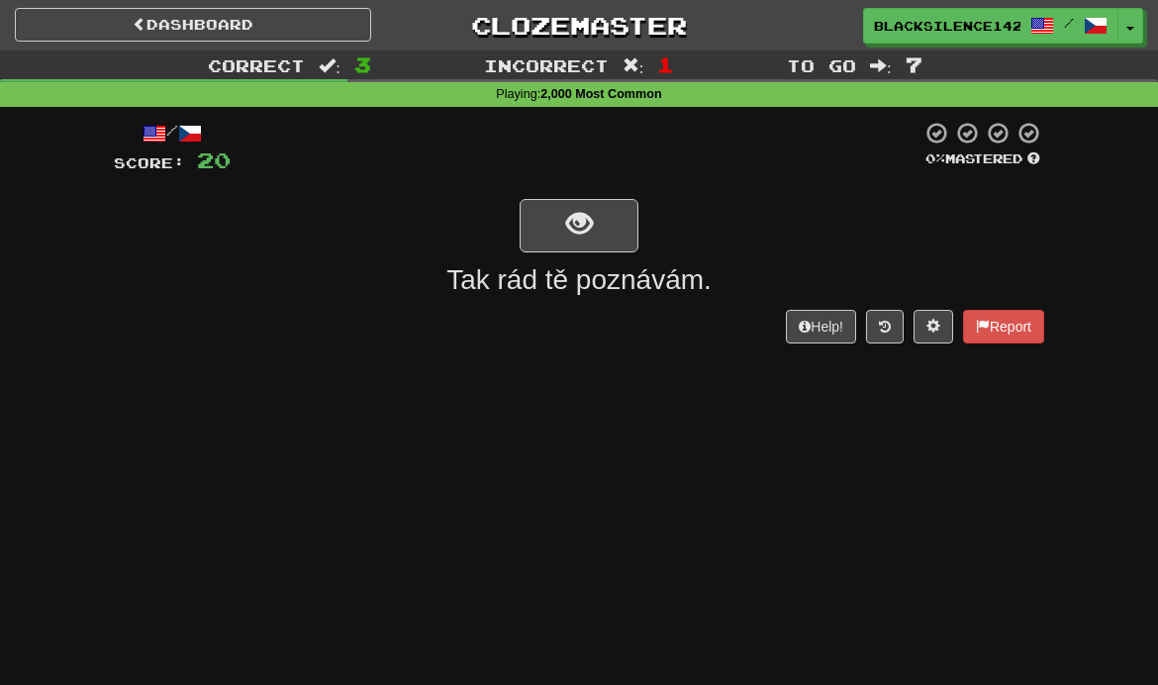
click at [567, 232] on span "show sentence" at bounding box center [579, 224] width 27 height 27
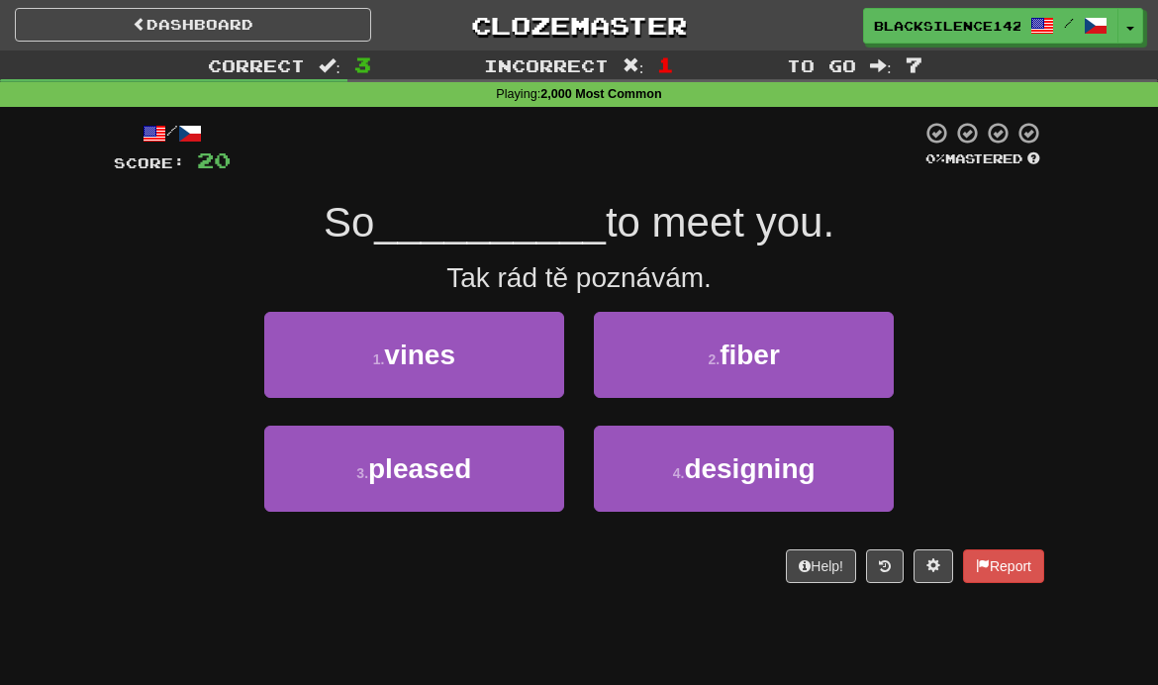
click at [488, 501] on button "3 . pleased" at bounding box center [414, 469] width 300 height 86
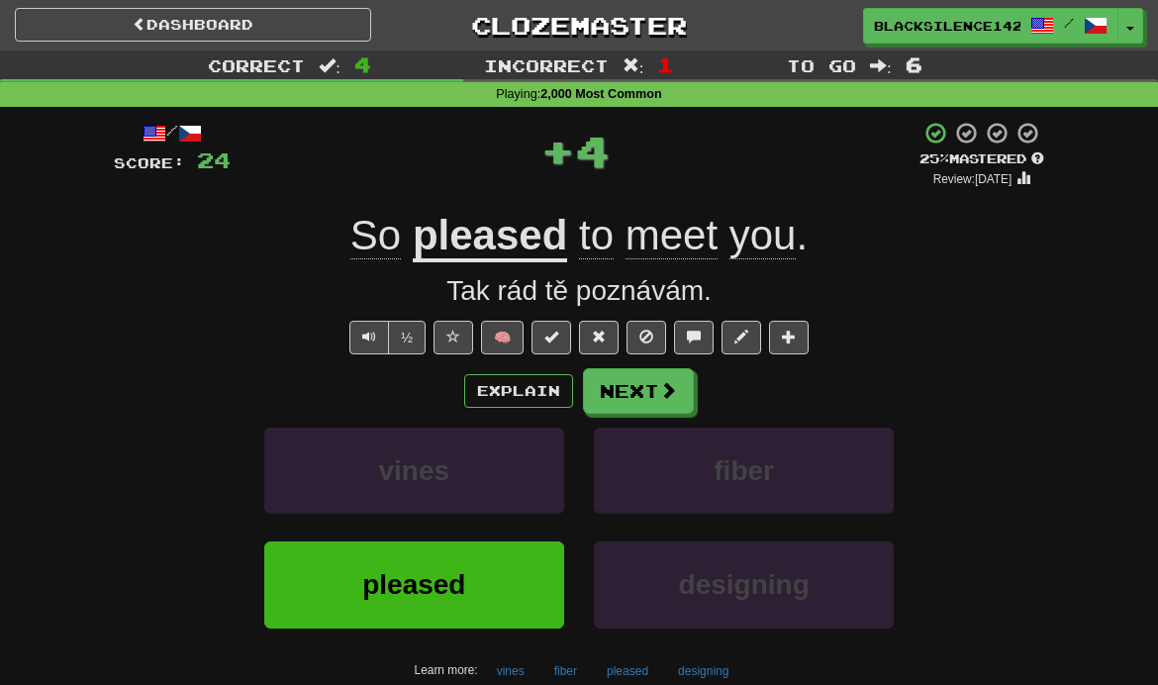
click at [635, 398] on button "Next" at bounding box center [638, 391] width 111 height 46
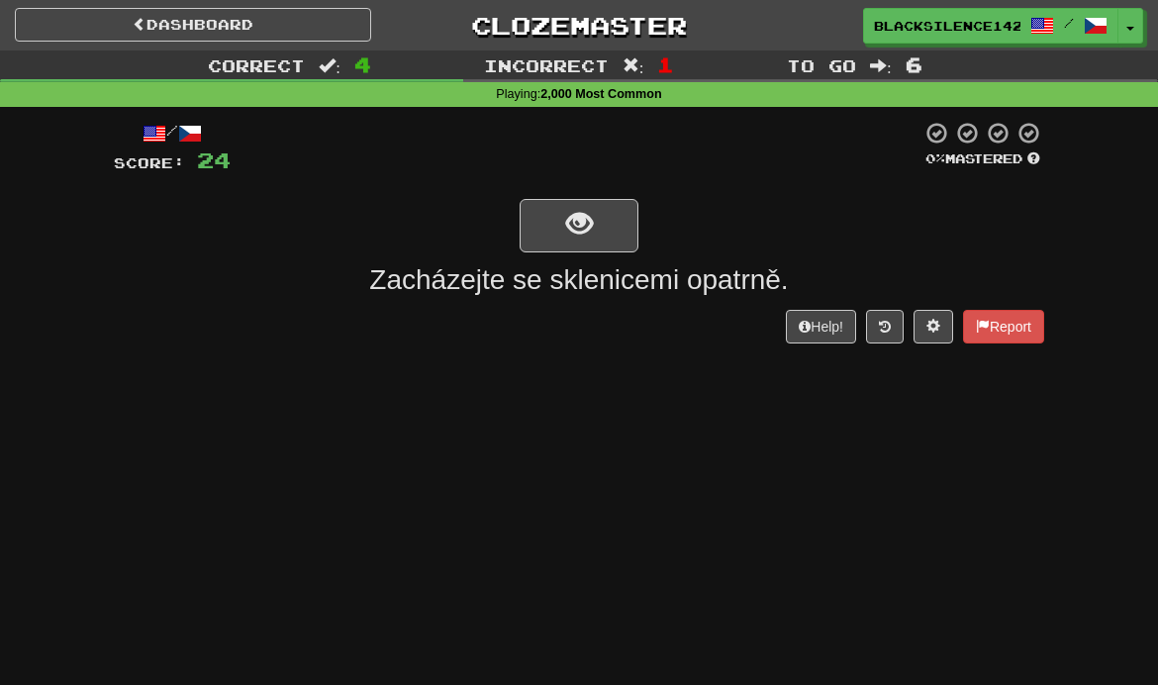
click at [563, 231] on button "show sentence" at bounding box center [579, 225] width 119 height 53
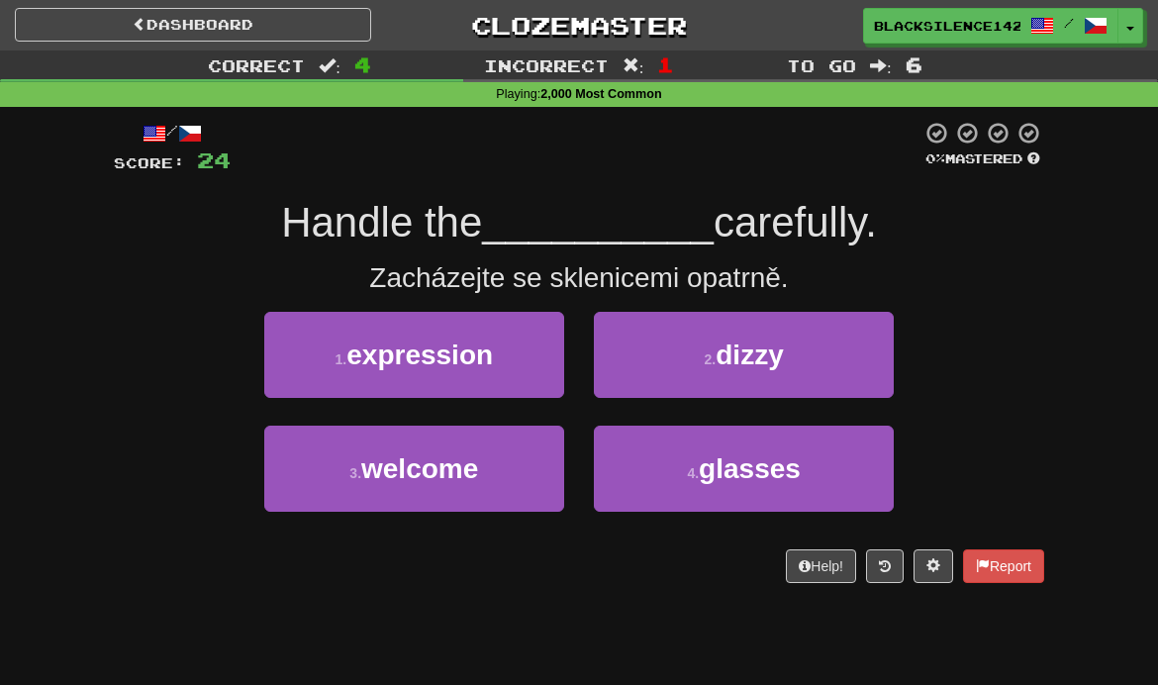
click at [468, 369] on button "1 . expression" at bounding box center [414, 355] width 300 height 86
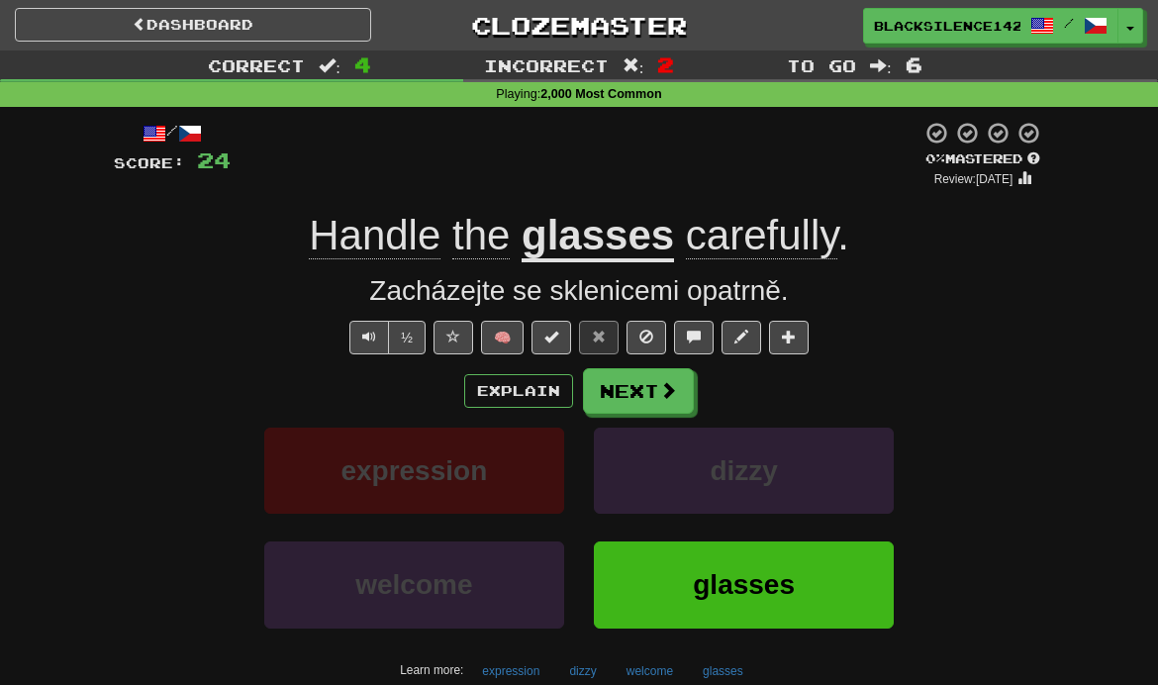
click at [634, 401] on button "Next" at bounding box center [638, 391] width 111 height 46
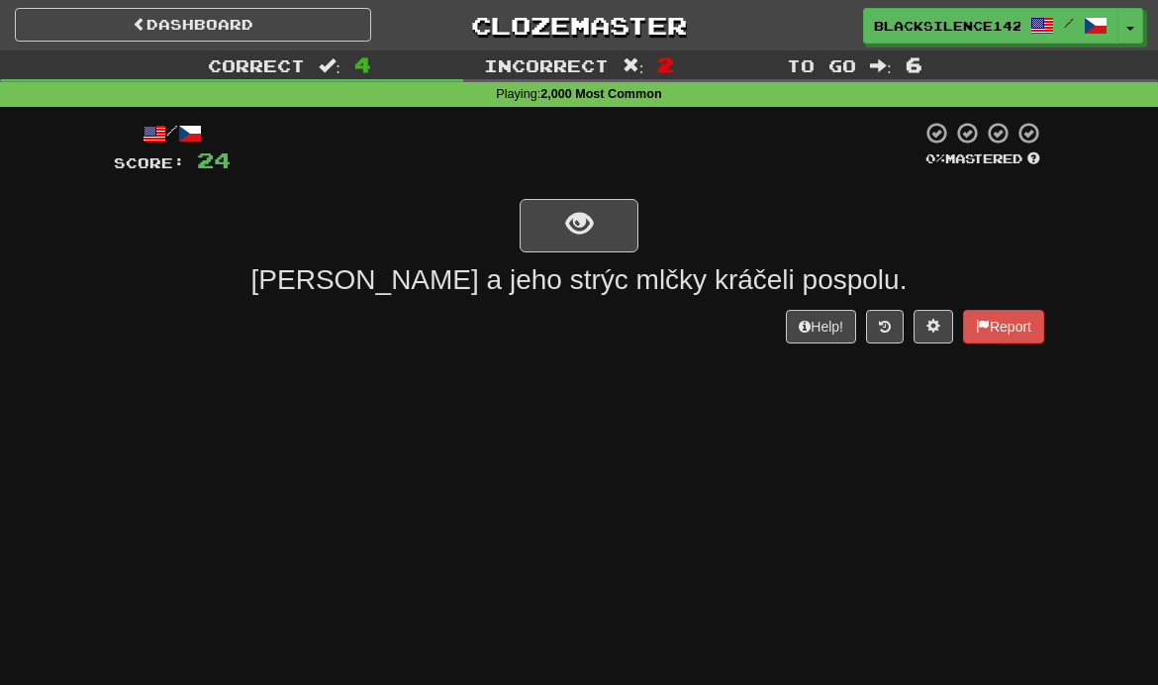
click at [546, 227] on button "show sentence" at bounding box center [579, 225] width 119 height 53
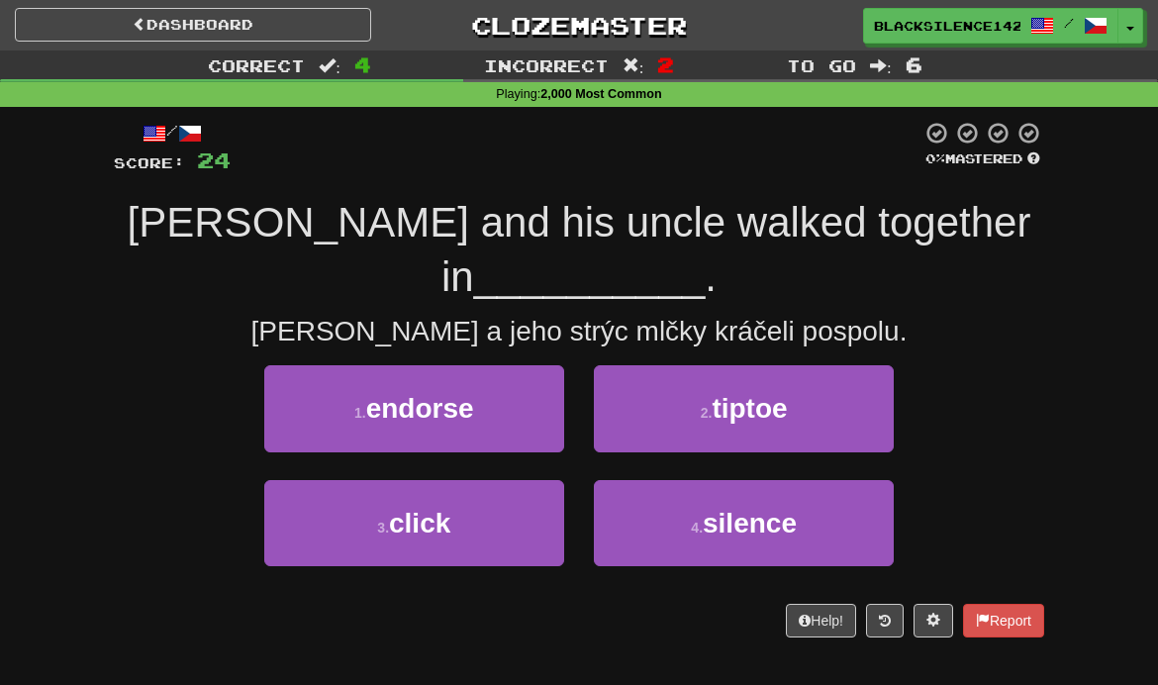
click at [406, 393] on span "endorse" at bounding box center [420, 408] width 108 height 31
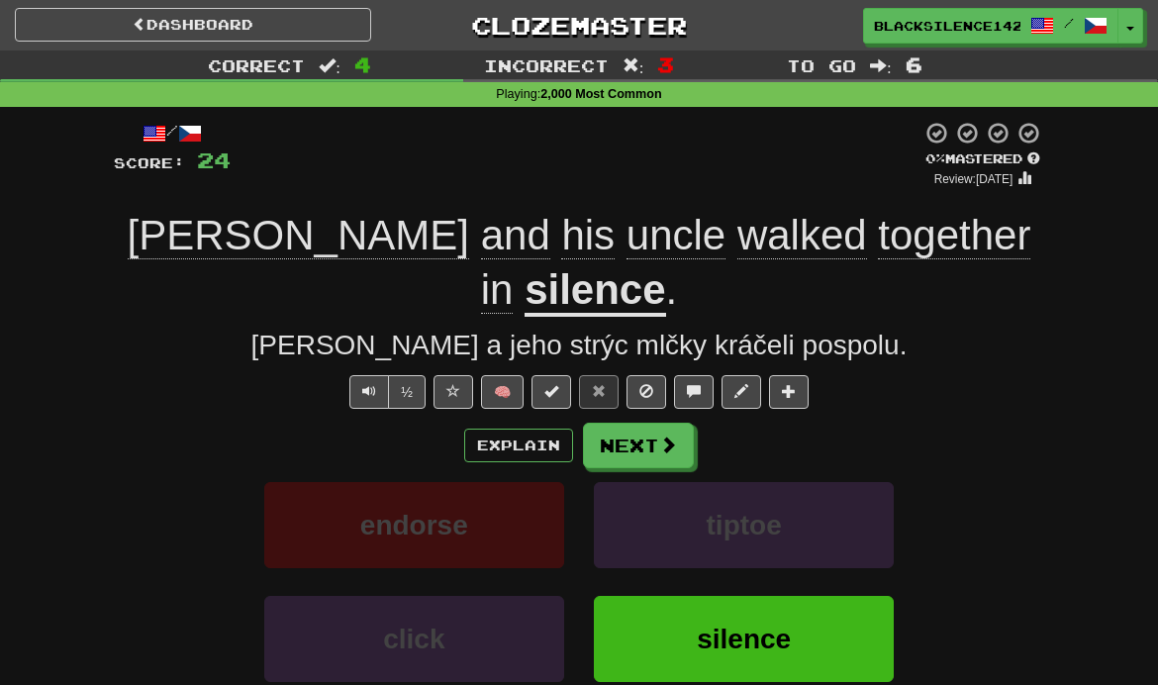
click at [617, 423] on button "Next" at bounding box center [638, 446] width 111 height 46
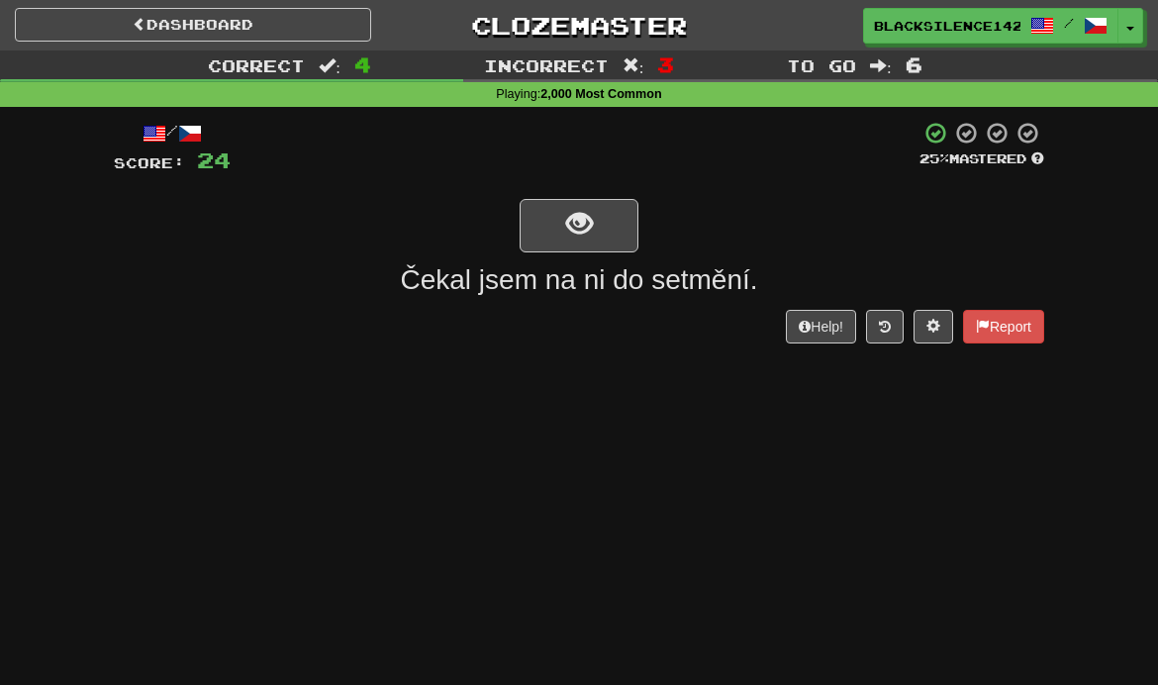
click at [574, 247] on button "show sentence" at bounding box center [579, 225] width 119 height 53
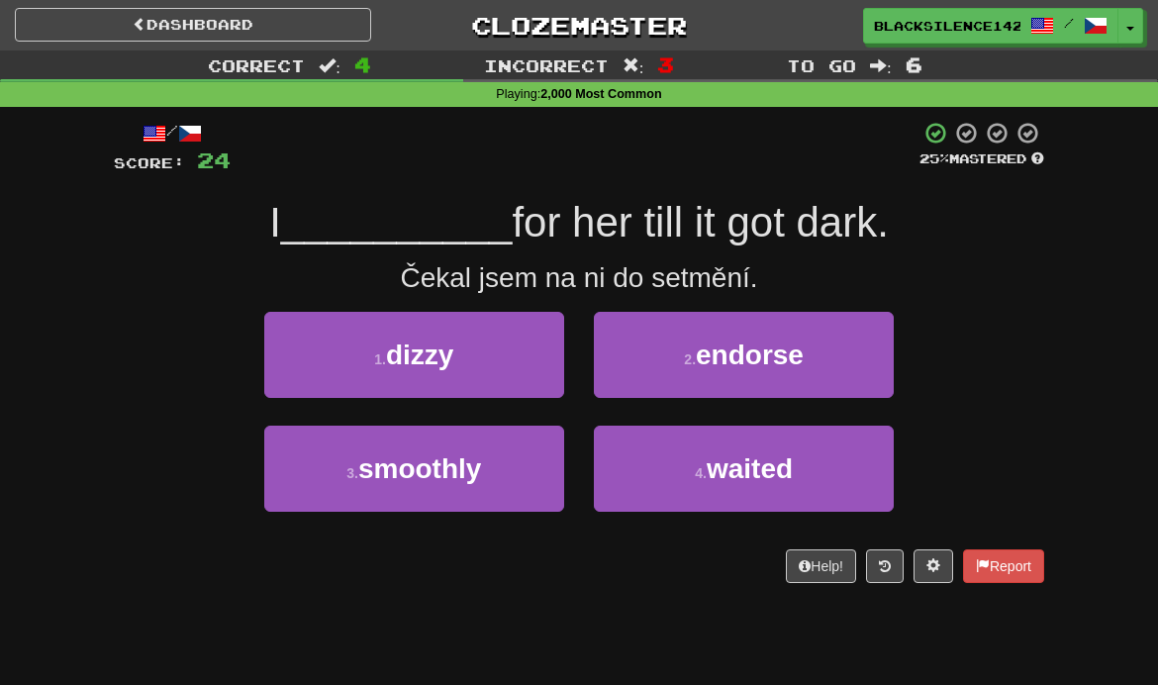
click at [674, 473] on button "4 . waited" at bounding box center [744, 469] width 300 height 86
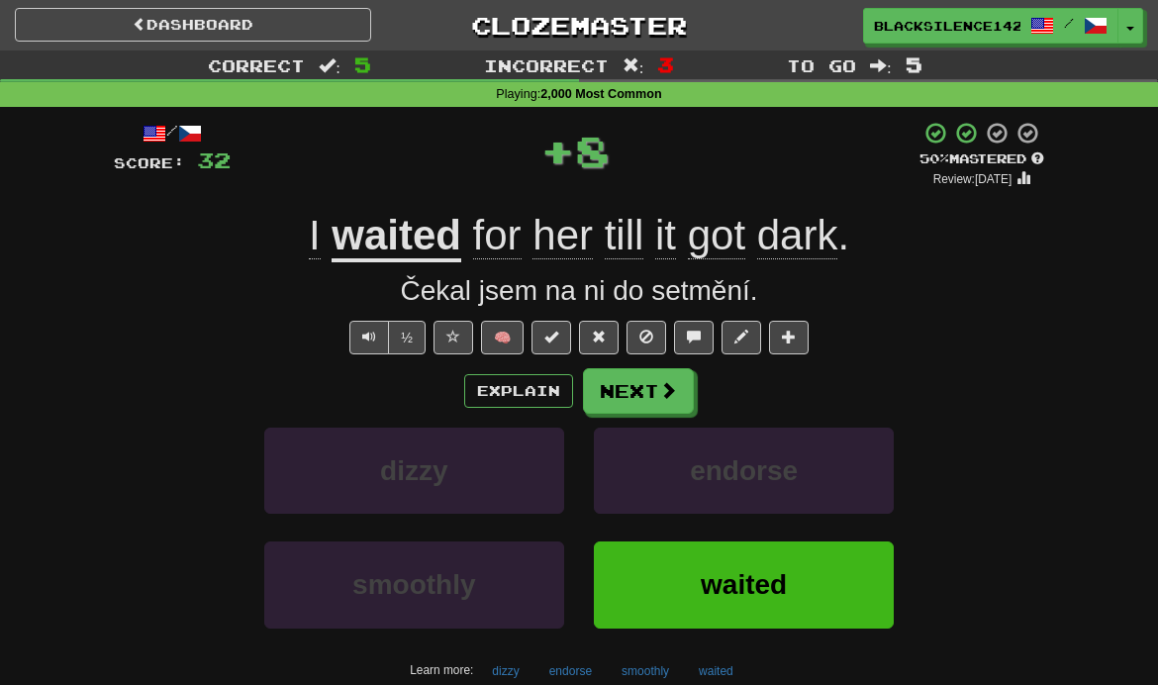
click at [614, 389] on button "Next" at bounding box center [638, 391] width 111 height 46
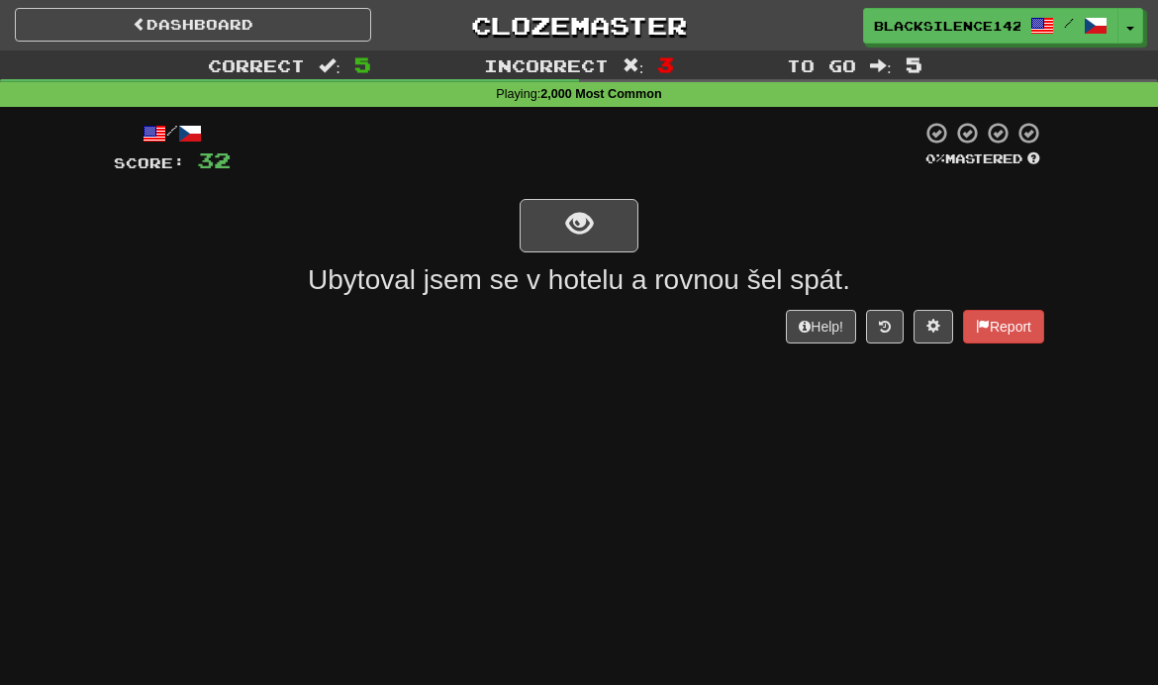
click at [575, 235] on span "show sentence" at bounding box center [579, 224] width 27 height 27
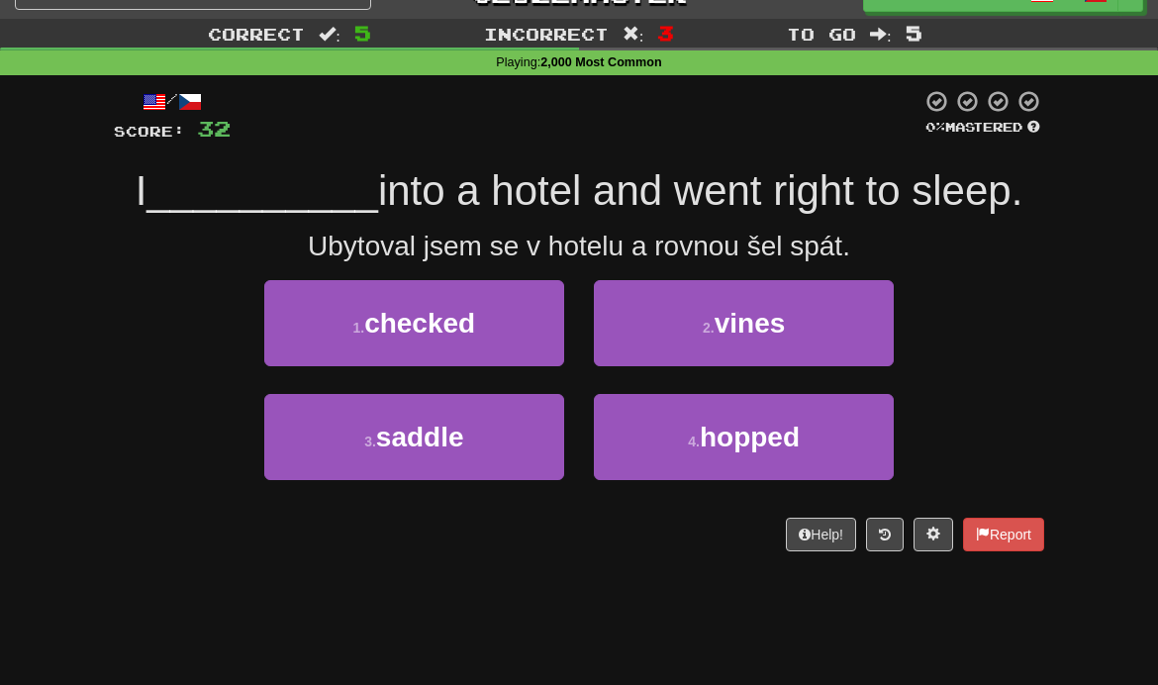
scroll to position [35, 0]
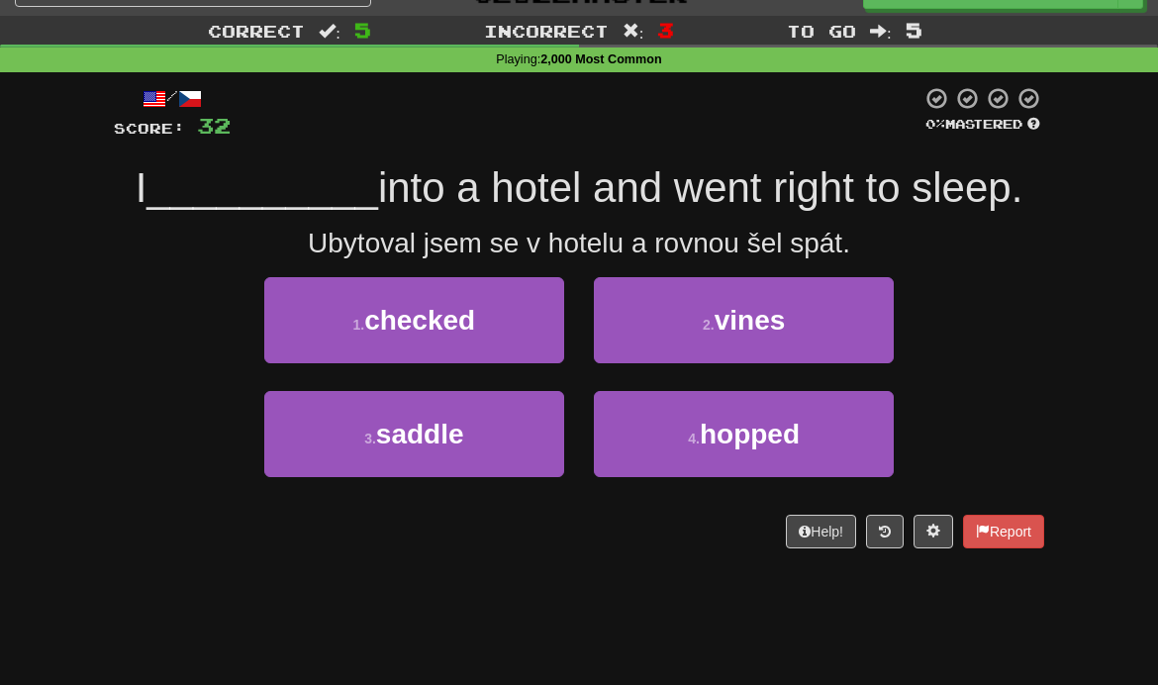
click at [379, 444] on span "saddle" at bounding box center [420, 434] width 88 height 31
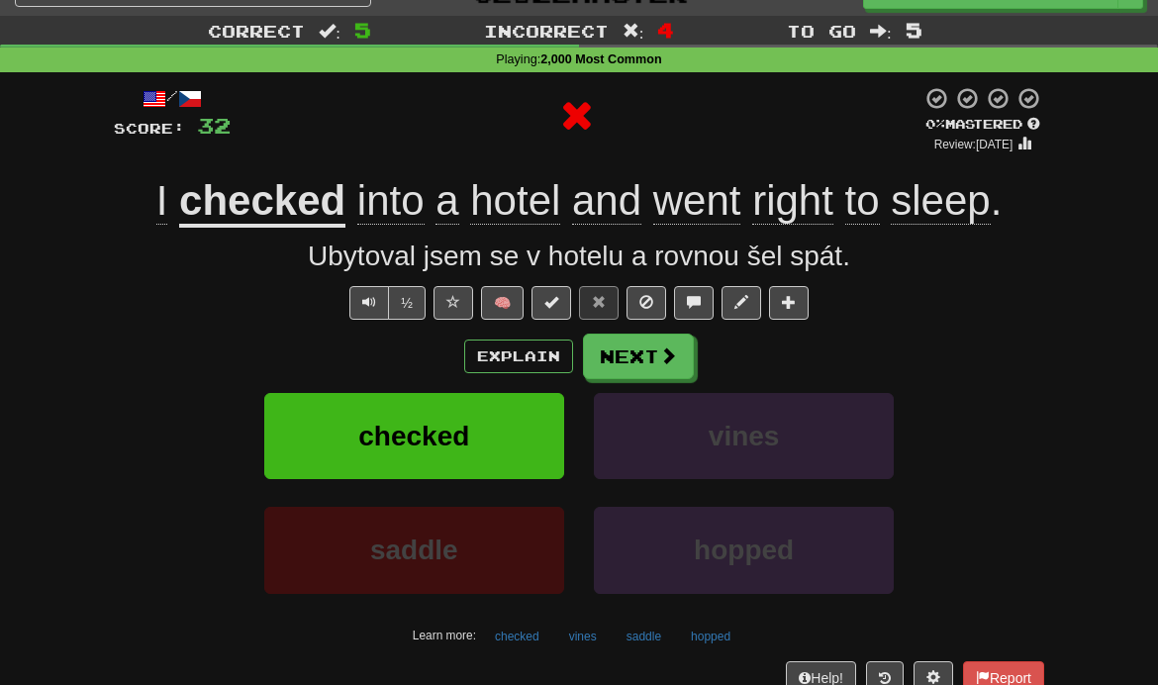
click at [644, 369] on button "Next" at bounding box center [638, 357] width 111 height 46
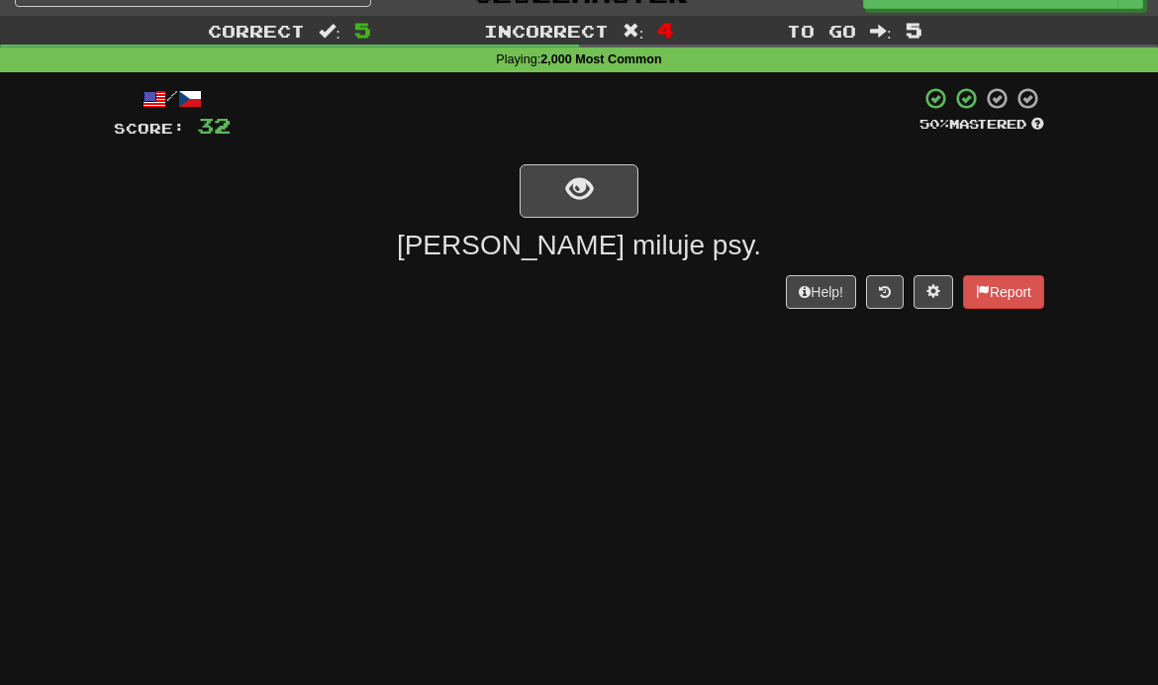
click at [583, 199] on span "show sentence" at bounding box center [579, 189] width 27 height 27
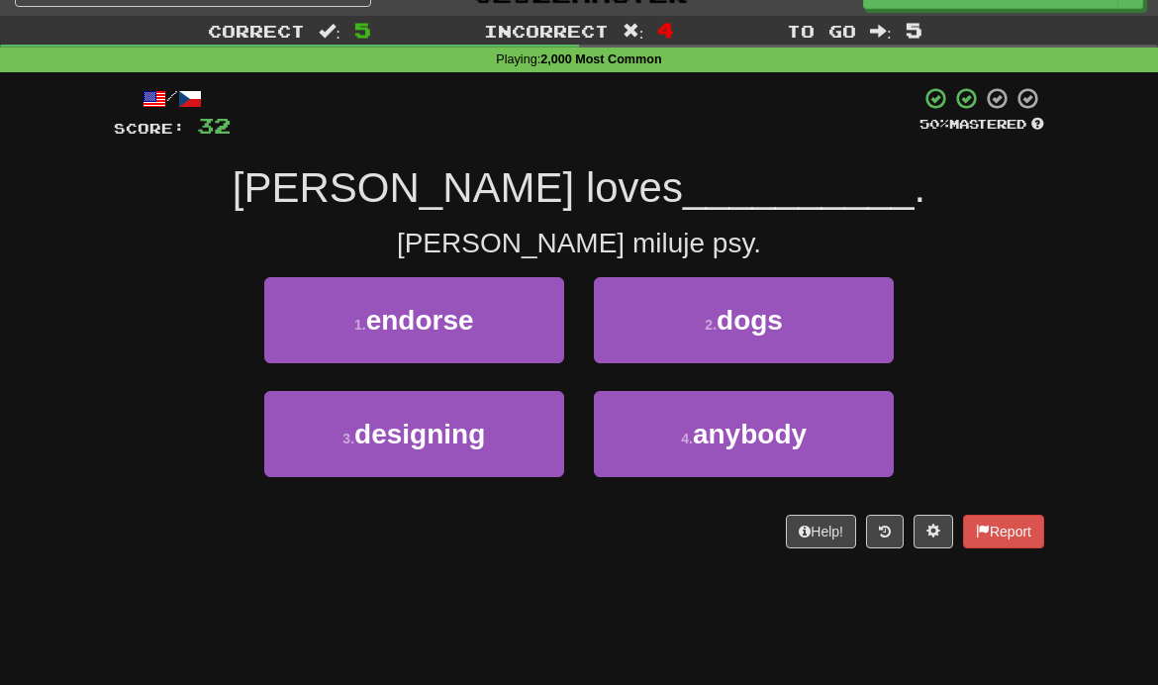
click at [652, 329] on button "2 . dogs" at bounding box center [744, 320] width 300 height 86
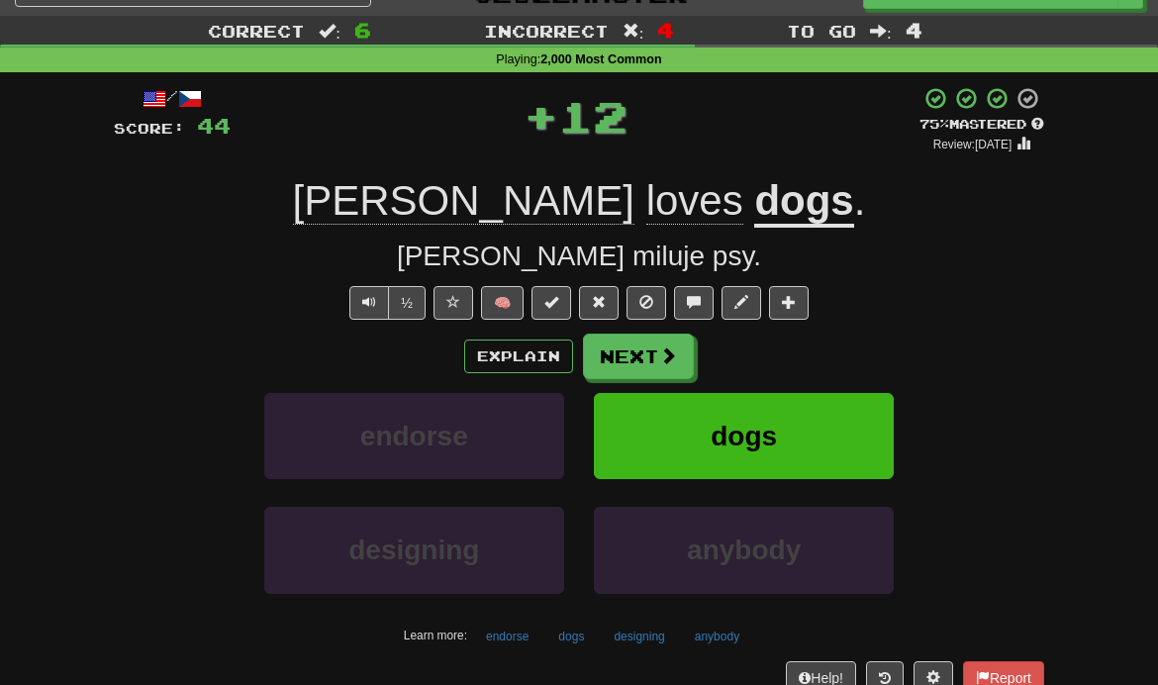
scroll to position [0, 0]
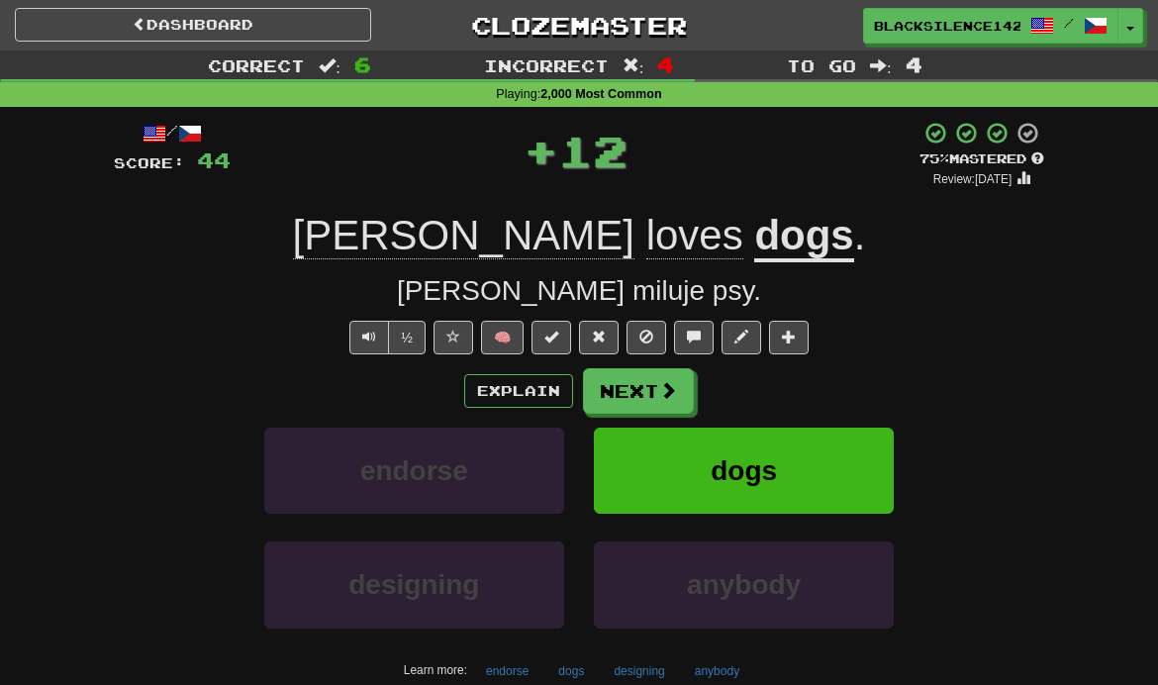
click at [249, 27] on link "Dashboard" at bounding box center [193, 25] width 356 height 34
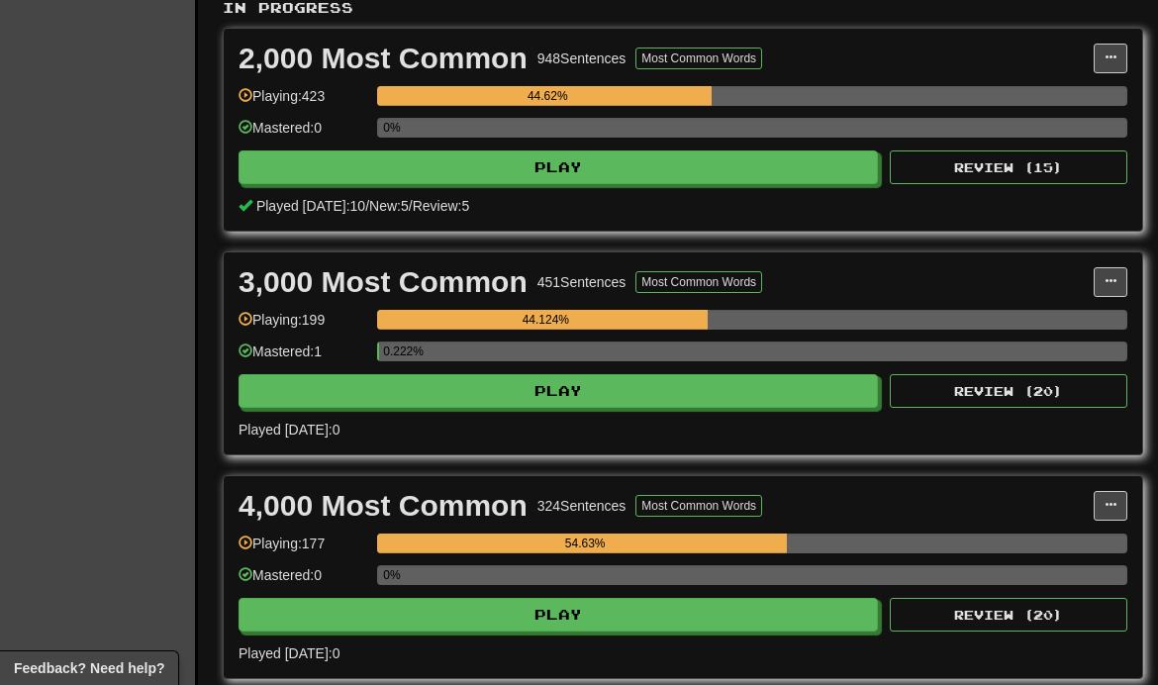
scroll to position [503, 0]
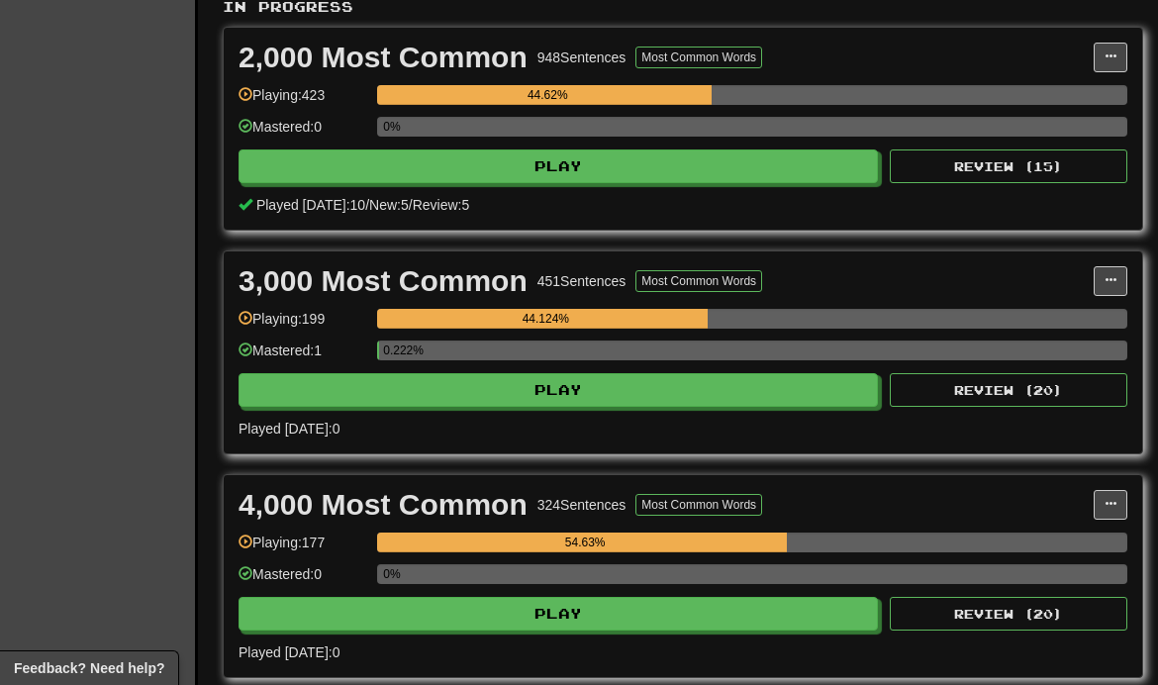
click at [313, 390] on button "Play" at bounding box center [559, 390] width 640 height 34
select select "**"
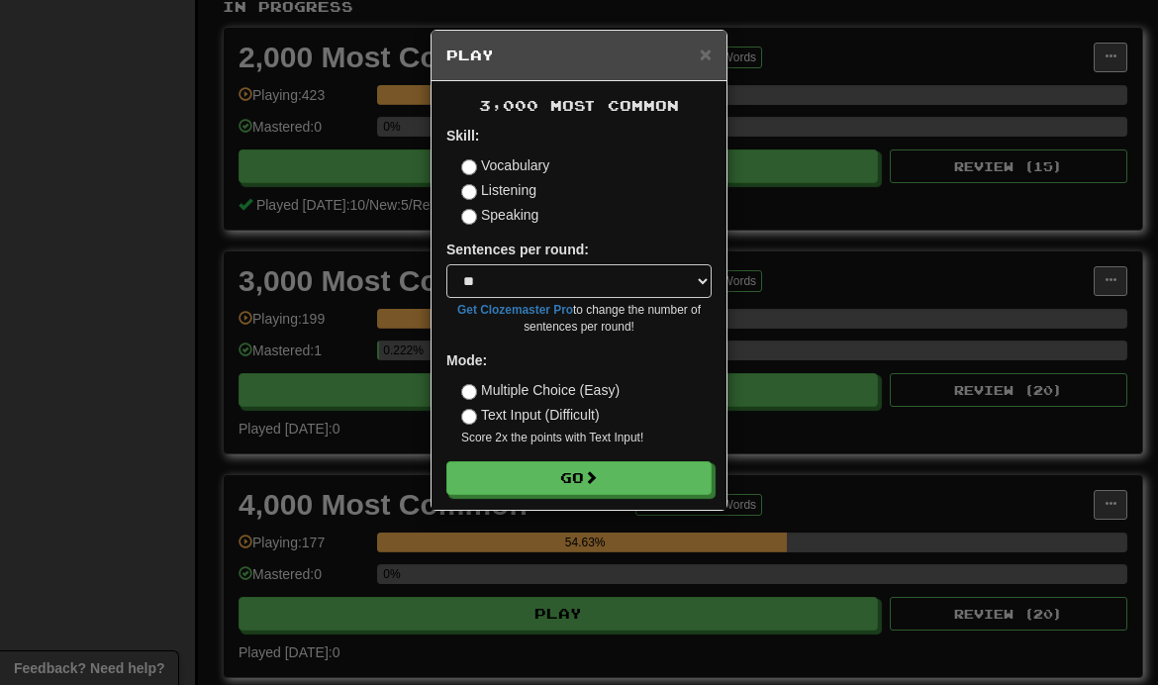
click at [492, 487] on button "Go" at bounding box center [578, 478] width 265 height 34
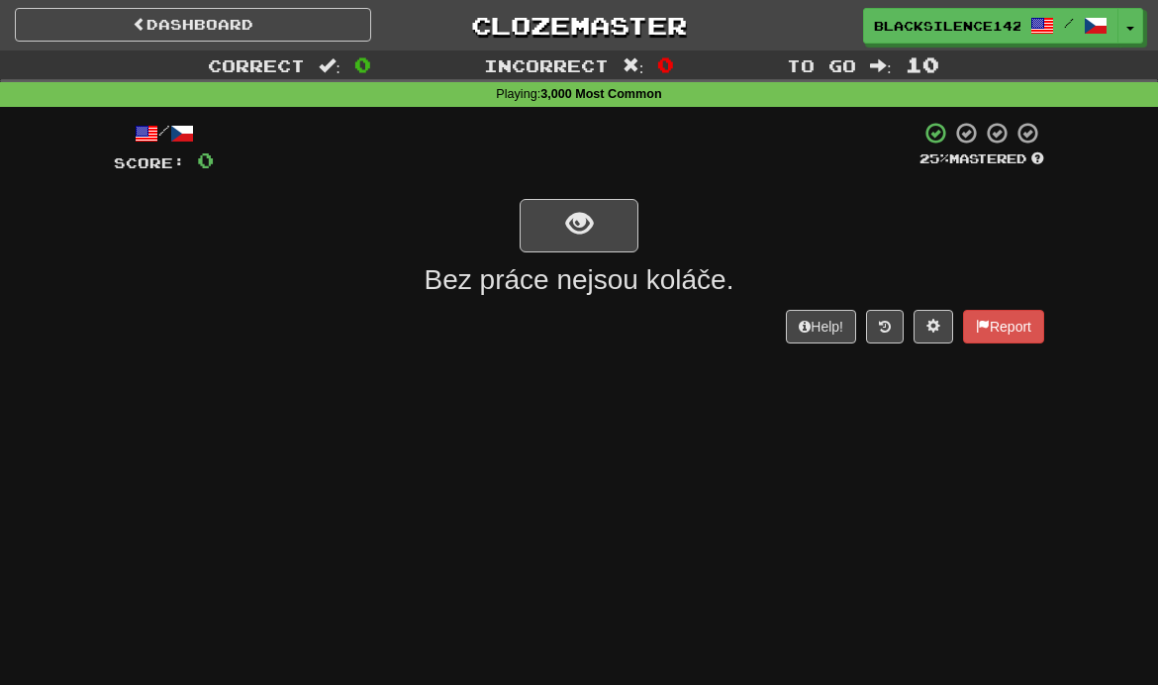
click at [564, 244] on button "show sentence" at bounding box center [579, 225] width 119 height 53
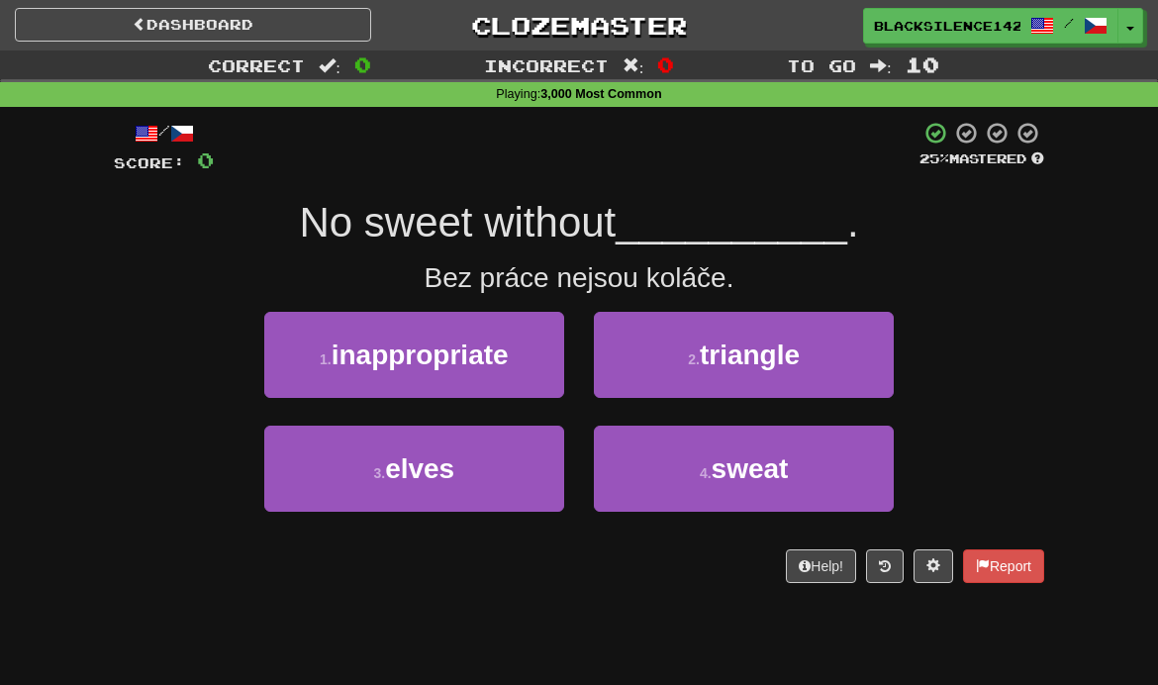
click at [666, 469] on button "4 . sweat" at bounding box center [744, 469] width 300 height 86
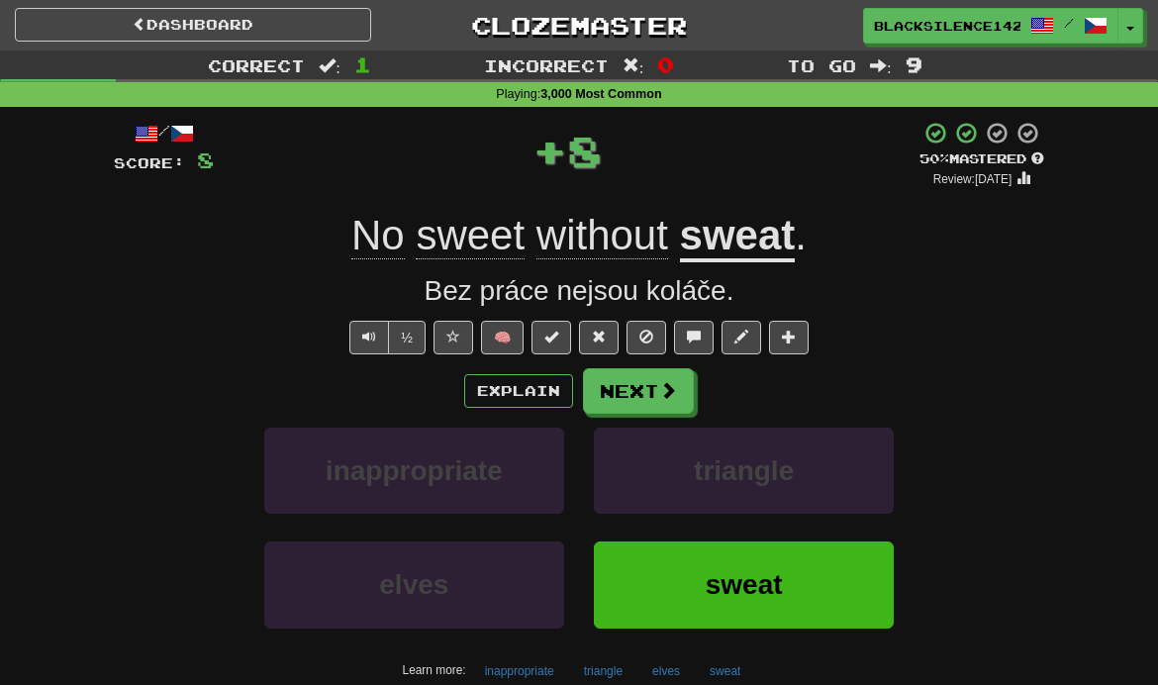
click at [619, 395] on button "Next" at bounding box center [638, 391] width 111 height 46
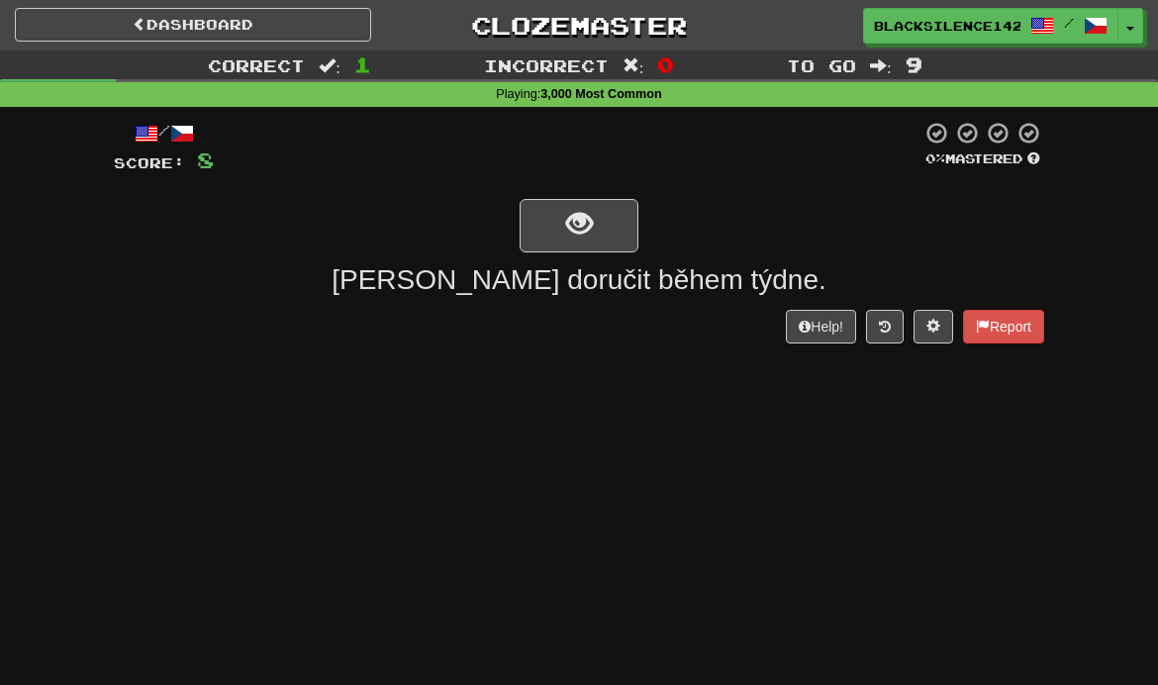
click at [564, 243] on button "show sentence" at bounding box center [579, 225] width 119 height 53
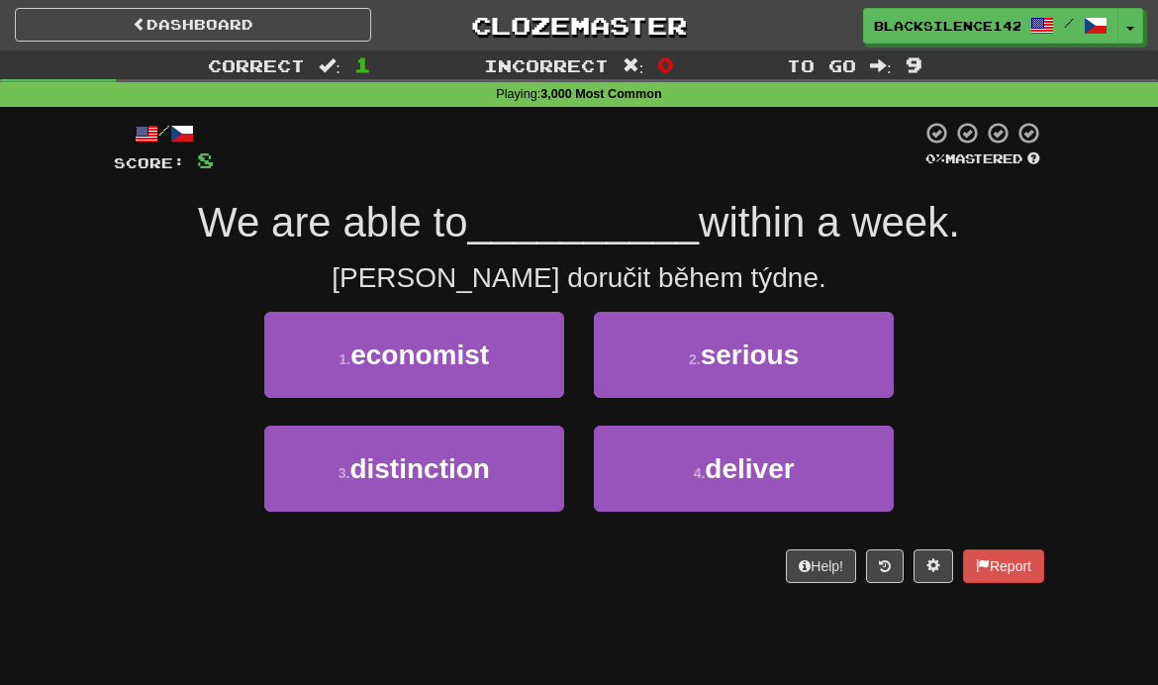
click at [363, 374] on button "1 . economist" at bounding box center [414, 355] width 300 height 86
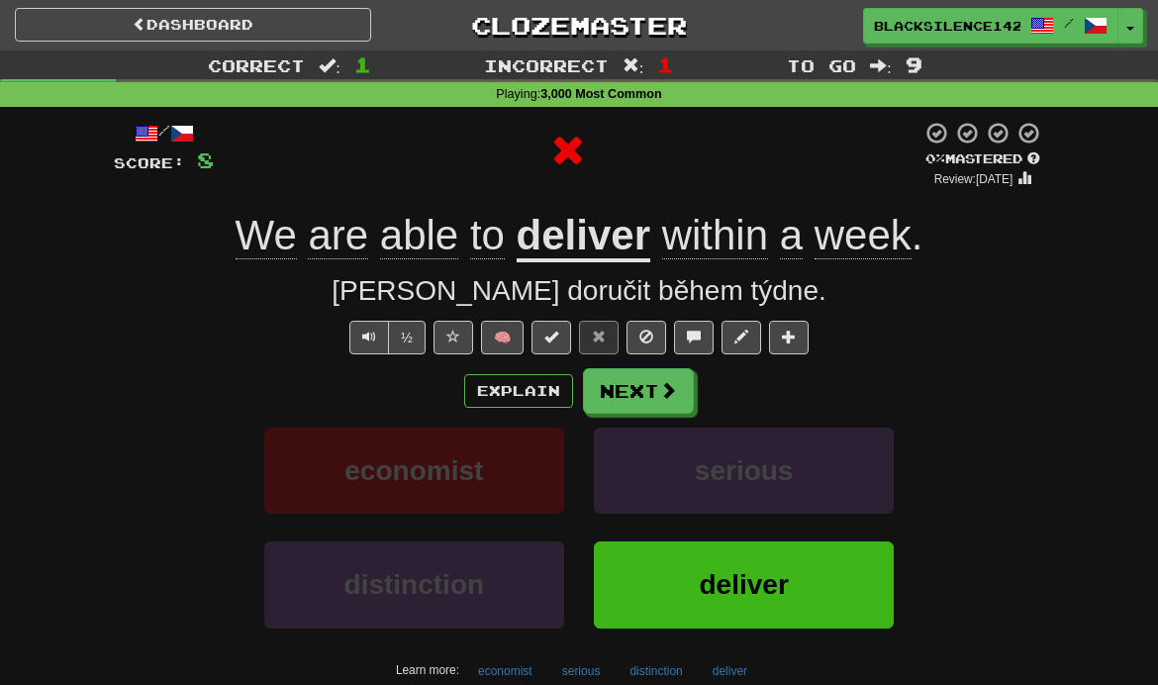
click at [646, 393] on button "Next" at bounding box center [638, 391] width 111 height 46
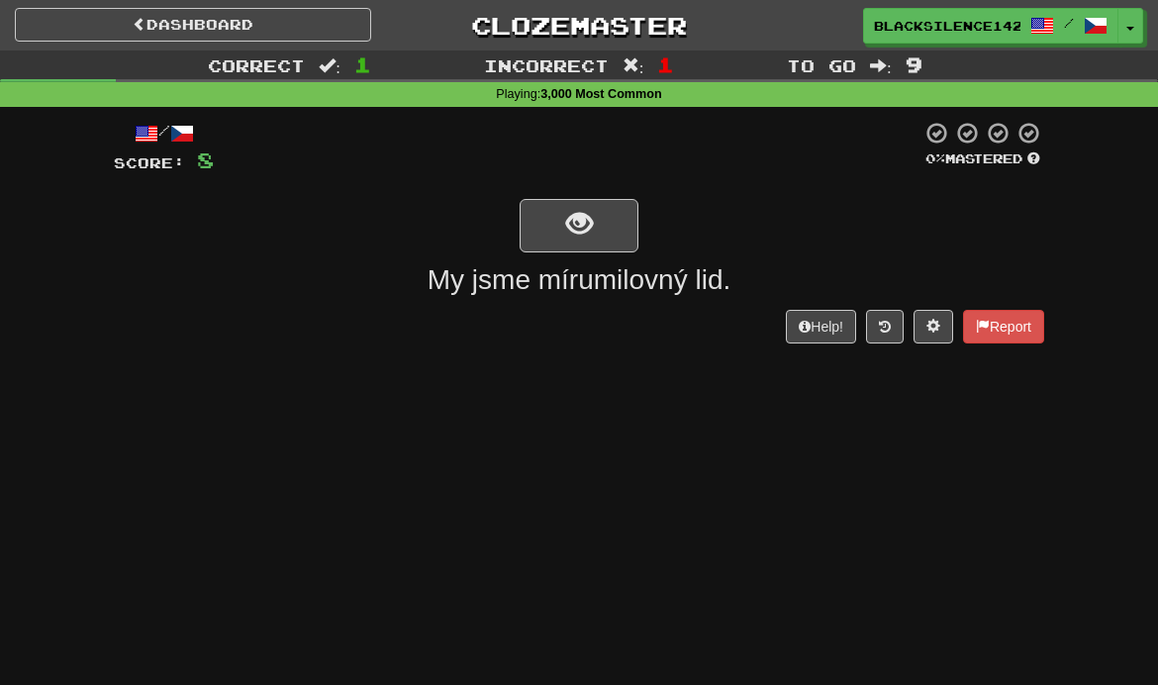
click at [563, 238] on button "show sentence" at bounding box center [579, 225] width 119 height 53
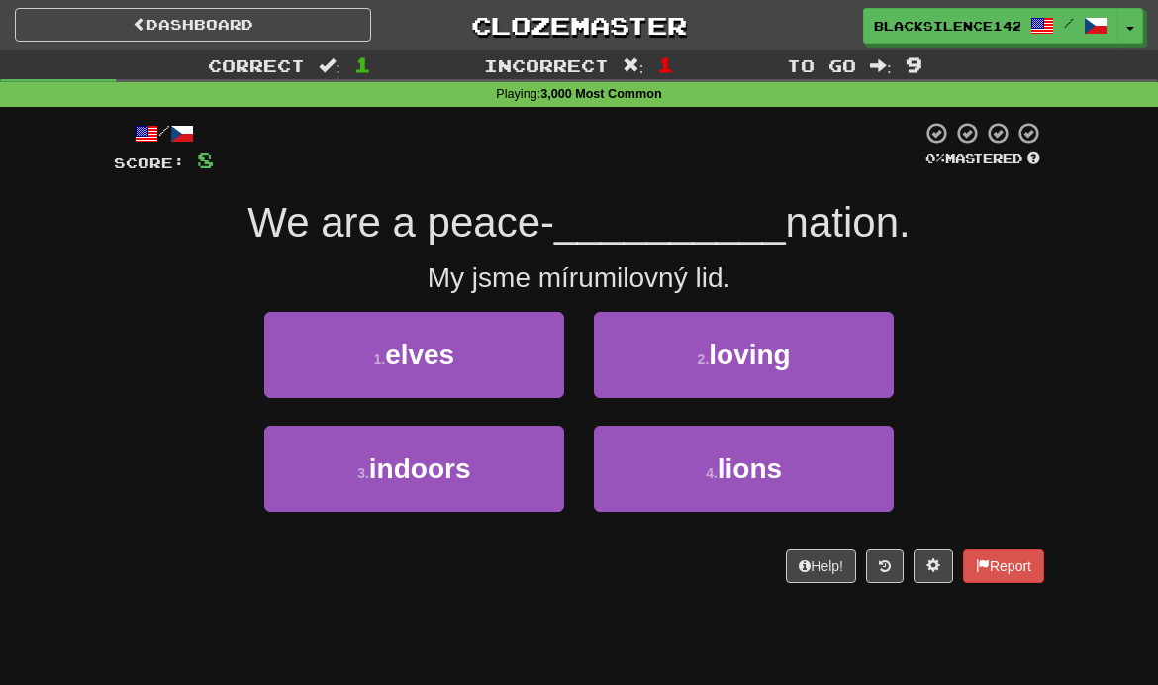
click at [657, 357] on button "2 . loving" at bounding box center [744, 355] width 300 height 86
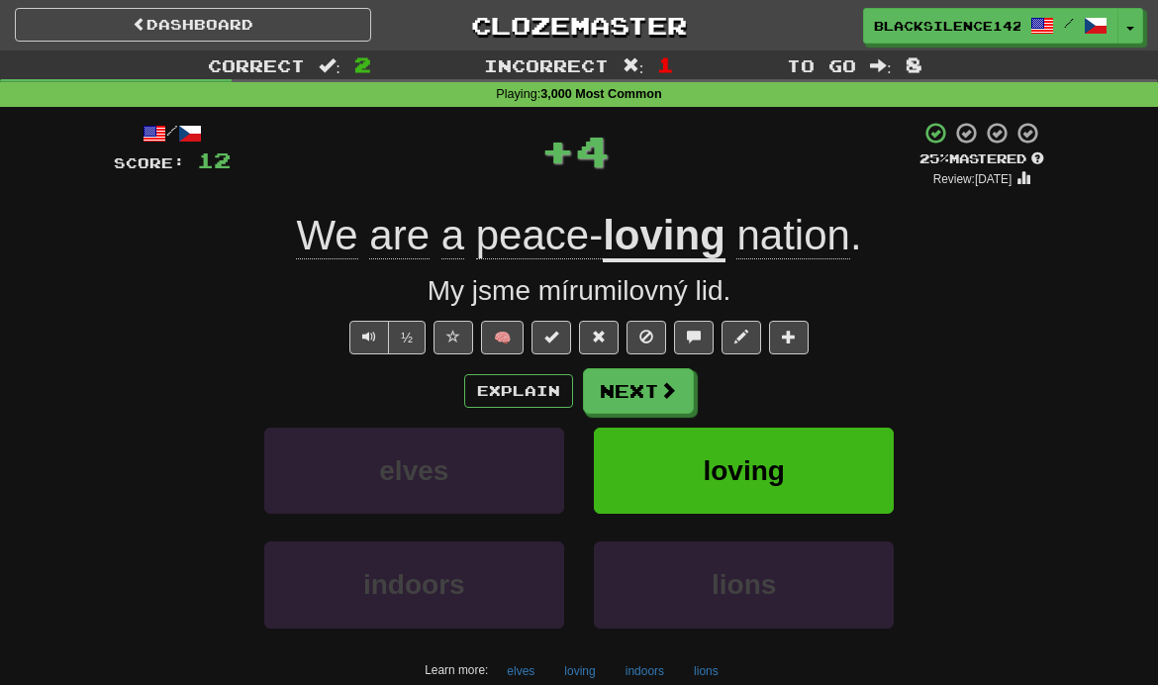
click at [618, 402] on button "Next" at bounding box center [638, 391] width 111 height 46
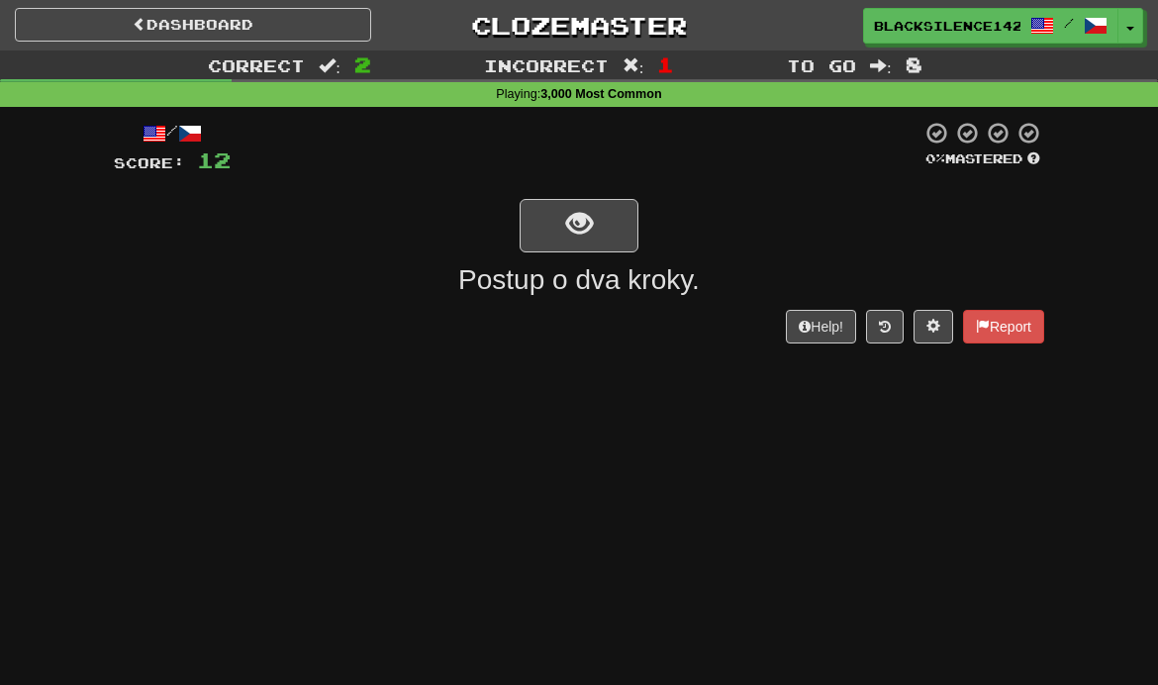
click at [570, 231] on span "show sentence" at bounding box center [579, 224] width 27 height 27
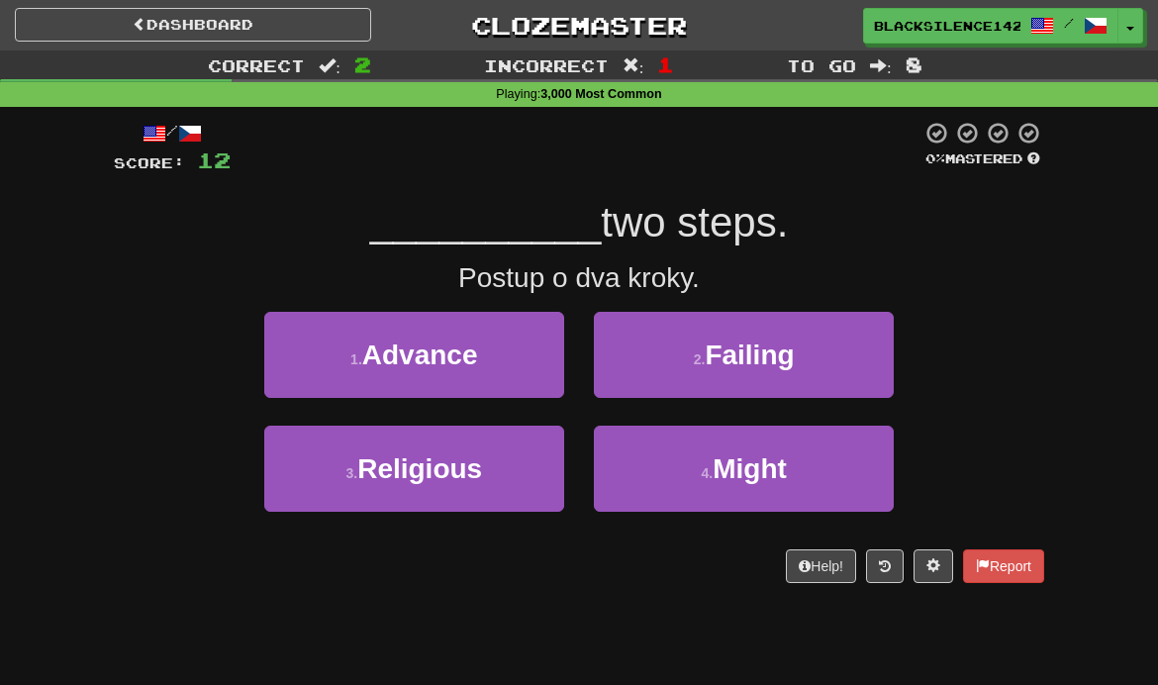
click at [397, 364] on span "Advance" at bounding box center [420, 355] width 116 height 31
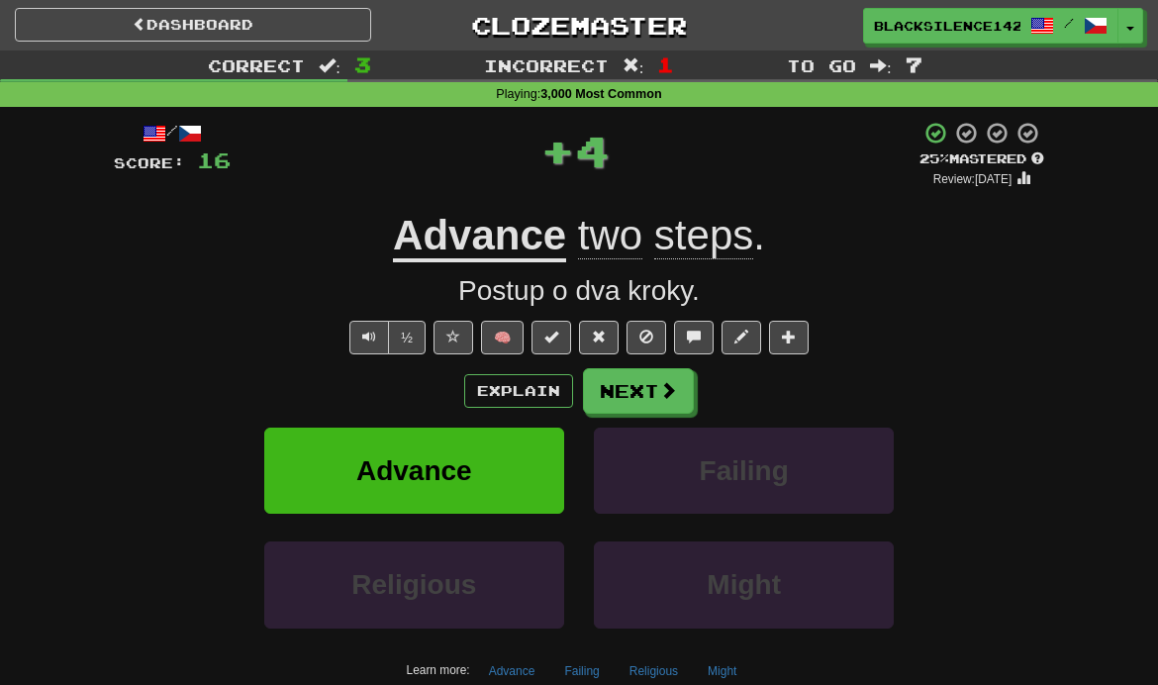
click at [604, 331] on span at bounding box center [599, 337] width 14 height 14
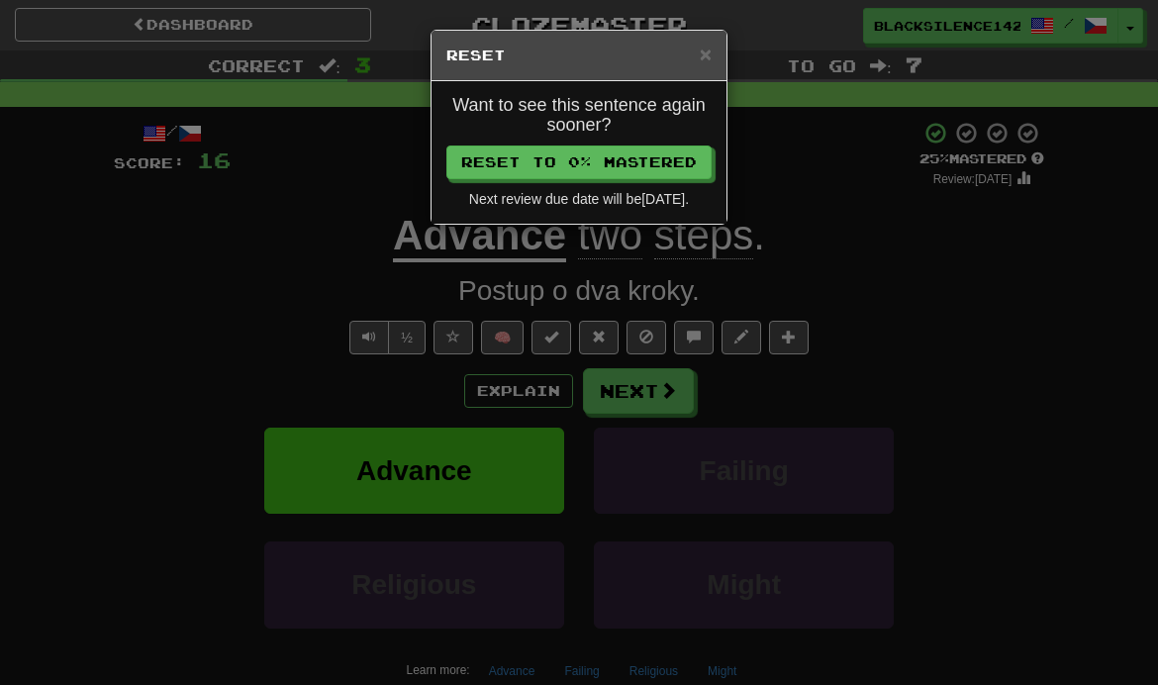
click at [559, 167] on button "Reset to 0% Mastered" at bounding box center [578, 163] width 265 height 34
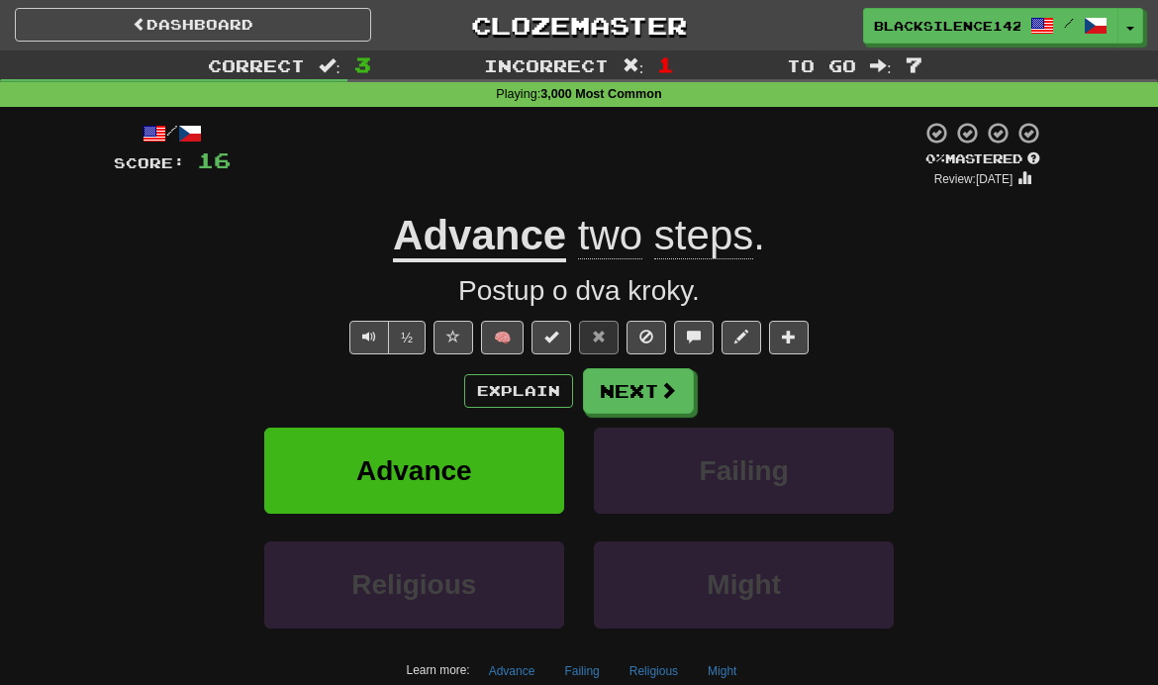
click at [621, 395] on button "Next" at bounding box center [638, 391] width 111 height 46
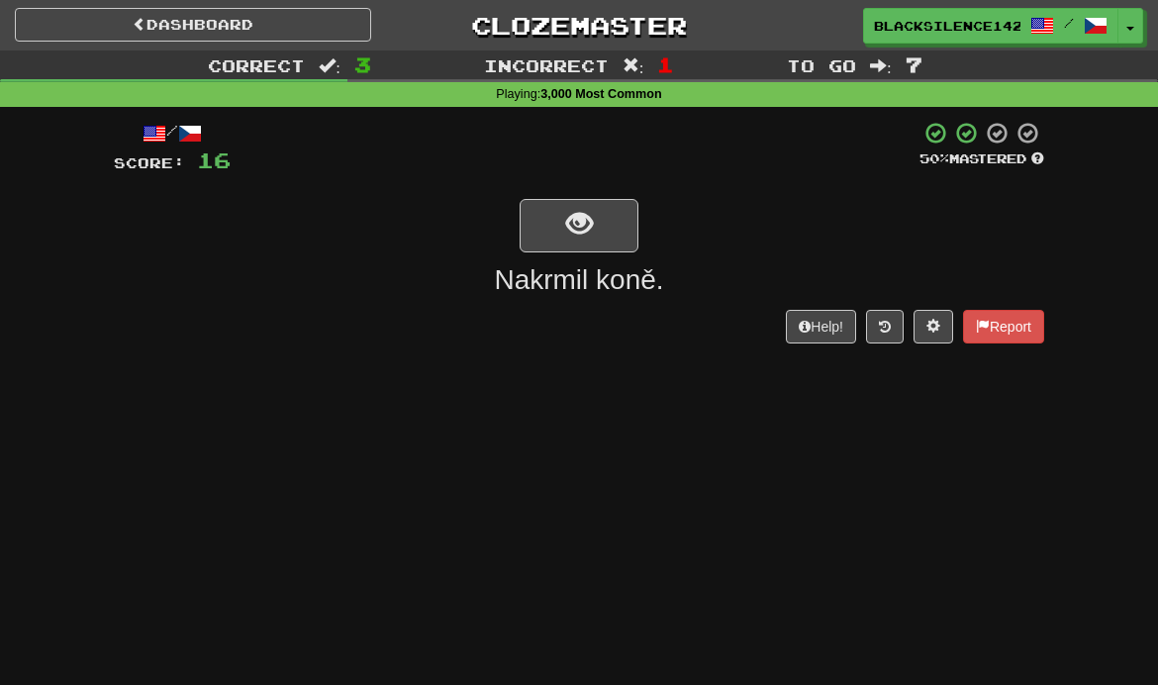
click at [551, 233] on button "show sentence" at bounding box center [579, 225] width 119 height 53
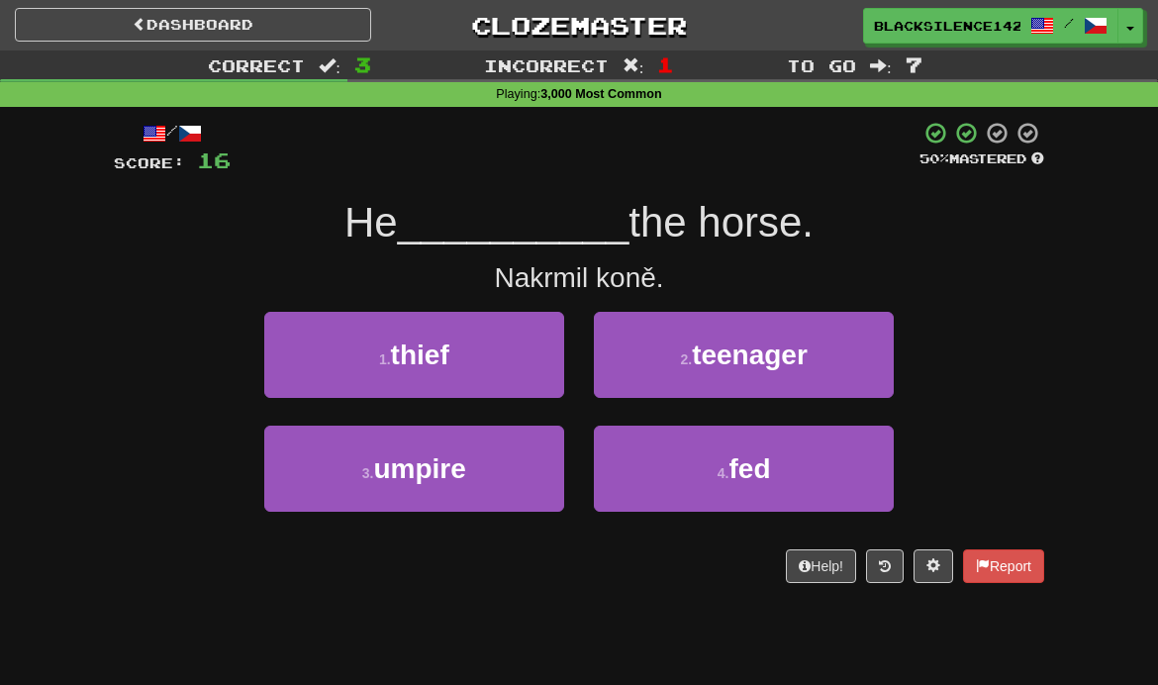
click at [694, 500] on button "4 . fed" at bounding box center [744, 469] width 300 height 86
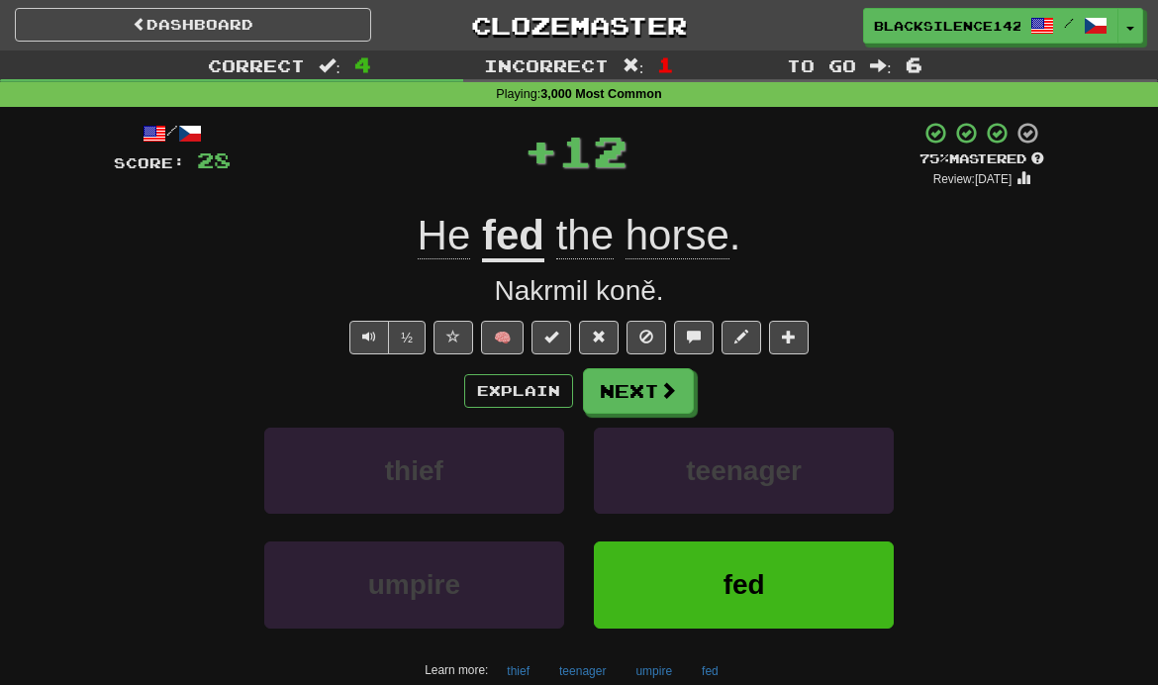
click at [645, 401] on button "Next" at bounding box center [638, 391] width 111 height 46
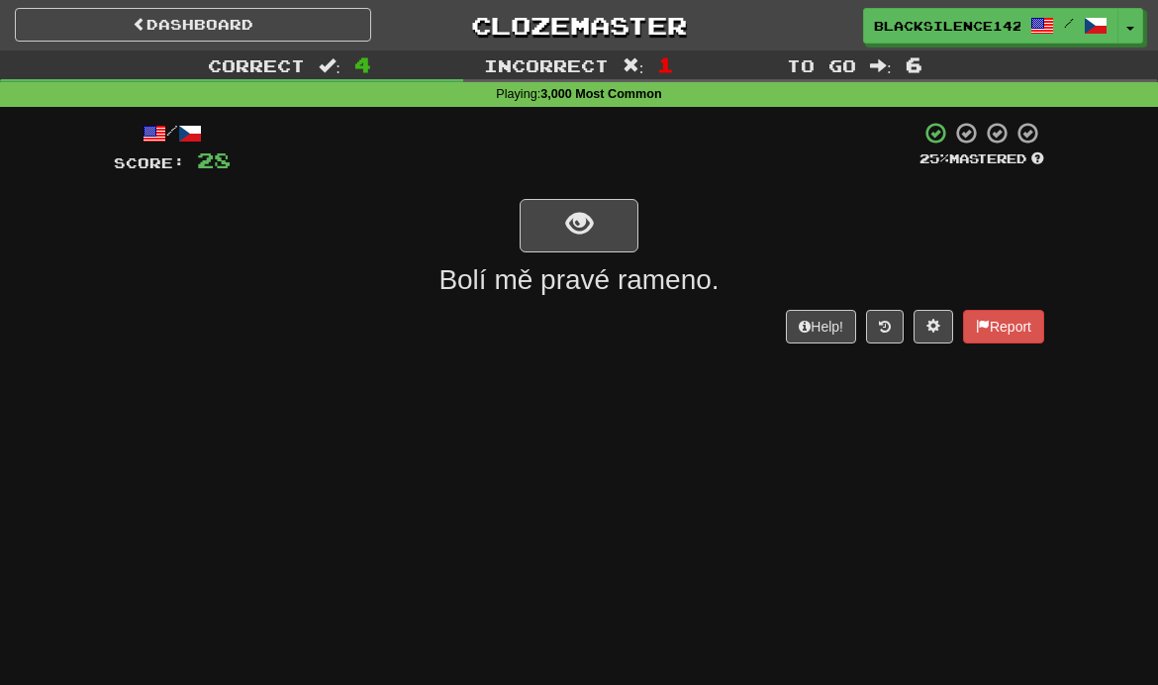
click at [570, 228] on span "show sentence" at bounding box center [579, 224] width 27 height 27
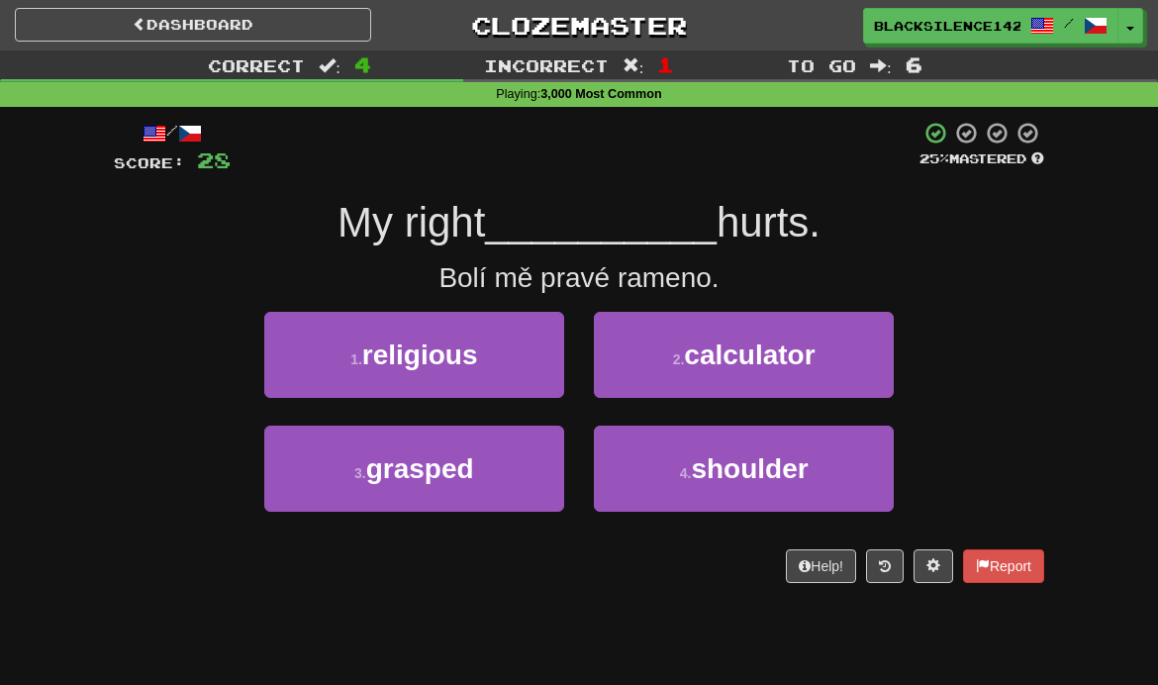
click at [646, 486] on button "4 . shoulder" at bounding box center [744, 469] width 300 height 86
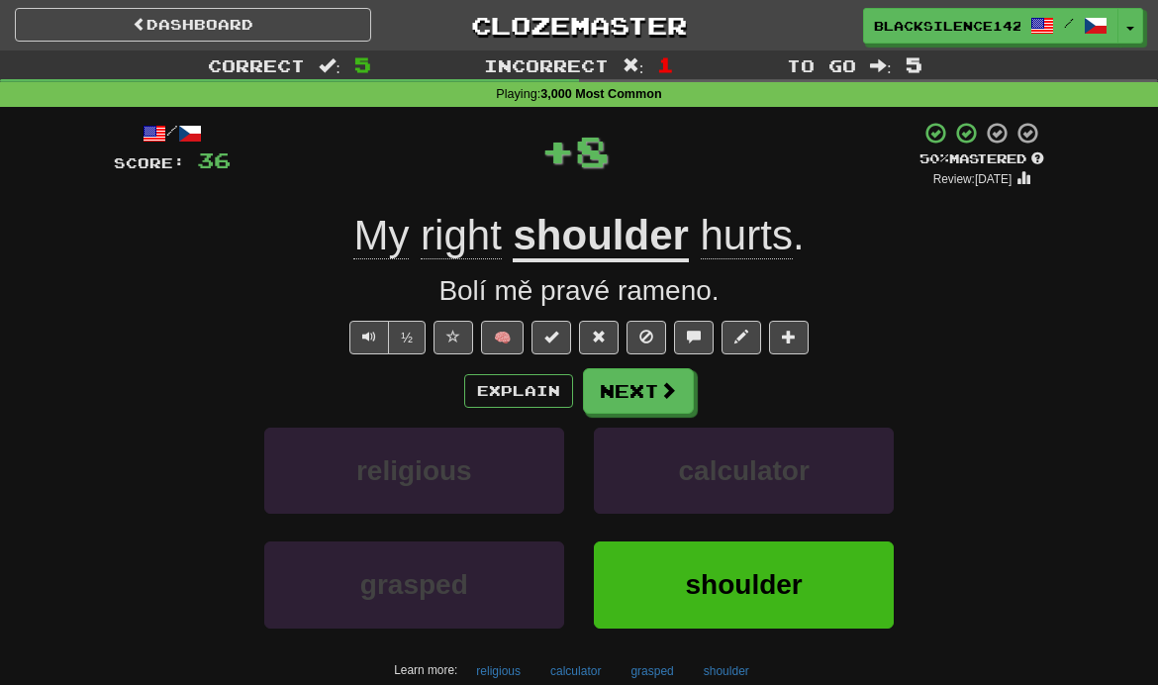
click at [636, 405] on button "Next" at bounding box center [638, 391] width 111 height 46
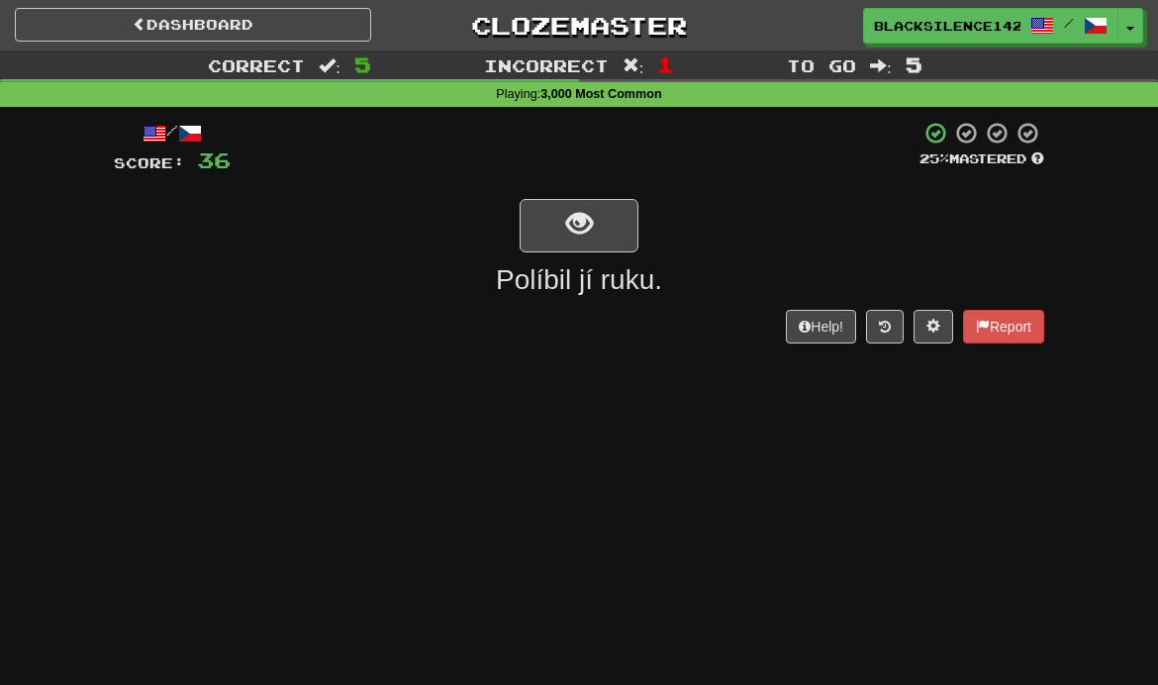
click at [576, 221] on span "show sentence" at bounding box center [579, 224] width 27 height 27
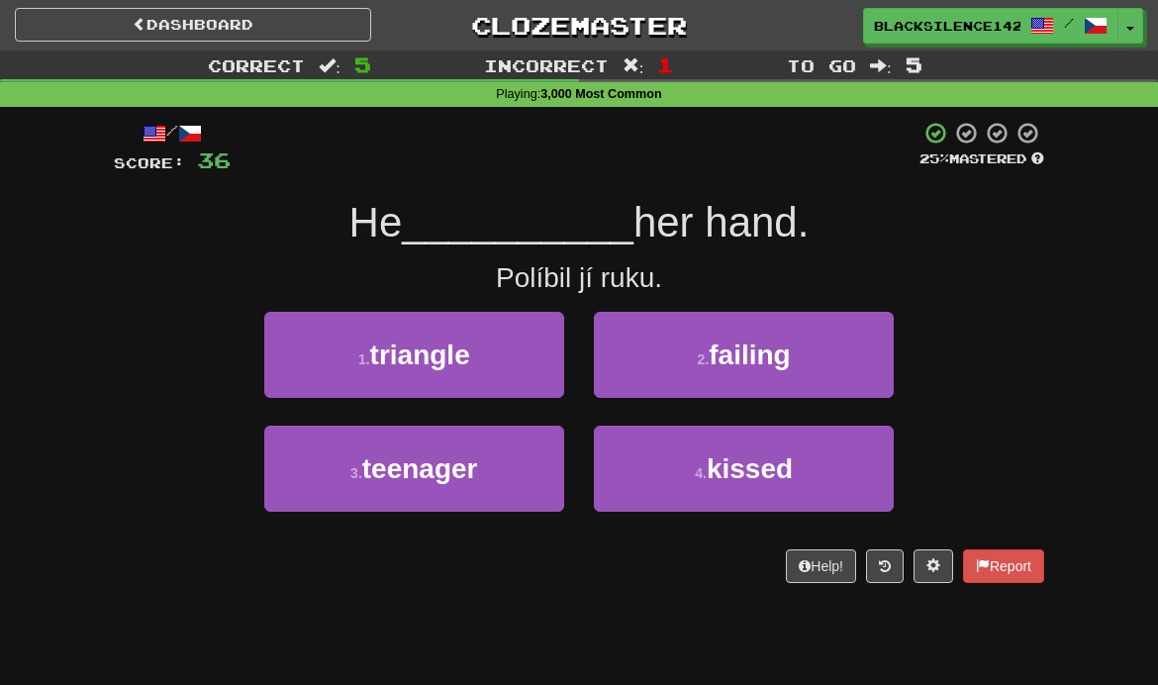
click at [696, 479] on small "4 ." at bounding box center [701, 473] width 12 height 16
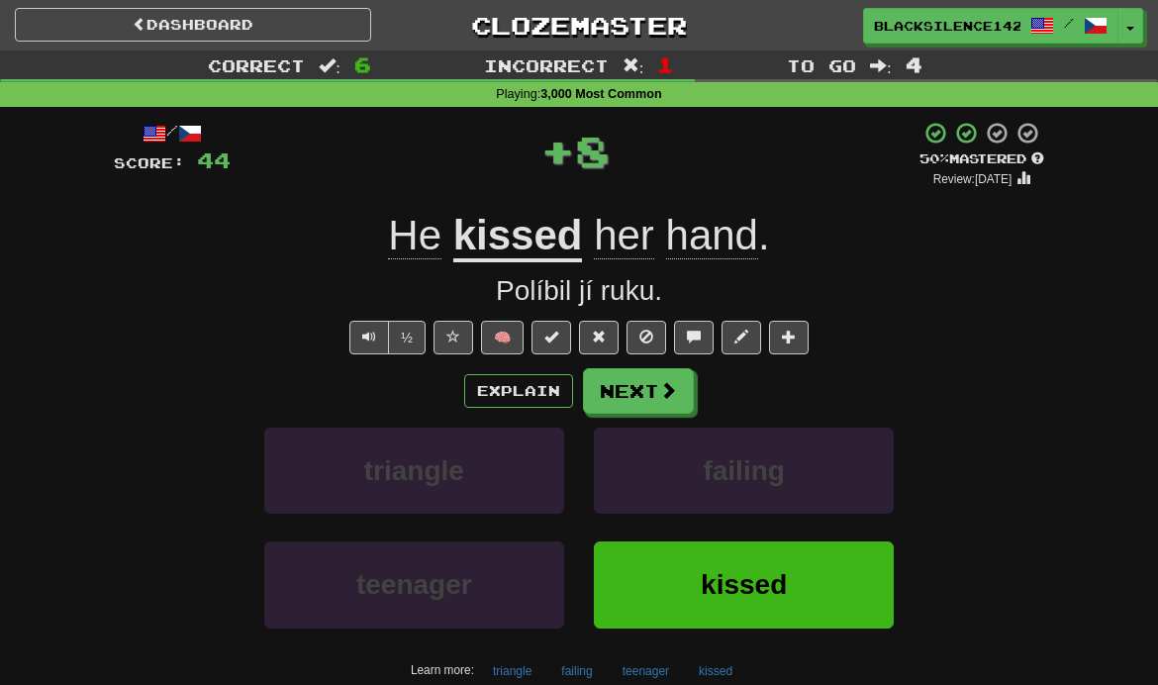
click at [661, 387] on span at bounding box center [668, 390] width 18 height 18
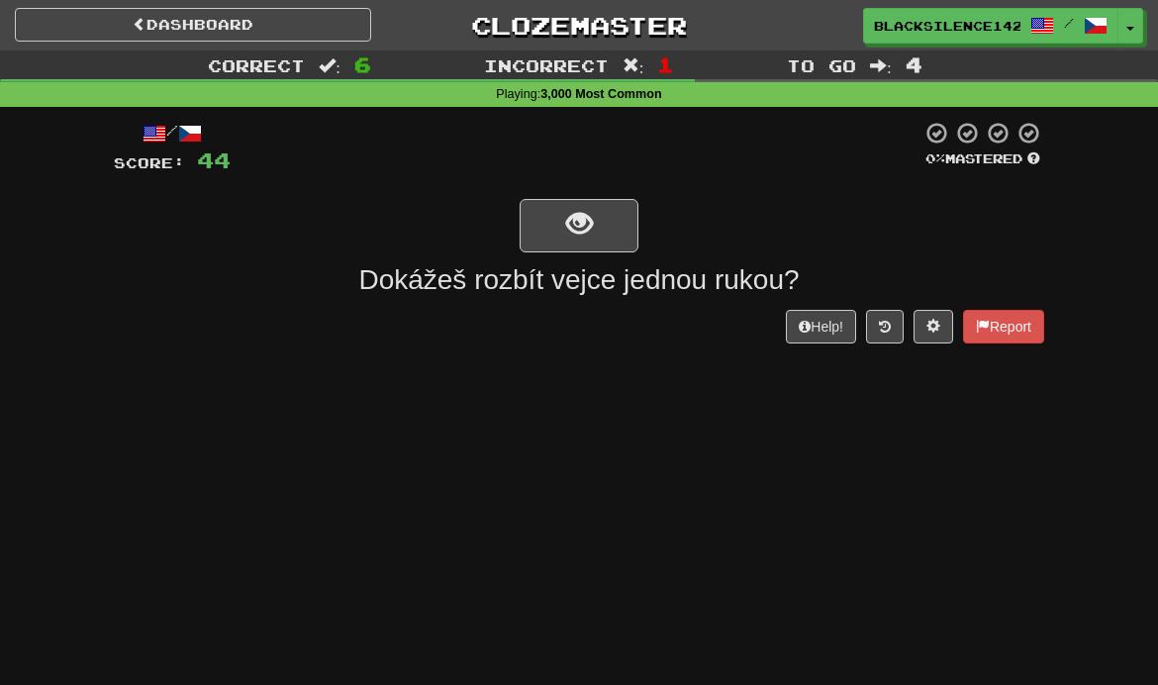
click at [587, 238] on span "show sentence" at bounding box center [579, 224] width 27 height 27
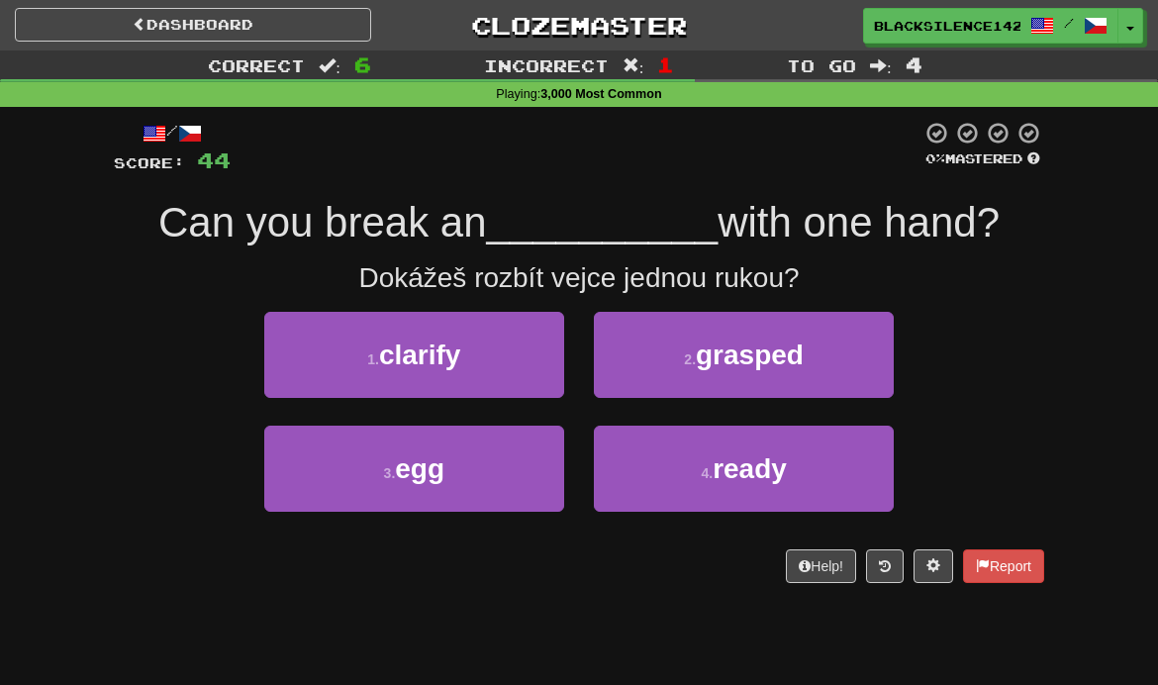
click at [444, 482] on span "egg" at bounding box center [419, 468] width 49 height 31
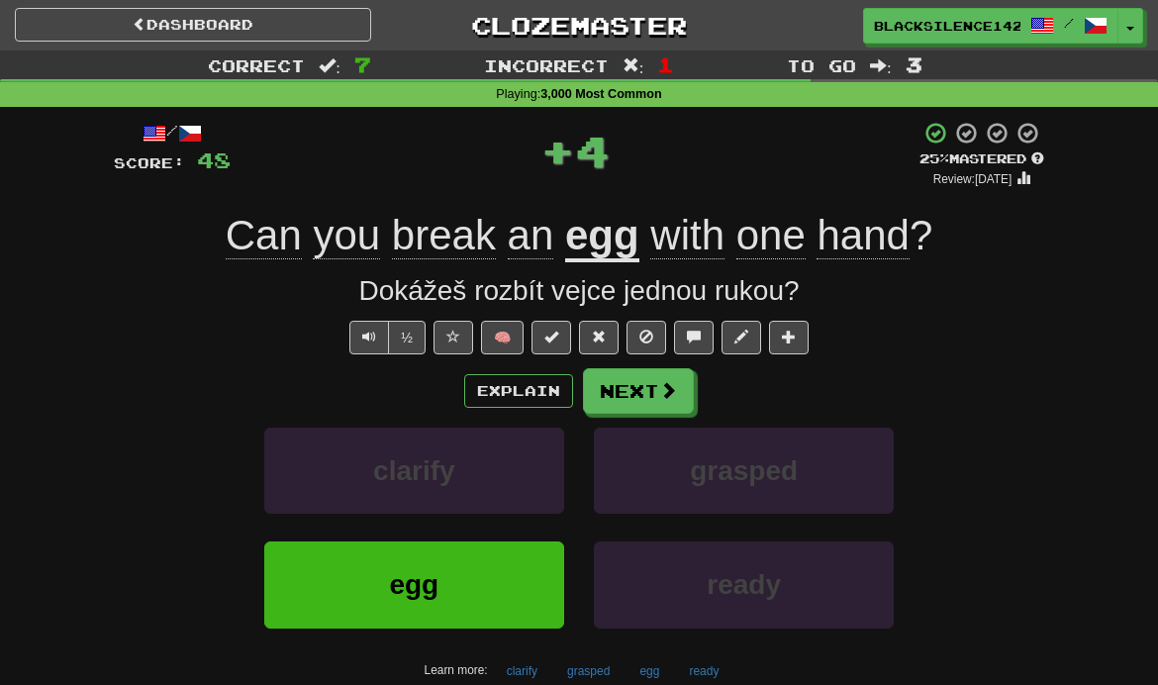
click at [617, 391] on button "Next" at bounding box center [638, 391] width 111 height 46
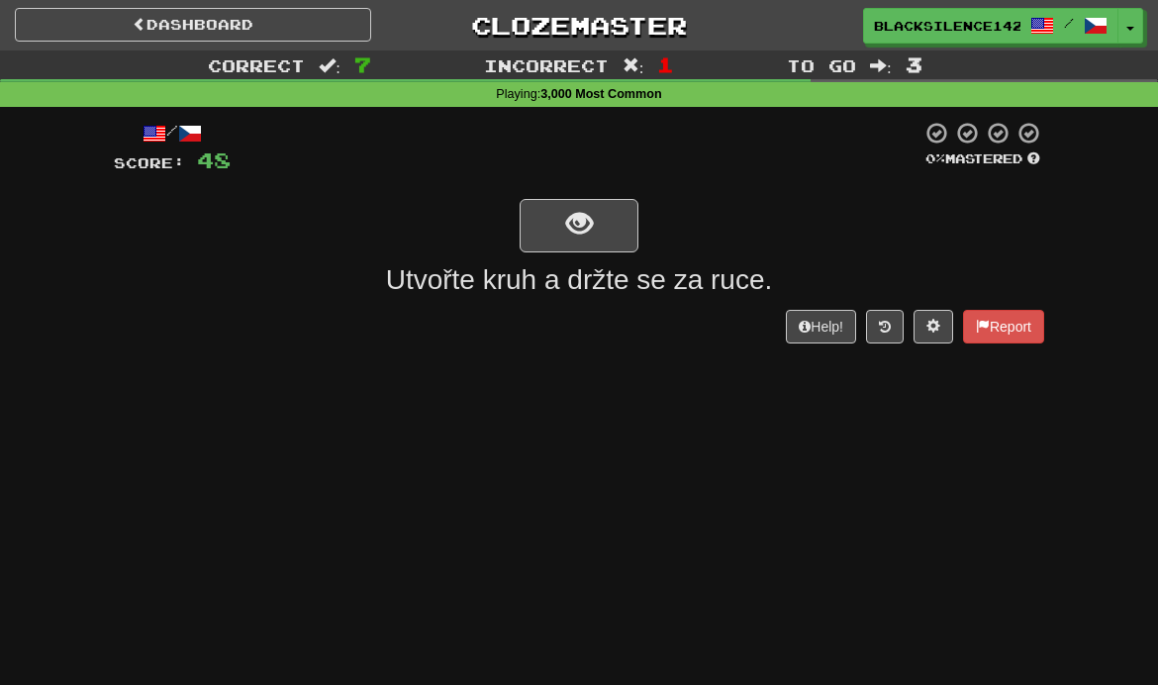
click at [553, 229] on button "show sentence" at bounding box center [579, 225] width 119 height 53
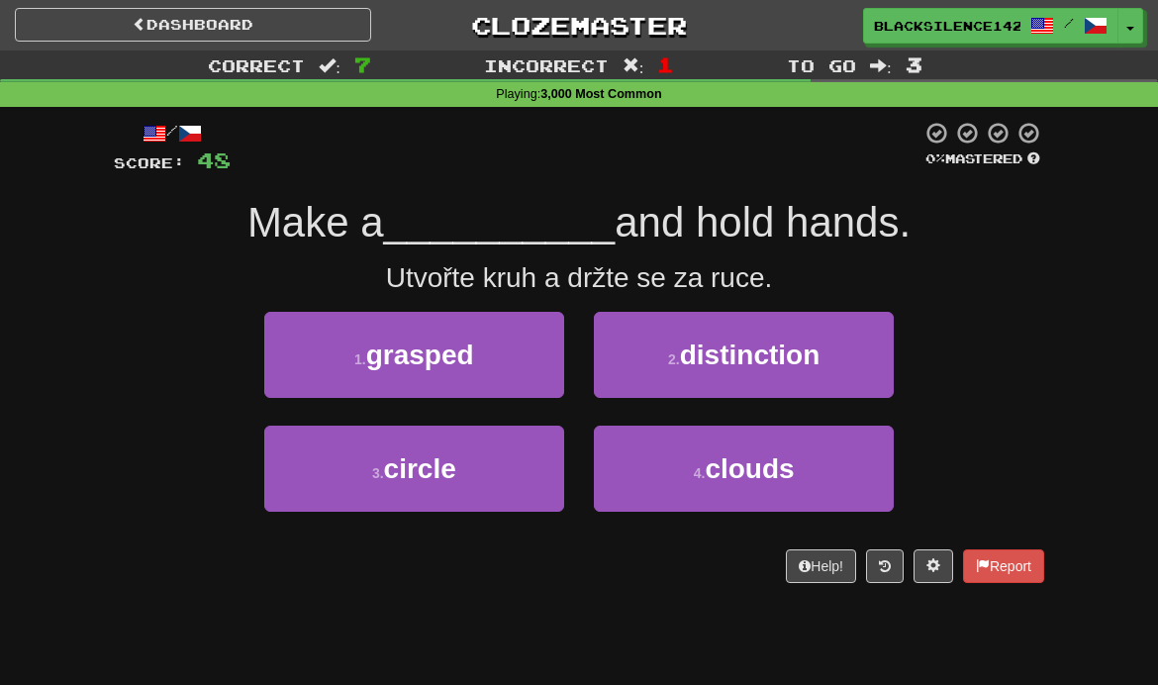
click at [392, 367] on span "grasped" at bounding box center [420, 355] width 108 height 31
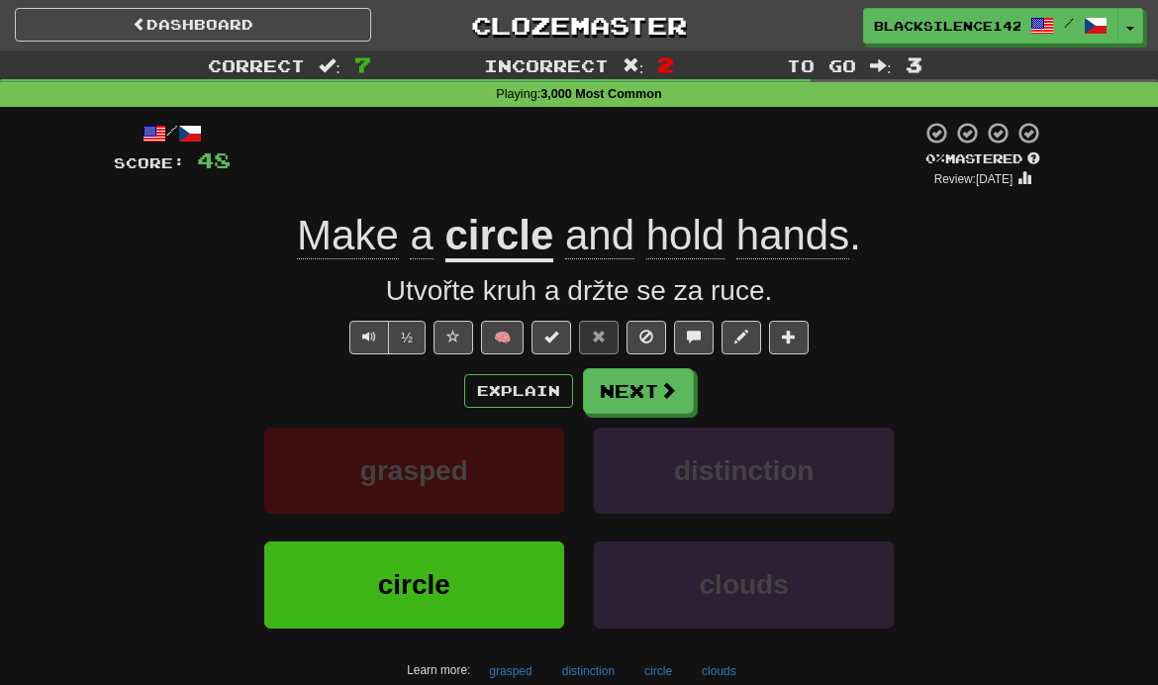
click at [634, 392] on button "Next" at bounding box center [638, 391] width 111 height 46
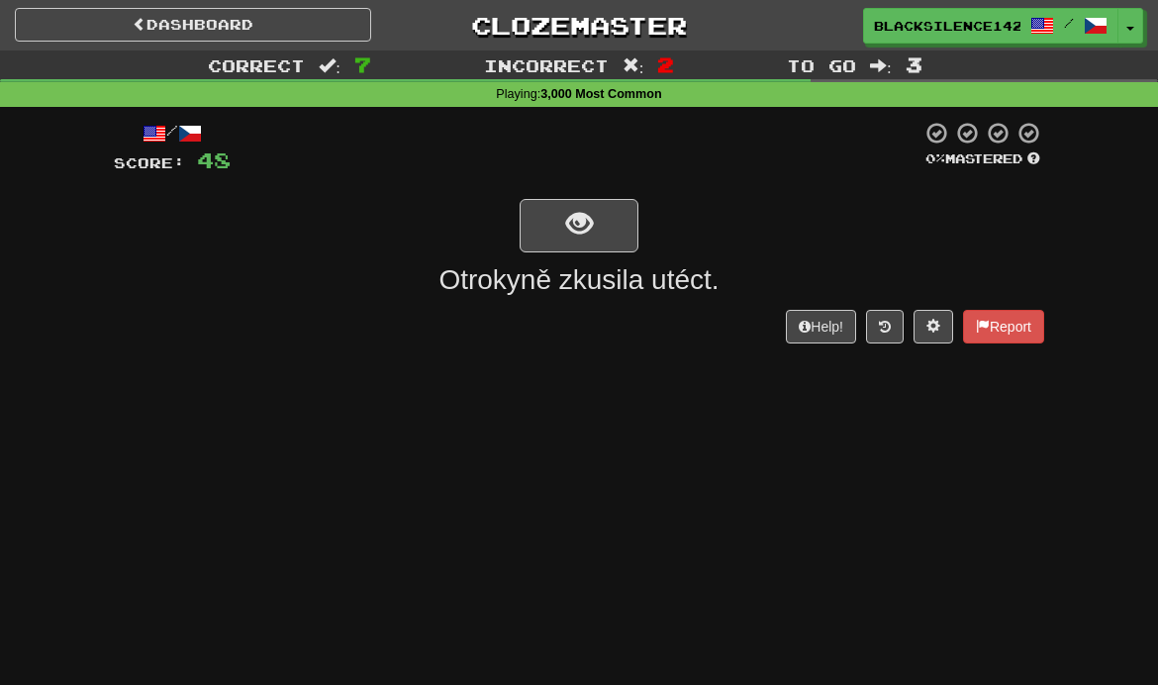
click at [564, 223] on button "show sentence" at bounding box center [579, 225] width 119 height 53
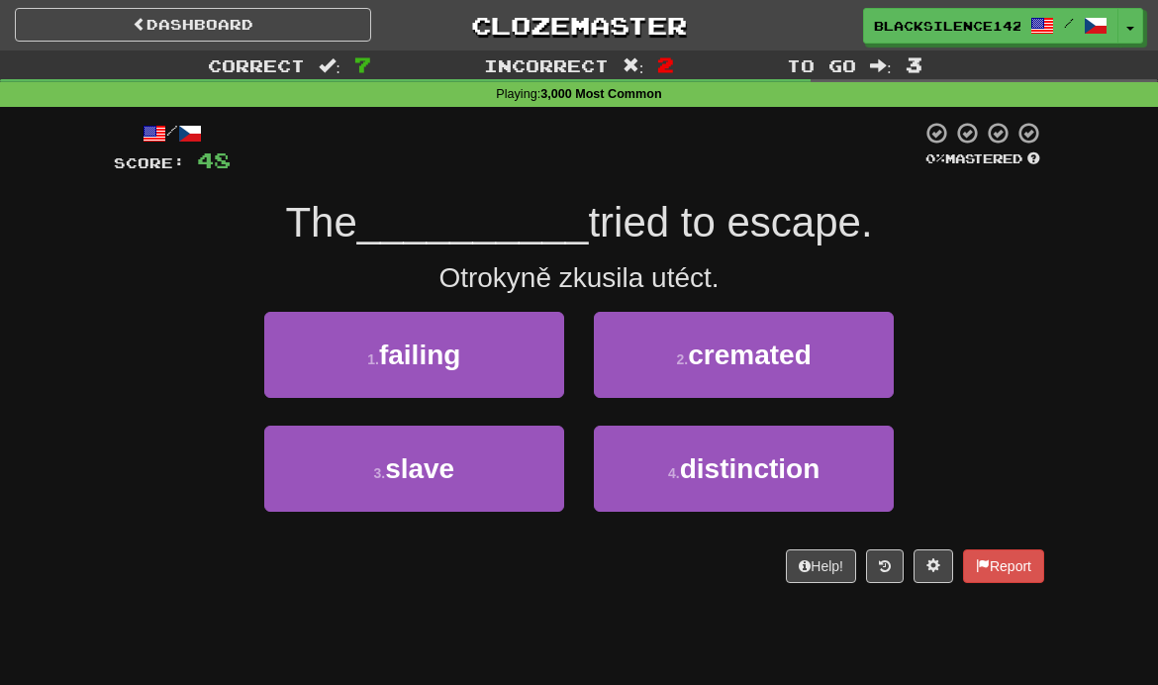
click at [359, 382] on button "1 . failing" at bounding box center [414, 355] width 300 height 86
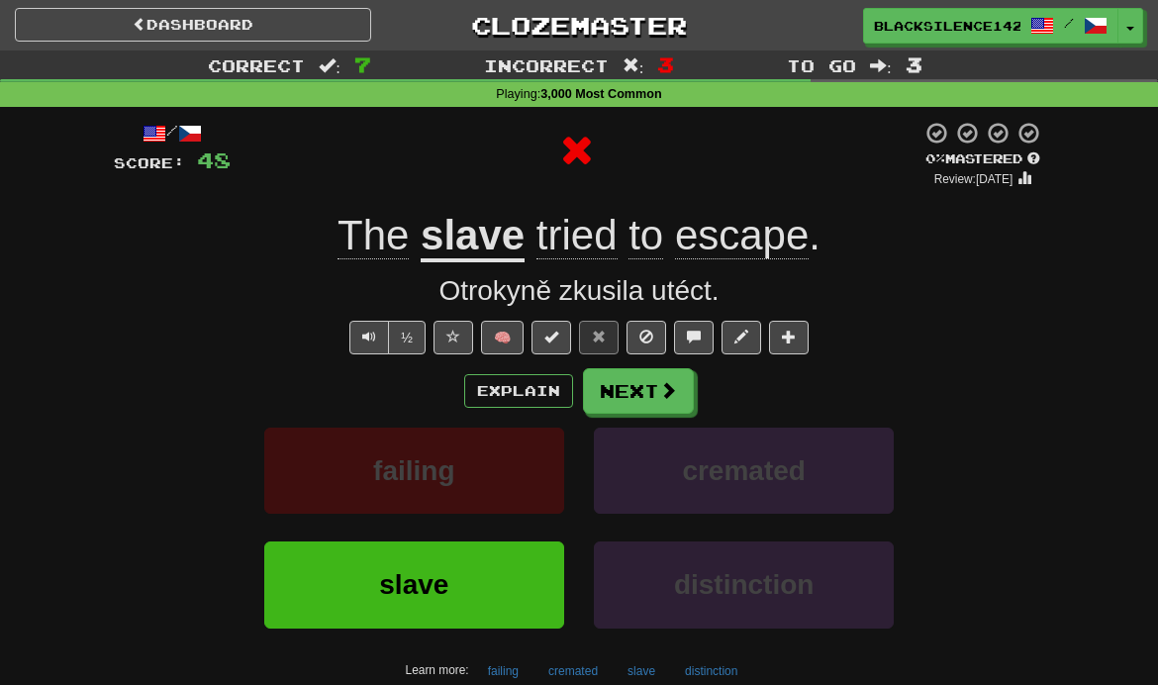
click at [197, 25] on link "Dashboard" at bounding box center [193, 25] width 356 height 34
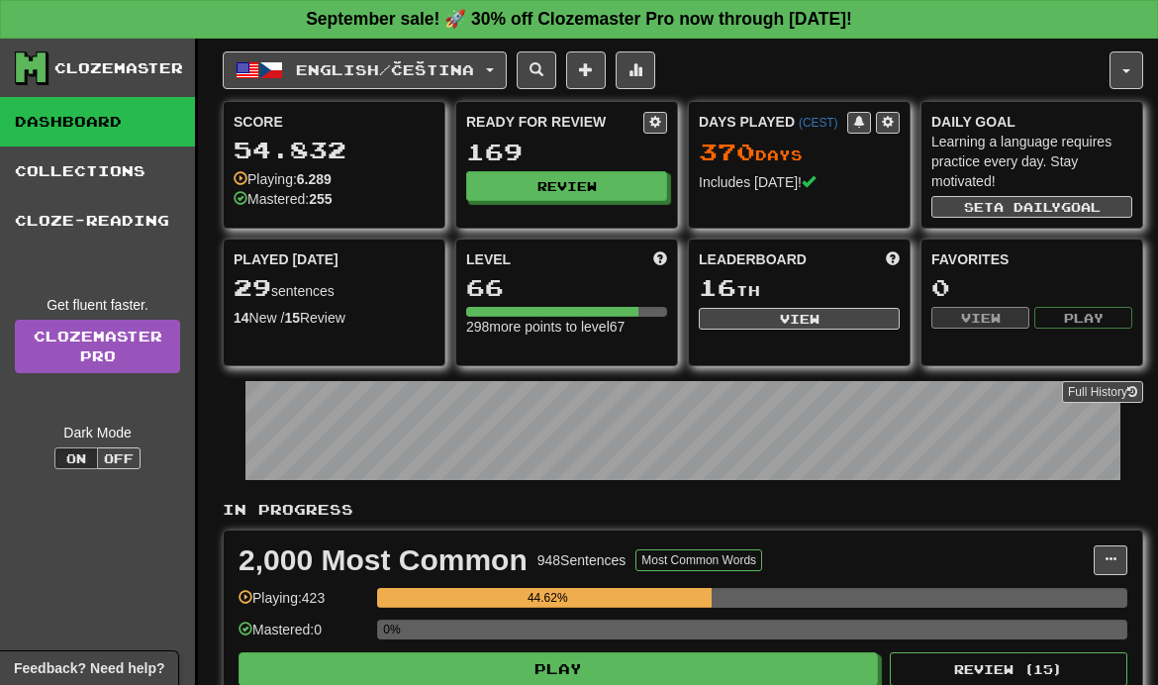
click at [483, 82] on button "English / Čeština" at bounding box center [365, 70] width 284 height 38
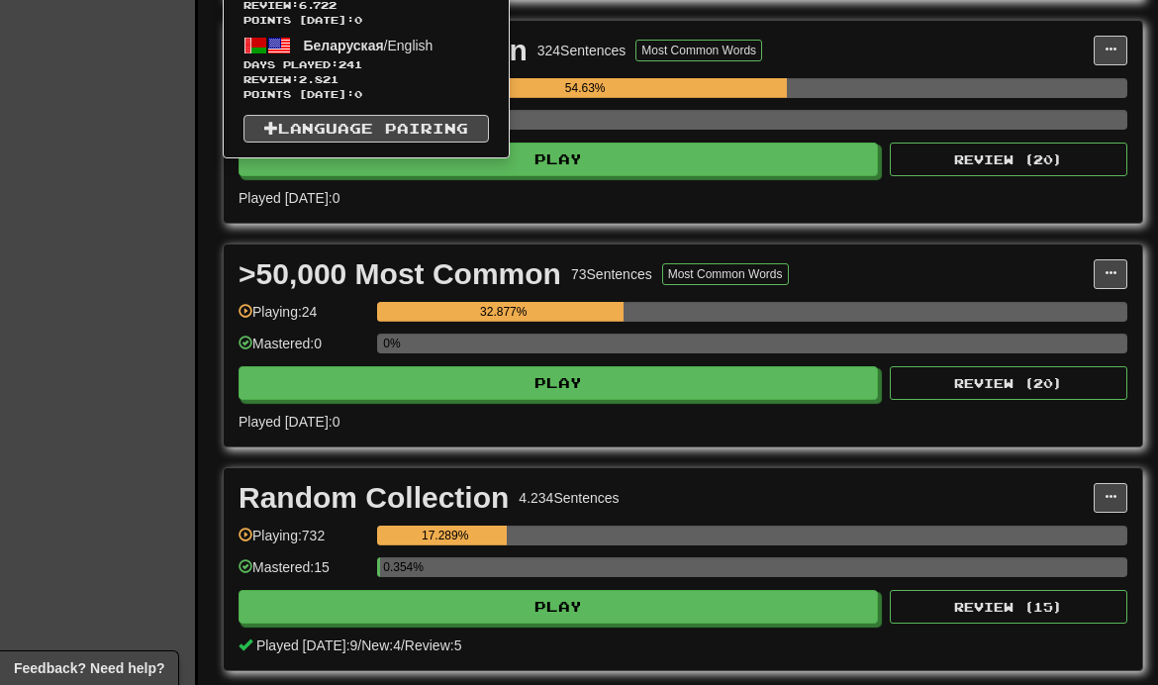
scroll to position [956, 0]
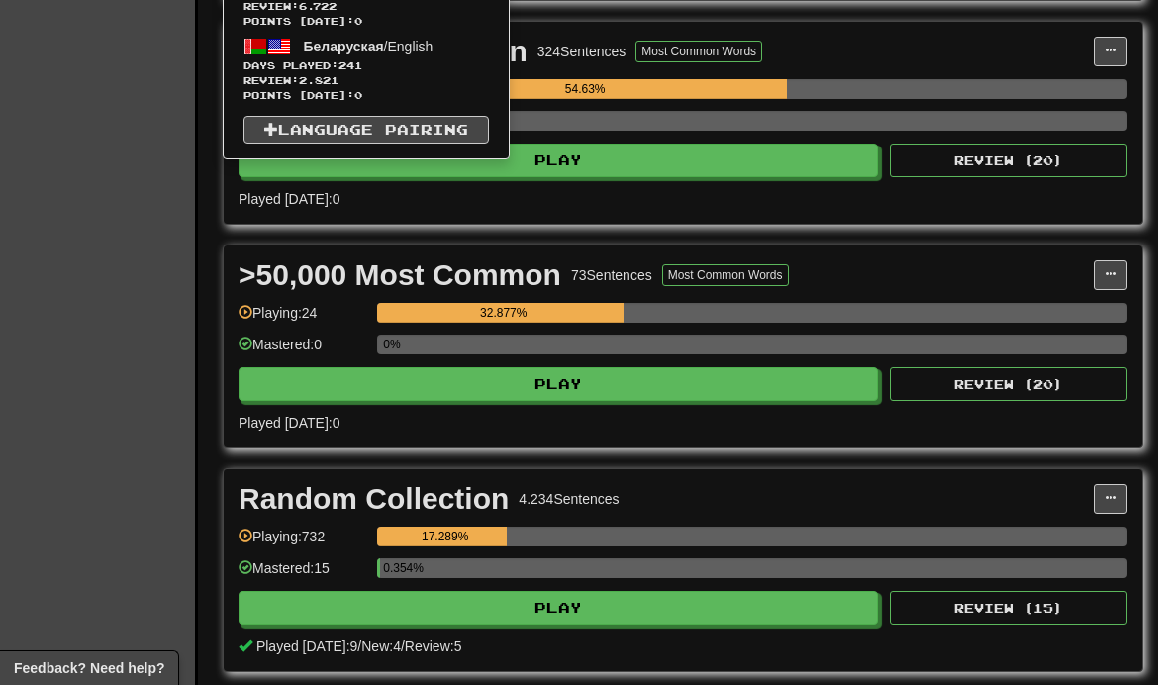
click at [450, 132] on link "Language Pairing" at bounding box center [367, 130] width 246 height 28
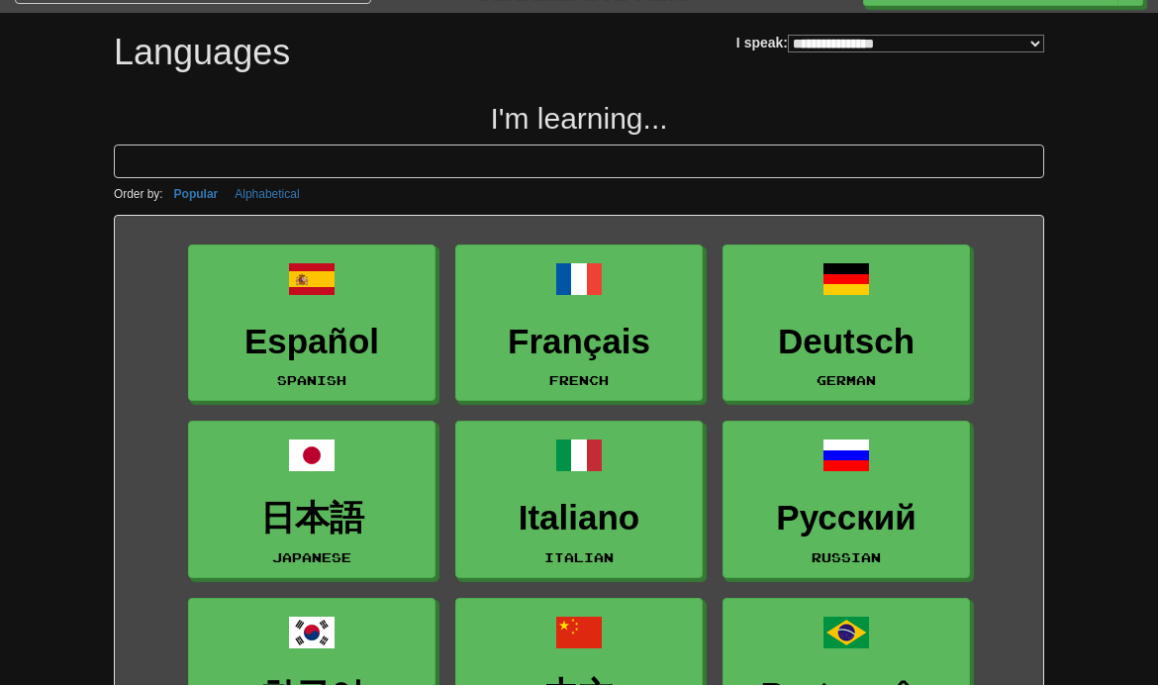
scroll to position [41, 0]
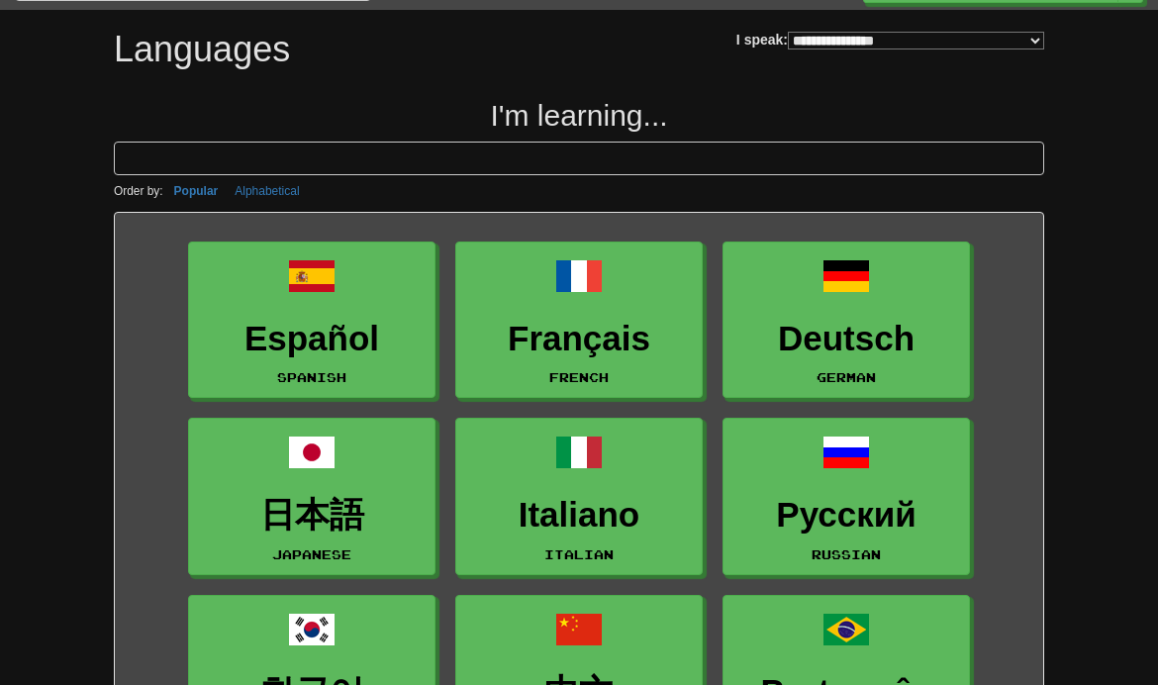
click at [994, 40] on select "**********" at bounding box center [916, 41] width 256 height 18
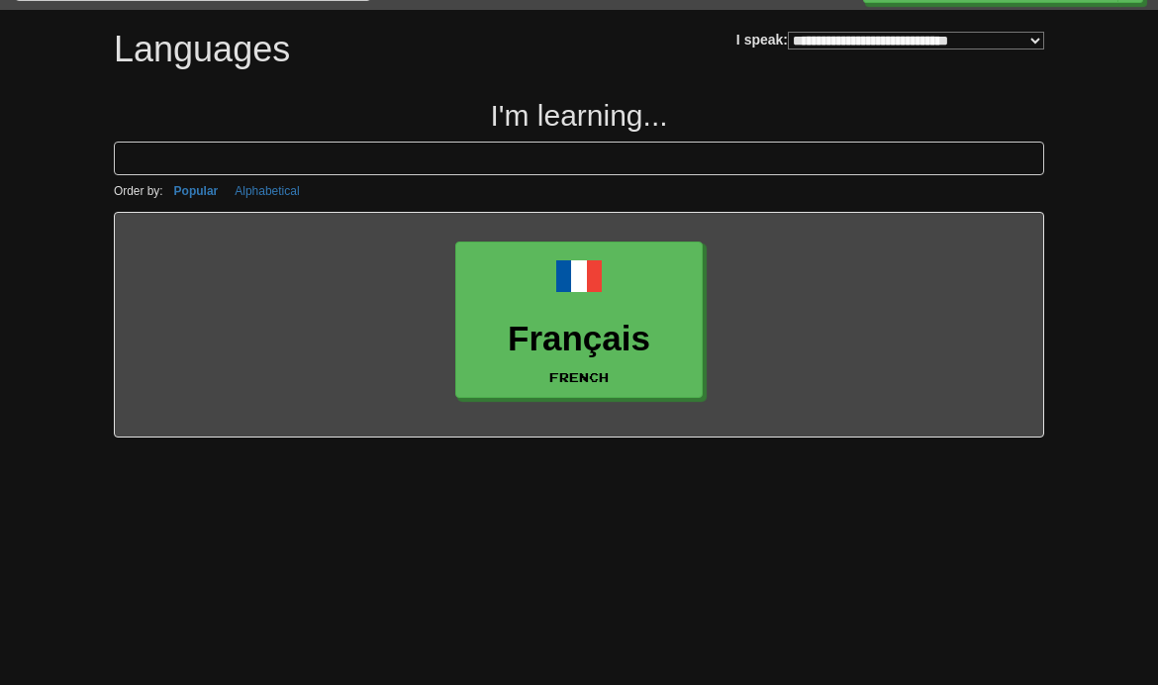
click at [989, 49] on select "**********" at bounding box center [916, 41] width 256 height 18
select select "******"
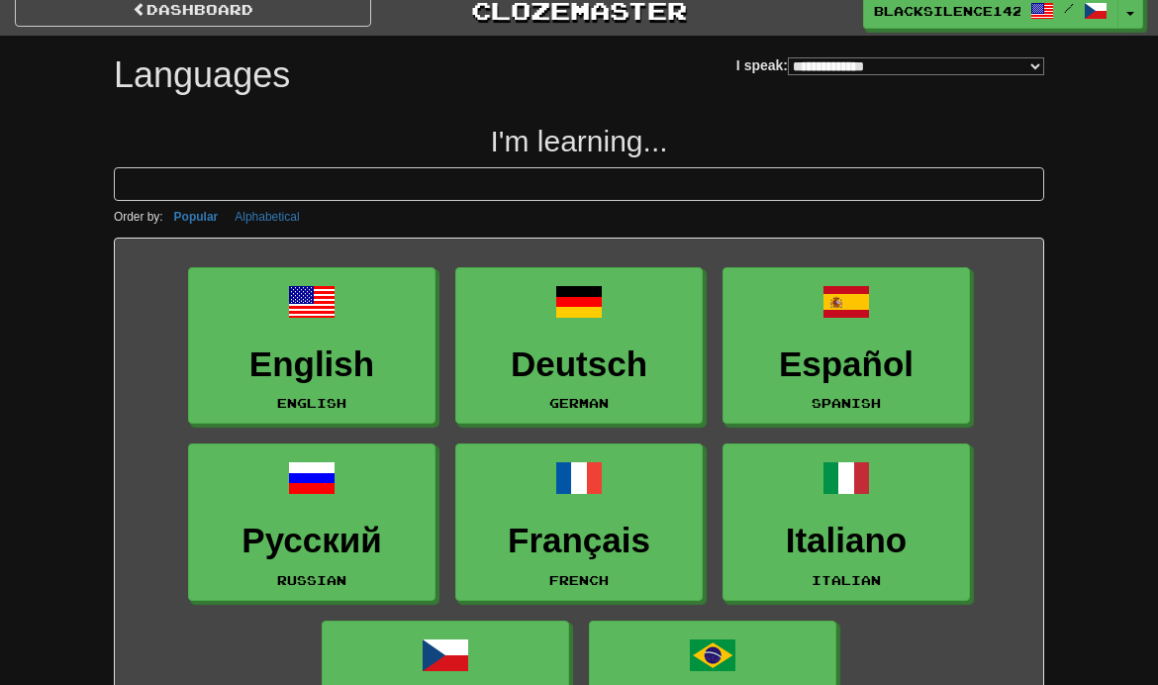
scroll to position [0, 0]
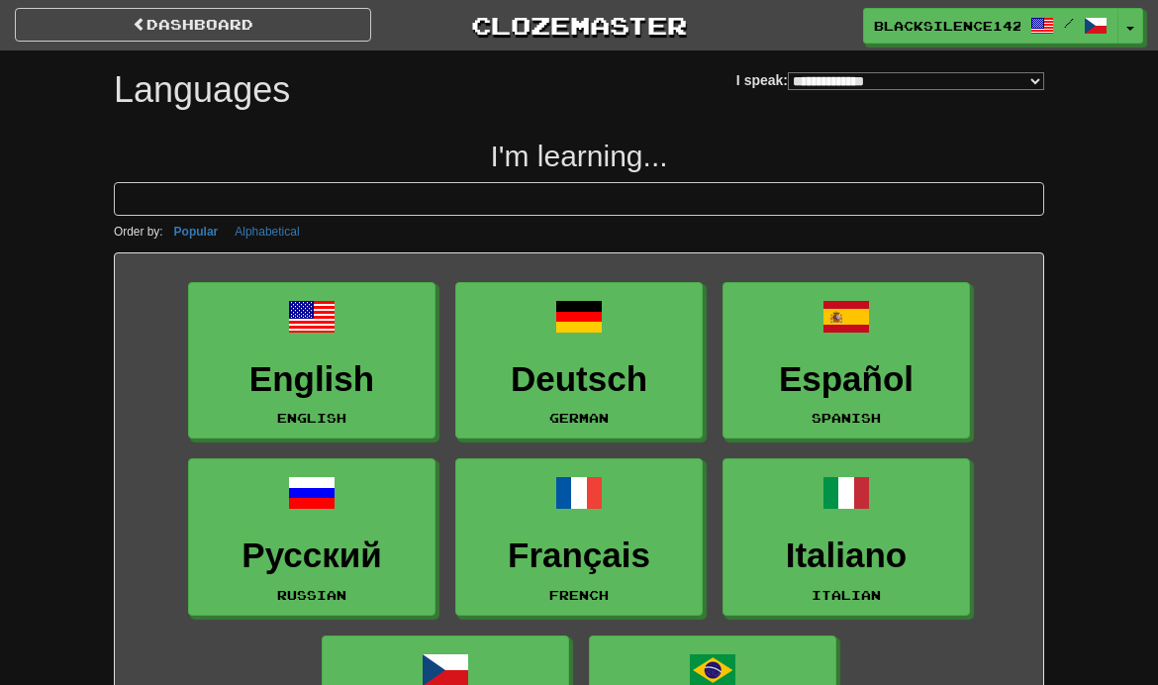
click at [642, 338] on link "Deutsch German" at bounding box center [578, 360] width 247 height 157
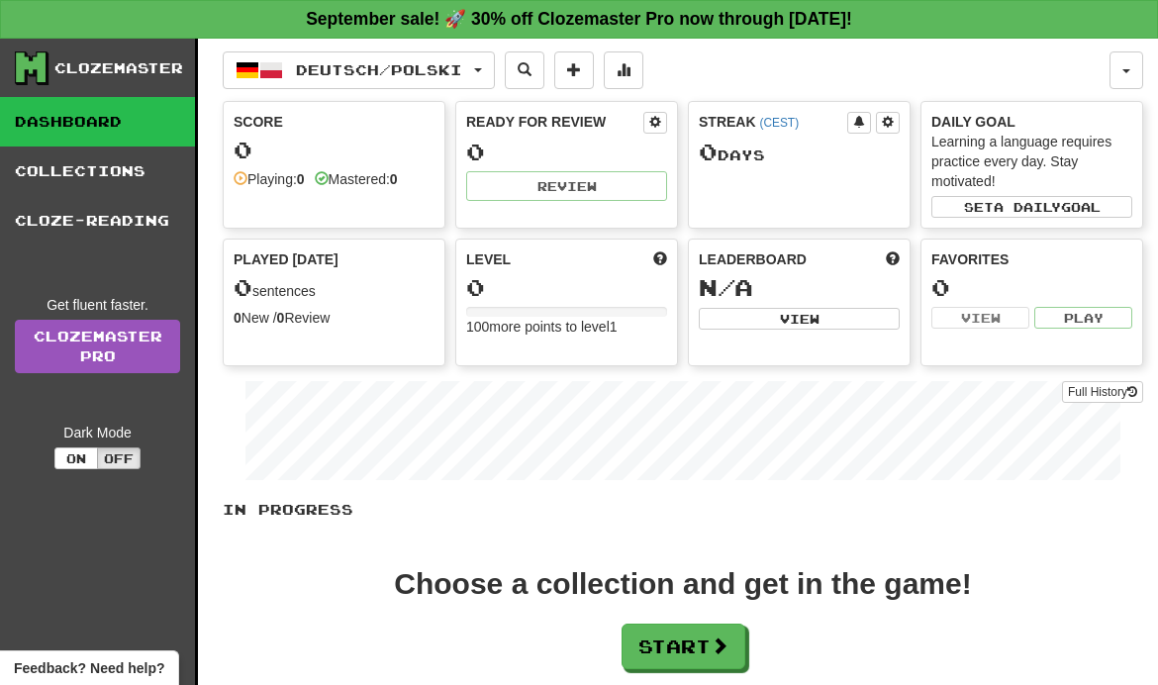
click at [59, 460] on button "On" at bounding box center [76, 458] width 44 height 22
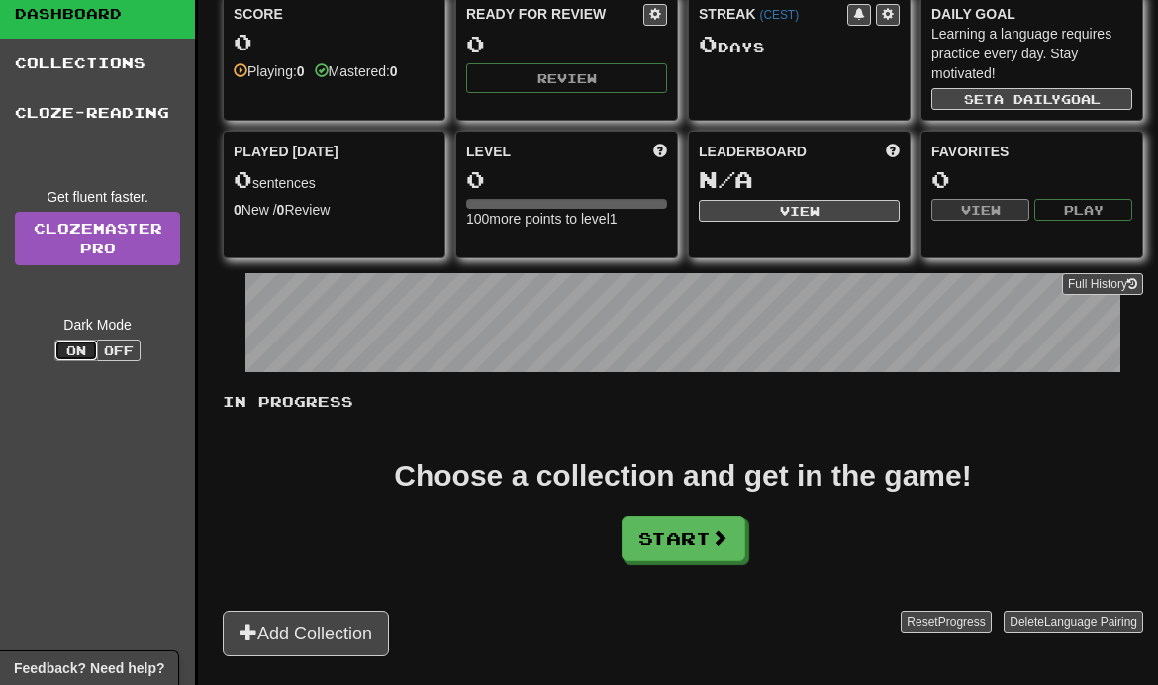
scroll to position [111, 0]
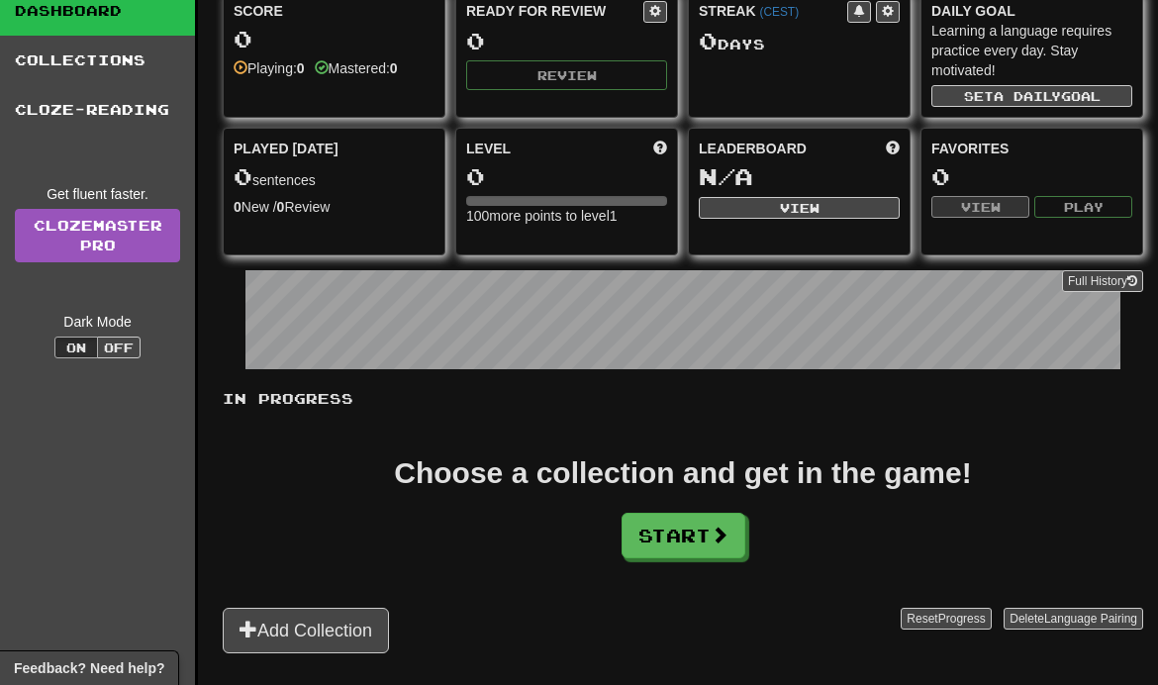
click at [677, 547] on button "Start" at bounding box center [684, 536] width 124 height 46
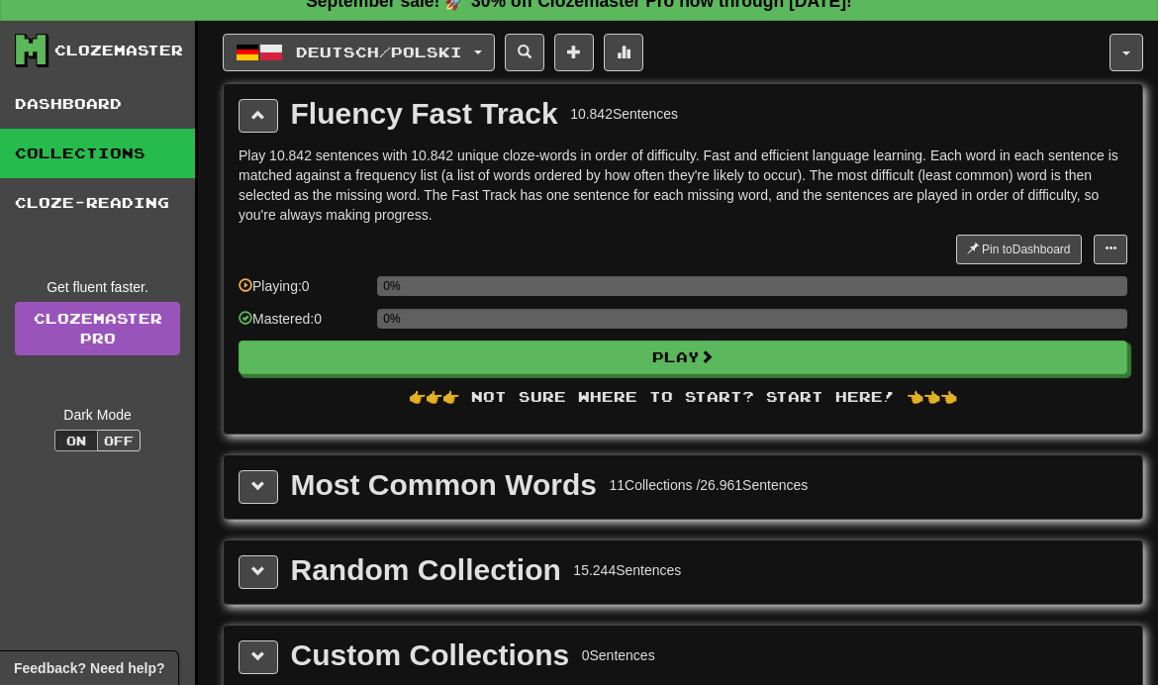
scroll to position [28, 0]
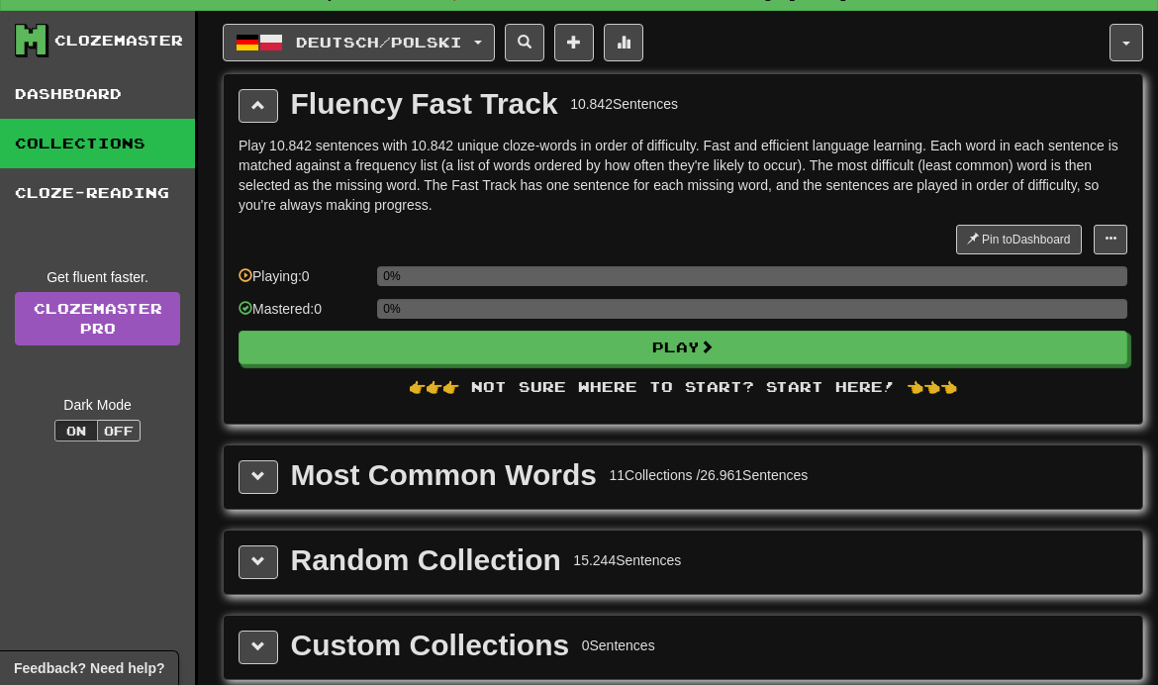
click at [263, 477] on span at bounding box center [258, 476] width 14 height 14
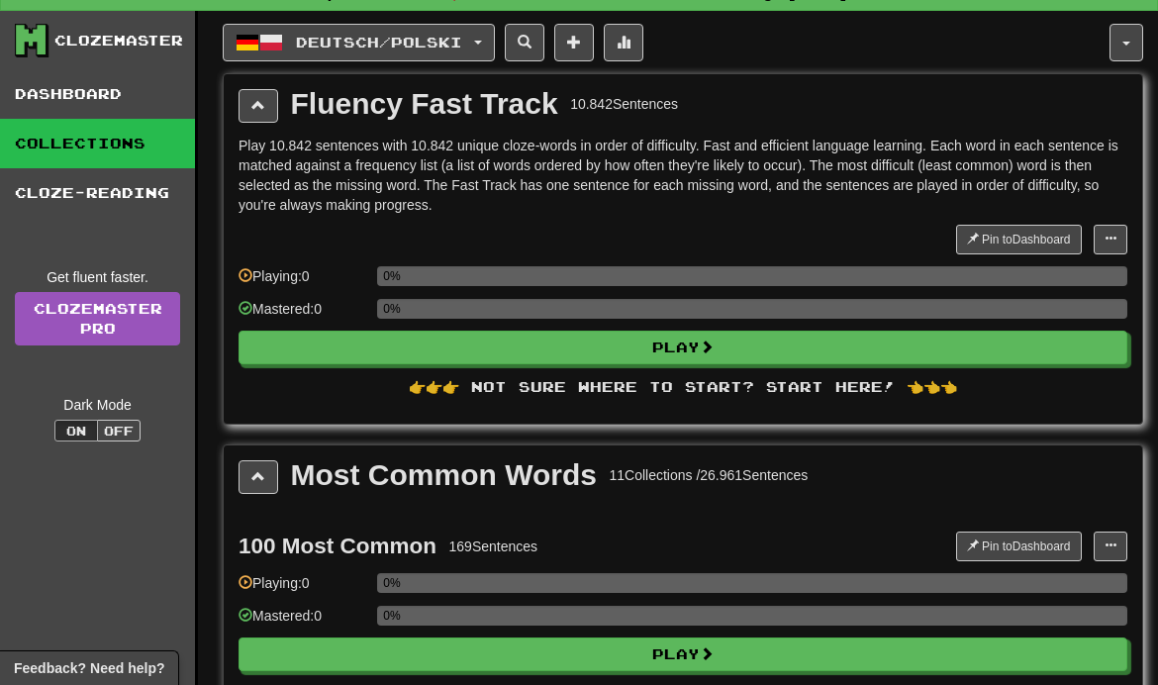
click at [258, 465] on button at bounding box center [259, 477] width 40 height 34
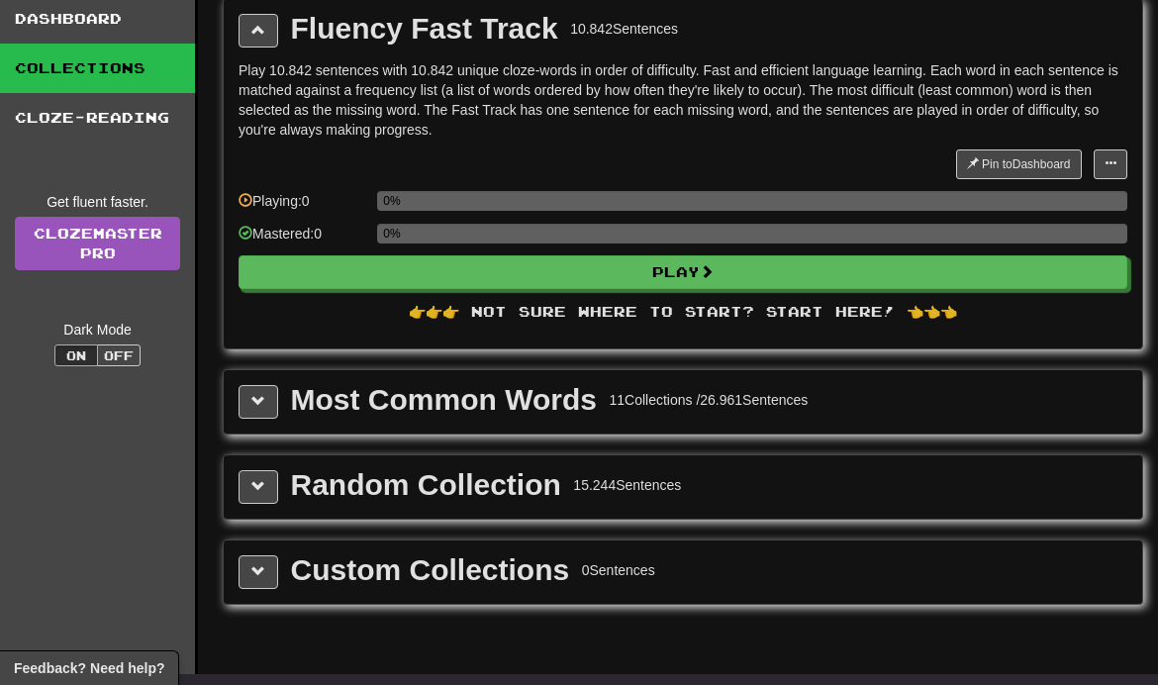
scroll to position [104, 0]
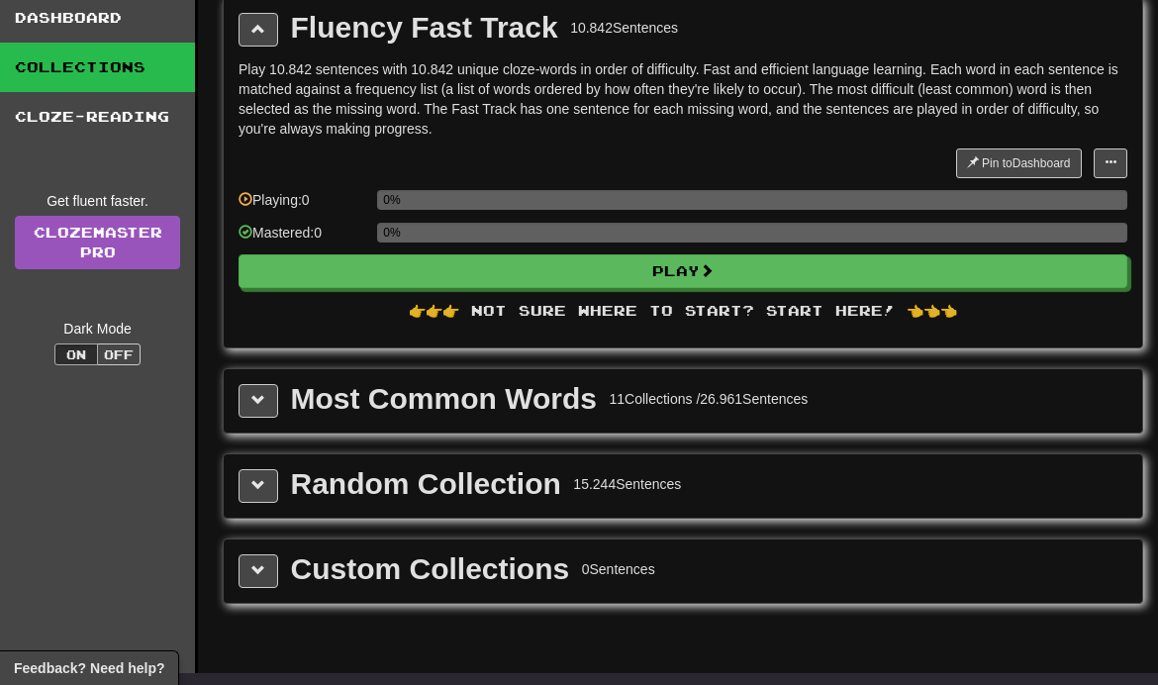
click at [267, 474] on button at bounding box center [259, 486] width 40 height 34
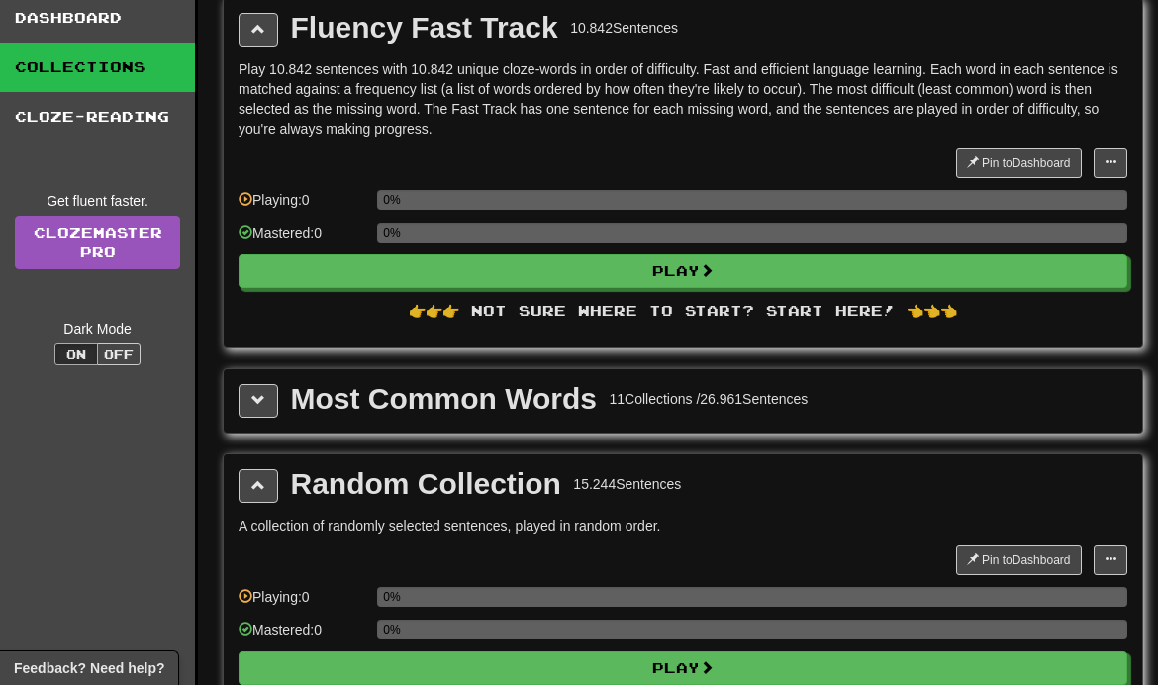
click at [255, 489] on span at bounding box center [258, 485] width 14 height 14
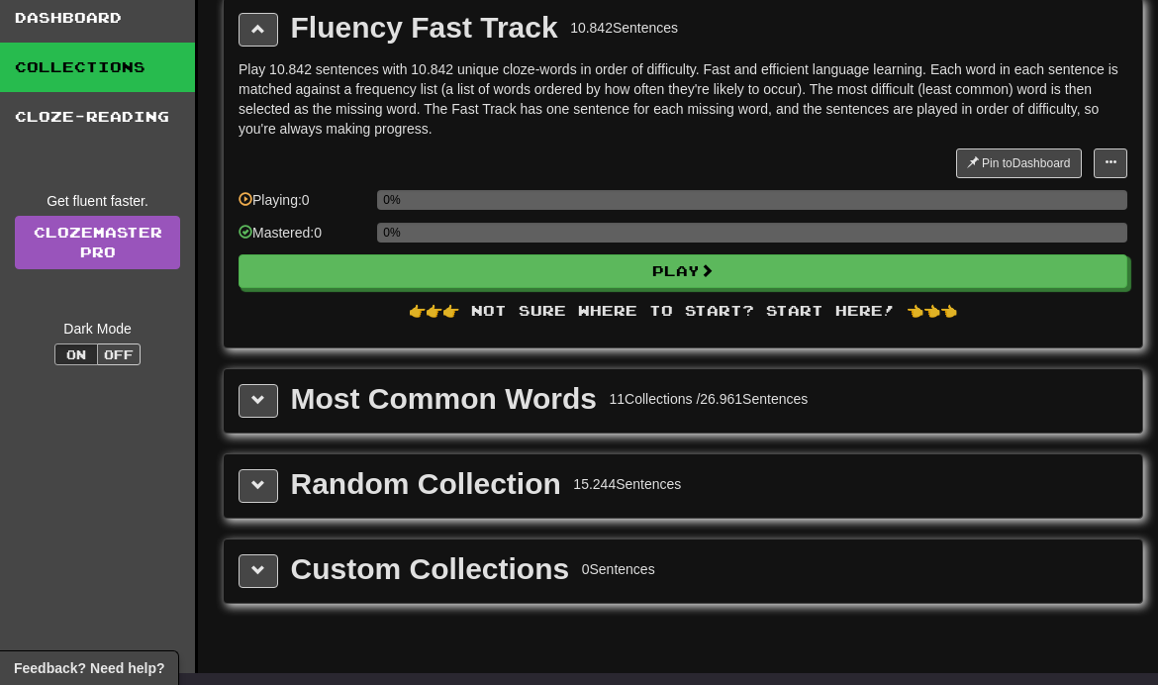
click at [263, 403] on span at bounding box center [258, 400] width 14 height 14
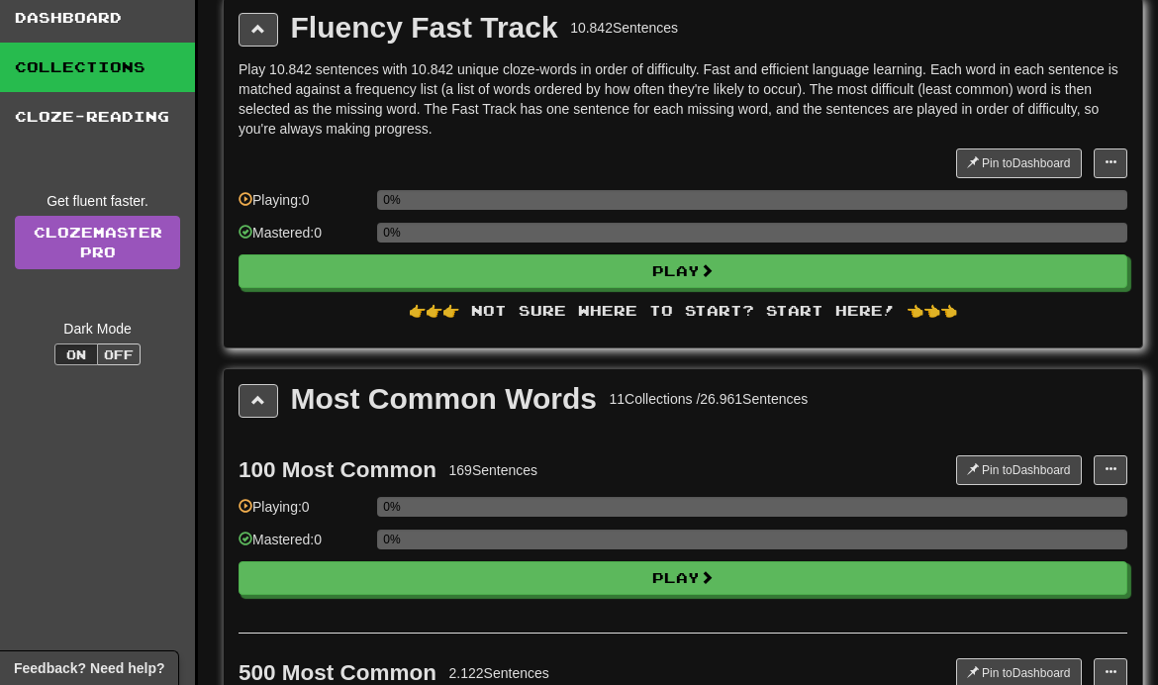
click at [272, 392] on button at bounding box center [259, 401] width 40 height 34
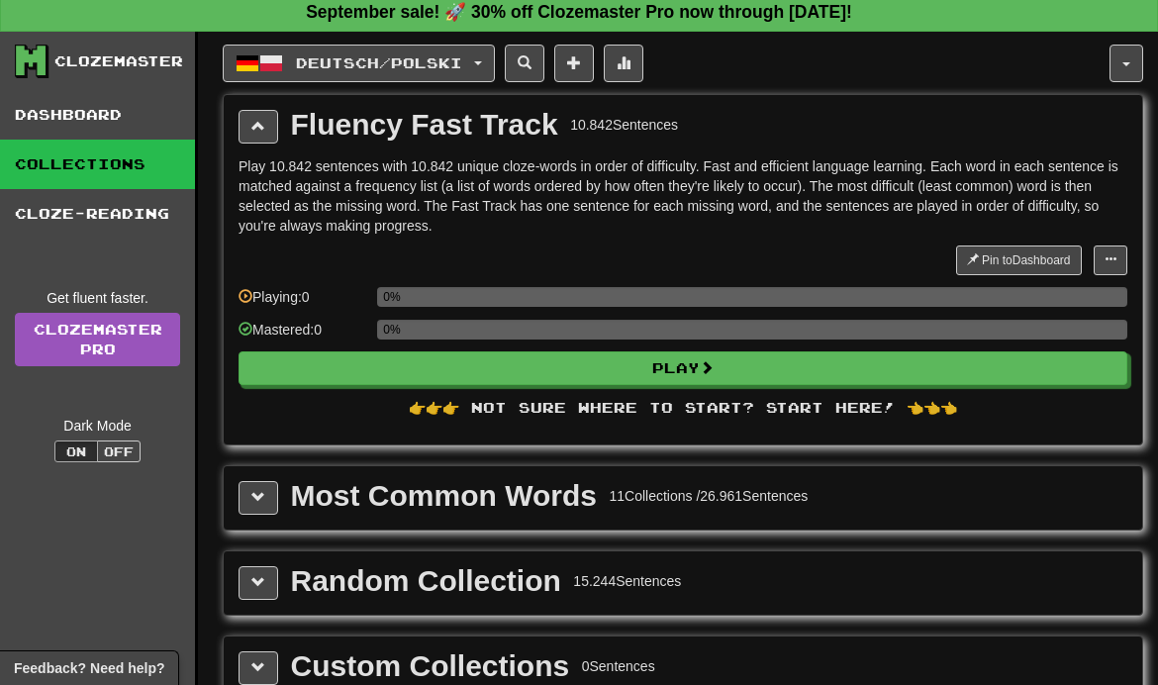
scroll to position [0, 0]
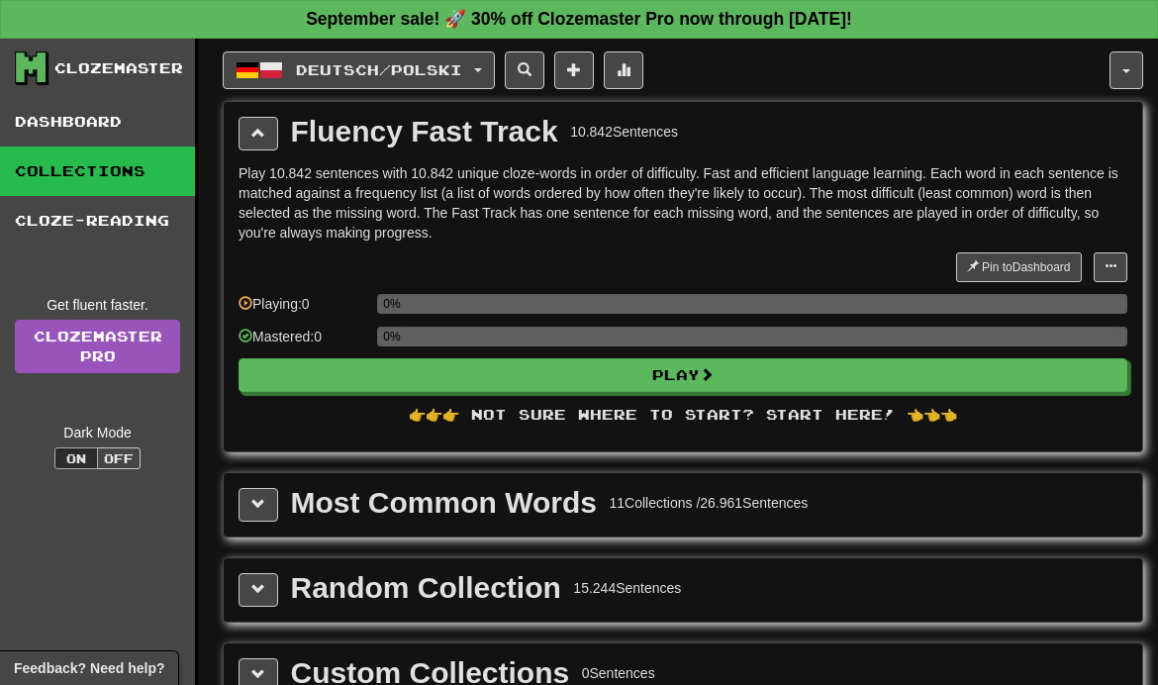
click at [268, 133] on button at bounding box center [259, 134] width 40 height 34
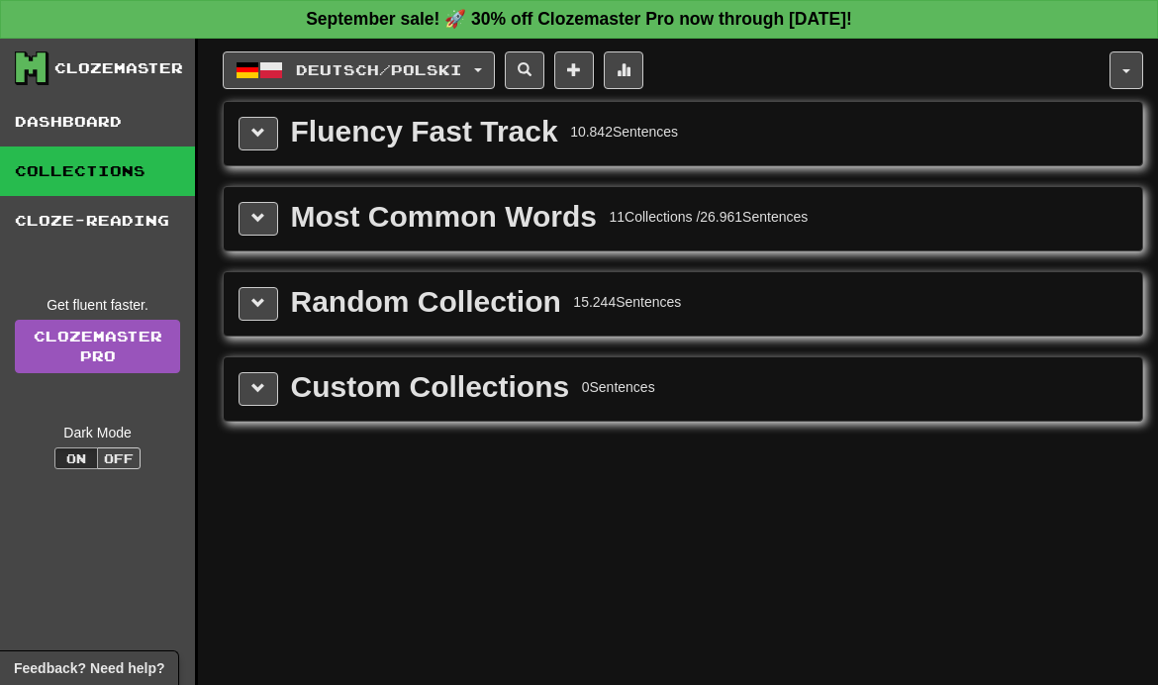
click at [964, 678] on div "Deutsch / Polski Українська / English Streak: 37 Review: 9 Points [DATE]: 280 D…" at bounding box center [683, 387] width 921 height 696
click at [691, 331] on div "Random Collection 15.244 Sentences" at bounding box center [683, 303] width 919 height 63
click at [248, 219] on button at bounding box center [259, 219] width 40 height 34
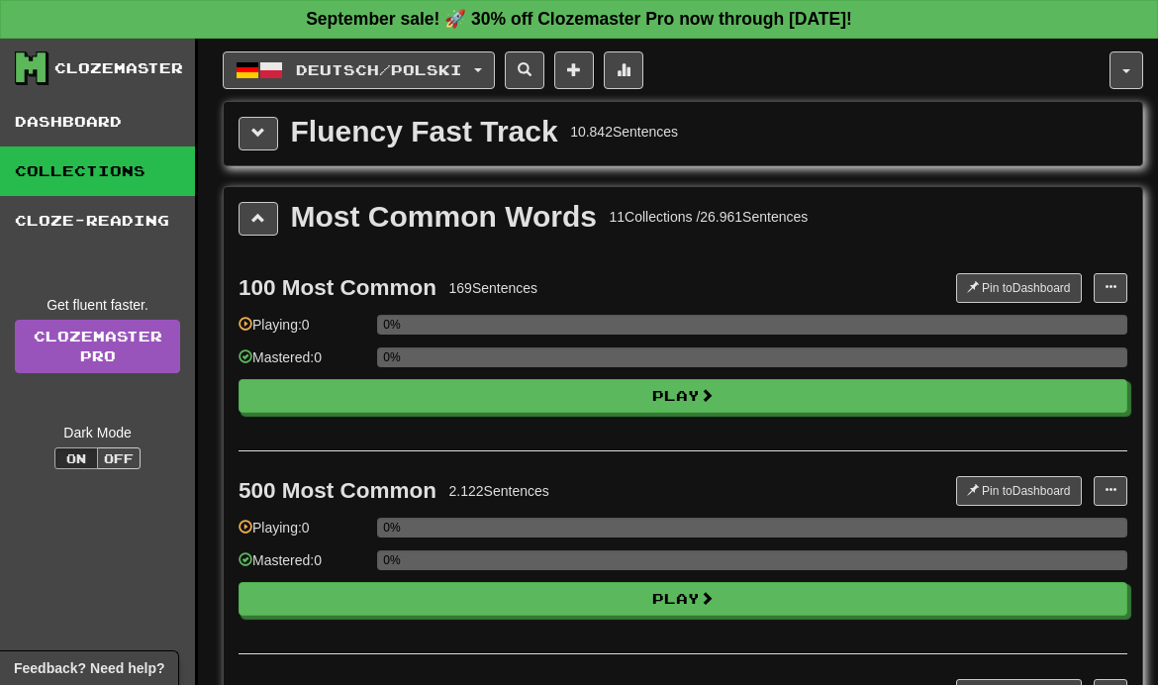
click at [567, 403] on button "Play" at bounding box center [683, 396] width 889 height 34
select select "**"
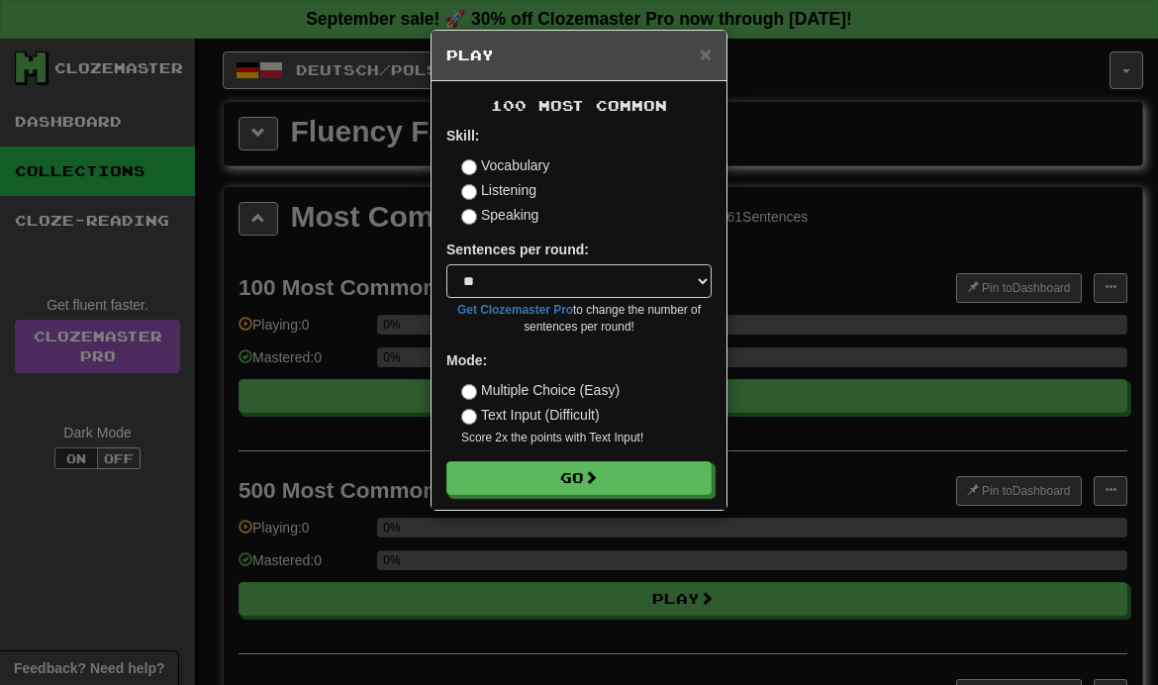
click at [587, 473] on button "Go" at bounding box center [578, 478] width 265 height 34
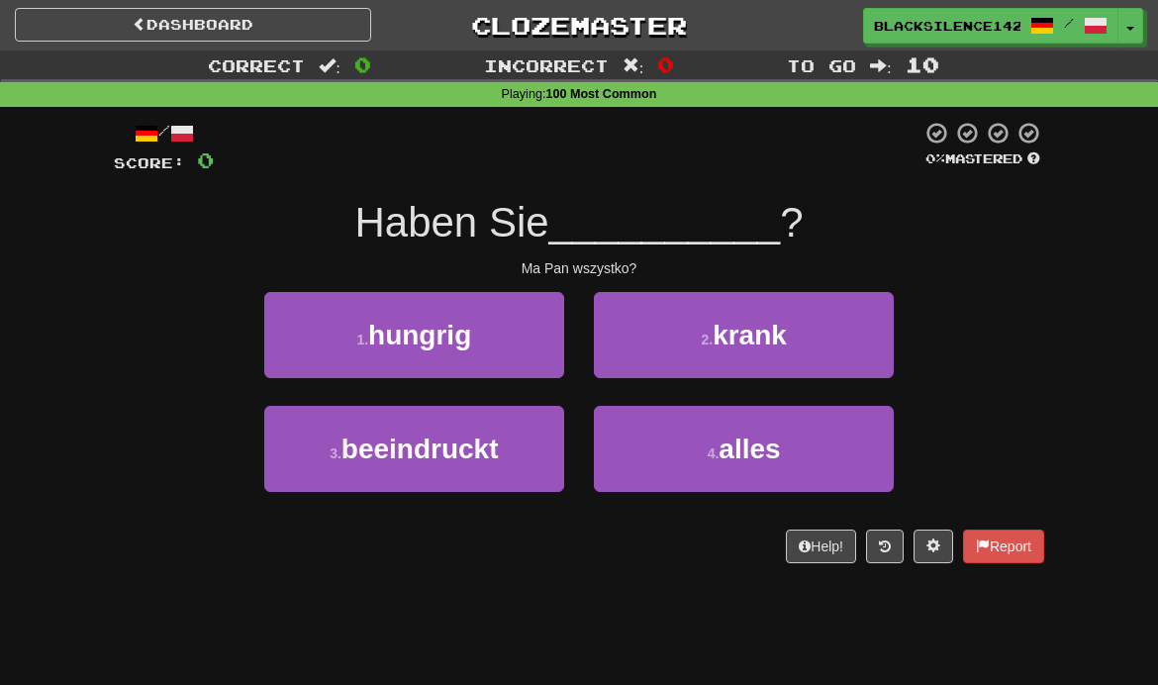
click at [927, 545] on span at bounding box center [934, 546] width 14 height 14
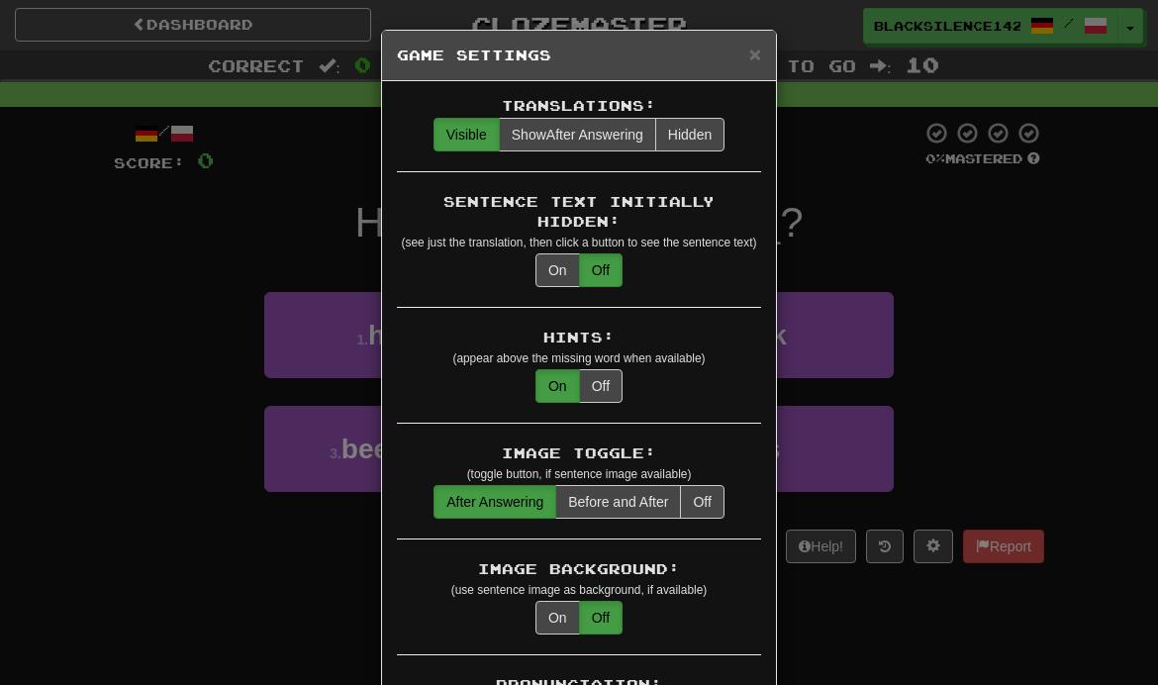
click at [544, 253] on button "On" at bounding box center [558, 270] width 45 height 34
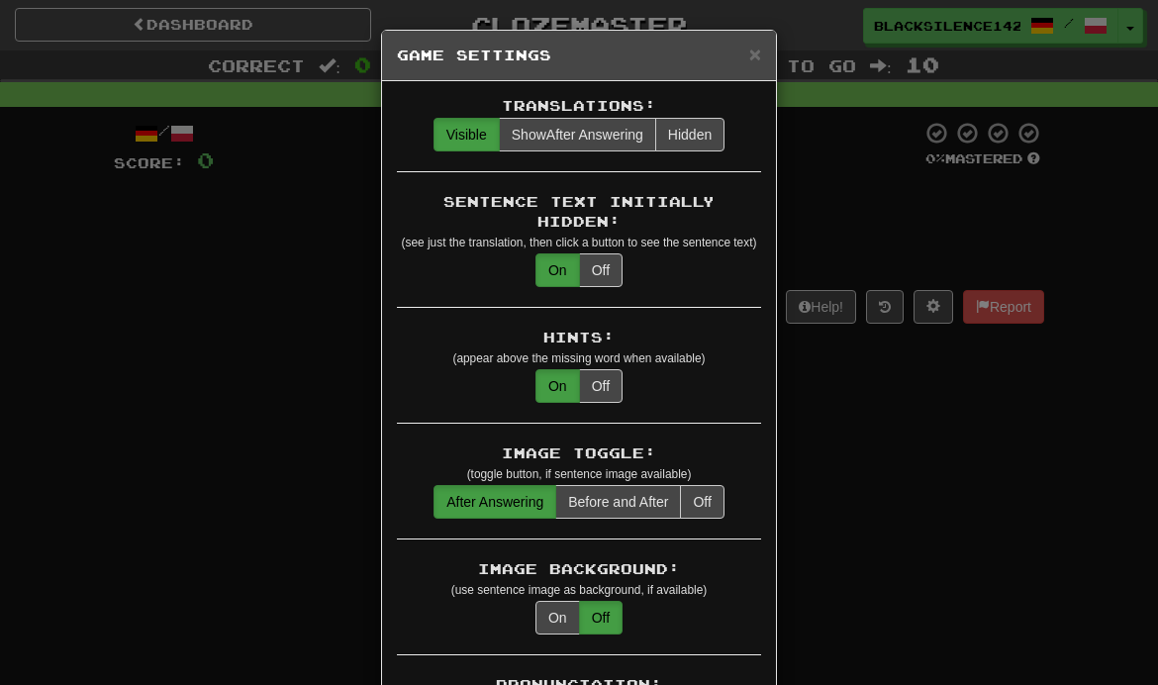
click at [897, 218] on div "× Game Settings Translations: Visible Show After Answering Hidden Sentence Text…" at bounding box center [579, 342] width 1158 height 685
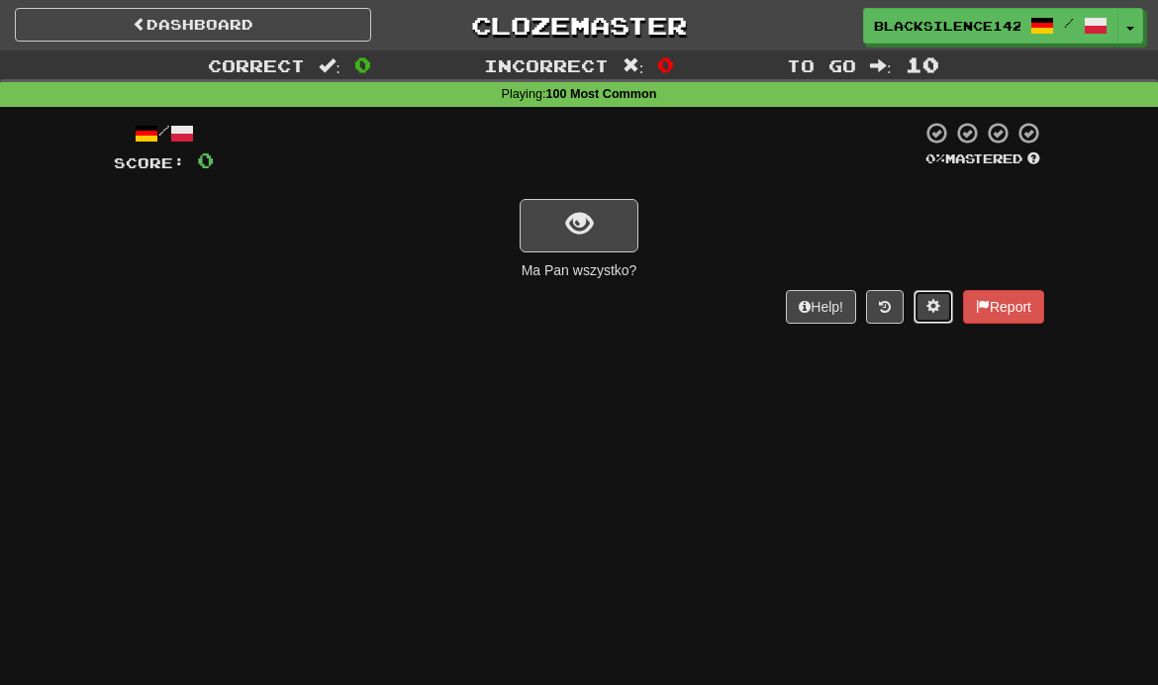
click at [592, 247] on button "show sentence" at bounding box center [579, 225] width 119 height 53
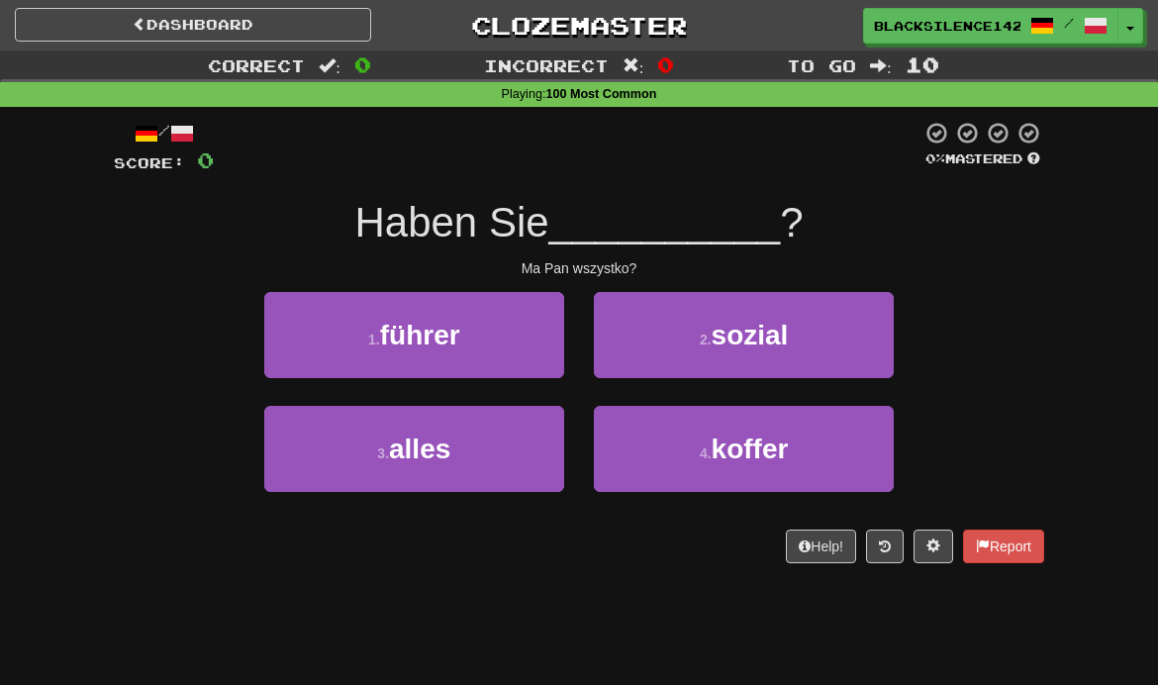
click at [702, 462] on button "4 . koffer" at bounding box center [744, 449] width 300 height 86
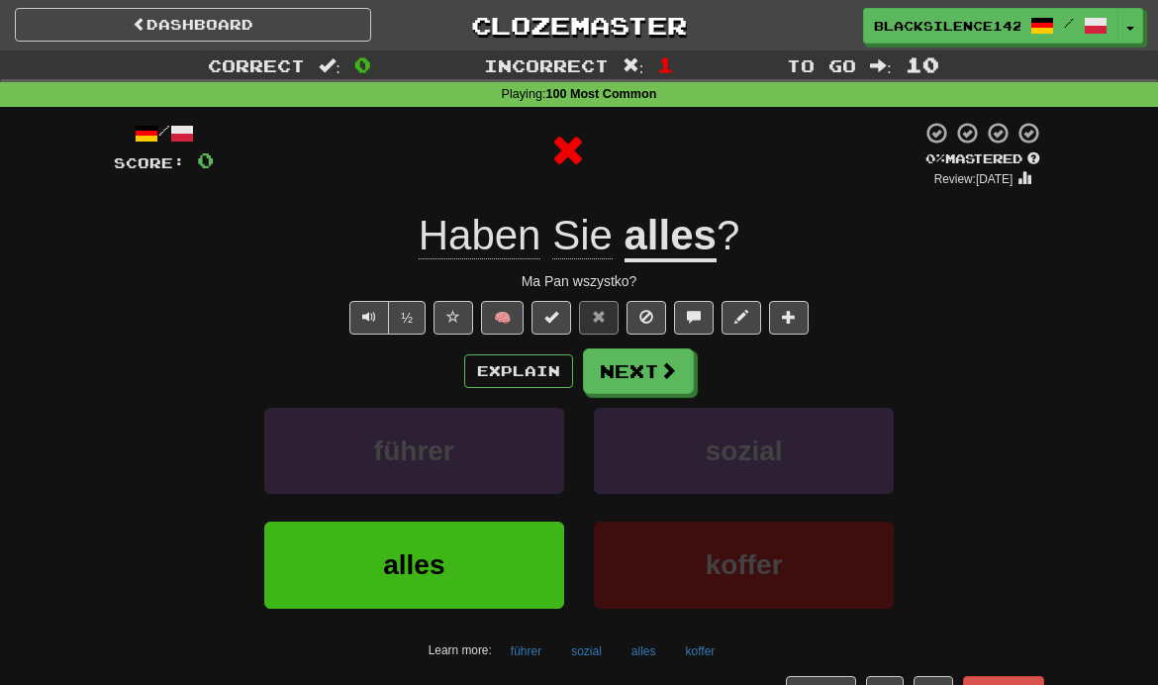
click at [665, 369] on span at bounding box center [668, 370] width 18 height 18
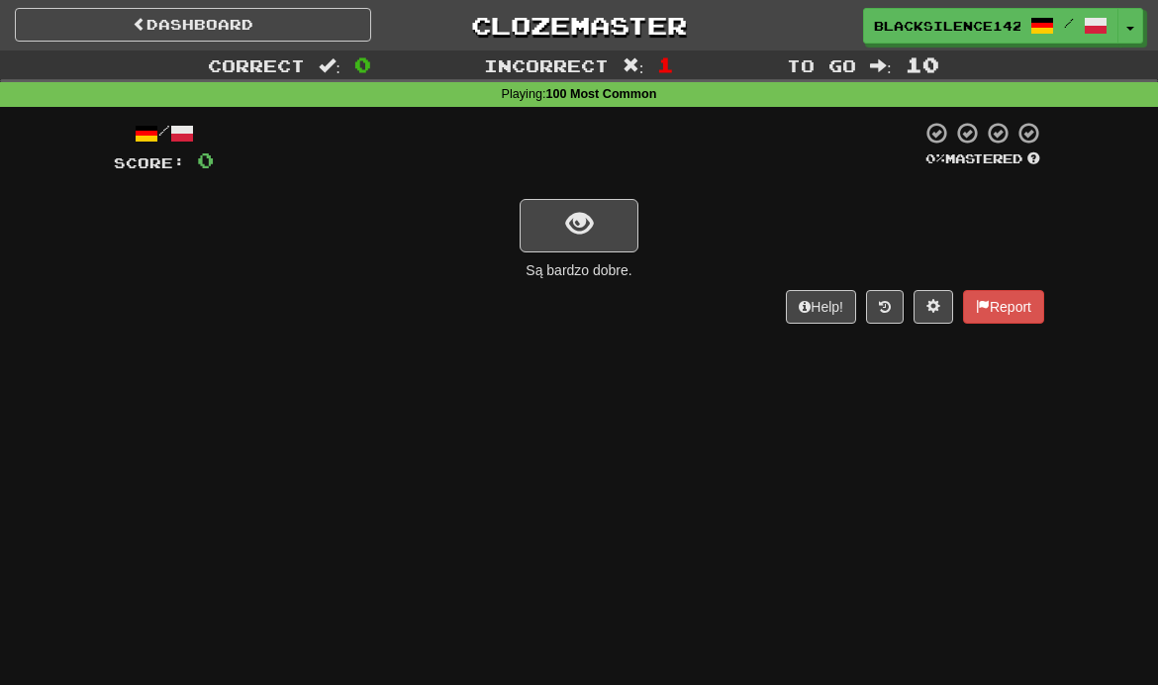
click at [621, 243] on button "show sentence" at bounding box center [579, 225] width 119 height 53
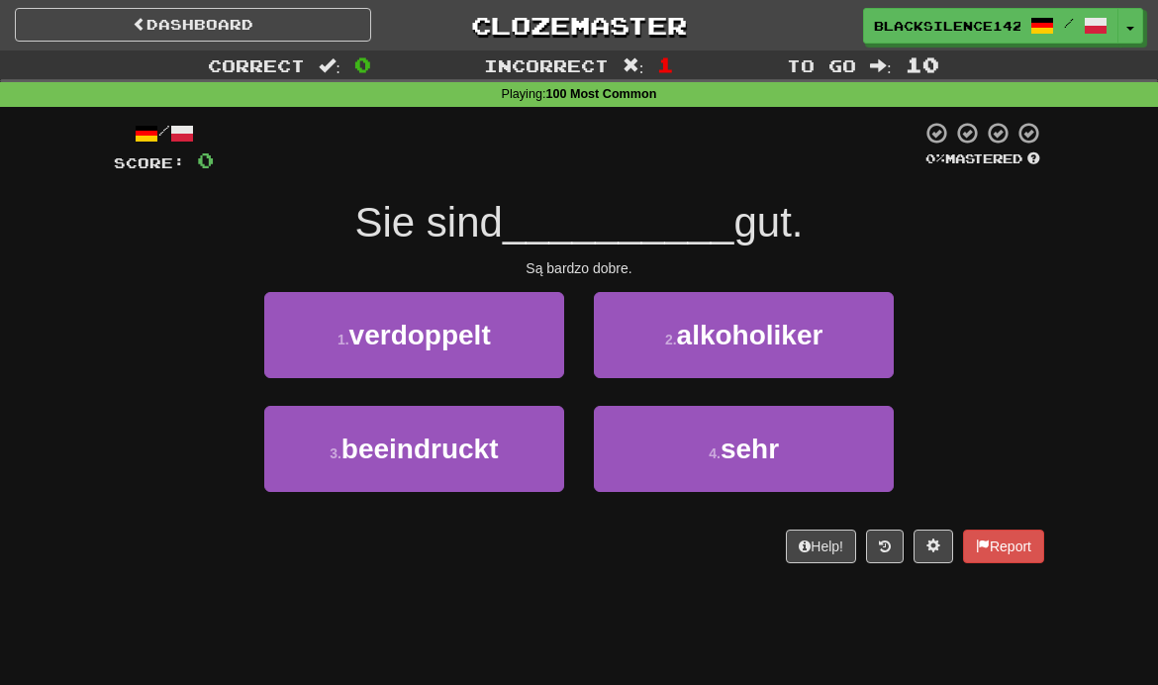
click at [752, 348] on span "alkoholiker" at bounding box center [750, 335] width 147 height 31
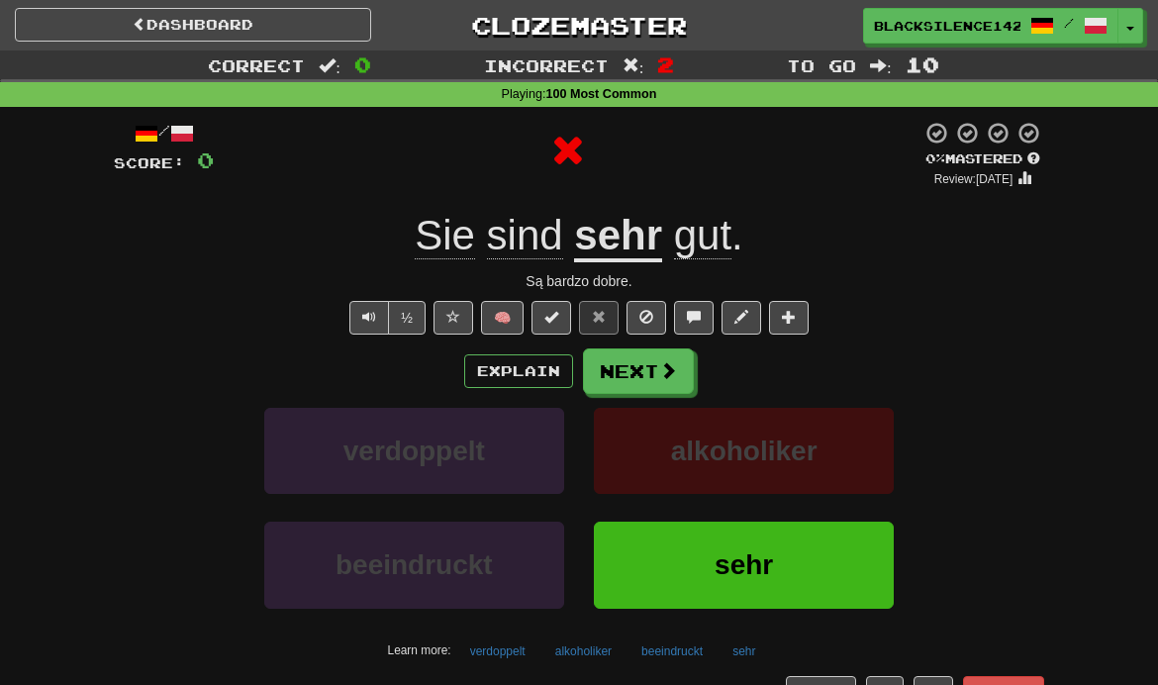
click at [670, 373] on span at bounding box center [668, 370] width 18 height 18
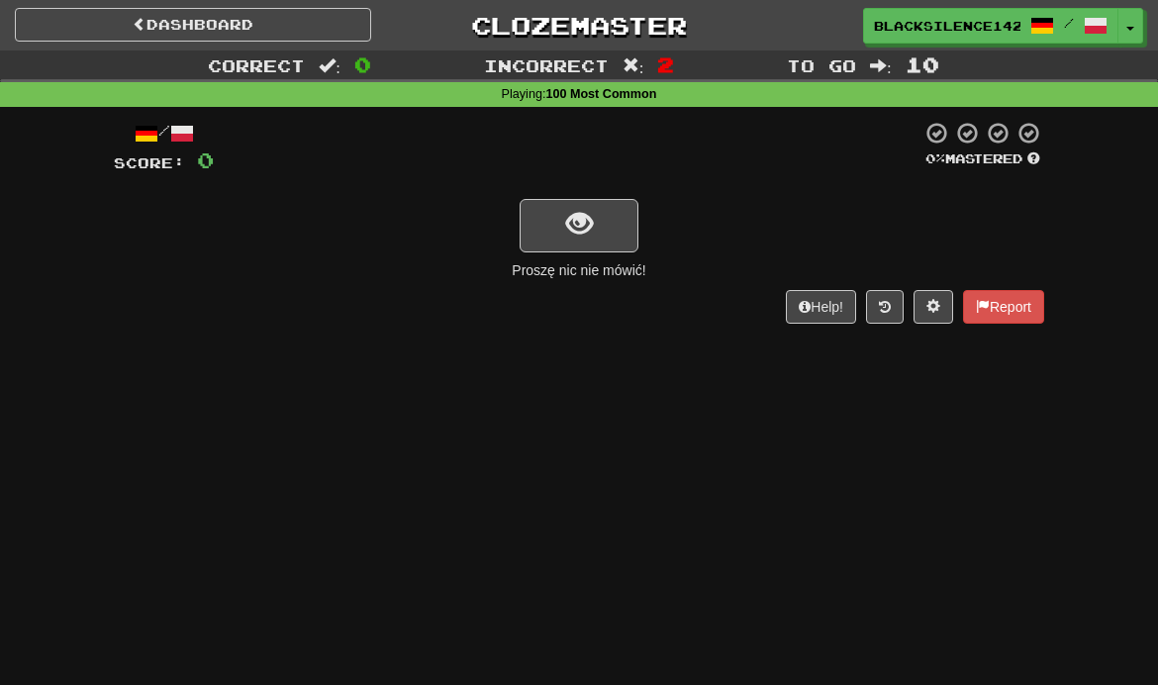
click at [607, 225] on button "show sentence" at bounding box center [579, 225] width 119 height 53
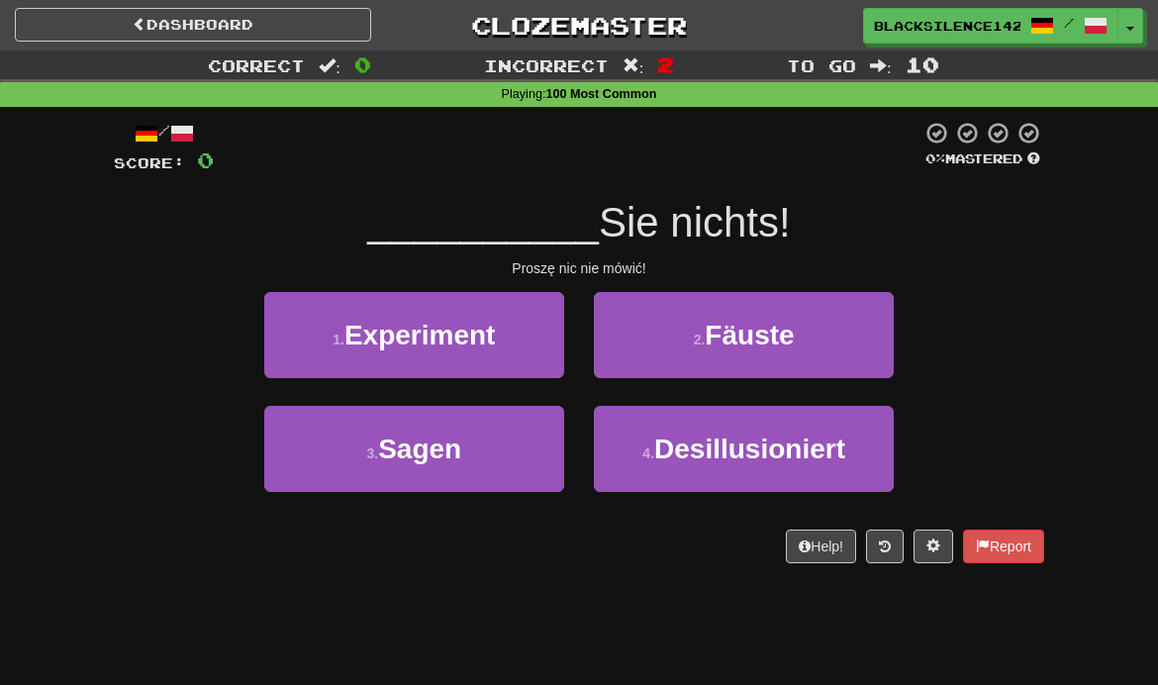
click at [535, 349] on button "1 . Experiment" at bounding box center [414, 335] width 300 height 86
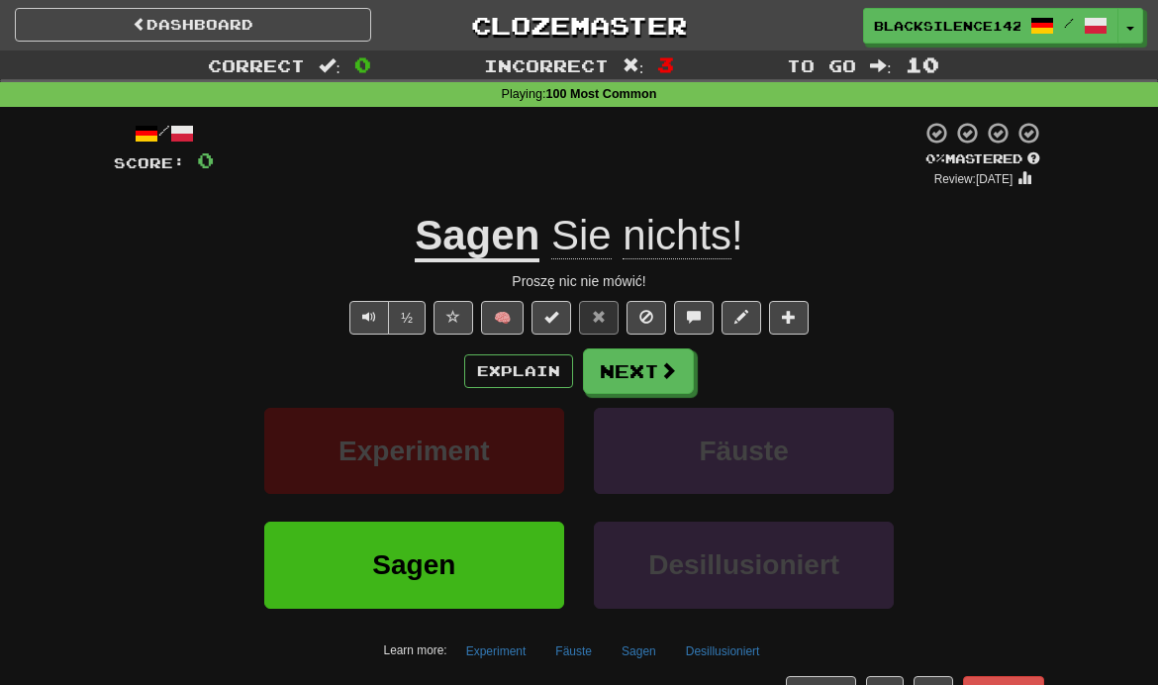
click at [652, 381] on button "Next" at bounding box center [638, 371] width 111 height 46
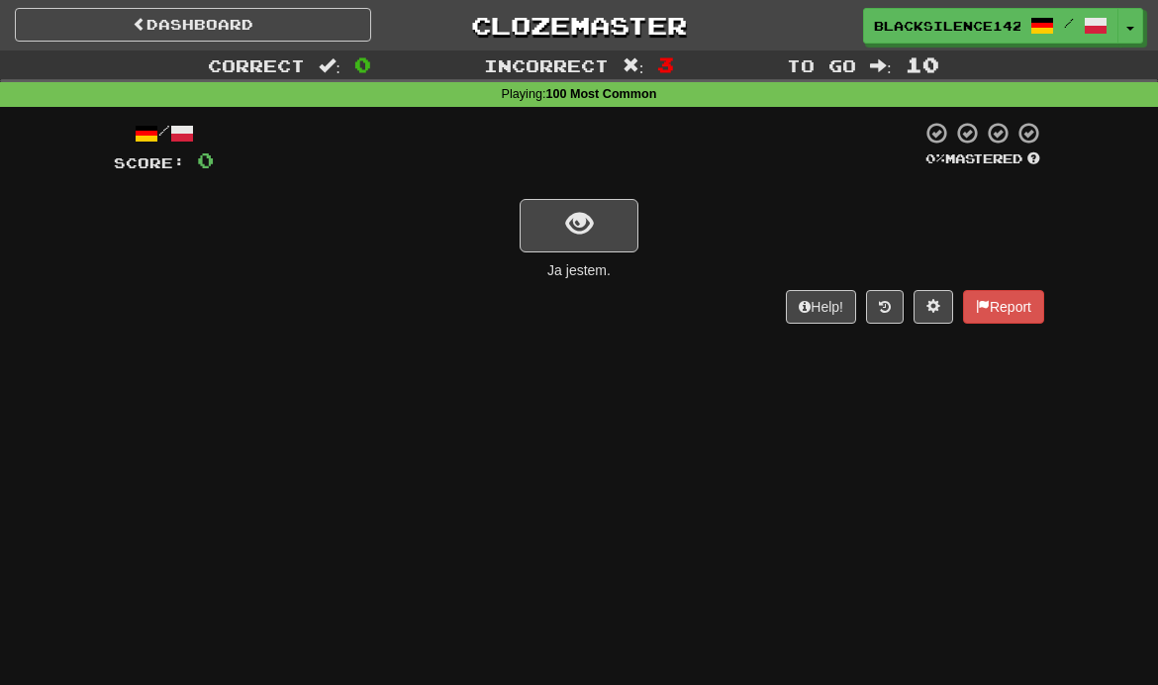
click at [608, 248] on button "show sentence" at bounding box center [579, 225] width 119 height 53
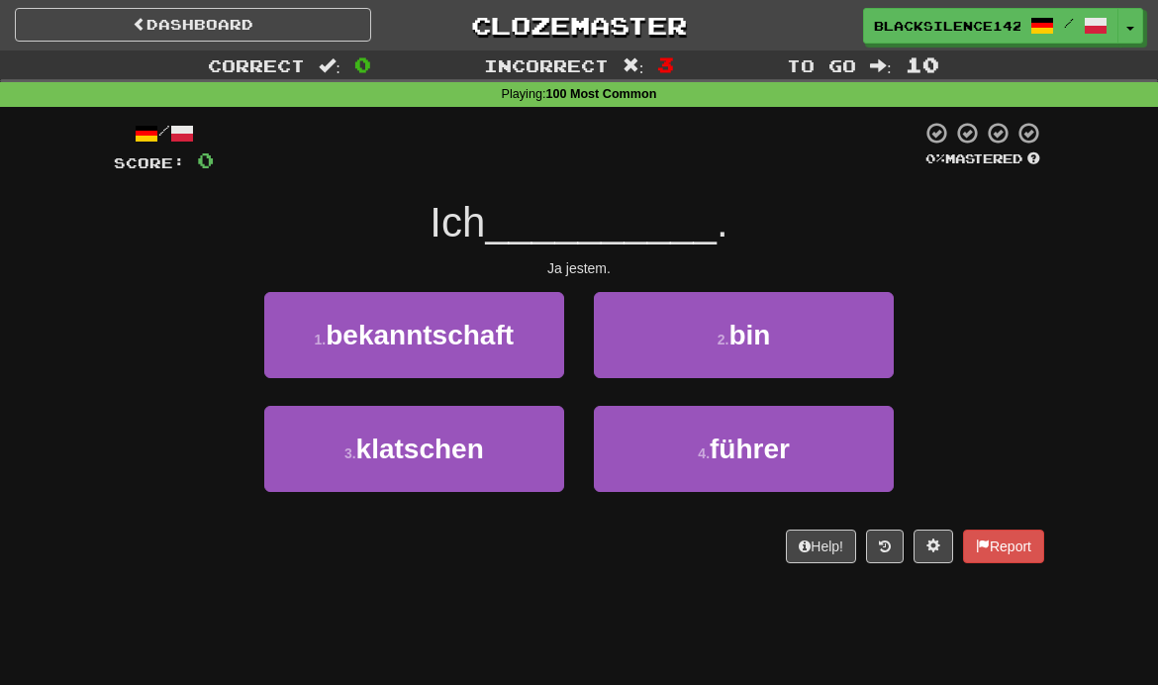
click at [701, 462] on button "4 . führer" at bounding box center [744, 449] width 300 height 86
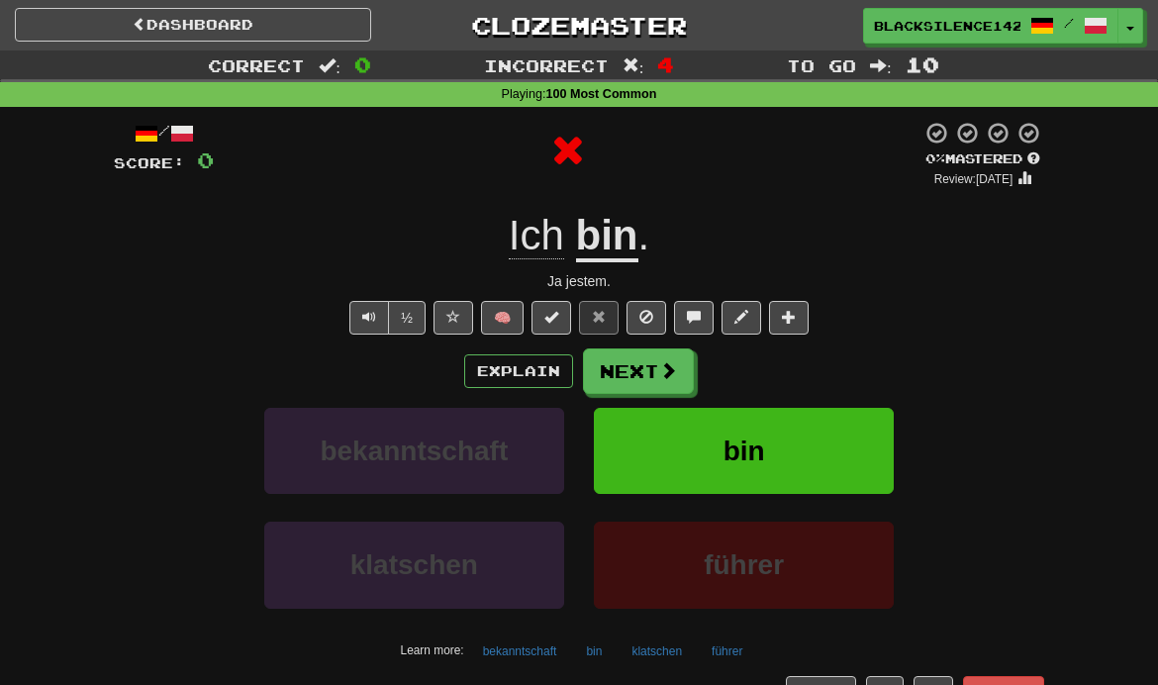
click at [653, 376] on button "Next" at bounding box center [638, 371] width 111 height 46
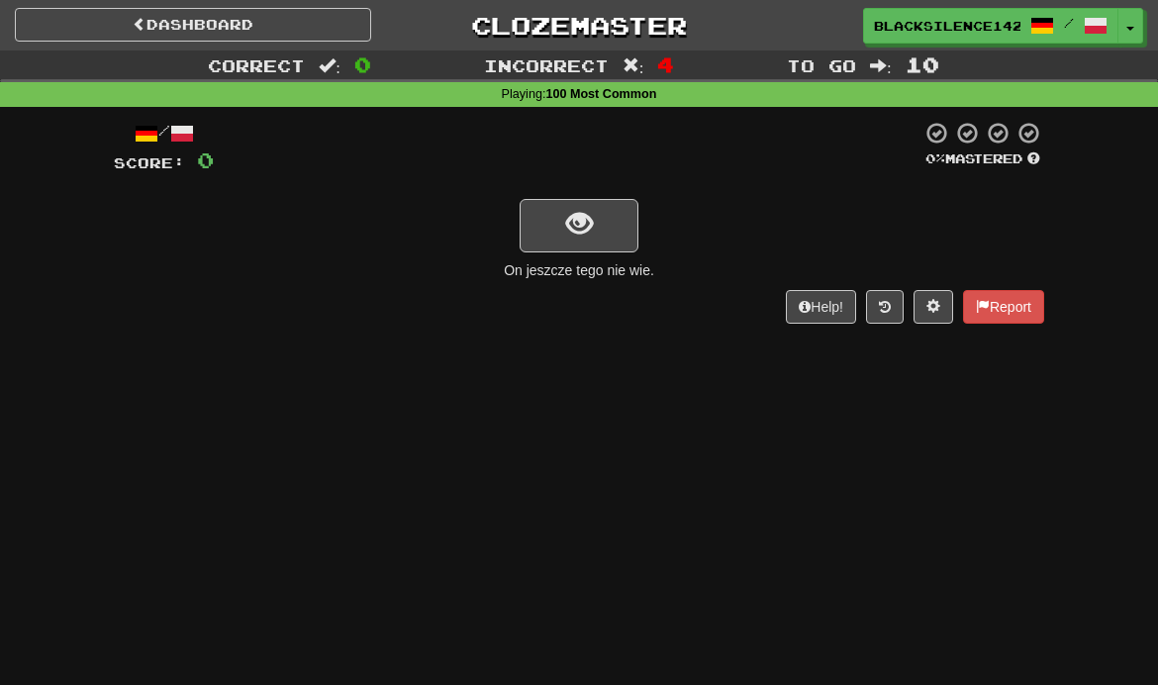
click at [603, 219] on button "show sentence" at bounding box center [579, 225] width 119 height 53
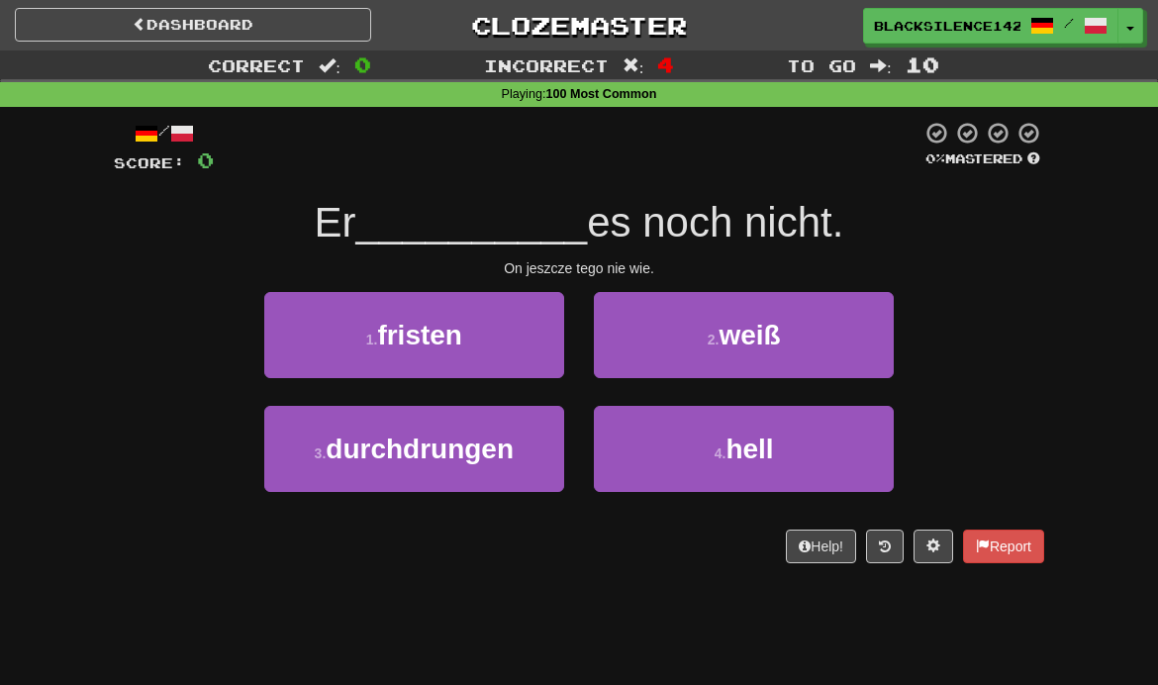
click at [719, 454] on small "4 ." at bounding box center [721, 453] width 12 height 16
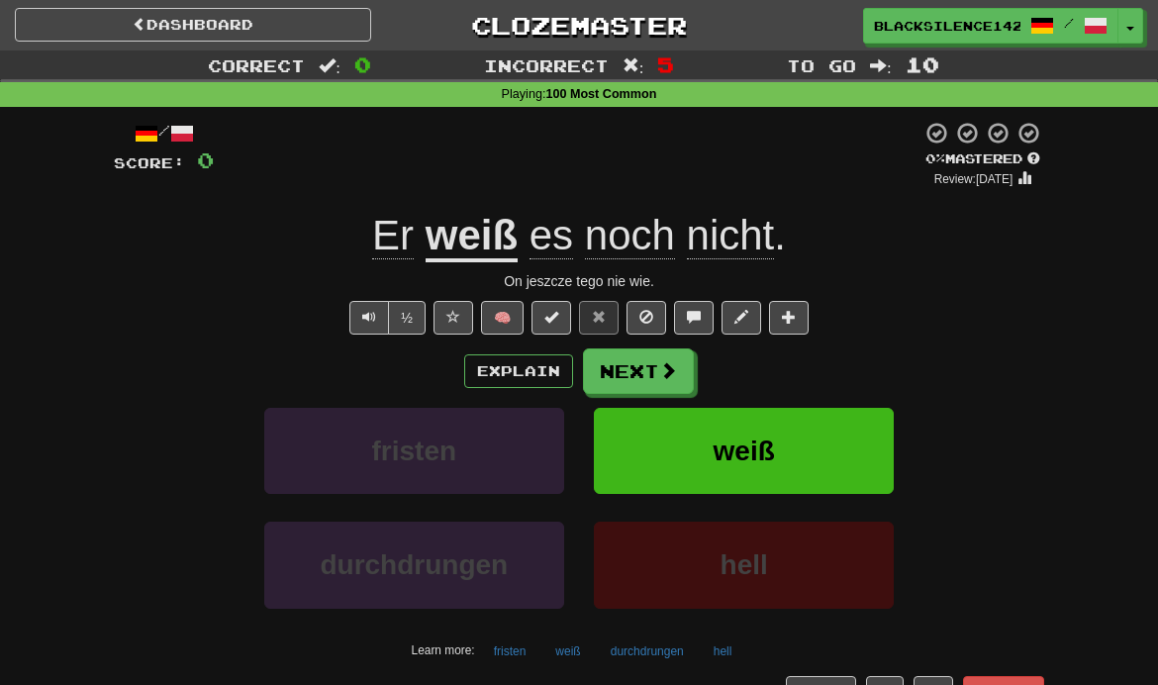
click at [632, 389] on button "Next" at bounding box center [638, 371] width 111 height 46
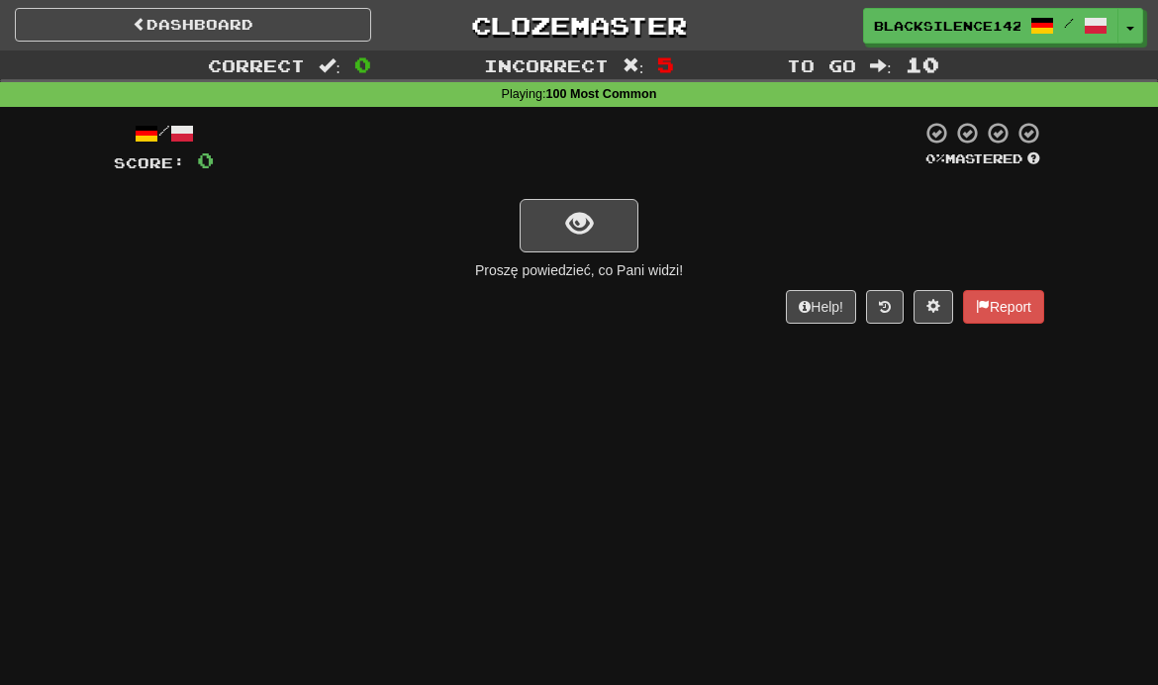
click at [618, 234] on button "show sentence" at bounding box center [579, 225] width 119 height 53
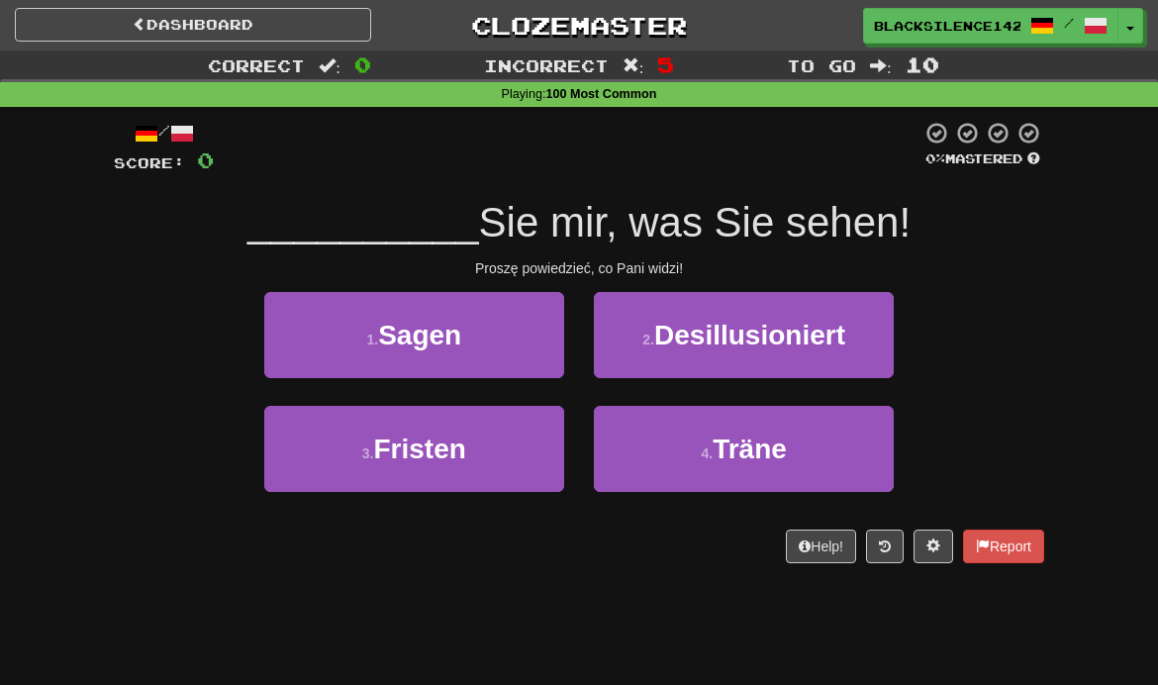
click at [533, 447] on button "3 . Fristen" at bounding box center [414, 449] width 300 height 86
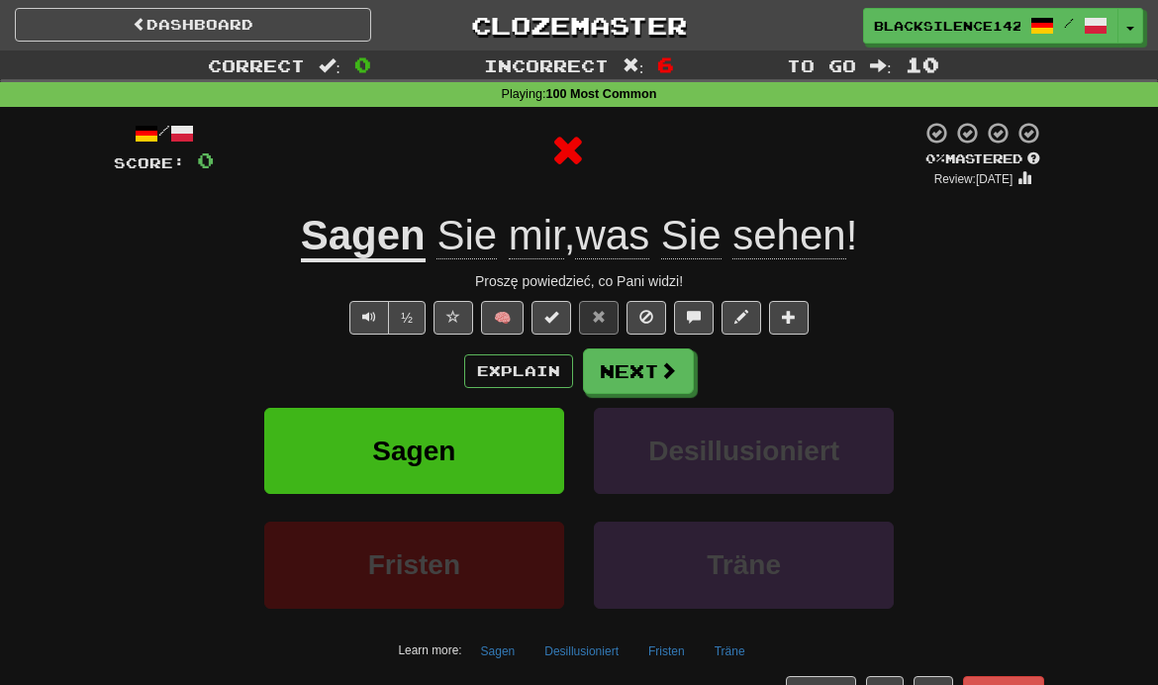
click at [642, 388] on button "Next" at bounding box center [638, 371] width 111 height 46
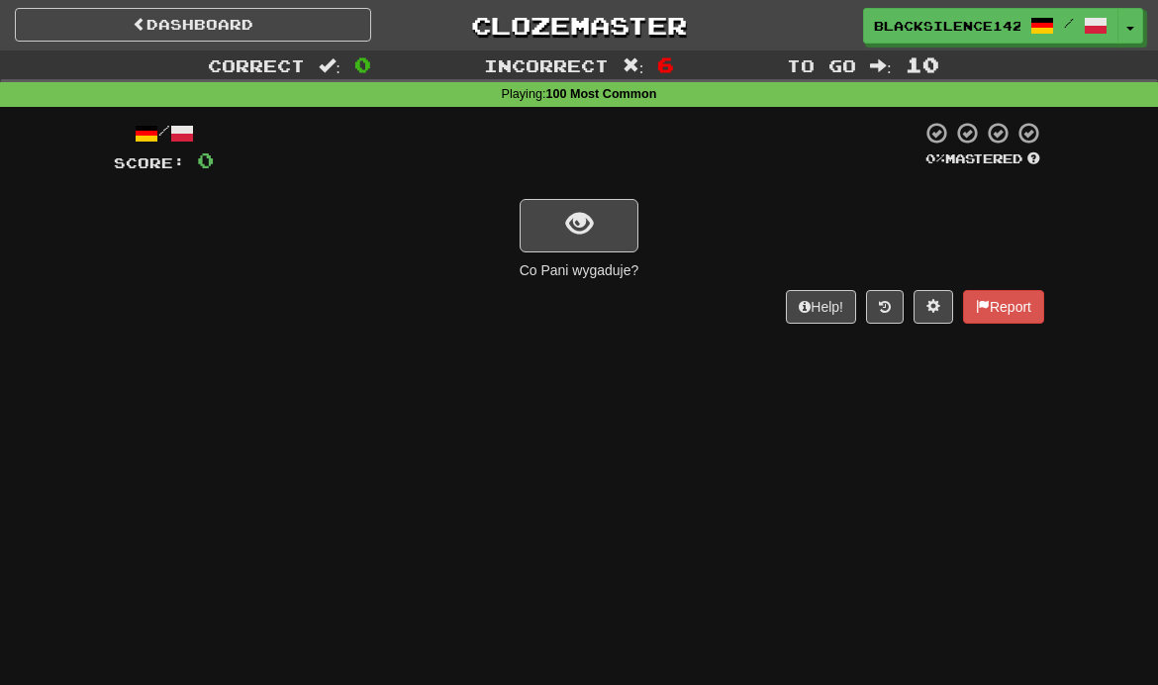
click at [592, 241] on button "show sentence" at bounding box center [579, 225] width 119 height 53
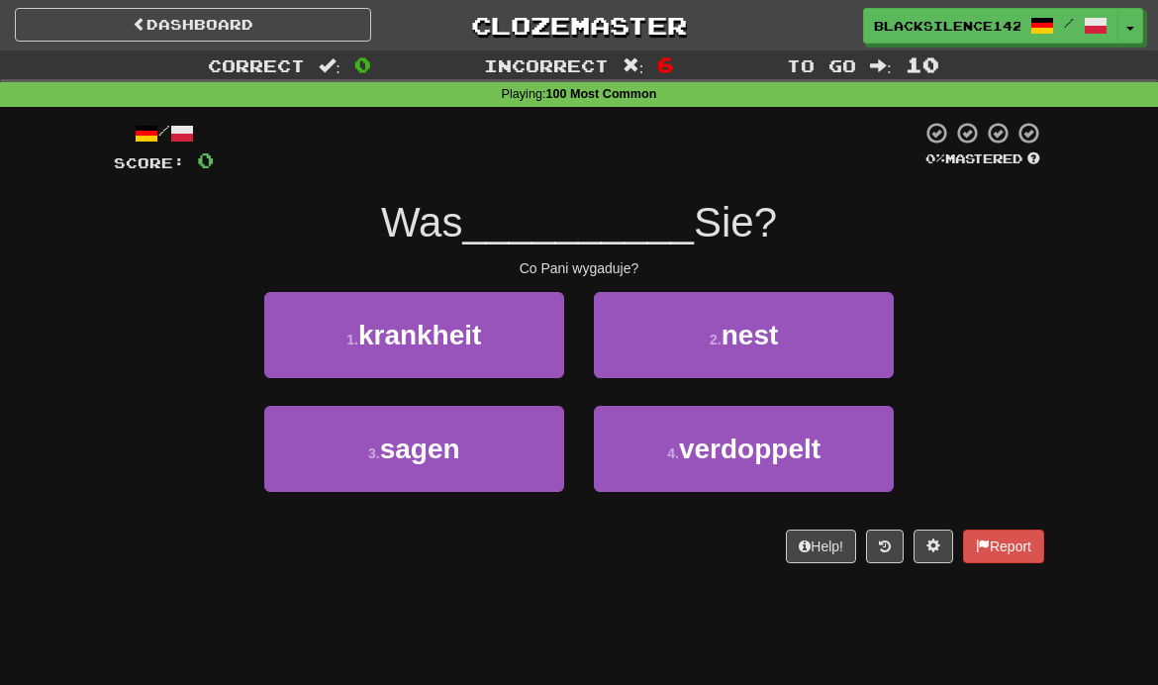
click at [490, 336] on button "1 . krankheit" at bounding box center [414, 335] width 300 height 86
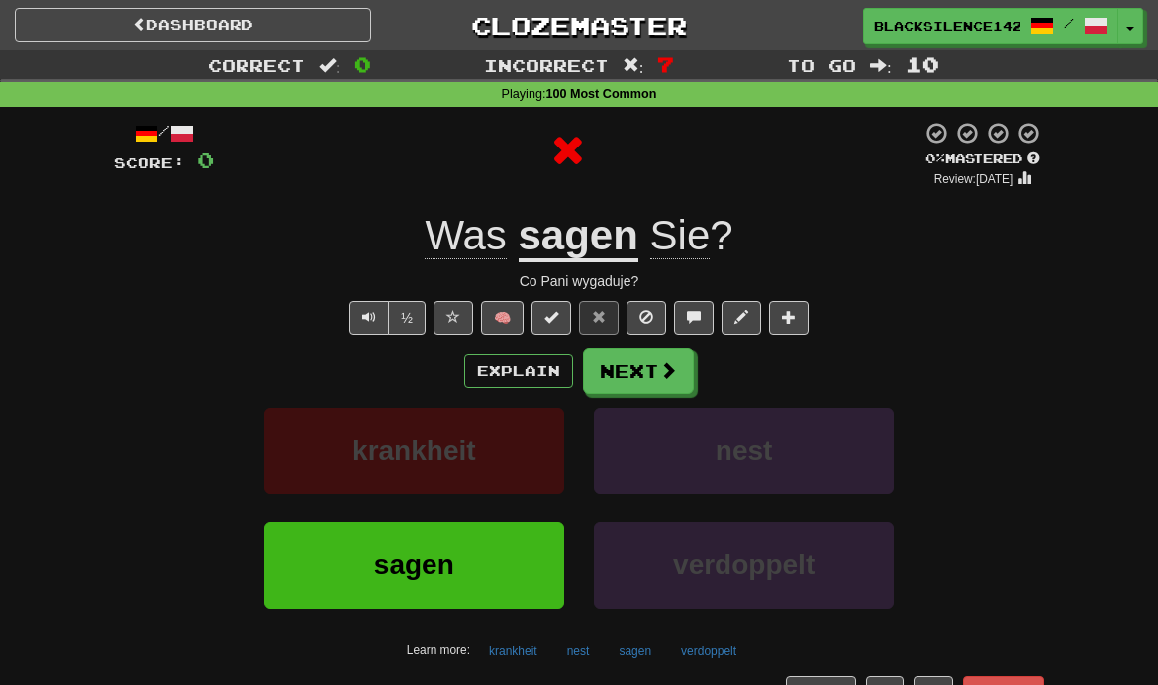
click at [656, 387] on button "Next" at bounding box center [638, 371] width 111 height 46
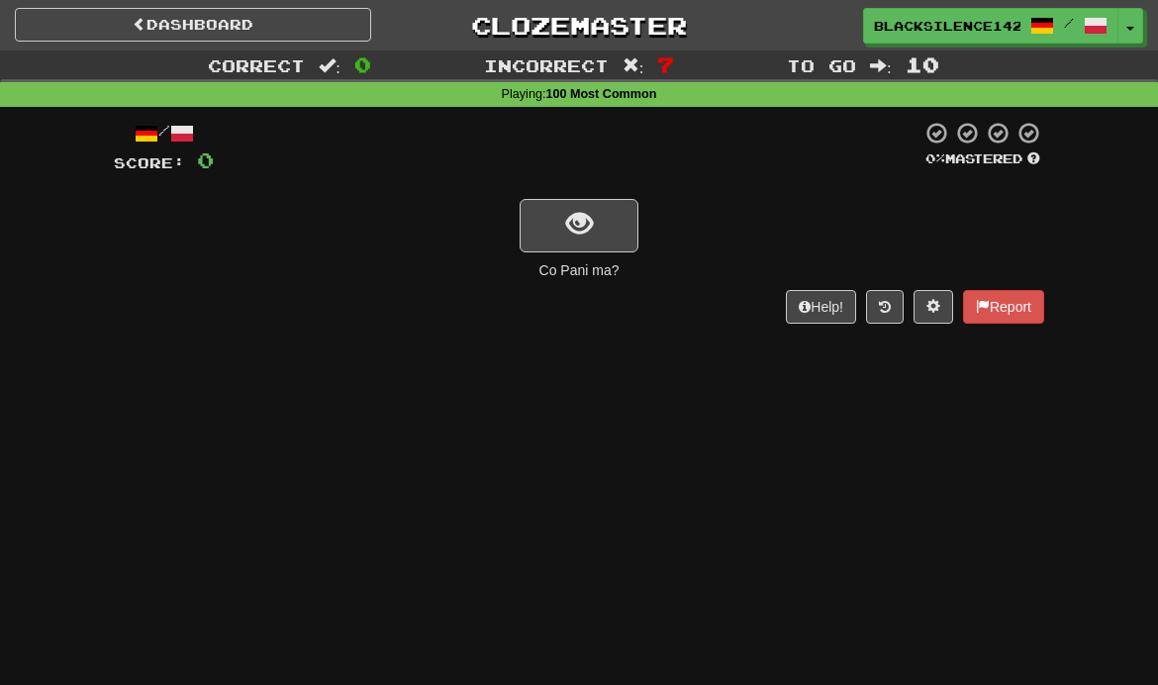
click at [609, 240] on button "show sentence" at bounding box center [579, 225] width 119 height 53
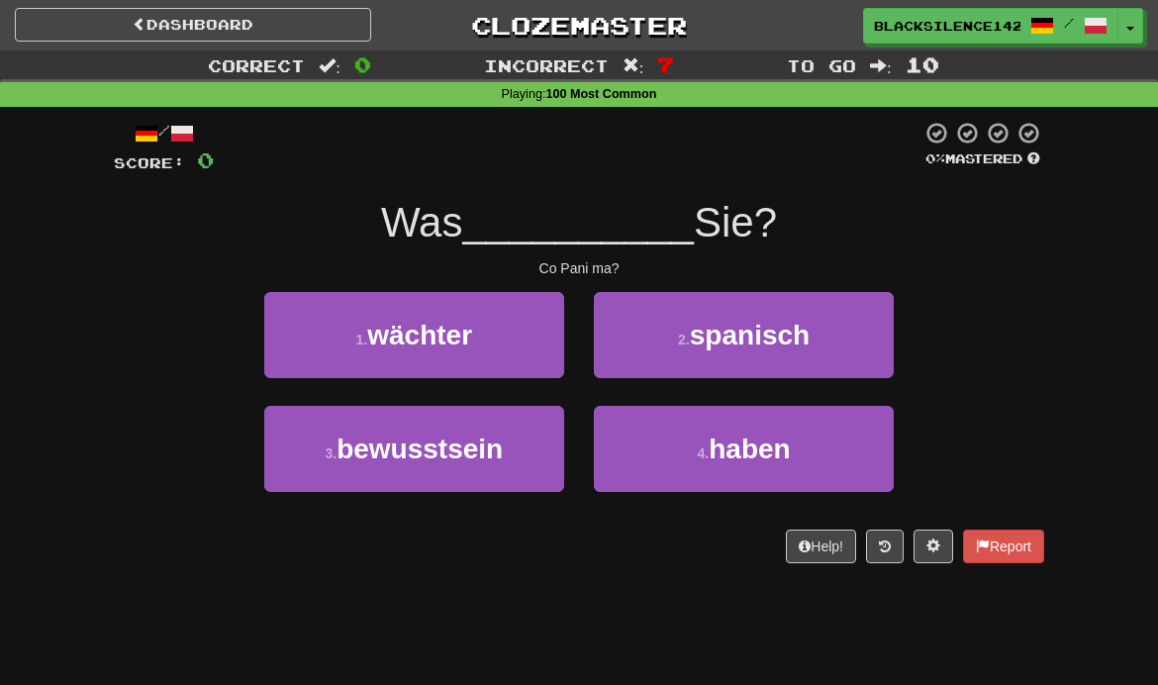
click at [780, 348] on span "spanisch" at bounding box center [750, 335] width 120 height 31
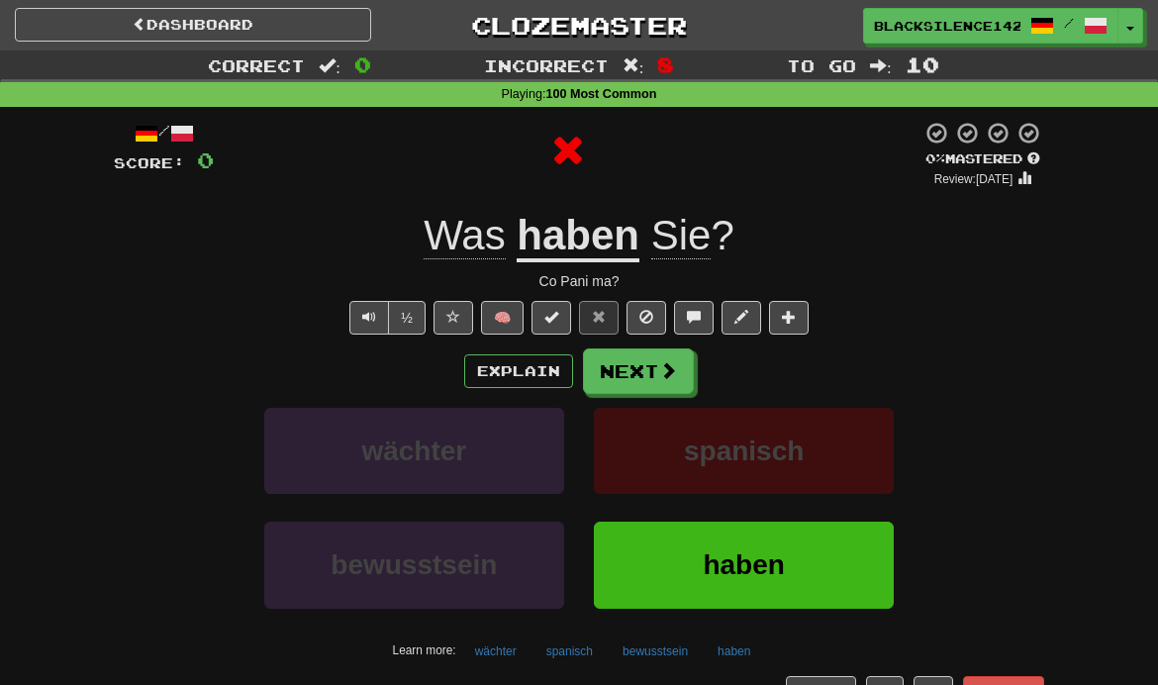
click at [667, 371] on span at bounding box center [668, 370] width 18 height 18
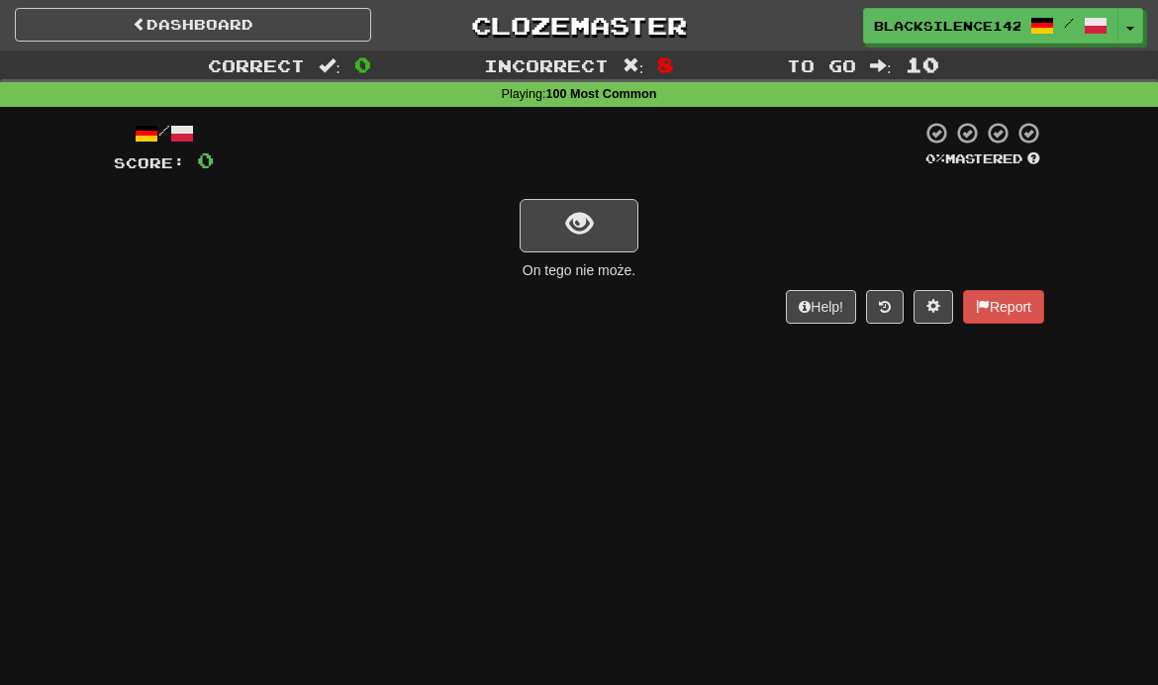
click at [627, 232] on button "show sentence" at bounding box center [579, 225] width 119 height 53
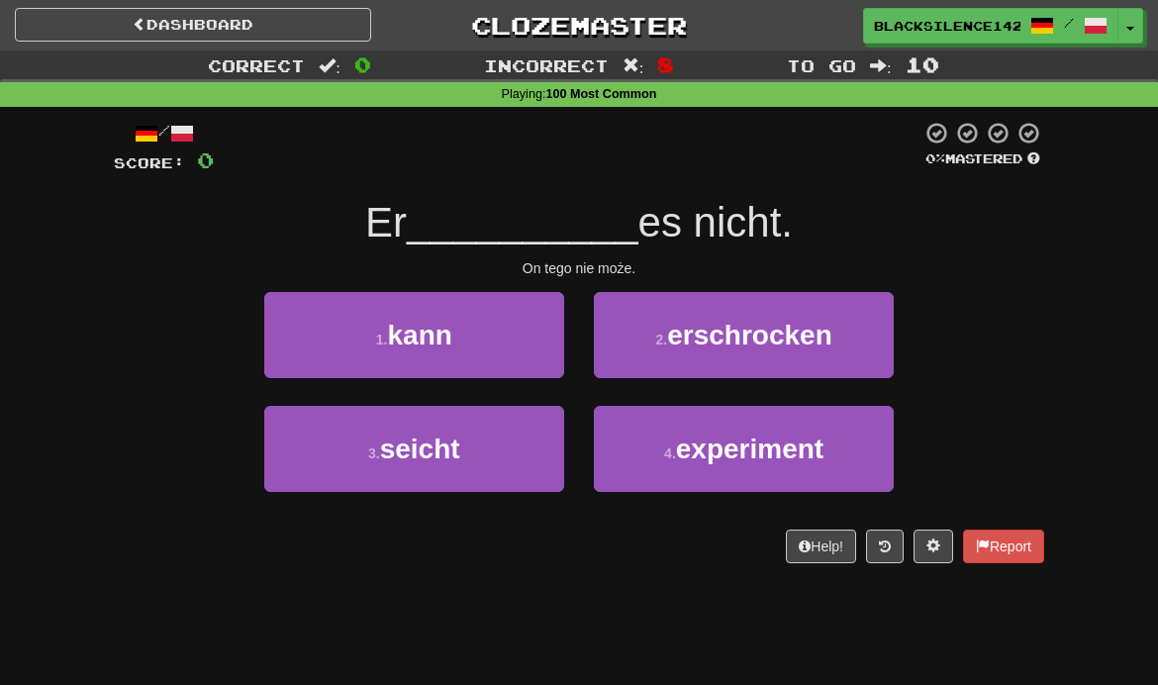
click at [745, 356] on button "2 . erschrocken" at bounding box center [744, 335] width 300 height 86
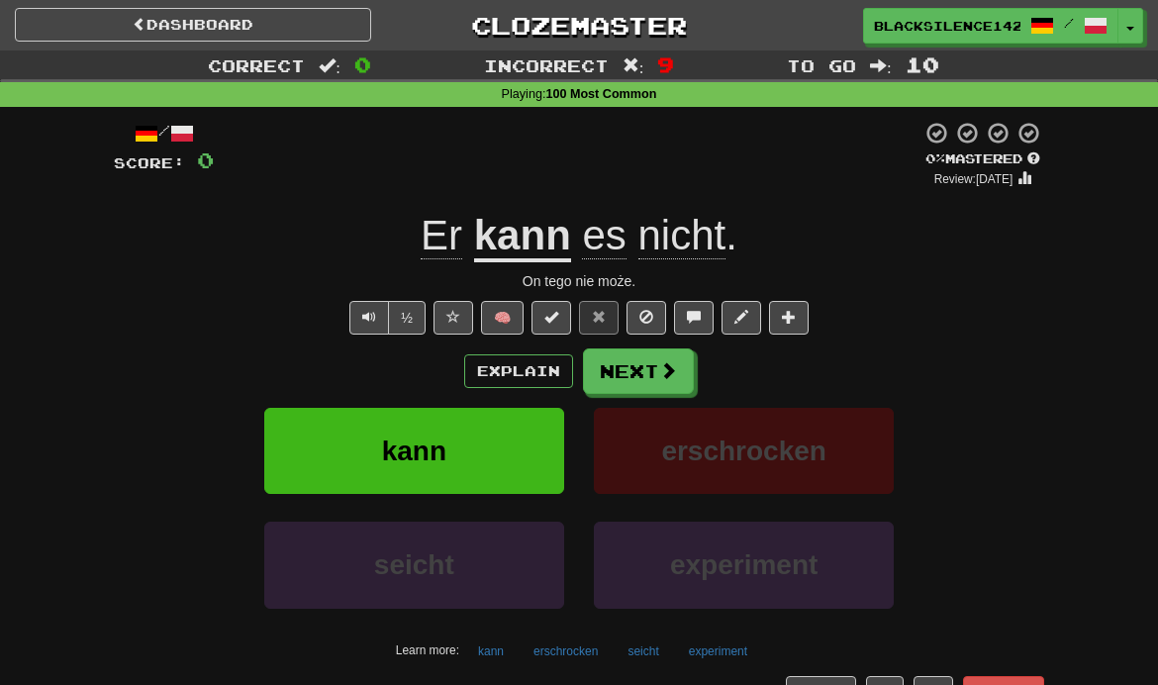
click at [346, 41] on link "Dashboard" at bounding box center [193, 25] width 356 height 34
